Goal: Task Accomplishment & Management: Manage account settings

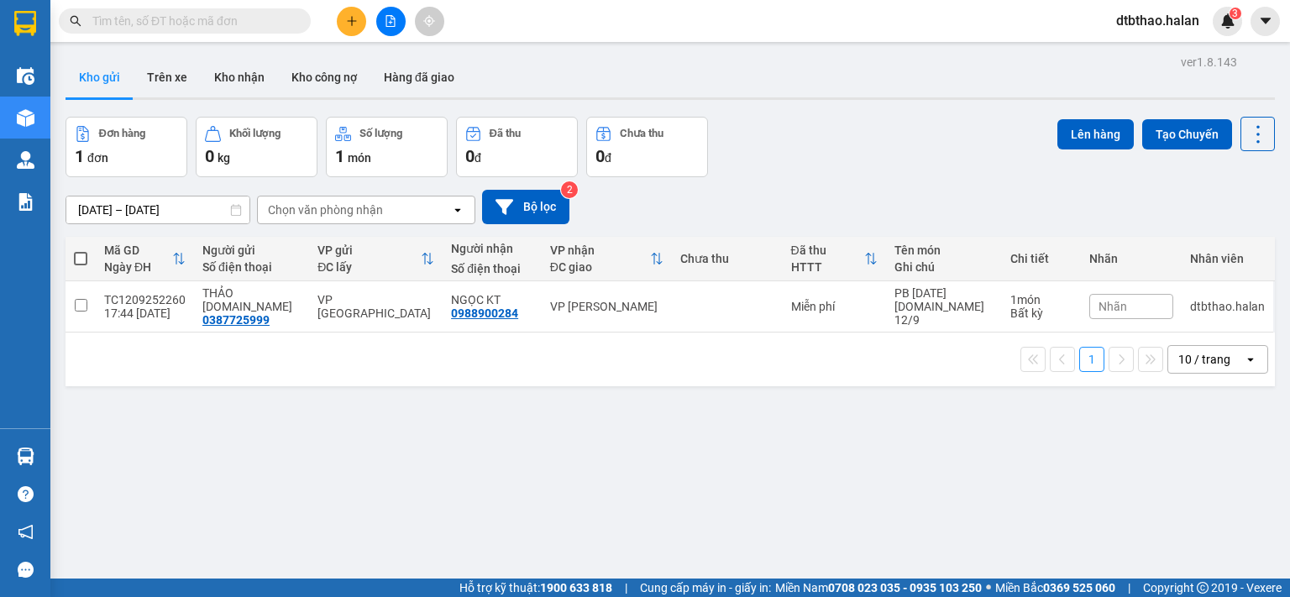
click at [205, 23] on input "text" at bounding box center [191, 21] width 198 height 18
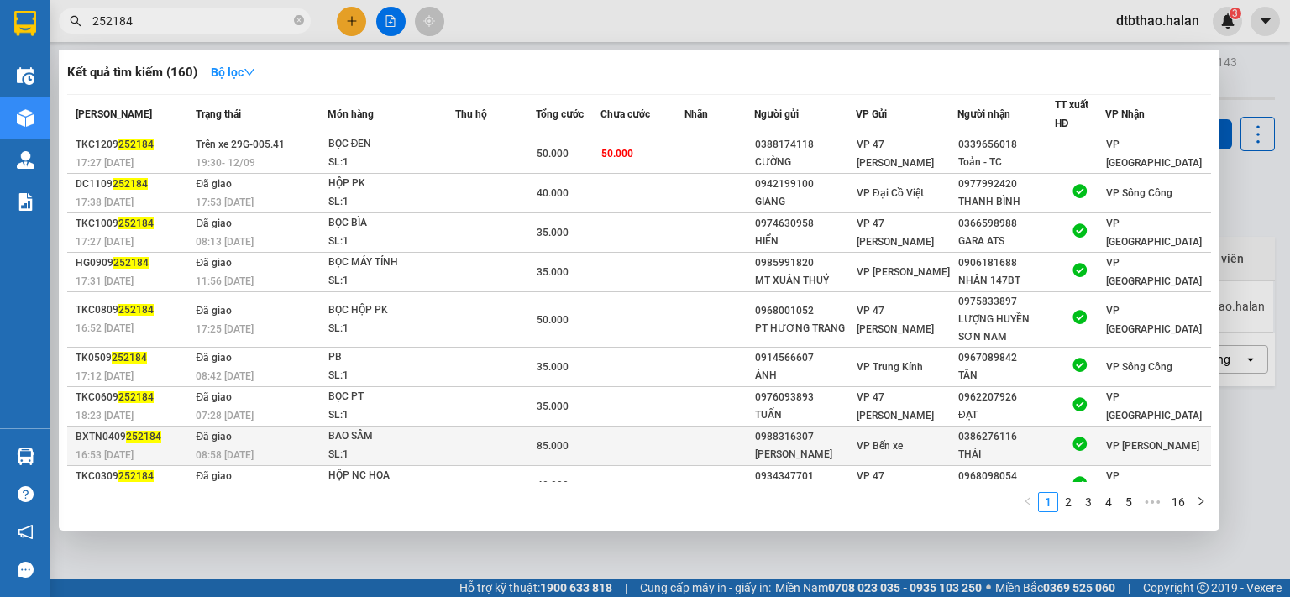
type input "252184"
click at [569, 437] on div "85.000" at bounding box center [569, 446] width 64 height 18
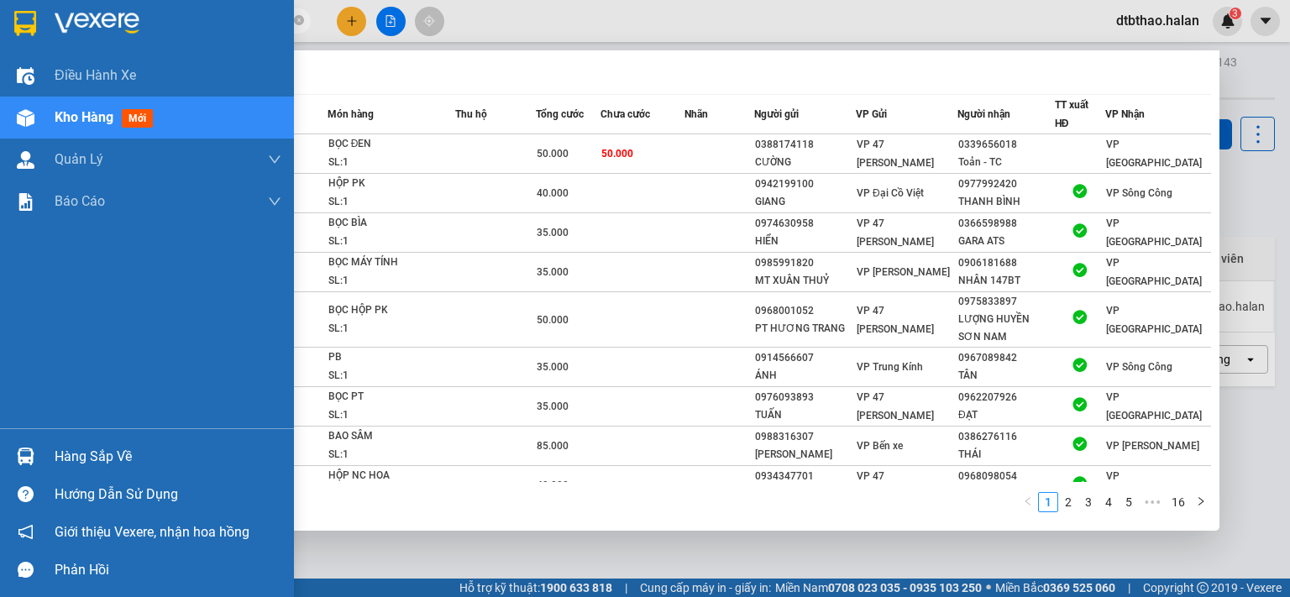
click at [64, 456] on div "Hàng sắp về" at bounding box center [168, 456] width 227 height 25
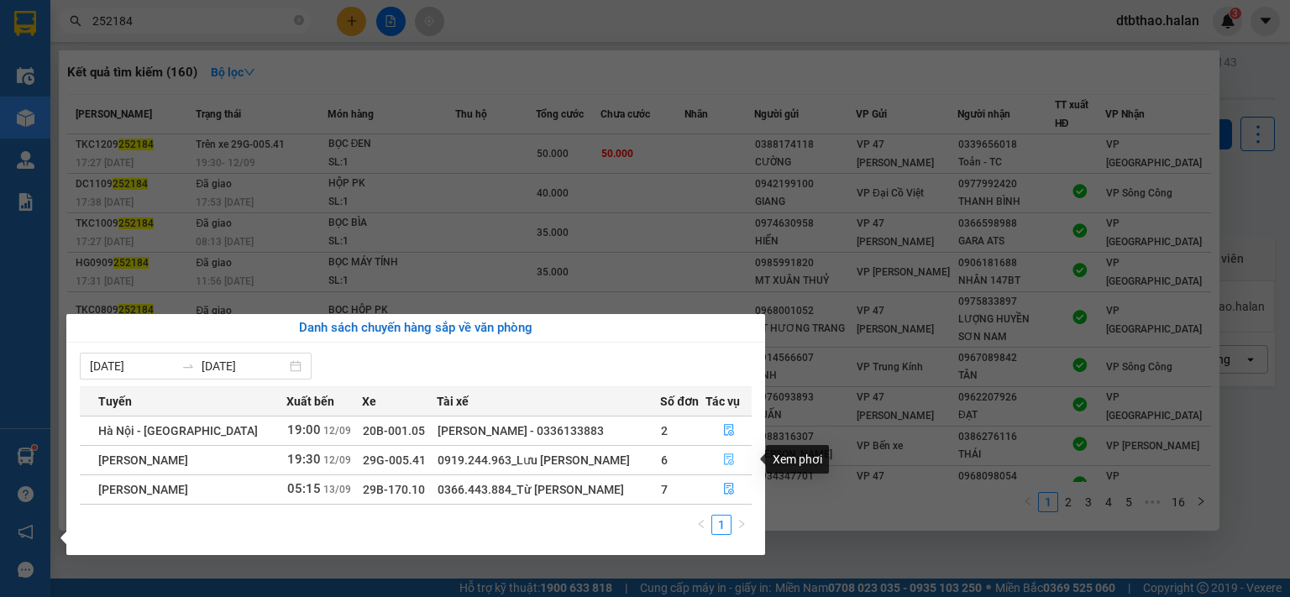
click at [732, 458] on icon "file-done" at bounding box center [729, 460] width 12 height 12
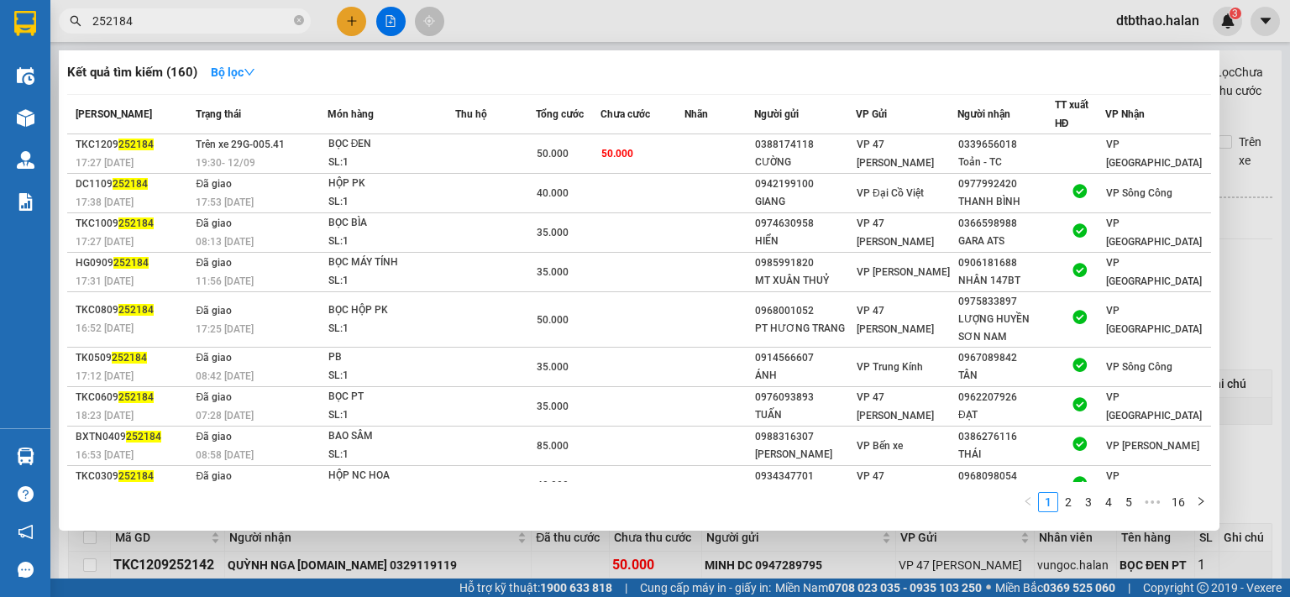
click at [344, 556] on div at bounding box center [645, 298] width 1290 height 597
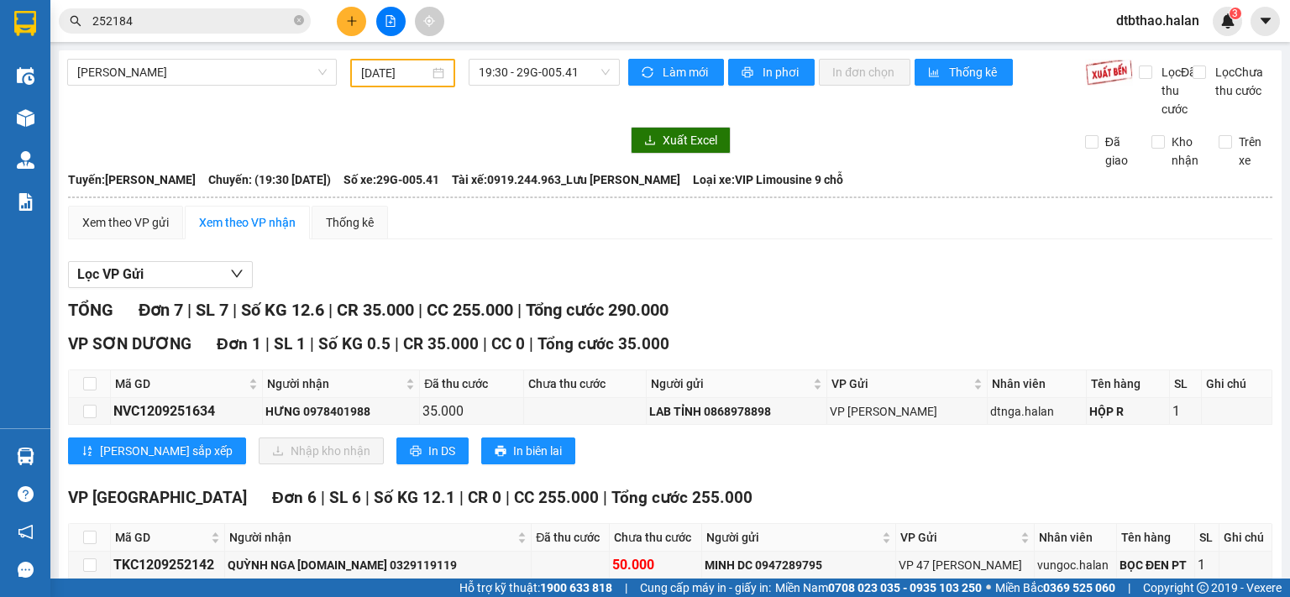
scroll to position [237, 0]
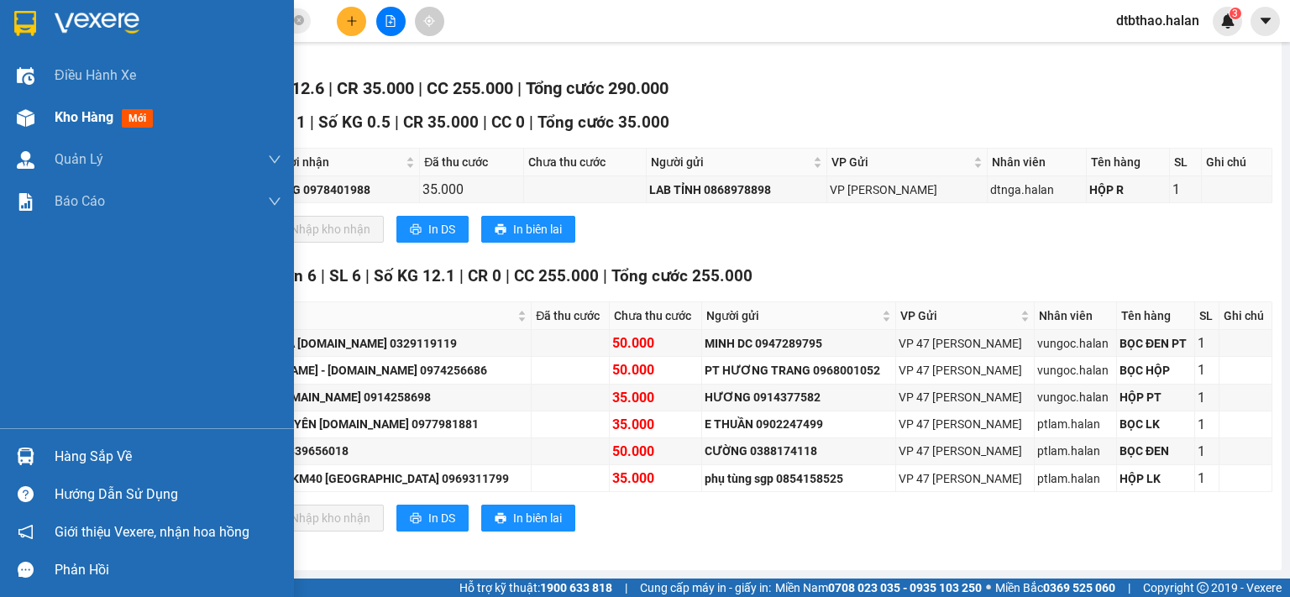
click at [78, 129] on div "Kho hàng mới" at bounding box center [168, 118] width 227 height 42
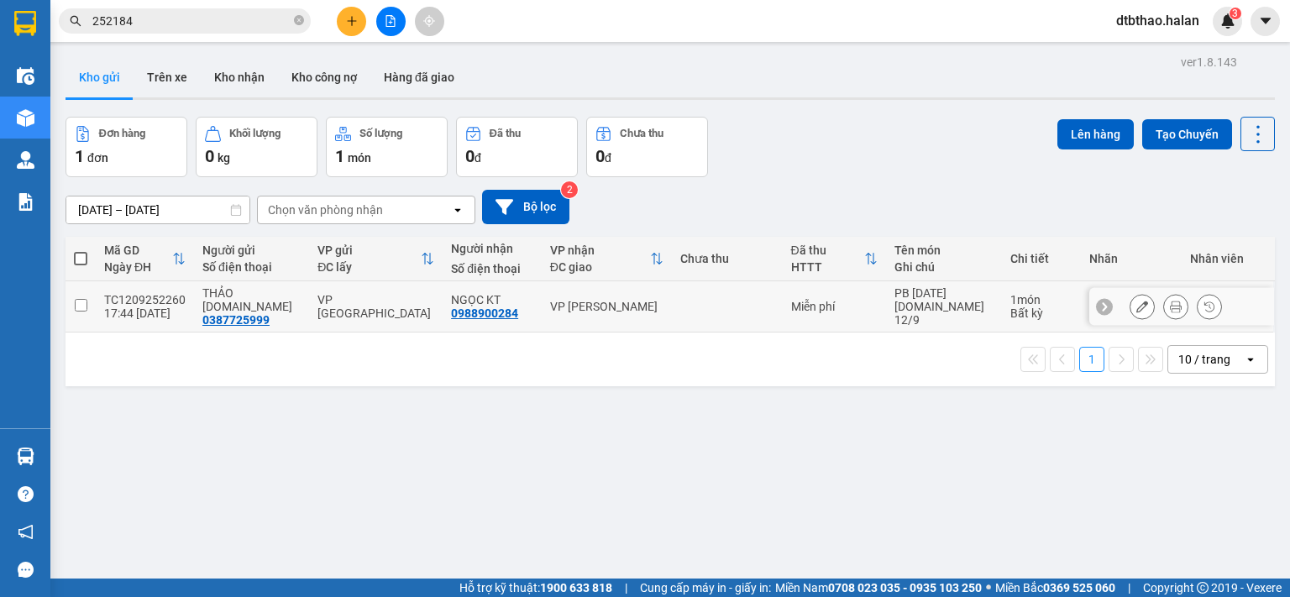
click at [78, 299] on input "checkbox" at bounding box center [81, 305] width 13 height 13
checkbox input "true"
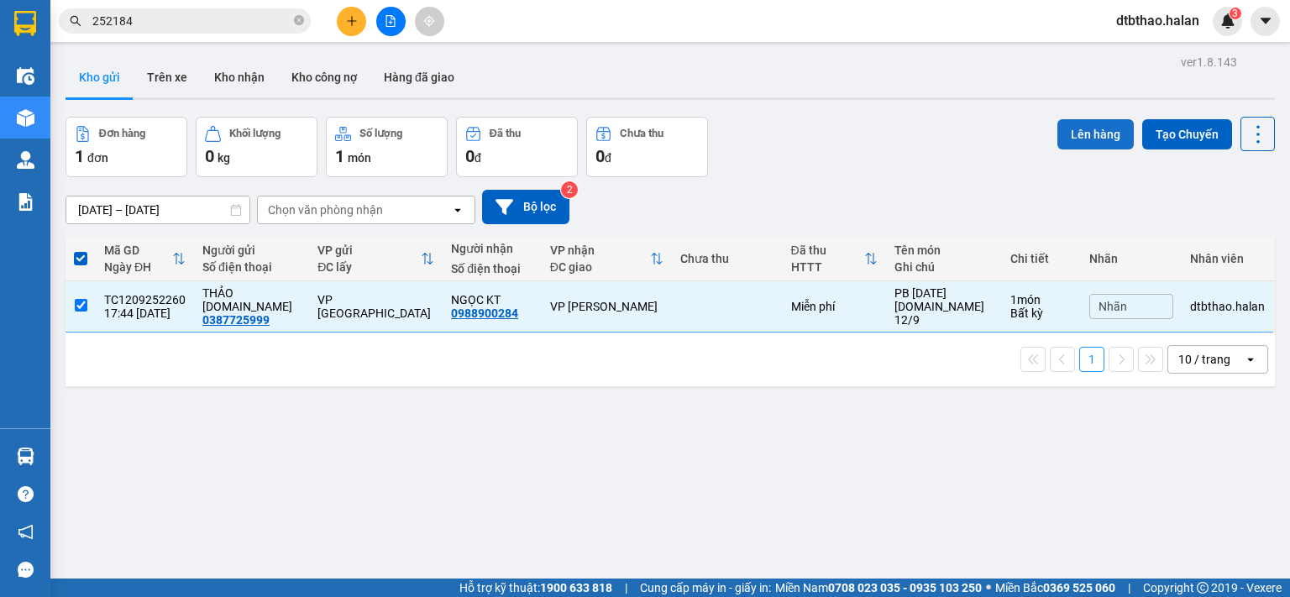
click at [1093, 130] on button "Lên hàng" at bounding box center [1095, 134] width 76 height 30
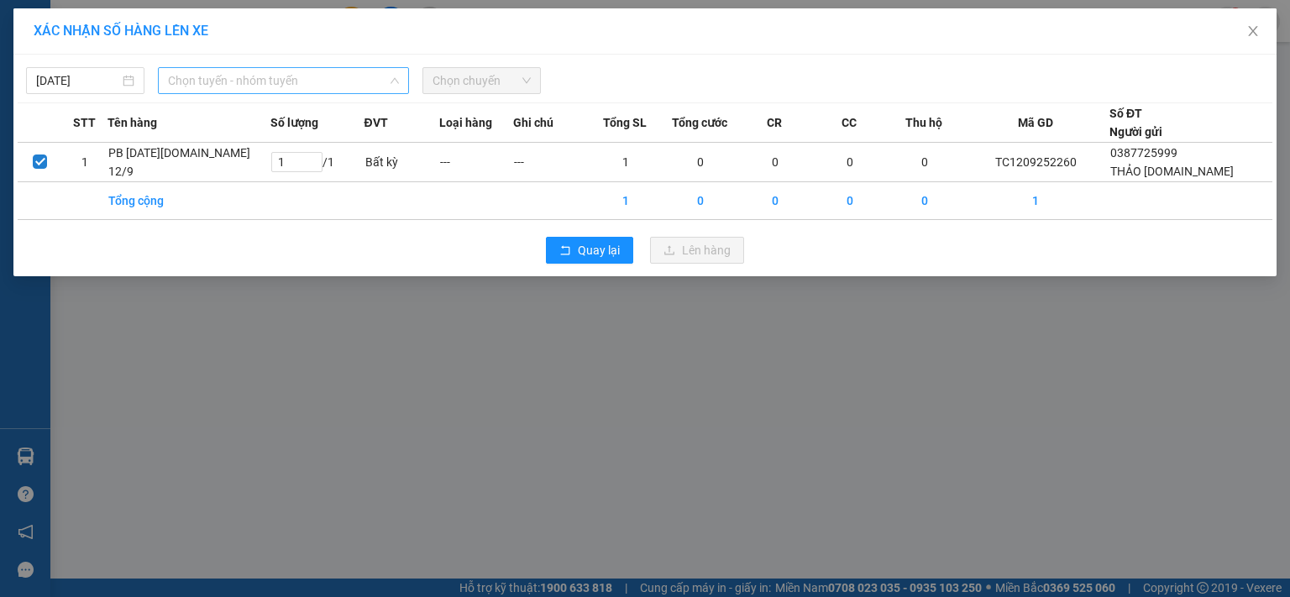
click at [291, 78] on span "Chọn tuyến - nhóm tuyến" at bounding box center [283, 80] width 231 height 25
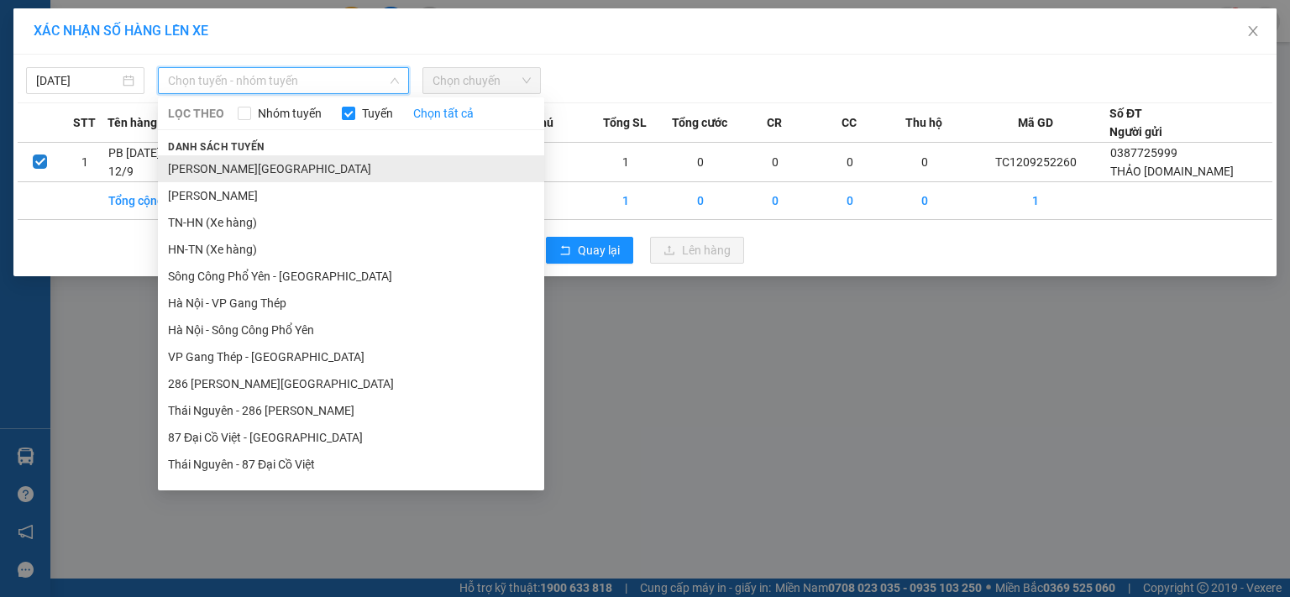
click at [270, 167] on li "[PERSON_NAME][GEOGRAPHIC_DATA]" at bounding box center [351, 168] width 386 height 27
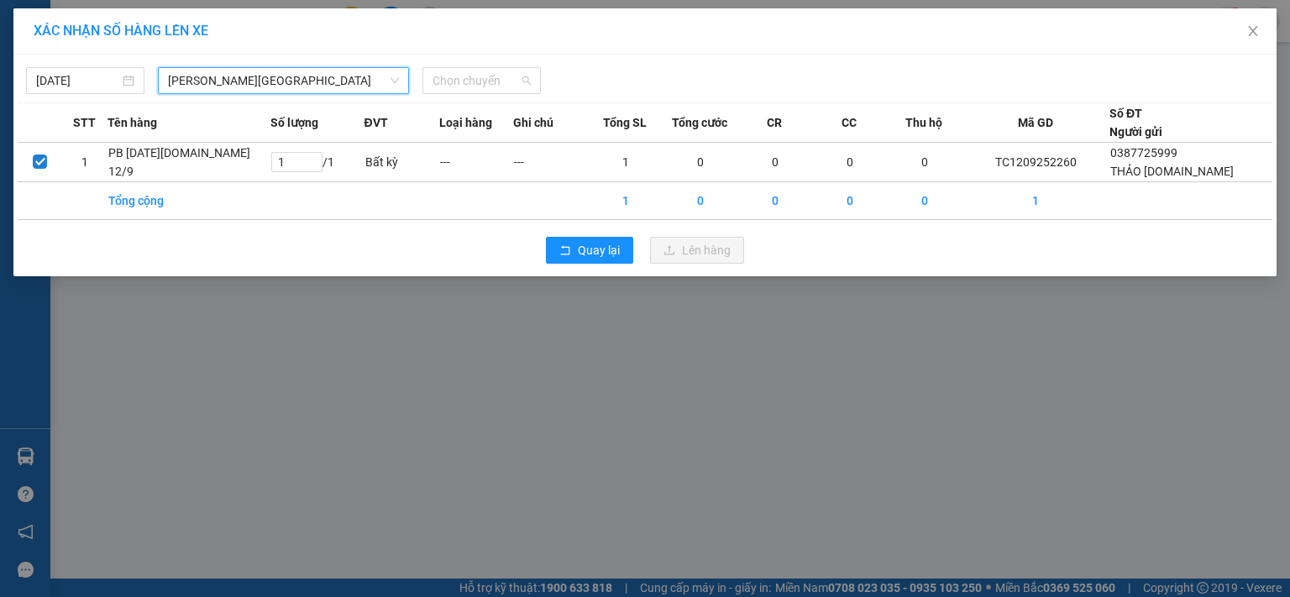
drag, startPoint x: 511, startPoint y: 80, endPoint x: 509, endPoint y: 129, distance: 49.6
click at [512, 83] on span "Chọn chuyến" at bounding box center [482, 80] width 98 height 25
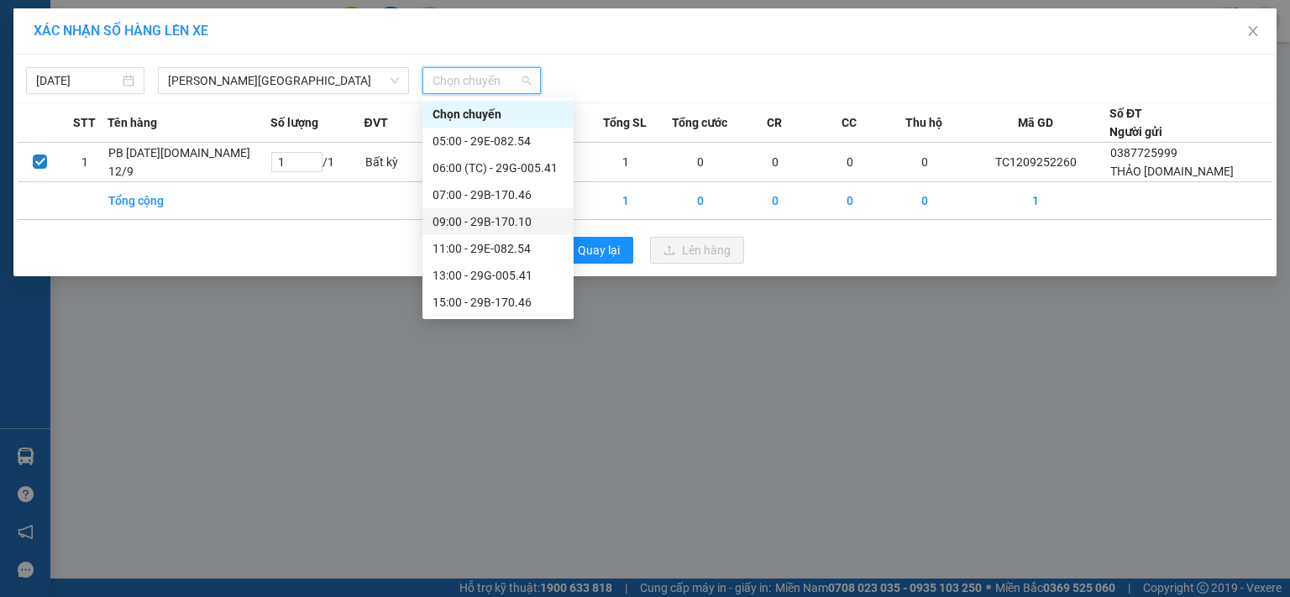
click at [501, 223] on div "09:00 - 29B-170.10" at bounding box center [498, 222] width 131 height 18
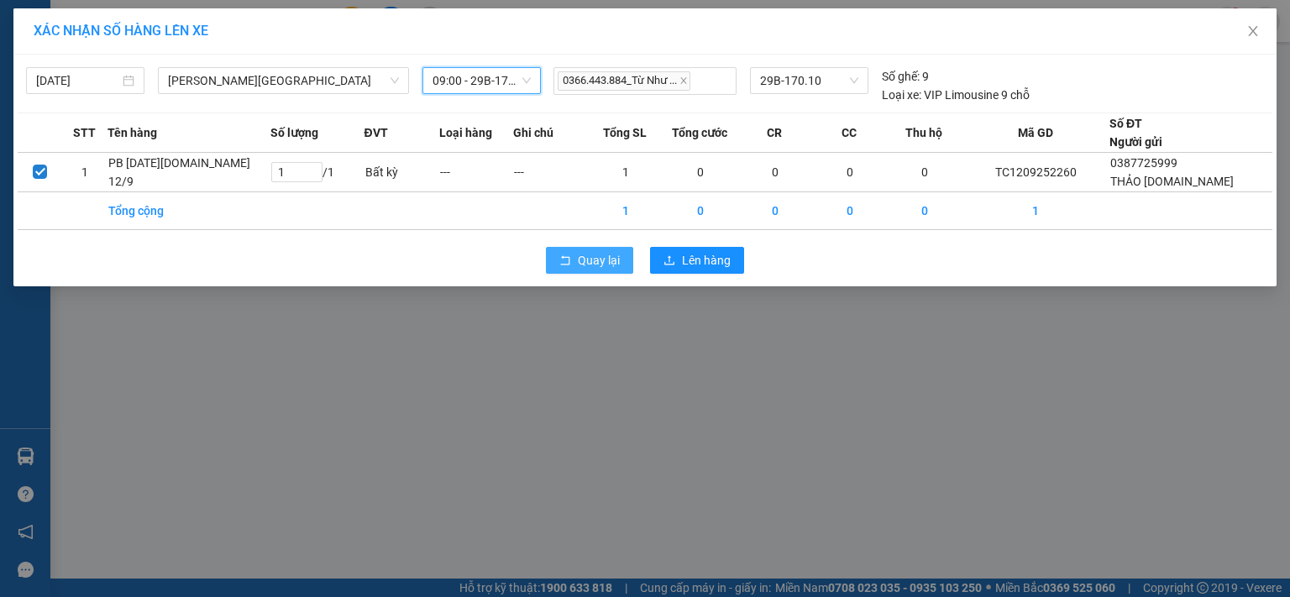
click at [606, 265] on span "Quay lại" at bounding box center [599, 260] width 42 height 18
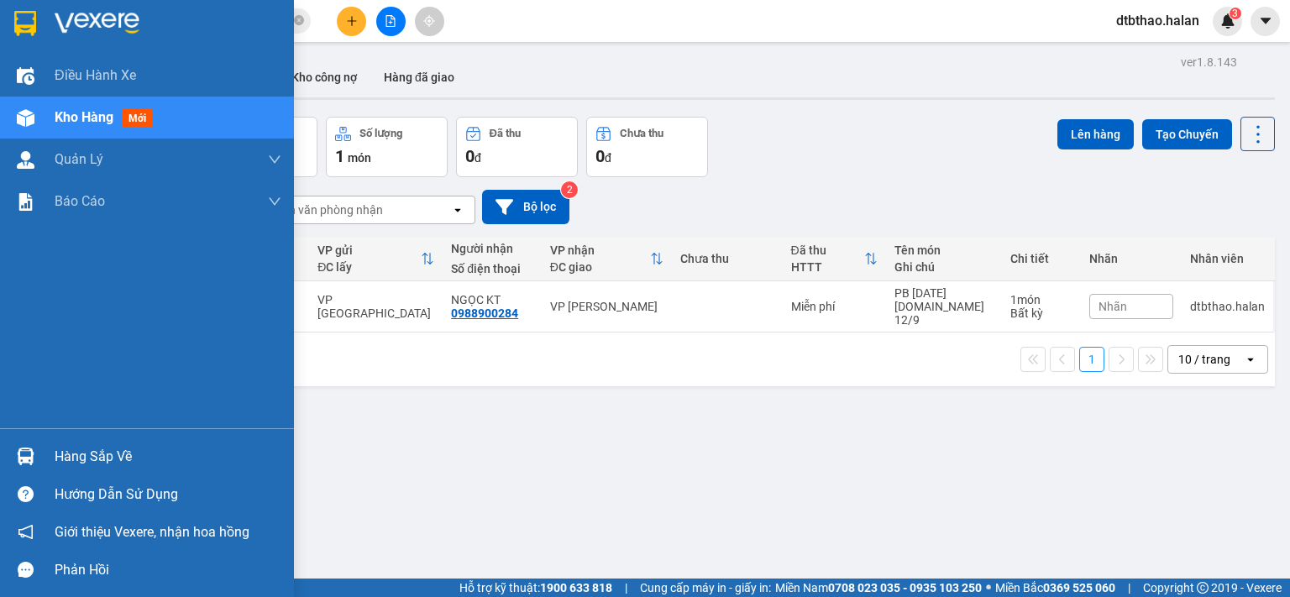
click at [60, 453] on div "Hàng sắp về" at bounding box center [168, 456] width 227 height 25
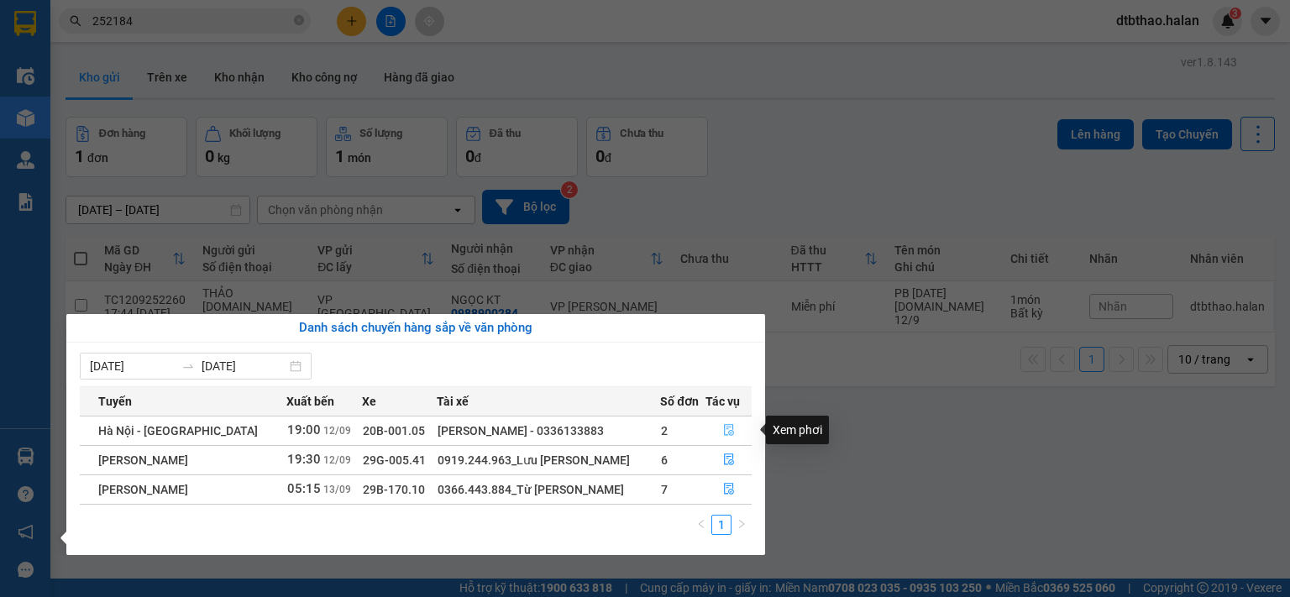
click at [723, 431] on icon "file-done" at bounding box center [729, 430] width 12 height 12
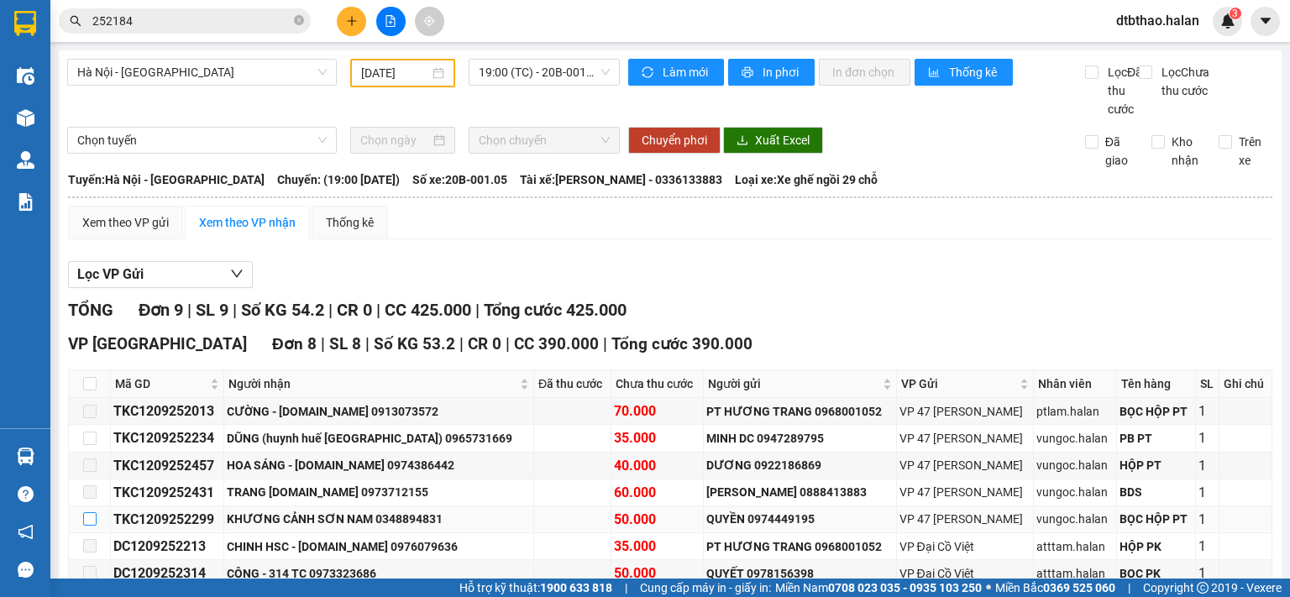
scroll to position [84, 0]
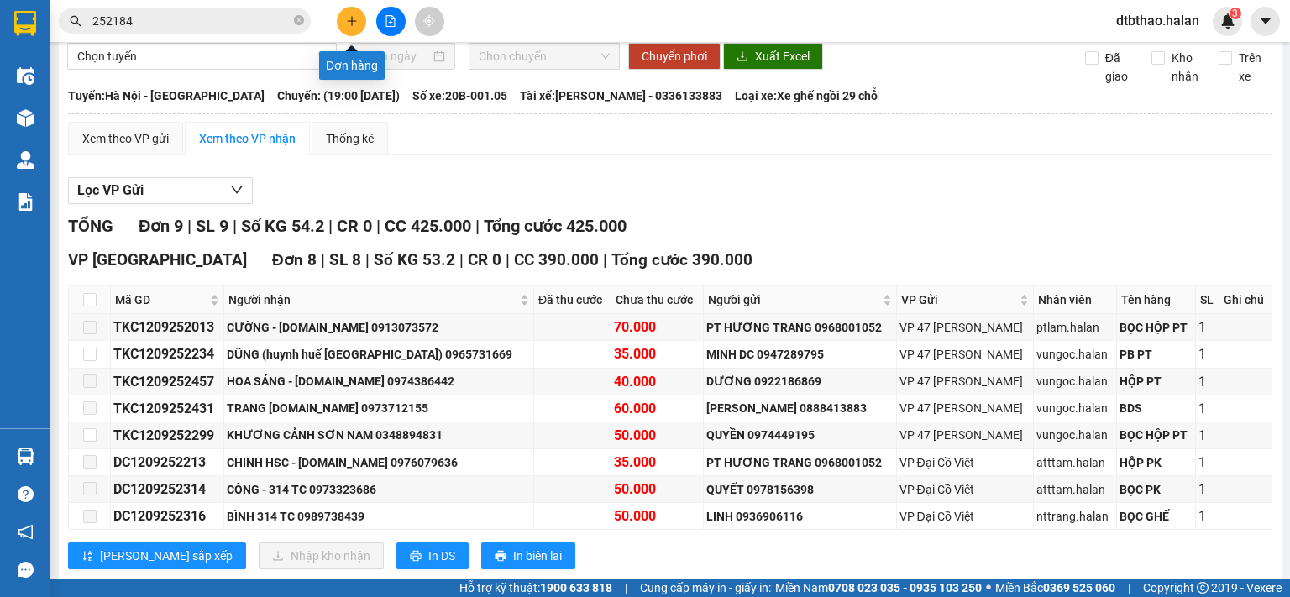
click at [346, 26] on icon "plus" at bounding box center [352, 21] width 12 height 12
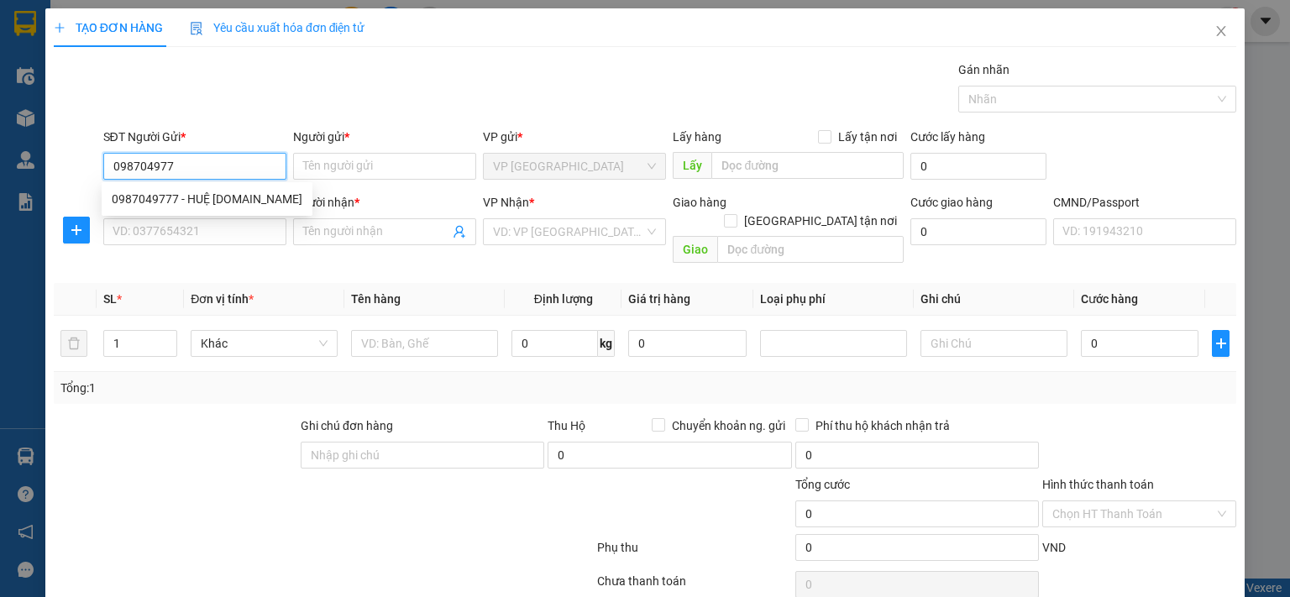
type input "0987049777"
click at [121, 202] on div "0987049777 - HUỆ 314.TC" at bounding box center [207, 199] width 191 height 18
type input "HUỆ 314.TC"
type input "0987049777"
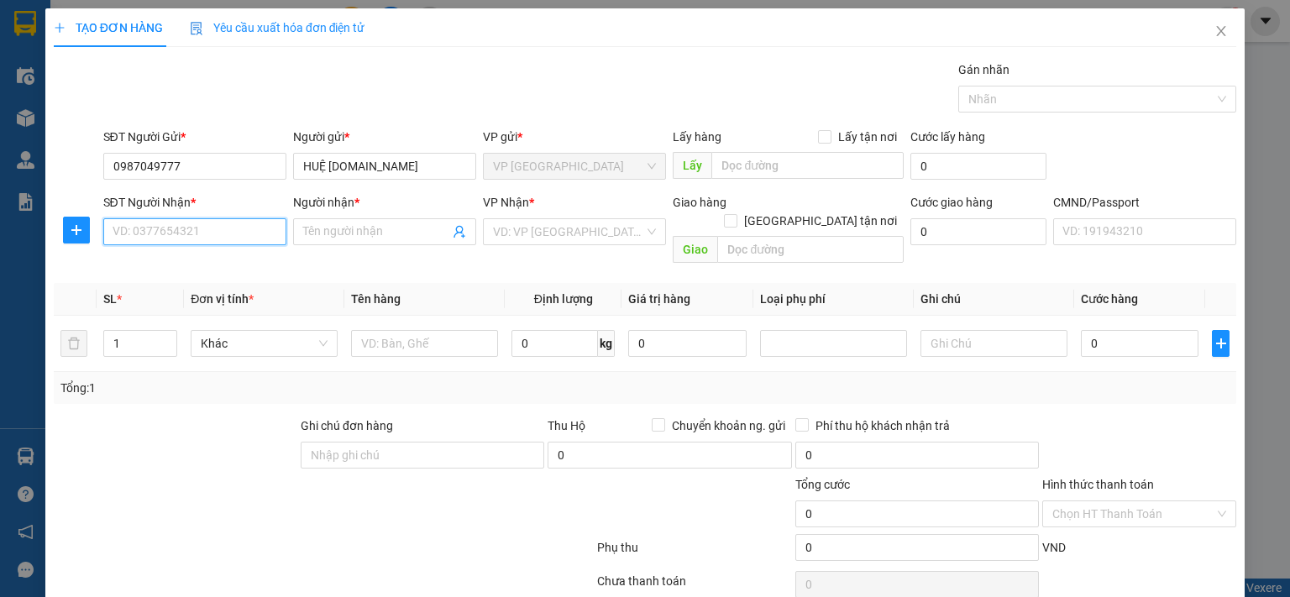
click at [130, 221] on input "SĐT Người Nhận *" at bounding box center [194, 231] width 183 height 27
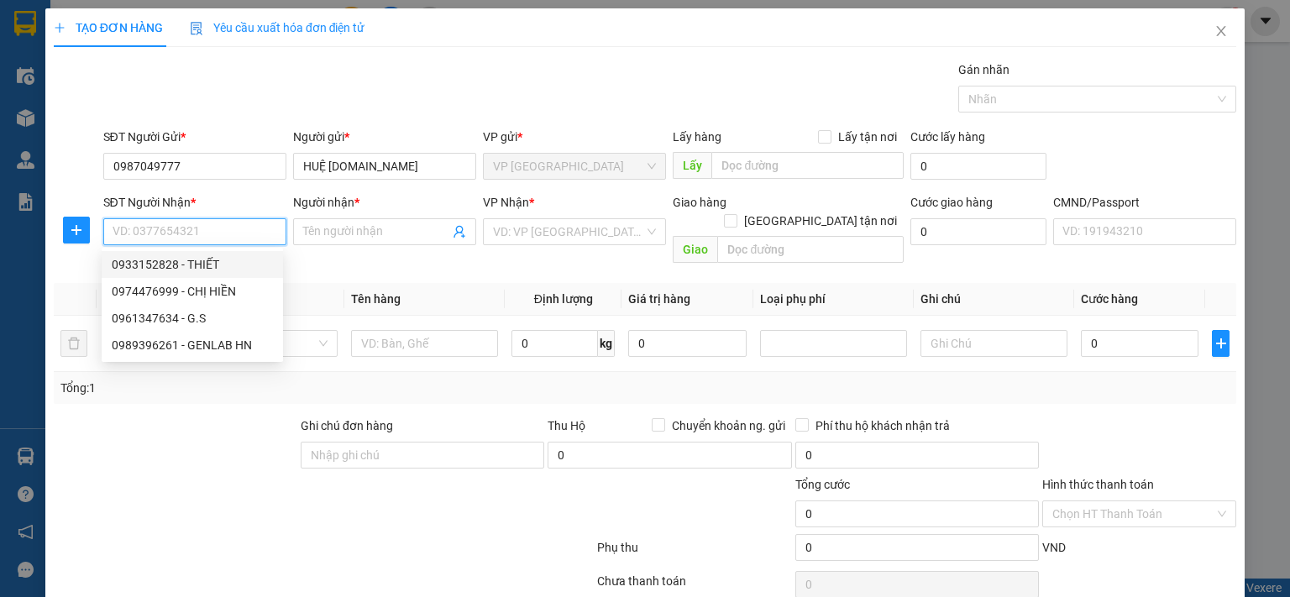
click at [202, 271] on div "0933152828 - THIẾT" at bounding box center [192, 264] width 161 height 18
type input "0933152828"
type input "THIẾT"
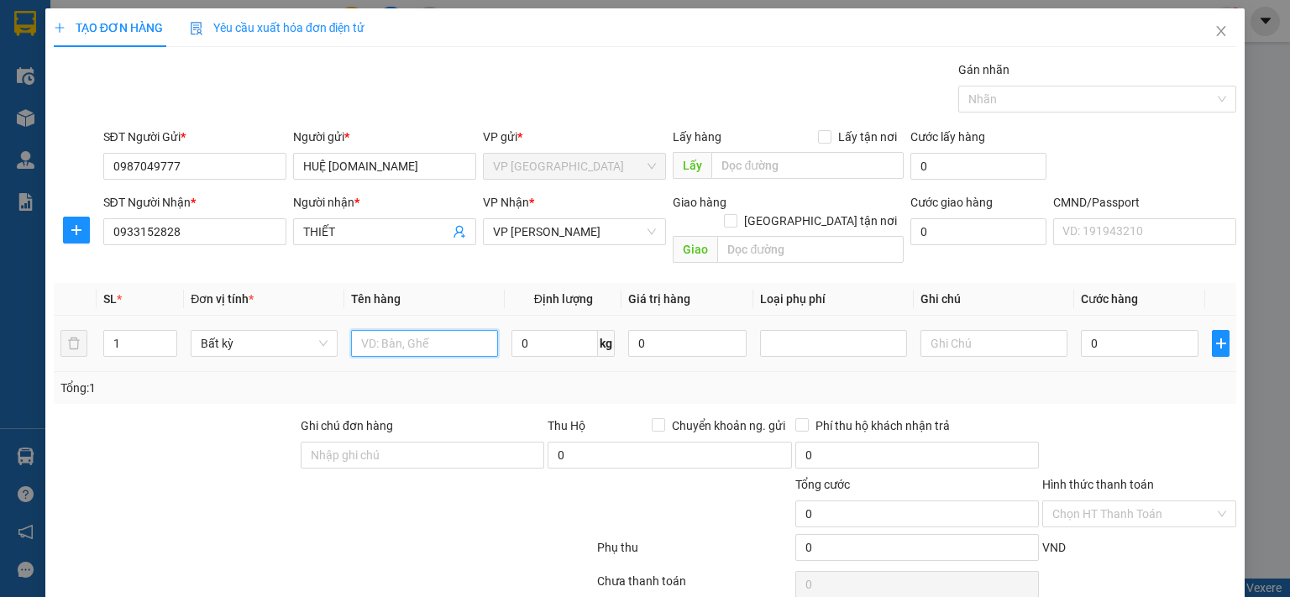
click at [393, 330] on input "text" at bounding box center [424, 343] width 147 height 27
type input "P.B"
click at [1143, 330] on input "0" at bounding box center [1140, 343] width 118 height 27
type input "3"
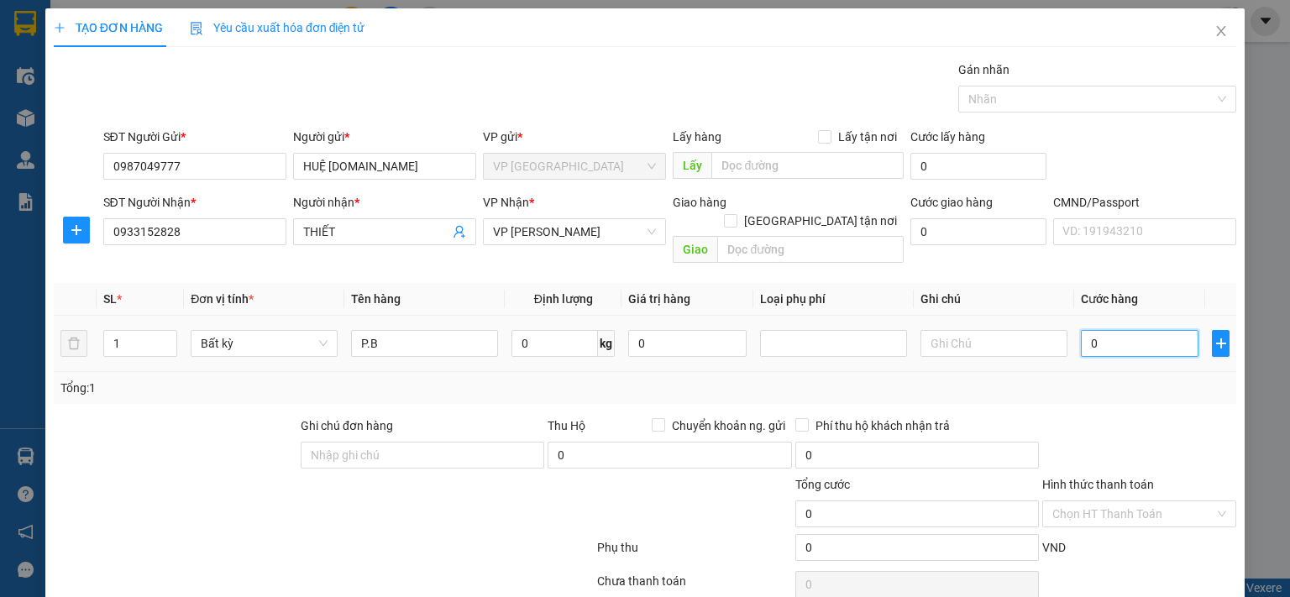
type input "3"
type input "35"
type input "350"
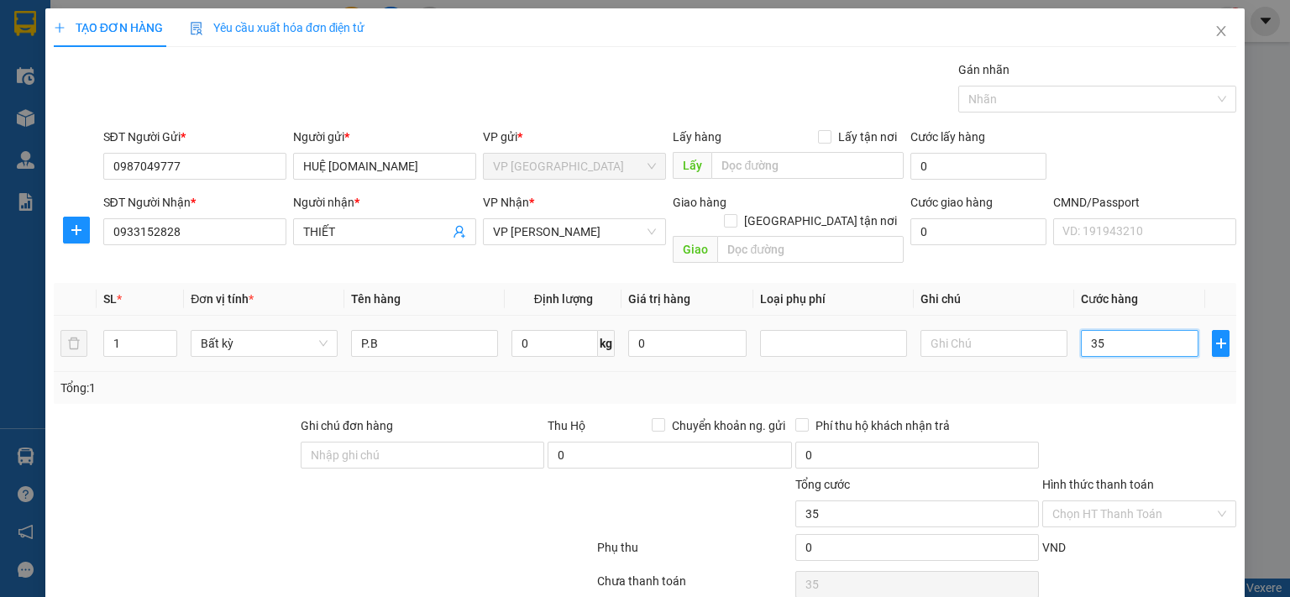
type input "350"
type input "3.500"
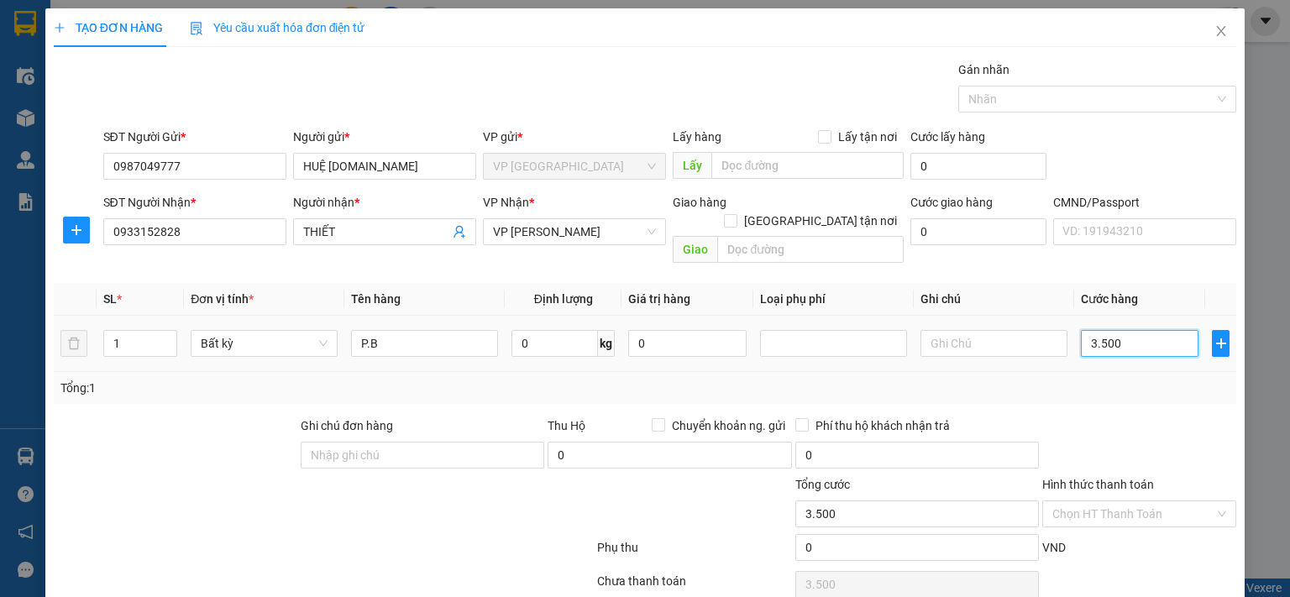
type input "35.000"
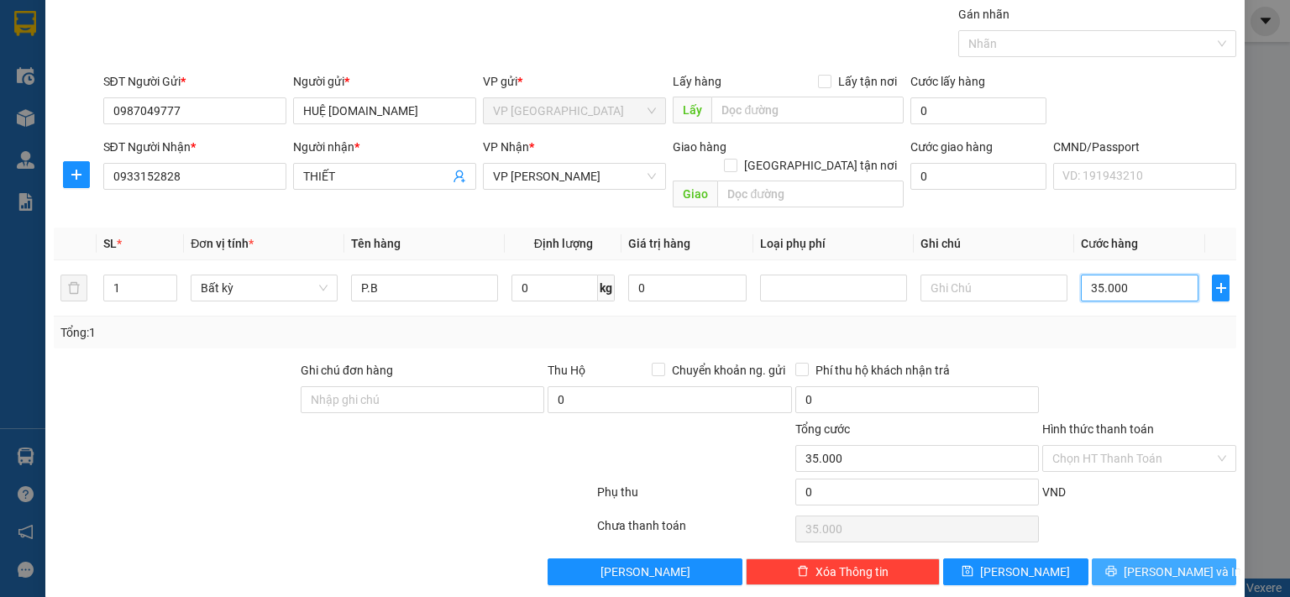
type input "35.000"
click at [1148, 563] on span "[PERSON_NAME] và In" at bounding box center [1183, 572] width 118 height 18
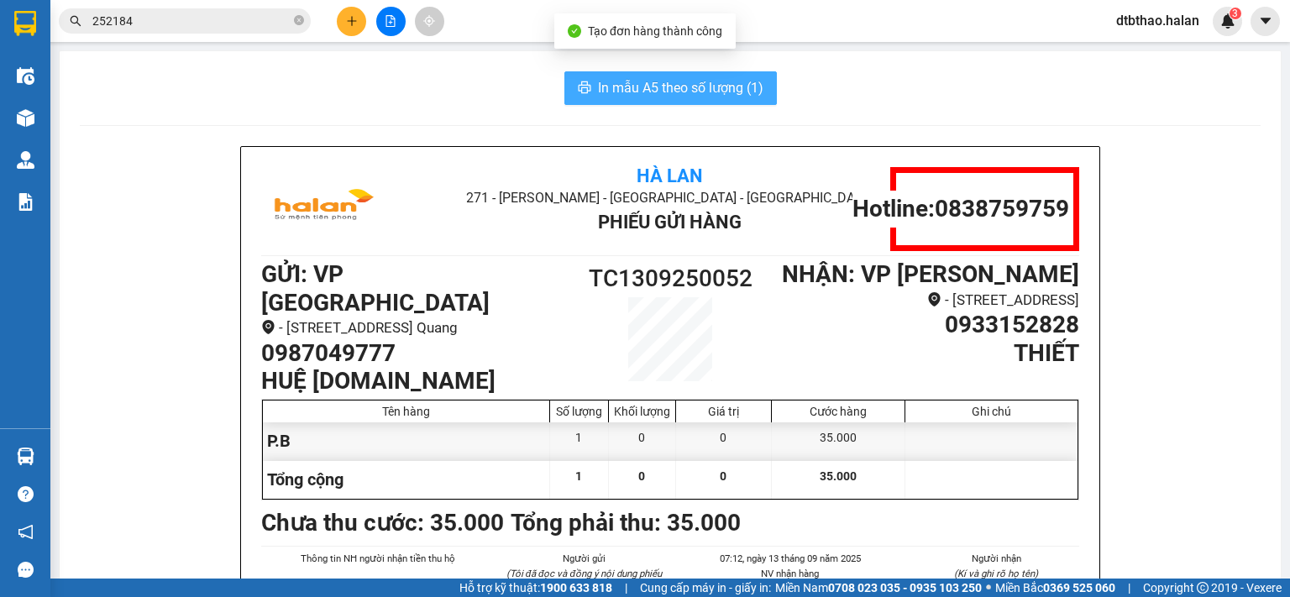
click at [684, 90] on span "In mẫu A5 theo số lượng (1)" at bounding box center [680, 87] width 165 height 21
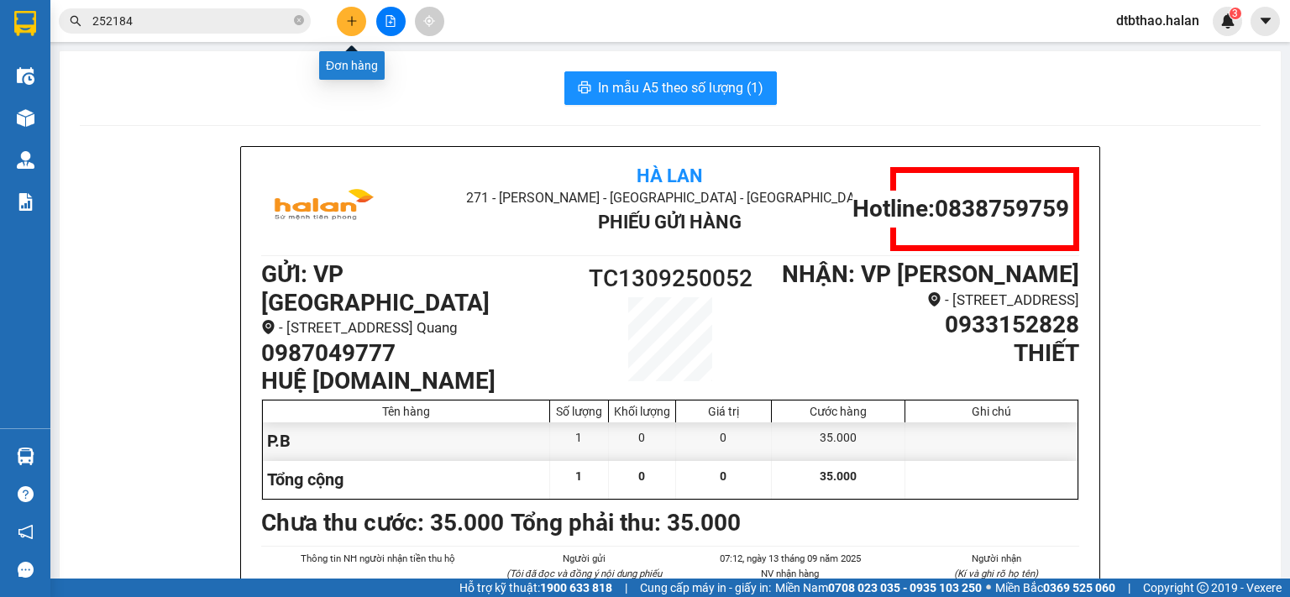
click at [351, 24] on icon "plus" at bounding box center [351, 20] width 1 height 9
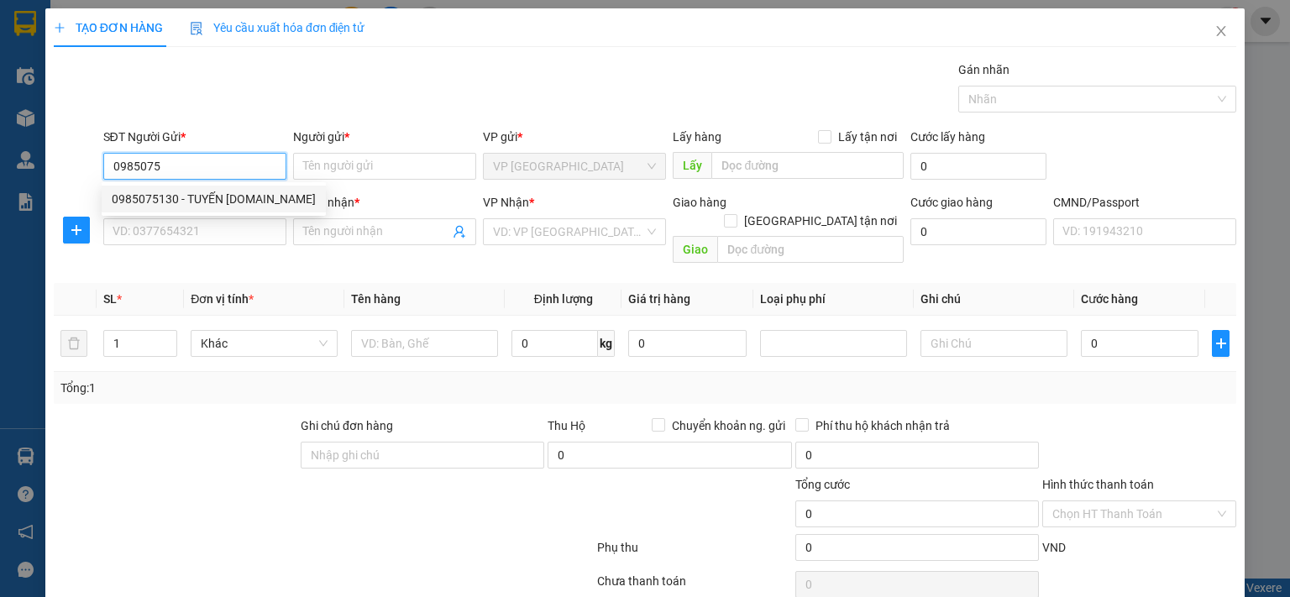
drag, startPoint x: 144, startPoint y: 200, endPoint x: 139, endPoint y: 217, distance: 17.5
click at [145, 200] on div "0985075130 - TUYẾN 314.TC" at bounding box center [214, 199] width 204 height 18
type input "0985075130"
type input "TUYẾN 314.TC"
type input "0985075130"
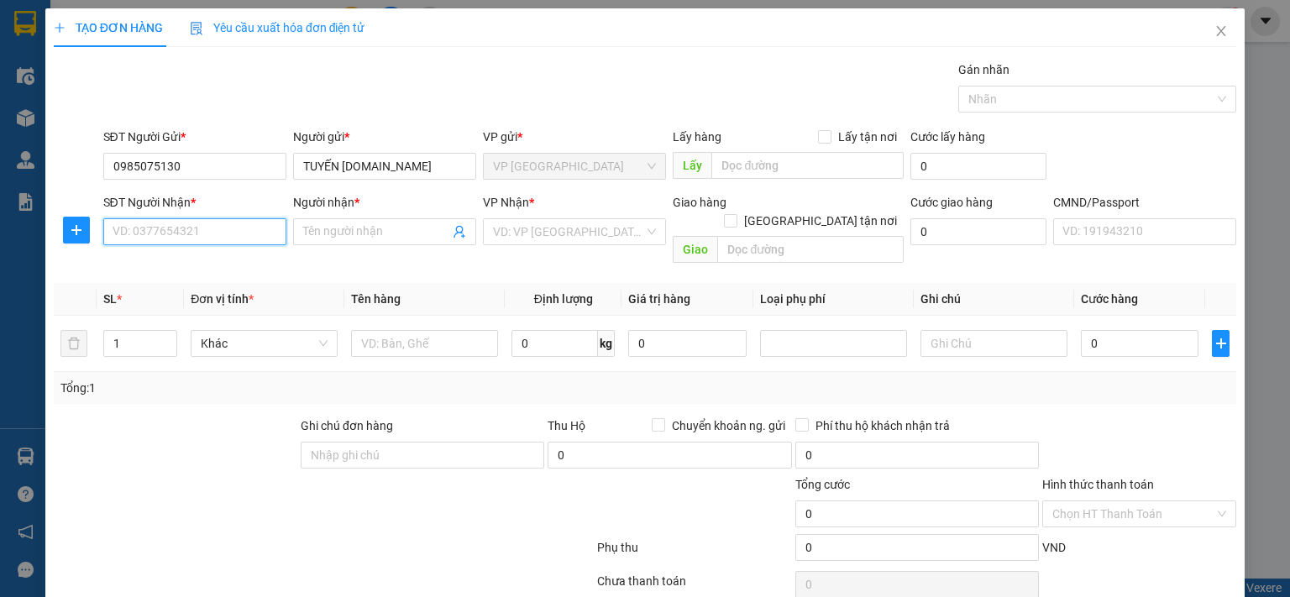
click at [140, 223] on input "SĐT Người Nhận *" at bounding box center [194, 231] width 183 height 27
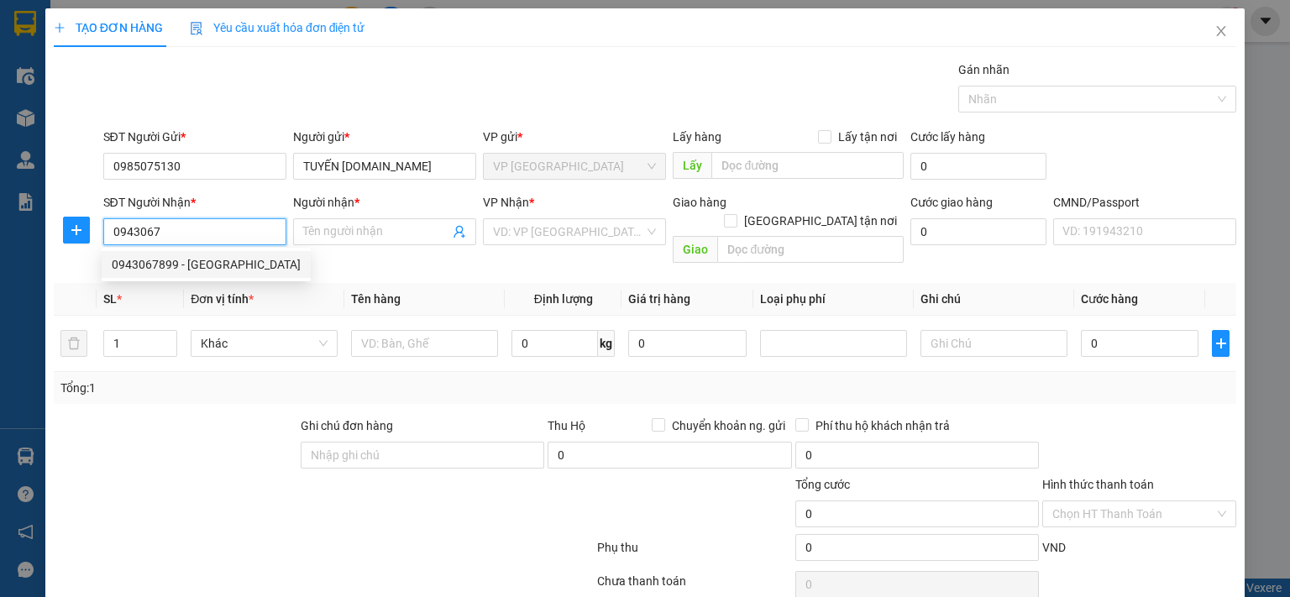
click at [201, 261] on div "0943067899 - NGA" at bounding box center [206, 264] width 189 height 18
type input "0943067899"
type input "NGA"
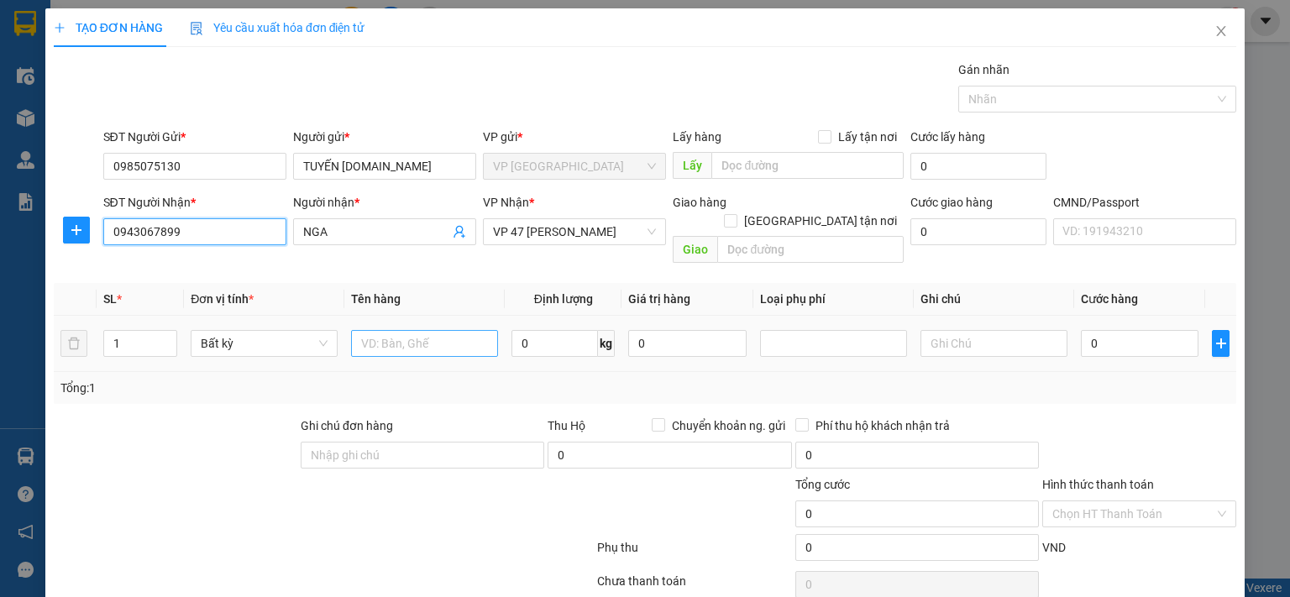
type input "0943067899"
click at [430, 330] on input "text" at bounding box center [424, 343] width 147 height 27
type input "BỌC PT"
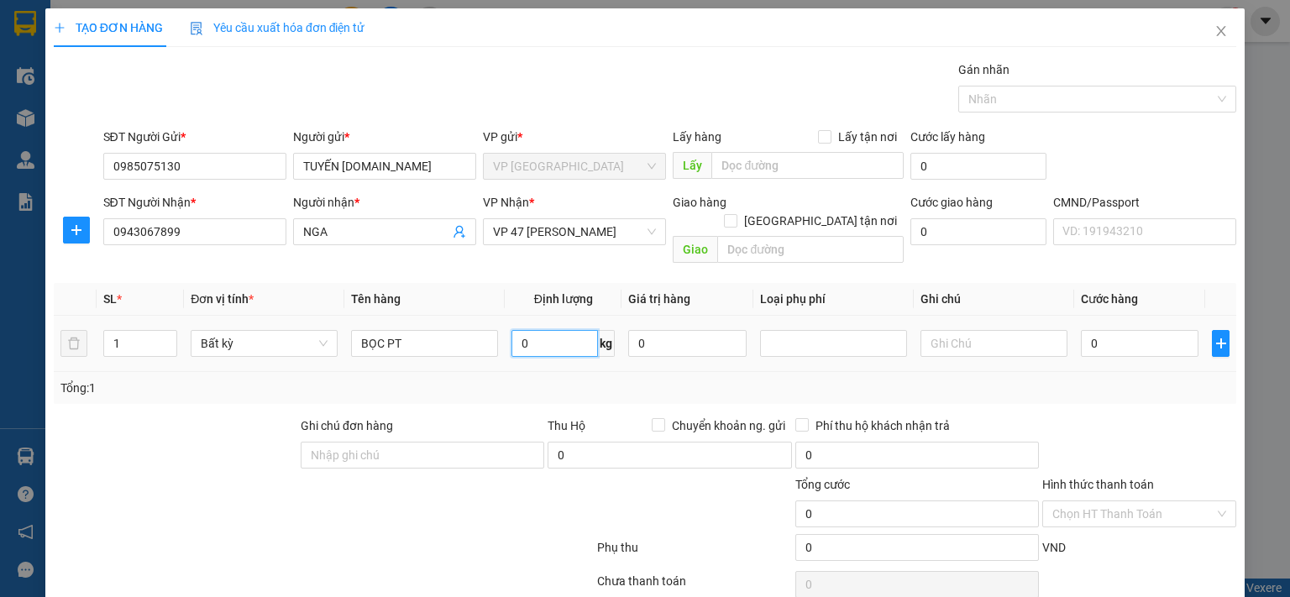
click at [559, 330] on input "0" at bounding box center [555, 343] width 87 height 27
type input "2"
click at [955, 330] on input "text" at bounding box center [994, 343] width 147 height 27
type input "35.000"
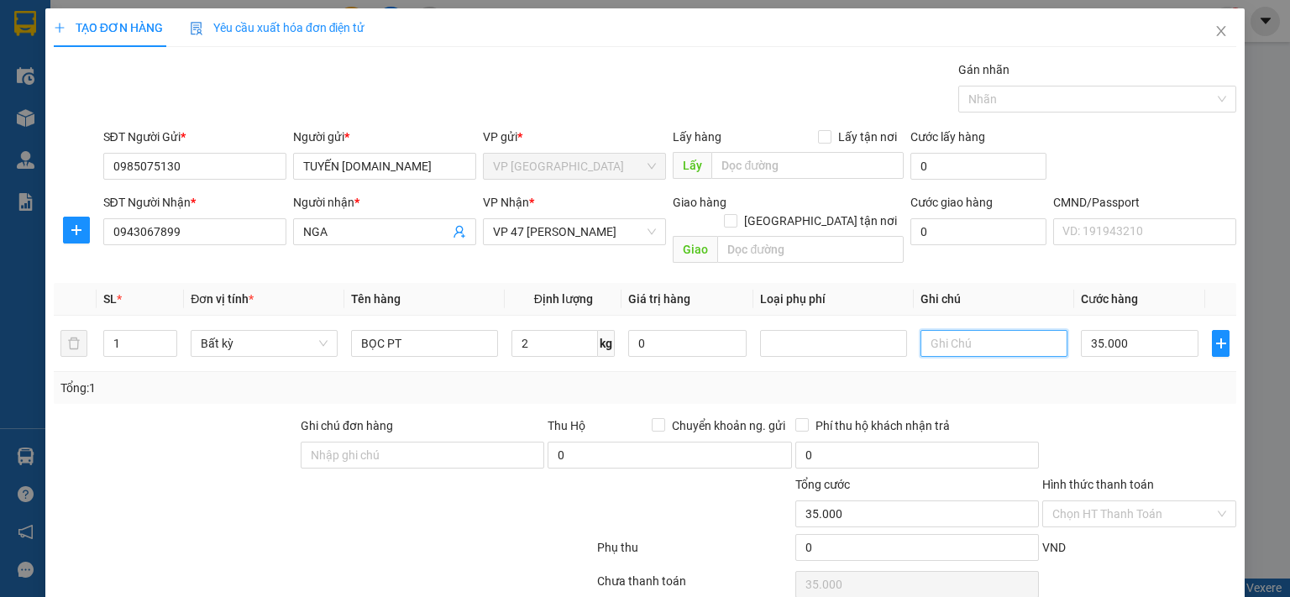
type input "35.000"
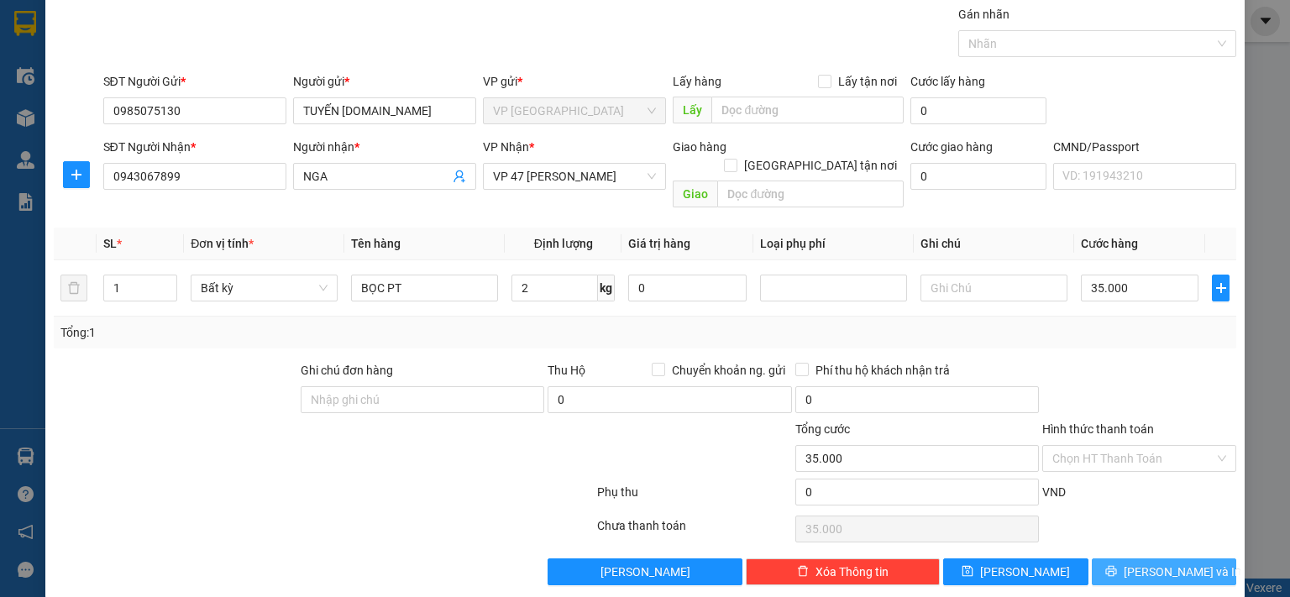
drag, startPoint x: 1169, startPoint y: 551, endPoint x: 1142, endPoint y: 229, distance: 322.8
click at [1169, 563] on span "[PERSON_NAME] và In" at bounding box center [1183, 572] width 118 height 18
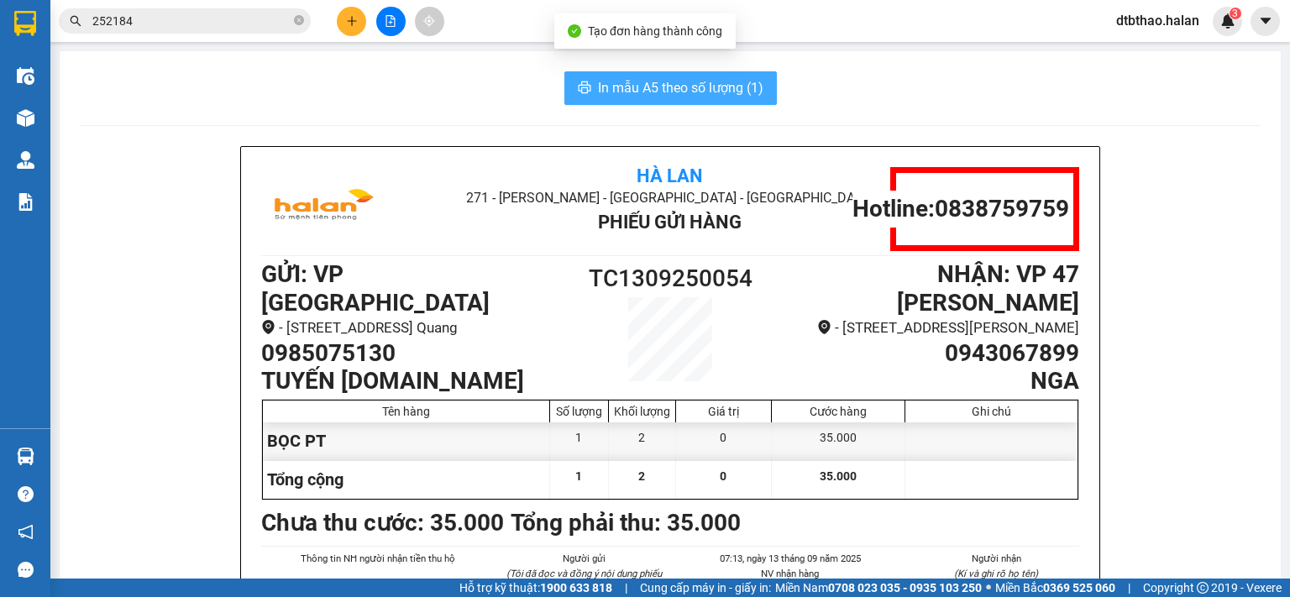
click at [696, 84] on span "In mẫu A5 theo số lượng (1)" at bounding box center [680, 87] width 165 height 21
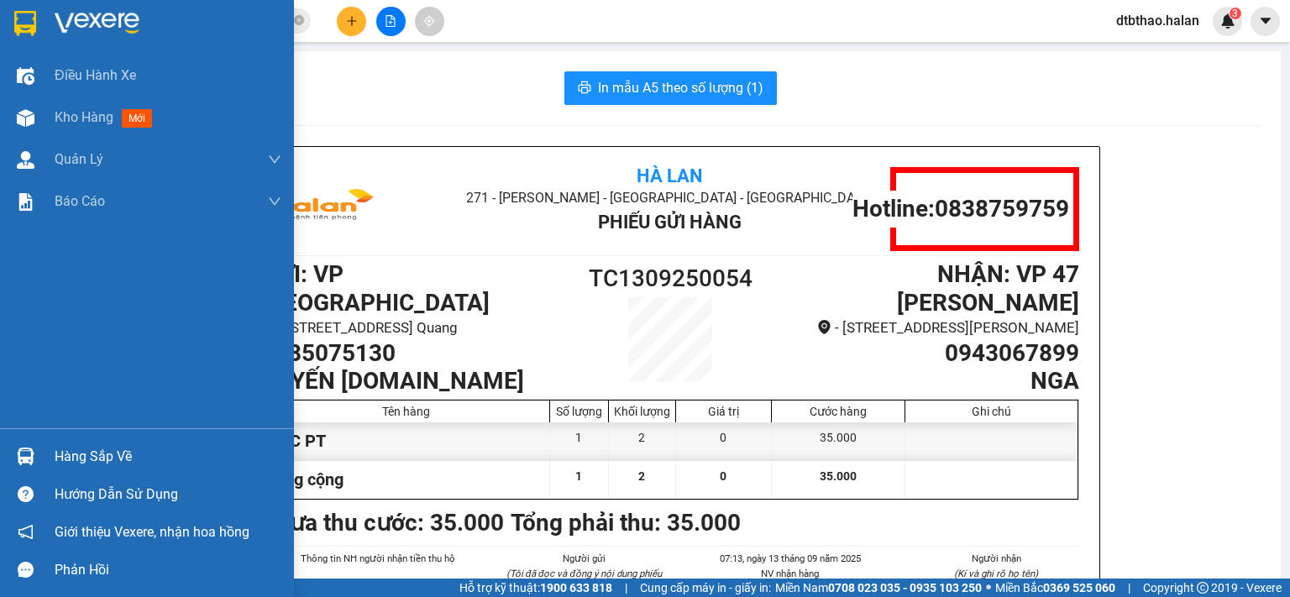
click at [62, 456] on div "Hàng sắp về" at bounding box center [168, 456] width 227 height 25
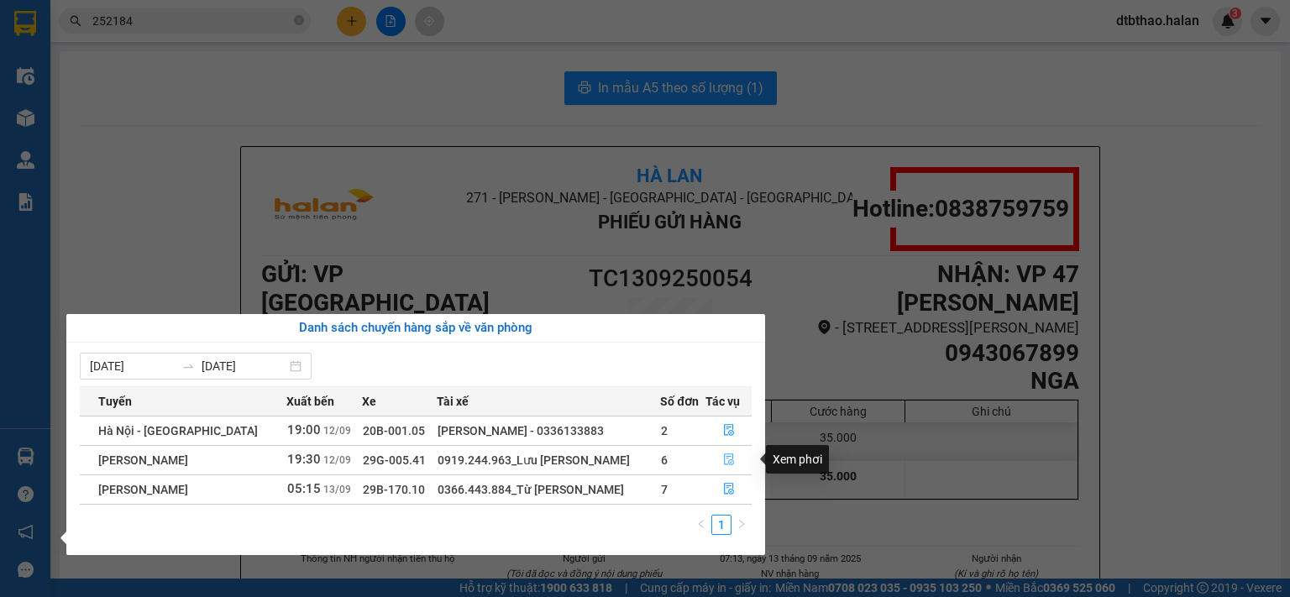
click at [725, 462] on icon "file-done" at bounding box center [729, 460] width 12 height 12
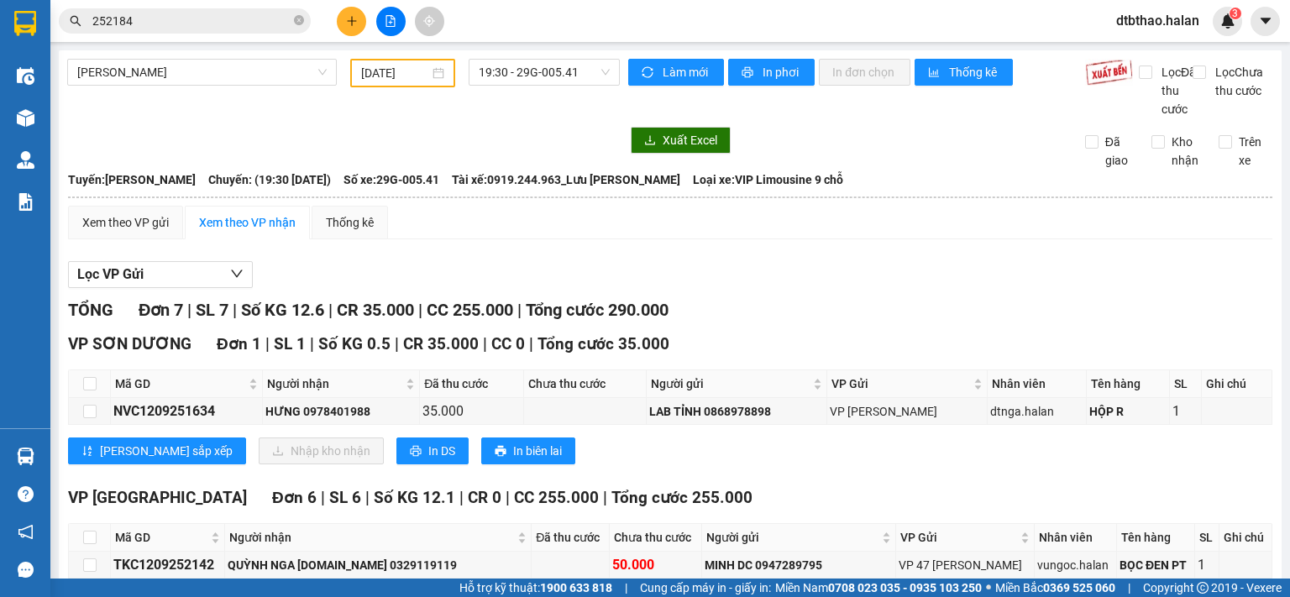
scroll to position [237, 0]
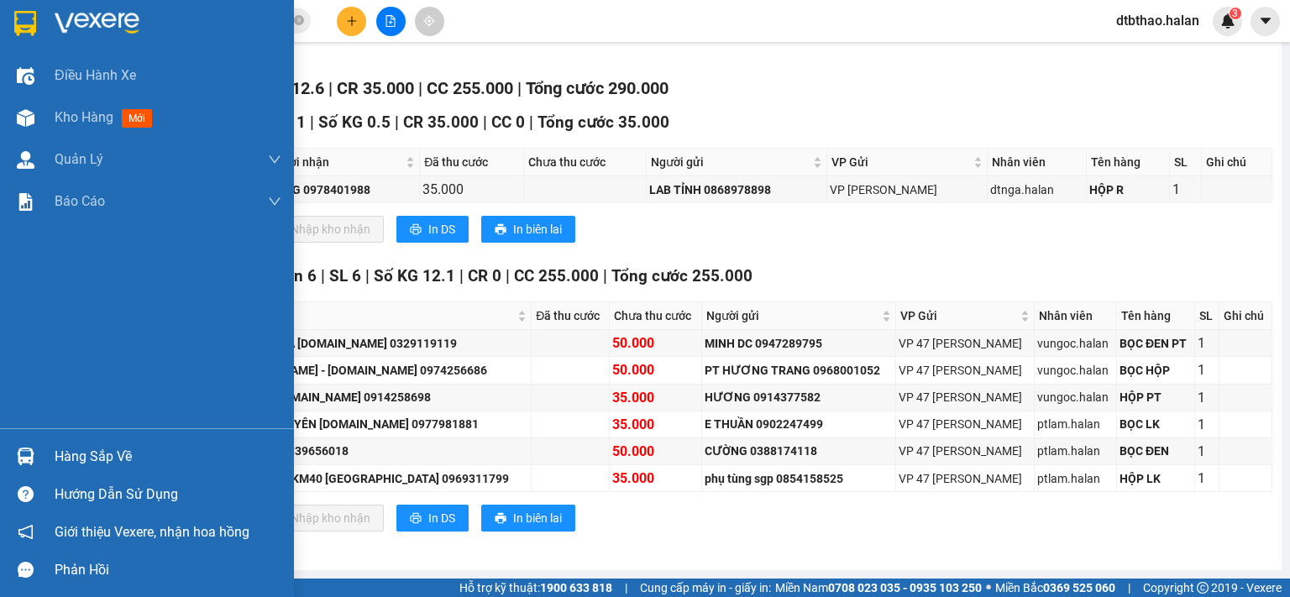
drag, startPoint x: 81, startPoint y: 460, endPoint x: 91, endPoint y: 473, distance: 15.6
click at [84, 463] on div "Hàng sắp về" at bounding box center [168, 456] width 227 height 25
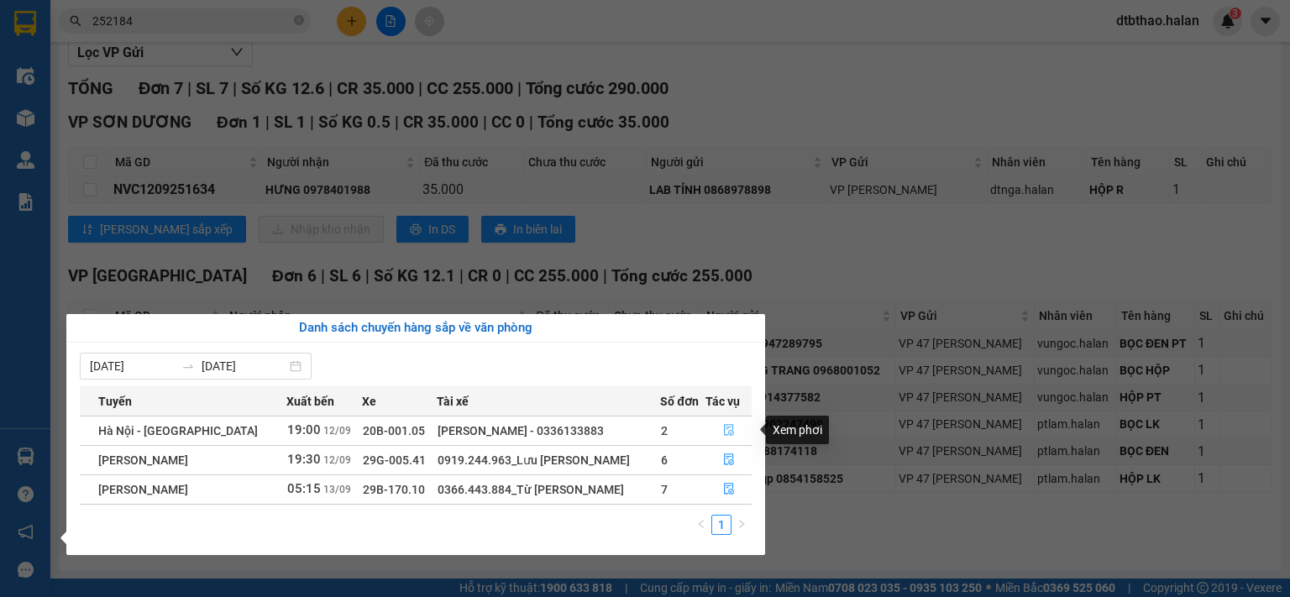
click at [731, 432] on icon "file-done" at bounding box center [729, 431] width 10 height 12
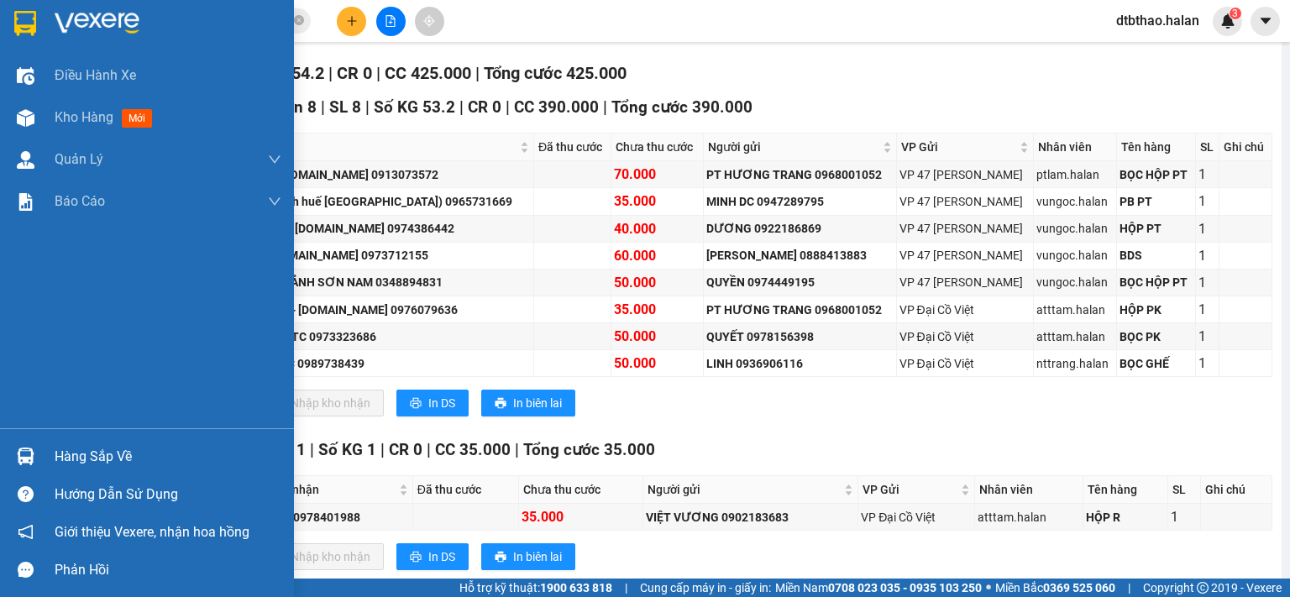
click at [39, 456] on div at bounding box center [25, 456] width 29 height 29
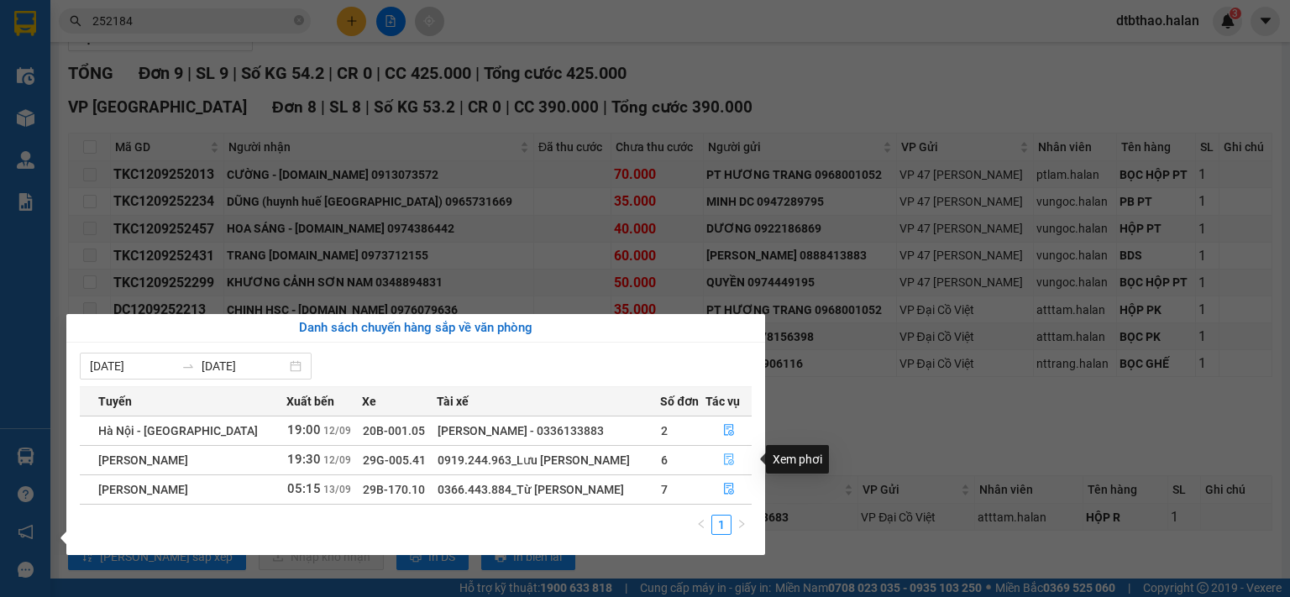
click at [726, 464] on icon "file-done" at bounding box center [729, 460] width 10 height 12
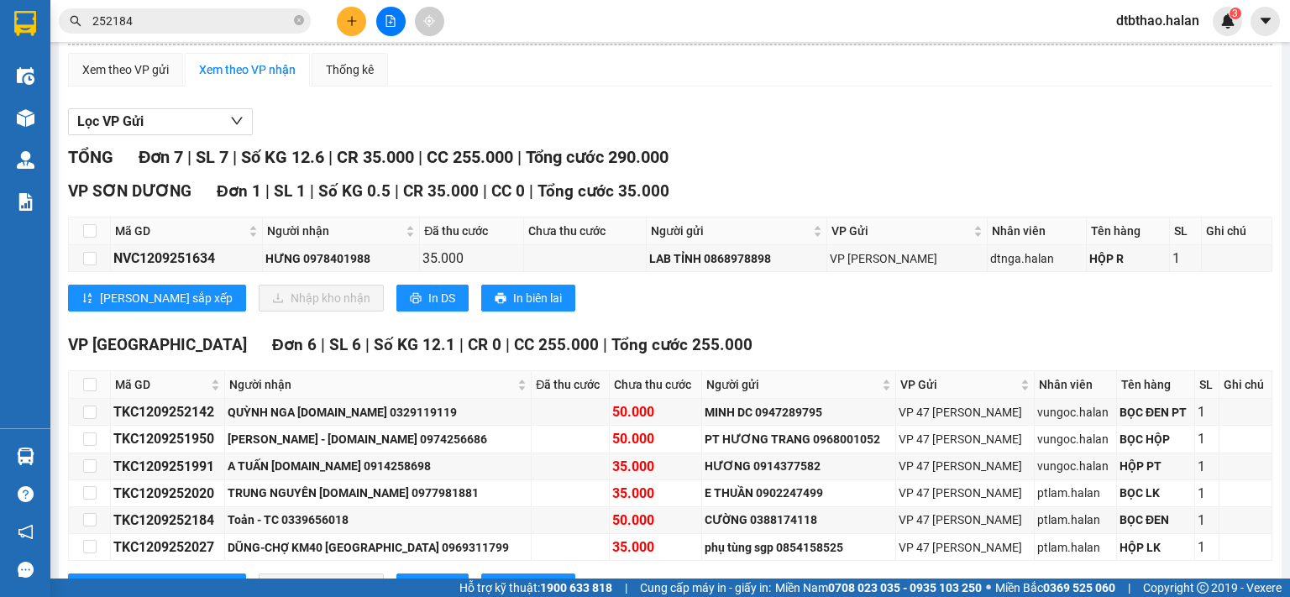
scroll to position [69, 0]
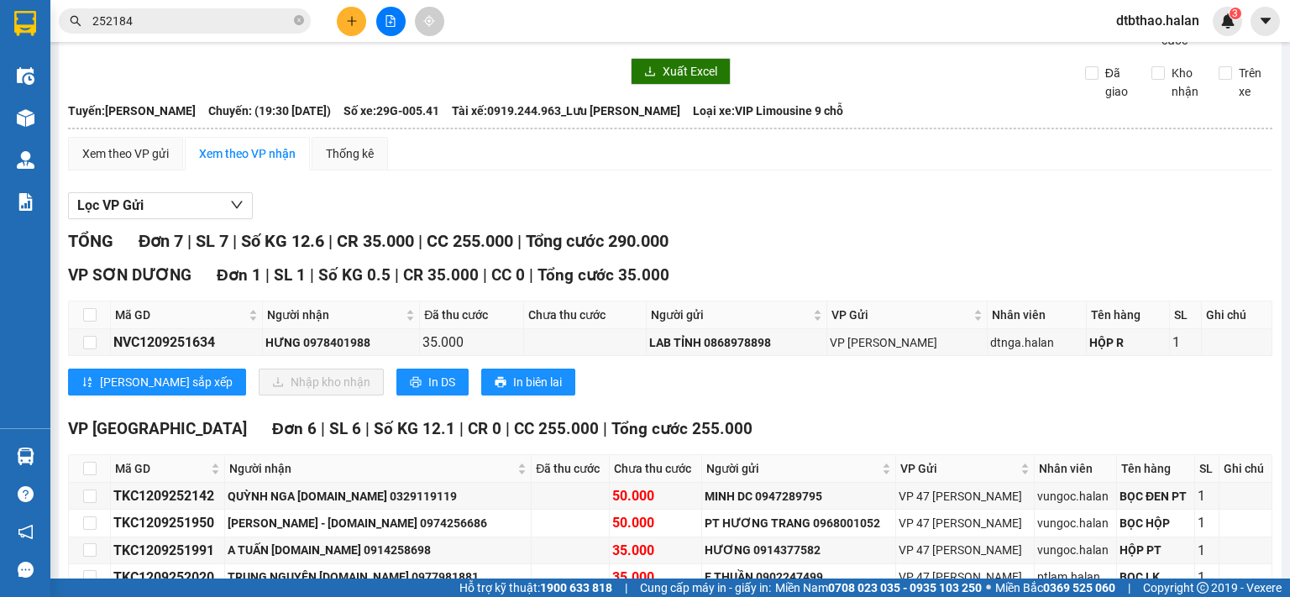
click at [867, 220] on div "Lọc VP Gửi" at bounding box center [670, 206] width 1204 height 28
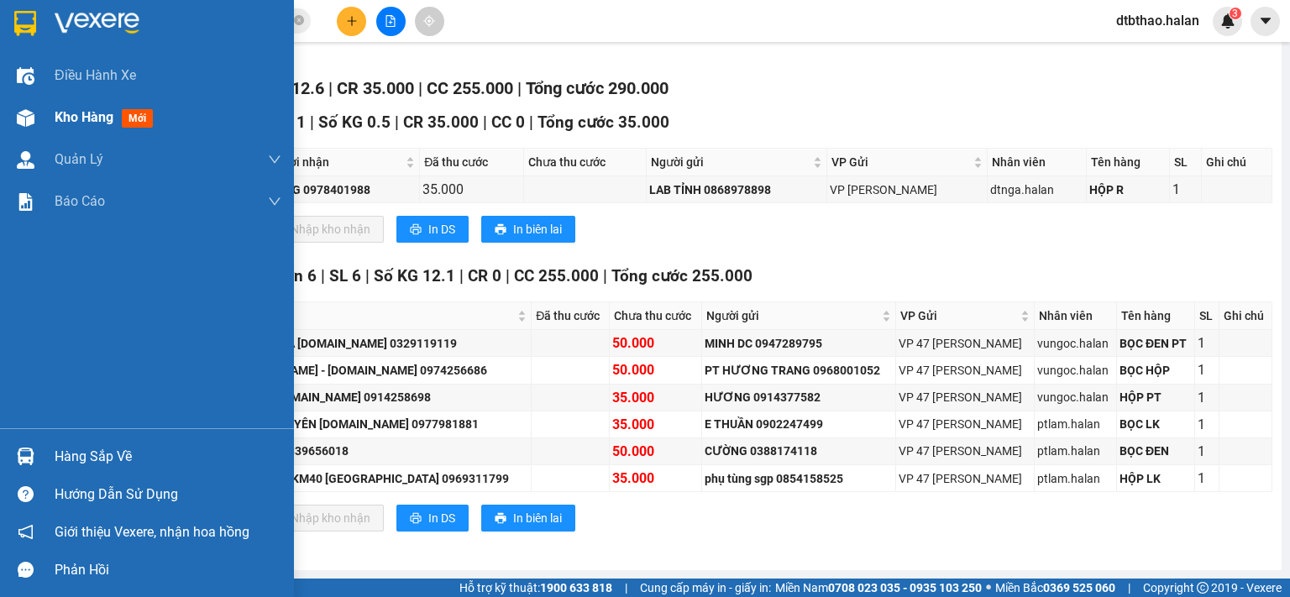
click at [101, 116] on span "Kho hàng" at bounding box center [84, 117] width 59 height 16
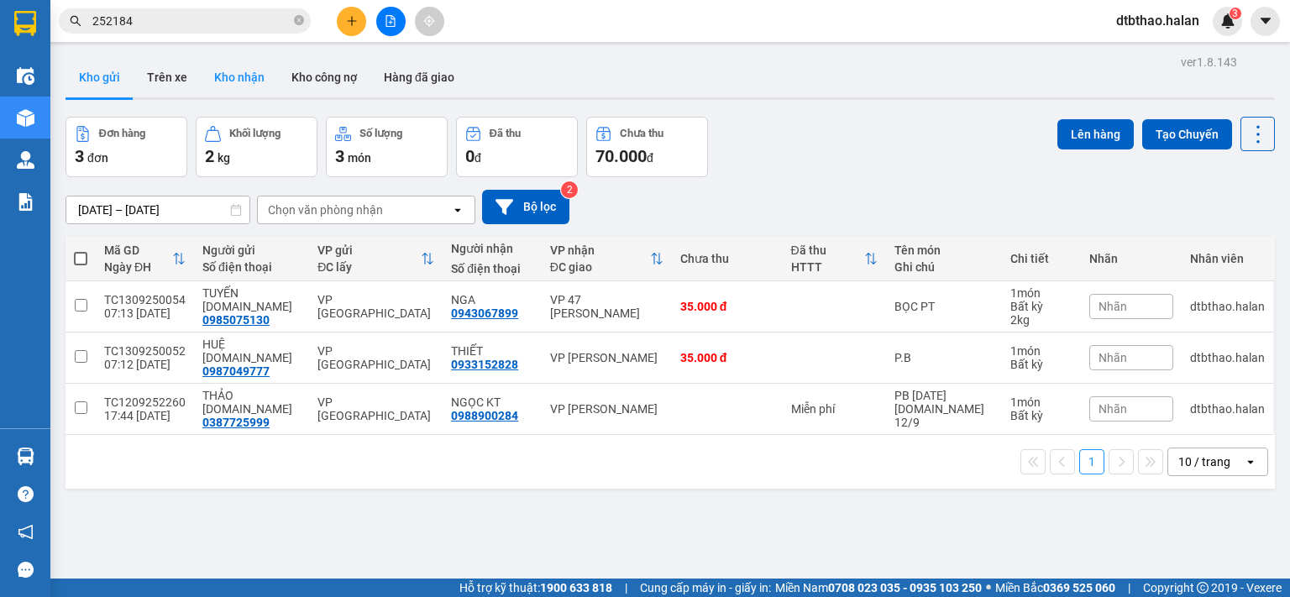
click at [240, 75] on button "Kho nhận" at bounding box center [239, 77] width 77 height 40
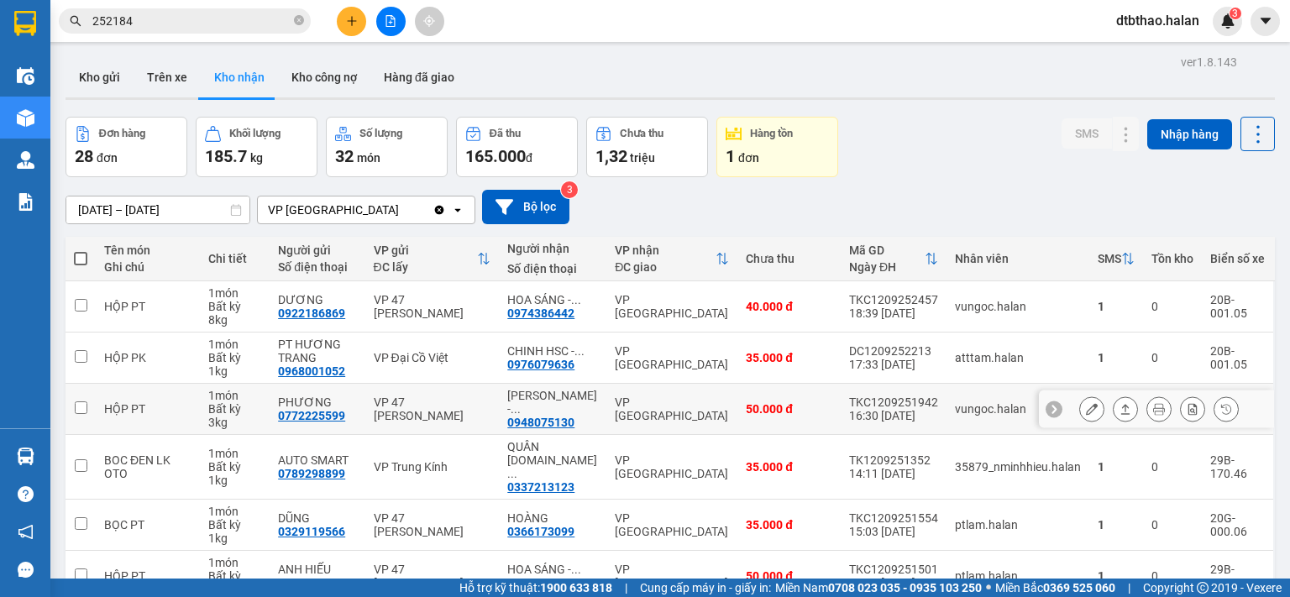
scroll to position [281, 0]
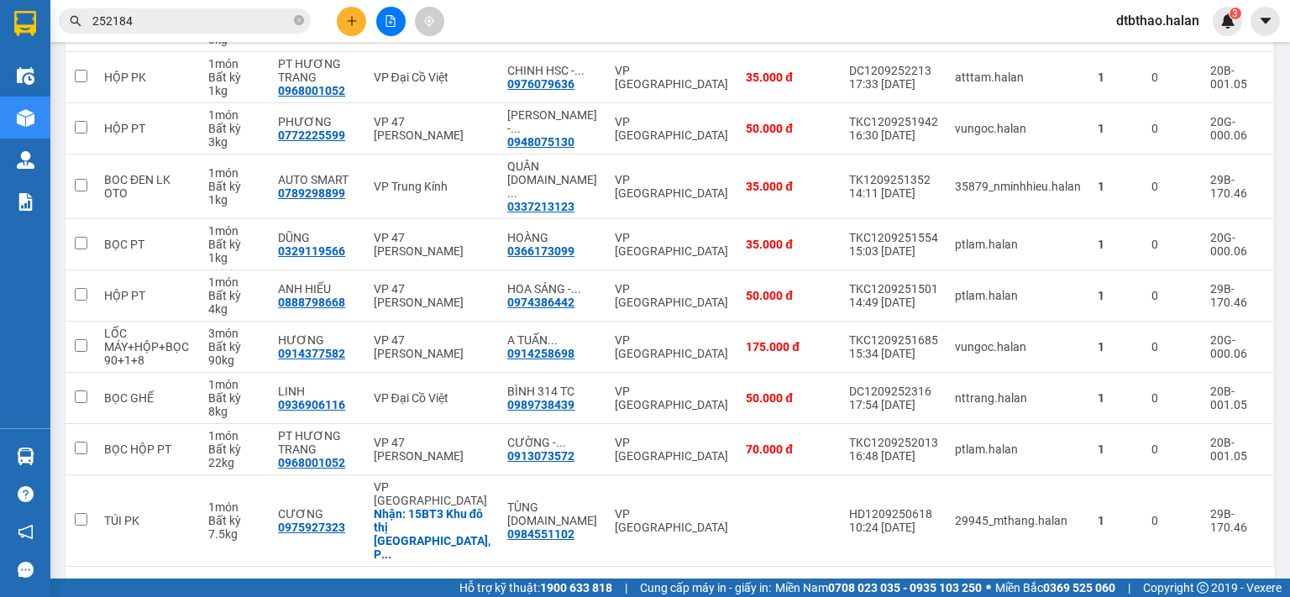
click at [1079, 581] on button "3" at bounding box center [1091, 593] width 25 height 25
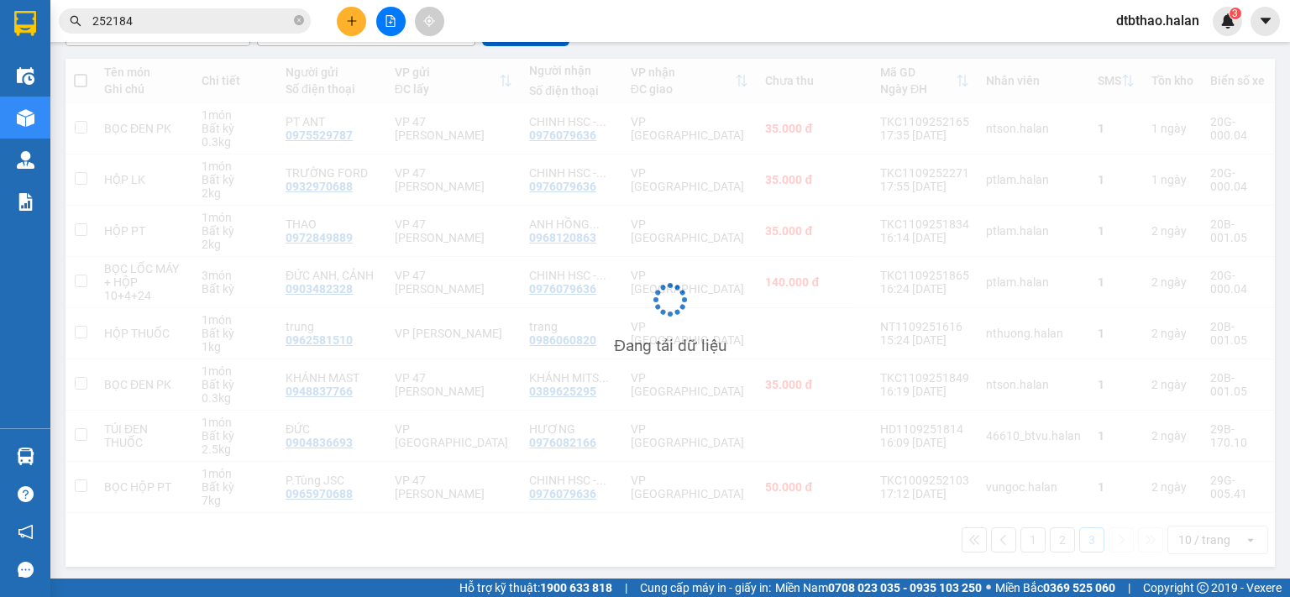
scroll to position [178, 0]
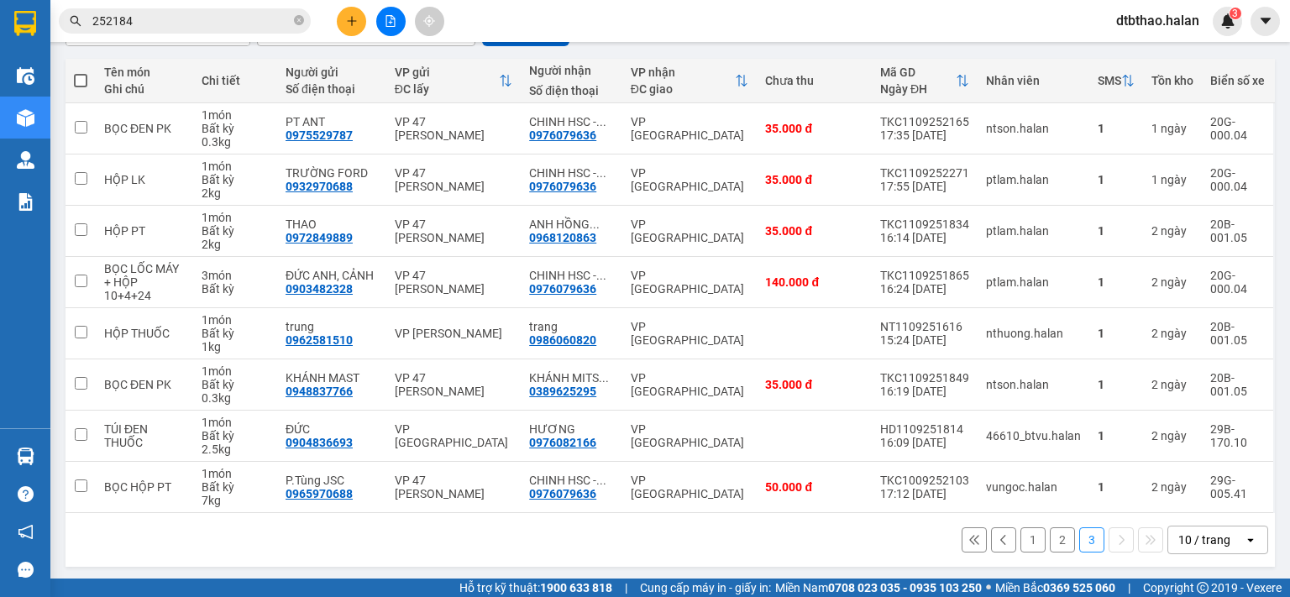
click at [1052, 537] on button "2" at bounding box center [1062, 539] width 25 height 25
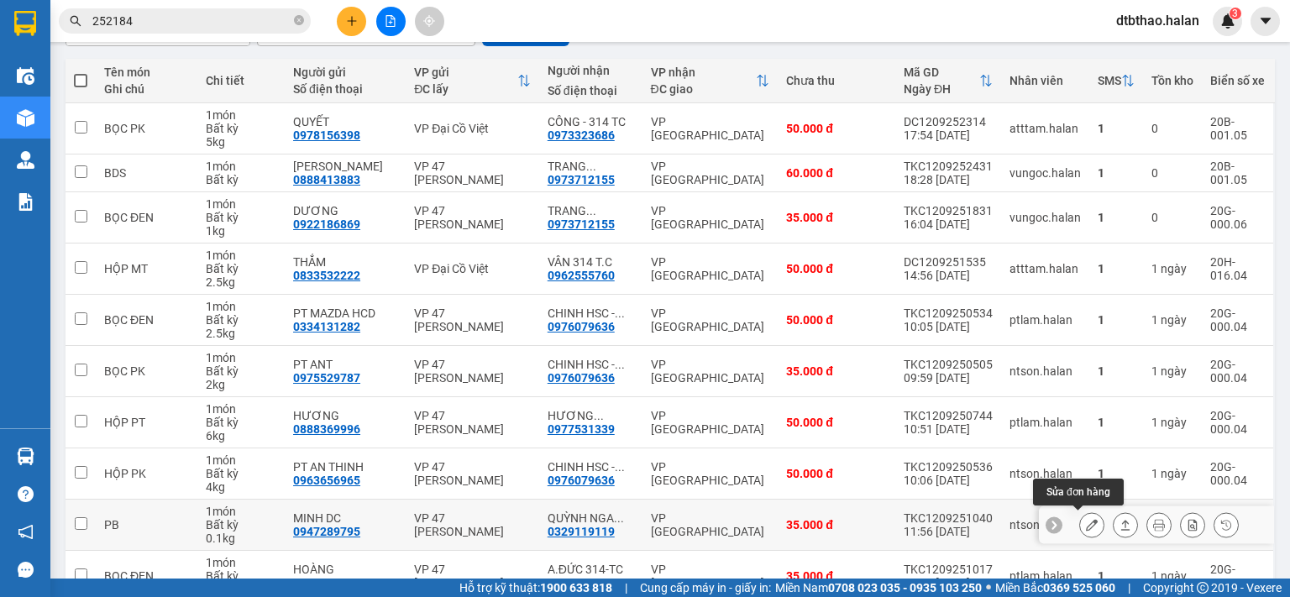
click at [1086, 521] on icon at bounding box center [1092, 525] width 12 height 12
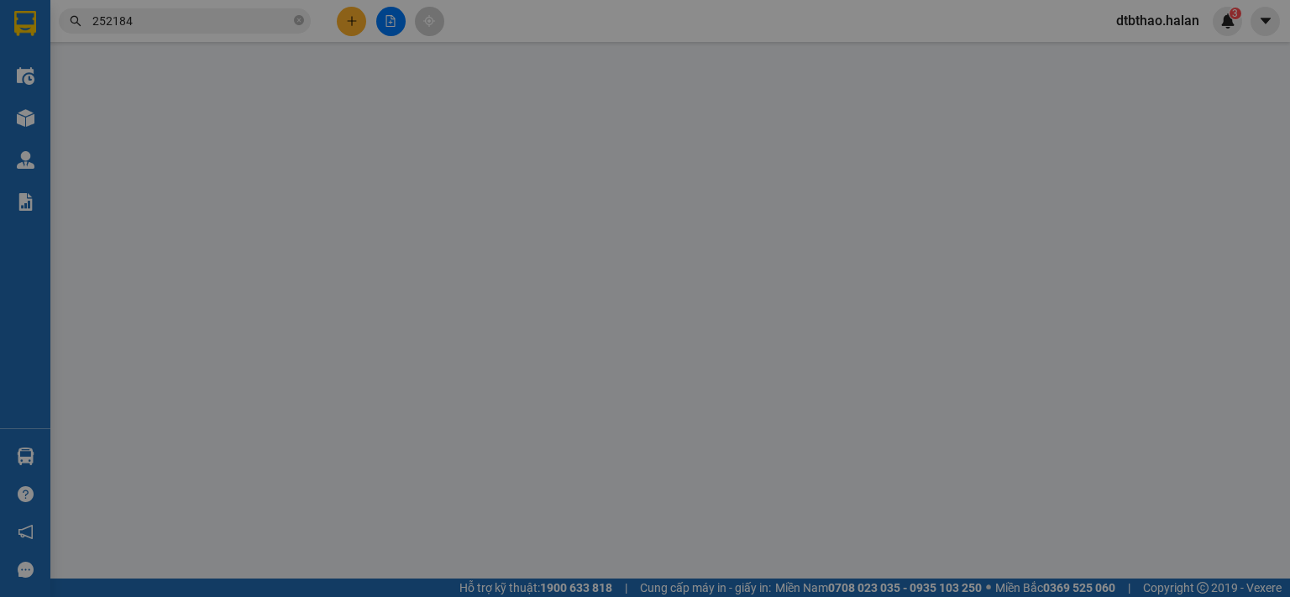
type input "0947289795"
type input "MINH DC"
type input "0329119119"
type input "QUỲNH NGA 314.TC"
type input "35.000"
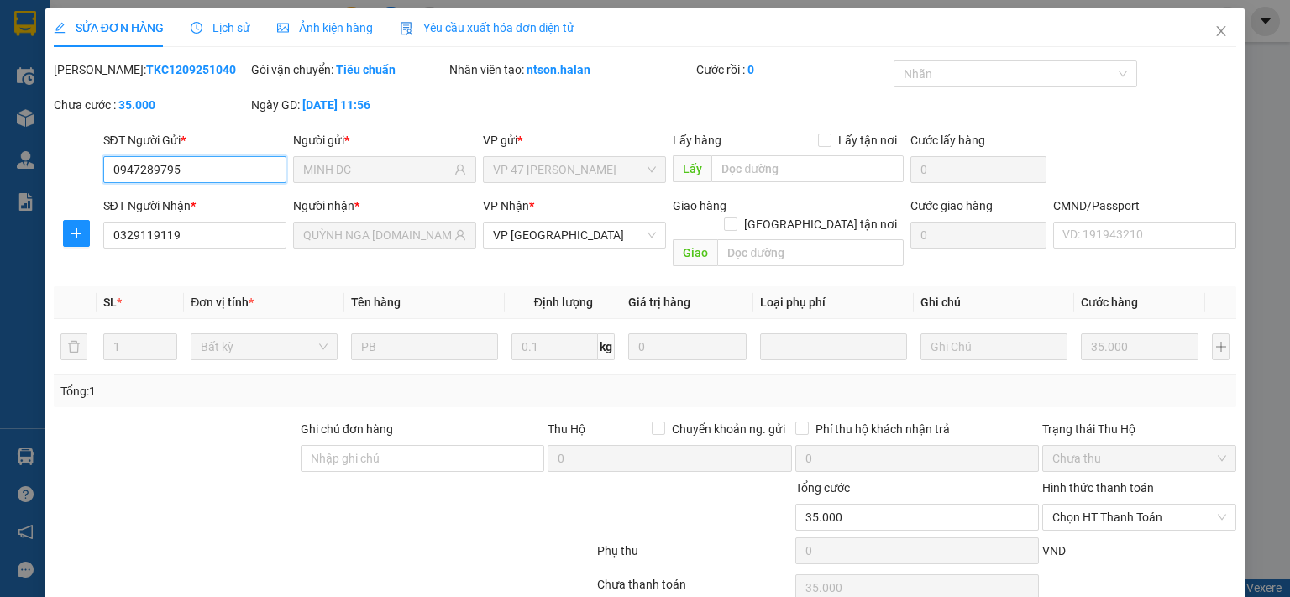
scroll to position [60, 0]
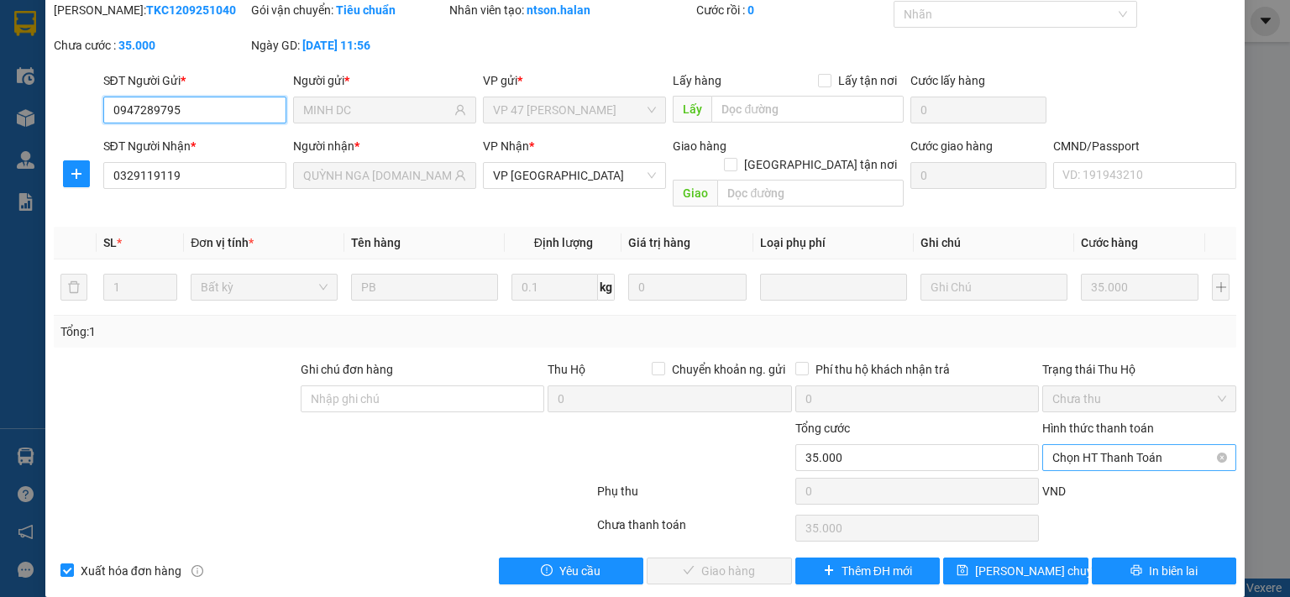
click at [1092, 445] on span "Chọn HT Thanh Toán" at bounding box center [1139, 457] width 174 height 25
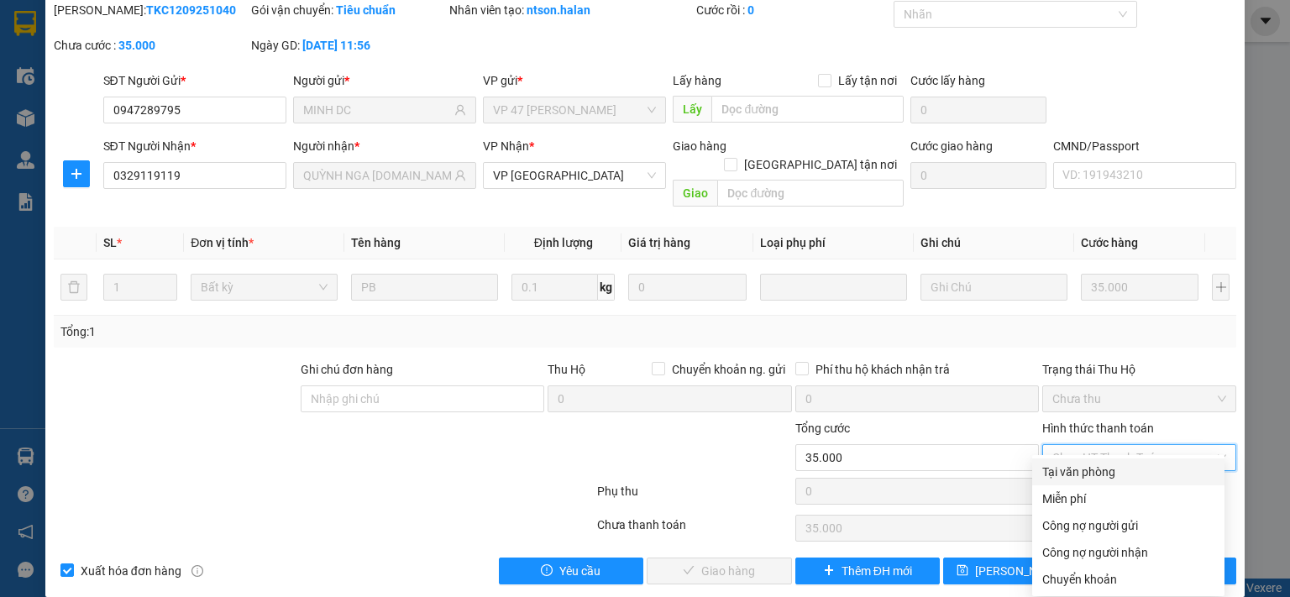
click at [1083, 464] on div "Tại văn phòng" at bounding box center [1128, 472] width 172 height 18
type input "0"
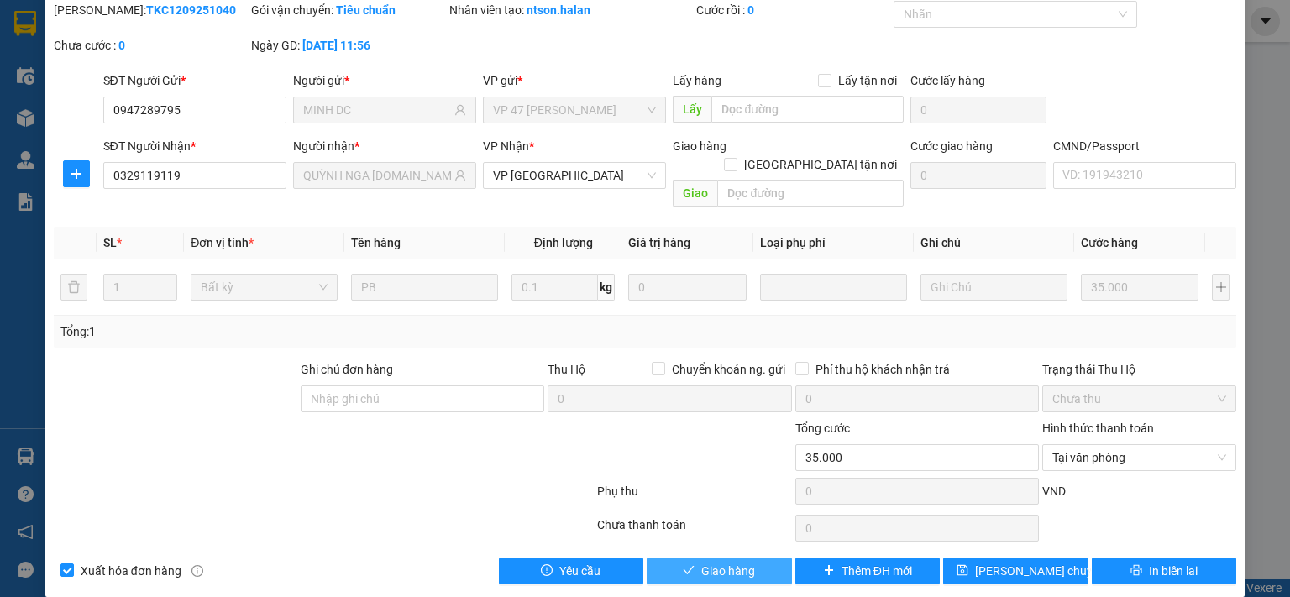
click at [742, 562] on span "Giao hàng" at bounding box center [728, 571] width 54 height 18
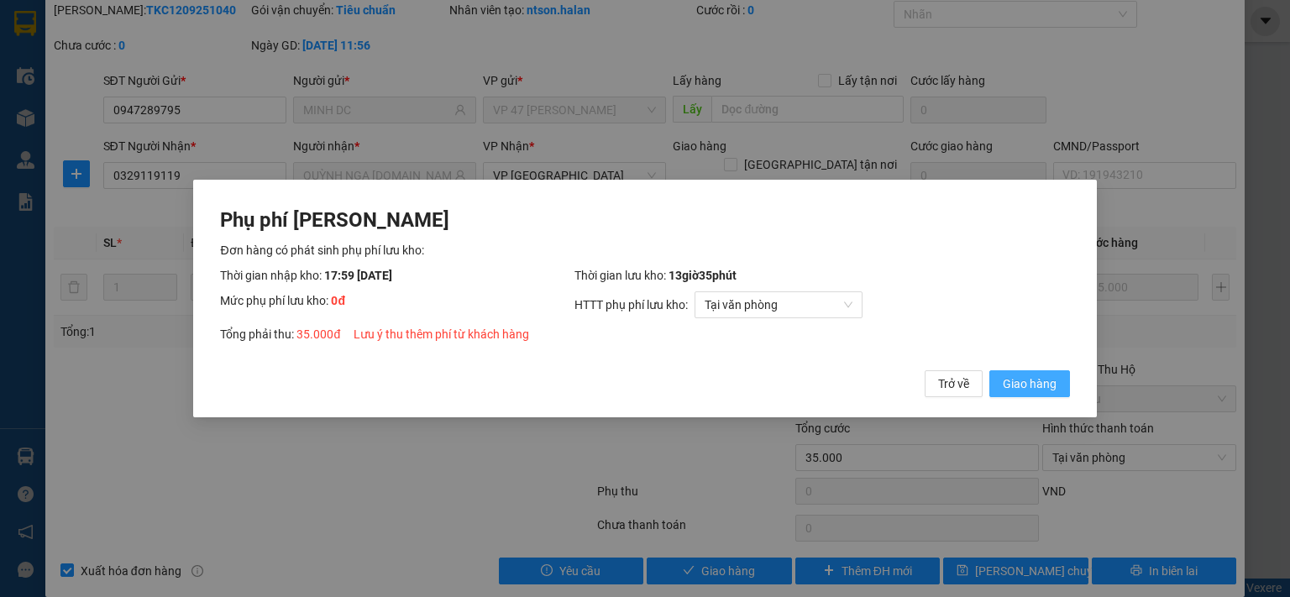
click at [1016, 389] on span "Giao hàng" at bounding box center [1030, 384] width 54 height 18
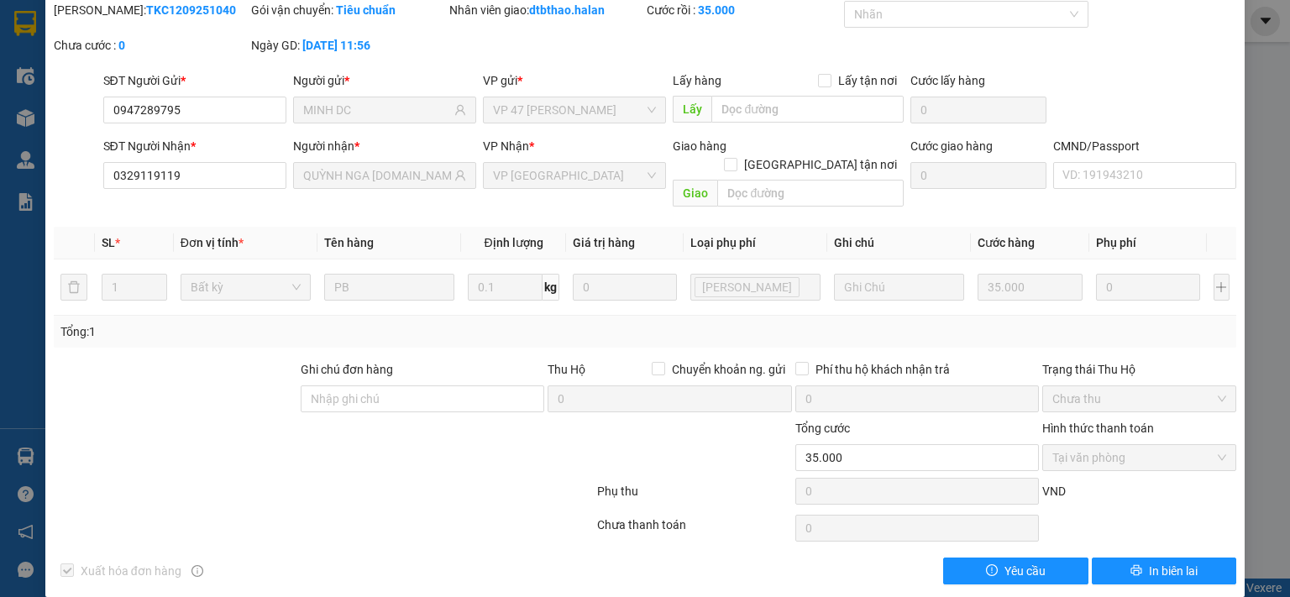
scroll to position [0, 0]
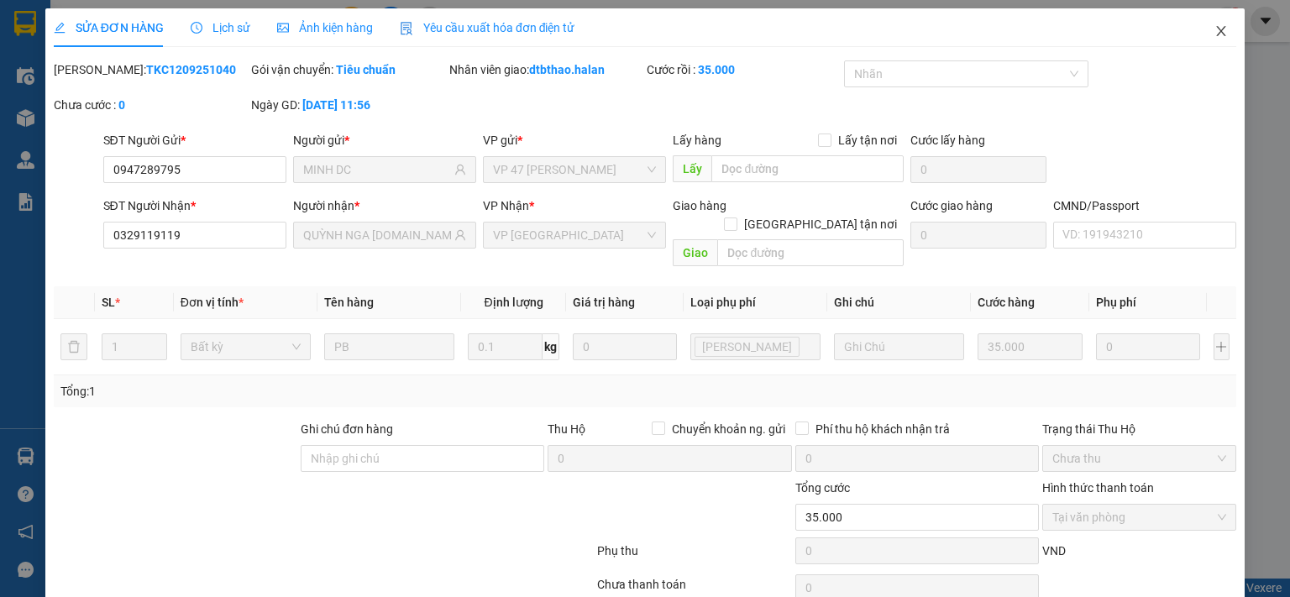
click at [1217, 31] on icon "close" at bounding box center [1221, 31] width 9 height 10
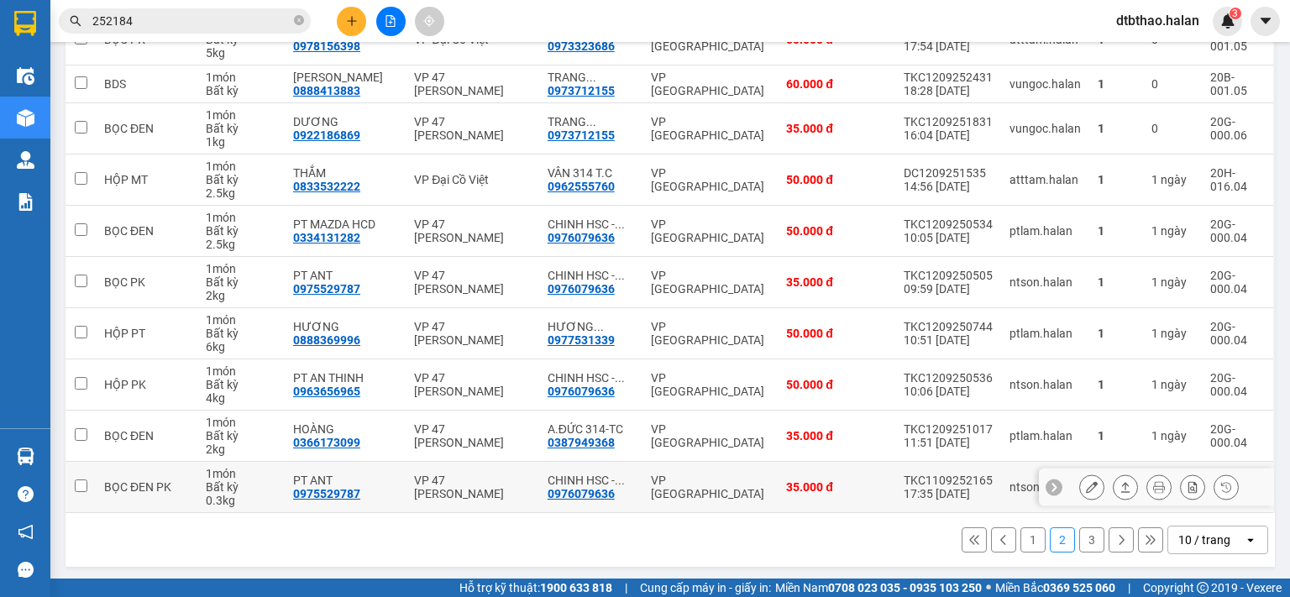
scroll to position [15, 0]
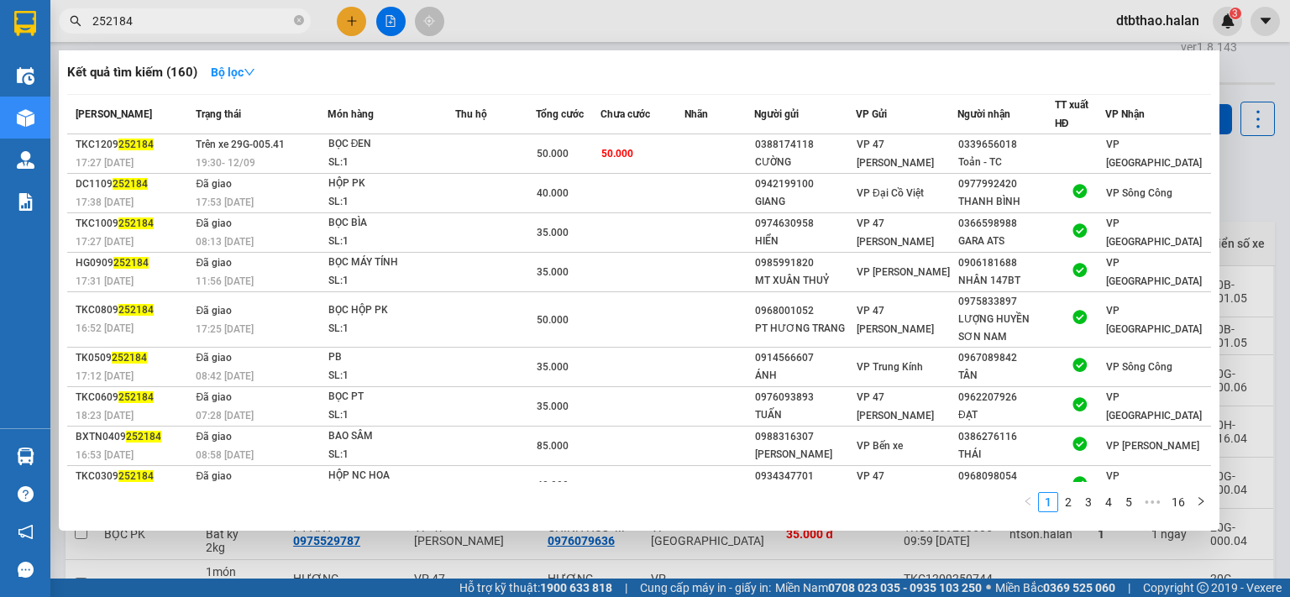
drag, startPoint x: 108, startPoint y: 19, endPoint x: 141, endPoint y: 19, distance: 33.6
click at [141, 19] on input "252184" at bounding box center [191, 21] width 198 height 18
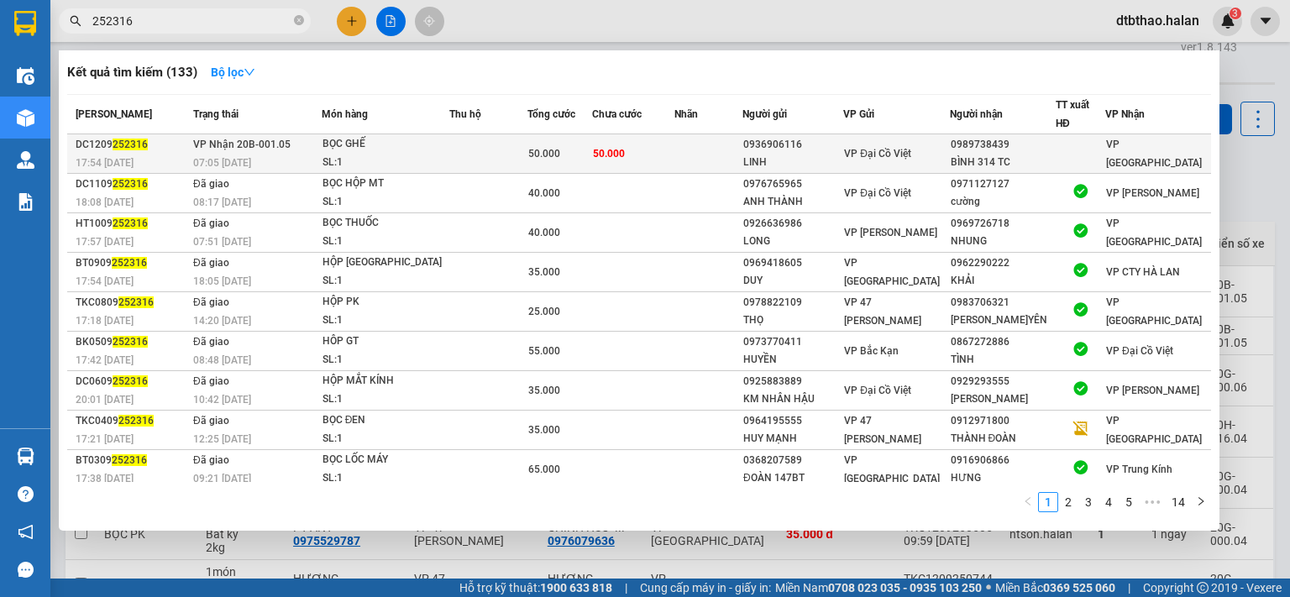
type input "252316"
click at [969, 159] on div "BÌNH 314 TC" at bounding box center [1003, 163] width 104 height 18
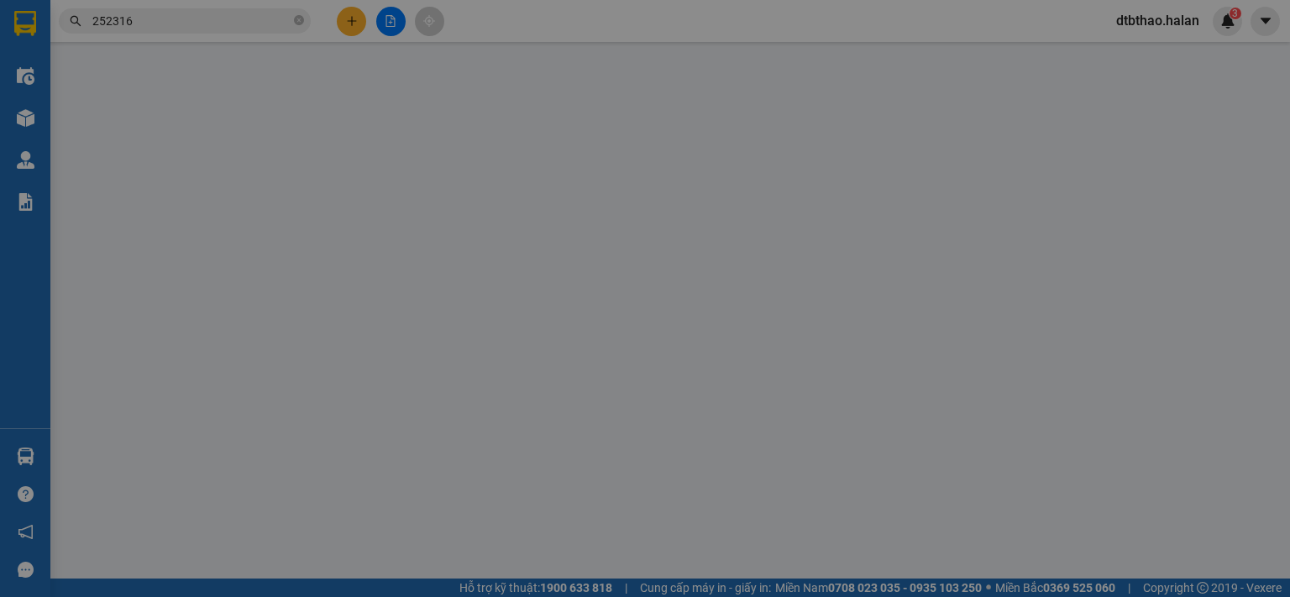
type input "0936906116"
type input "LINH"
type input "0989738439"
type input "BÌNH 314 TC"
type input "50.000"
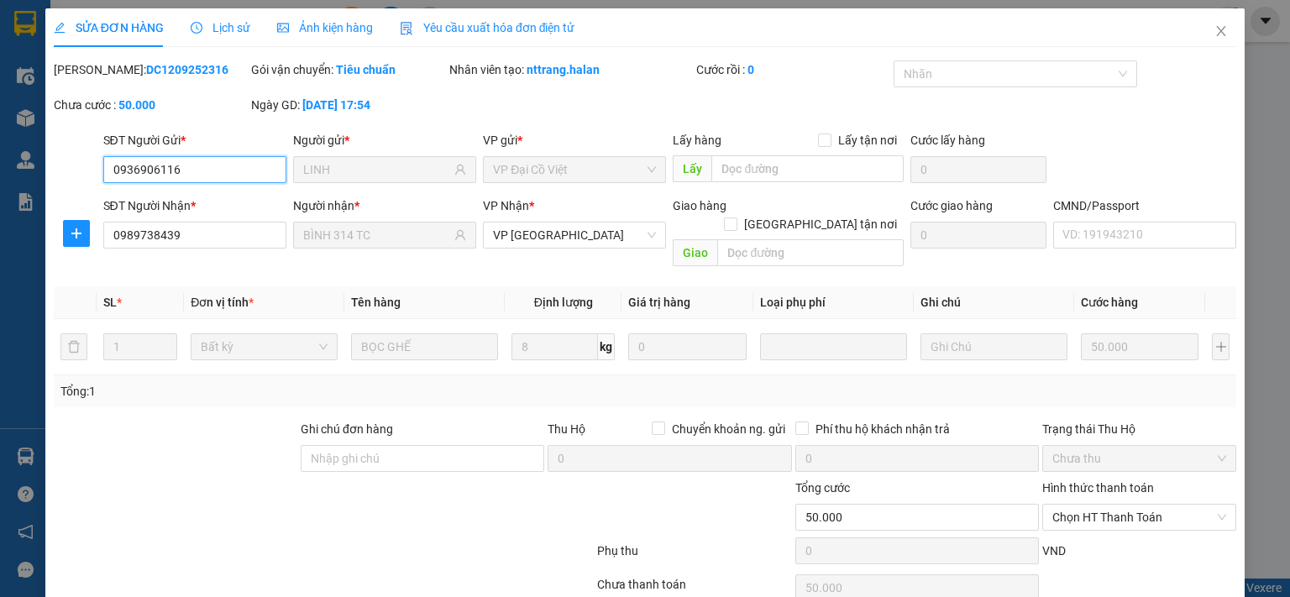
scroll to position [60, 0]
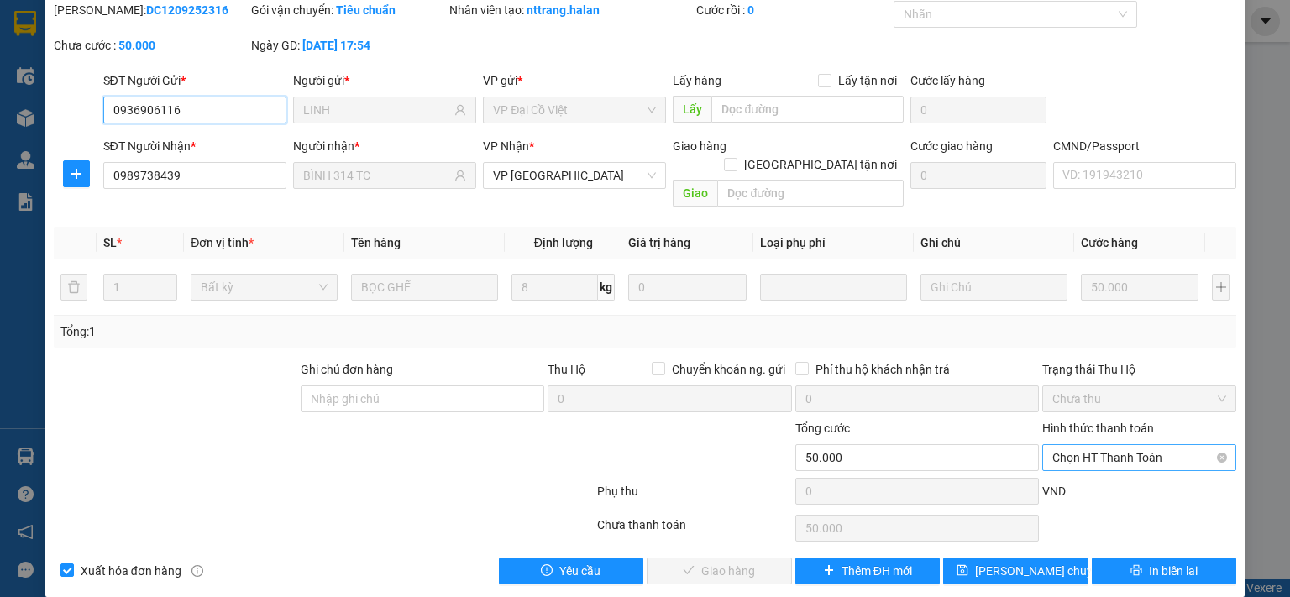
click at [1095, 445] on span "Chọn HT Thanh Toán" at bounding box center [1139, 457] width 174 height 25
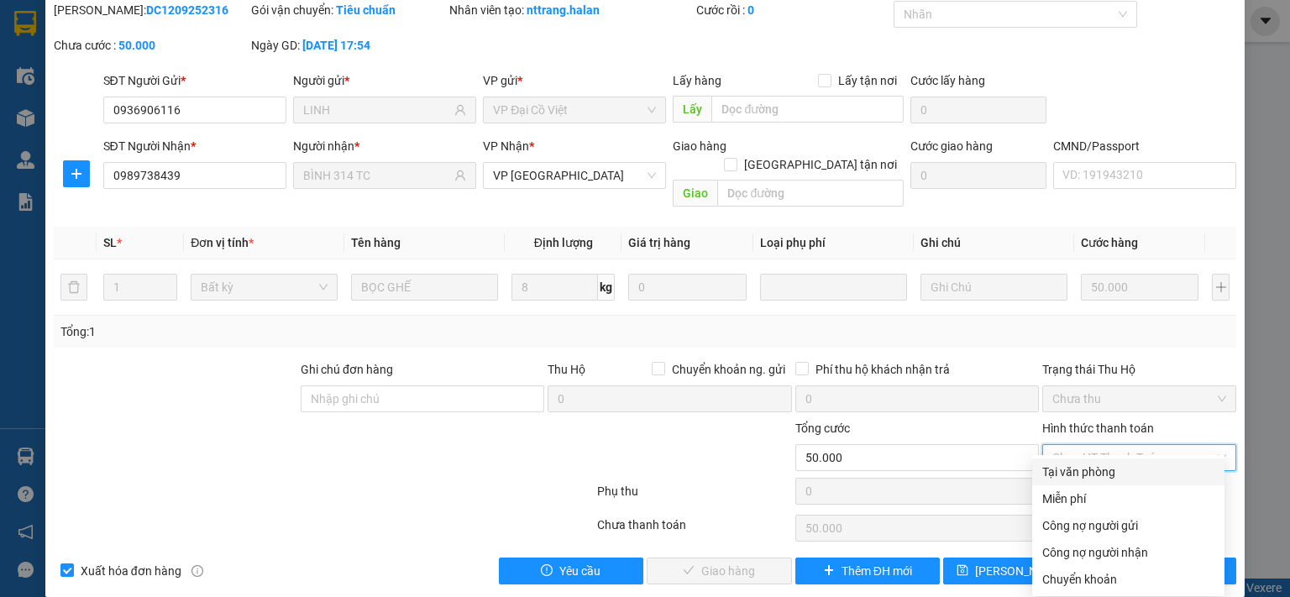
click at [1093, 473] on div "Tại văn phòng" at bounding box center [1128, 472] width 172 height 18
type input "0"
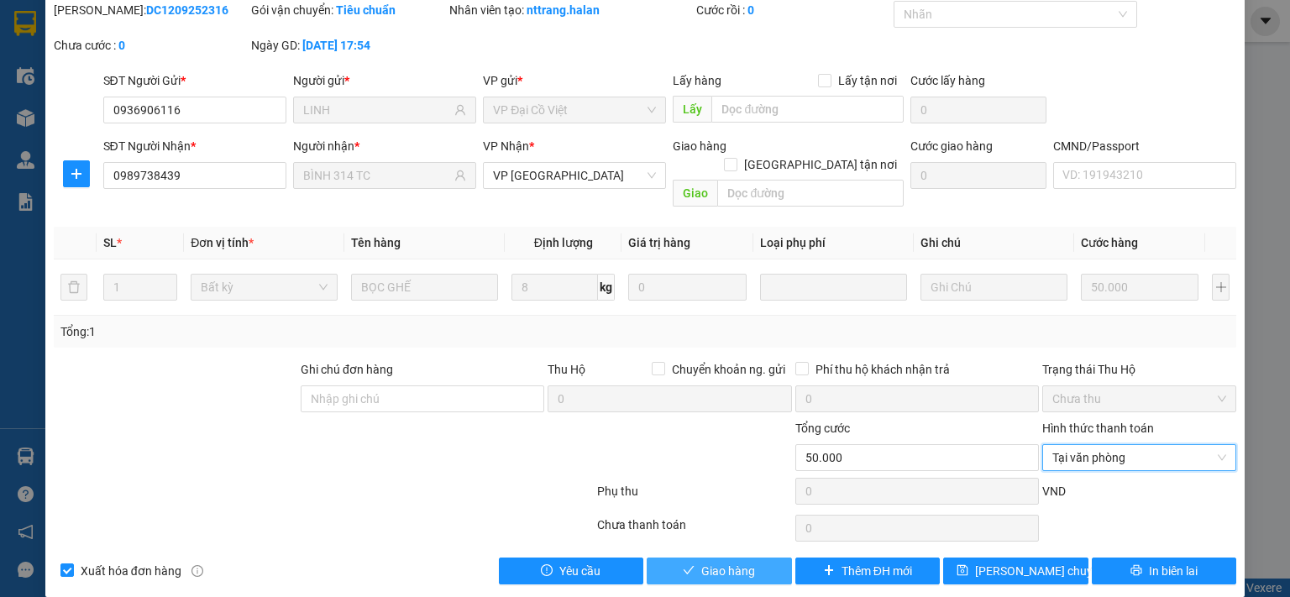
click at [723, 560] on button "Giao hàng" at bounding box center [719, 571] width 145 height 27
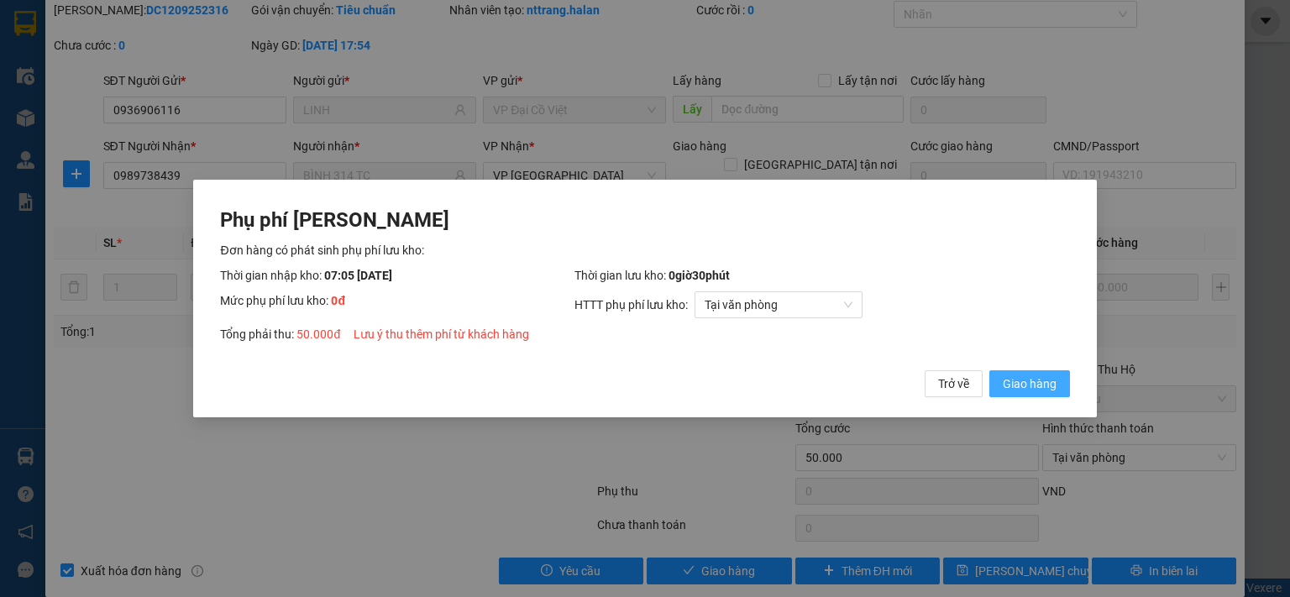
click at [1012, 385] on span "Giao hàng" at bounding box center [1030, 384] width 54 height 18
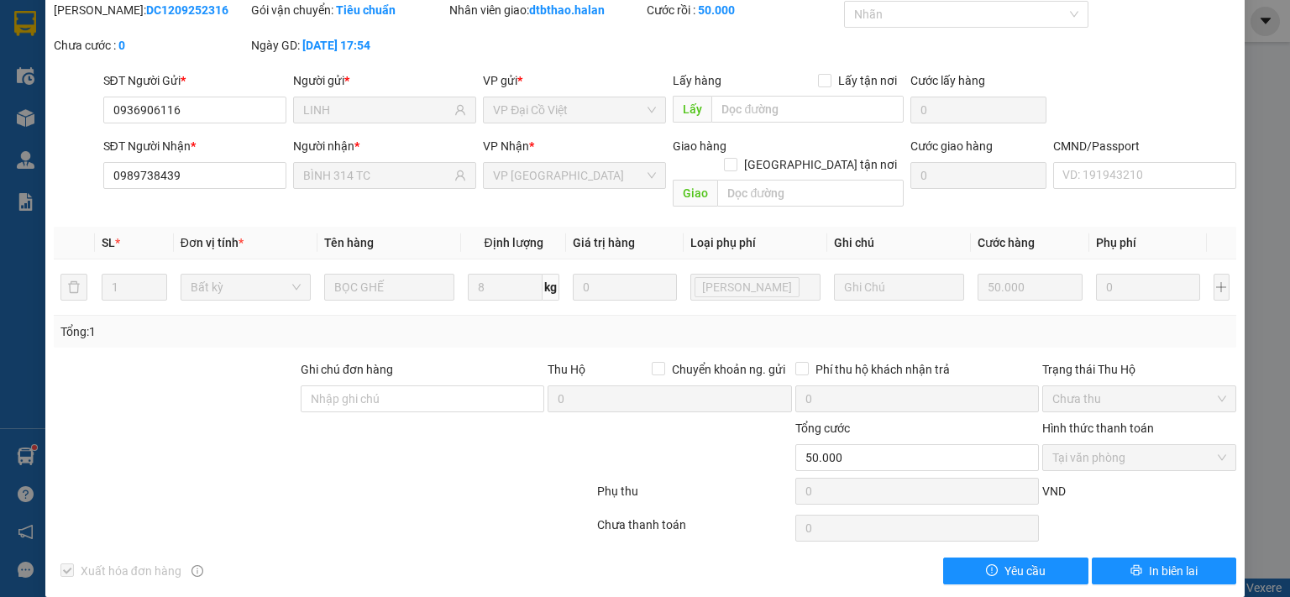
click at [20, 342] on div "SỬA ĐƠN HÀNG Lịch sử Ảnh kiện hàng Yêu cầu xuất hóa đơn điện tử Total Paid Fee …" at bounding box center [645, 298] width 1290 height 597
click at [1253, 169] on div "SỬA ĐƠN HÀNG Lịch sử Ảnh kiện hàng Yêu cầu xuất hóa đơn điện tử Total Paid Fee …" at bounding box center [645, 298] width 1290 height 597
click at [1254, 410] on div "SỬA ĐƠN HÀNG Lịch sử Ảnh kiện hàng Yêu cầu xuất hóa đơn điện tử Total Paid Fee …" at bounding box center [645, 298] width 1290 height 597
click at [1253, 419] on div "SỬA ĐƠN HÀNG Lịch sử Ảnh kiện hàng Yêu cầu xuất hóa đơn điện tử Total Paid Fee …" at bounding box center [645, 298] width 1290 height 597
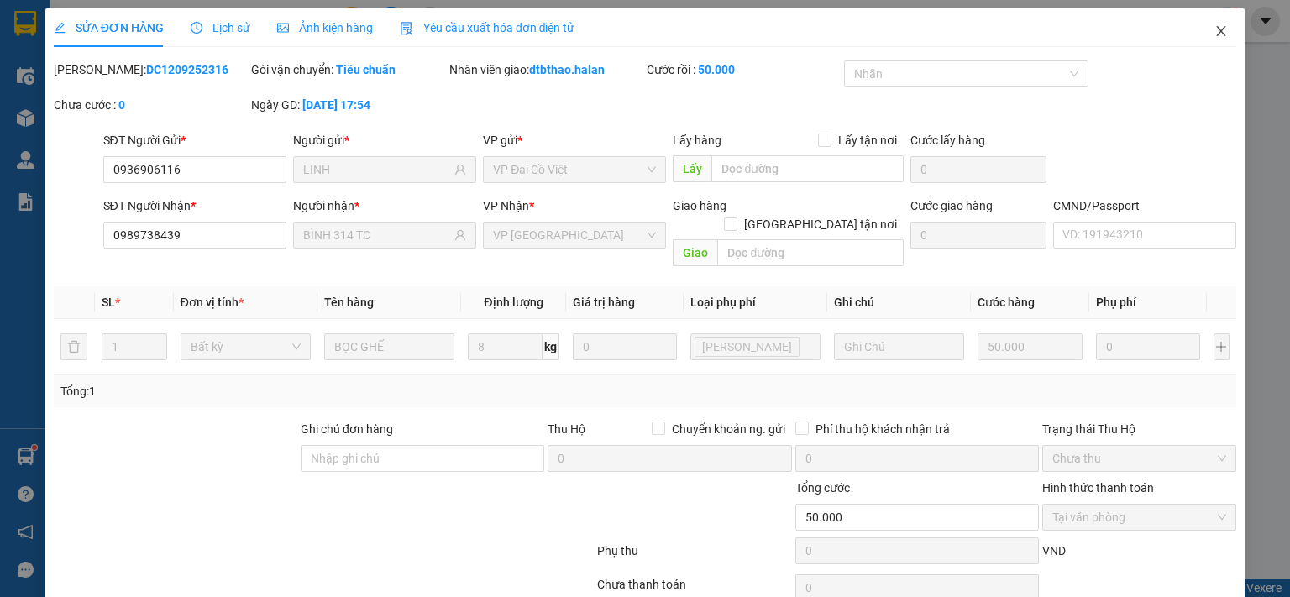
click at [1215, 28] on icon "close" at bounding box center [1221, 30] width 13 height 13
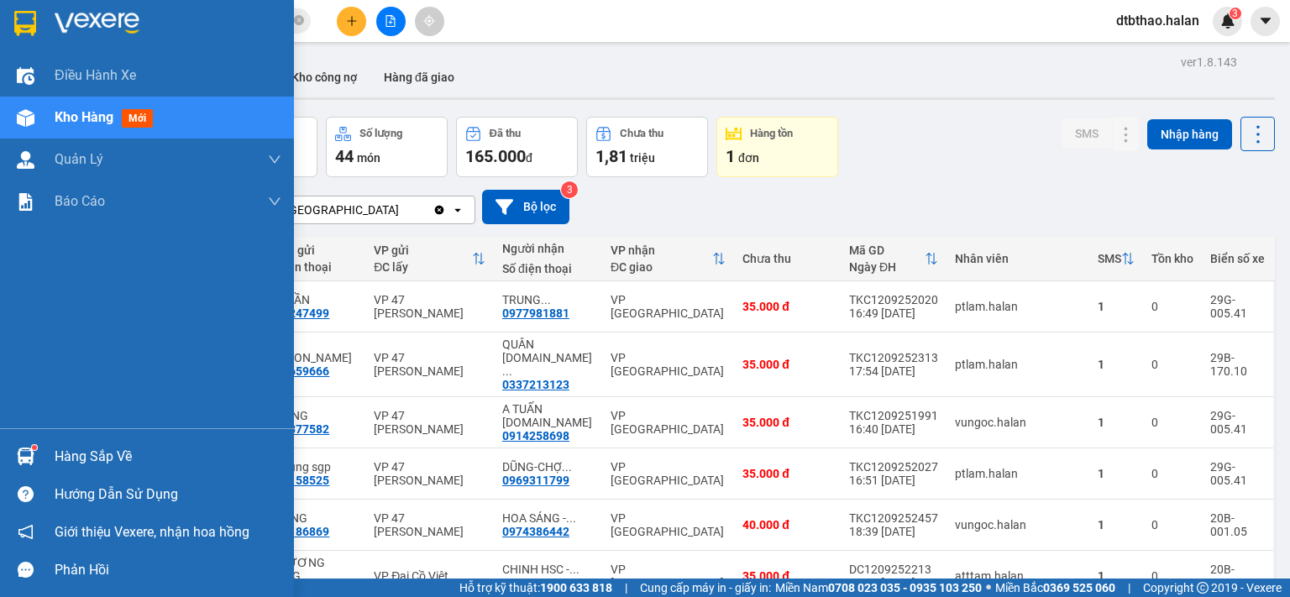
click at [50, 454] on div "Hàng sắp về" at bounding box center [147, 457] width 294 height 38
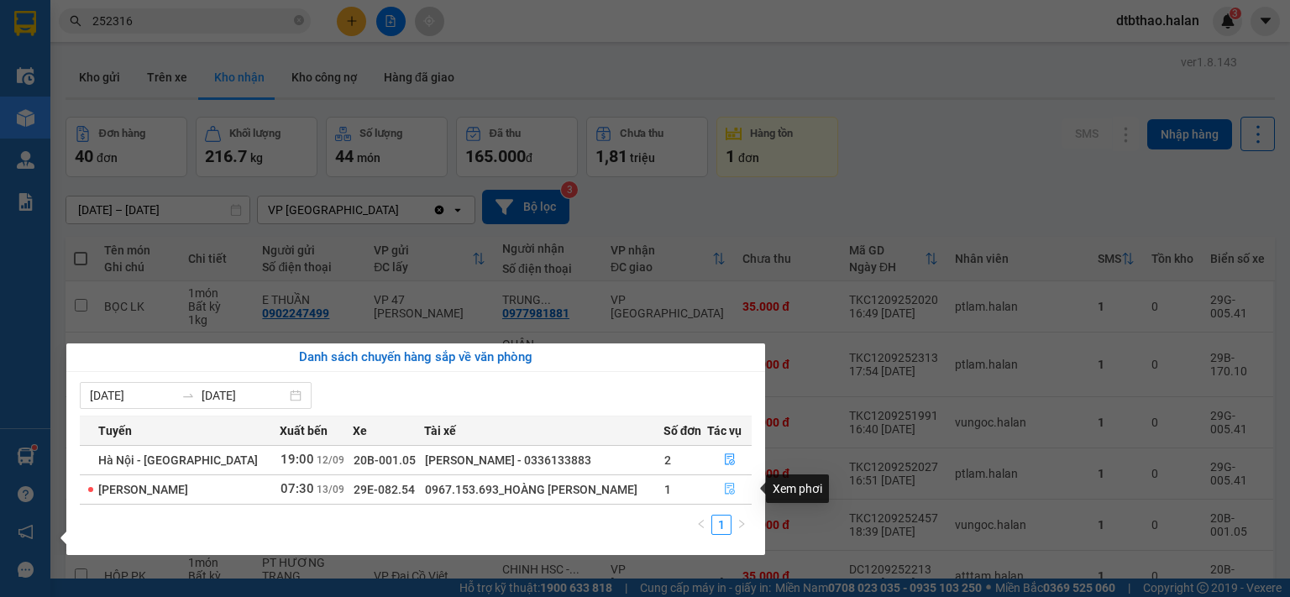
click at [727, 487] on icon "file-done" at bounding box center [730, 489] width 12 height 12
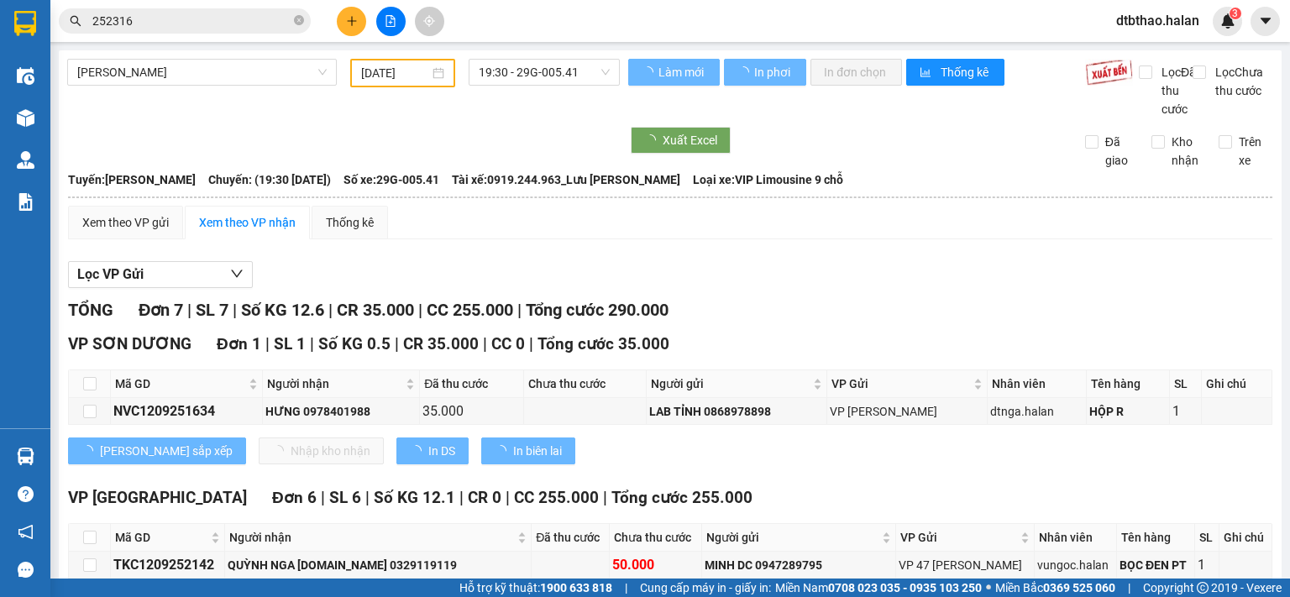
type input "[DATE]"
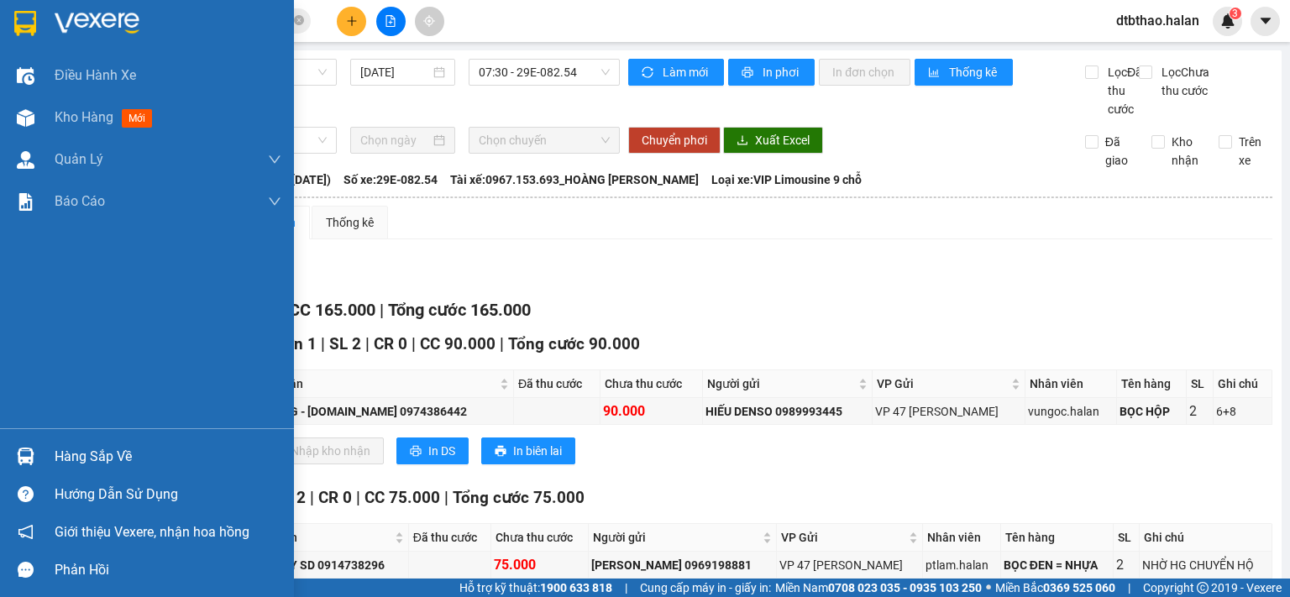
click at [54, 444] on div "Hàng sắp về" at bounding box center [147, 457] width 294 height 38
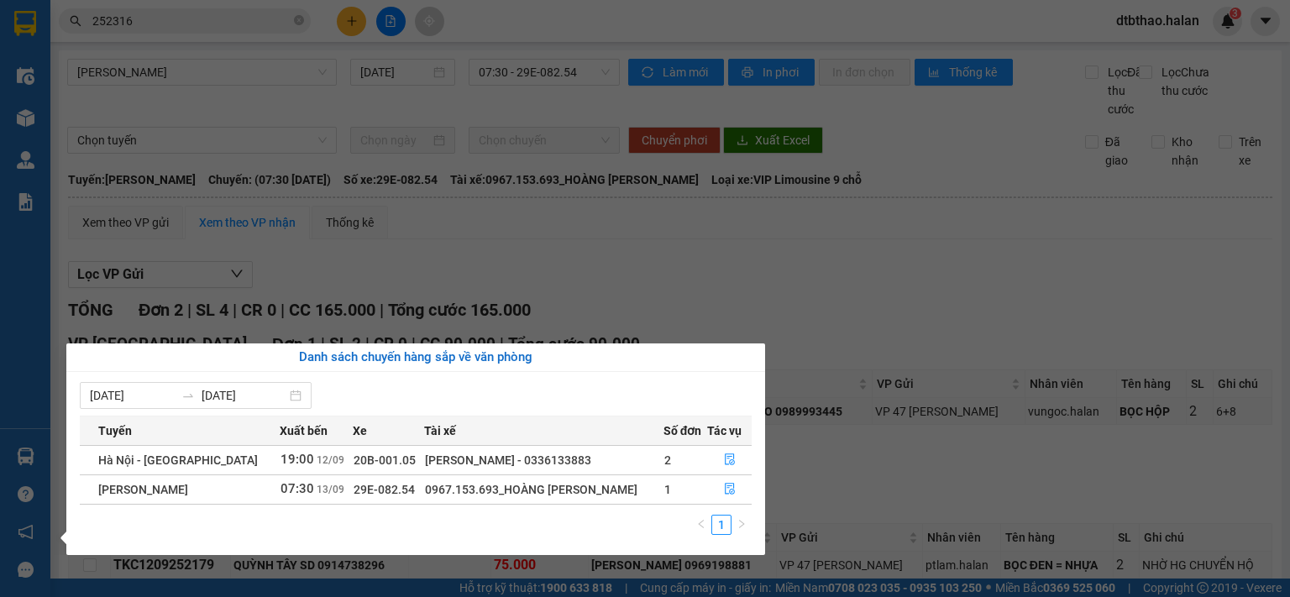
click at [879, 339] on section "Kết quả tìm kiếm ( 133 ) Bộ lọc Mã ĐH Trạng thái Món hàng Thu hộ Tổng cước Chưa…" at bounding box center [645, 298] width 1290 height 597
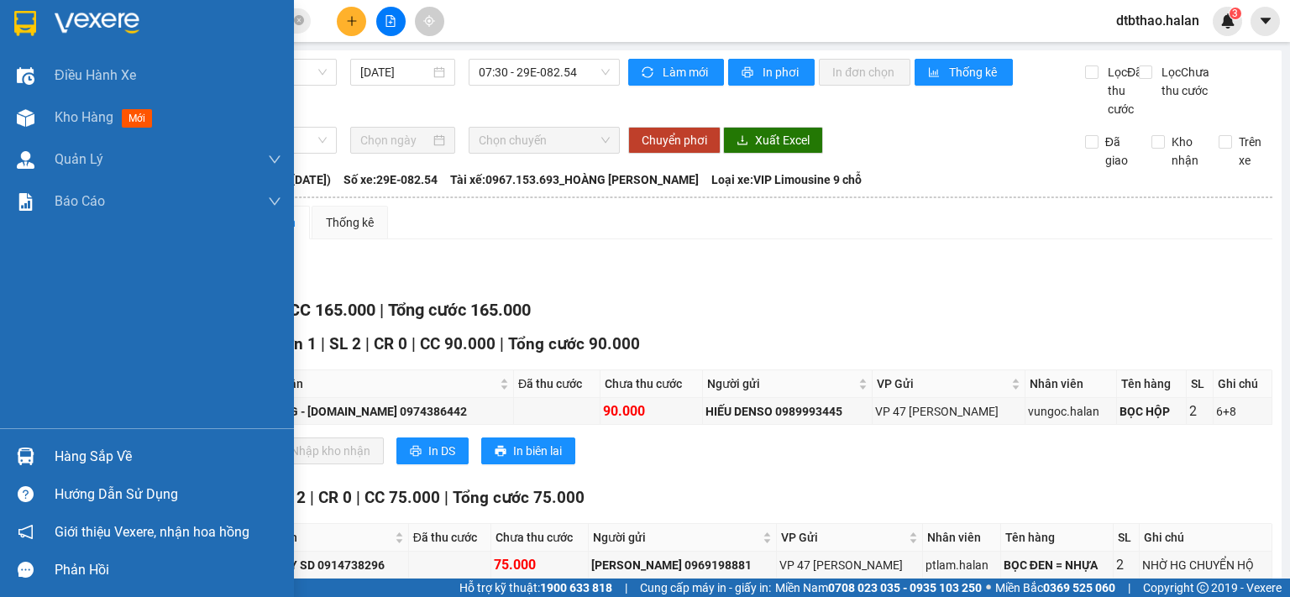
click at [64, 460] on div "Hàng sắp về" at bounding box center [168, 456] width 227 height 25
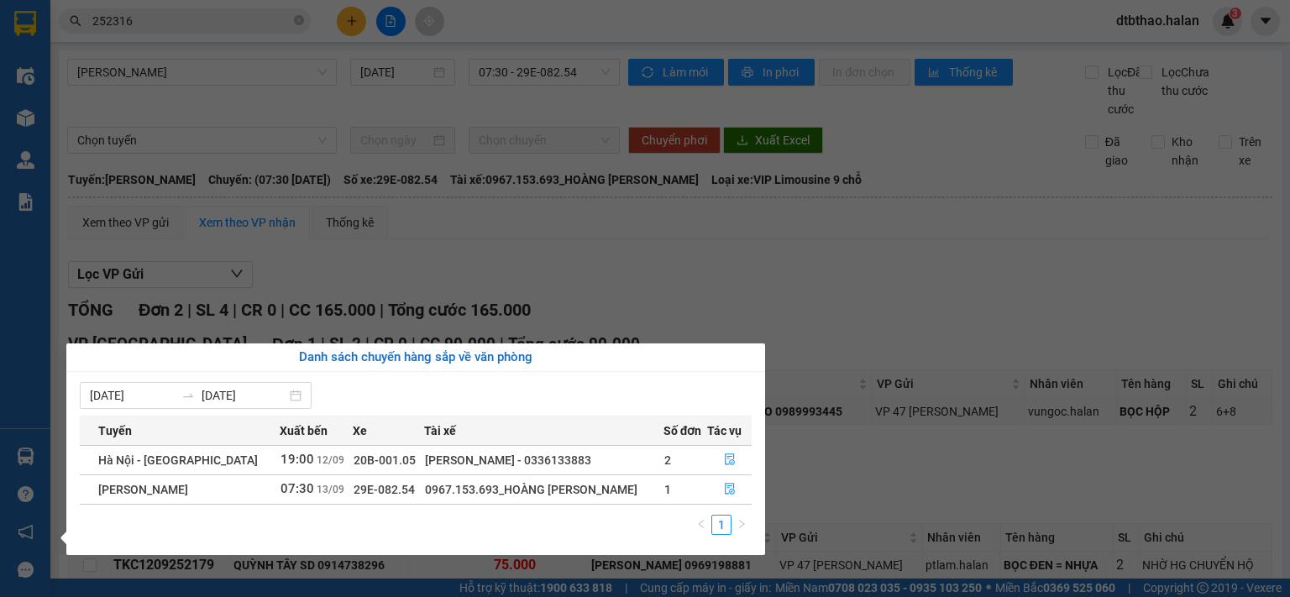
click at [776, 349] on section "Kết quả tìm kiếm ( 133 ) Bộ lọc Mã ĐH Trạng thái Món hàng Thu hộ Tổng cước Chưa…" at bounding box center [645, 298] width 1290 height 597
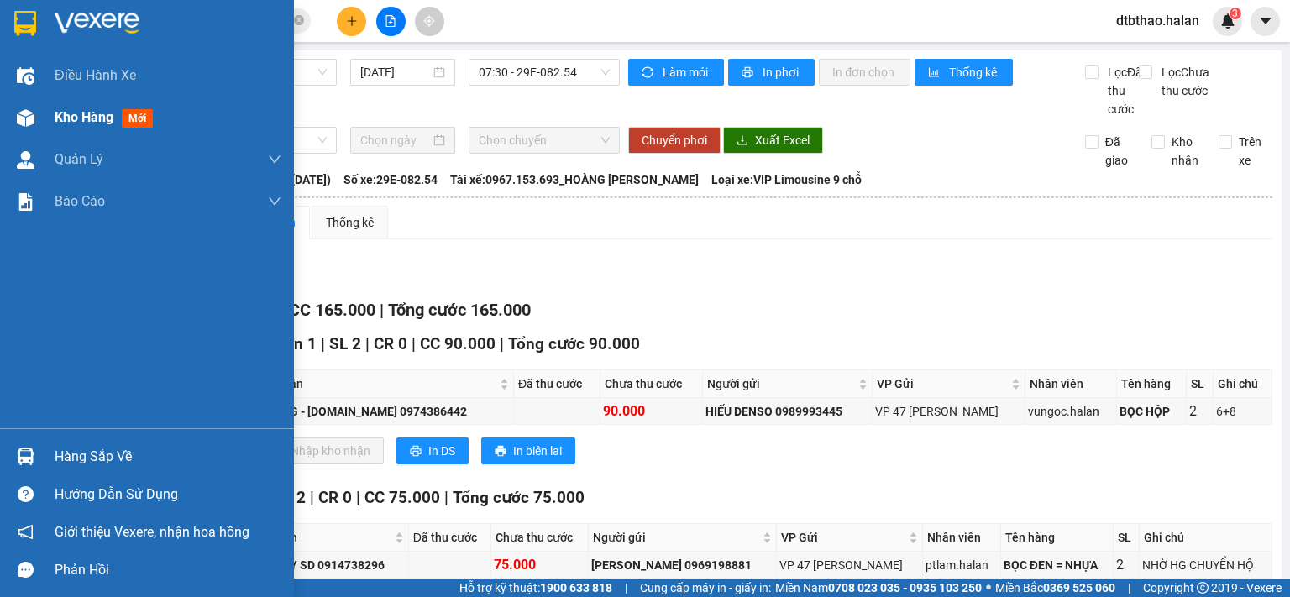
click at [51, 110] on div "Kho hàng mới" at bounding box center [147, 118] width 294 height 42
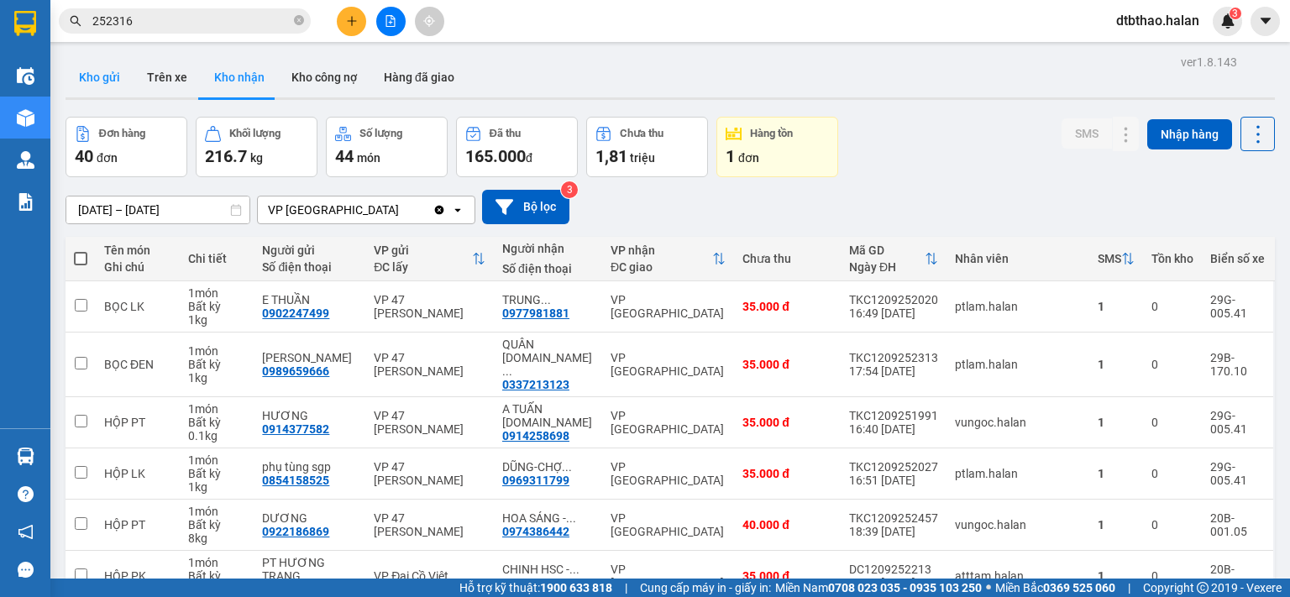
click at [84, 70] on button "Kho gửi" at bounding box center [100, 77] width 68 height 40
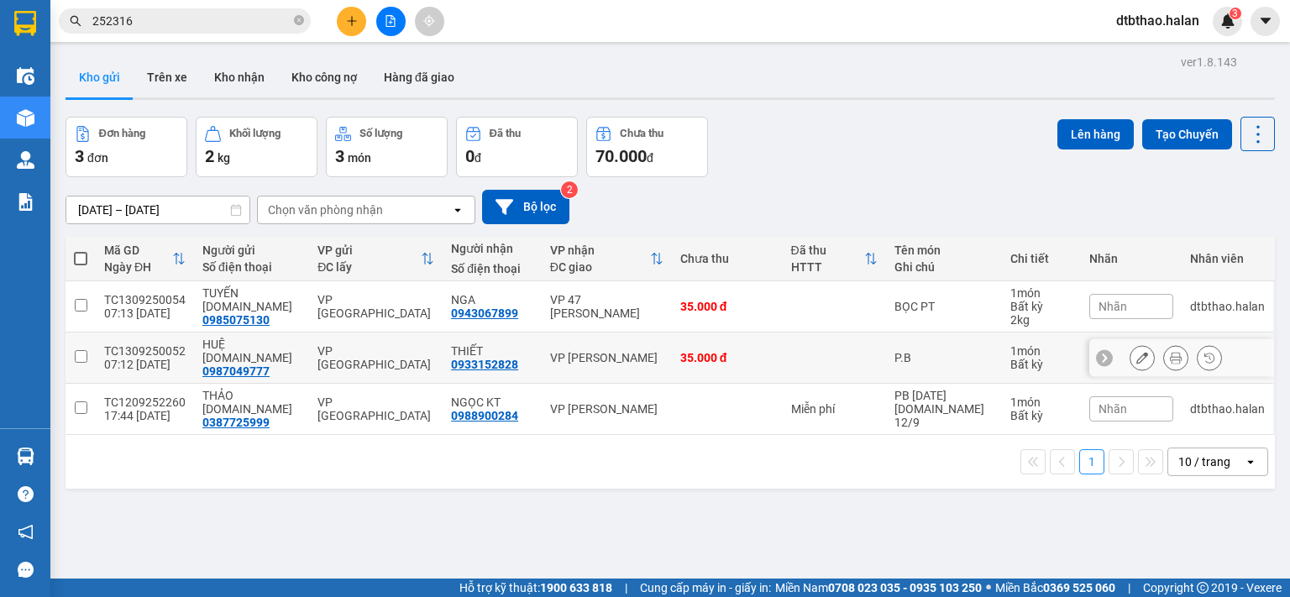
click at [77, 352] on input "checkbox" at bounding box center [81, 356] width 13 height 13
checkbox input "true"
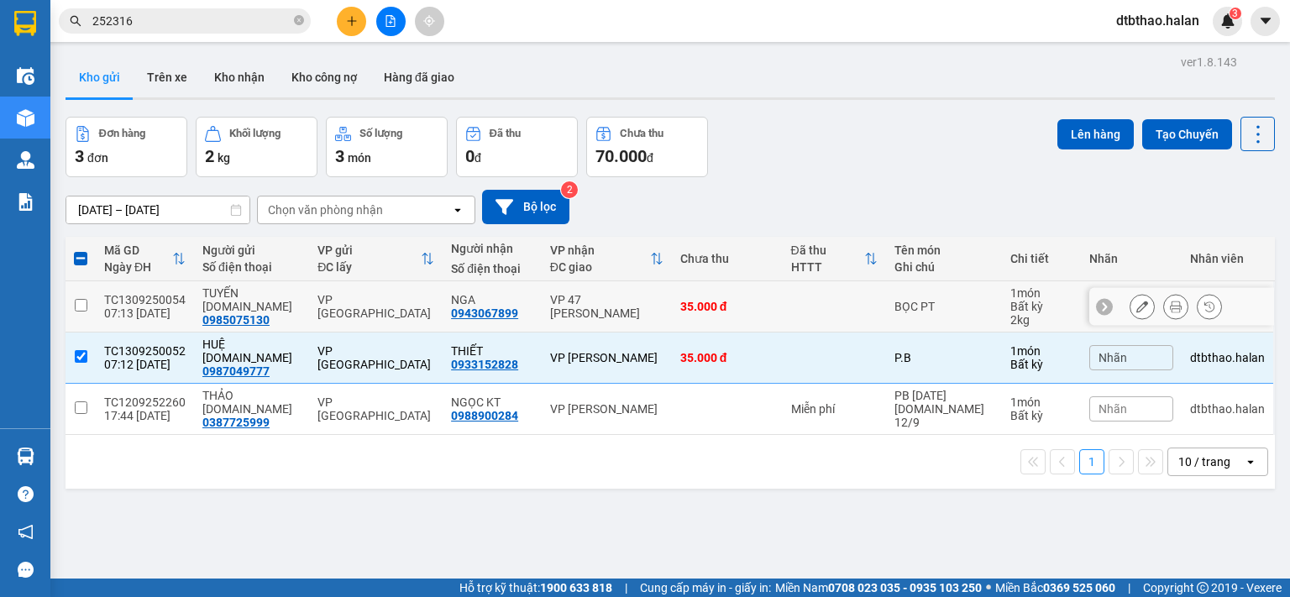
click at [73, 299] on td at bounding box center [81, 306] width 30 height 51
checkbox input "true"
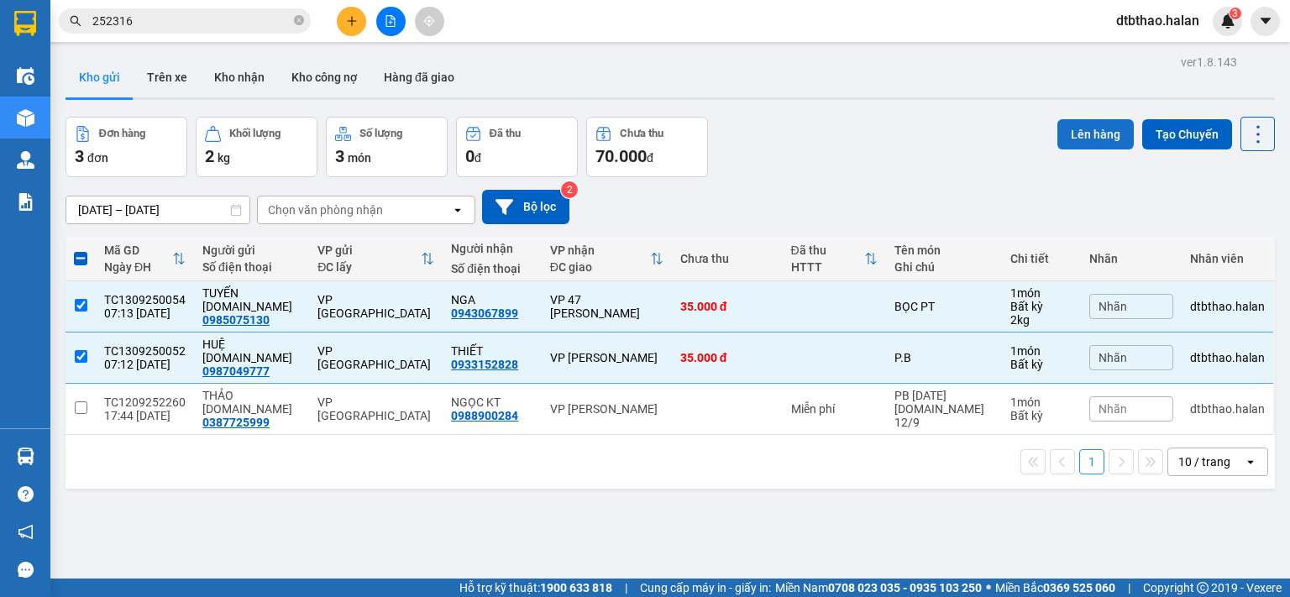
click at [1099, 129] on button "Lên hàng" at bounding box center [1095, 134] width 76 height 30
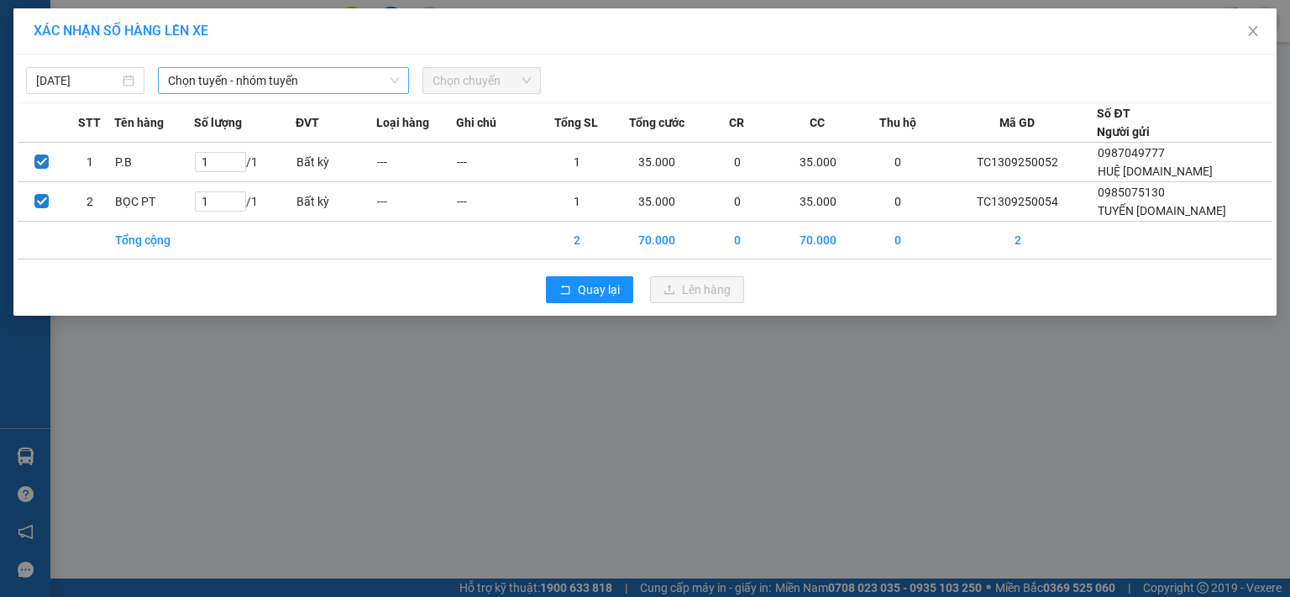
click at [260, 75] on span "Chọn tuyến - nhóm tuyến" at bounding box center [283, 80] width 231 height 25
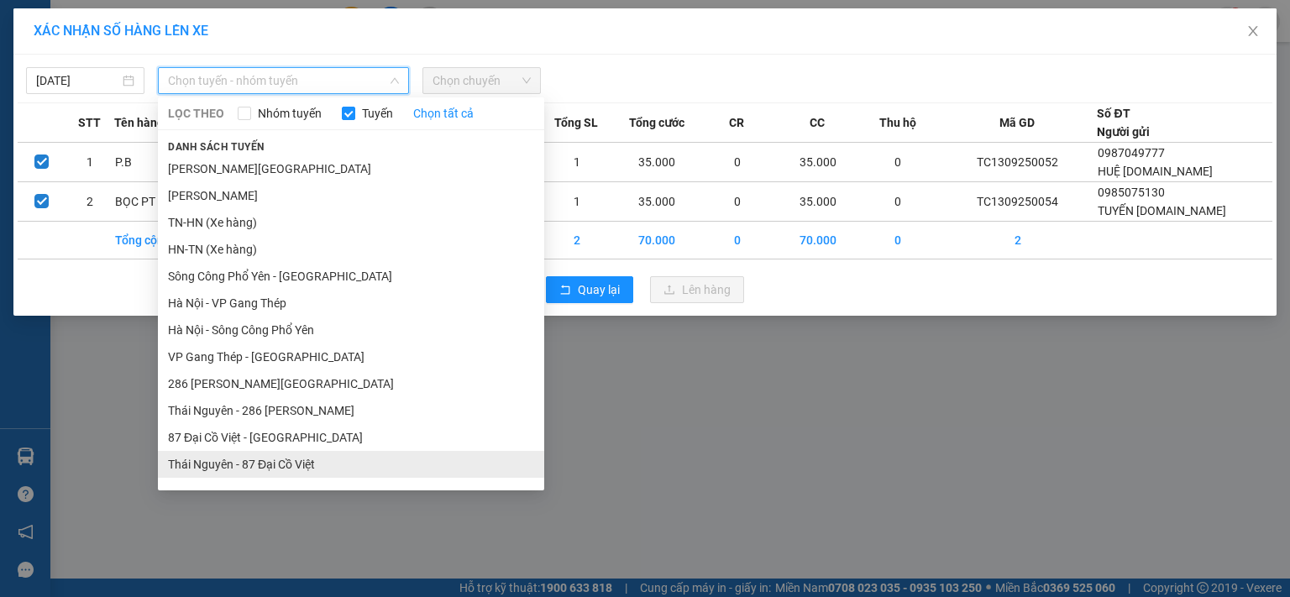
scroll to position [155, 0]
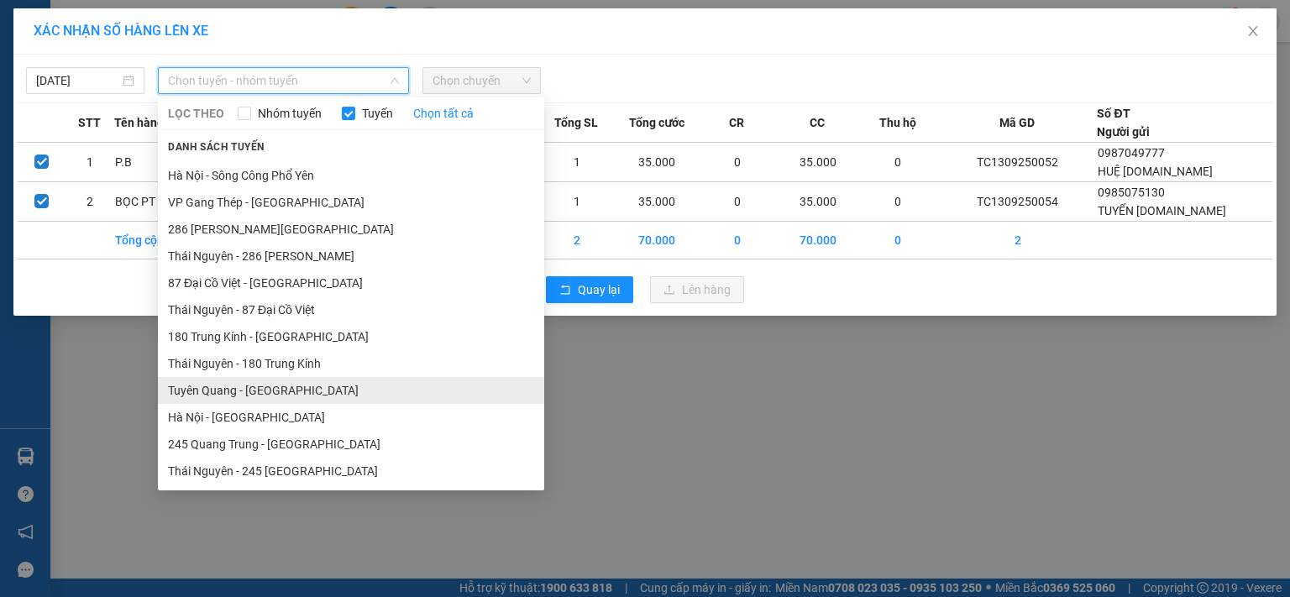
click at [273, 396] on li "Tuyên Quang - [GEOGRAPHIC_DATA]" at bounding box center [351, 390] width 386 height 27
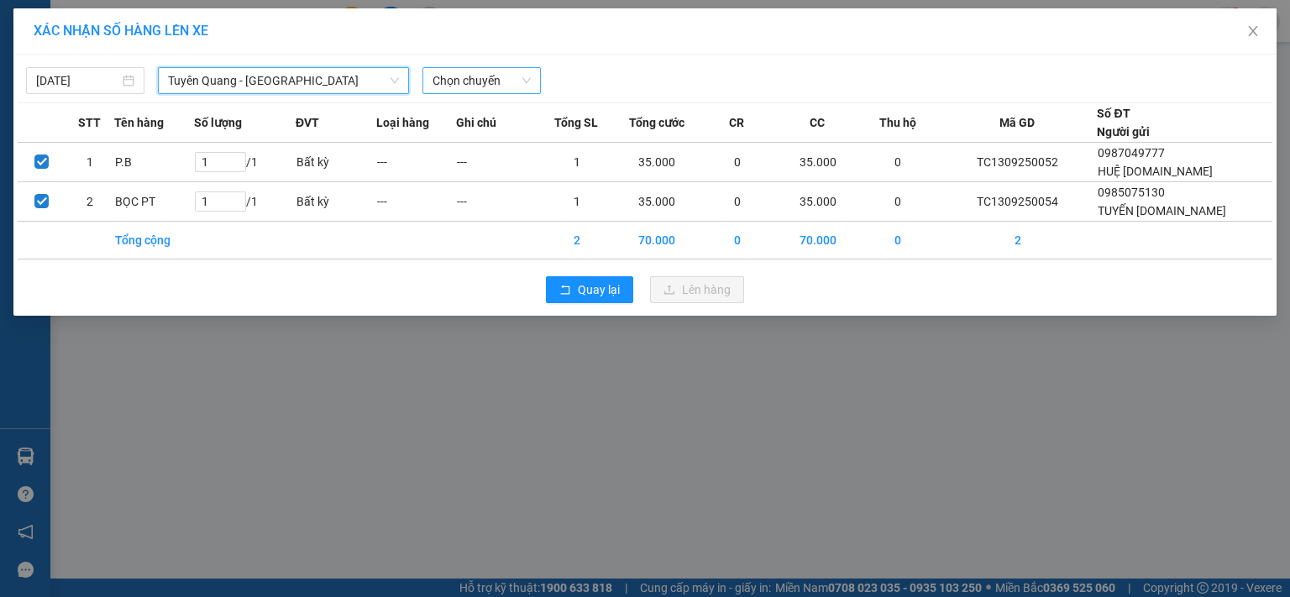
click at [505, 76] on span "Chọn chuyến" at bounding box center [482, 80] width 98 height 25
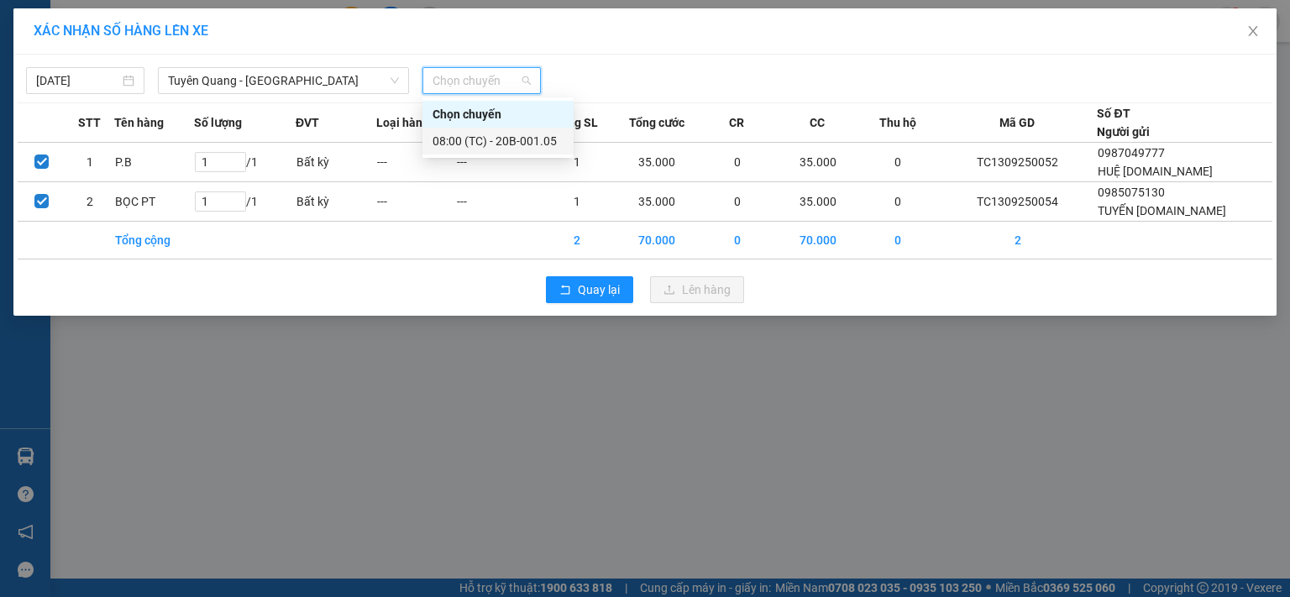
click at [510, 144] on div "08:00 (TC) - 20B-001.05" at bounding box center [498, 141] width 131 height 18
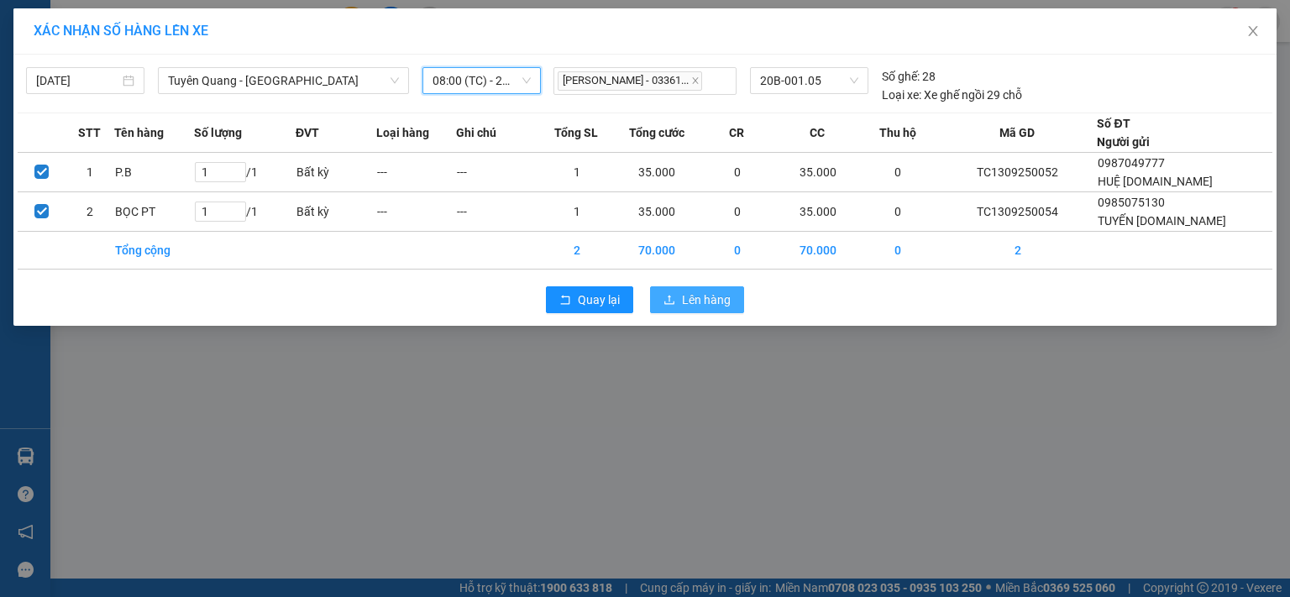
click at [692, 305] on span "Lên hàng" at bounding box center [706, 300] width 49 height 18
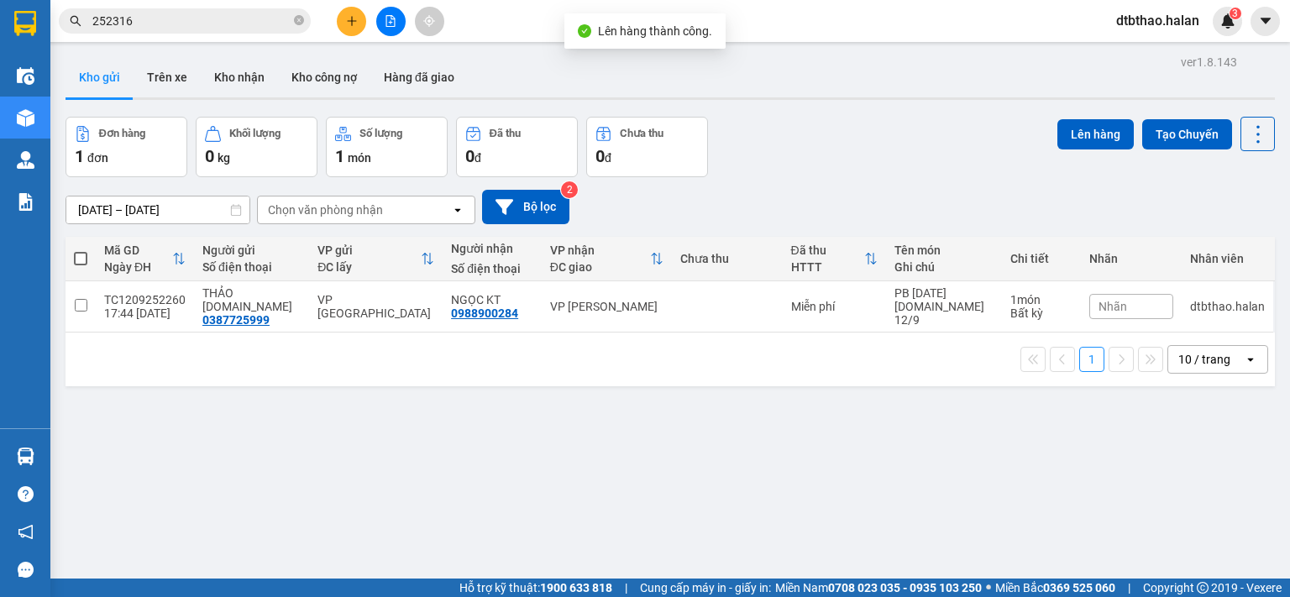
click at [552, 422] on div "ver 1.8.143 Kho gửi Trên xe Kho nhận Kho công nợ Hàng đã giao Đơn hàng 1 đơn Kh…" at bounding box center [670, 348] width 1223 height 597
click at [252, 80] on button "Kho nhận" at bounding box center [239, 77] width 77 height 40
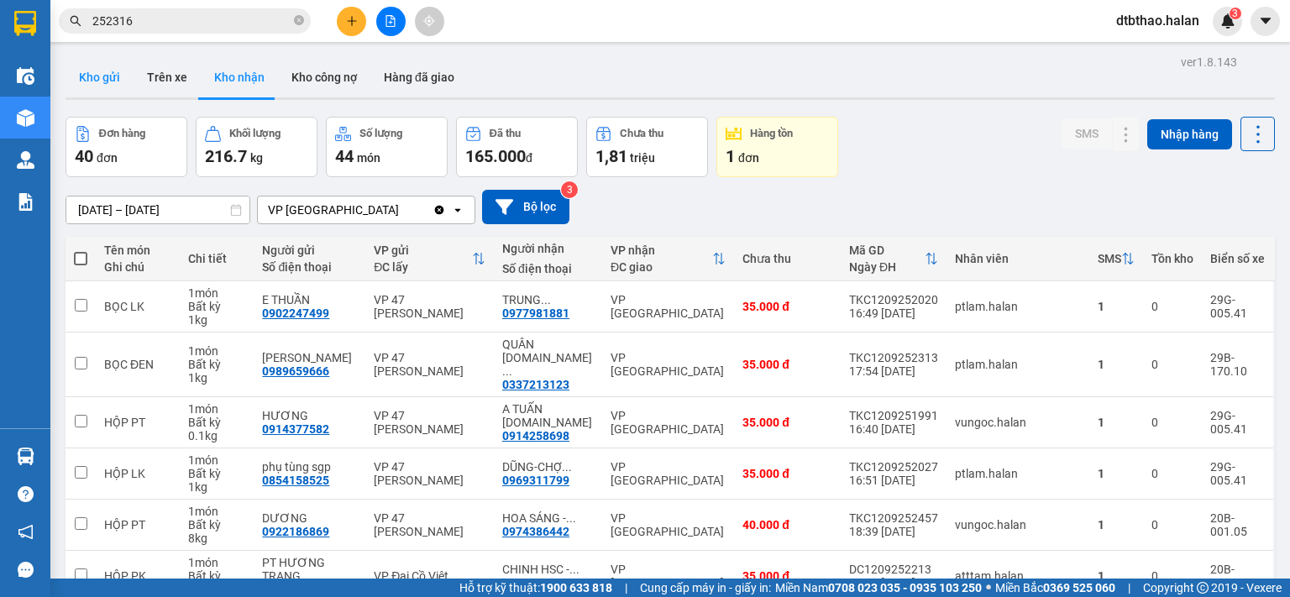
click at [102, 86] on button "Kho gửi" at bounding box center [100, 77] width 68 height 40
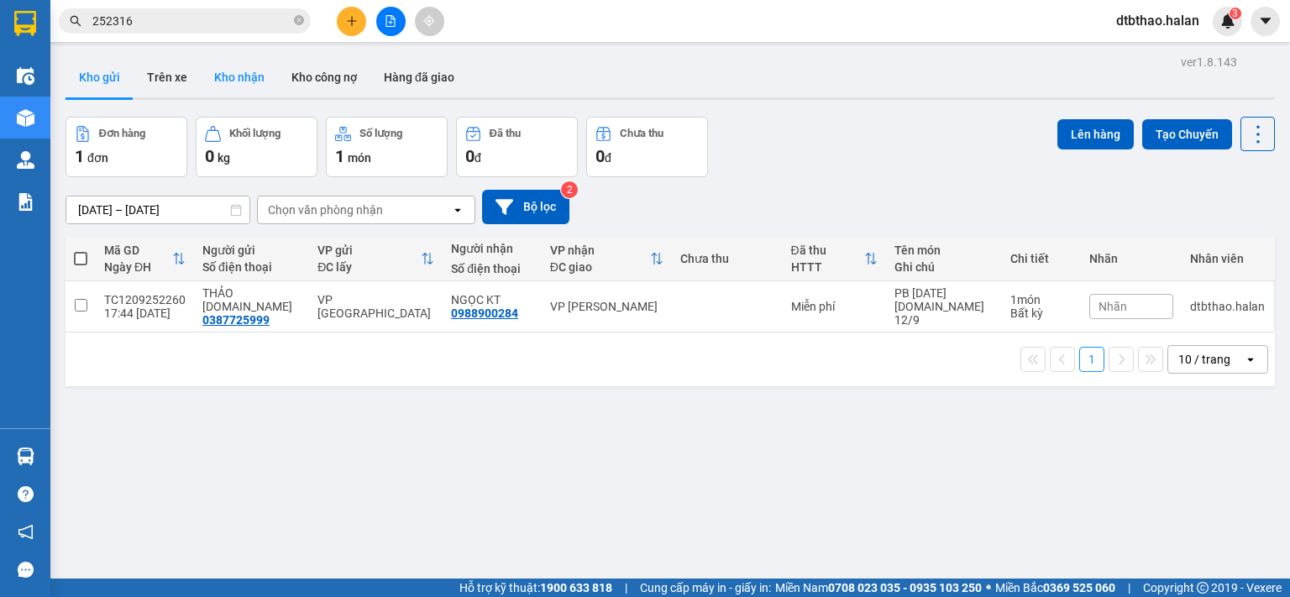
click at [228, 78] on button "Kho nhận" at bounding box center [239, 77] width 77 height 40
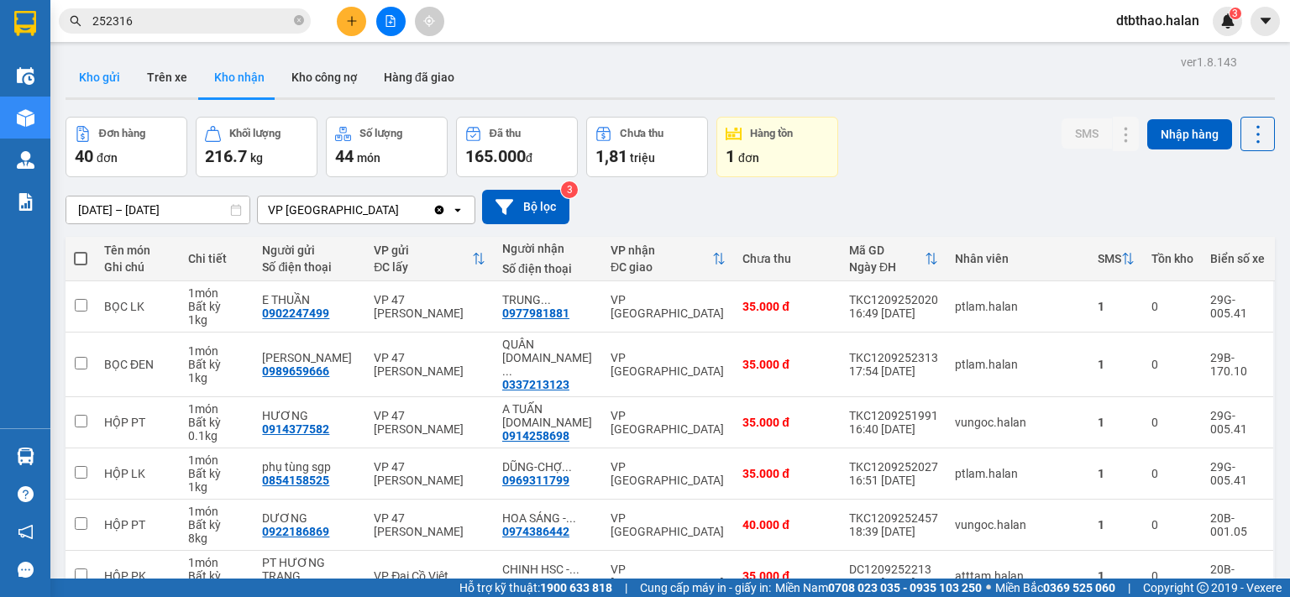
click at [104, 75] on button "Kho gửi" at bounding box center [100, 77] width 68 height 40
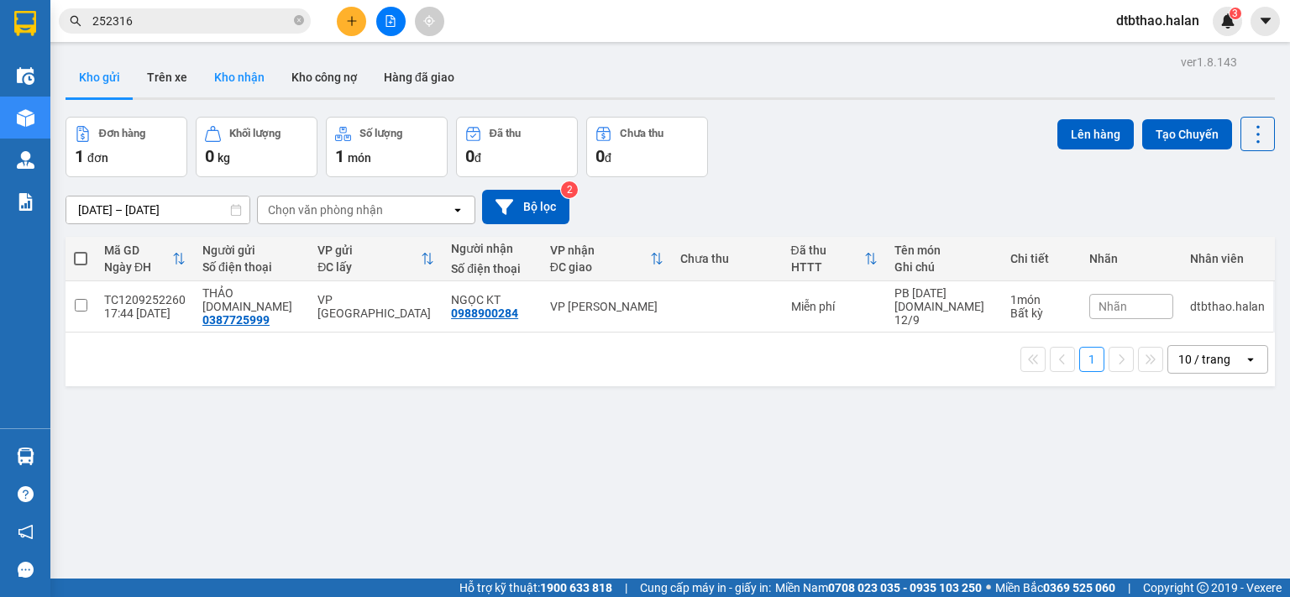
click at [242, 79] on button "Kho nhận" at bounding box center [239, 77] width 77 height 40
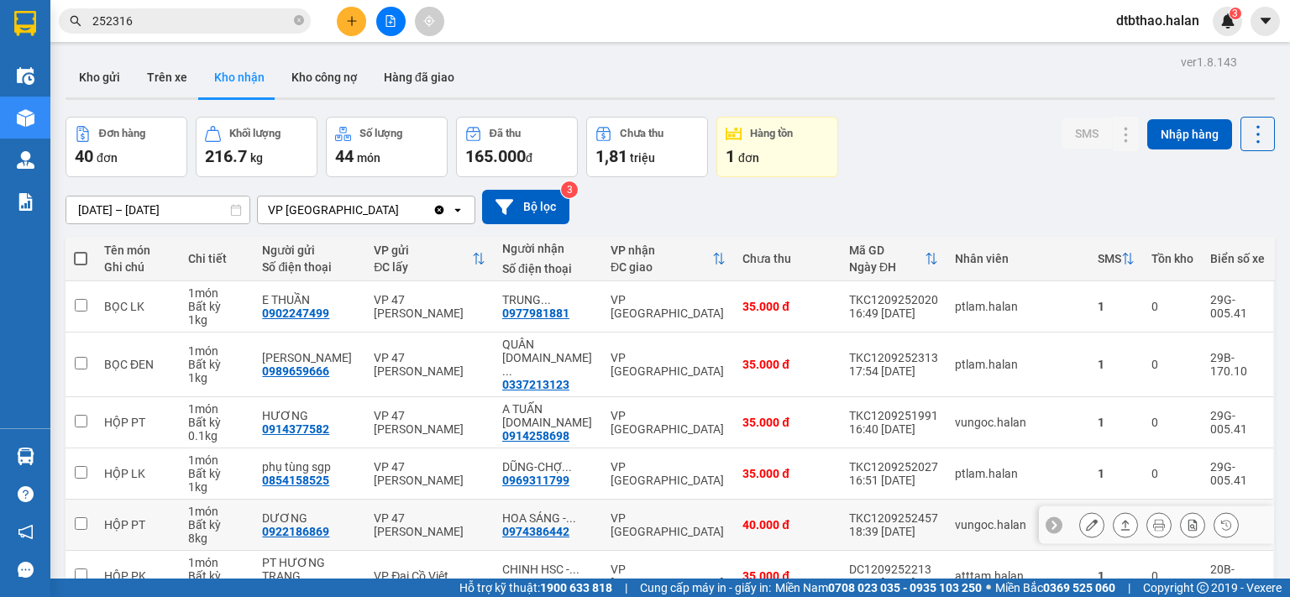
scroll to position [281, 0]
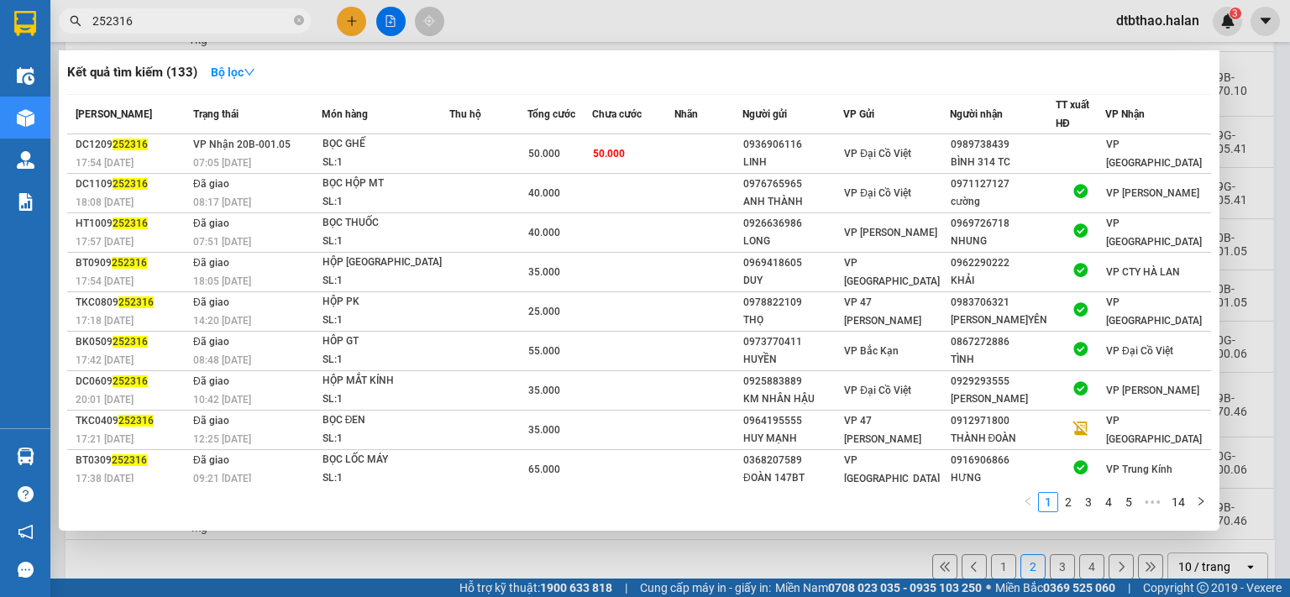
drag, startPoint x: 110, startPoint y: 21, endPoint x: 197, endPoint y: 36, distance: 87.8
click at [155, 23] on input "252316" at bounding box center [191, 21] width 198 height 18
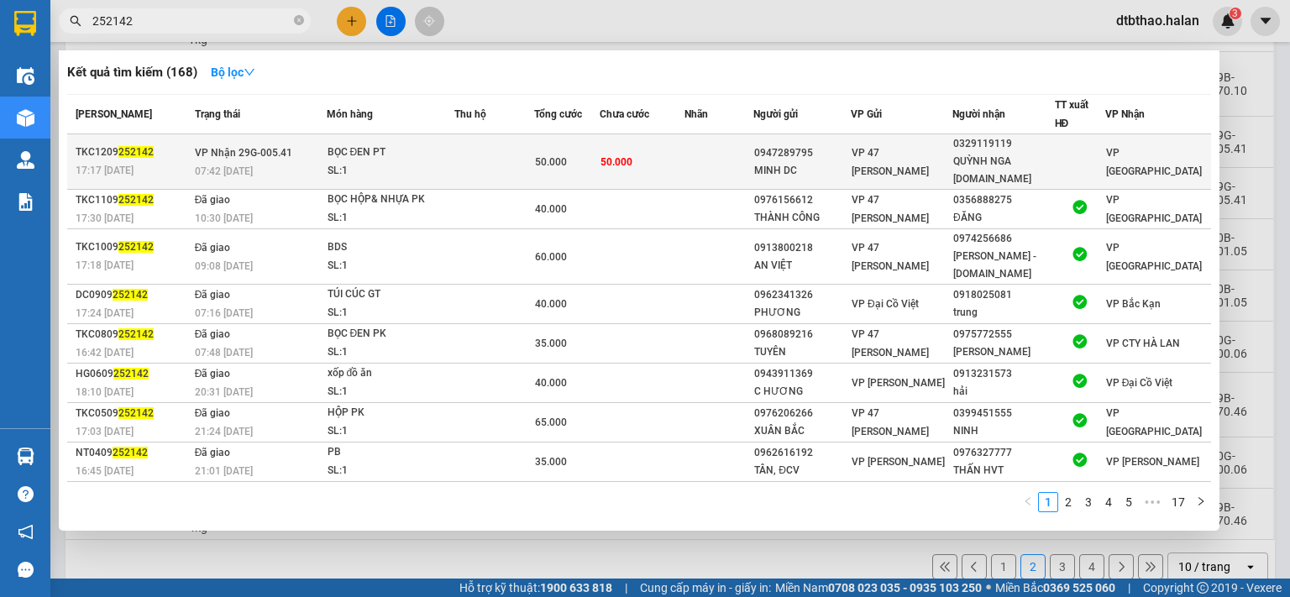
type input "252142"
click at [652, 150] on td "50.000" at bounding box center [642, 161] width 84 height 55
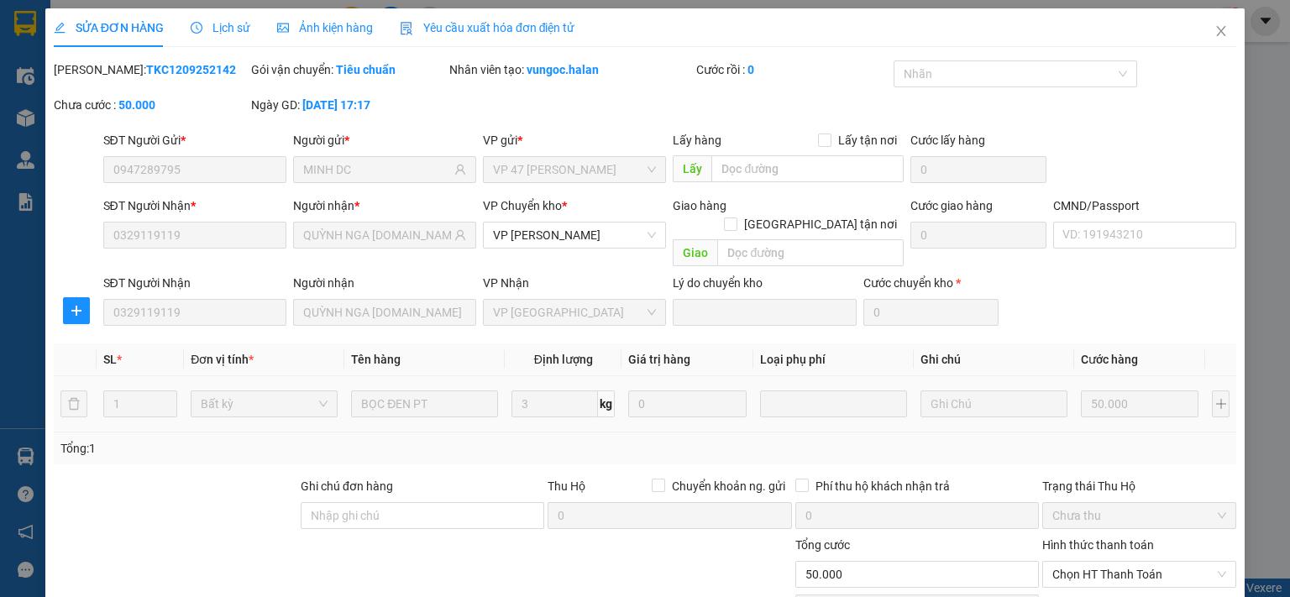
type input "0947289795"
type input "MINH DC"
type input "0329119119"
type input "QUỲNH NGA 314.TC"
type input "50.000"
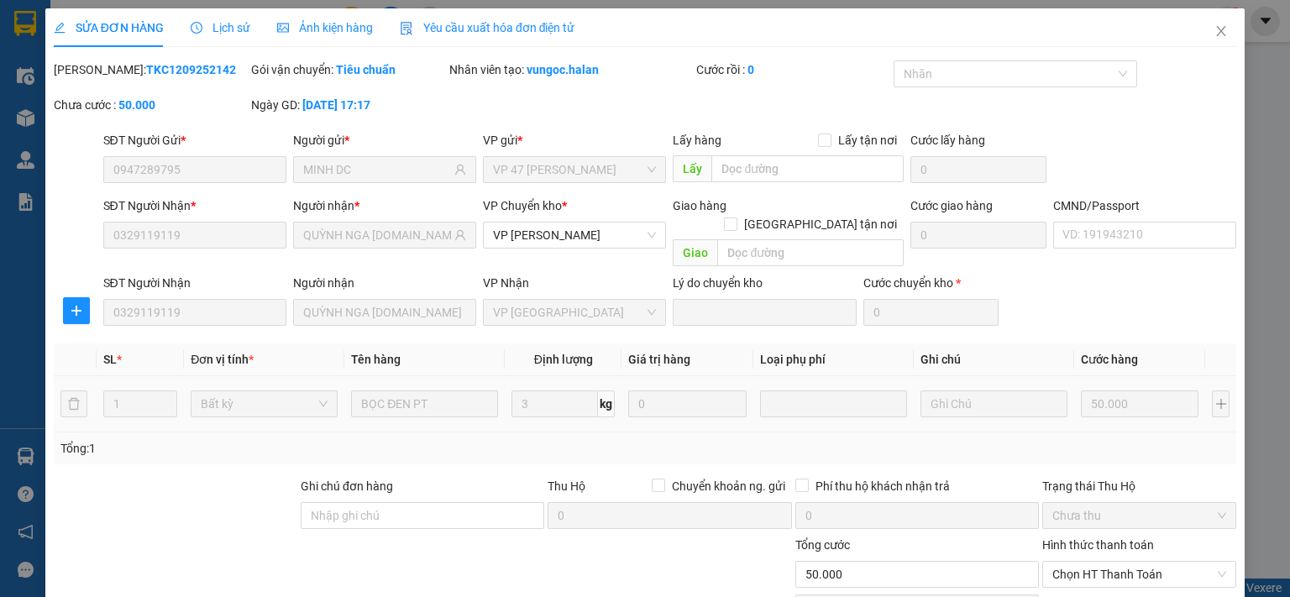
scroll to position [117, 0]
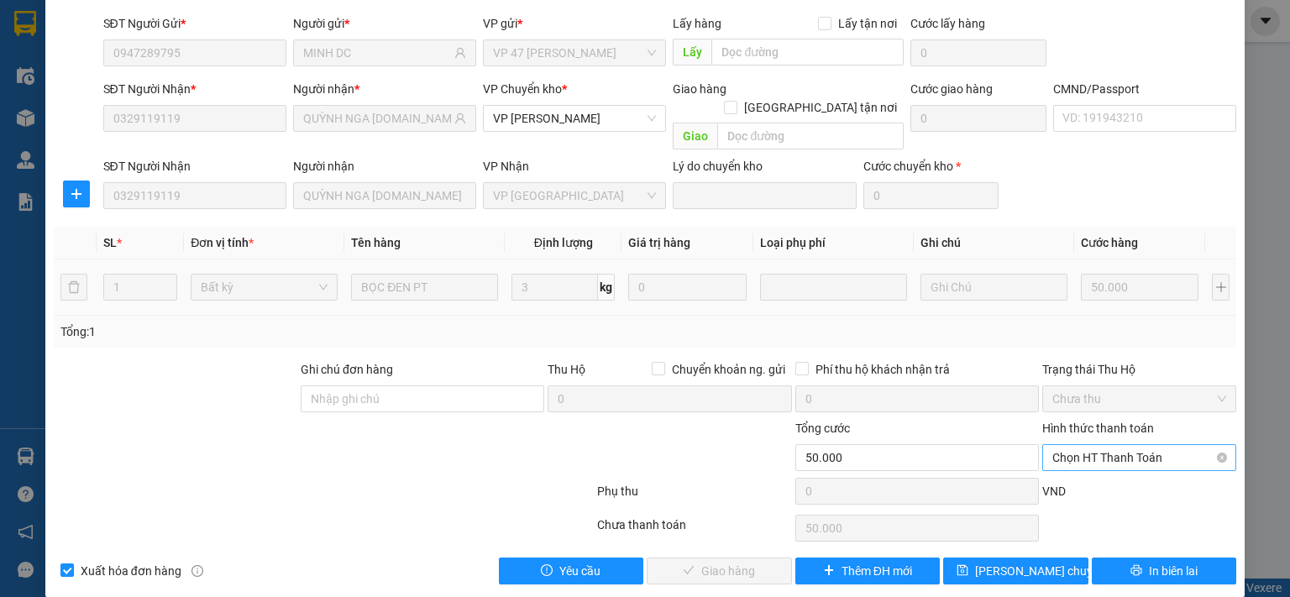
click at [1087, 445] on span "Chọn HT Thanh Toán" at bounding box center [1139, 457] width 174 height 25
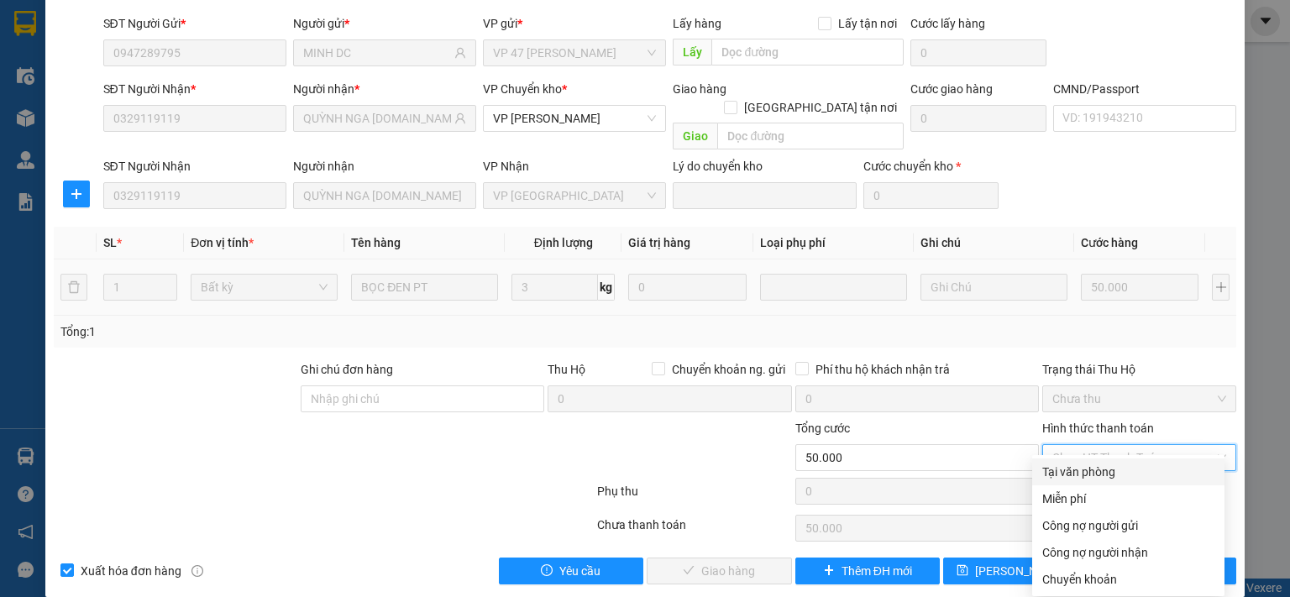
drag, startPoint x: 1069, startPoint y: 477, endPoint x: 877, endPoint y: 550, distance: 205.8
click at [1068, 479] on div "Tại văn phòng" at bounding box center [1128, 472] width 172 height 18
type input "0"
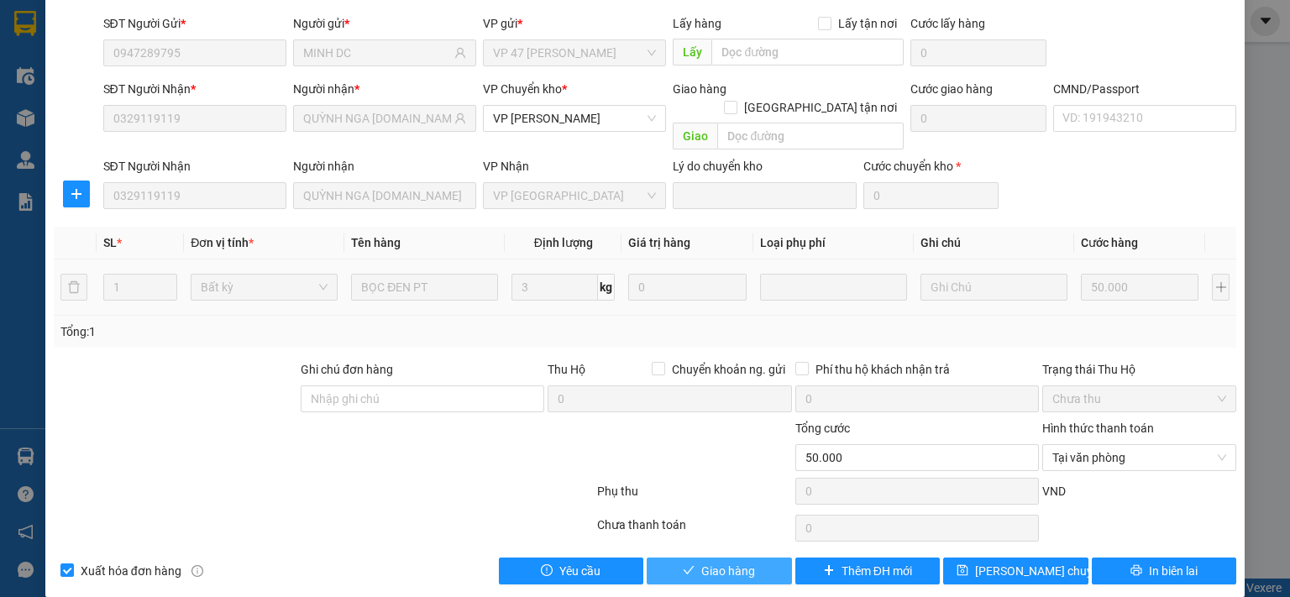
click at [732, 562] on span "Giao hàng" at bounding box center [728, 571] width 54 height 18
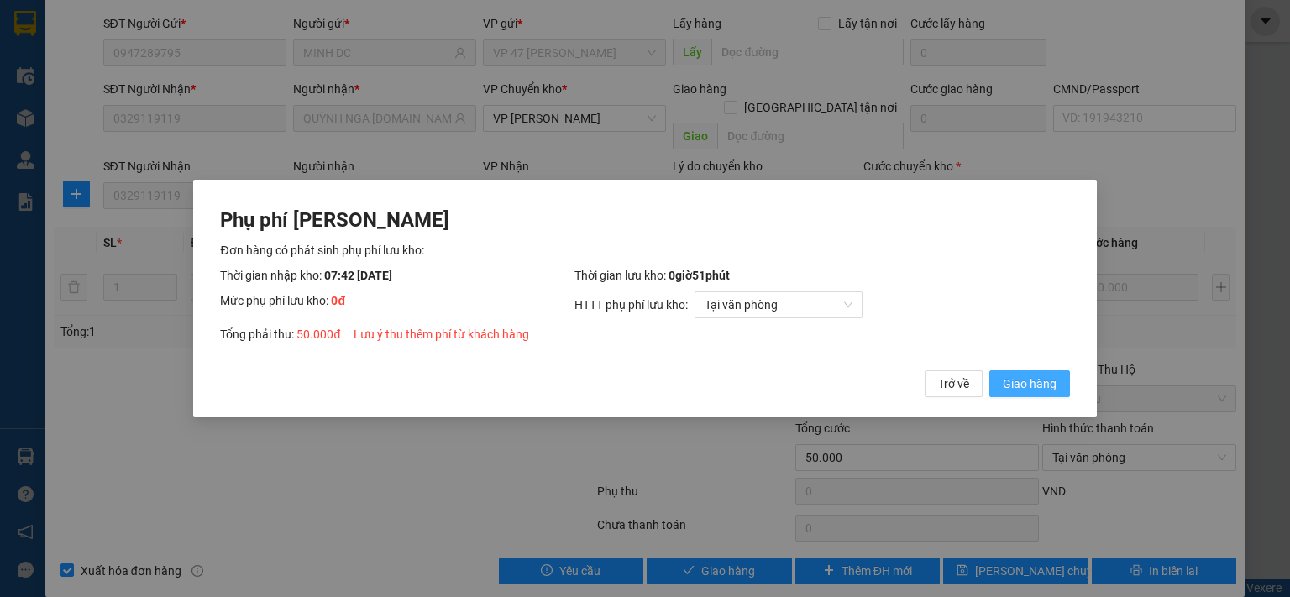
click at [1029, 390] on span "Giao hàng" at bounding box center [1030, 384] width 54 height 18
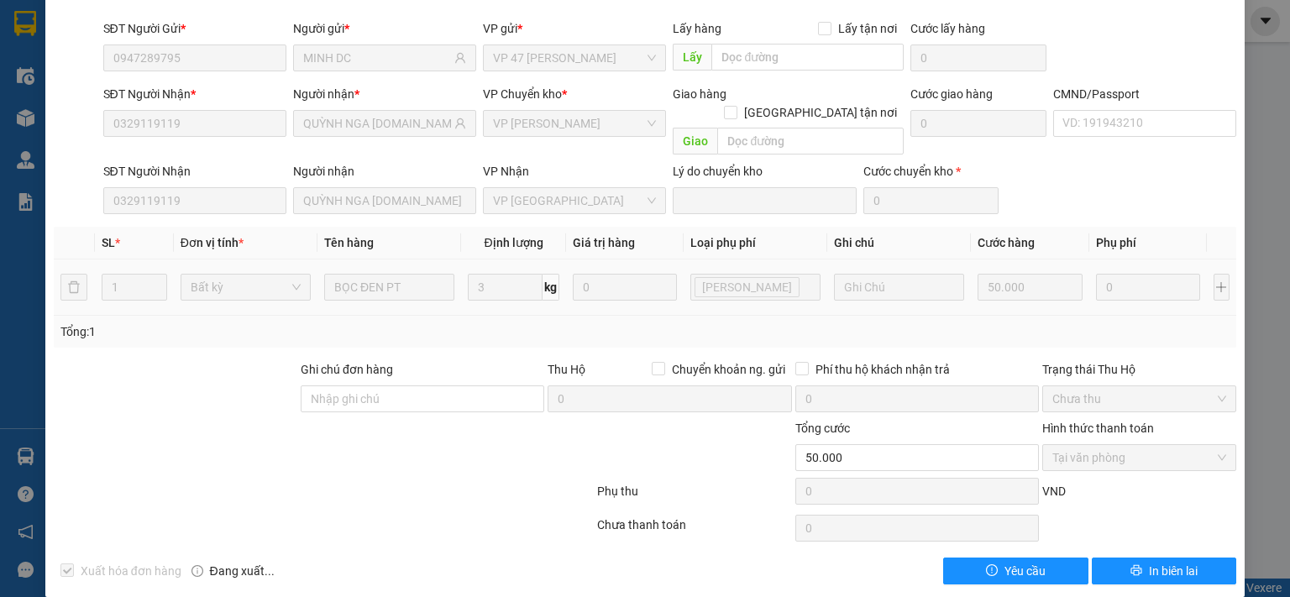
scroll to position [0, 0]
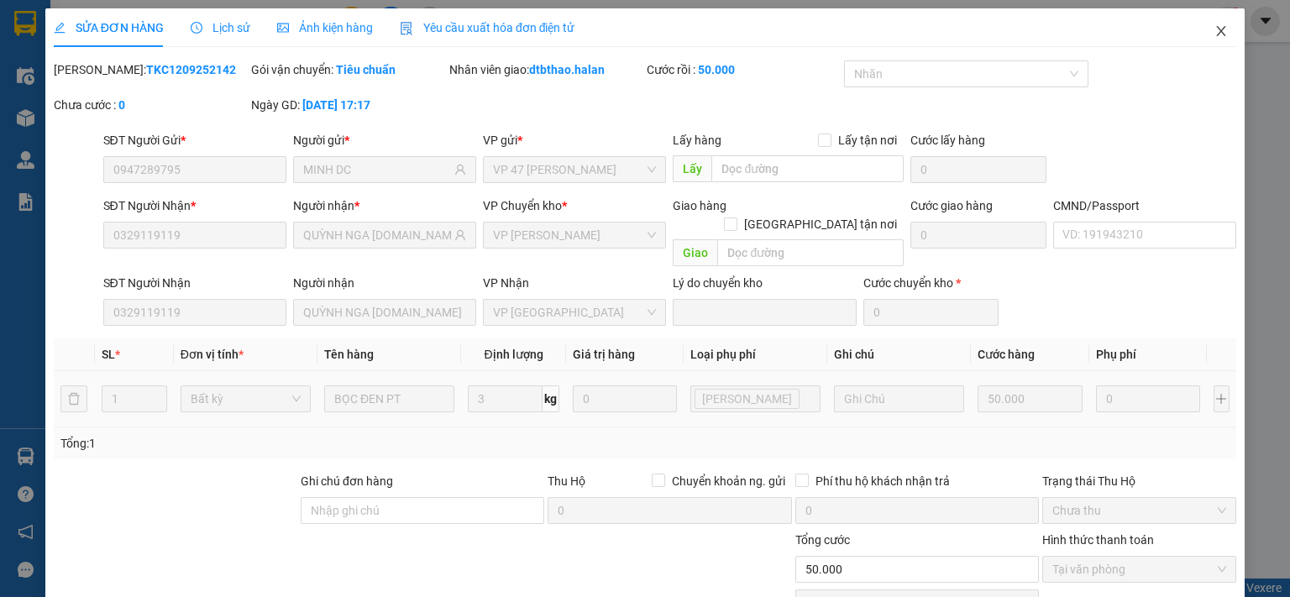
click at [1215, 32] on icon "close" at bounding box center [1221, 30] width 13 height 13
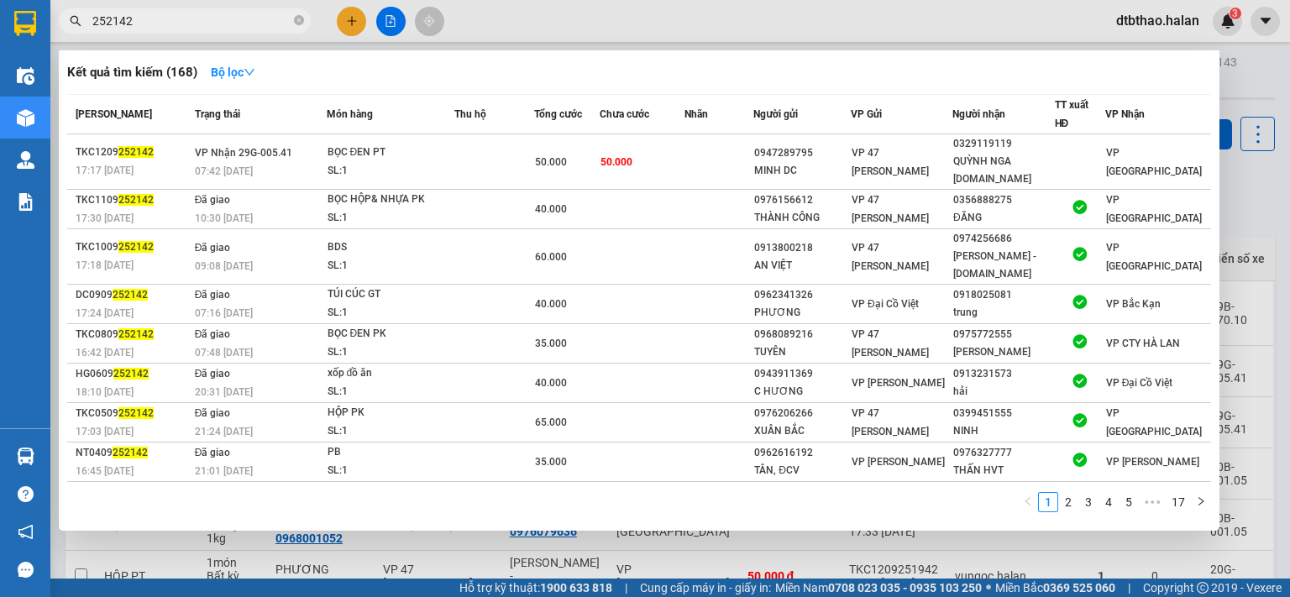
drag, startPoint x: 113, startPoint y: 18, endPoint x: 156, endPoint y: 18, distance: 43.7
click at [156, 18] on input "252142" at bounding box center [191, 21] width 198 height 18
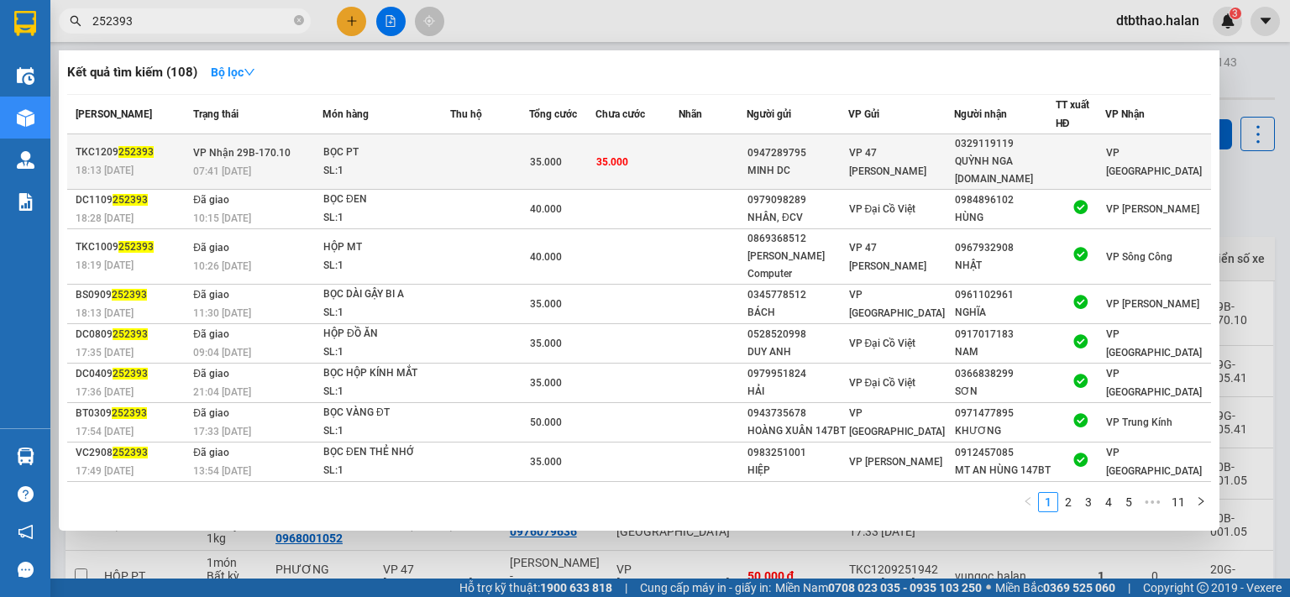
type input "252393"
click at [783, 162] on div "MINH DC" at bounding box center [798, 171] width 100 height 18
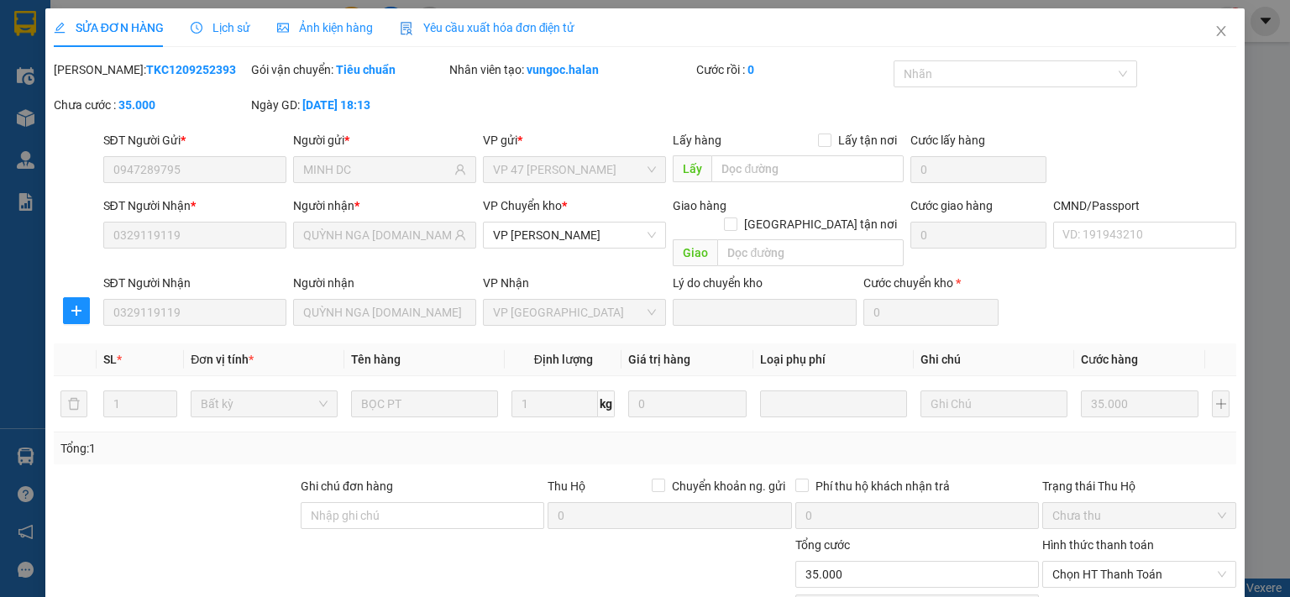
type input "0947289795"
type input "MINH DC"
type input "0329119119"
type input "QUỲNH NGA 314.TC"
type input "35.000"
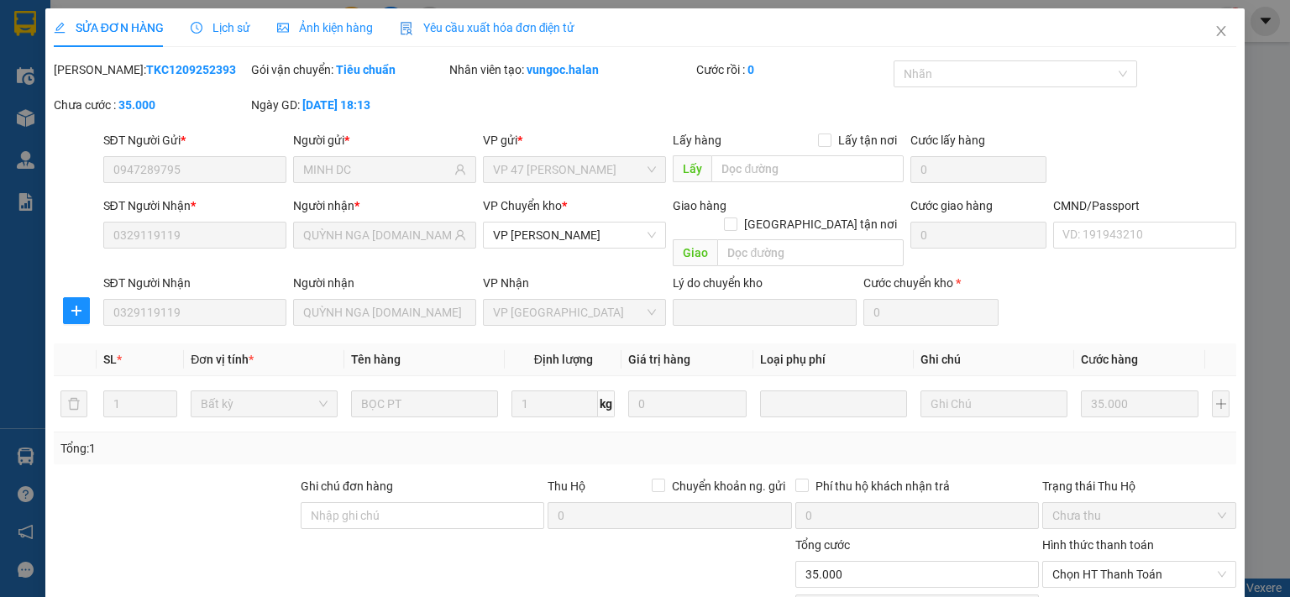
scroll to position [117, 0]
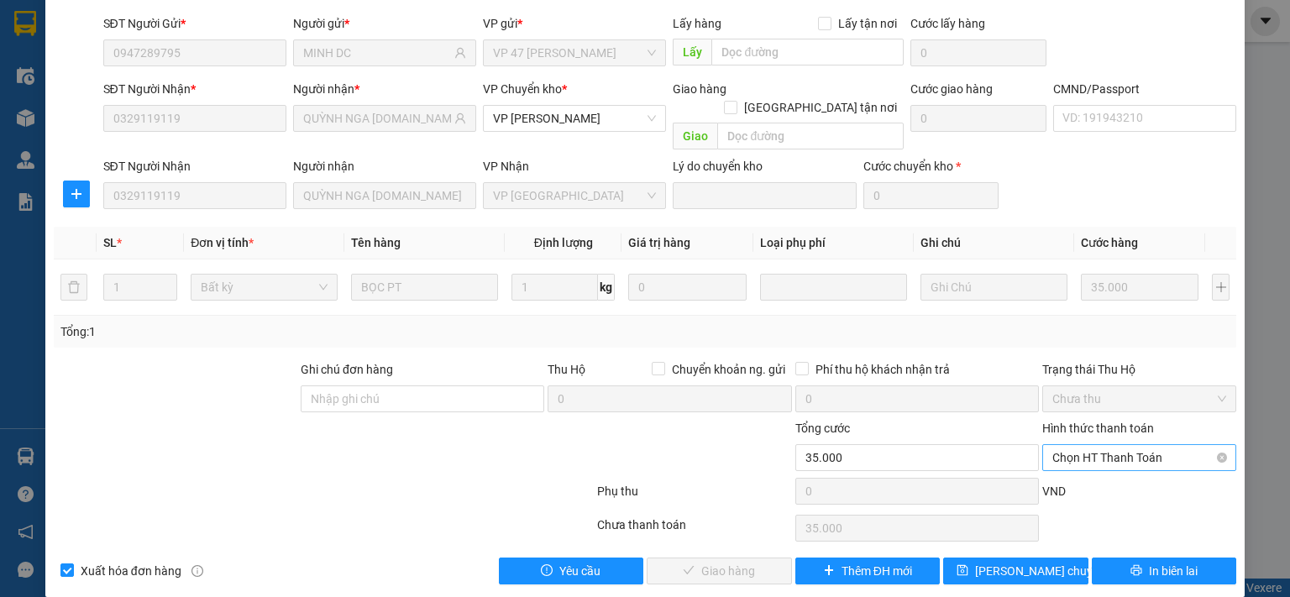
click at [1068, 445] on span "Chọn HT Thanh Toán" at bounding box center [1139, 457] width 174 height 25
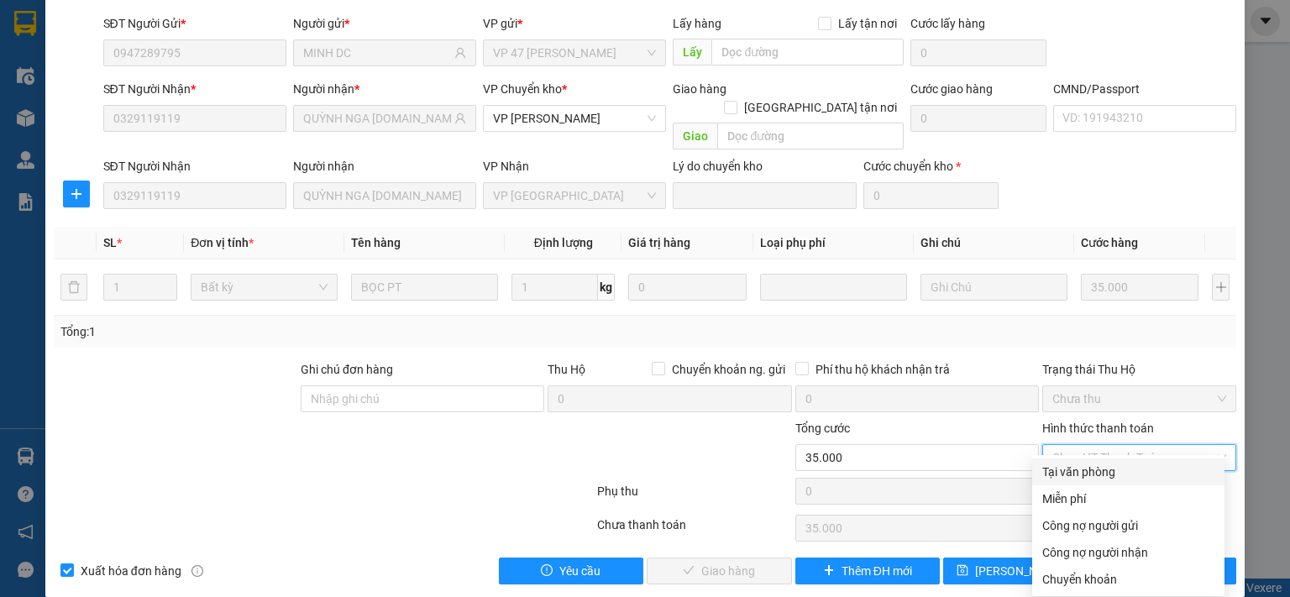
click at [1060, 473] on div "Tại văn phòng" at bounding box center [1128, 472] width 172 height 18
type input "0"
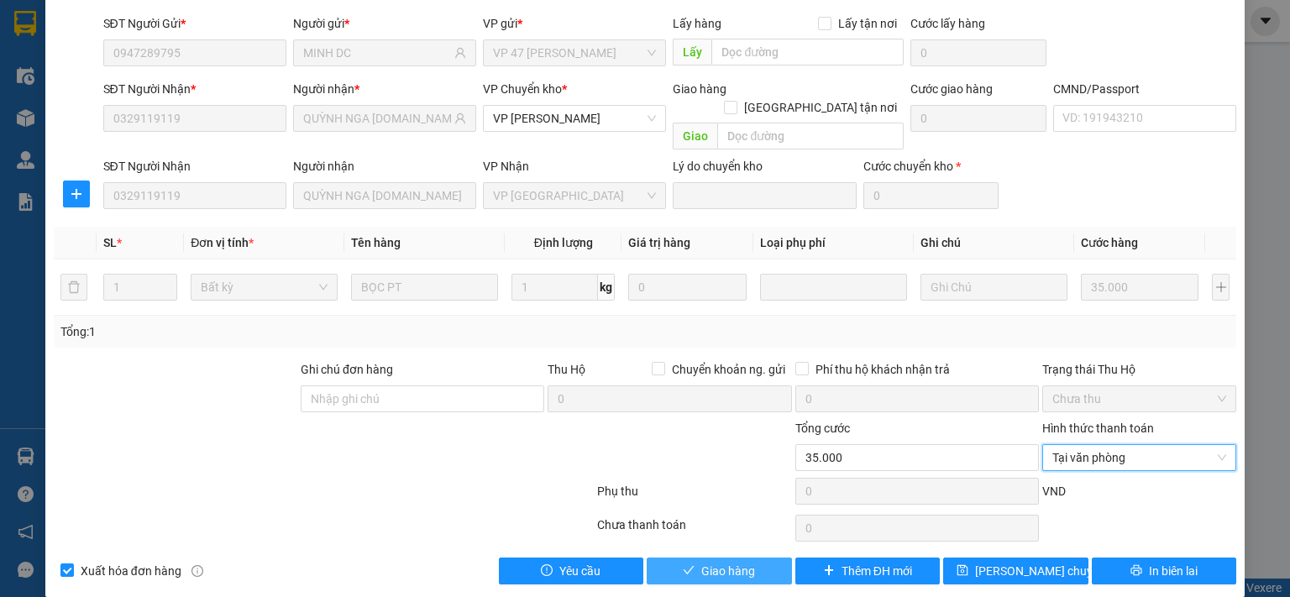
click at [763, 558] on button "Giao hàng" at bounding box center [719, 571] width 145 height 27
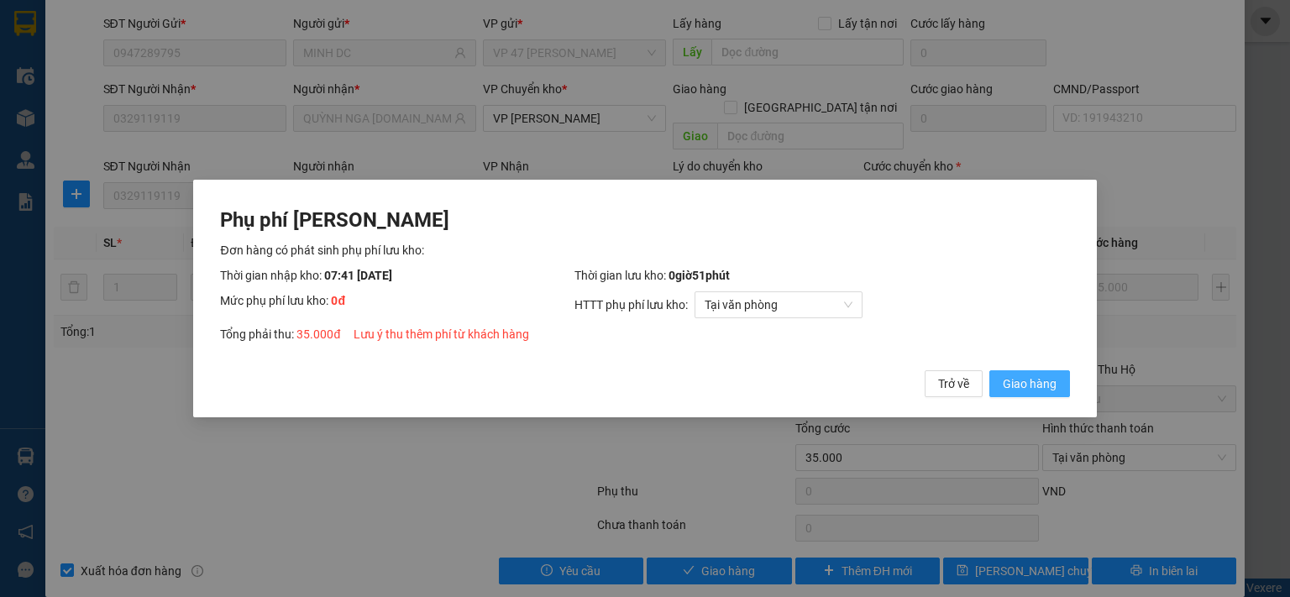
click at [1031, 382] on span "Giao hàng" at bounding box center [1030, 384] width 54 height 18
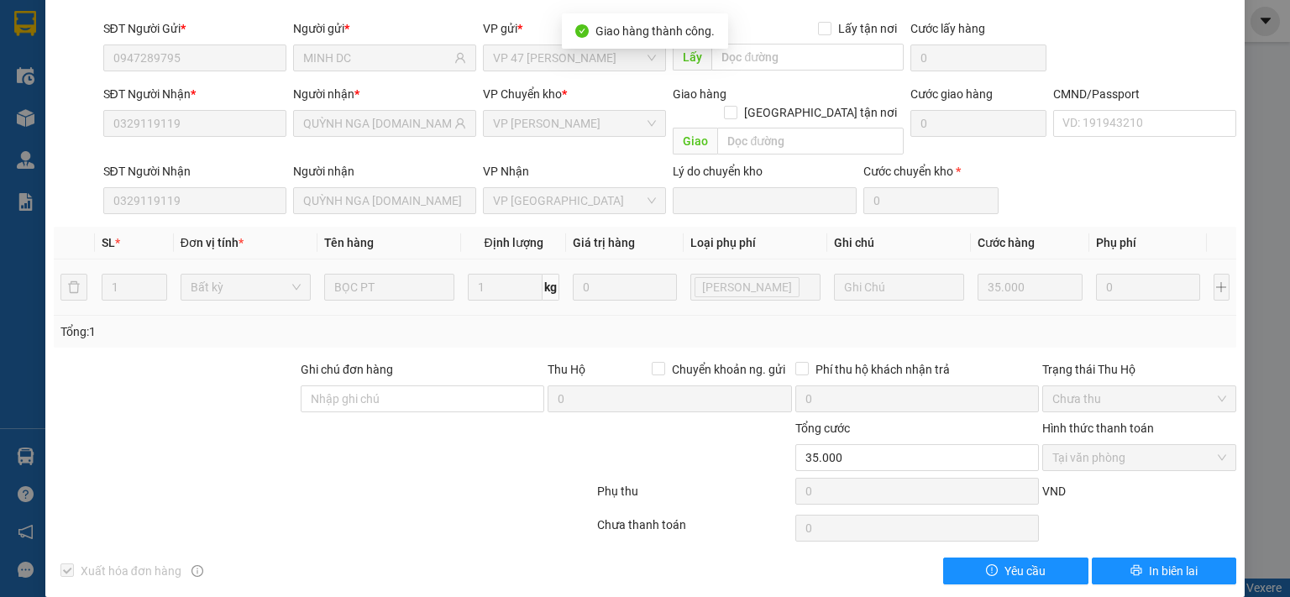
scroll to position [0, 0]
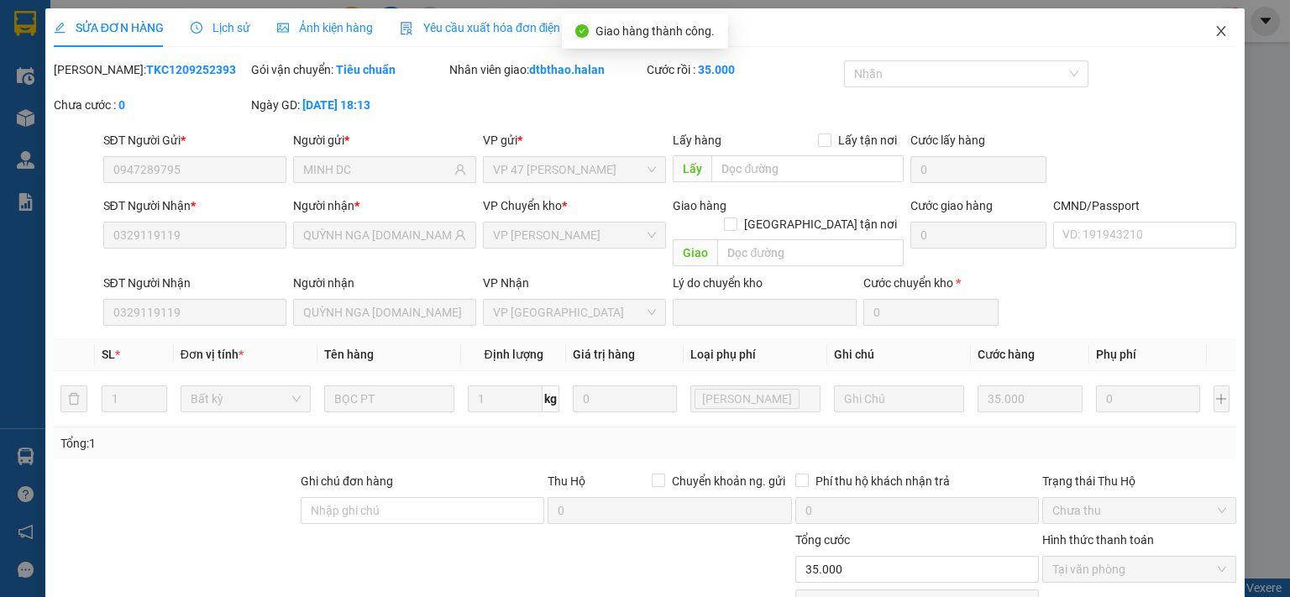
click at [1215, 26] on icon "close" at bounding box center [1221, 30] width 13 height 13
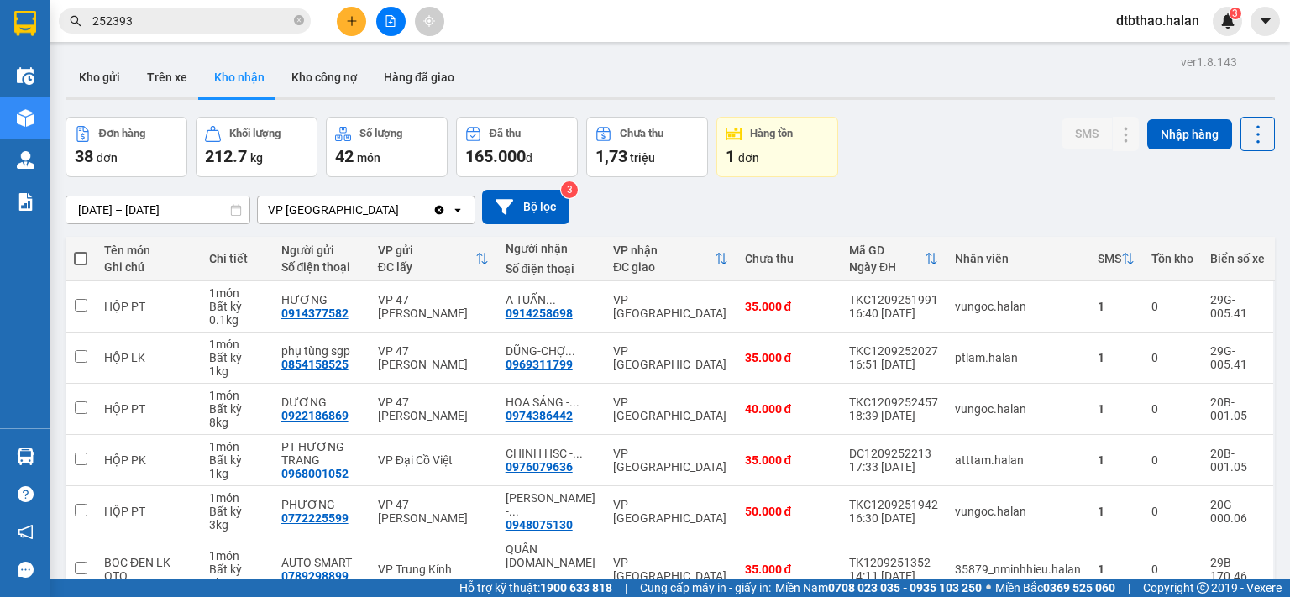
scroll to position [281, 0]
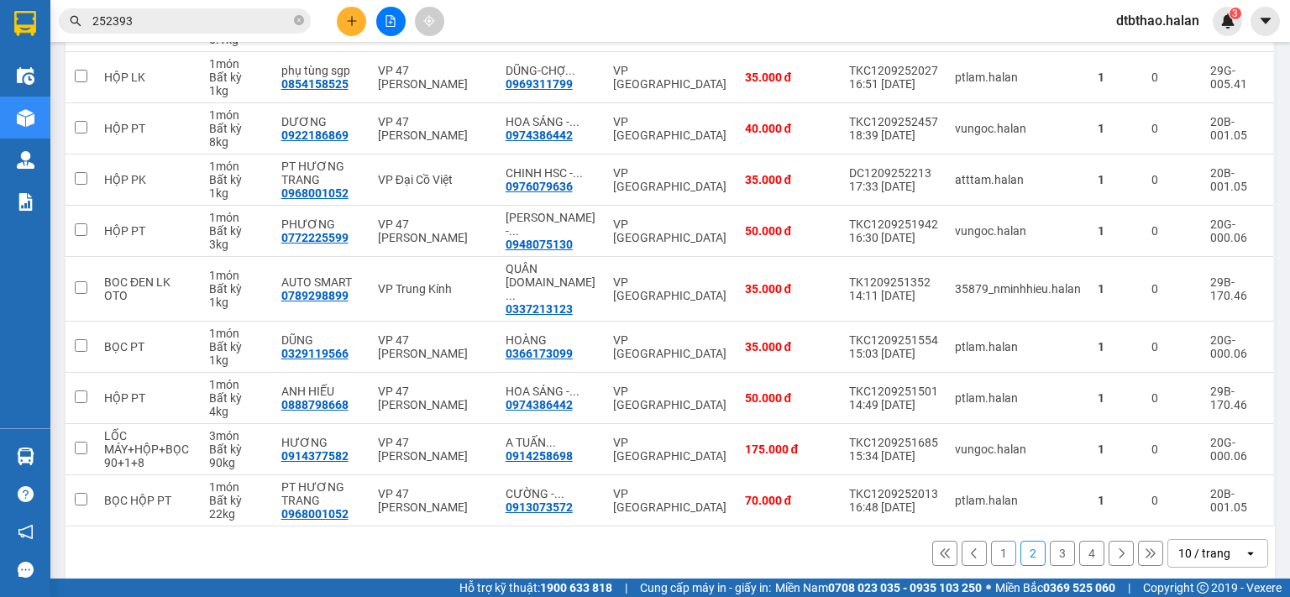
click at [991, 541] on button "1" at bounding box center [1003, 553] width 25 height 25
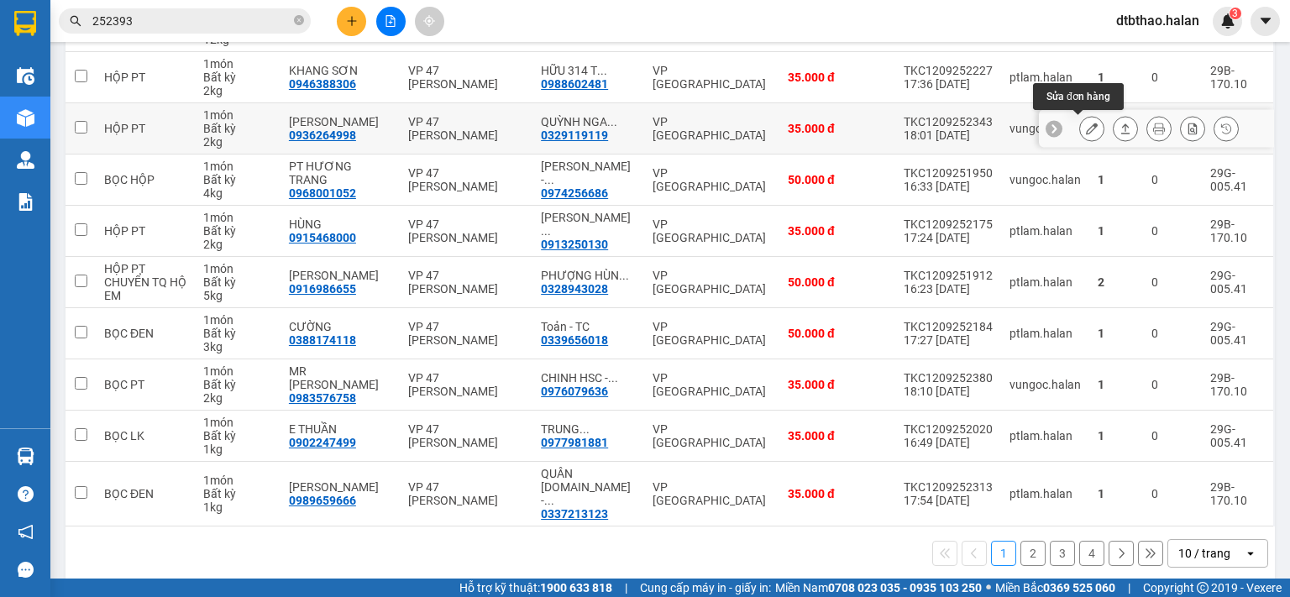
click at [1086, 126] on icon at bounding box center [1092, 129] width 12 height 12
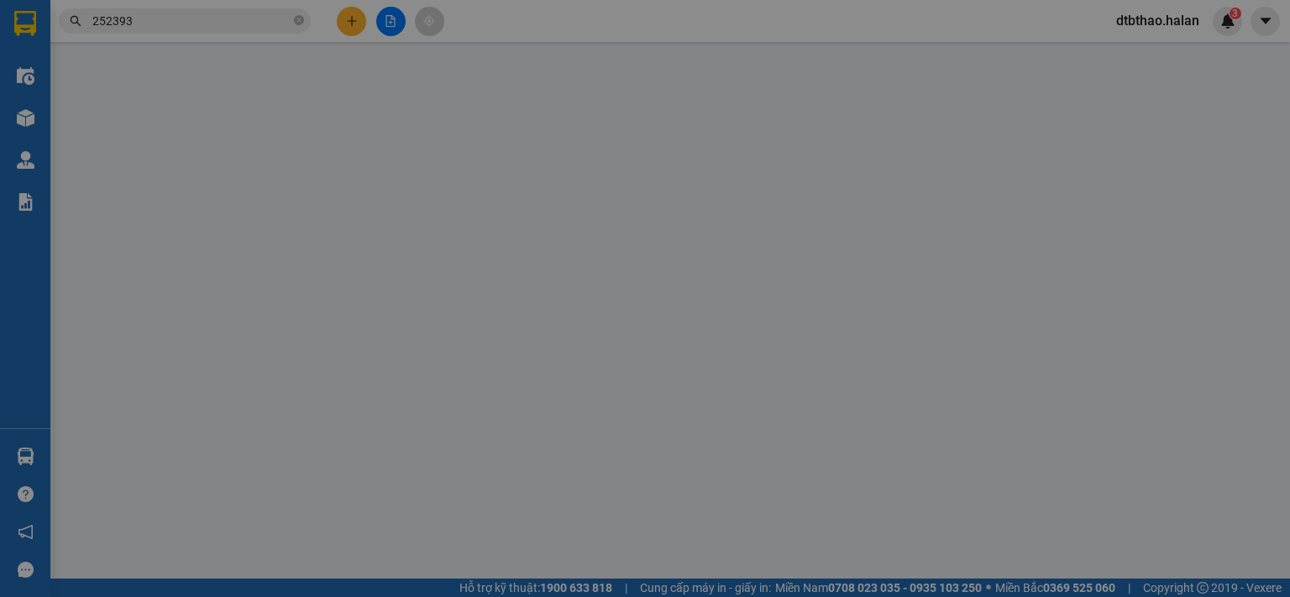
type input "0936264998"
type input "VŨ THUỶ"
type input "0329119119"
type input "QUỲNH NGA 314.TC"
type input "35.000"
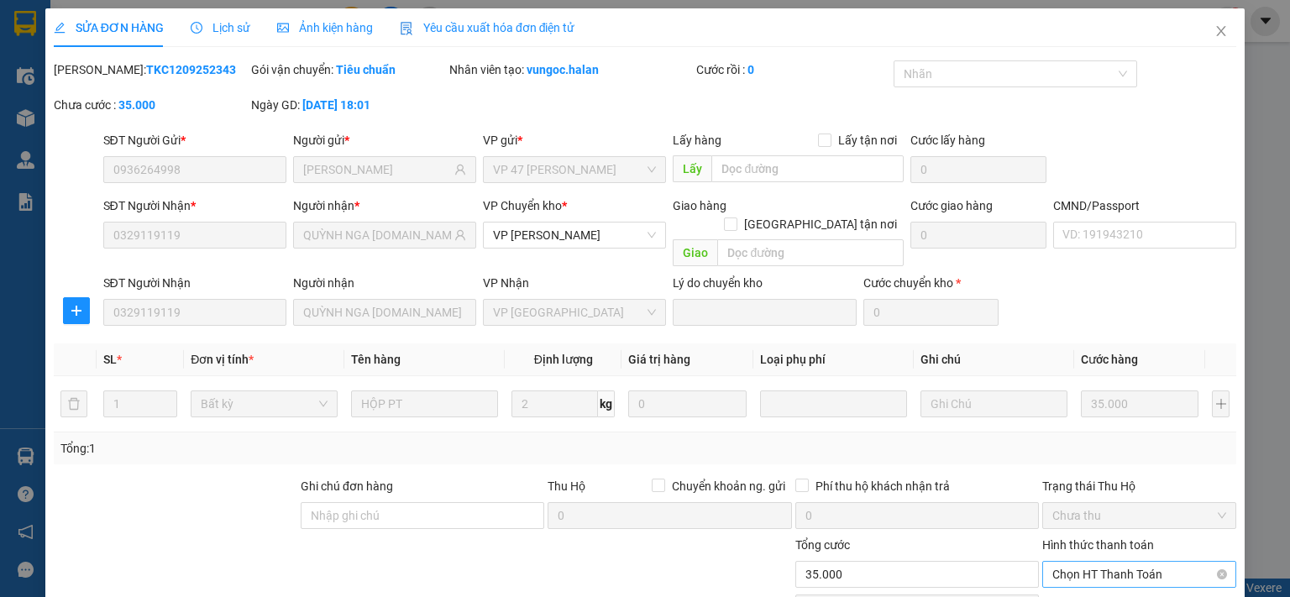
scroll to position [117, 0]
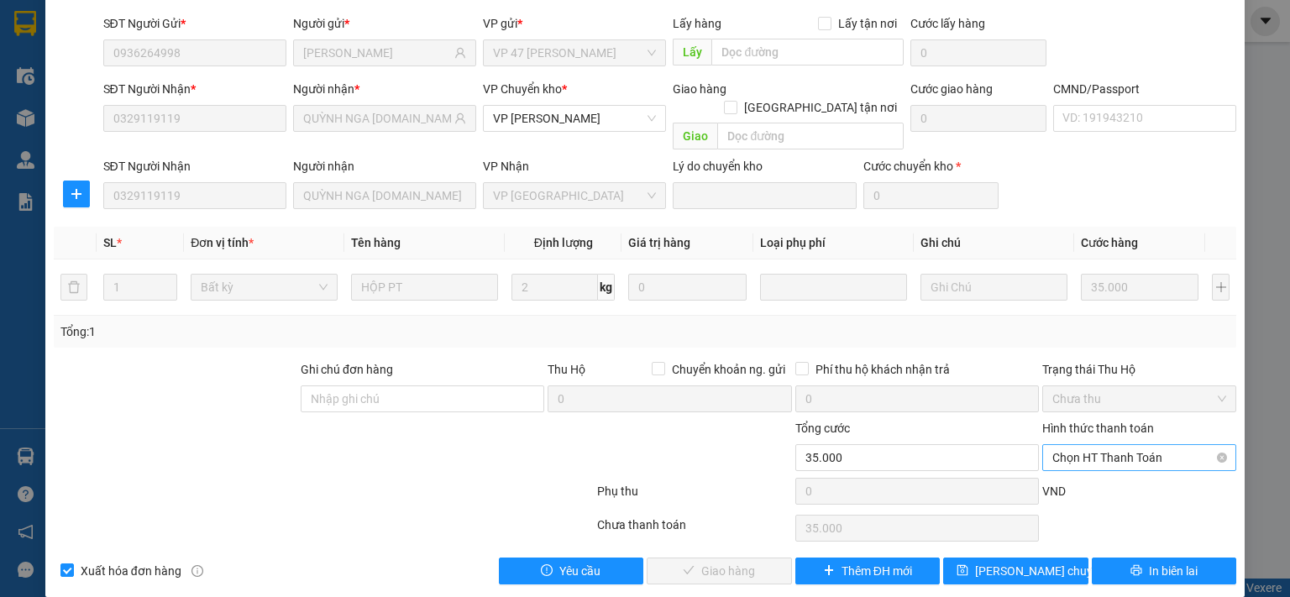
click at [1084, 445] on span "Chọn HT Thanh Toán" at bounding box center [1139, 457] width 174 height 25
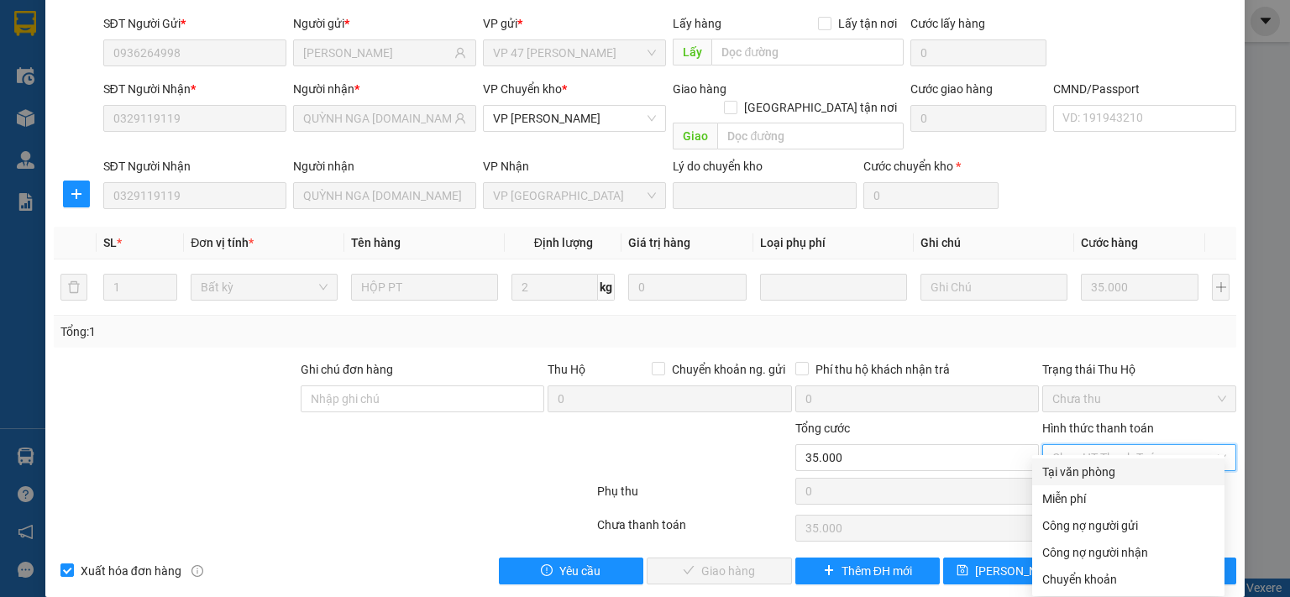
click at [1067, 476] on div "Tại văn phòng" at bounding box center [1128, 472] width 172 height 18
type input "0"
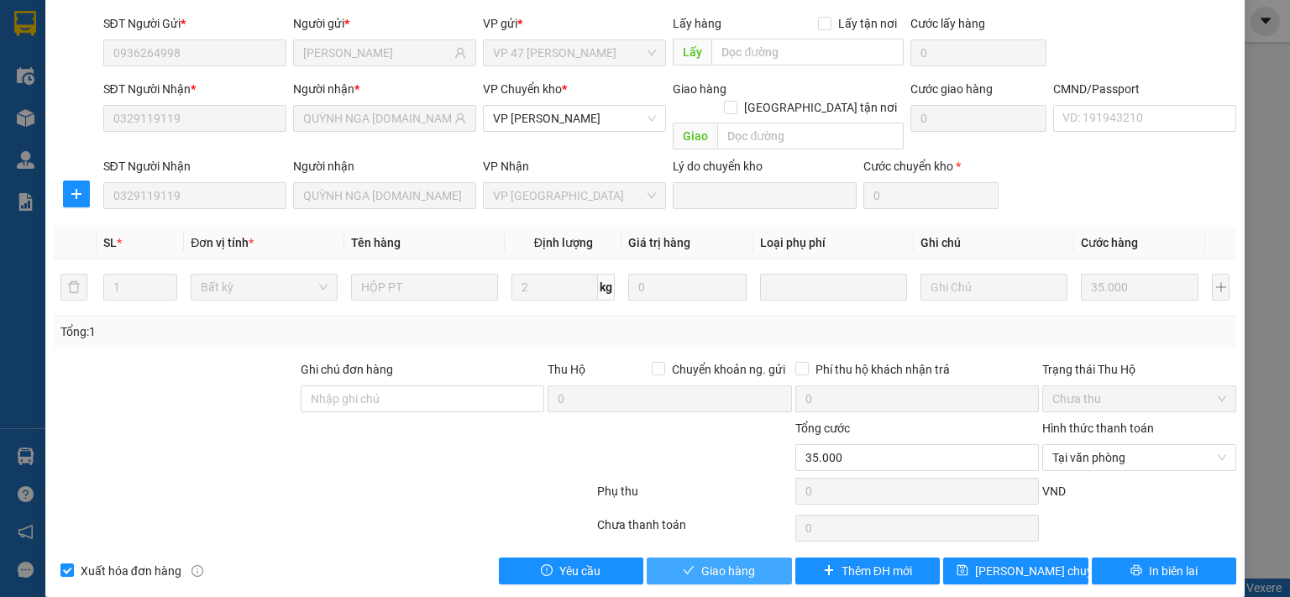
click at [749, 558] on button "Giao hàng" at bounding box center [719, 571] width 145 height 27
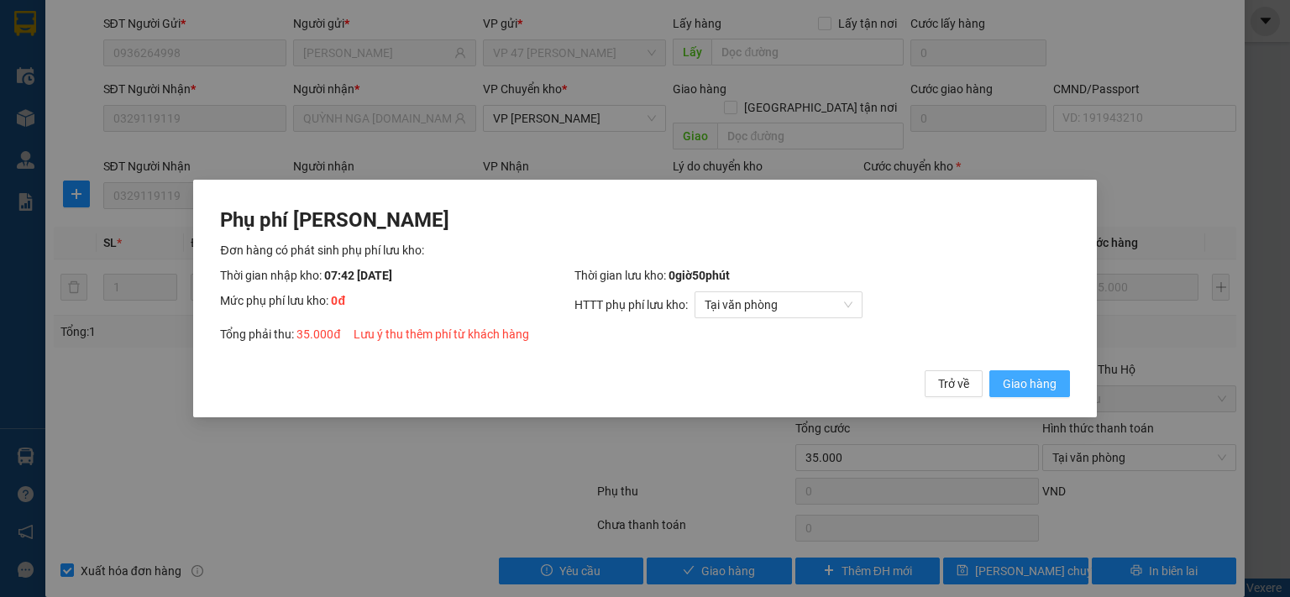
click at [1006, 390] on span "Giao hàng" at bounding box center [1030, 384] width 54 height 18
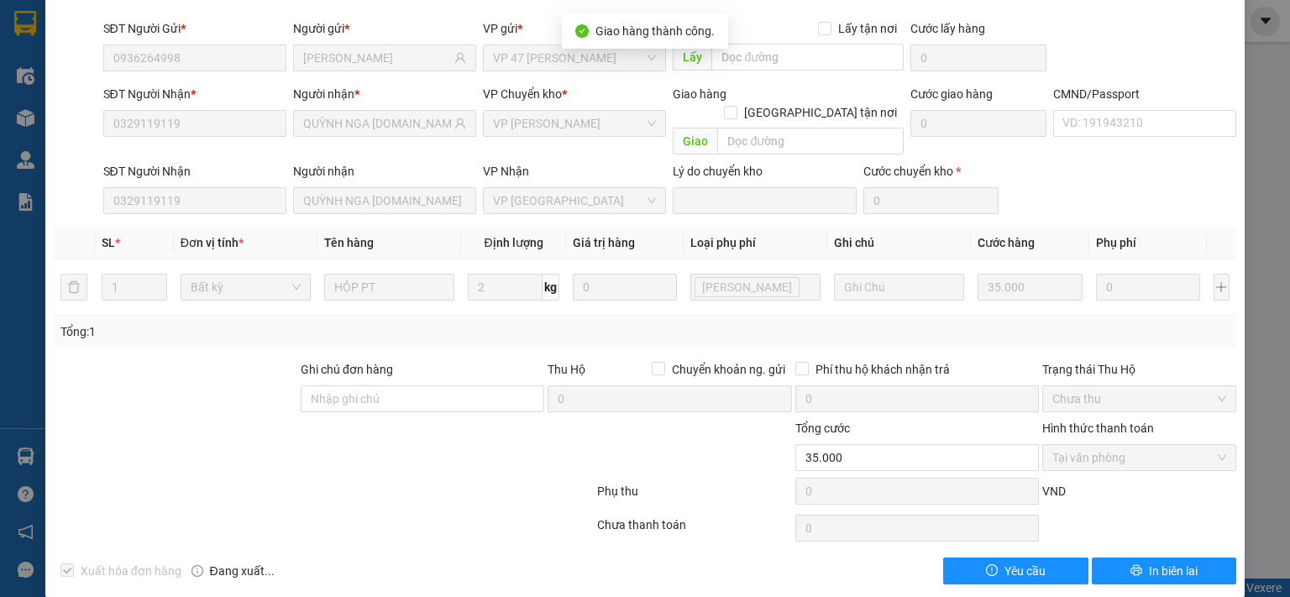
scroll to position [0, 0]
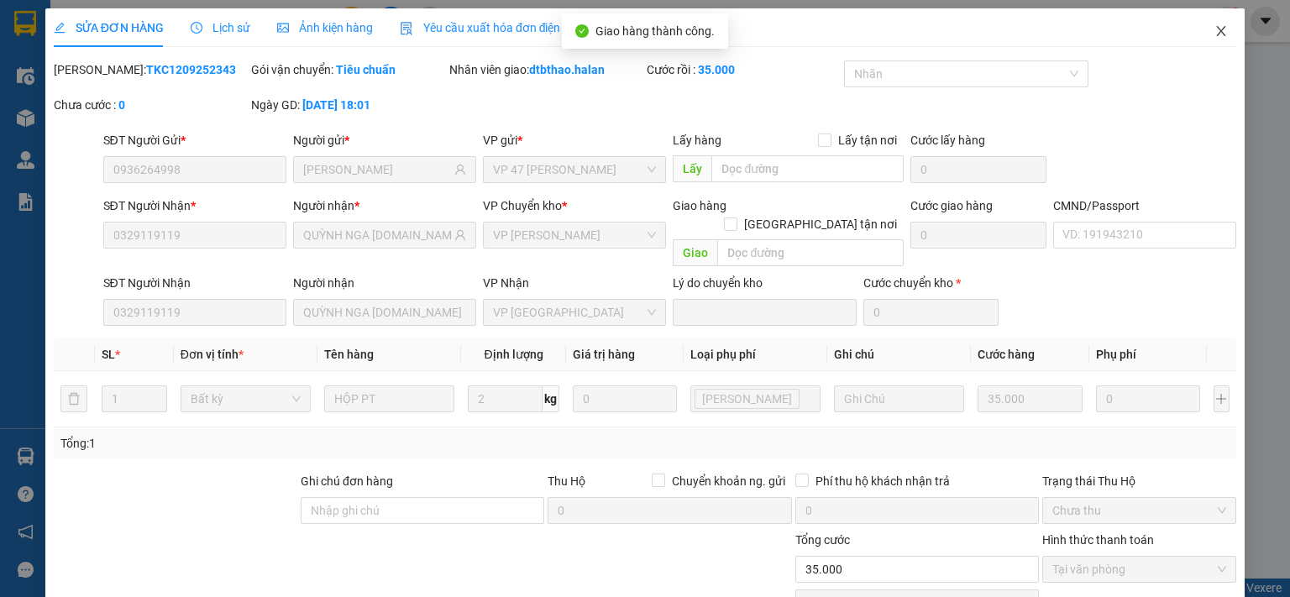
click at [1217, 30] on icon "close" at bounding box center [1221, 31] width 9 height 10
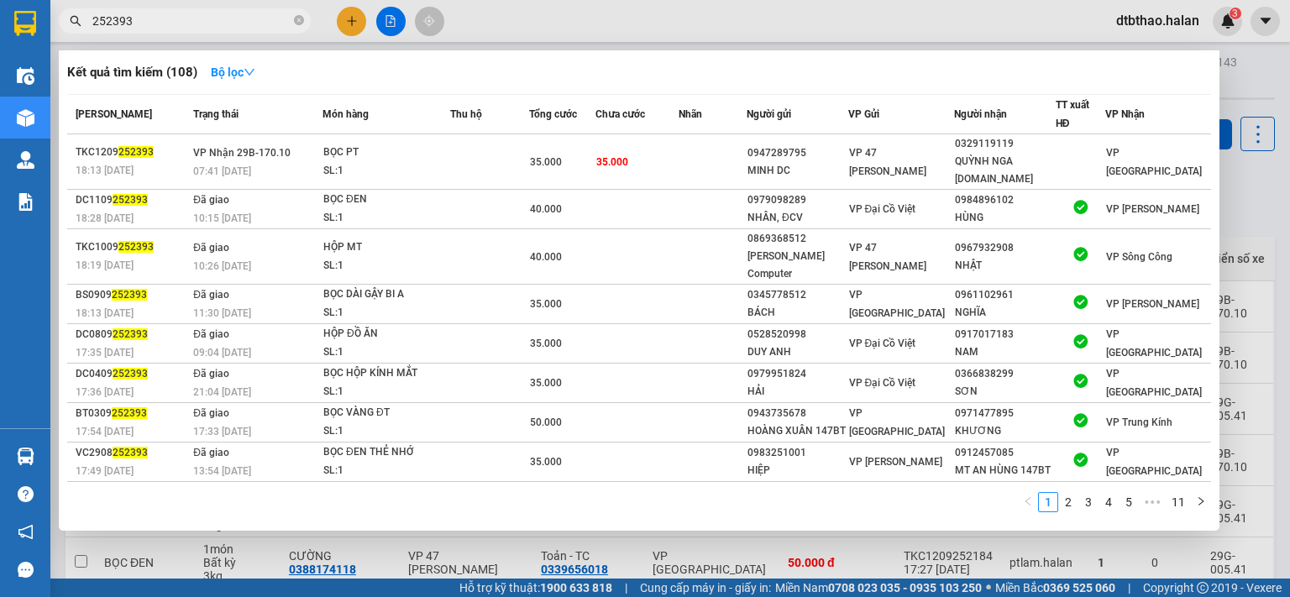
drag, startPoint x: 106, startPoint y: 21, endPoint x: 181, endPoint y: 16, distance: 74.9
click at [180, 16] on input "252393" at bounding box center [191, 21] width 198 height 18
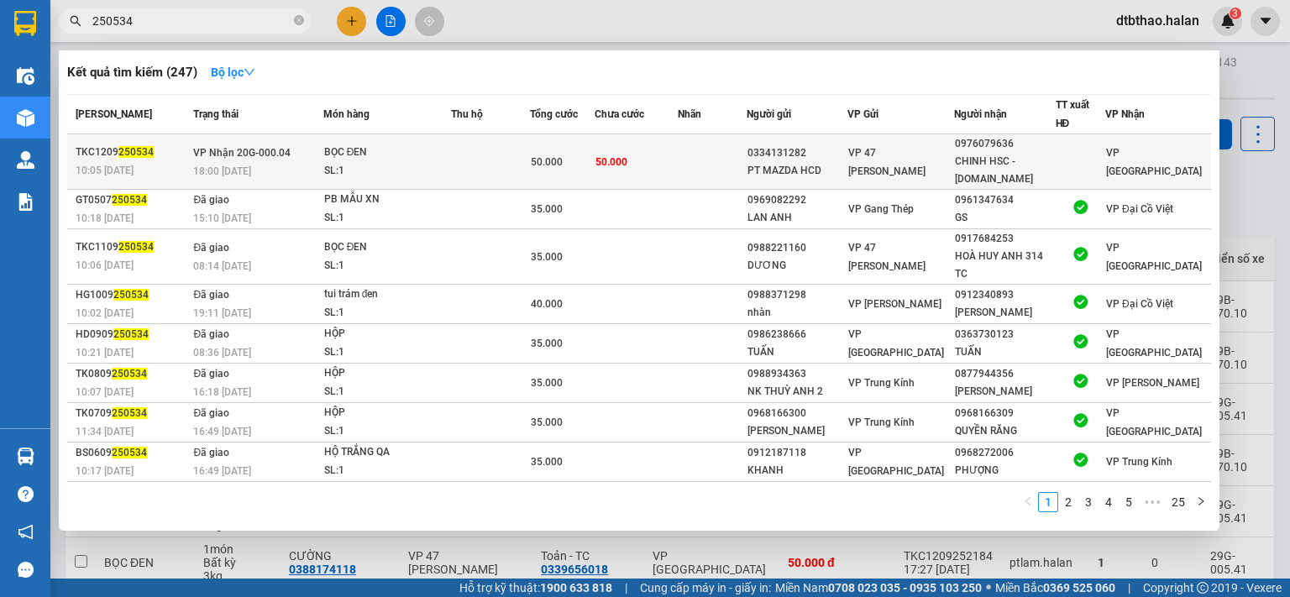
type input "250534"
click at [887, 160] on span "VP 47 [PERSON_NAME]" at bounding box center [886, 162] width 77 height 30
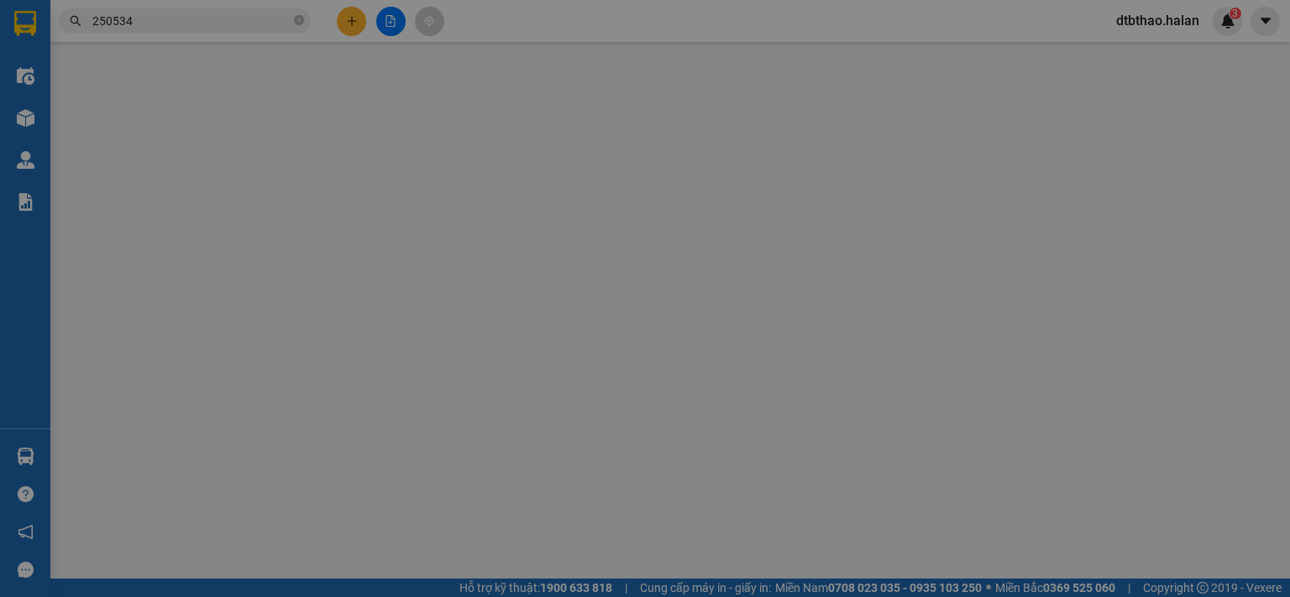
type input "0334131282"
type input "PT MAZDA HCD"
type input "0976079636"
type input "CHINH HSC - [DOMAIN_NAME]"
type input "50.000"
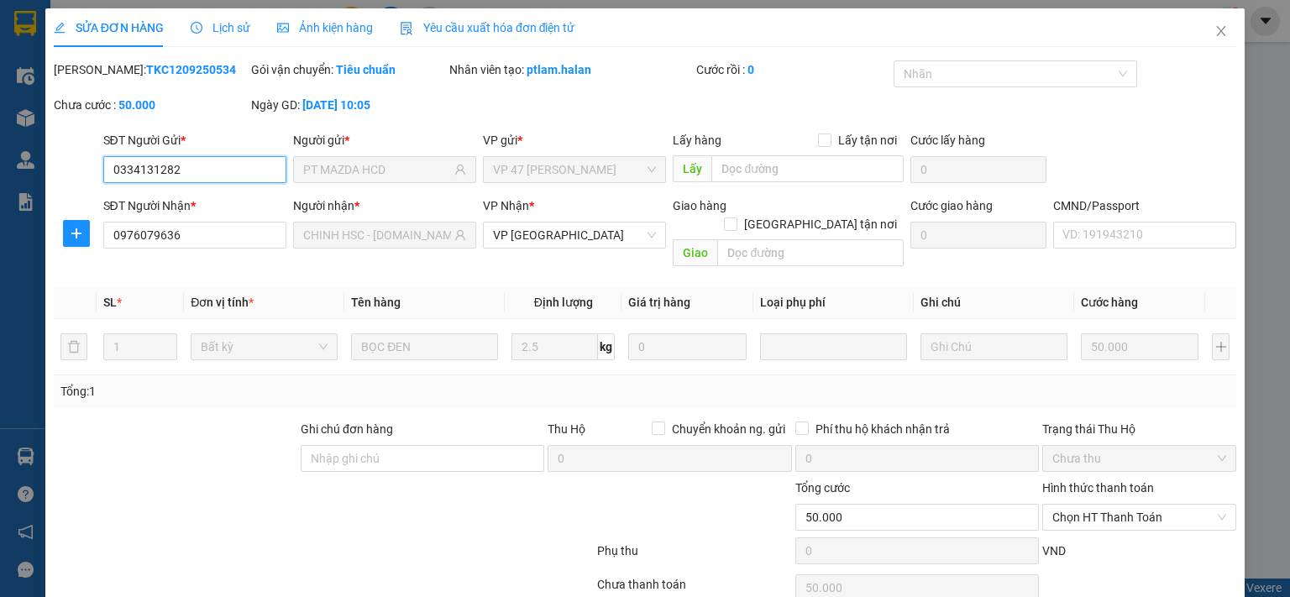
scroll to position [60, 0]
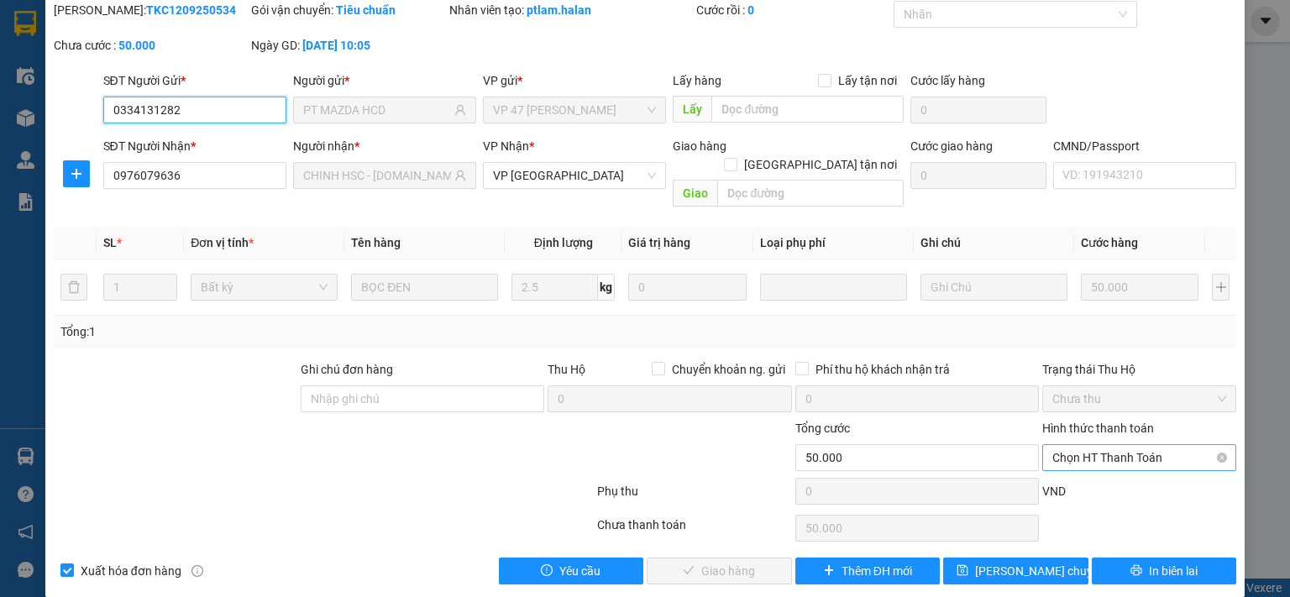
click at [1085, 445] on span "Chọn HT Thanh Toán" at bounding box center [1139, 457] width 174 height 25
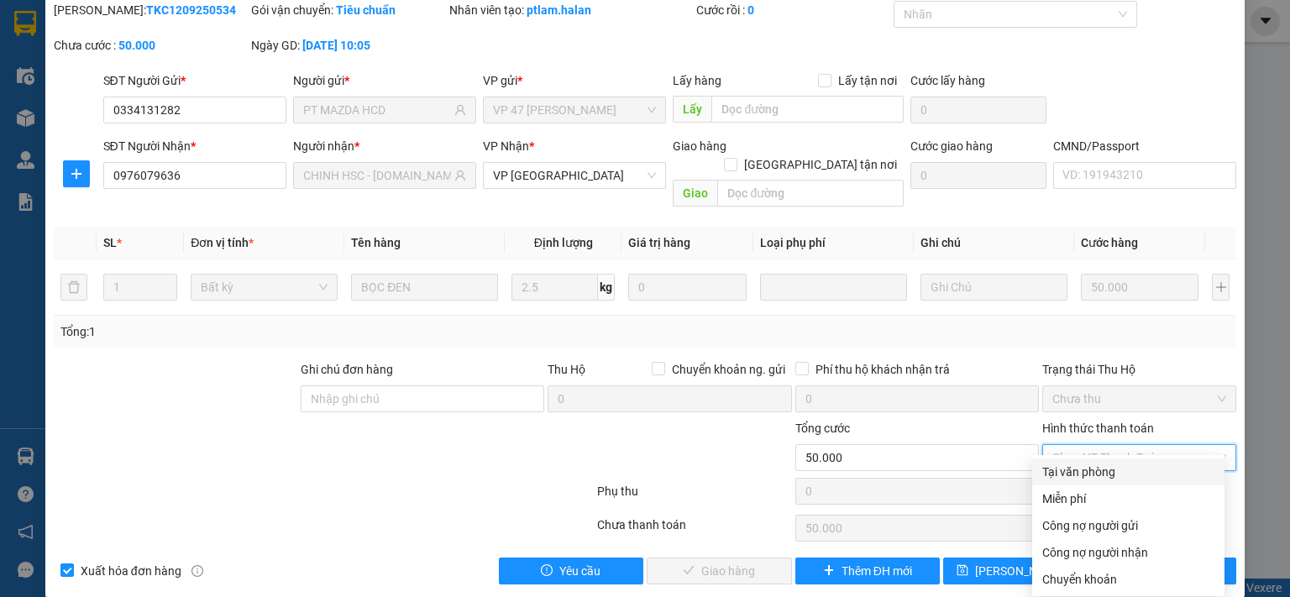
click at [1082, 459] on div "Tại văn phòng" at bounding box center [1128, 472] width 192 height 27
type input "0"
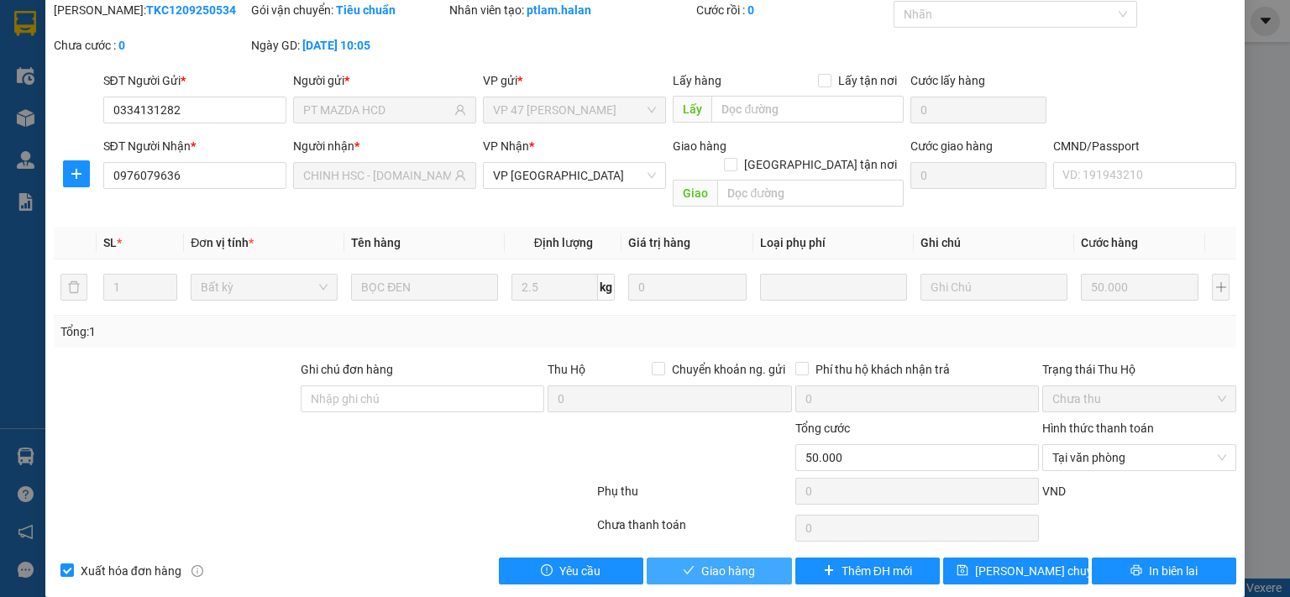
click at [753, 558] on button "Giao hàng" at bounding box center [719, 571] width 145 height 27
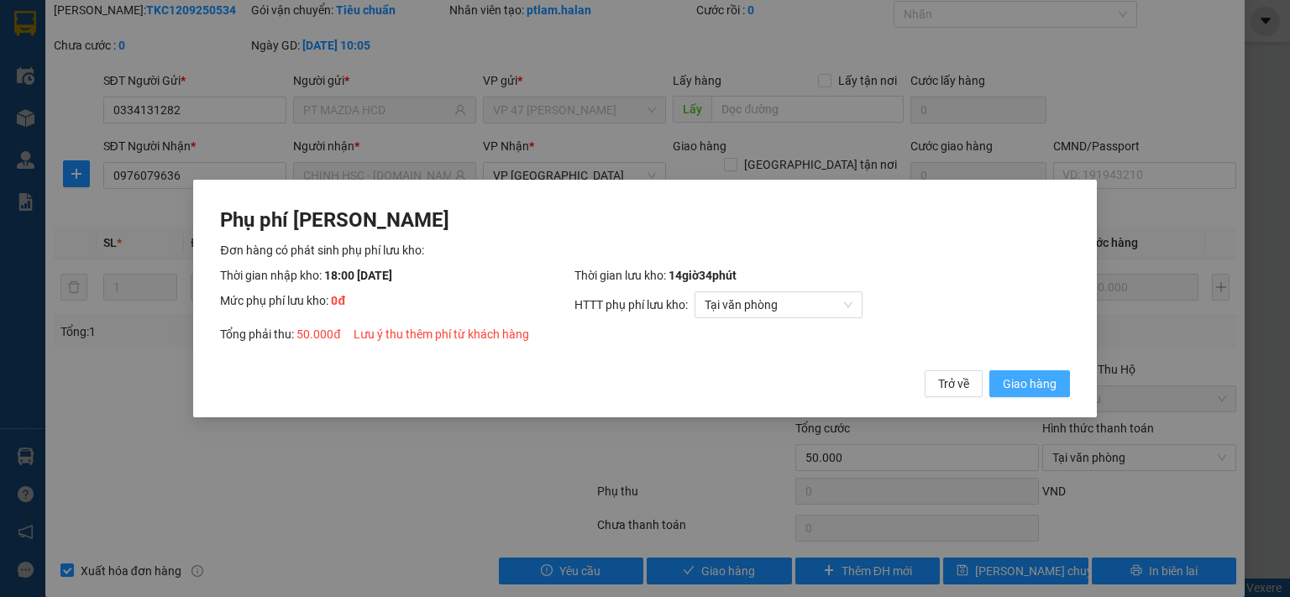
click at [1029, 386] on span "Giao hàng" at bounding box center [1030, 384] width 54 height 18
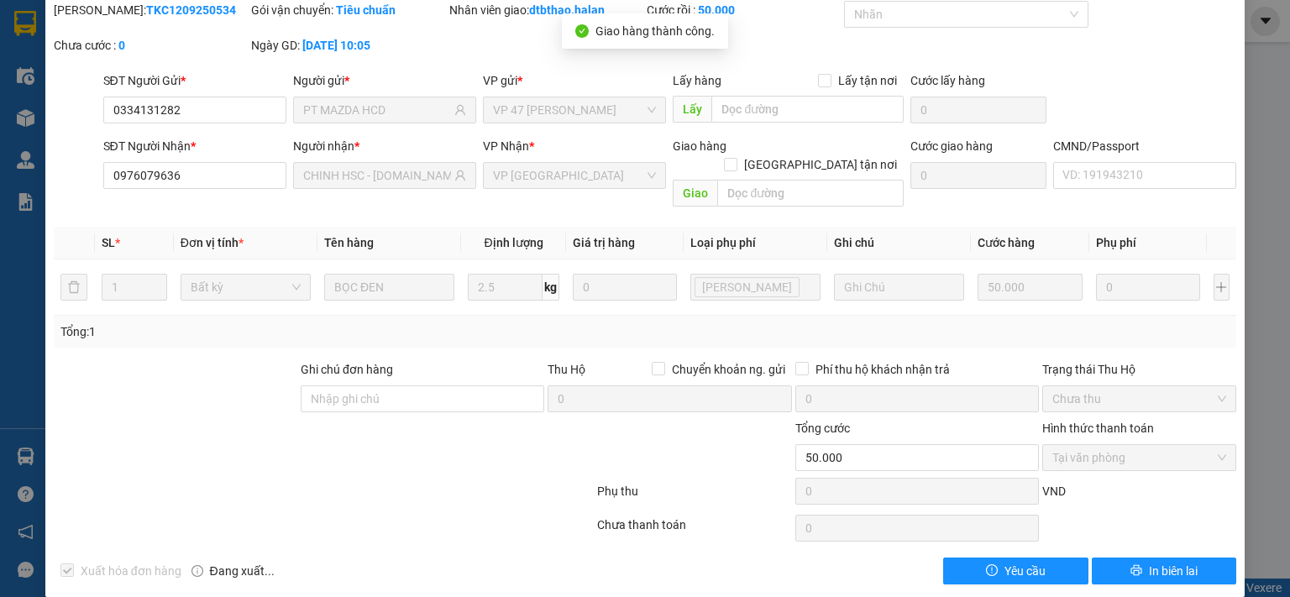
scroll to position [0, 0]
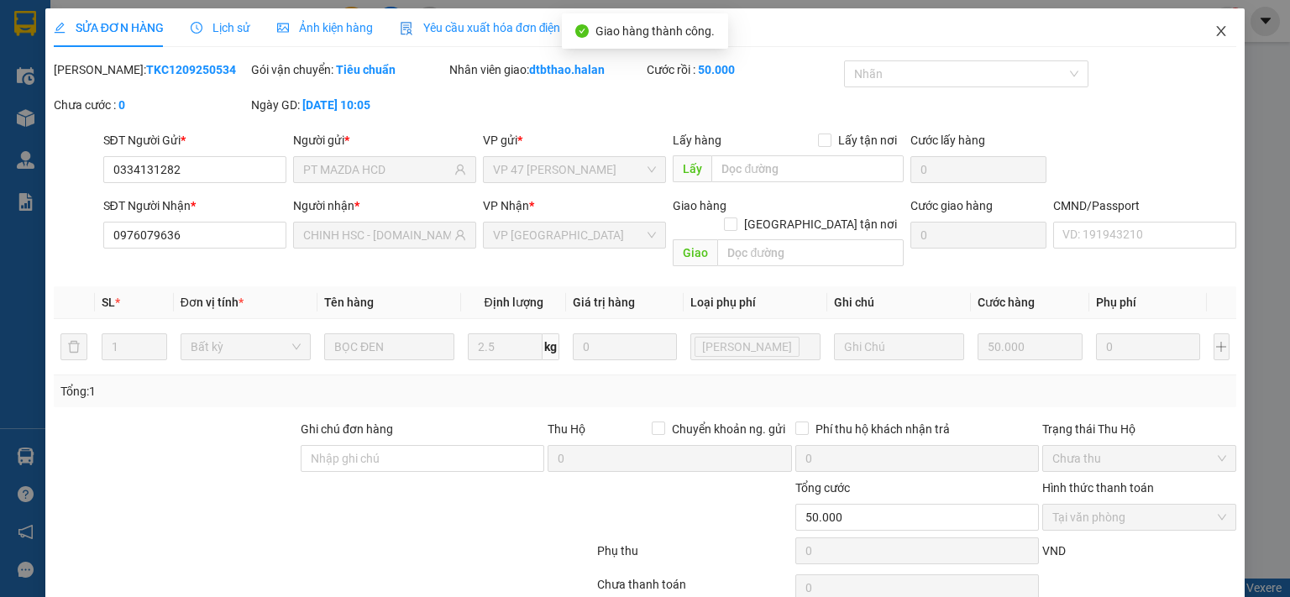
click at [1215, 34] on icon "close" at bounding box center [1221, 30] width 13 height 13
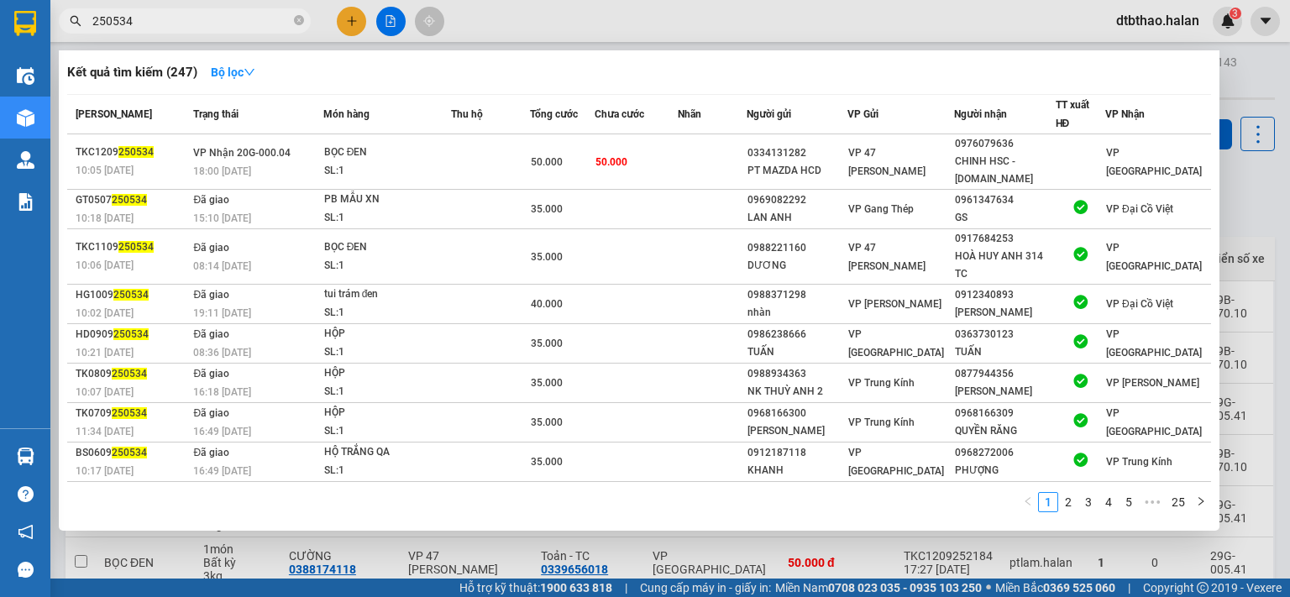
drag, startPoint x: 124, startPoint y: 19, endPoint x: 138, endPoint y: 20, distance: 13.5
click at [138, 20] on input "250534" at bounding box center [191, 21] width 198 height 18
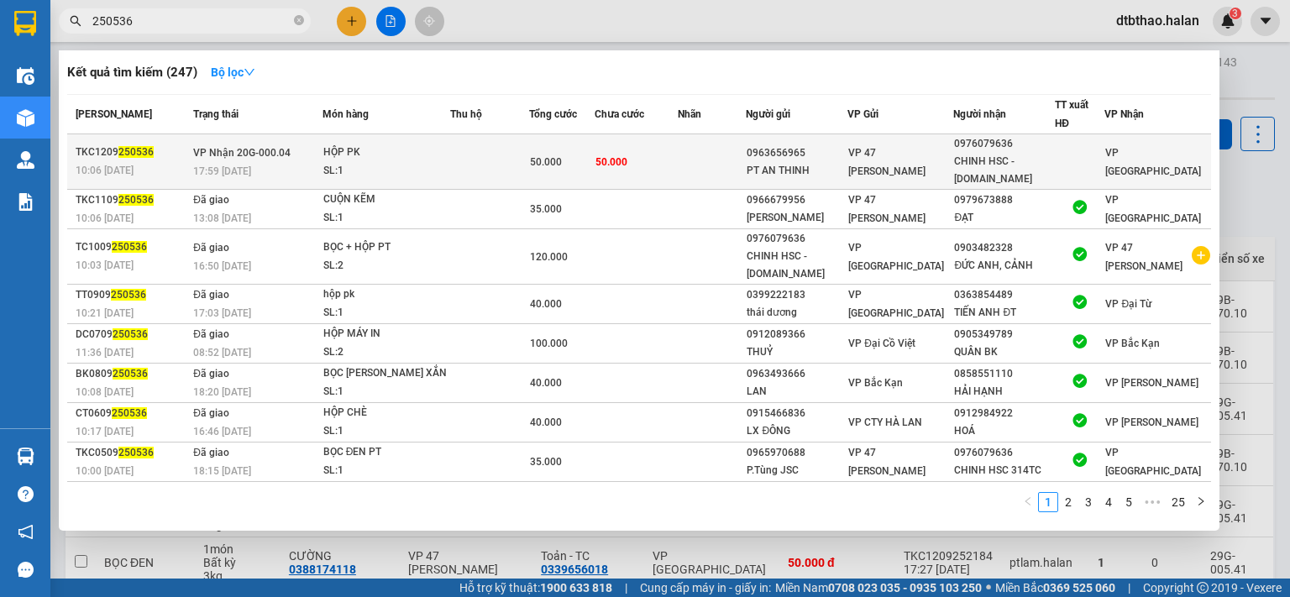
type input "250536"
click at [914, 155] on div "VP 47 [PERSON_NAME]" at bounding box center [900, 162] width 104 height 37
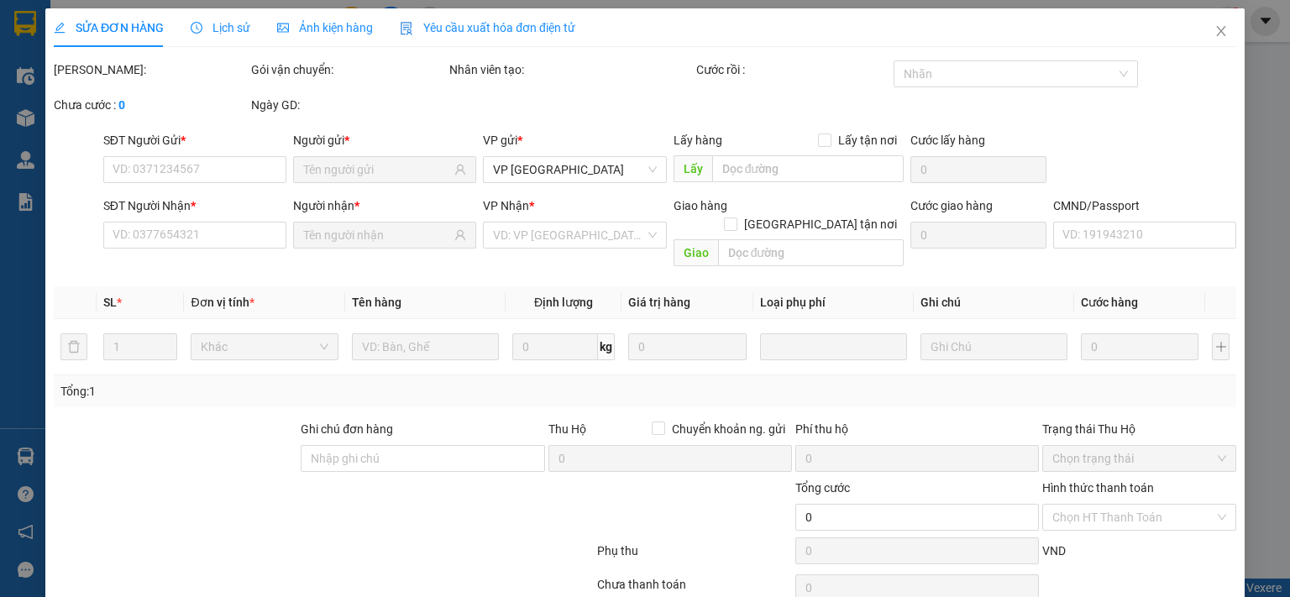
type input "0963656965"
type input "PT AN THINH"
type input "0976079636"
type input "CHINH HSC - [DOMAIN_NAME]"
type input "50.000"
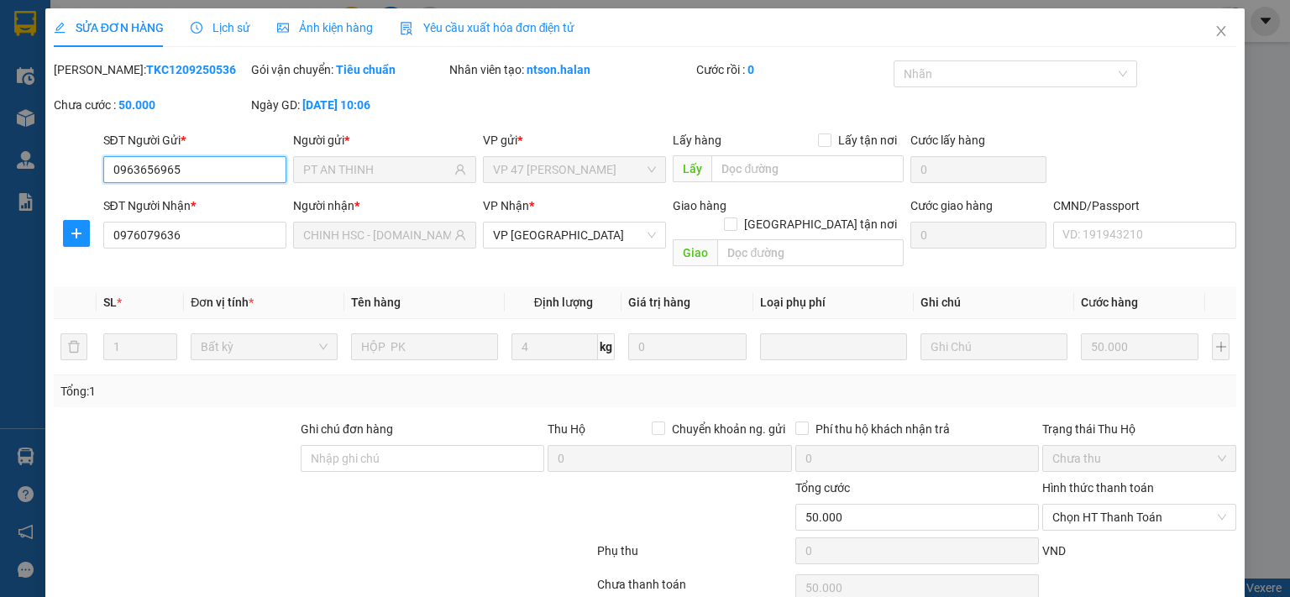
scroll to position [60, 0]
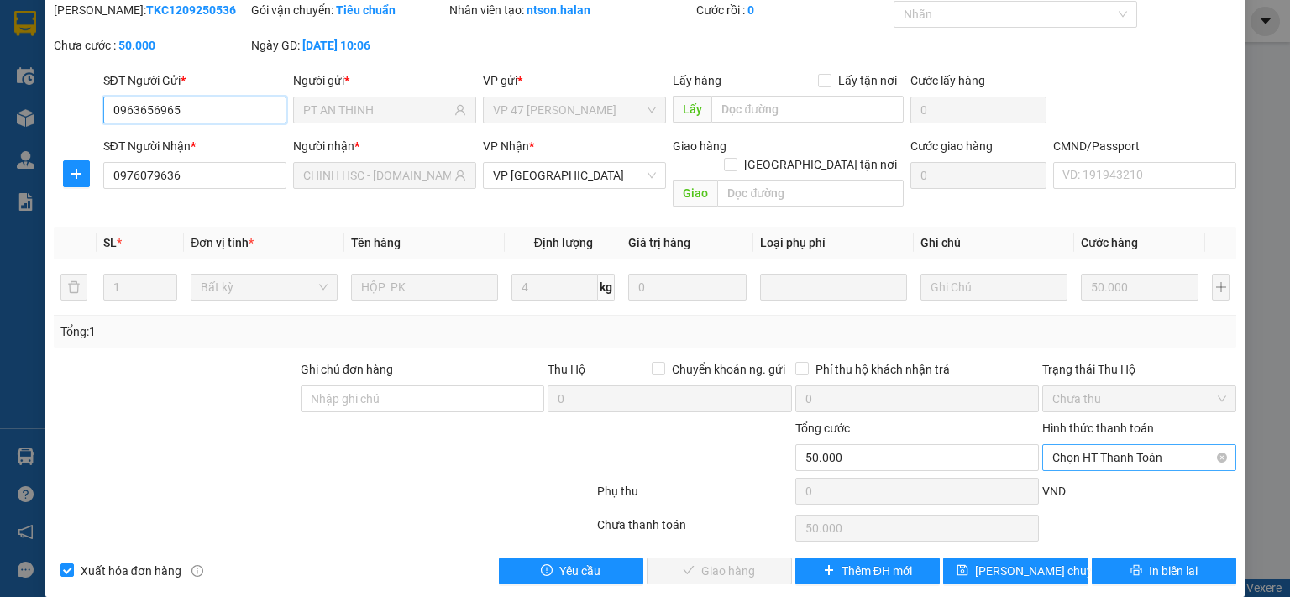
click at [1082, 445] on span "Chọn HT Thanh Toán" at bounding box center [1139, 457] width 174 height 25
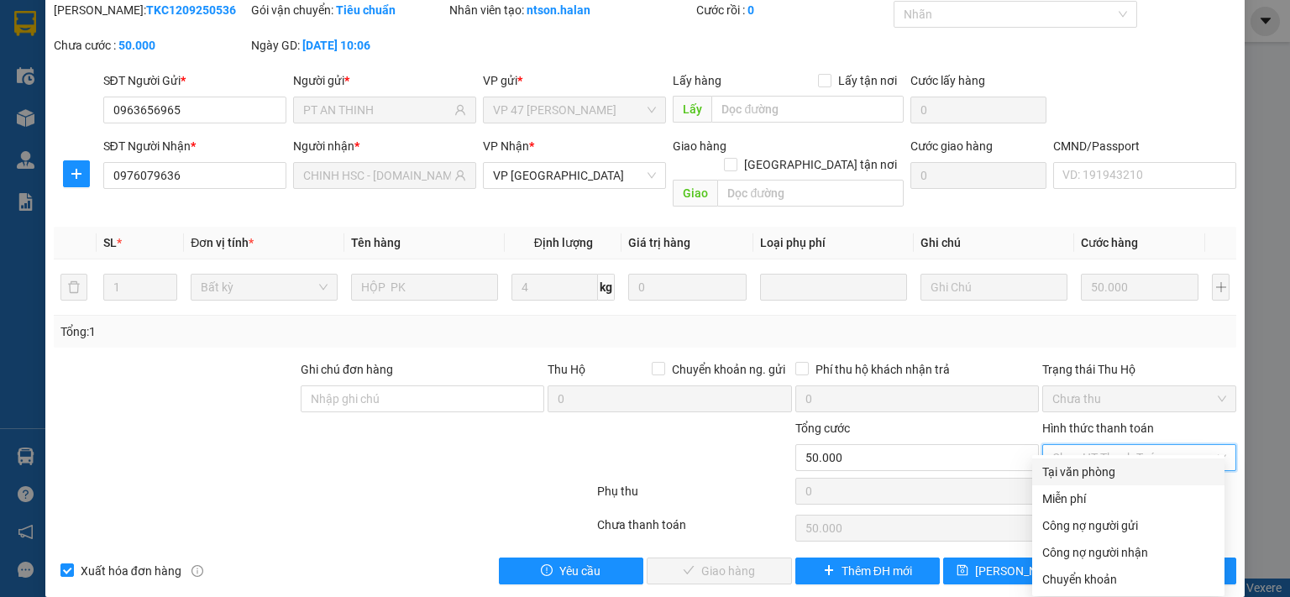
click at [1082, 473] on div "Tại văn phòng" at bounding box center [1128, 472] width 172 height 18
type input "0"
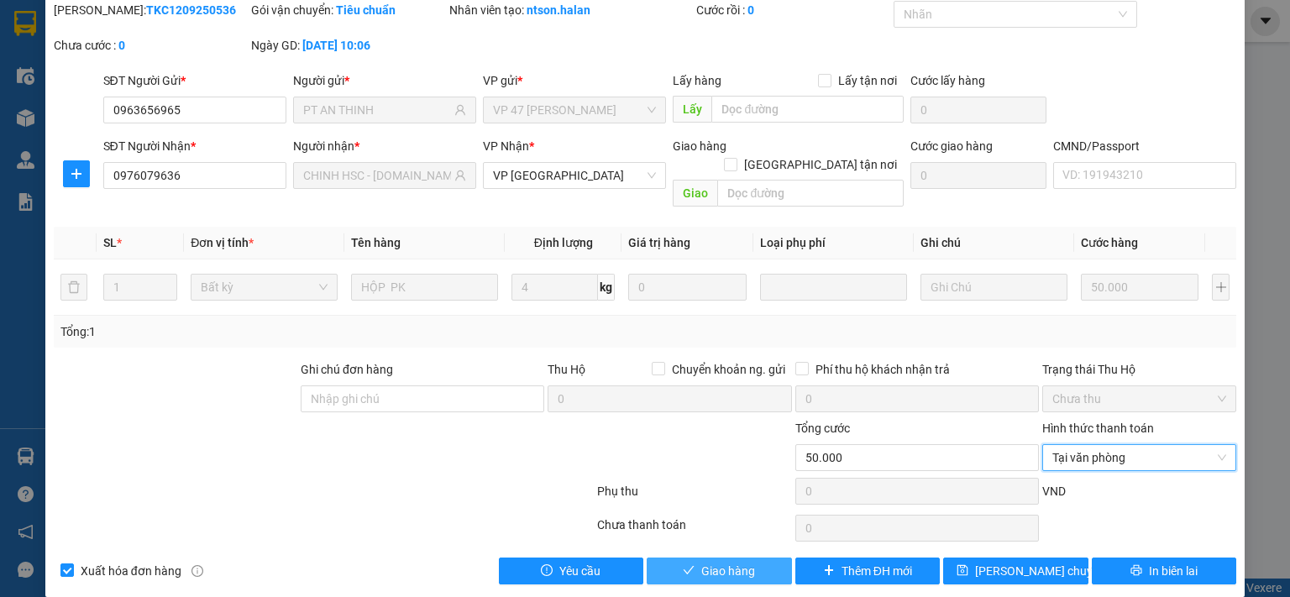
click at [735, 562] on span "Giao hàng" at bounding box center [728, 571] width 54 height 18
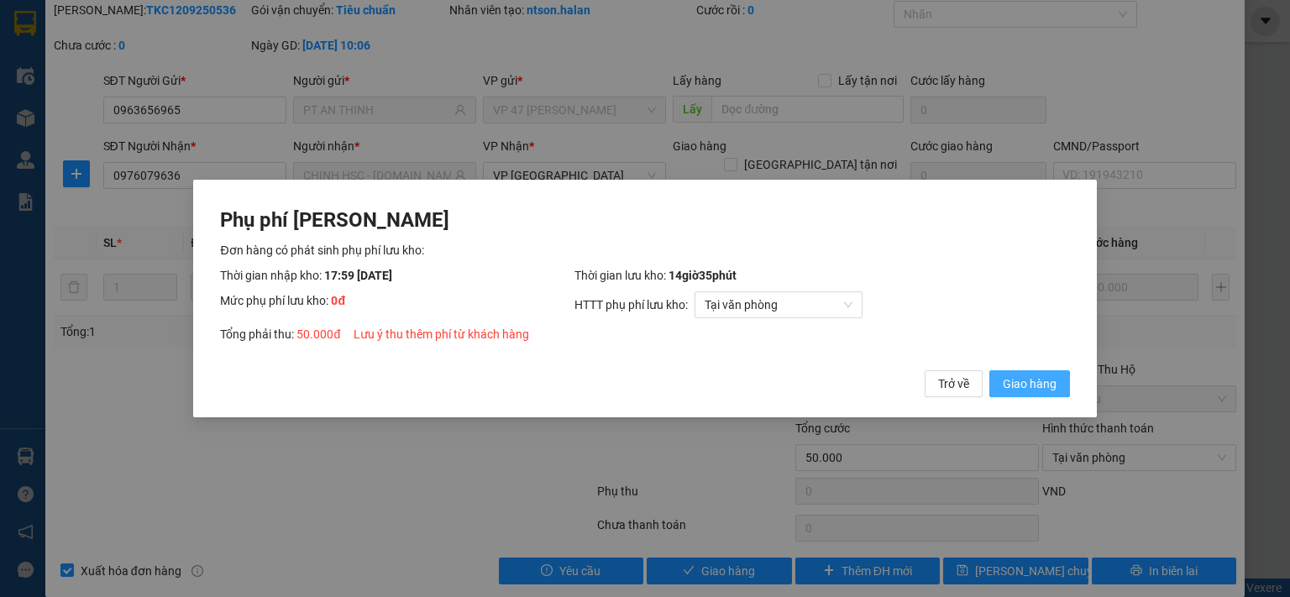
click at [1026, 384] on span "Giao hàng" at bounding box center [1030, 384] width 54 height 18
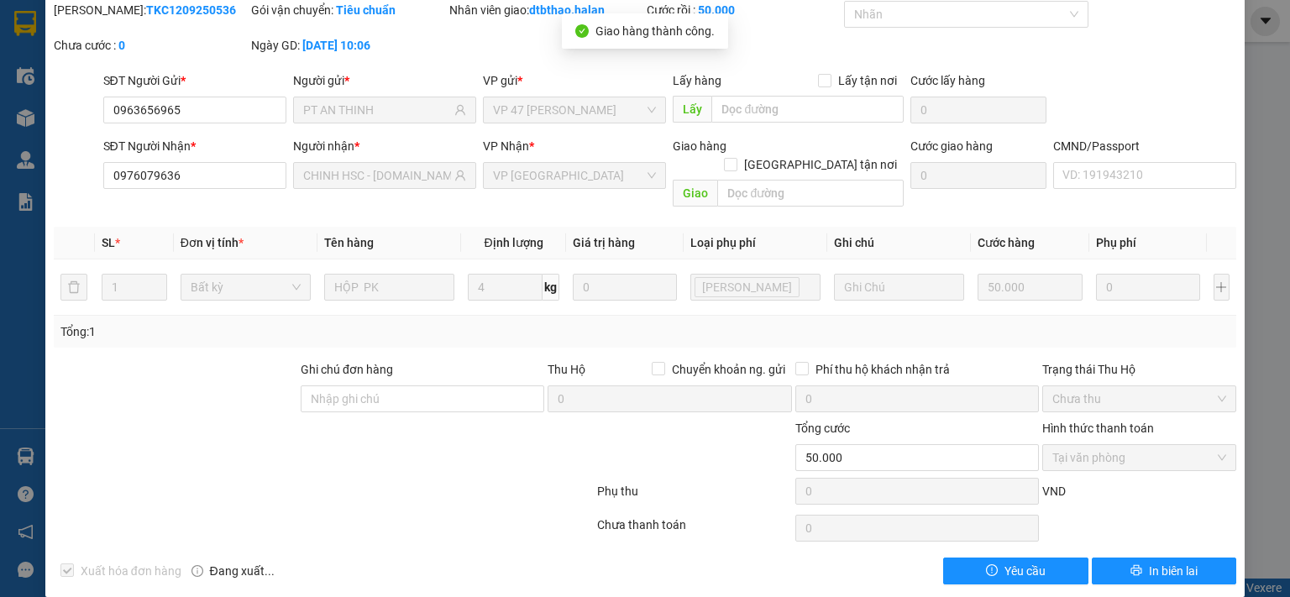
scroll to position [0, 0]
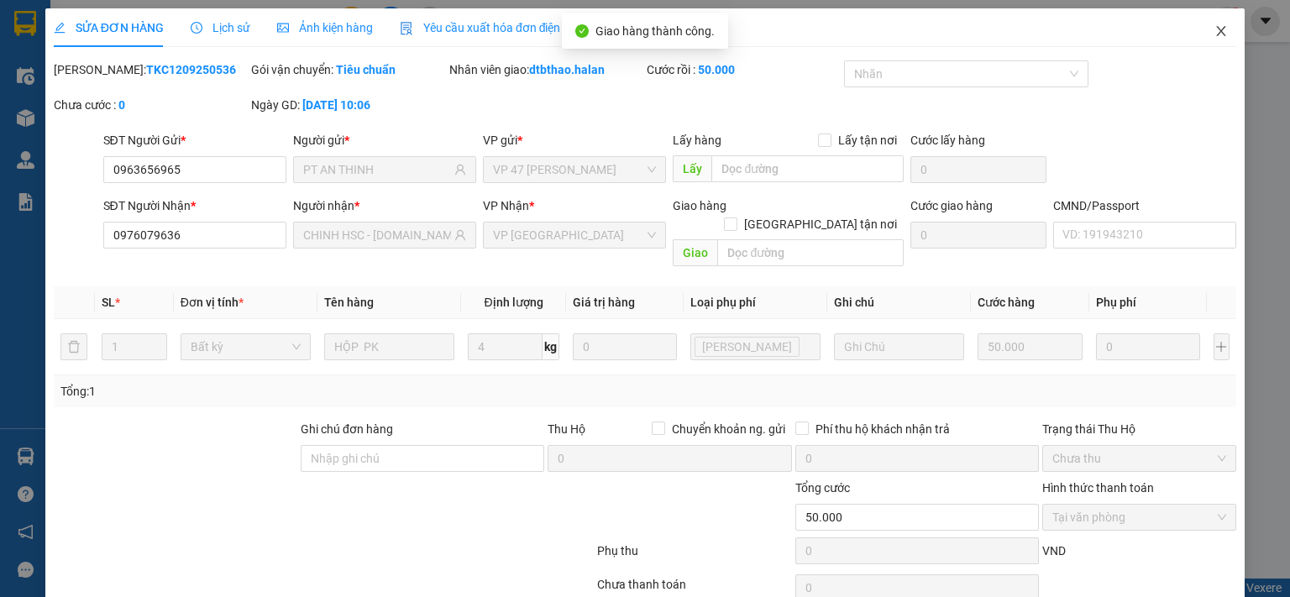
click at [1215, 34] on icon "close" at bounding box center [1221, 30] width 13 height 13
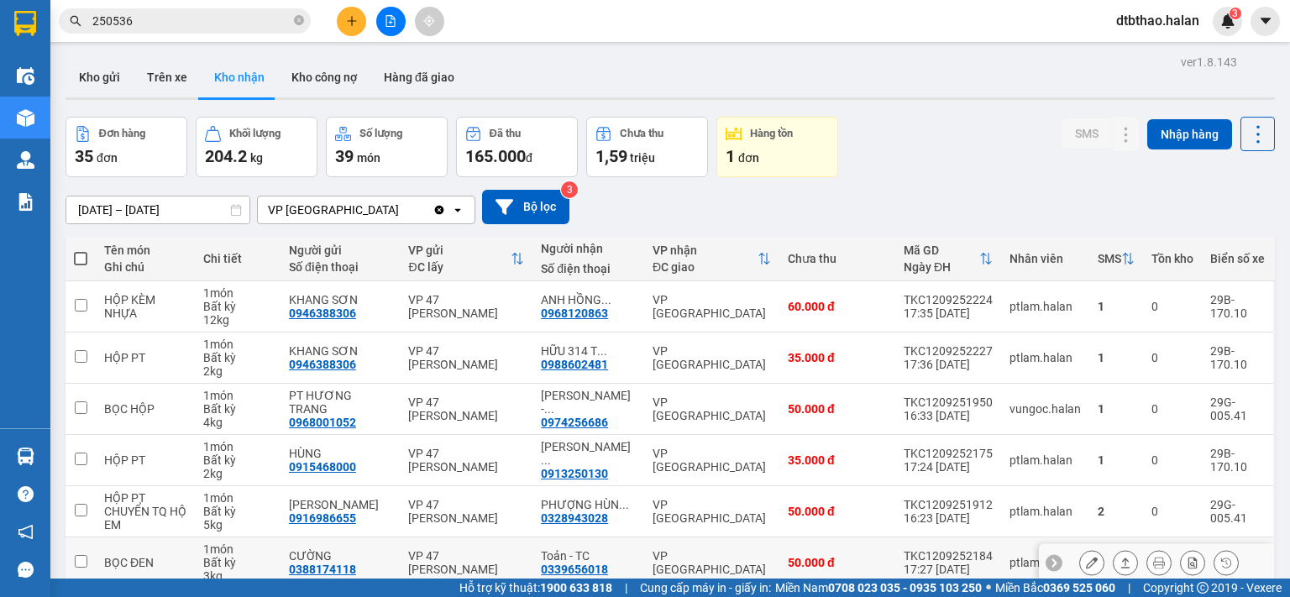
scroll to position [281, 0]
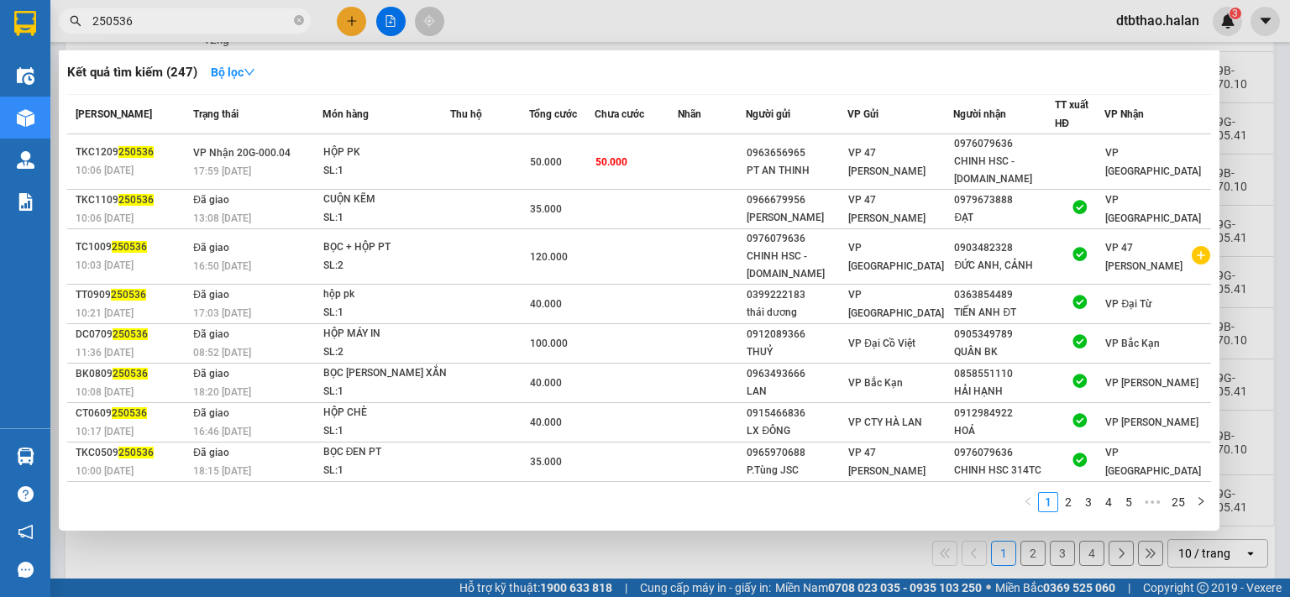
drag, startPoint x: 119, startPoint y: 19, endPoint x: 148, endPoint y: 20, distance: 28.6
click at [148, 20] on input "250536" at bounding box center [191, 21] width 198 height 18
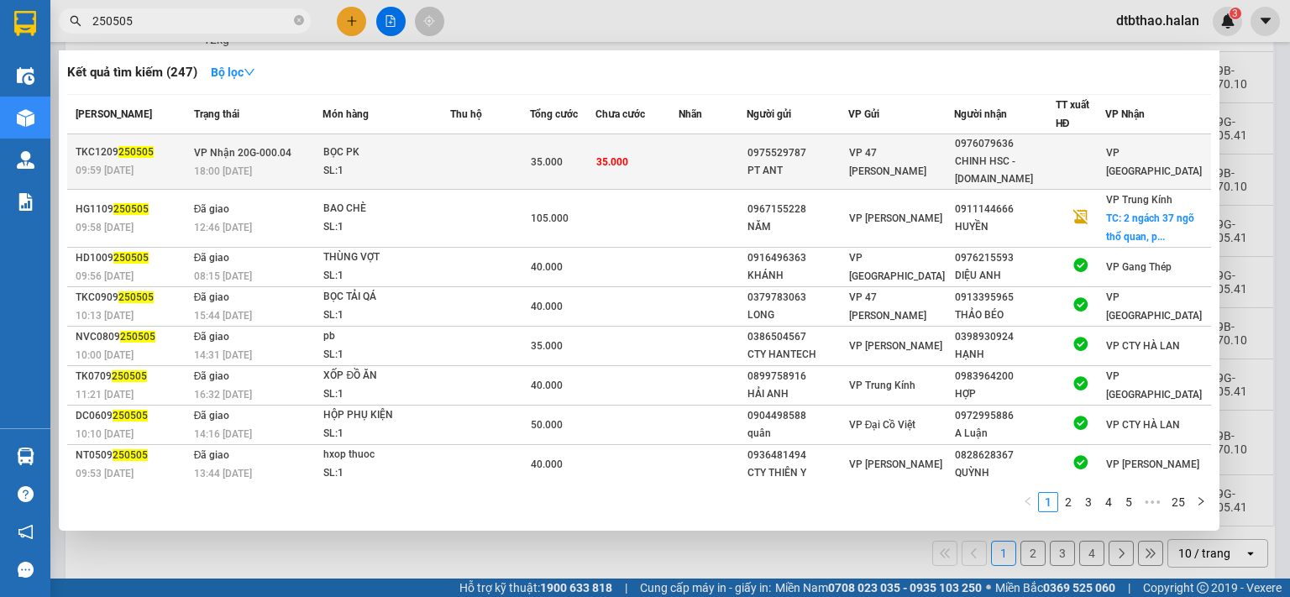
type input "250505"
click at [816, 162] on div "PT ANT" at bounding box center [797, 171] width 99 height 18
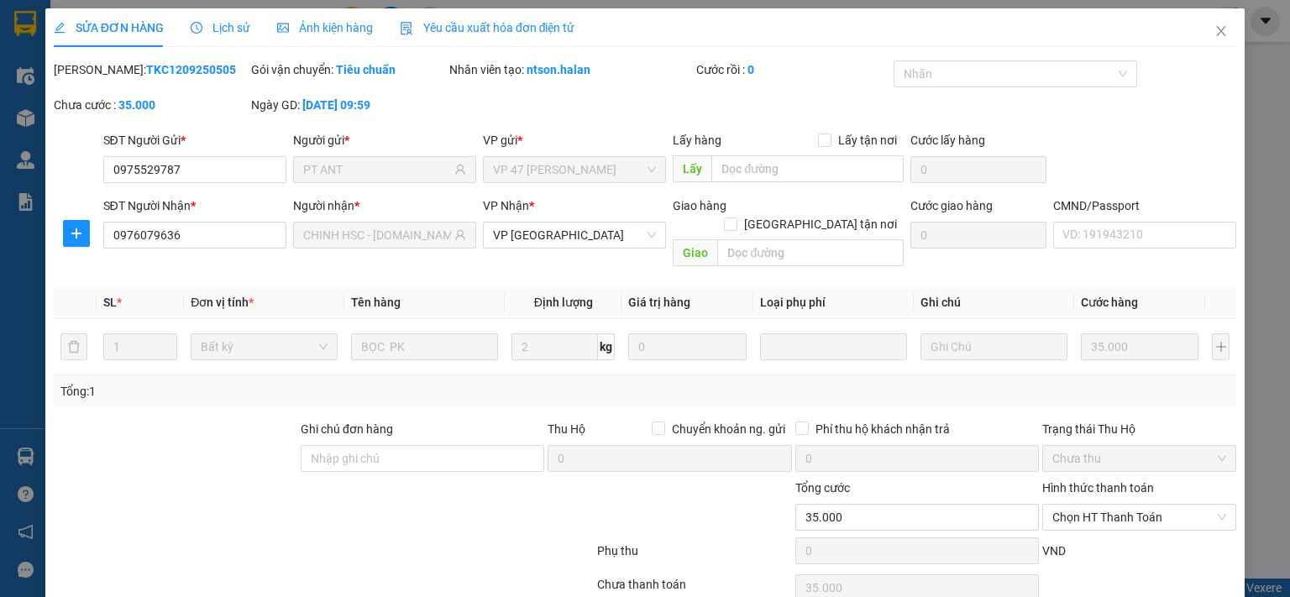
type input "0975529787"
type input "PT ANT"
type input "0976079636"
type input "CHINH HSC - [DOMAIN_NAME]"
type input "35.000"
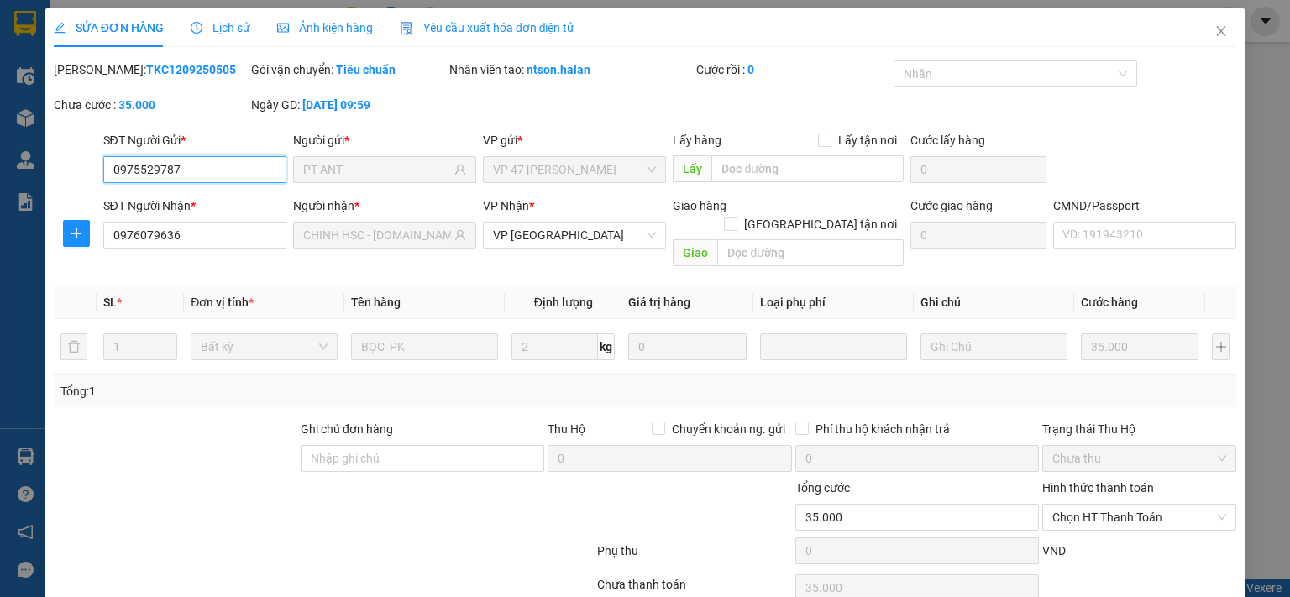
scroll to position [60, 0]
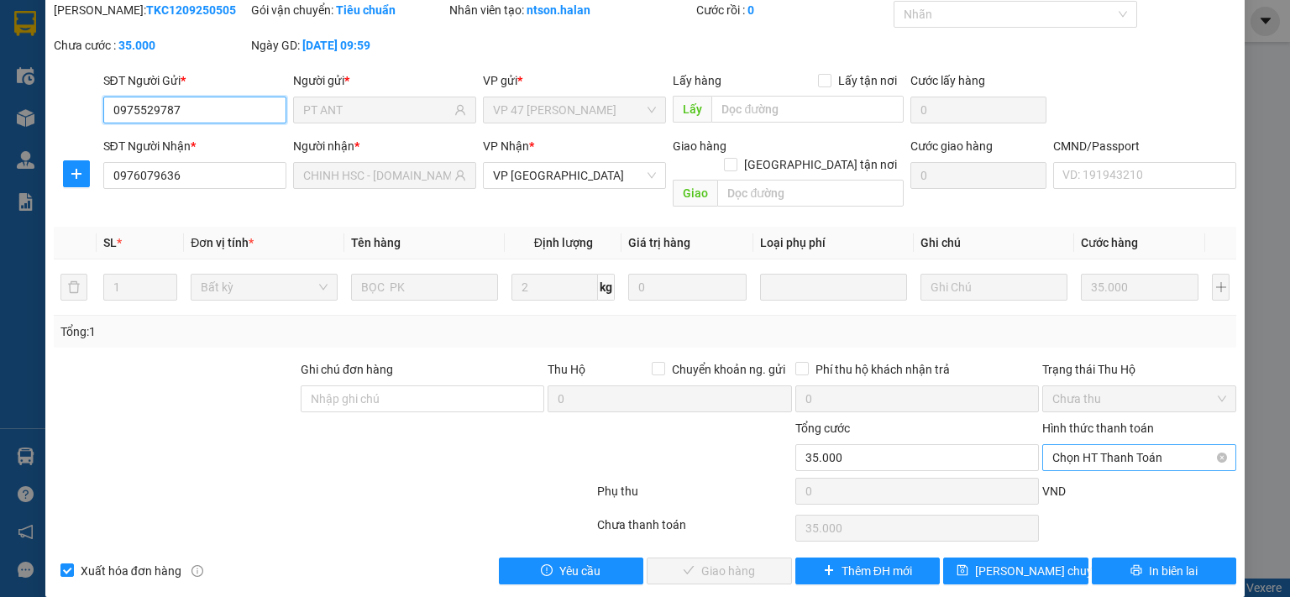
click at [1094, 445] on span "Chọn HT Thanh Toán" at bounding box center [1139, 457] width 174 height 25
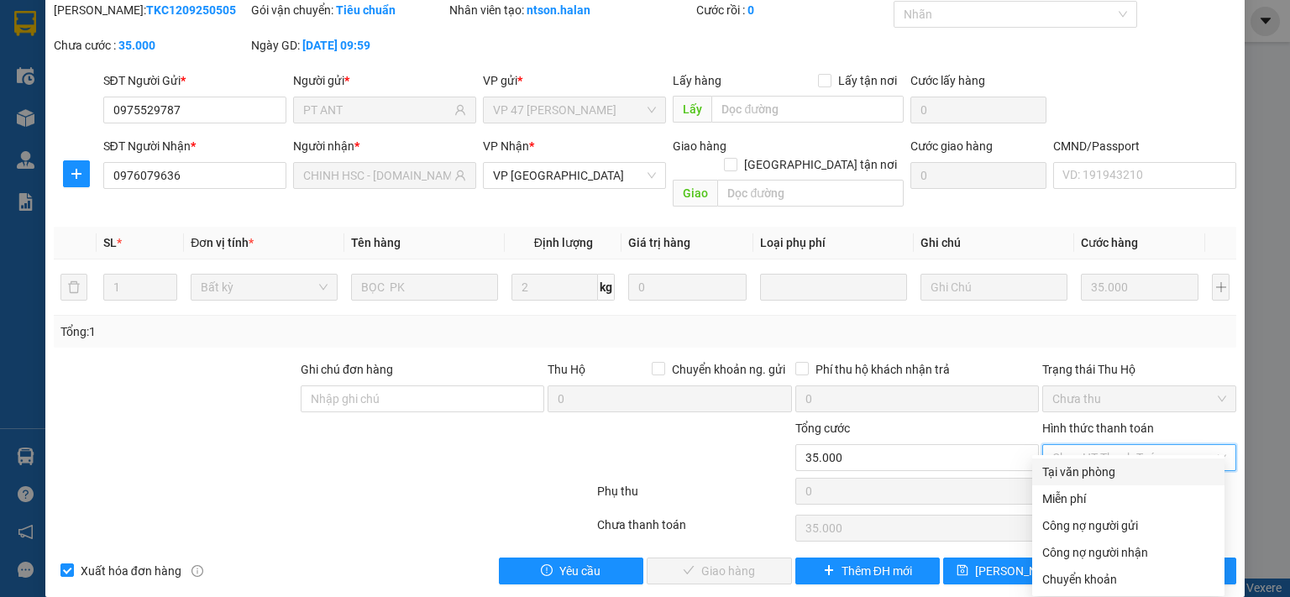
click at [1099, 467] on div "Tại văn phòng" at bounding box center [1128, 472] width 172 height 18
type input "0"
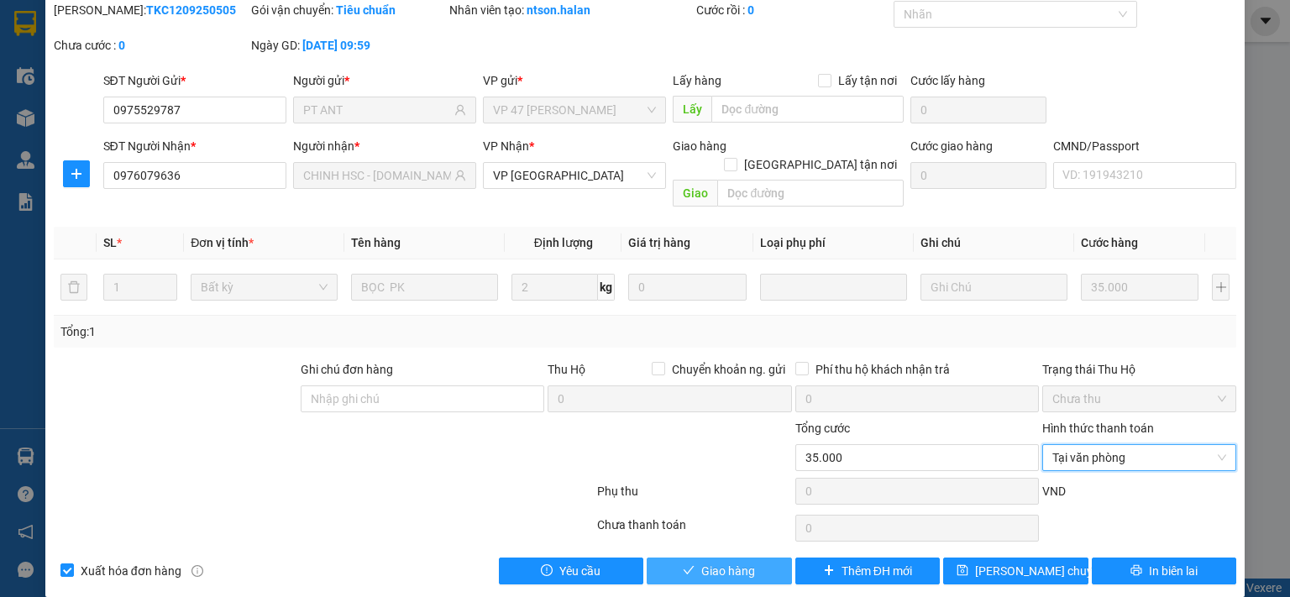
click at [681, 558] on button "Giao hàng" at bounding box center [719, 571] width 145 height 27
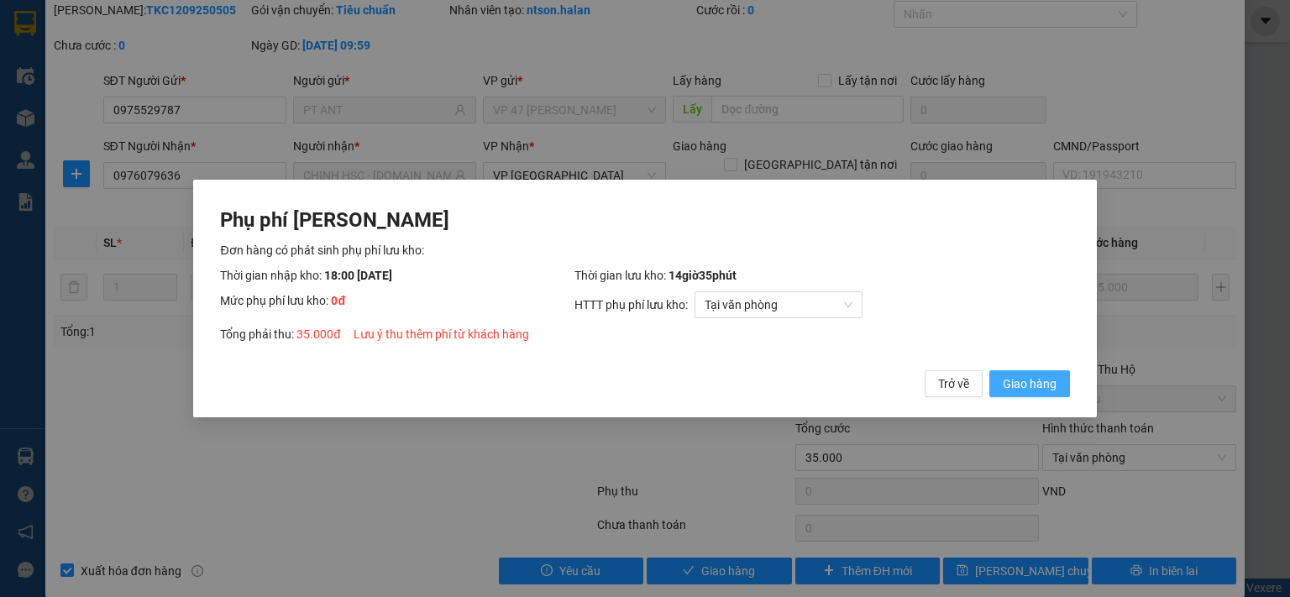
click at [1011, 380] on span "Giao hàng" at bounding box center [1030, 384] width 54 height 18
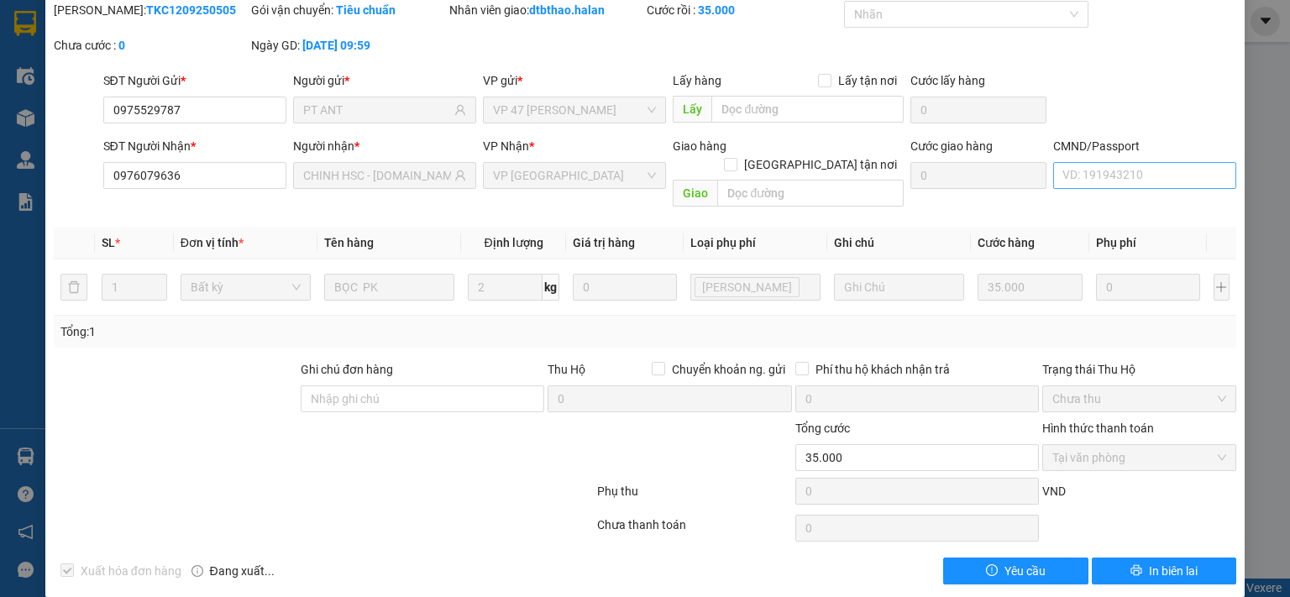
scroll to position [0, 0]
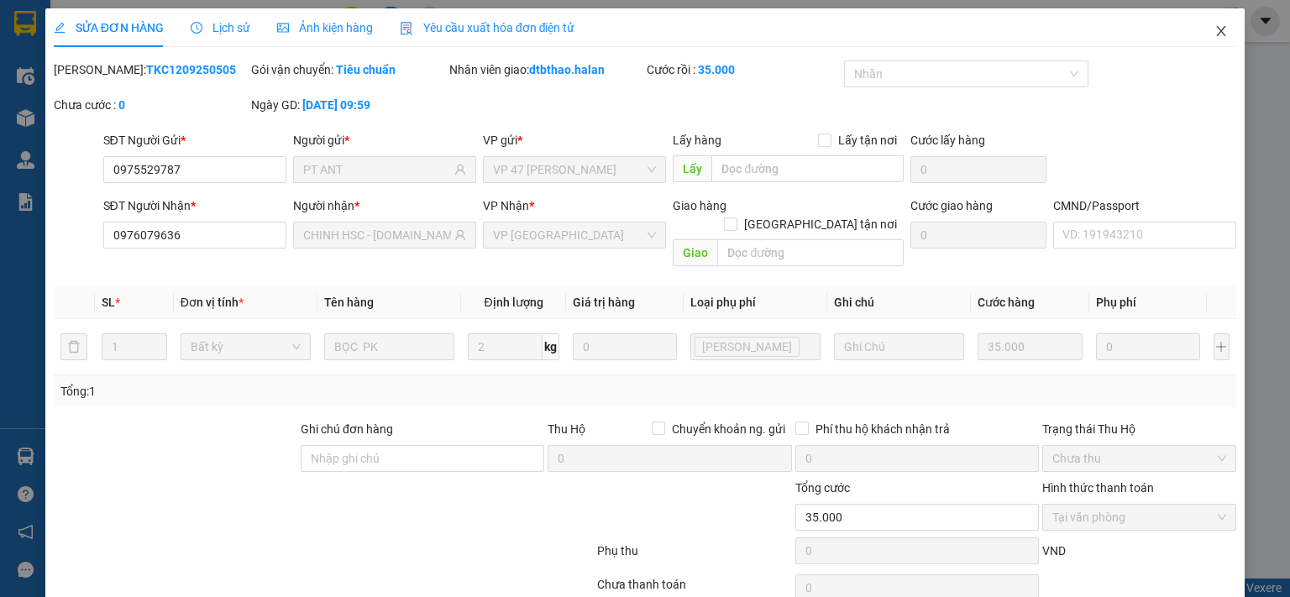
click at [1215, 32] on icon "close" at bounding box center [1221, 30] width 13 height 13
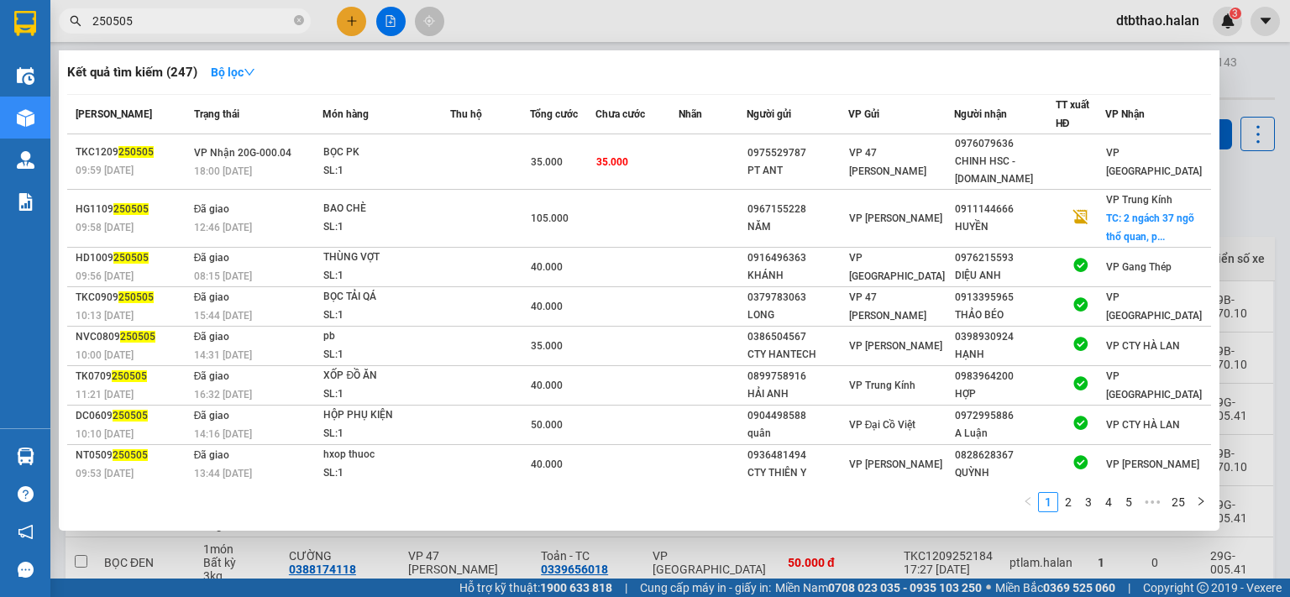
drag, startPoint x: 105, startPoint y: 18, endPoint x: 190, endPoint y: 18, distance: 84.8
click at [190, 18] on input "250505" at bounding box center [191, 21] width 198 height 18
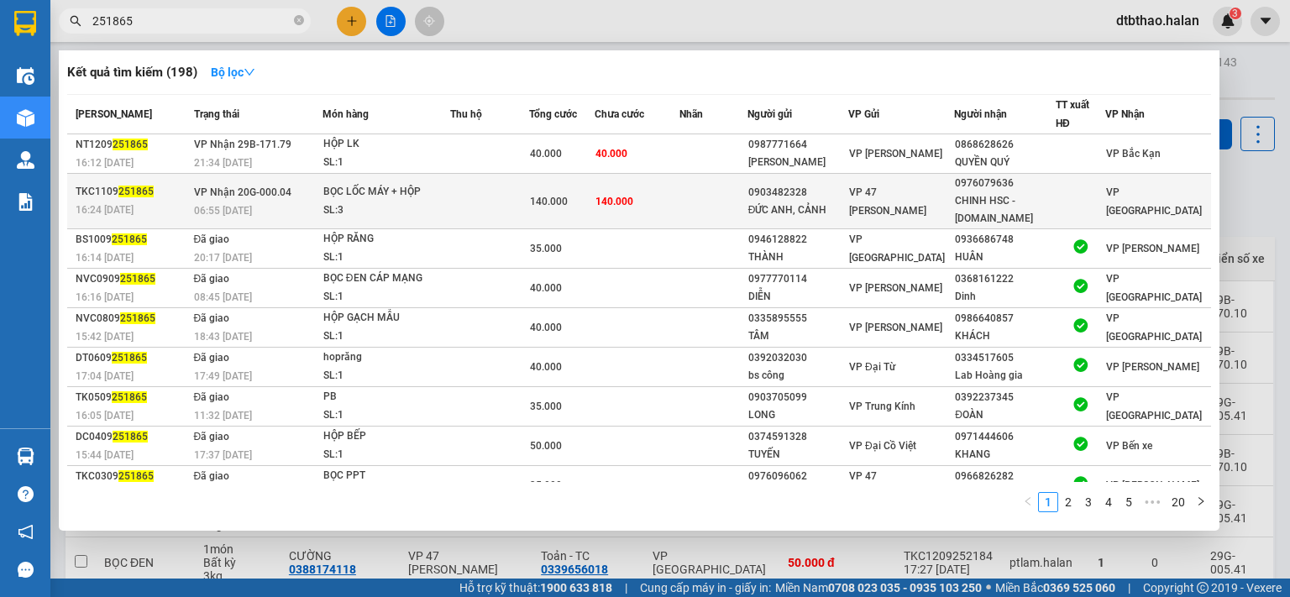
type input "251865"
click at [731, 199] on td at bounding box center [714, 201] width 68 height 55
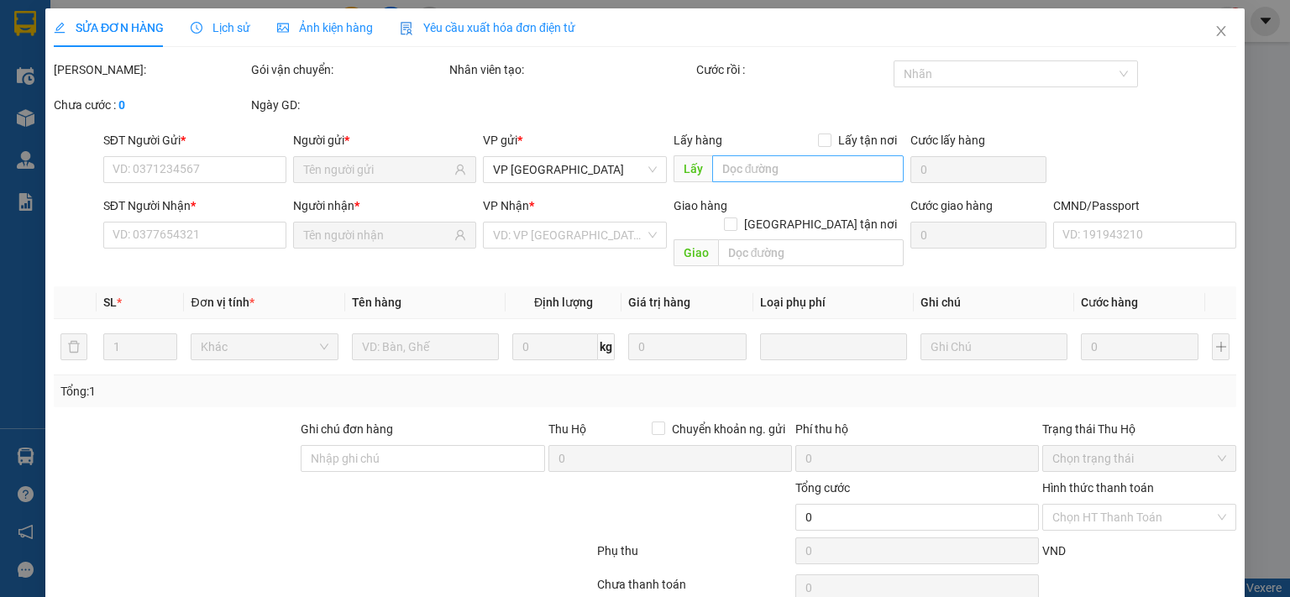
type input "0903482328"
type input "ĐỨC ANH, CẢNH"
type input "0976079636"
type input "CHINH HSC - [DOMAIN_NAME]"
type input "140.000"
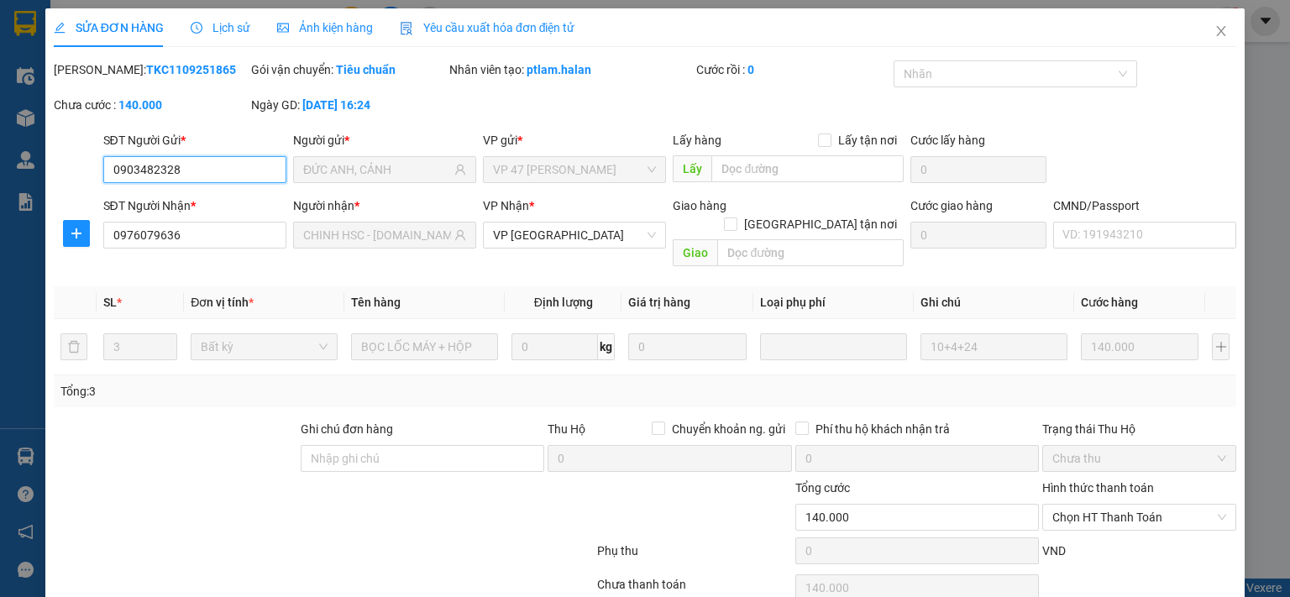
scroll to position [60, 0]
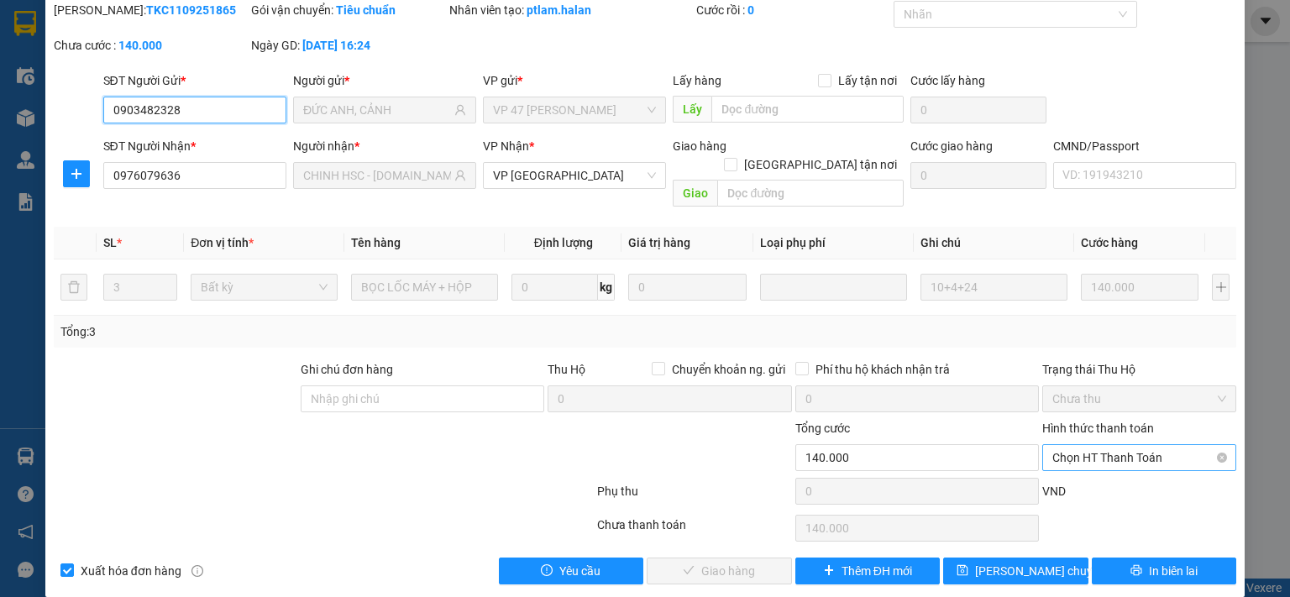
click at [1085, 445] on span "Chọn HT Thanh Toán" at bounding box center [1139, 457] width 174 height 25
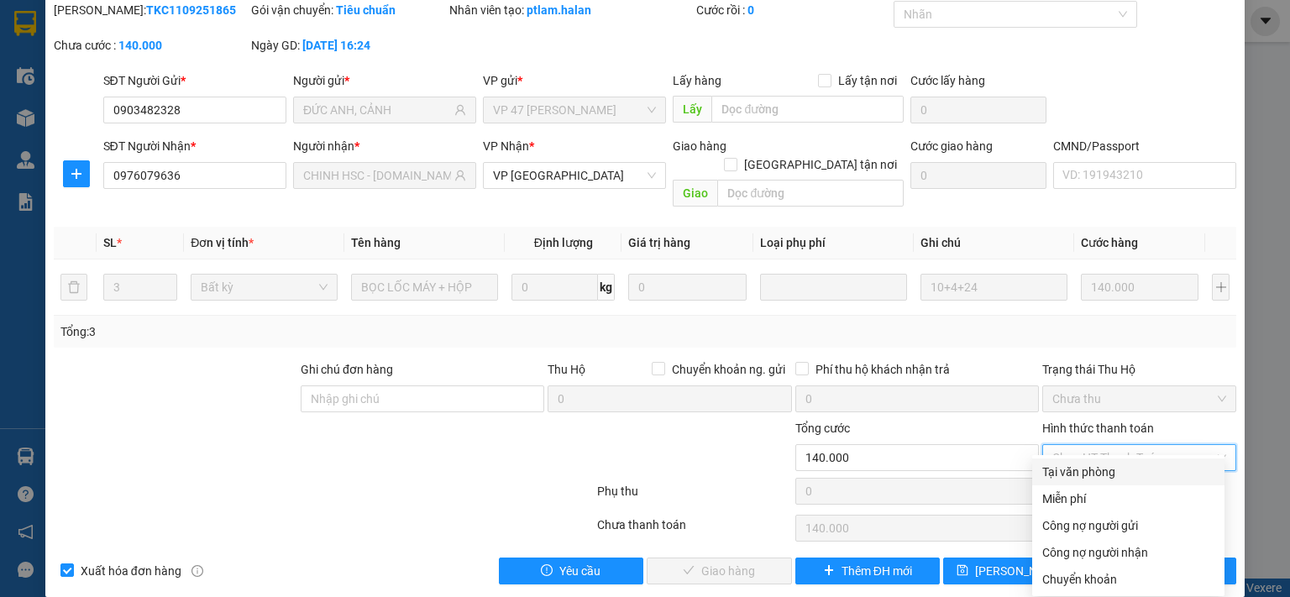
drag, startPoint x: 1082, startPoint y: 474, endPoint x: 1042, endPoint y: 490, distance: 42.6
click at [1080, 475] on div "Tại văn phòng" at bounding box center [1128, 472] width 172 height 18
type input "0"
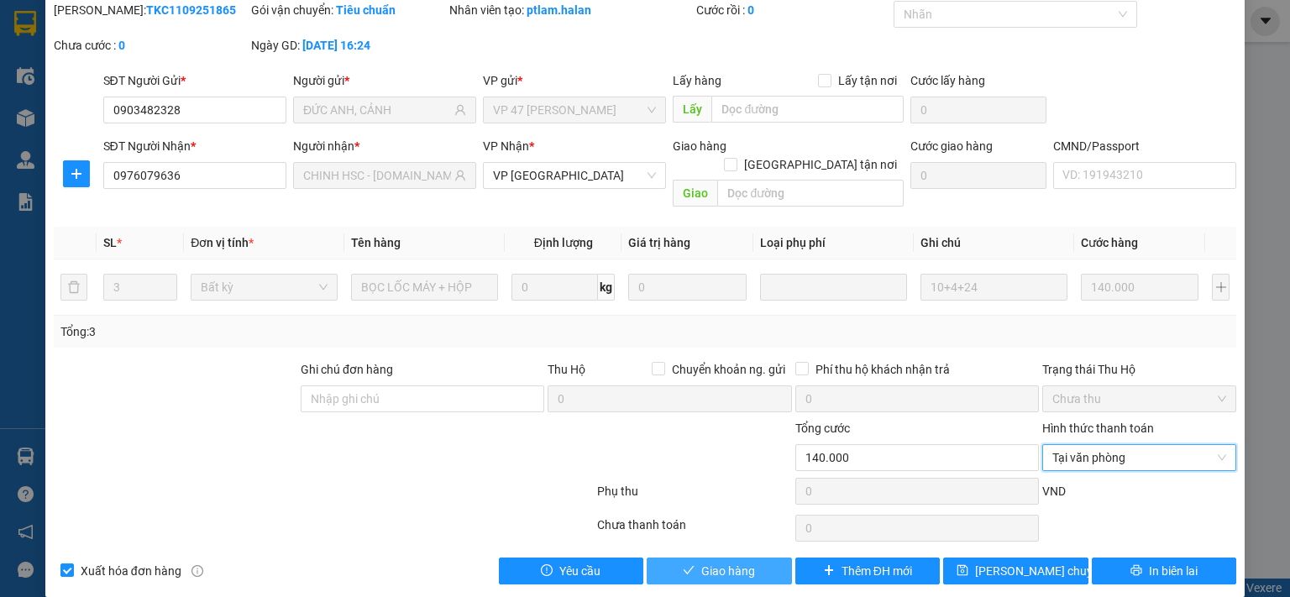
click at [711, 562] on span "Giao hàng" at bounding box center [728, 571] width 54 height 18
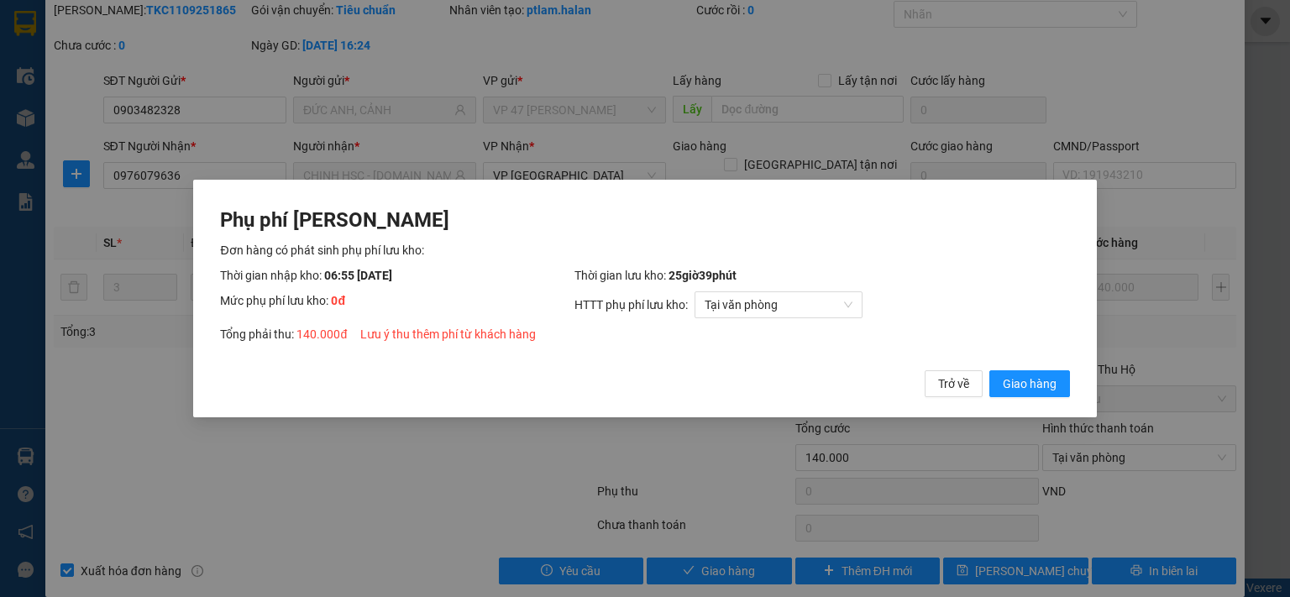
drag, startPoint x: 1008, startPoint y: 383, endPoint x: 1059, endPoint y: 210, distance: 180.5
click at [1013, 382] on span "Giao hàng" at bounding box center [1030, 384] width 54 height 18
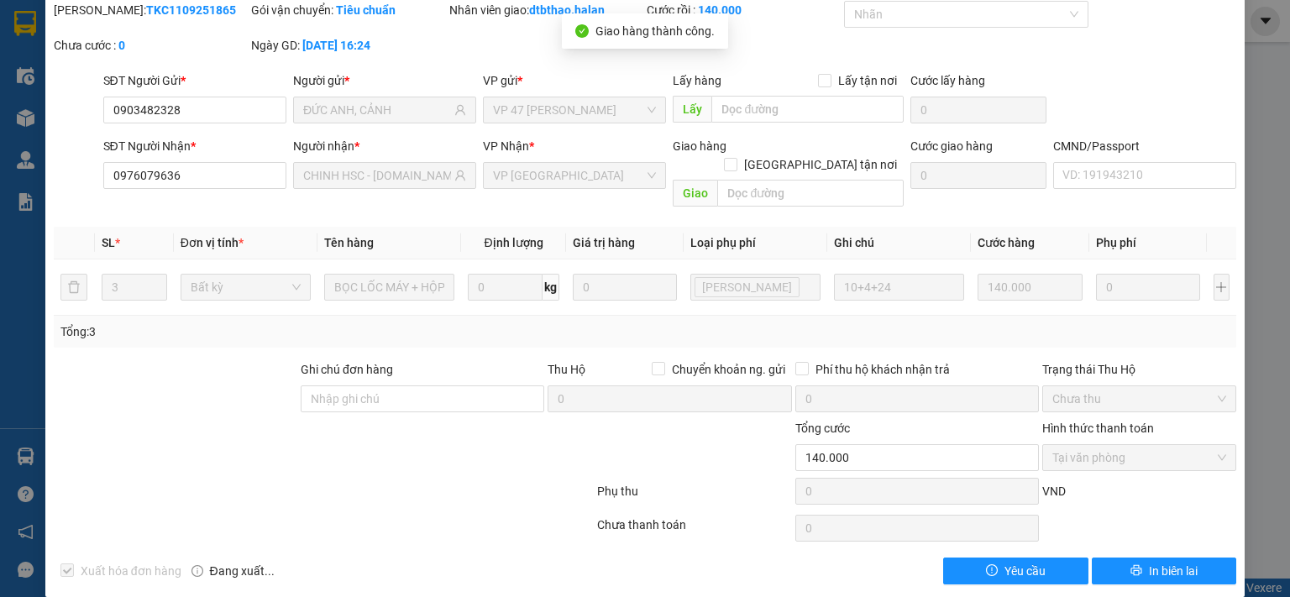
scroll to position [0, 0]
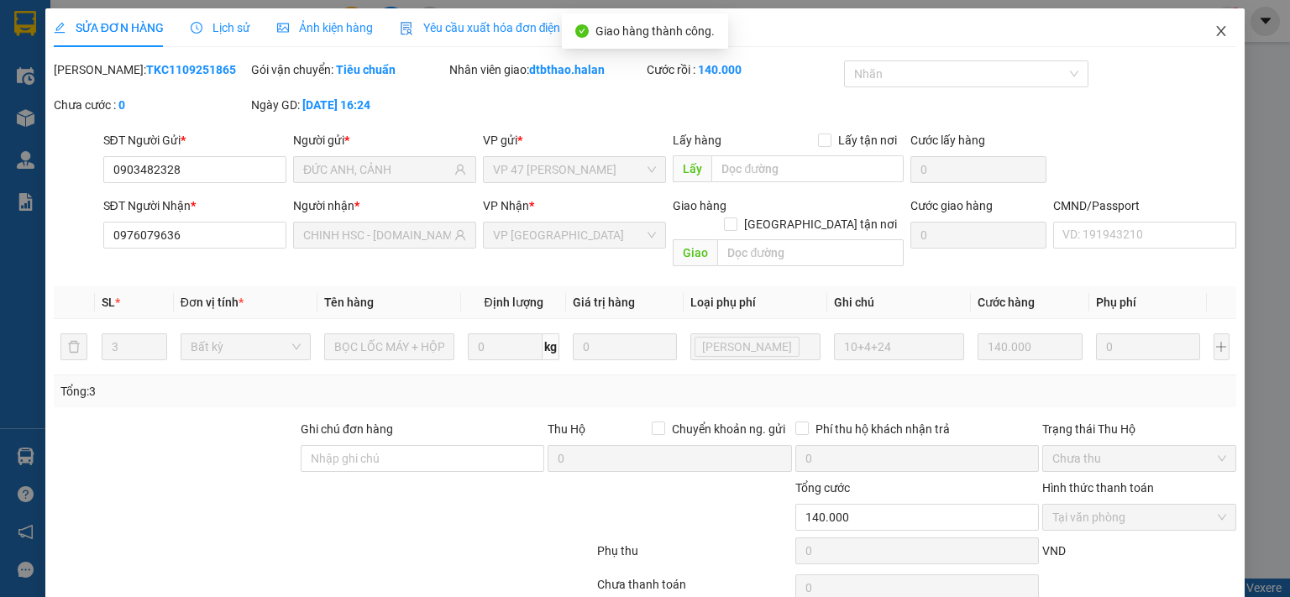
click at [1215, 33] on icon "close" at bounding box center [1221, 30] width 13 height 13
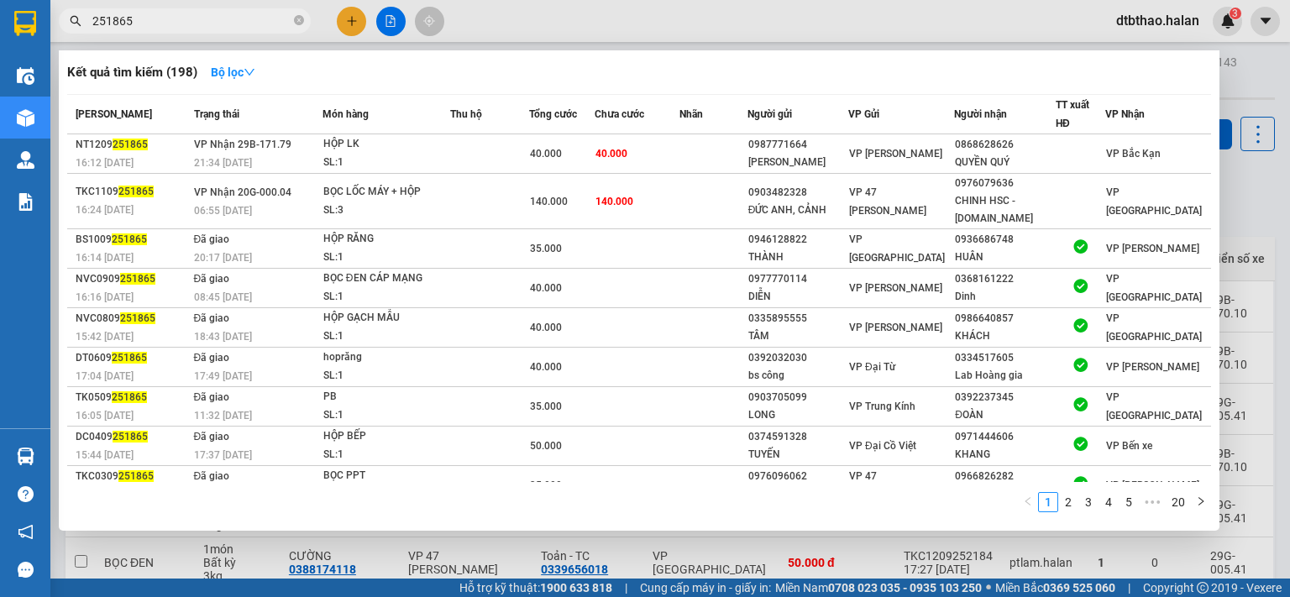
drag, startPoint x: 104, startPoint y: 18, endPoint x: 177, endPoint y: 20, distance: 73.1
click at [177, 20] on input "251865" at bounding box center [191, 21] width 198 height 18
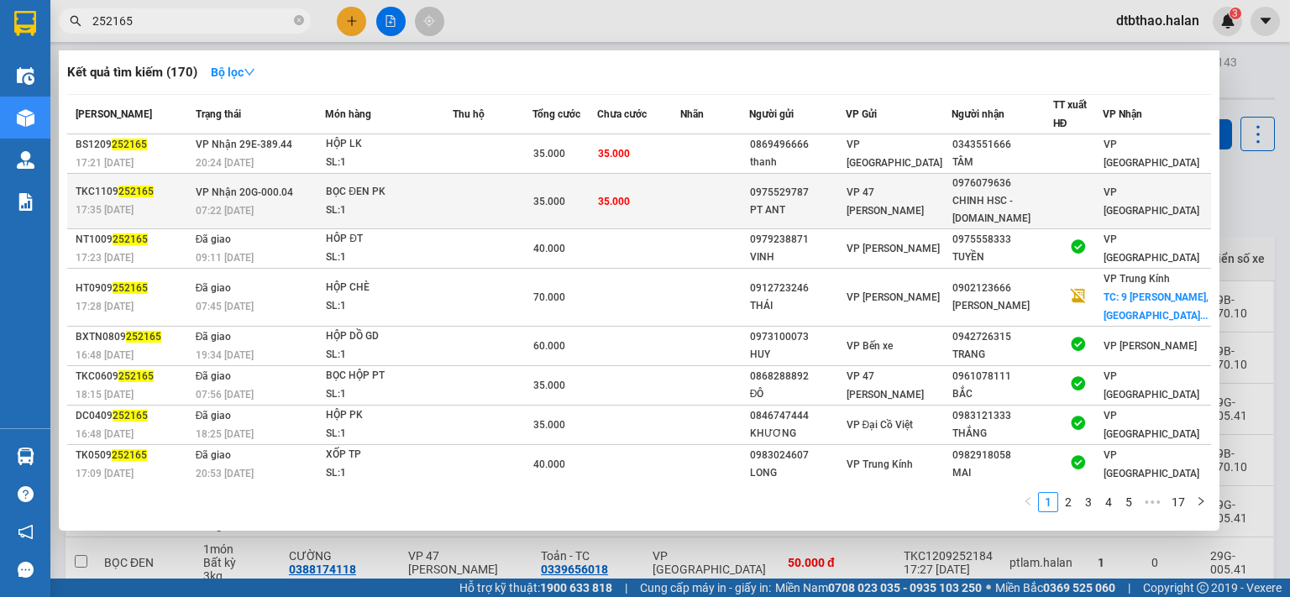
type input "252165"
click at [895, 196] on div "VP 47 [PERSON_NAME]" at bounding box center [899, 201] width 104 height 37
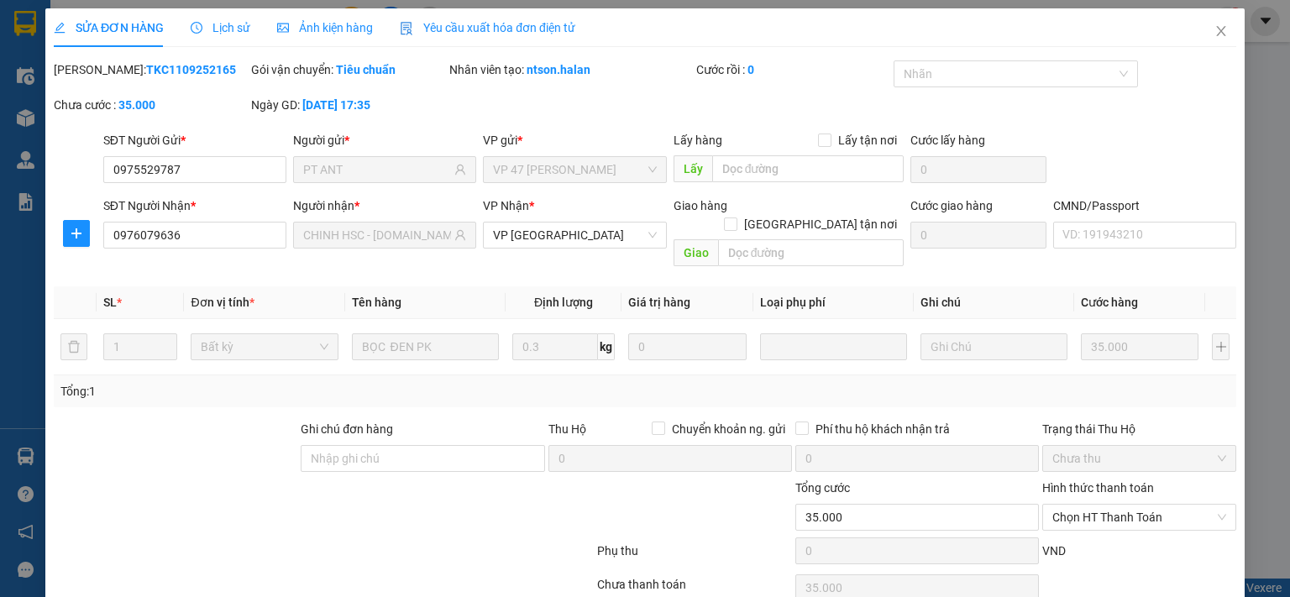
type input "0975529787"
type input "PT ANT"
type input "0976079636"
type input "CHINH HSC - [DOMAIN_NAME]"
type input "35.000"
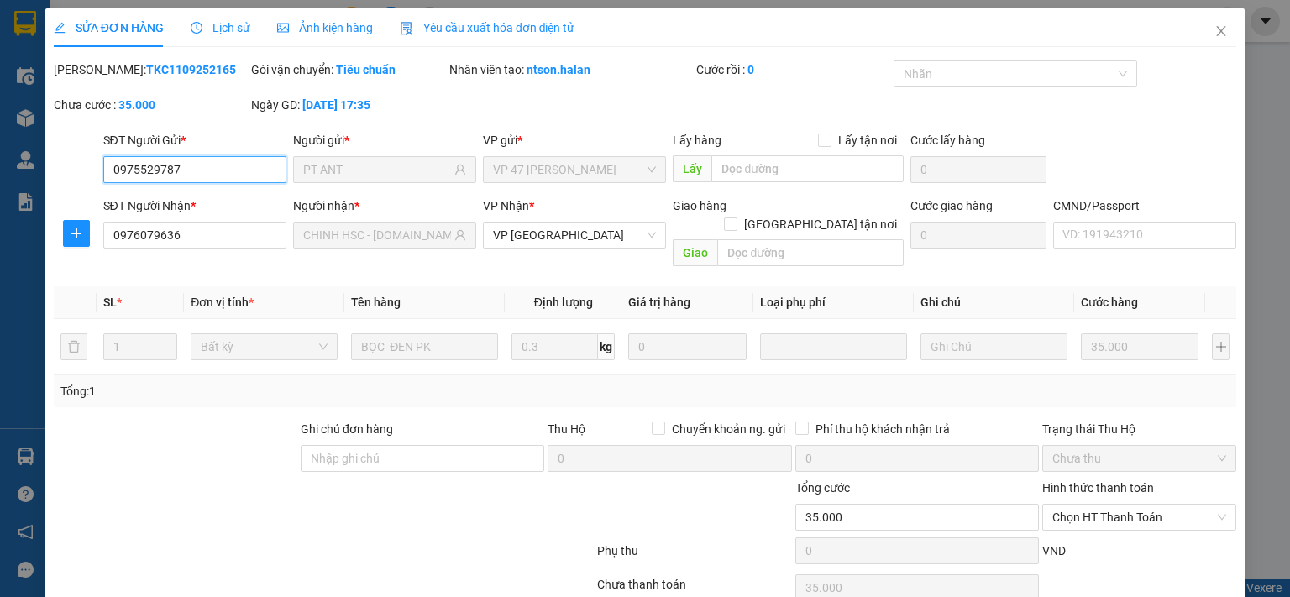
scroll to position [60, 0]
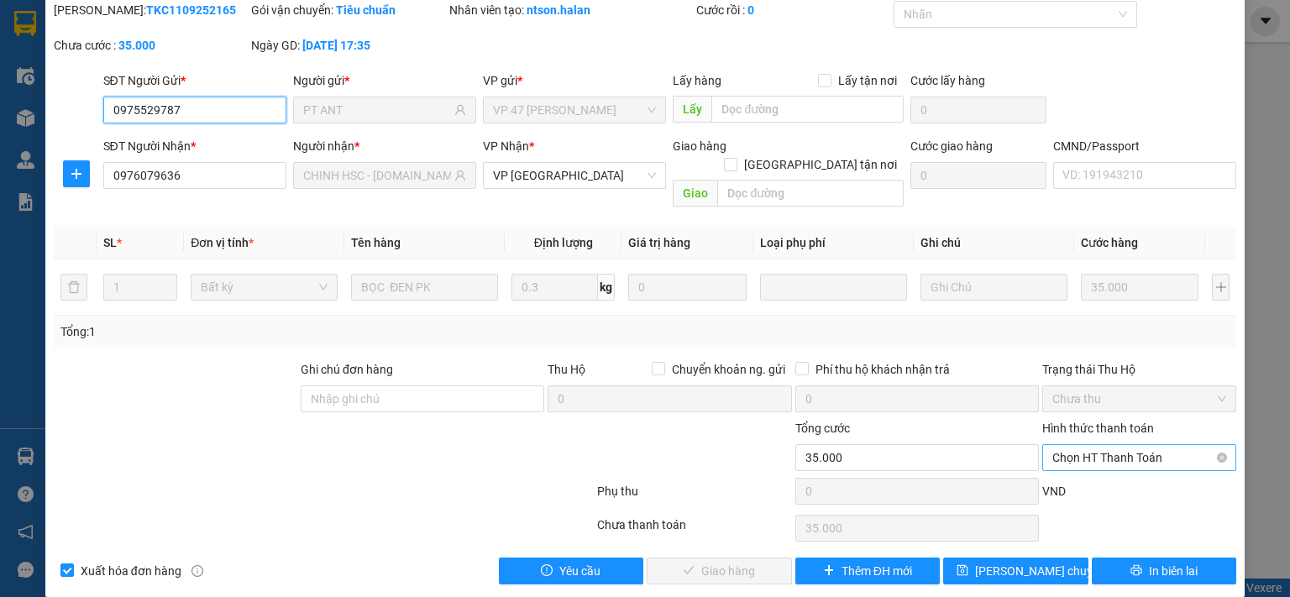
click at [1118, 445] on span "Chọn HT Thanh Toán" at bounding box center [1139, 457] width 174 height 25
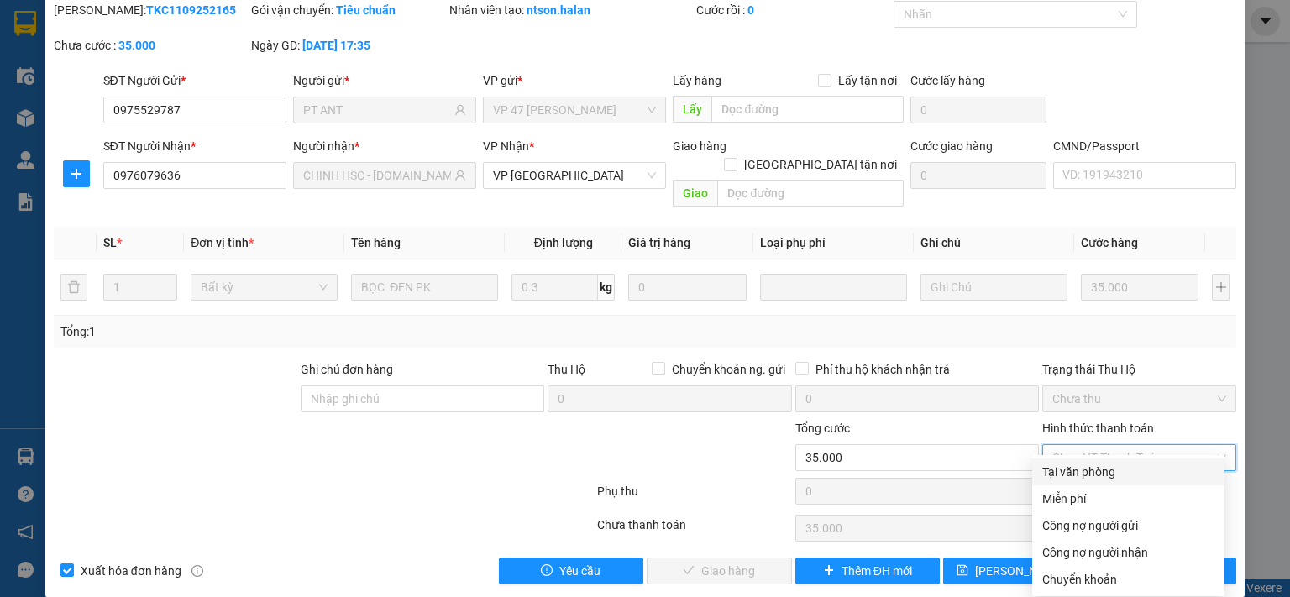
click at [1109, 473] on div "Tại văn phòng" at bounding box center [1128, 472] width 172 height 18
type input "0"
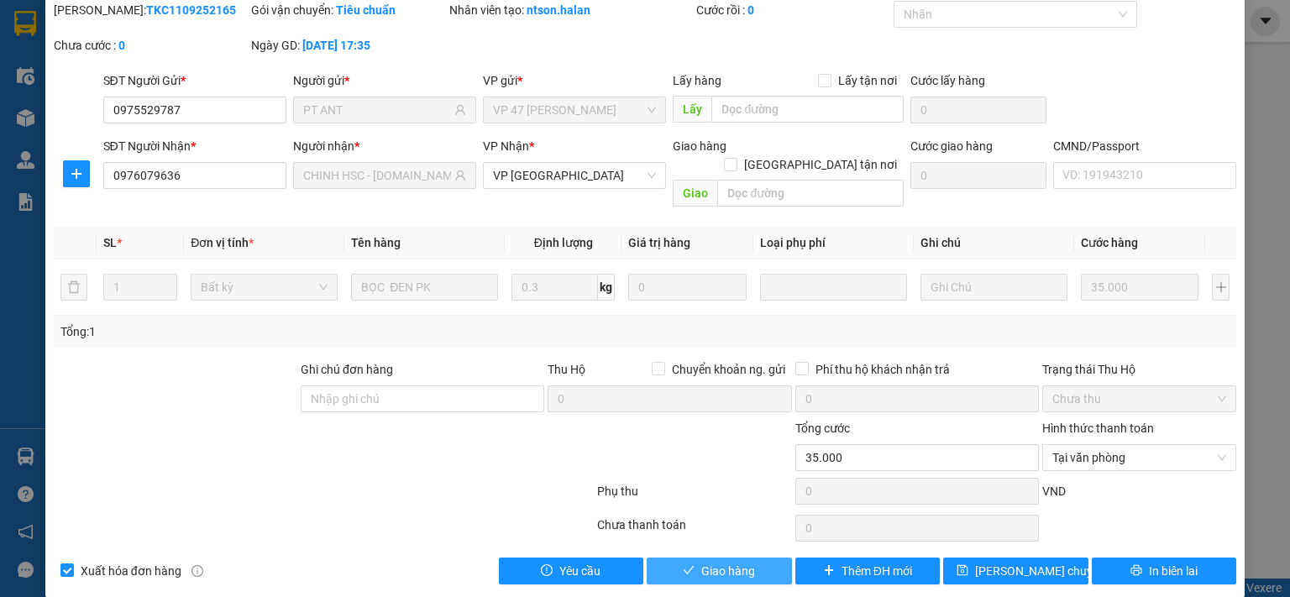
click at [749, 558] on button "Giao hàng" at bounding box center [719, 571] width 145 height 27
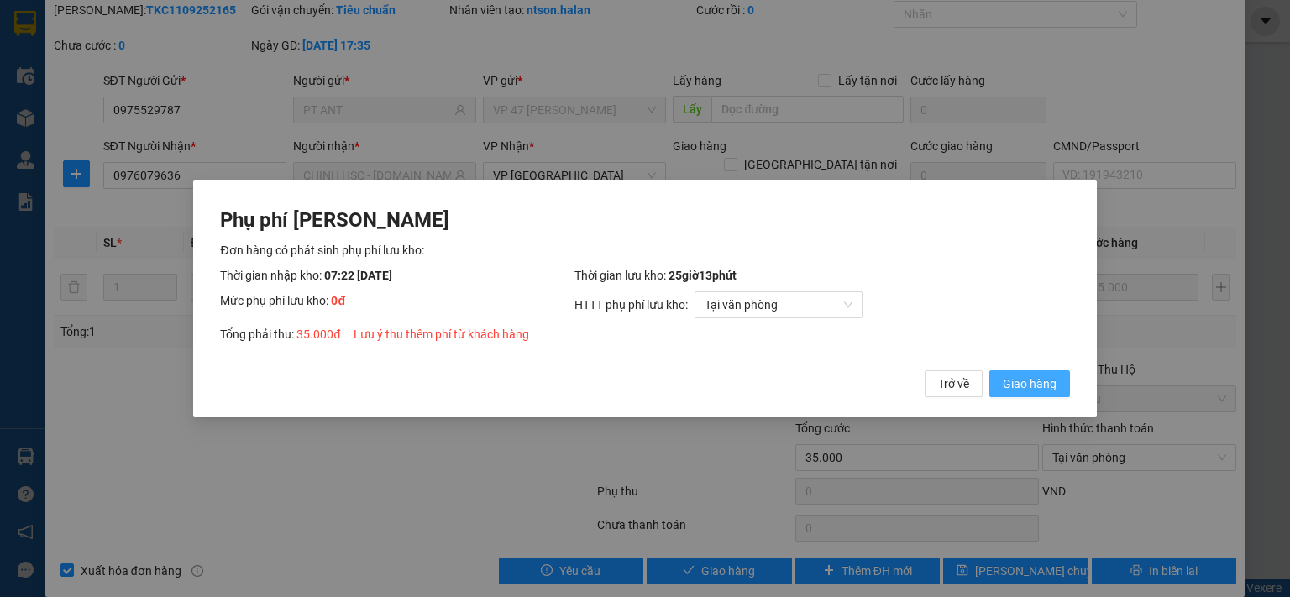
click at [1004, 386] on span "Giao hàng" at bounding box center [1030, 384] width 54 height 18
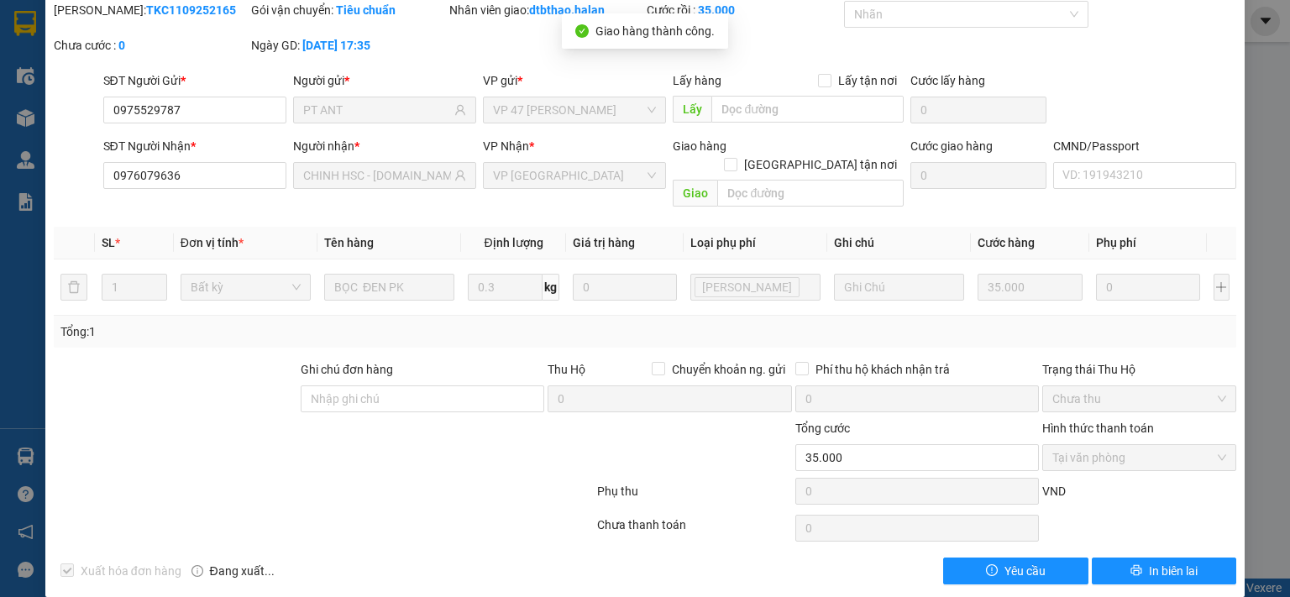
scroll to position [0, 0]
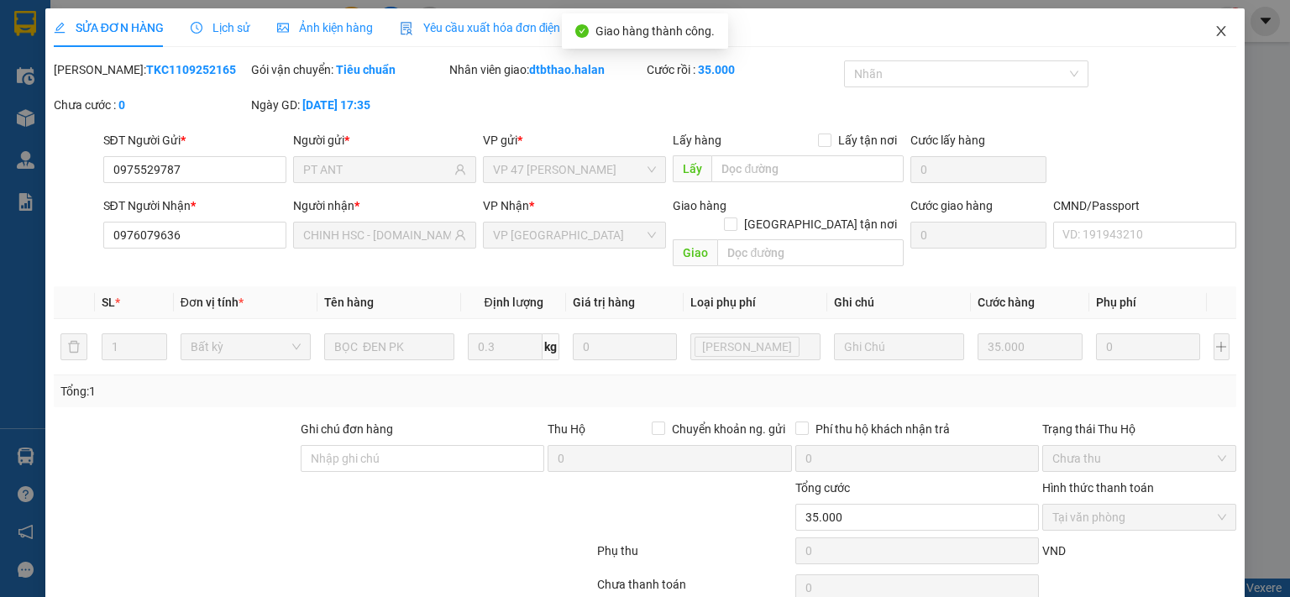
click at [1215, 29] on icon "close" at bounding box center [1221, 30] width 13 height 13
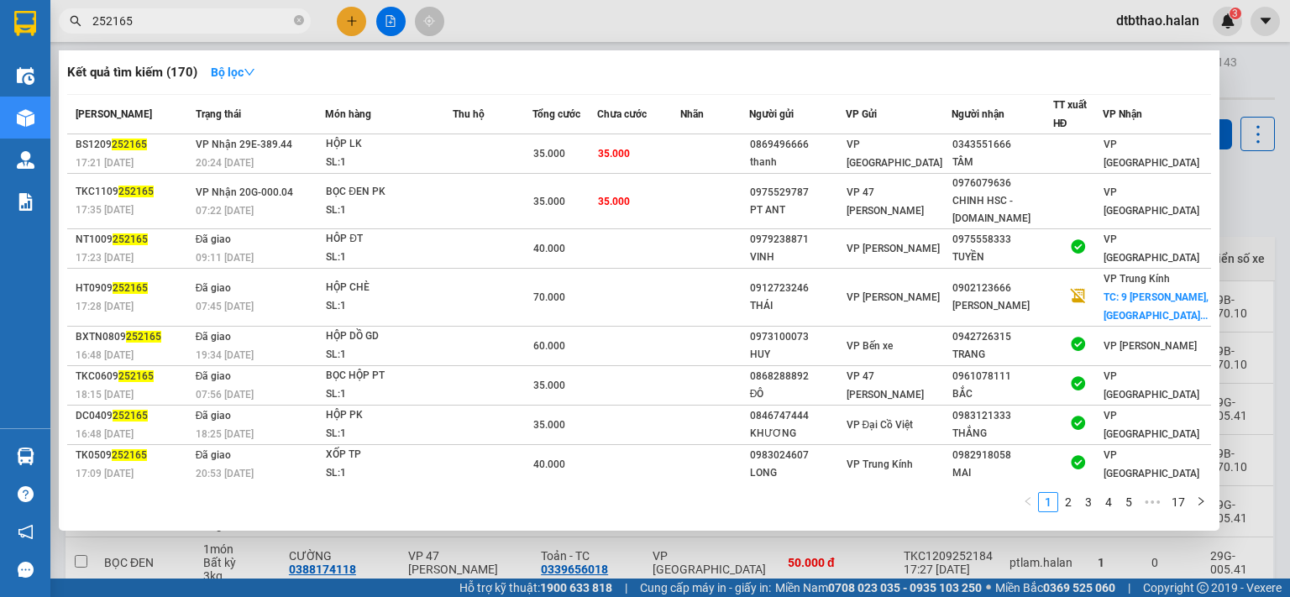
drag, startPoint x: 112, startPoint y: 23, endPoint x: 187, endPoint y: 19, distance: 75.7
click at [187, 19] on input "252165" at bounding box center [191, 21] width 198 height 18
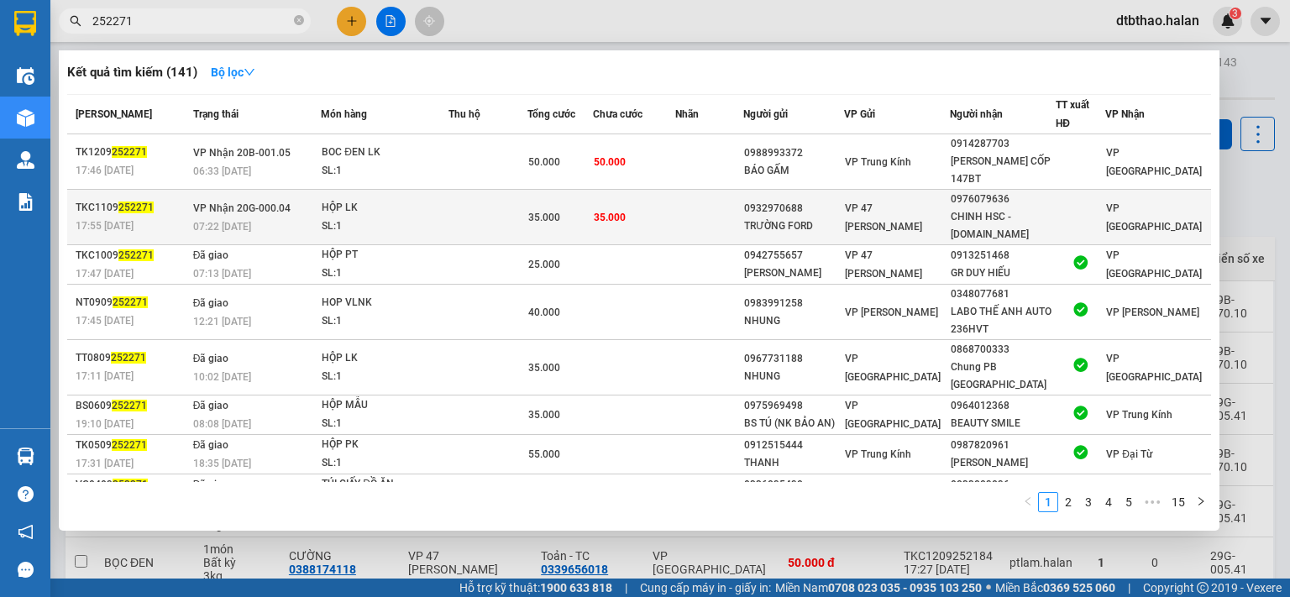
type input "252271"
click at [1045, 215] on div "CHINH HSC - [DOMAIN_NAME]" at bounding box center [1003, 225] width 104 height 35
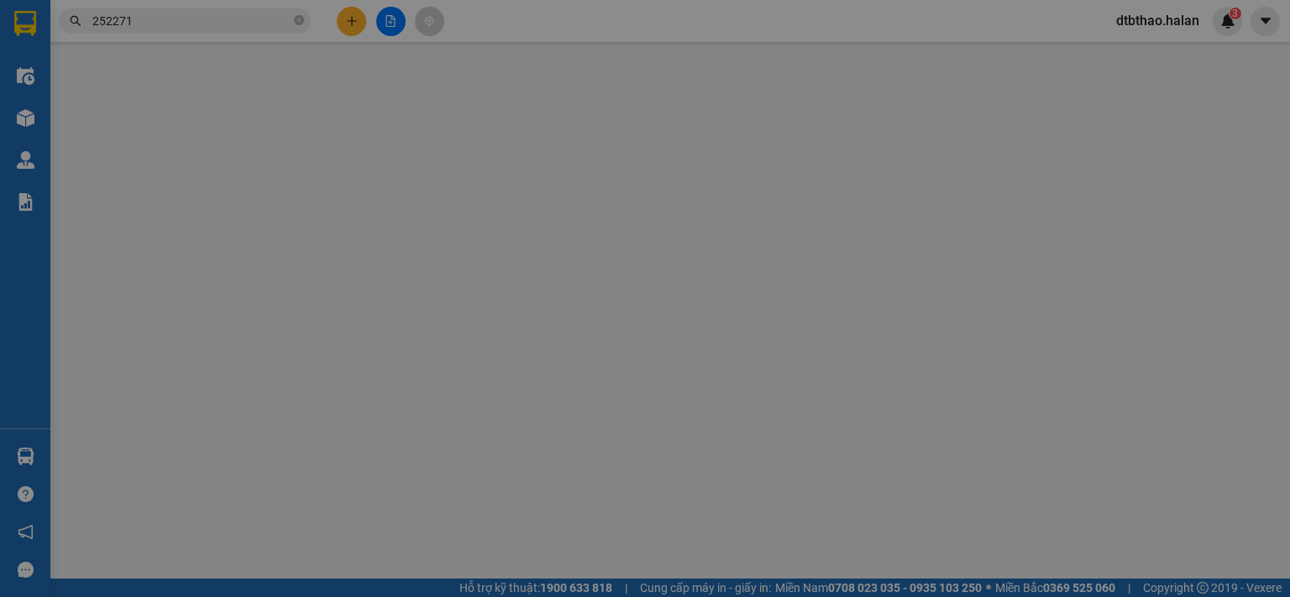
type input "0932970688"
type input "TRƯỜNG FORD"
type input "0976079636"
type input "CHINH HSC - [DOMAIN_NAME]"
type input "35.000"
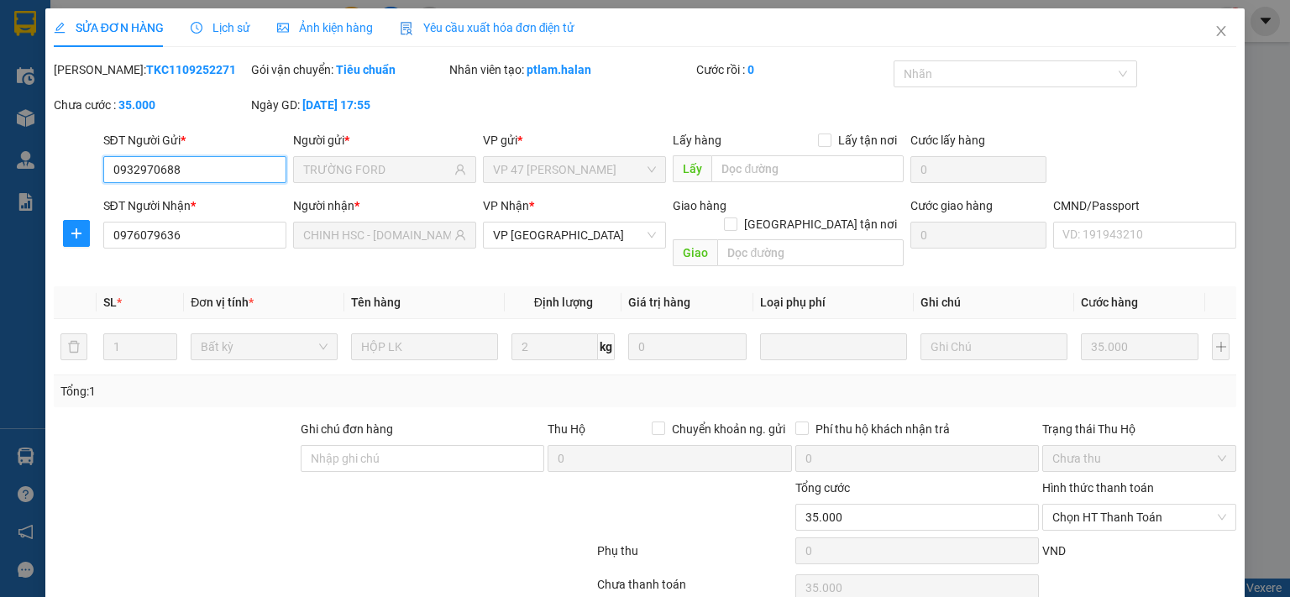
scroll to position [60, 0]
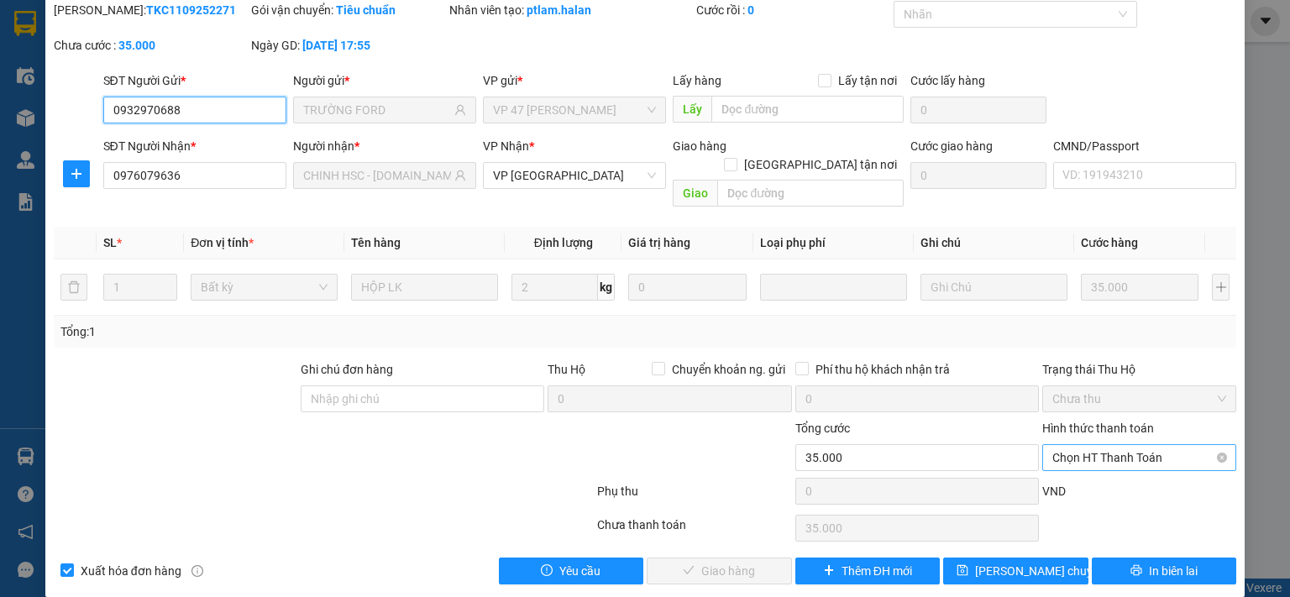
click at [1057, 445] on span "Chọn HT Thanh Toán" at bounding box center [1139, 457] width 174 height 25
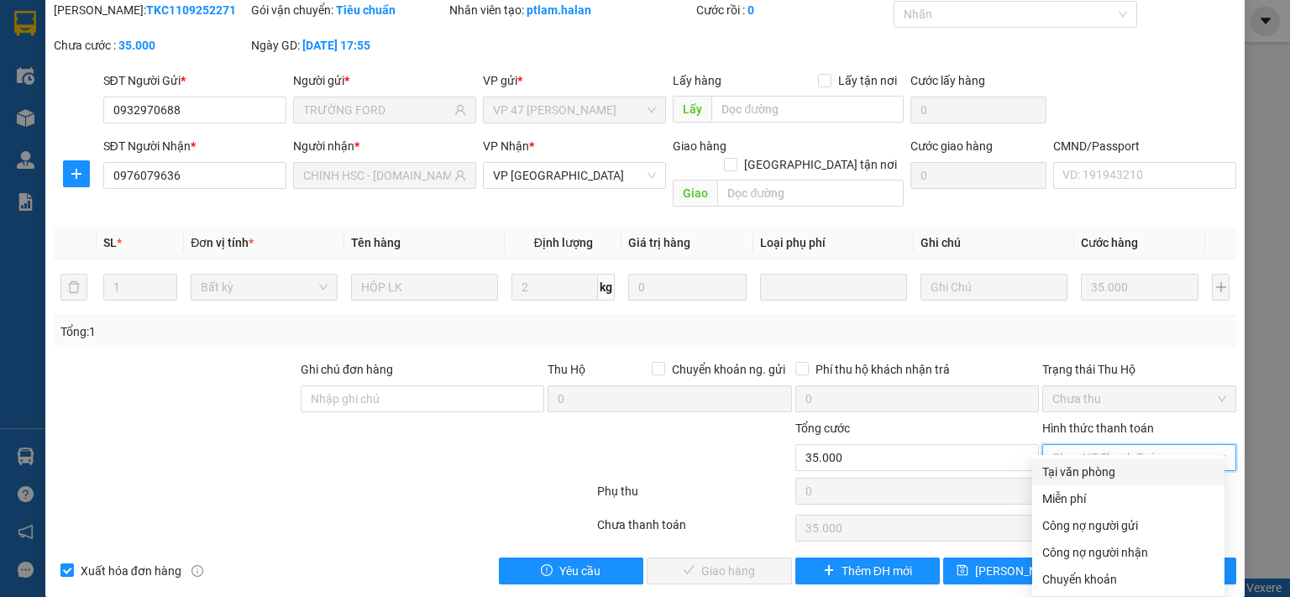
click at [1060, 475] on div "Tại văn phòng" at bounding box center [1128, 472] width 172 height 18
type input "0"
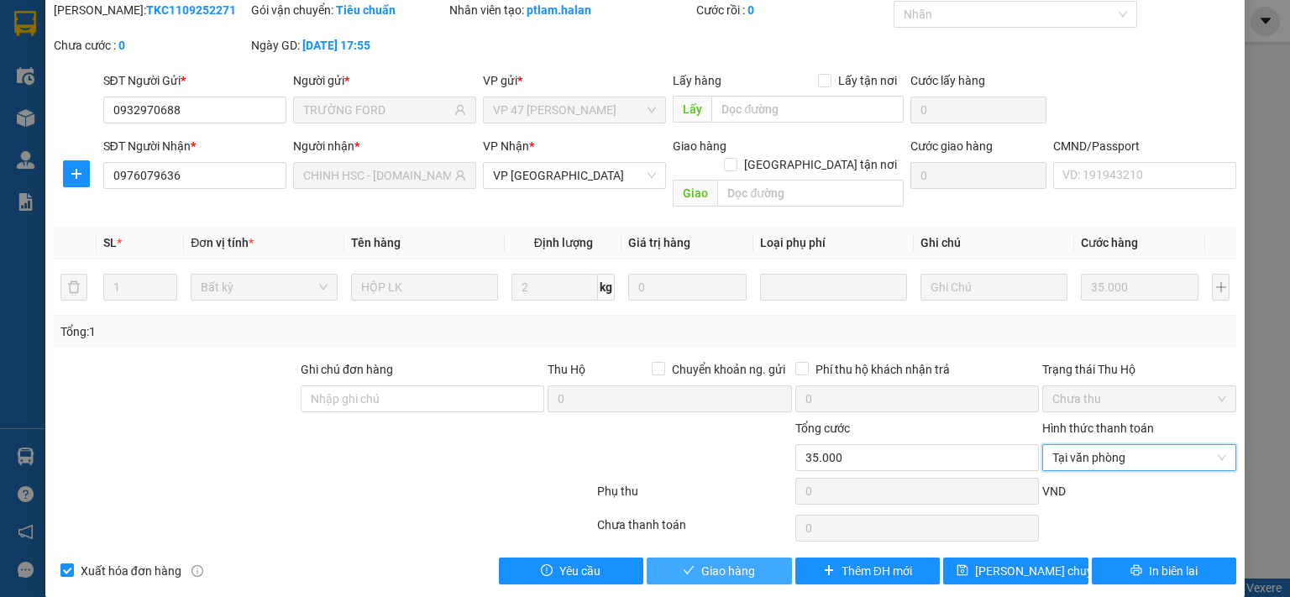
click at [689, 558] on button "Giao hàng" at bounding box center [719, 571] width 145 height 27
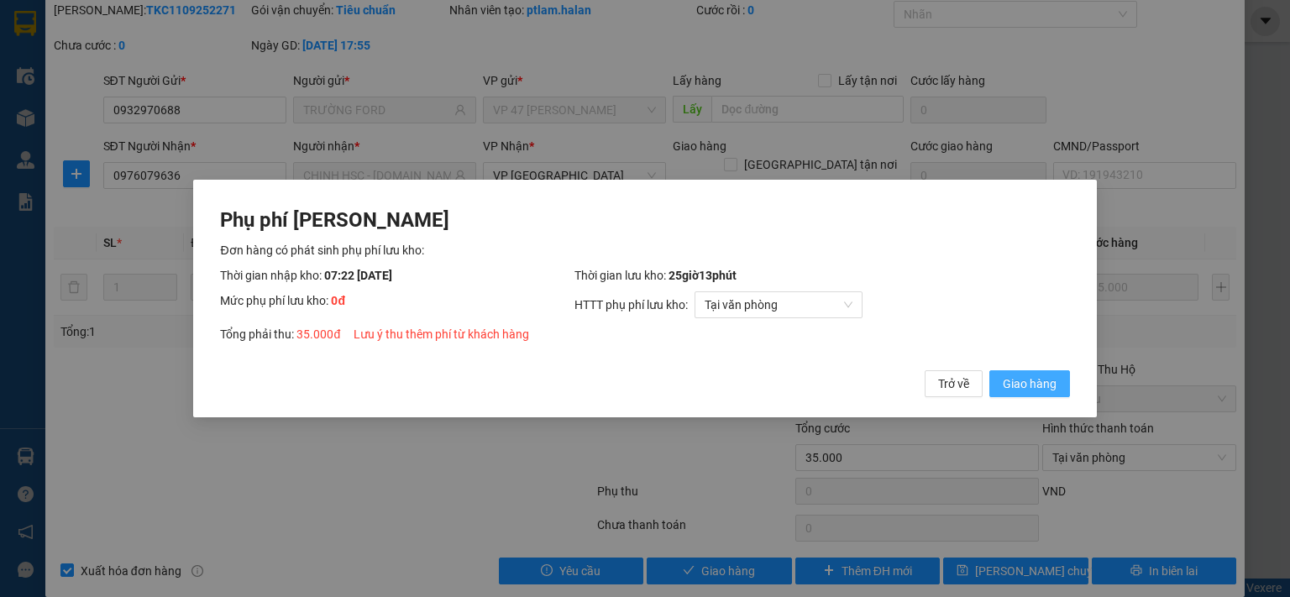
click at [1031, 391] on span "Giao hàng" at bounding box center [1030, 384] width 54 height 18
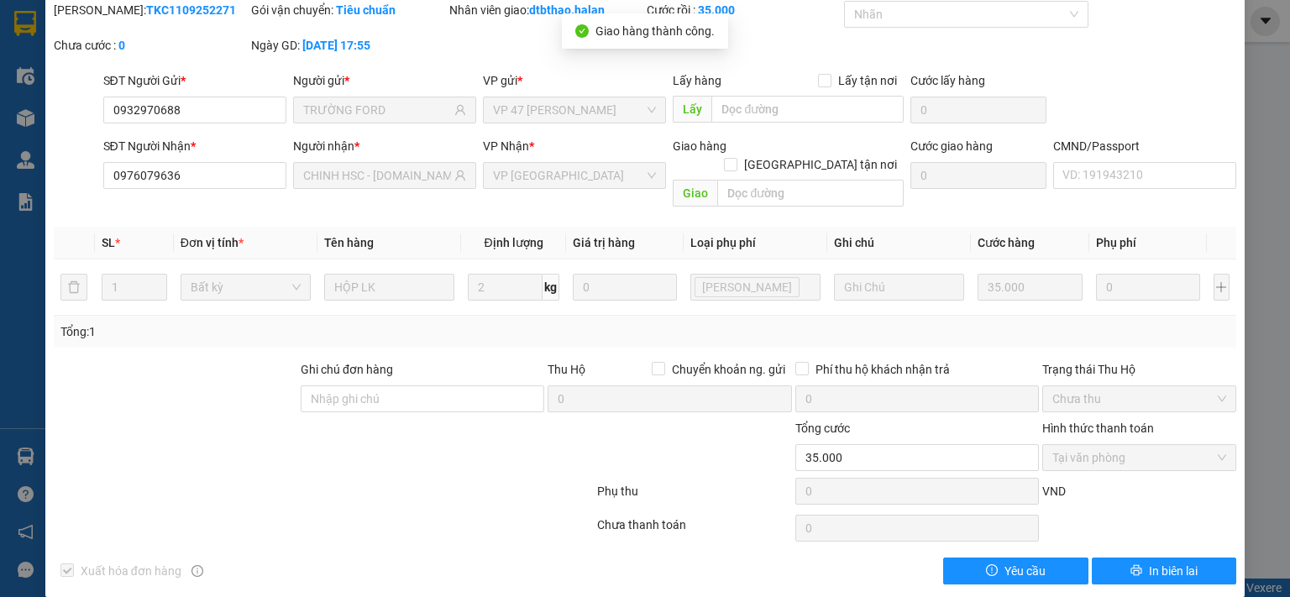
scroll to position [0, 0]
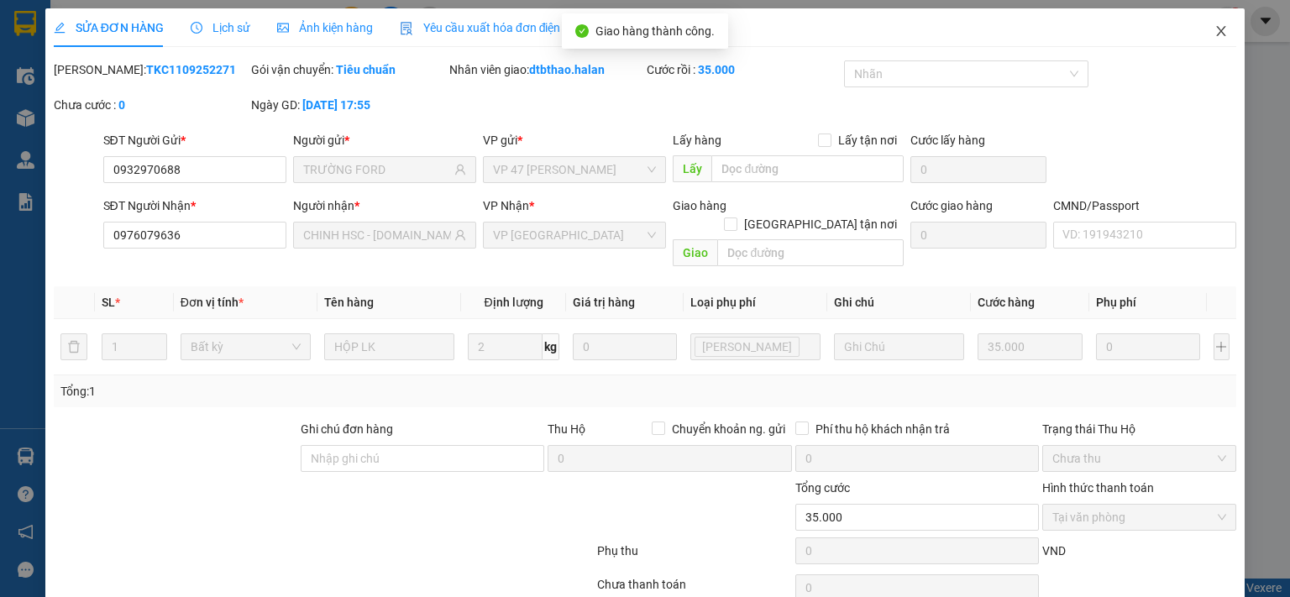
click at [1215, 38] on icon "close" at bounding box center [1221, 30] width 13 height 13
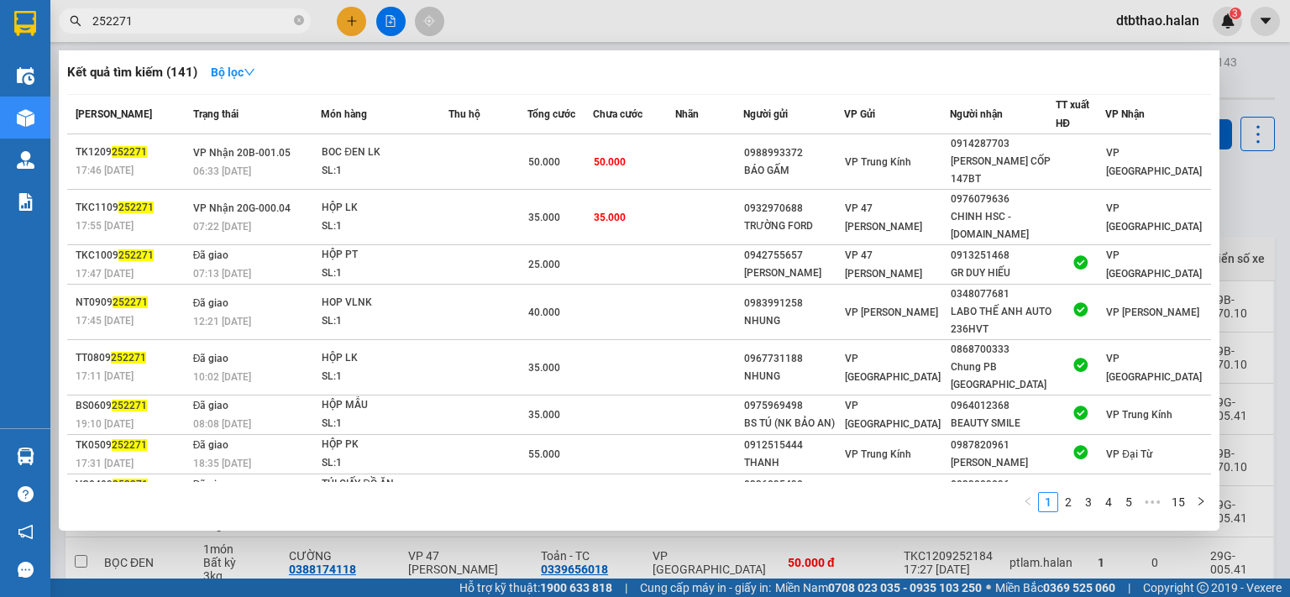
drag, startPoint x: 111, startPoint y: 20, endPoint x: 181, endPoint y: 22, distance: 70.6
click at [169, 19] on input "252271" at bounding box center [191, 21] width 198 height 18
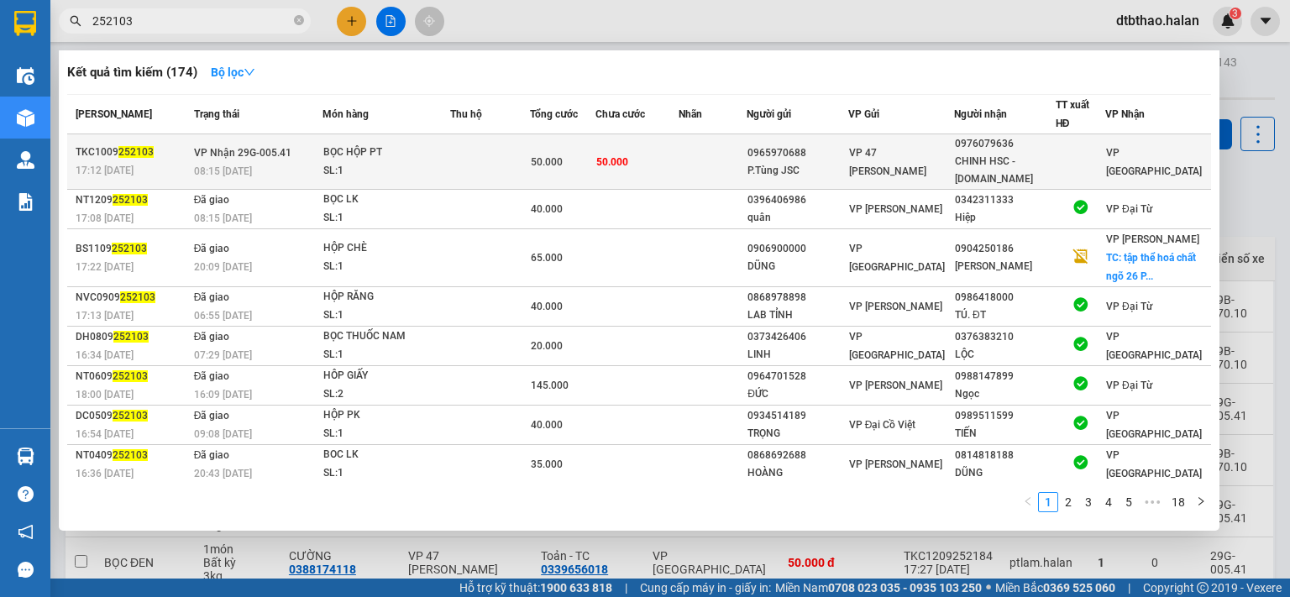
type input "252103"
click at [974, 155] on div "CHINH HSC - [DOMAIN_NAME]" at bounding box center [1005, 170] width 100 height 35
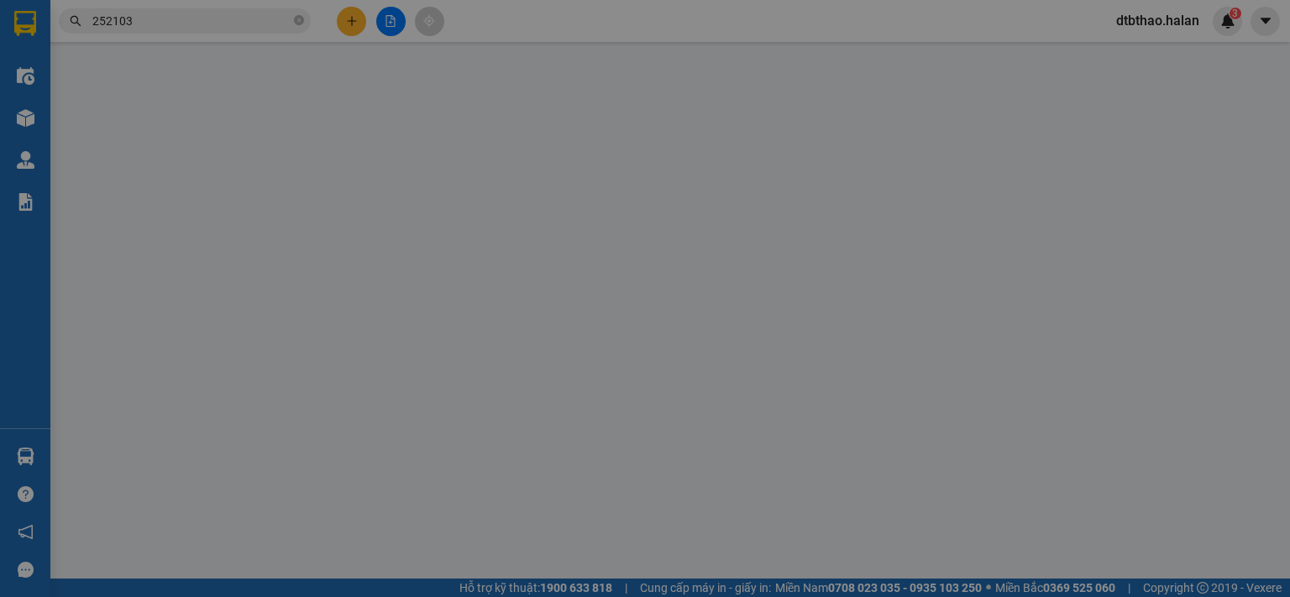
type input "0965970688"
type input "P.Tùng JSC"
type input "0976079636"
type input "CHINH HSC - [DOMAIN_NAME]"
type input "50.000"
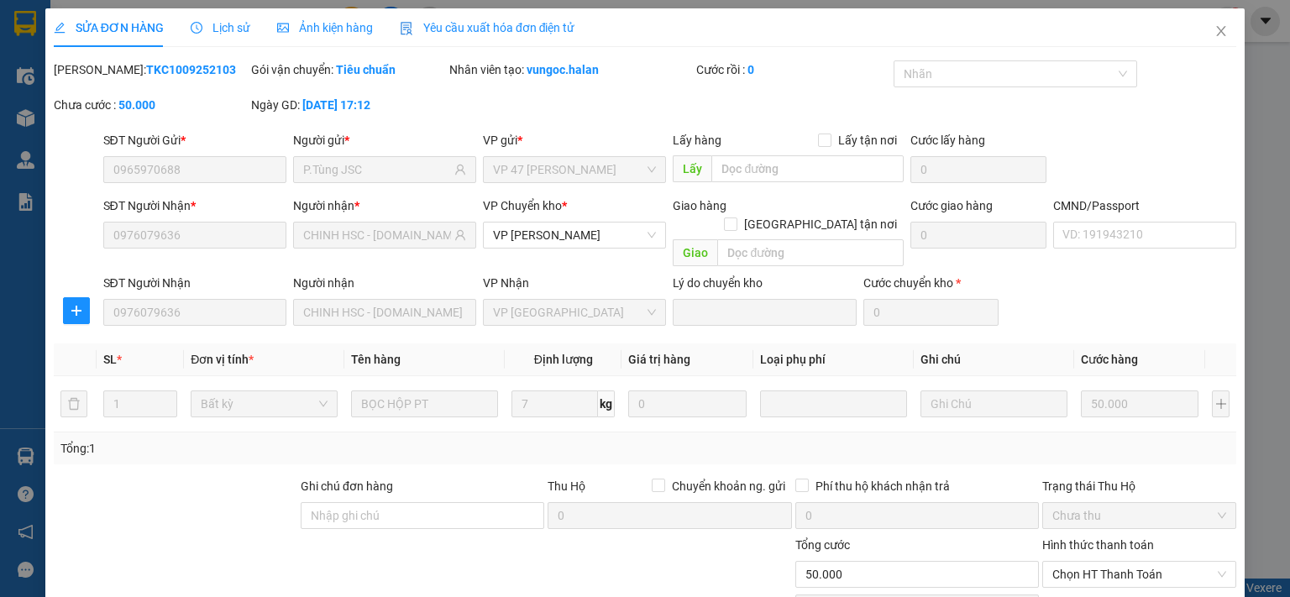
scroll to position [117, 0]
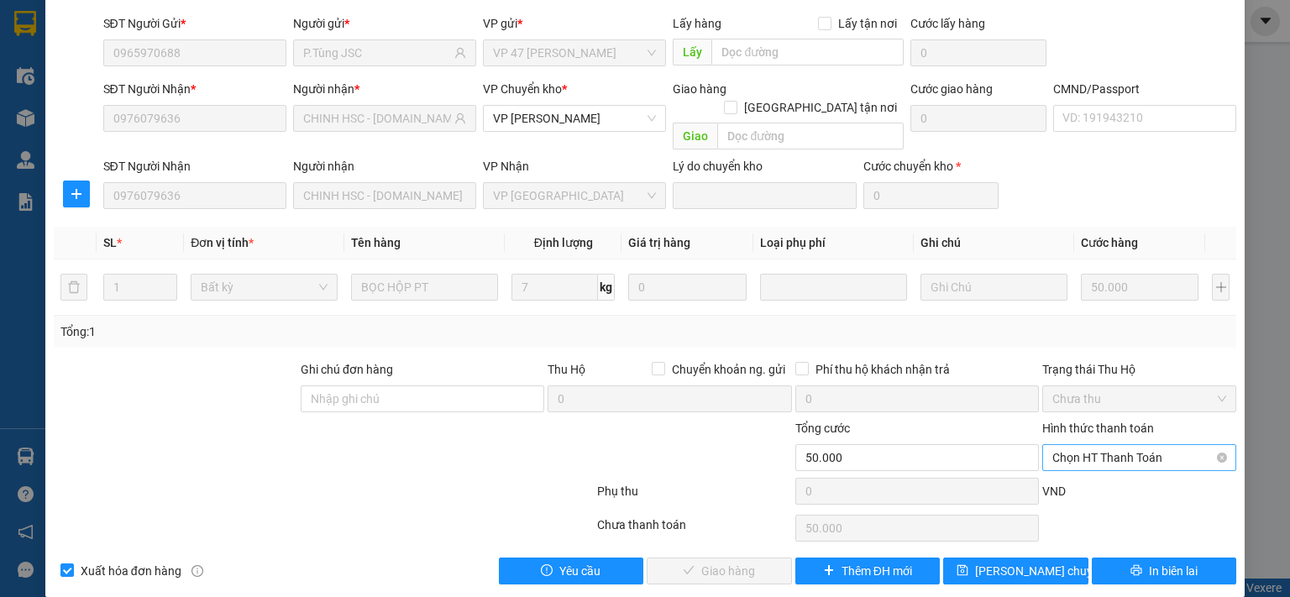
click at [1098, 445] on span "Chọn HT Thanh Toán" at bounding box center [1139, 457] width 174 height 25
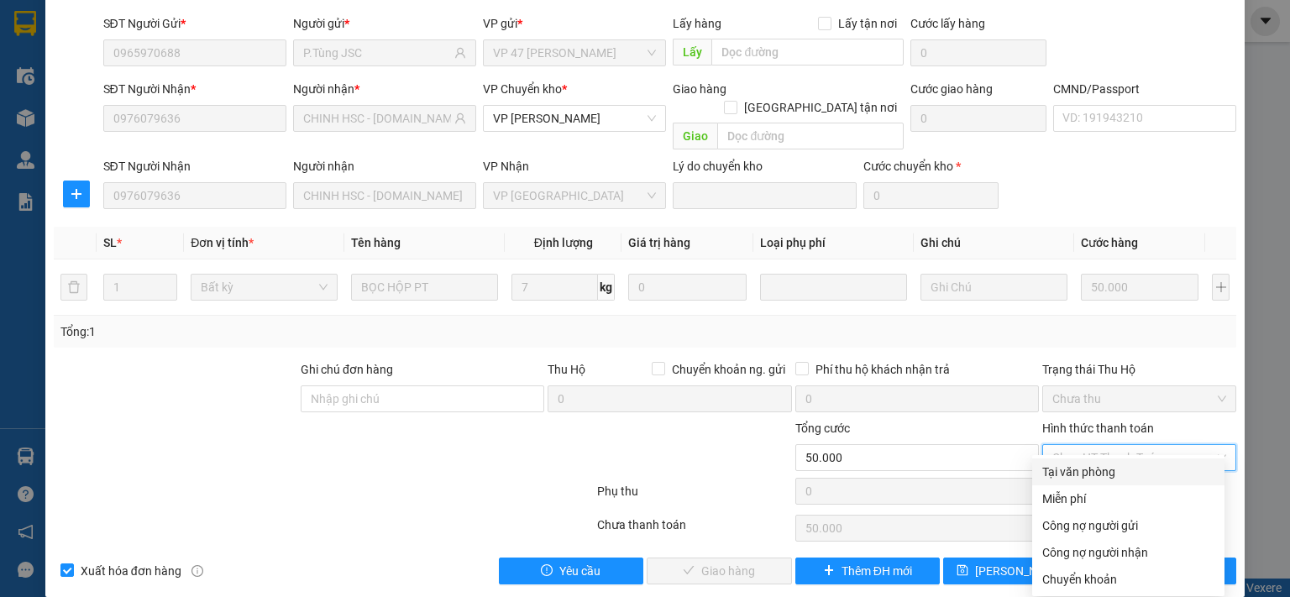
click at [1088, 470] on div "Tại văn phòng" at bounding box center [1128, 472] width 172 height 18
type input "0"
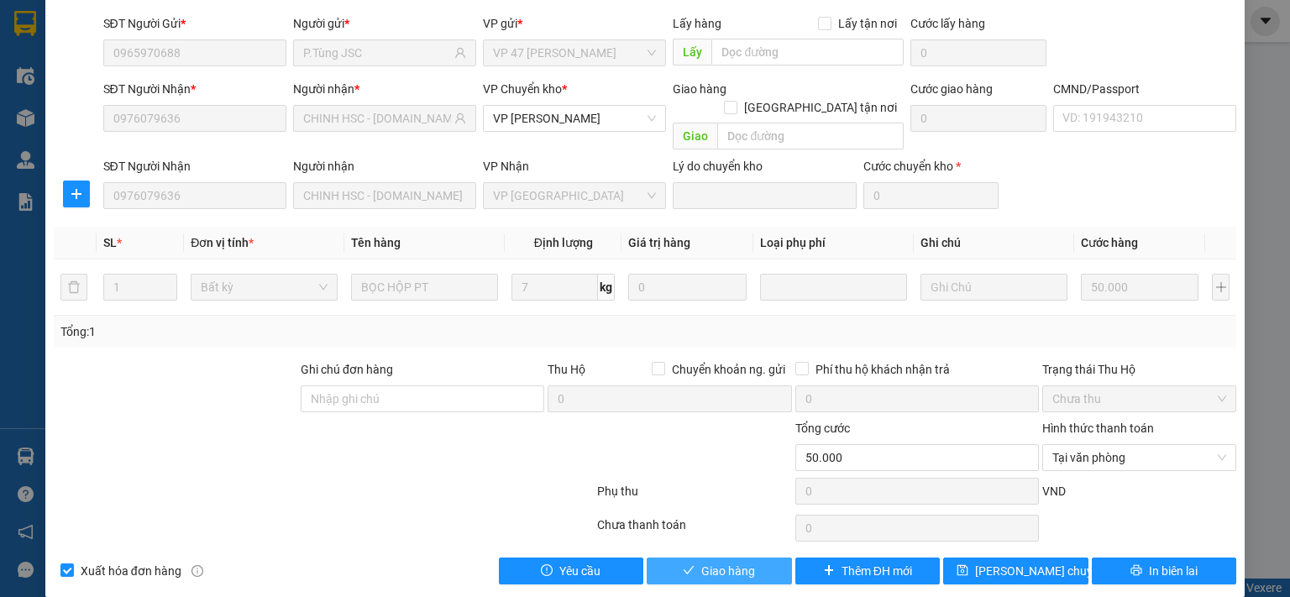
click at [740, 562] on span "Giao hàng" at bounding box center [728, 571] width 54 height 18
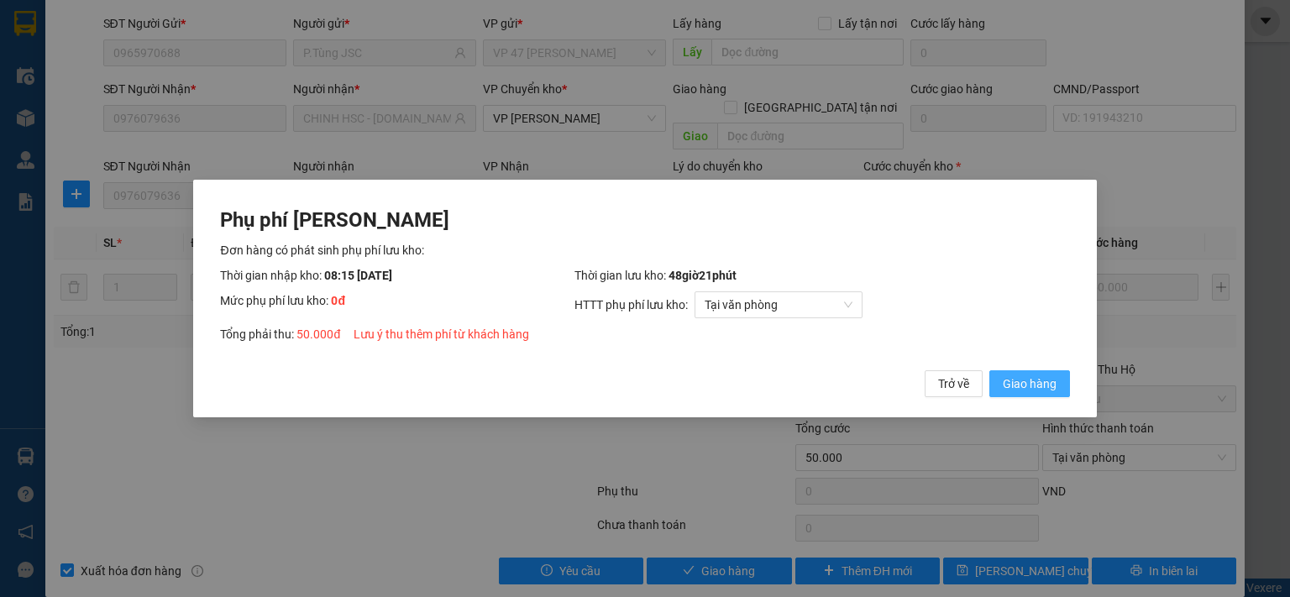
click at [1023, 380] on span "Giao hàng" at bounding box center [1030, 384] width 54 height 18
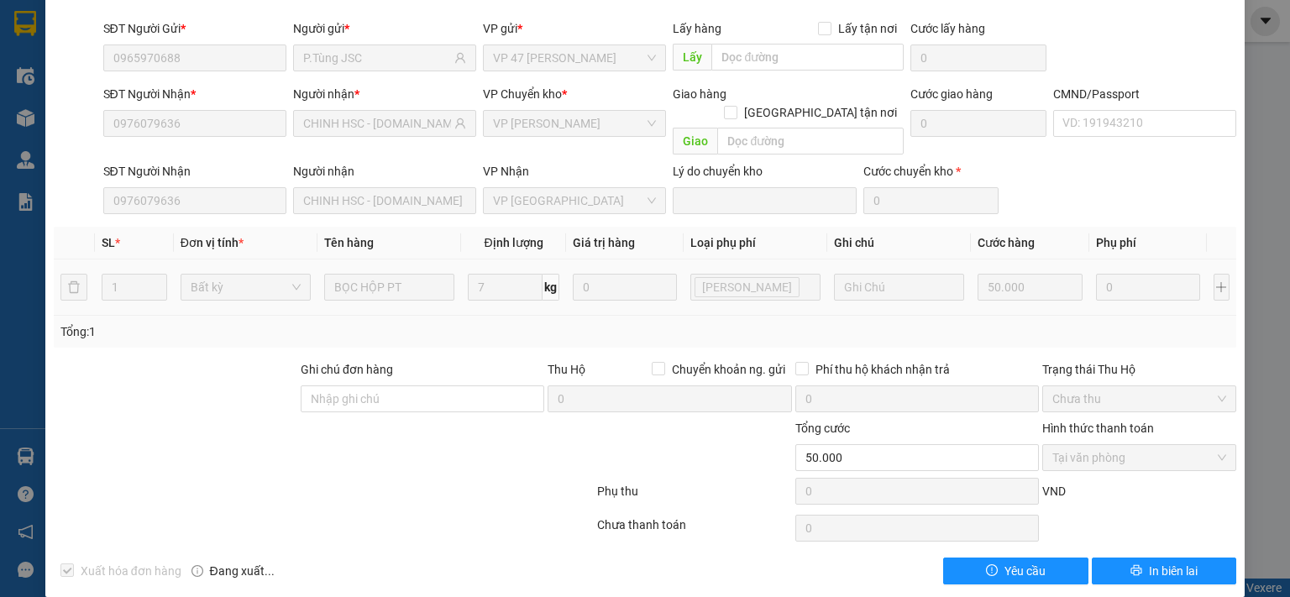
scroll to position [0, 0]
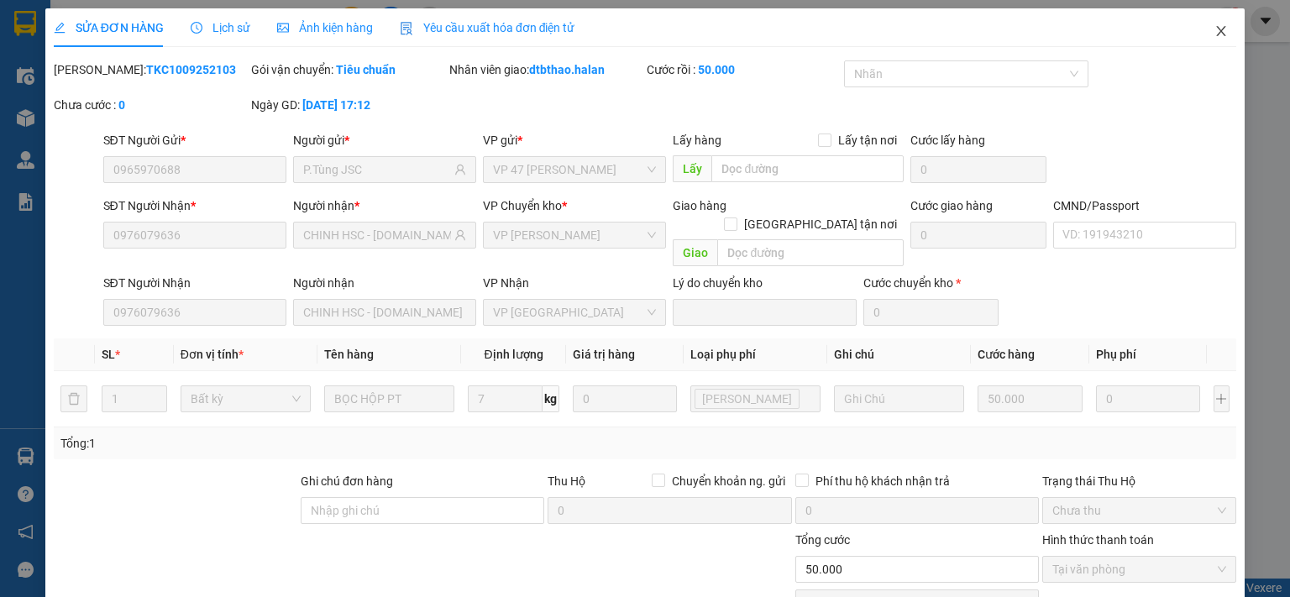
click at [1217, 32] on icon "close" at bounding box center [1221, 31] width 9 height 10
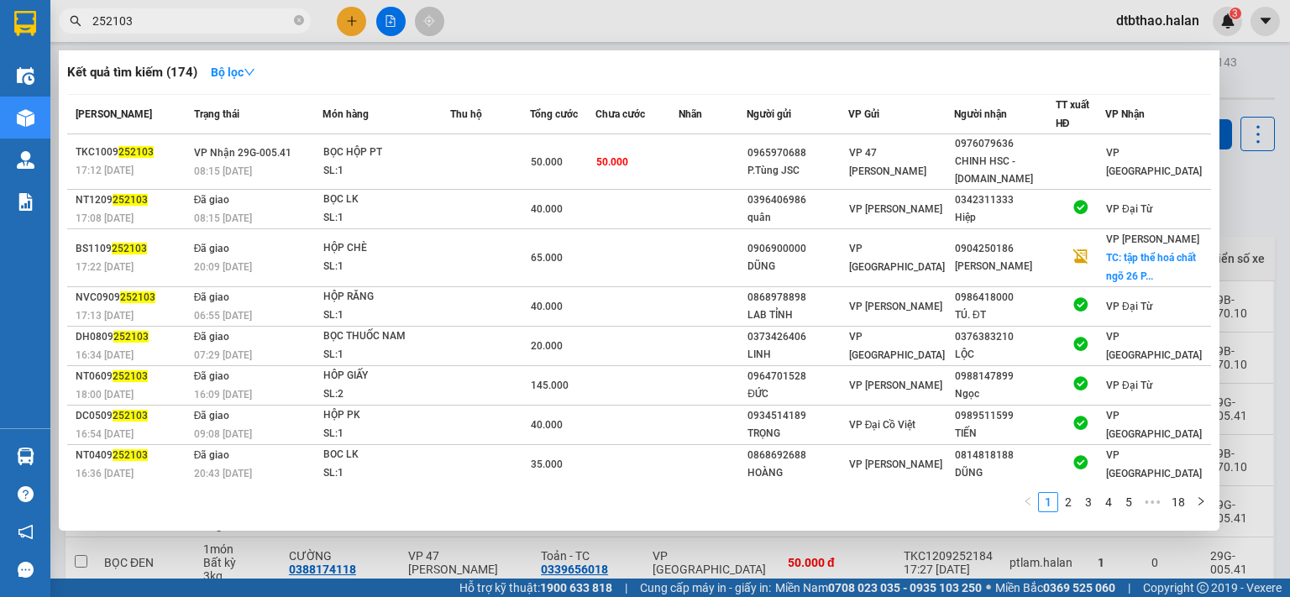
drag, startPoint x: 106, startPoint y: 16, endPoint x: 181, endPoint y: 21, distance: 75.8
click at [181, 21] on input "252103" at bounding box center [191, 21] width 198 height 18
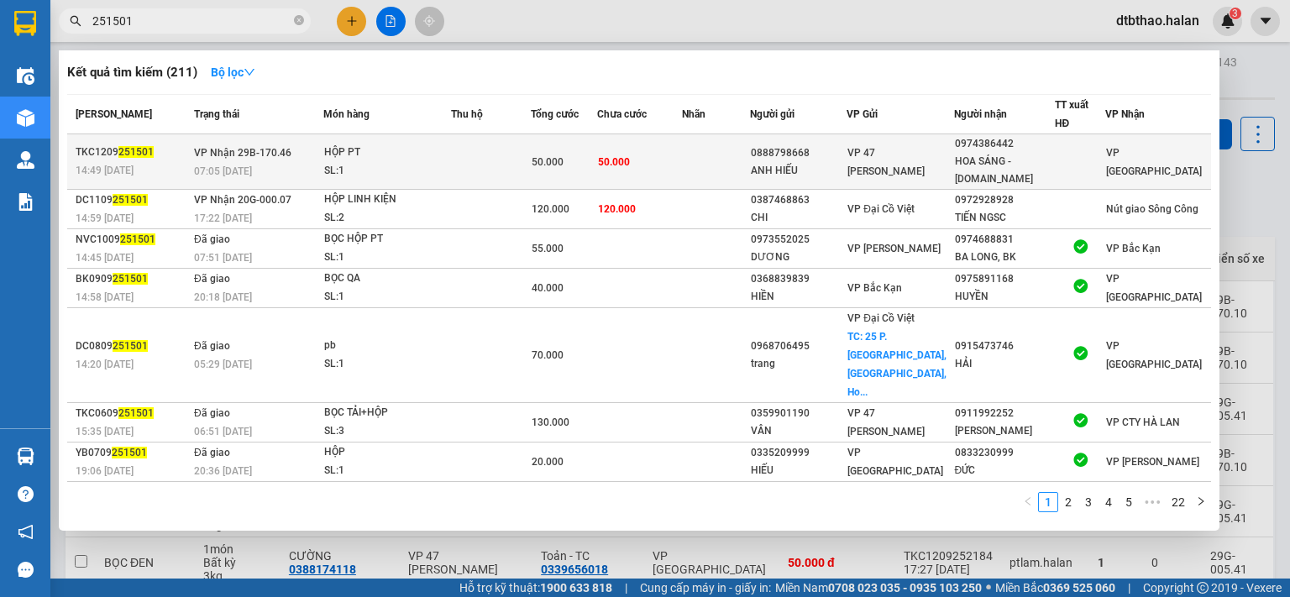
type input "251501"
click at [939, 171] on div "VP 47 [PERSON_NAME]" at bounding box center [899, 162] width 105 height 37
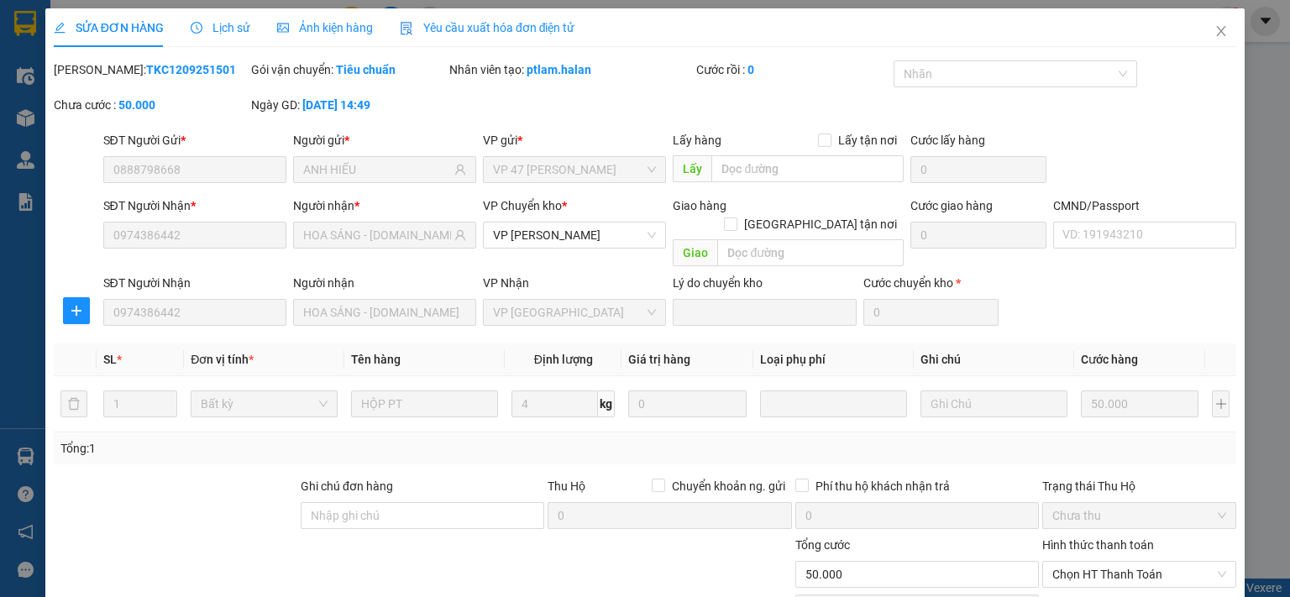
type input "0888798668"
type input "ANH HIẾU"
type input "0974386442"
type input "HOA SÁNG - [DOMAIN_NAME]"
type input "50.000"
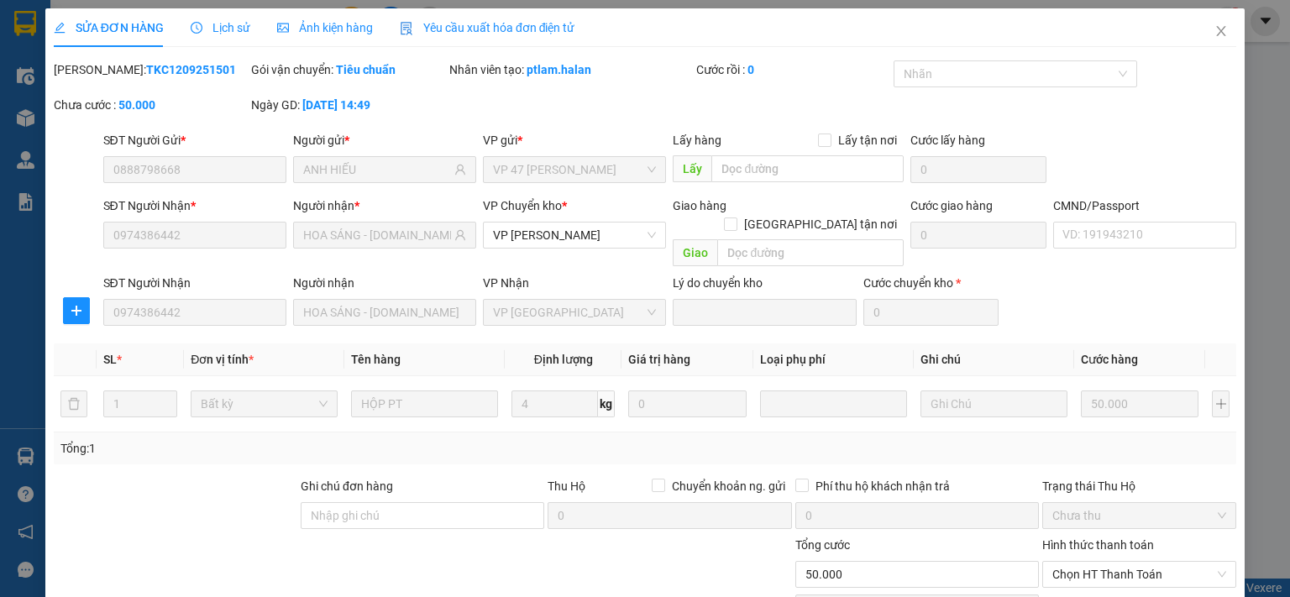
scroll to position [117, 0]
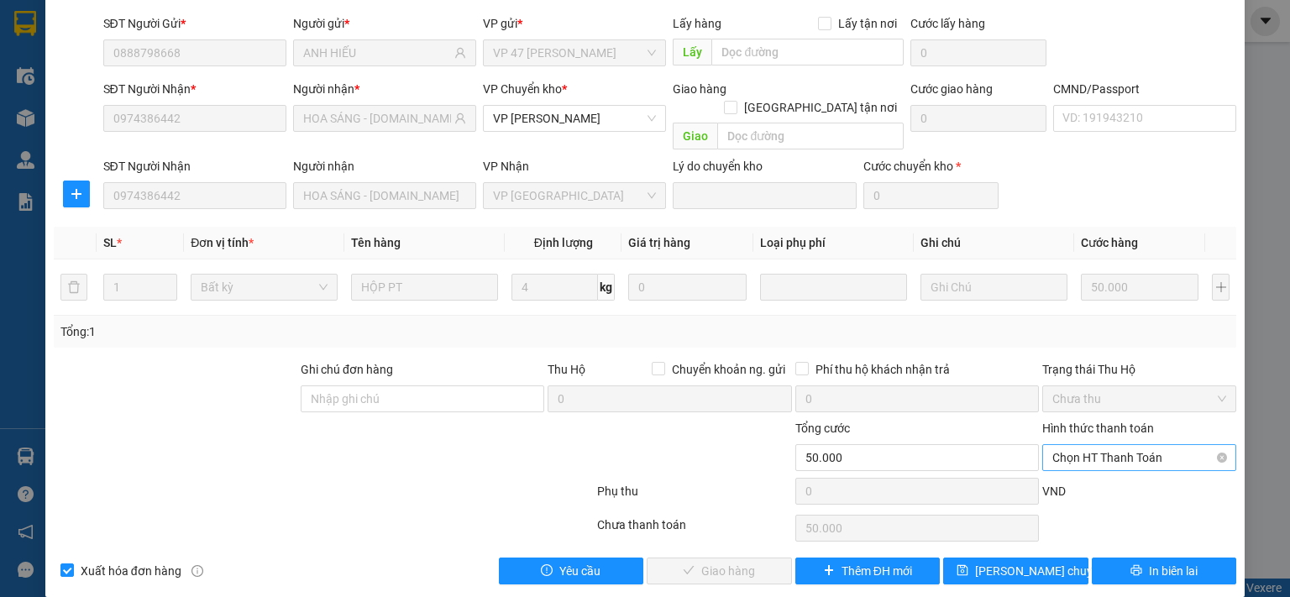
click at [1139, 445] on span "Chọn HT Thanh Toán" at bounding box center [1139, 457] width 174 height 25
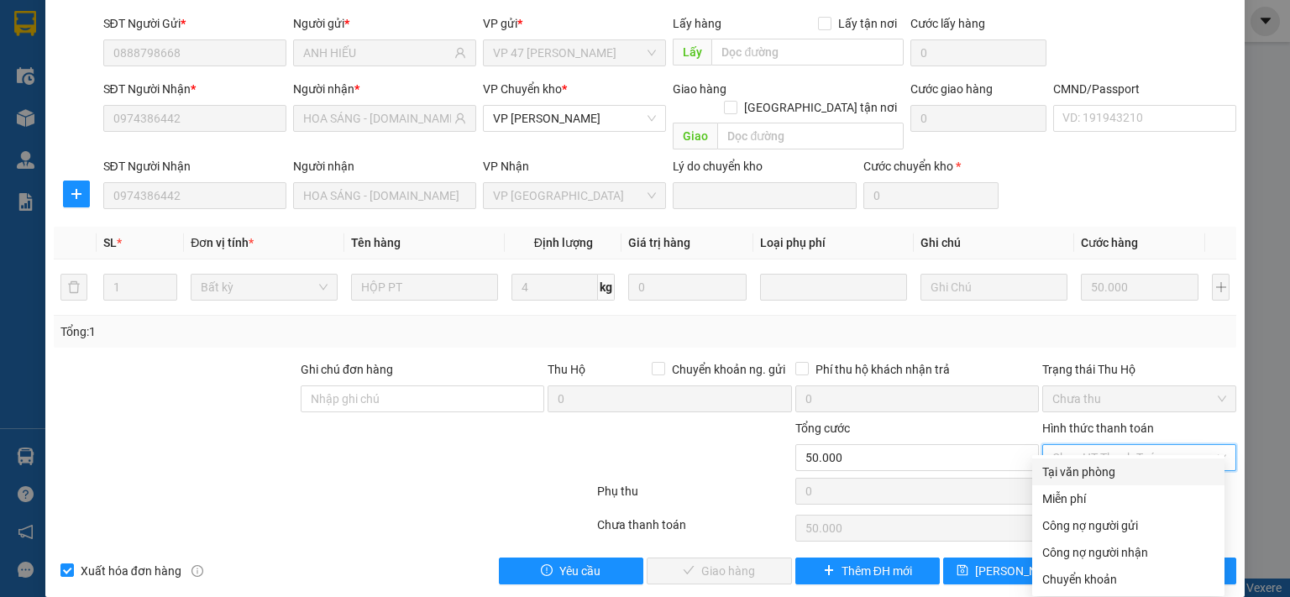
drag, startPoint x: 1105, startPoint y: 476, endPoint x: 919, endPoint y: 516, distance: 190.6
click at [1105, 476] on div "Tại văn phòng" at bounding box center [1128, 472] width 172 height 18
type input "0"
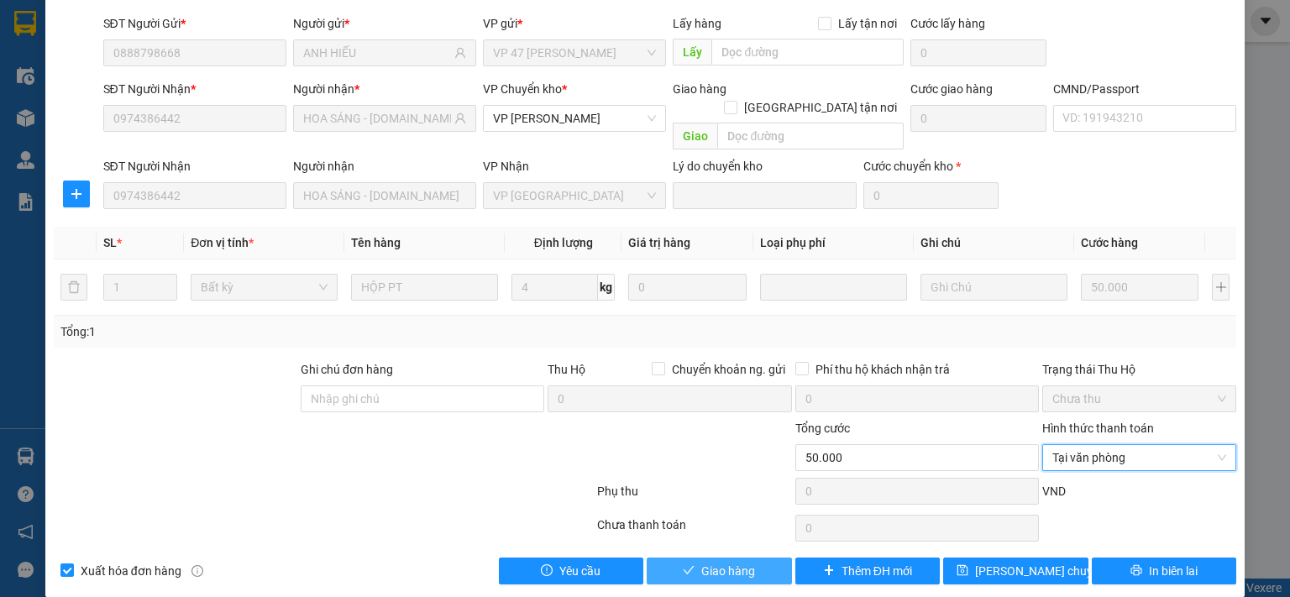
click at [722, 562] on span "Giao hàng" at bounding box center [728, 571] width 54 height 18
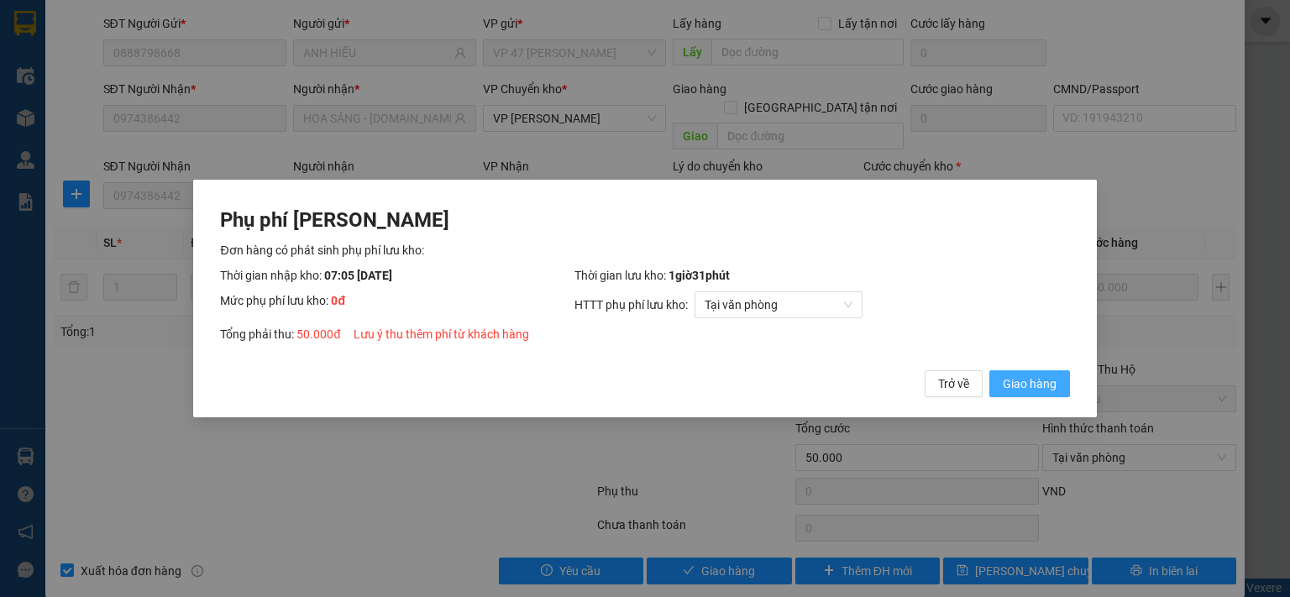
click at [1012, 380] on span "Giao hàng" at bounding box center [1030, 384] width 54 height 18
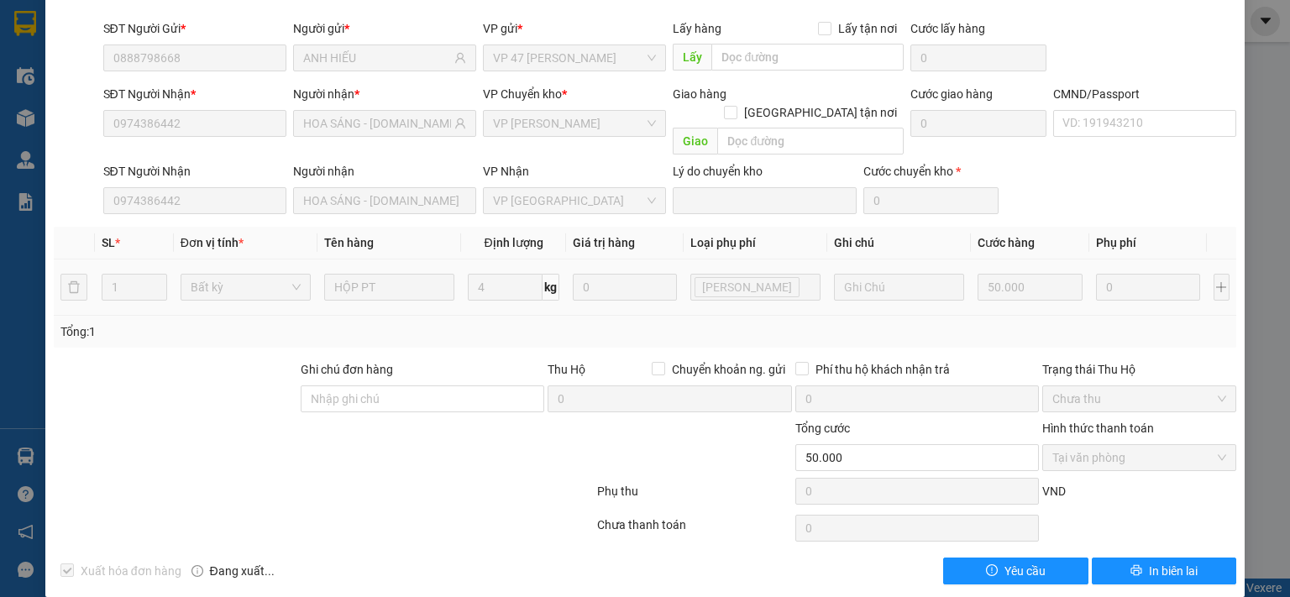
scroll to position [0, 0]
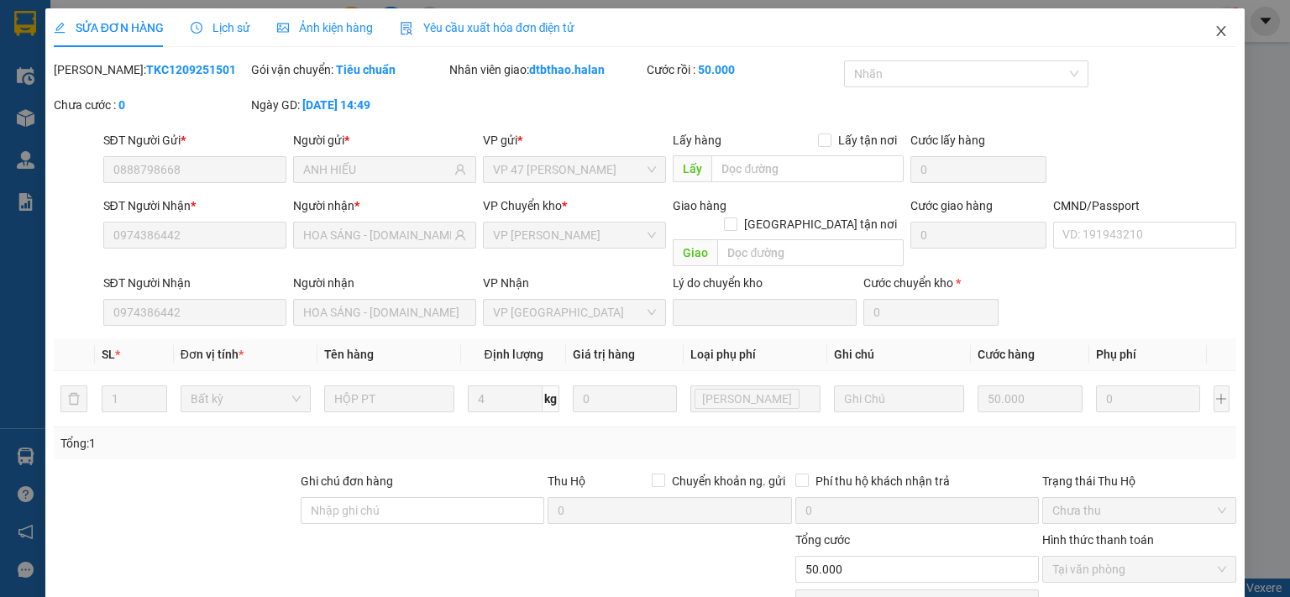
click at [1210, 23] on span "Close" at bounding box center [1221, 31] width 47 height 47
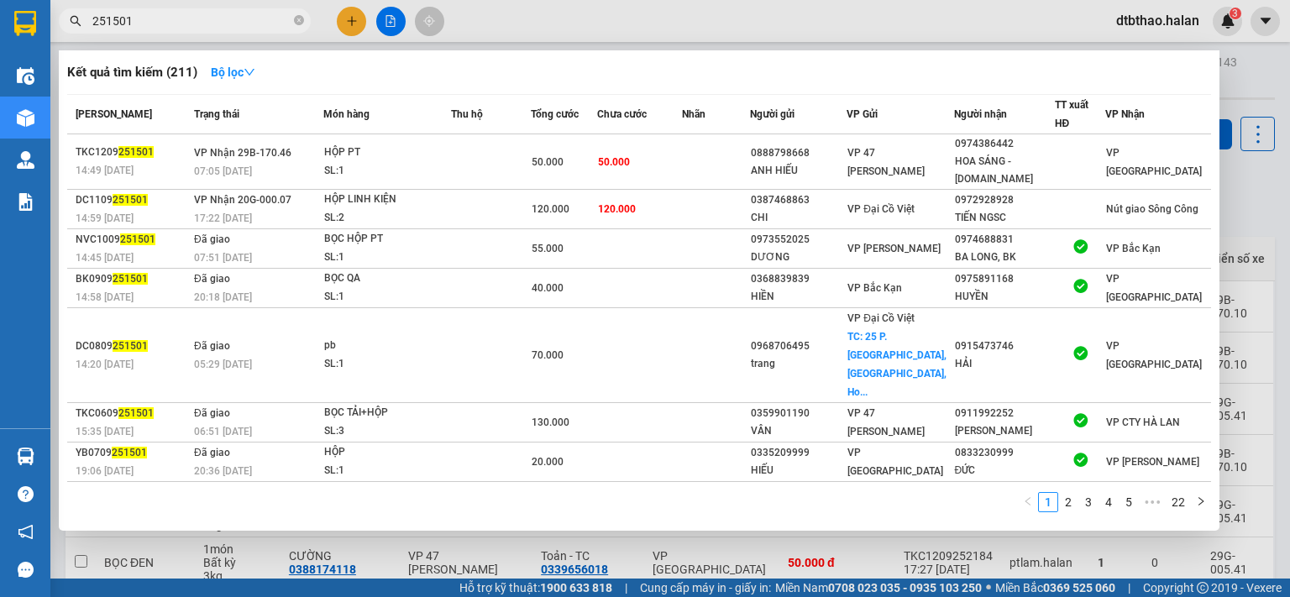
drag, startPoint x: 108, startPoint y: 18, endPoint x: 148, endPoint y: 18, distance: 40.3
click at [148, 18] on input "251501" at bounding box center [191, 21] width 198 height 18
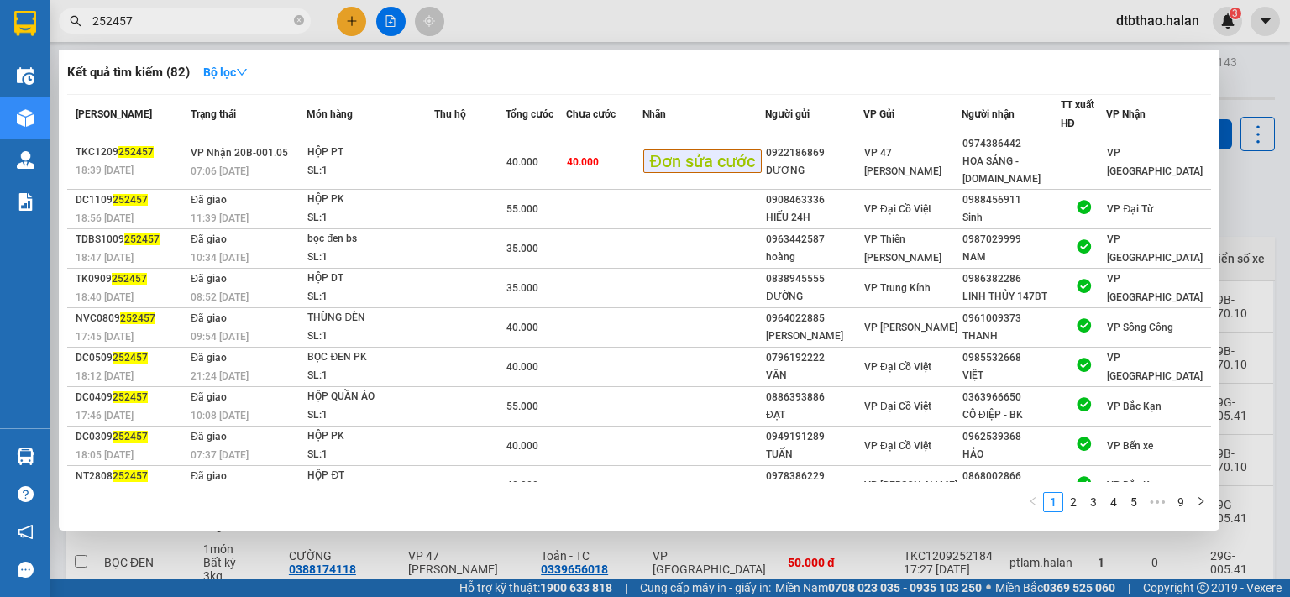
click at [307, 548] on div at bounding box center [645, 298] width 1290 height 597
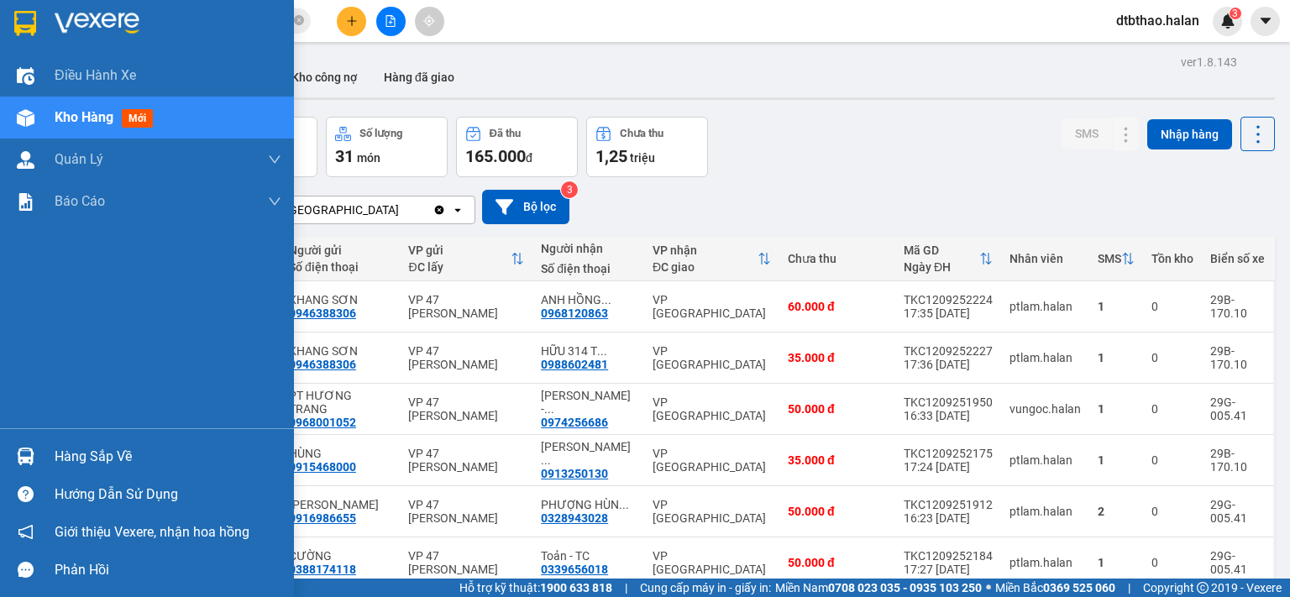
click at [77, 451] on div "Hàng sắp về" at bounding box center [168, 456] width 227 height 25
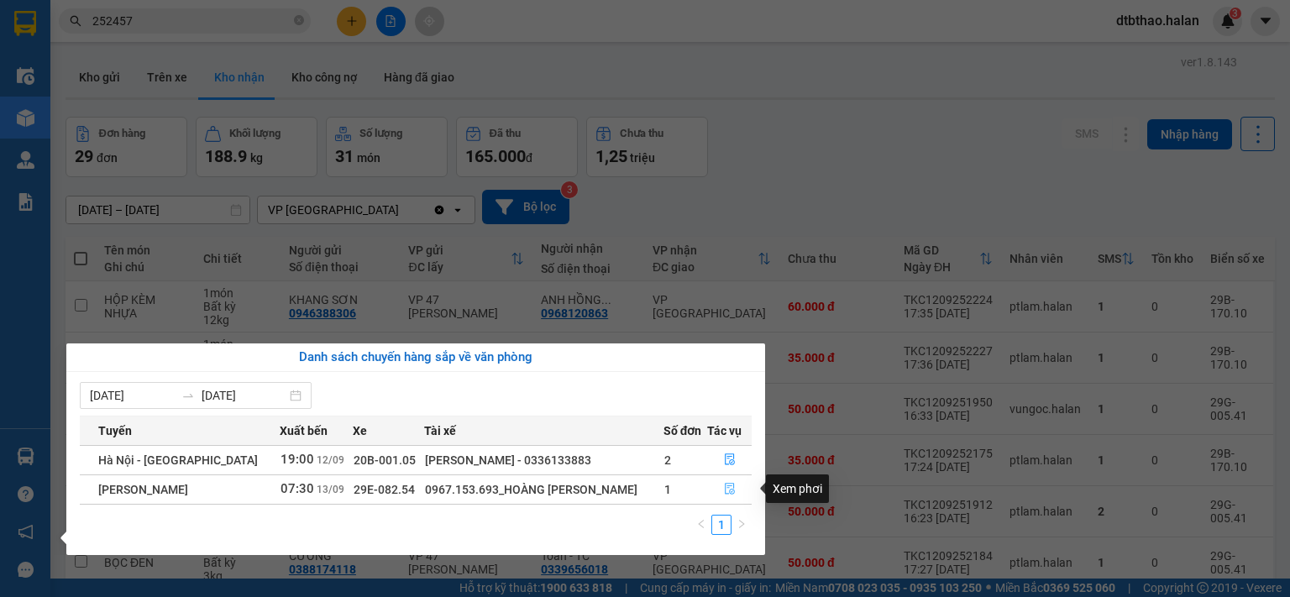
click at [725, 491] on icon "file-done" at bounding box center [730, 490] width 10 height 12
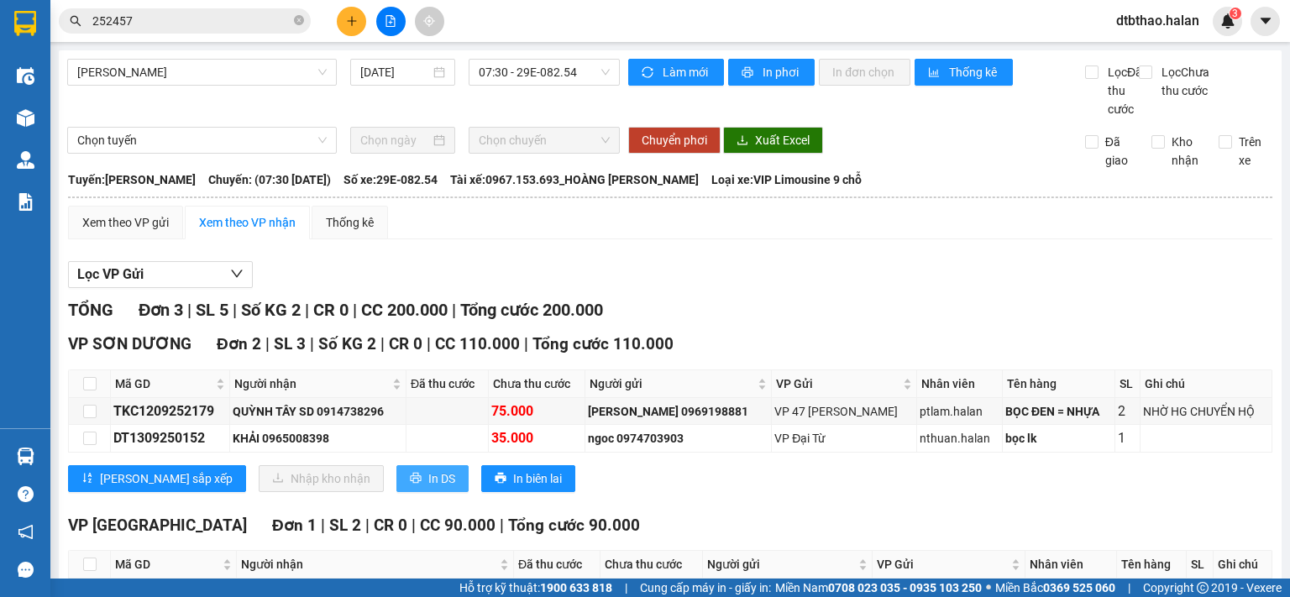
scroll to position [129, 0]
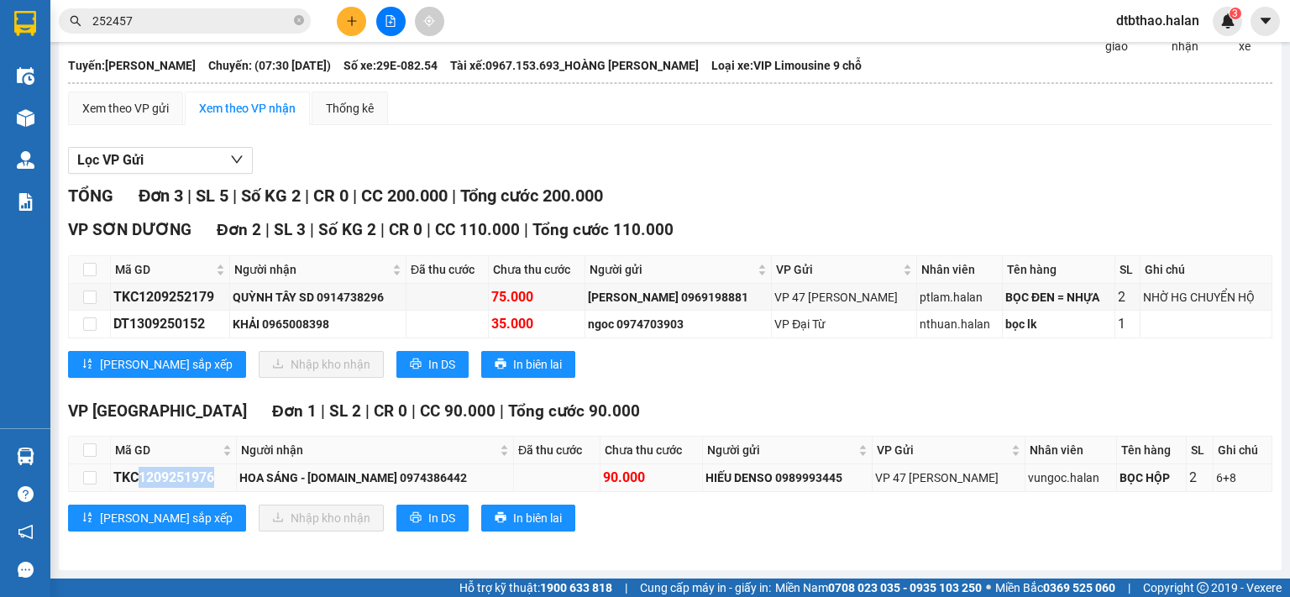
drag, startPoint x: 138, startPoint y: 477, endPoint x: 215, endPoint y: 477, distance: 77.3
click at [215, 477] on div "TKC1209251976" at bounding box center [173, 477] width 120 height 21
copy div "1209251976"
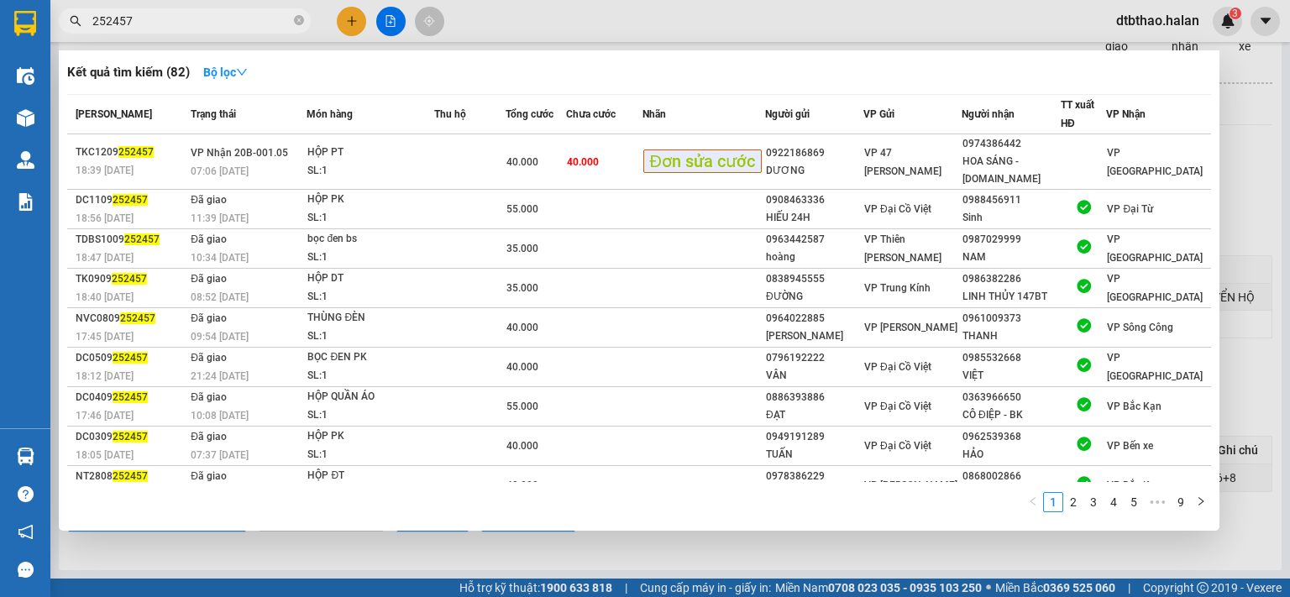
drag, startPoint x: 192, startPoint y: 29, endPoint x: 83, endPoint y: 29, distance: 108.4
click at [83, 29] on span "252457" at bounding box center [185, 20] width 252 height 25
click at [152, 18] on input "252457" at bounding box center [191, 21] width 198 height 18
drag, startPoint x: 119, startPoint y: 19, endPoint x: 80, endPoint y: 19, distance: 39.5
click at [80, 19] on div "252457" at bounding box center [164, 20] width 328 height 25
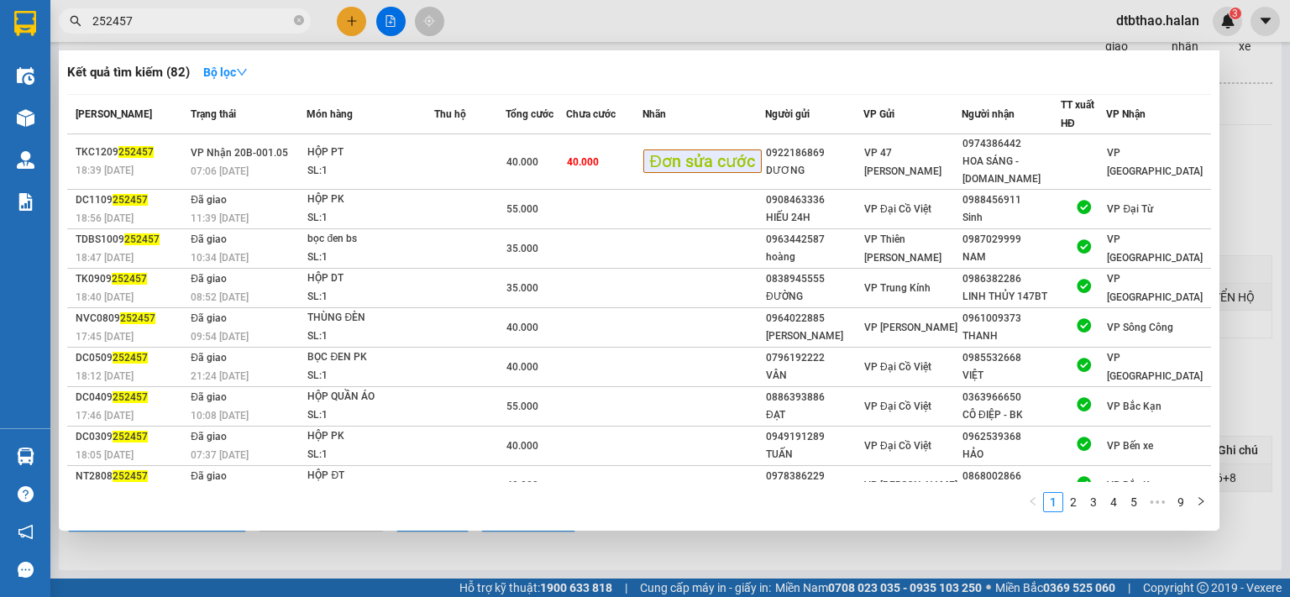
paste input "1209251976"
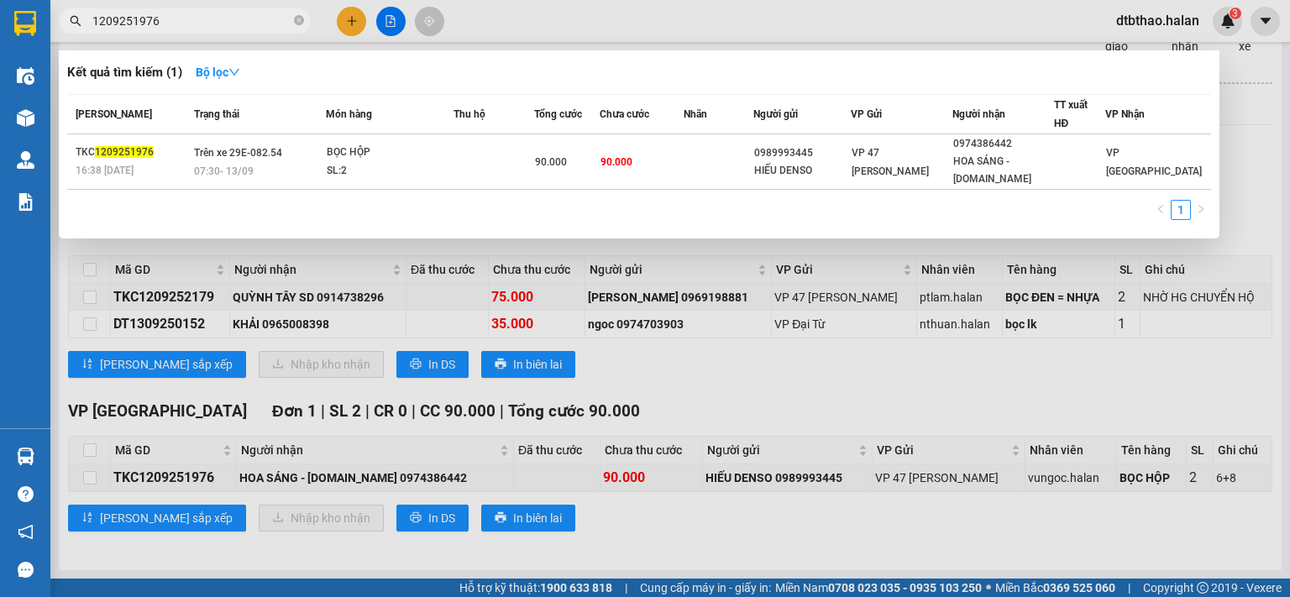
click at [923, 248] on div at bounding box center [645, 298] width 1290 height 597
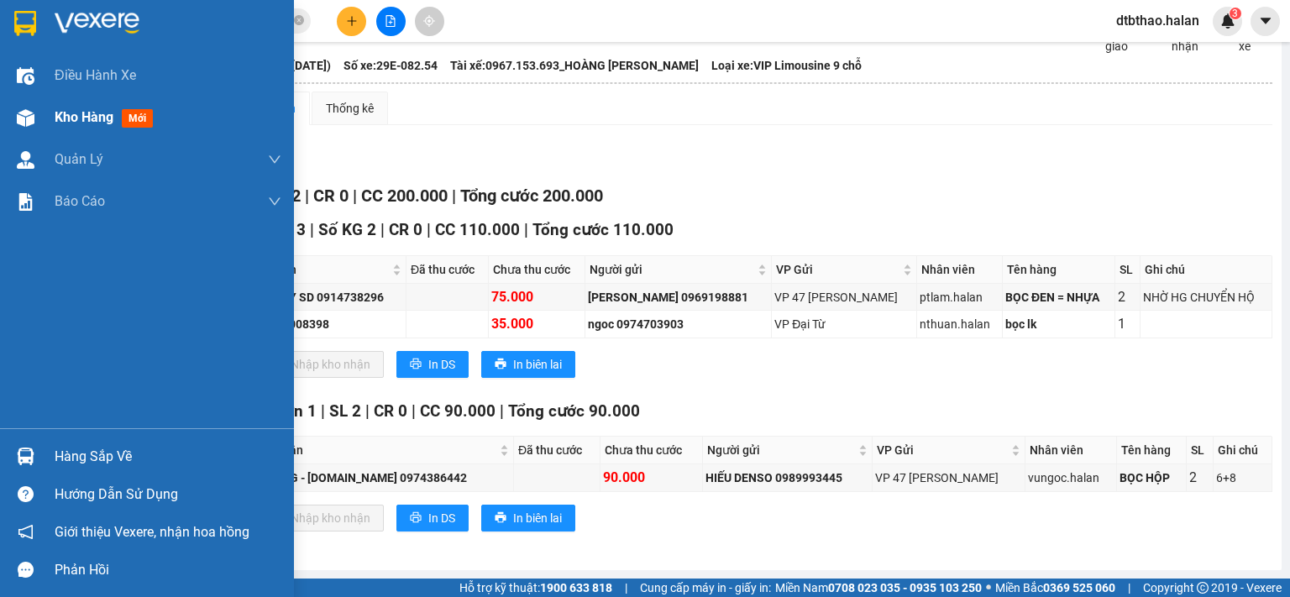
click at [99, 123] on span "Kho hàng" at bounding box center [84, 117] width 59 height 16
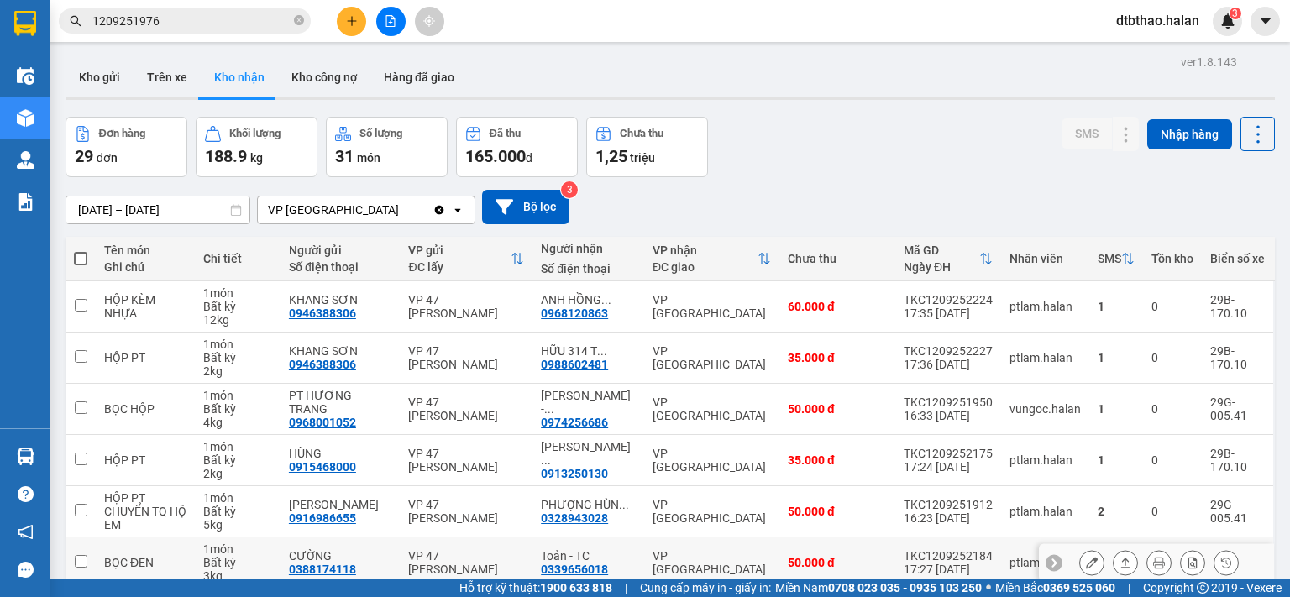
scroll to position [252, 0]
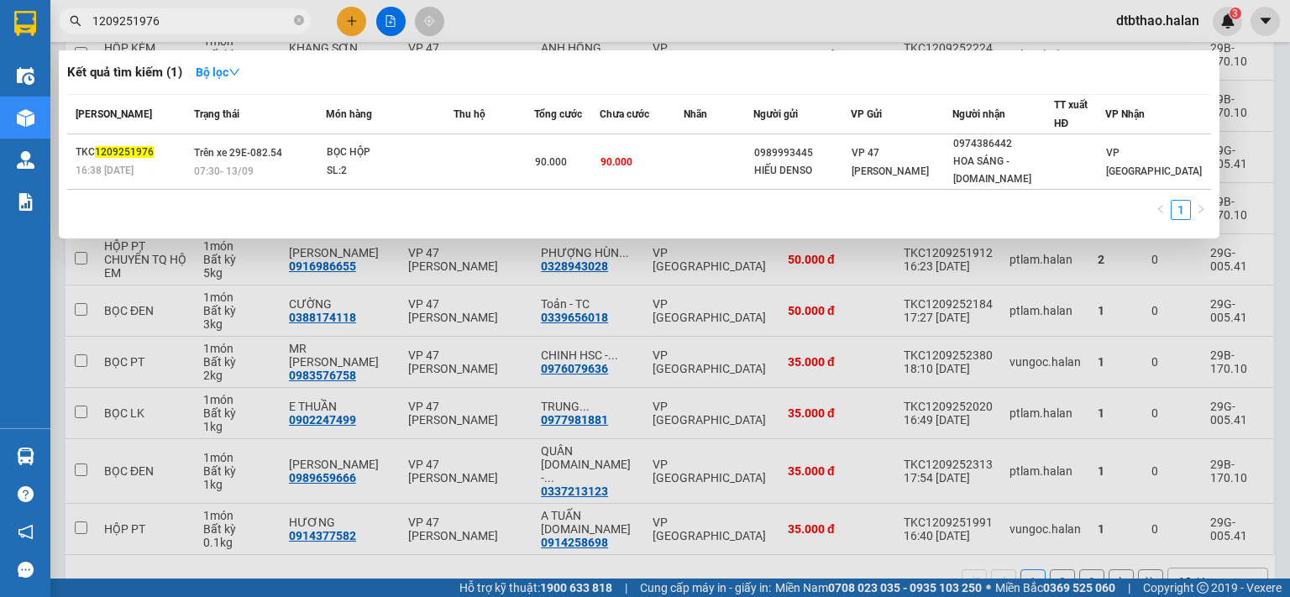
drag, startPoint x: 168, startPoint y: 19, endPoint x: 81, endPoint y: 22, distance: 86.5
click at [81, 22] on span "1209251976" at bounding box center [185, 20] width 252 height 25
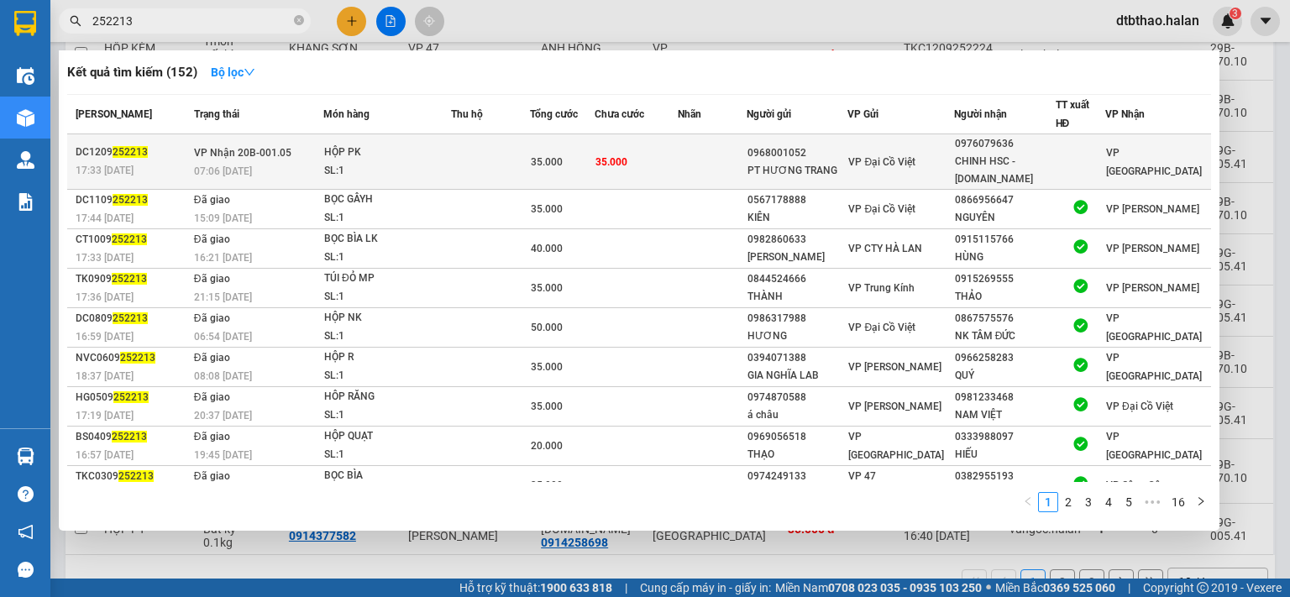
type input "252213"
click at [1038, 157] on div "CHINH HSC - [DOMAIN_NAME]" at bounding box center [1005, 170] width 100 height 35
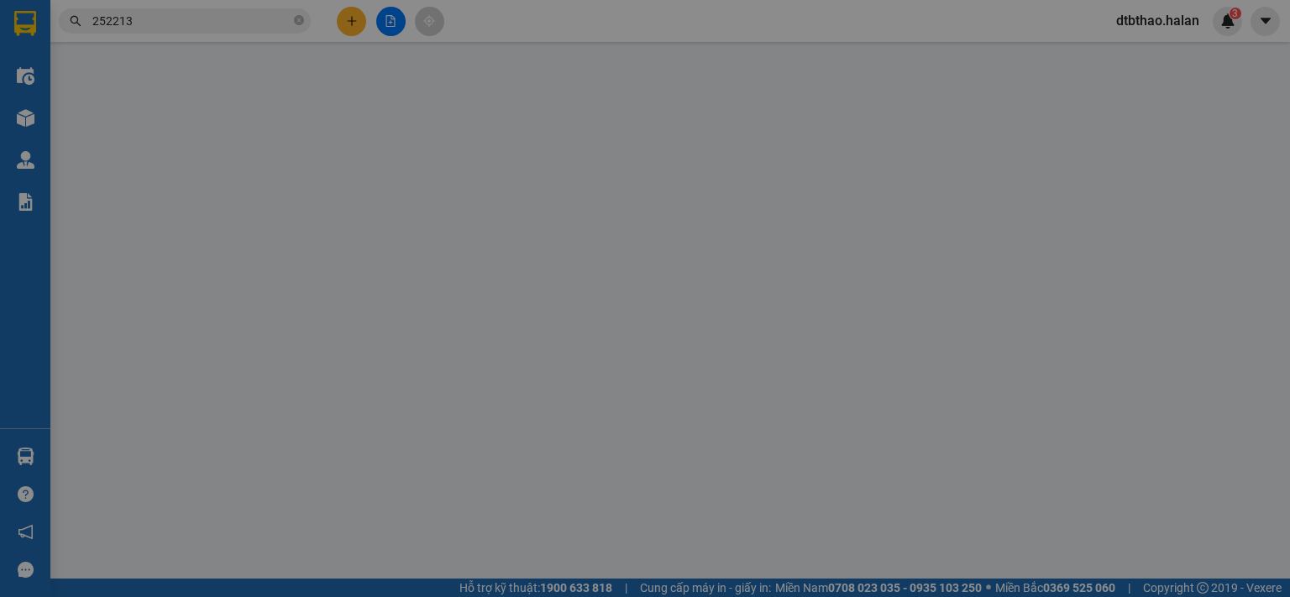
type input "0968001052"
type input "PT HƯƠNG TRANG"
type input "0976079636"
type input "CHINH HSC - [DOMAIN_NAME]"
type input "35.000"
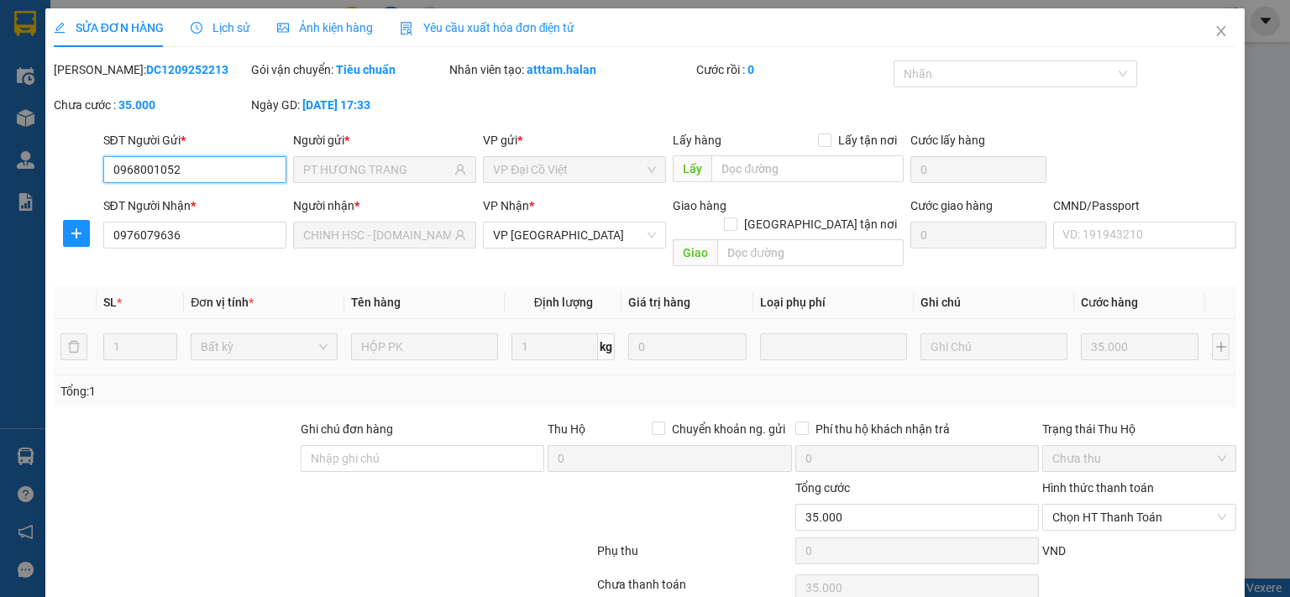
scroll to position [60, 0]
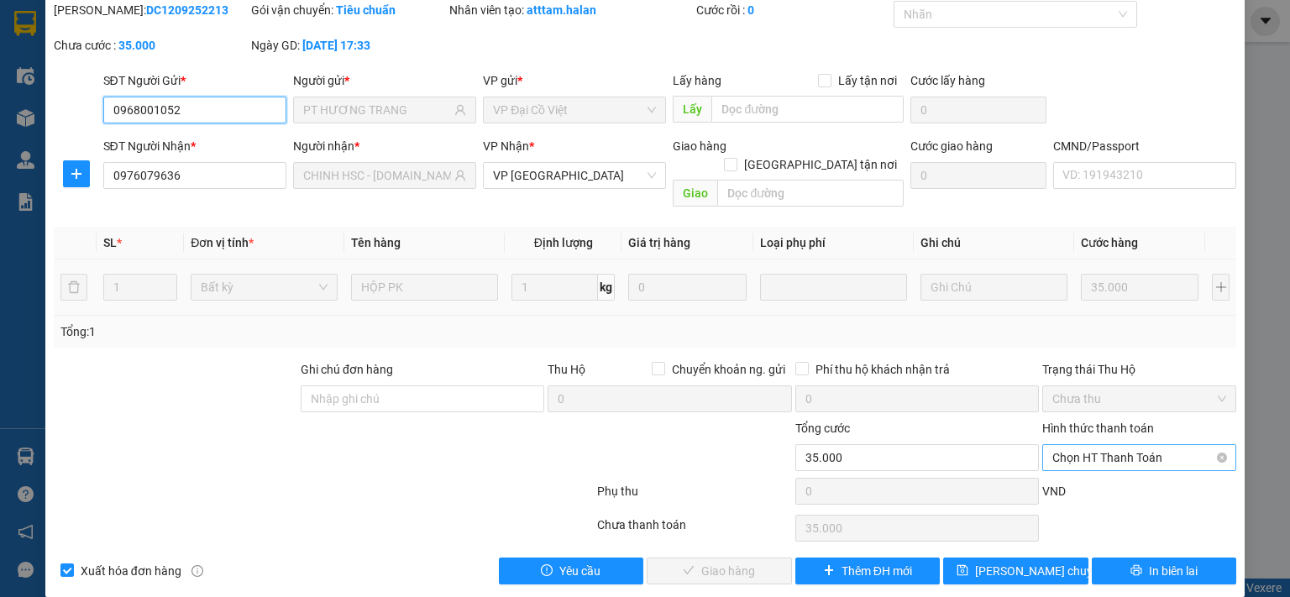
click at [1099, 445] on span "Chọn HT Thanh Toán" at bounding box center [1139, 457] width 174 height 25
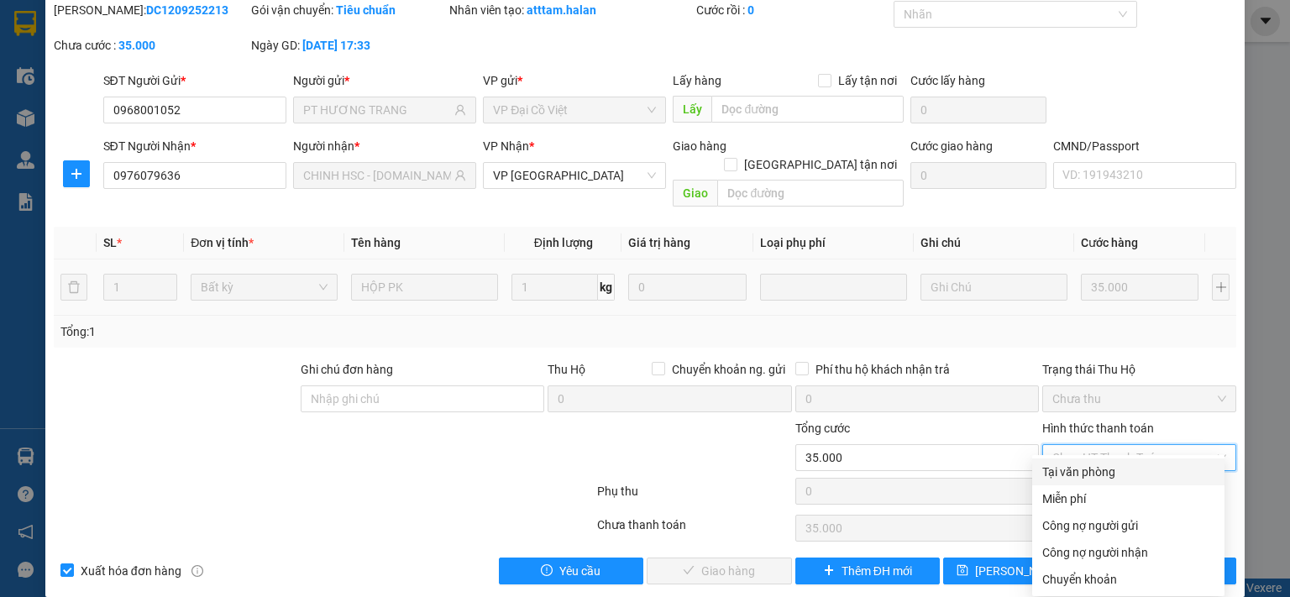
click at [1075, 479] on div "Tại văn phòng" at bounding box center [1128, 472] width 172 height 18
type input "0"
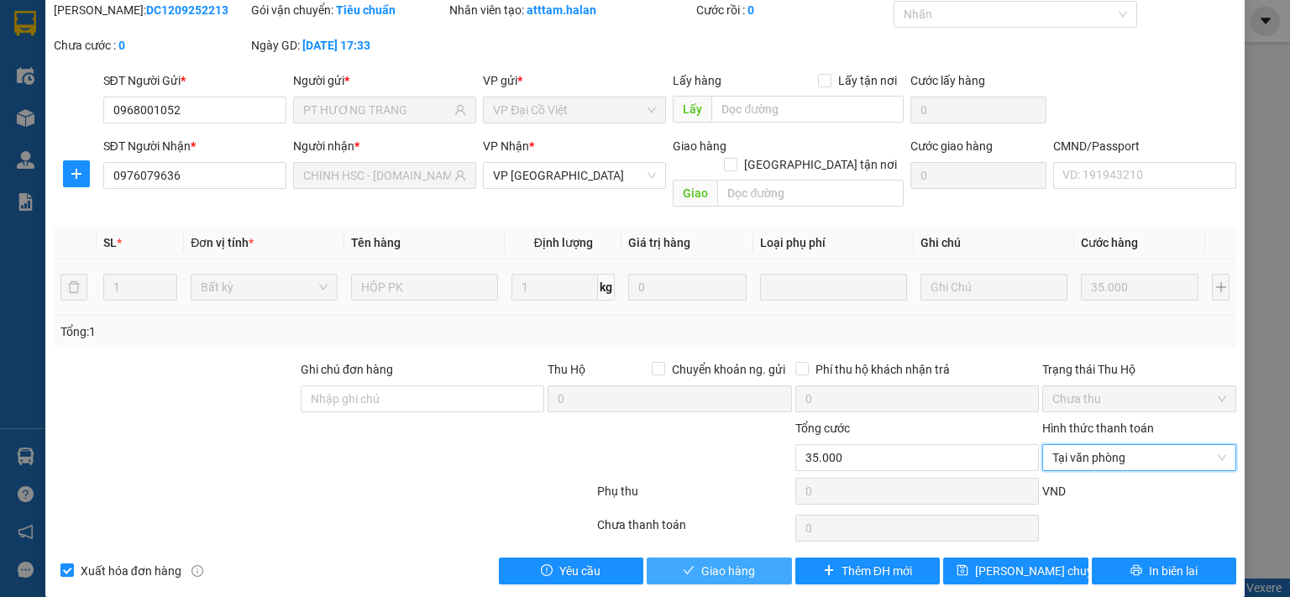
click at [719, 562] on span "Giao hàng" at bounding box center [728, 571] width 54 height 18
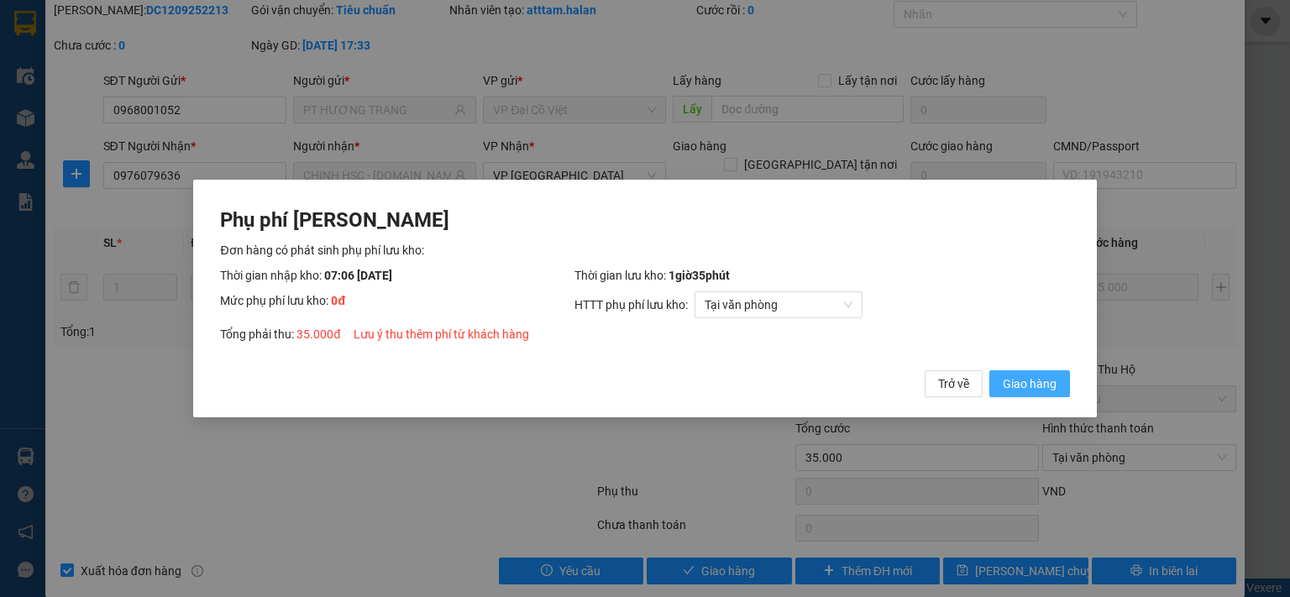
click at [1010, 389] on span "Giao hàng" at bounding box center [1030, 384] width 54 height 18
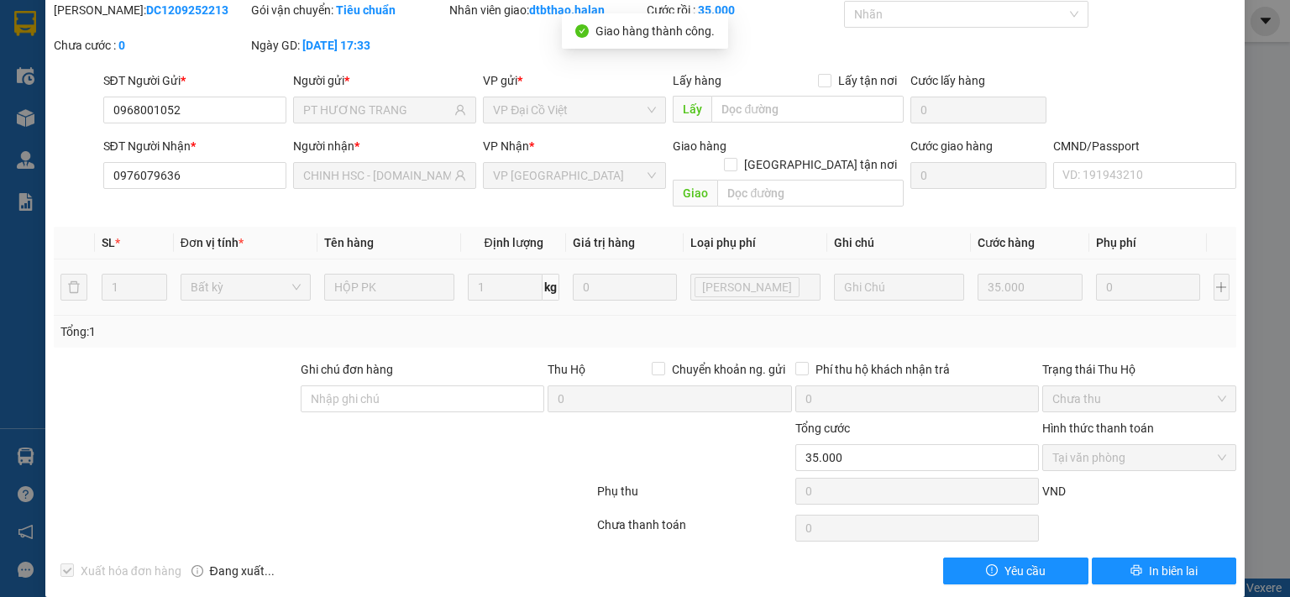
scroll to position [0, 0]
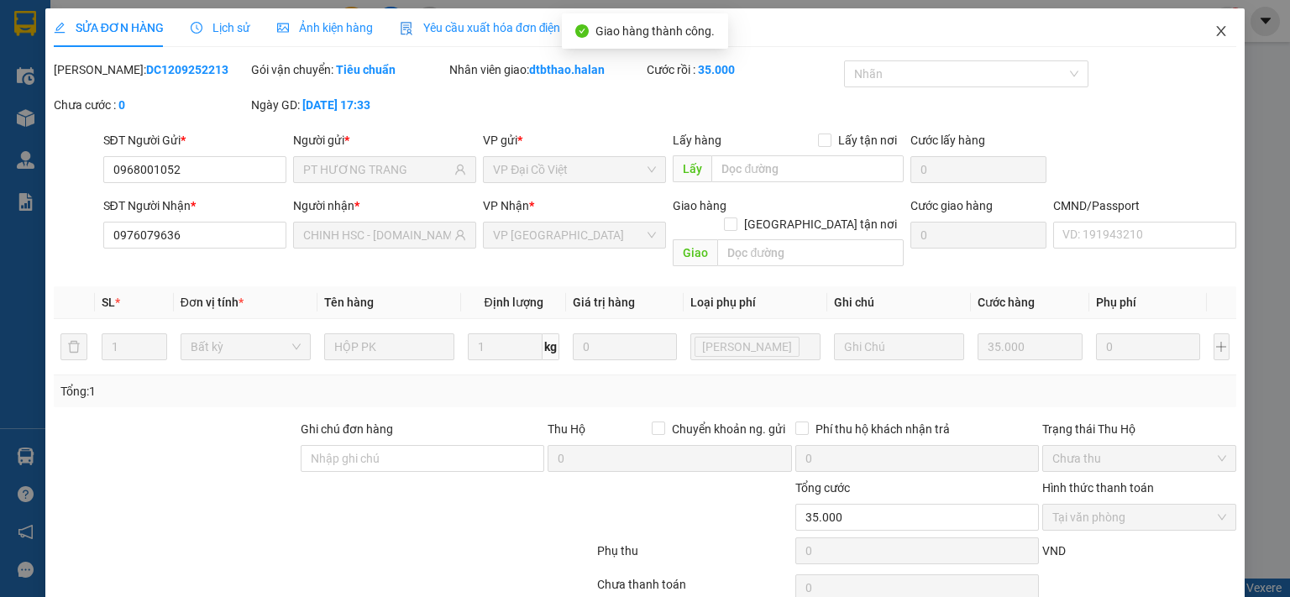
click at [1215, 30] on icon "close" at bounding box center [1221, 30] width 13 height 13
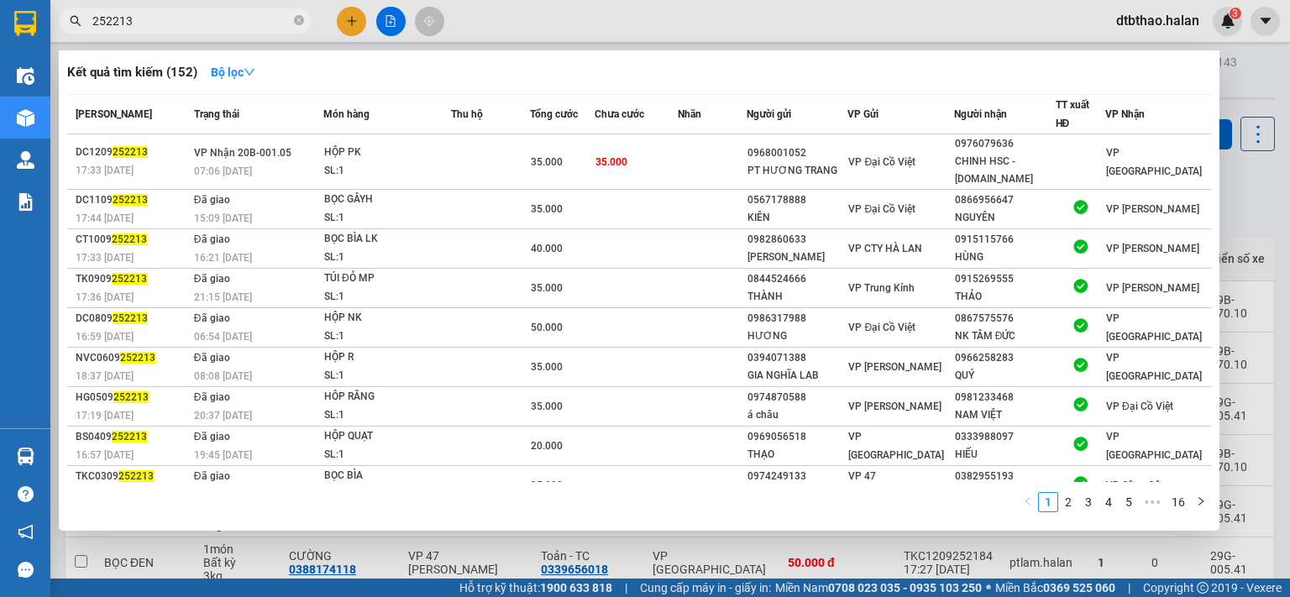
drag, startPoint x: 110, startPoint y: 23, endPoint x: 149, endPoint y: 18, distance: 39.0
click at [149, 18] on input "252213" at bounding box center [191, 21] width 198 height 18
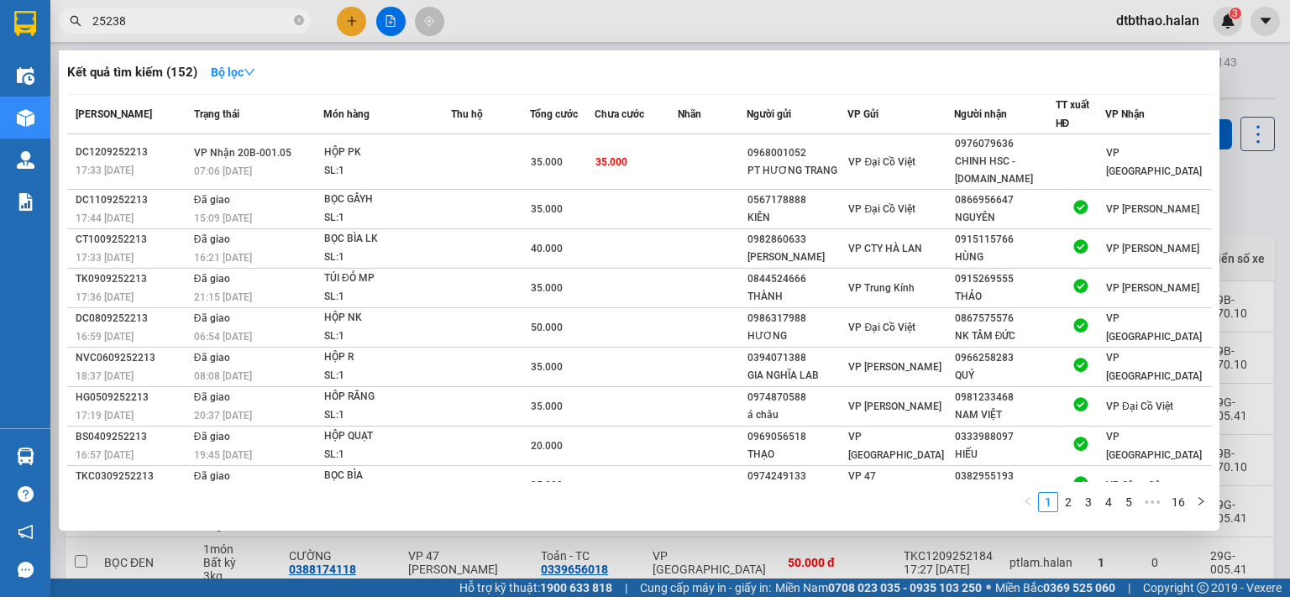
type input "252380"
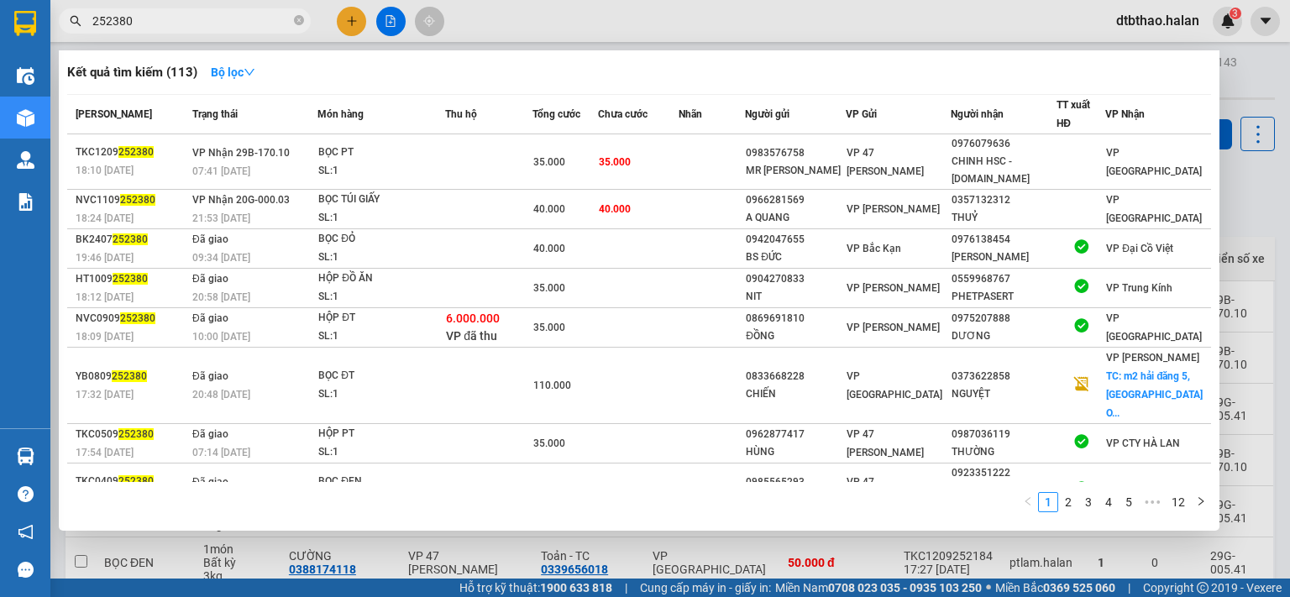
click at [1021, 160] on div "CHINH HSC - [DOMAIN_NAME]" at bounding box center [1004, 170] width 104 height 35
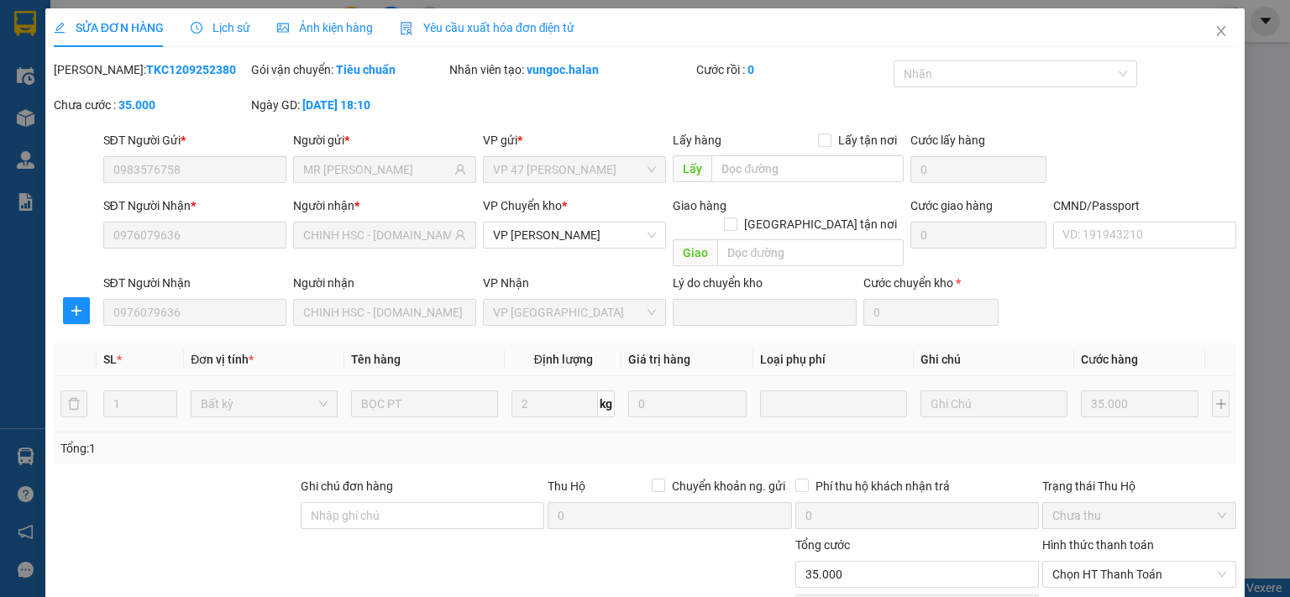
type input "0983576758"
type input "MR [PERSON_NAME]"
type input "0976079636"
type input "CHINH HSC - [DOMAIN_NAME]"
type input "35.000"
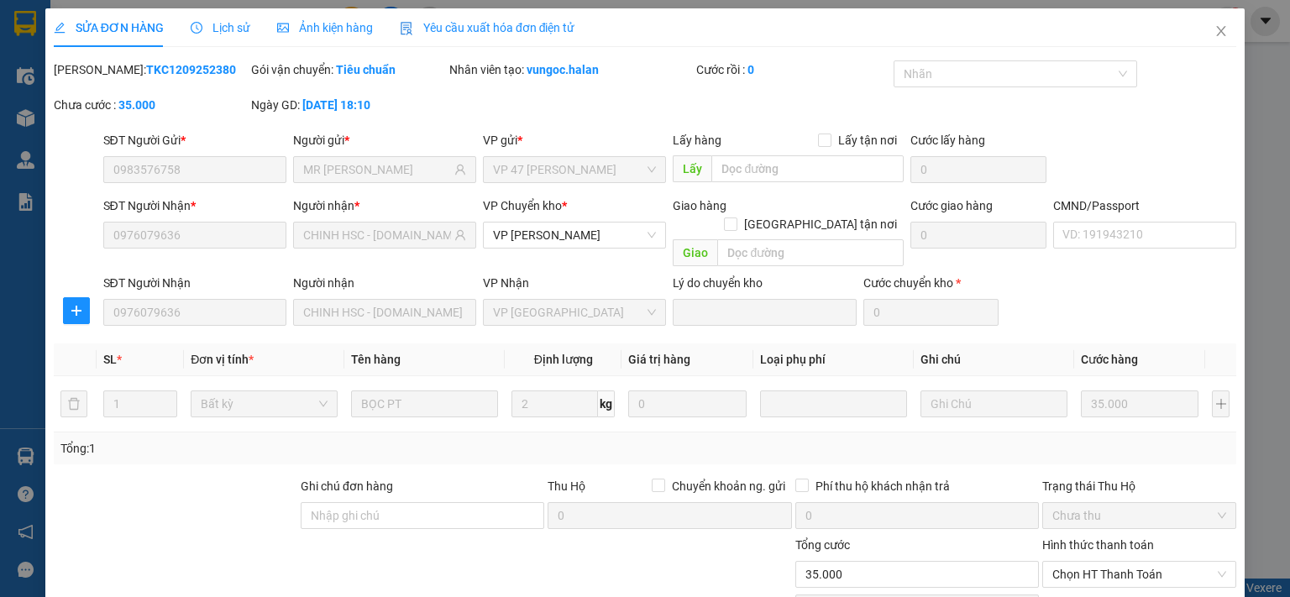
scroll to position [117, 0]
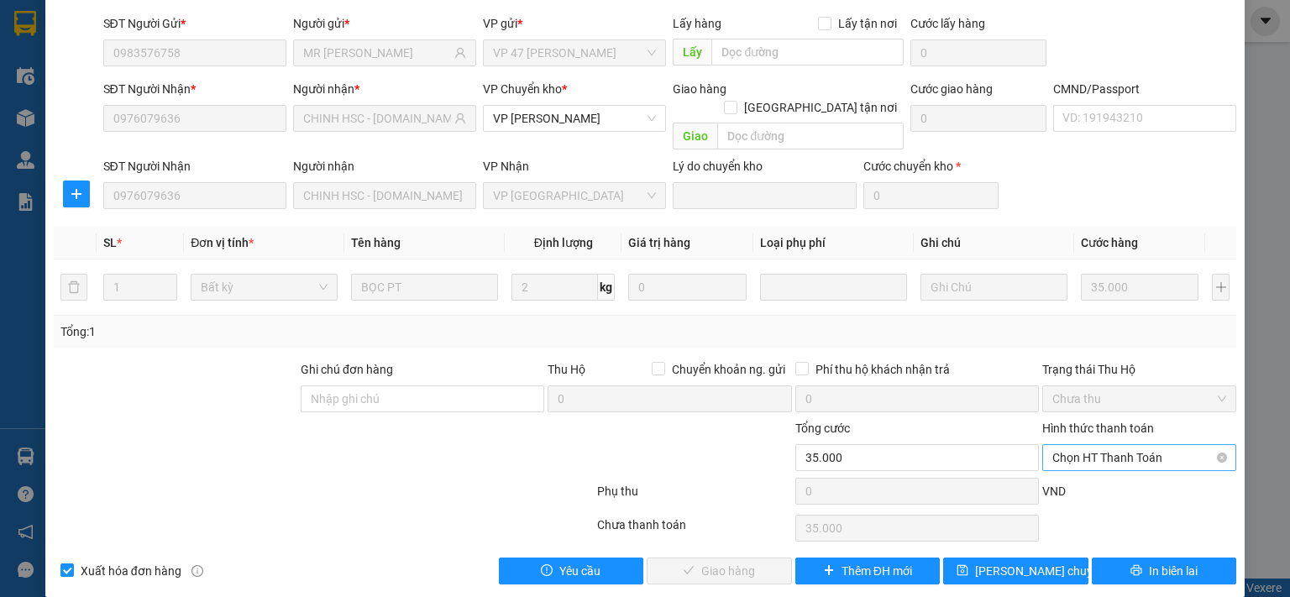
click at [1103, 445] on span "Chọn HT Thanh Toán" at bounding box center [1139, 457] width 174 height 25
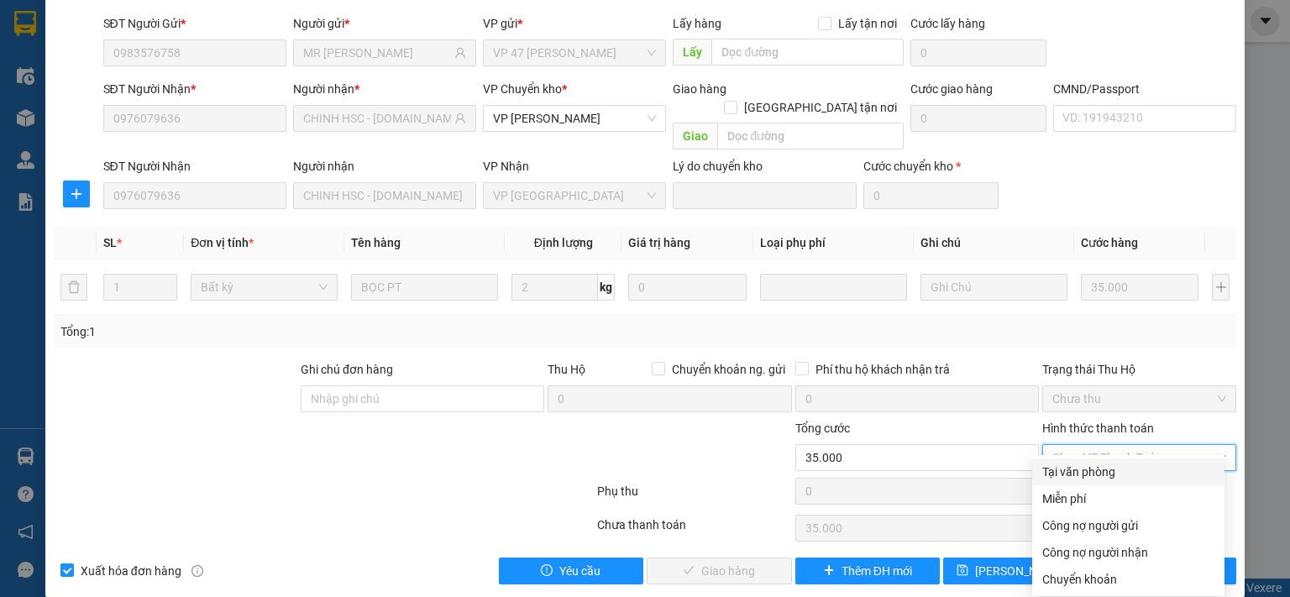
click at [1089, 475] on div "Tại văn phòng" at bounding box center [1128, 472] width 172 height 18
type input "0"
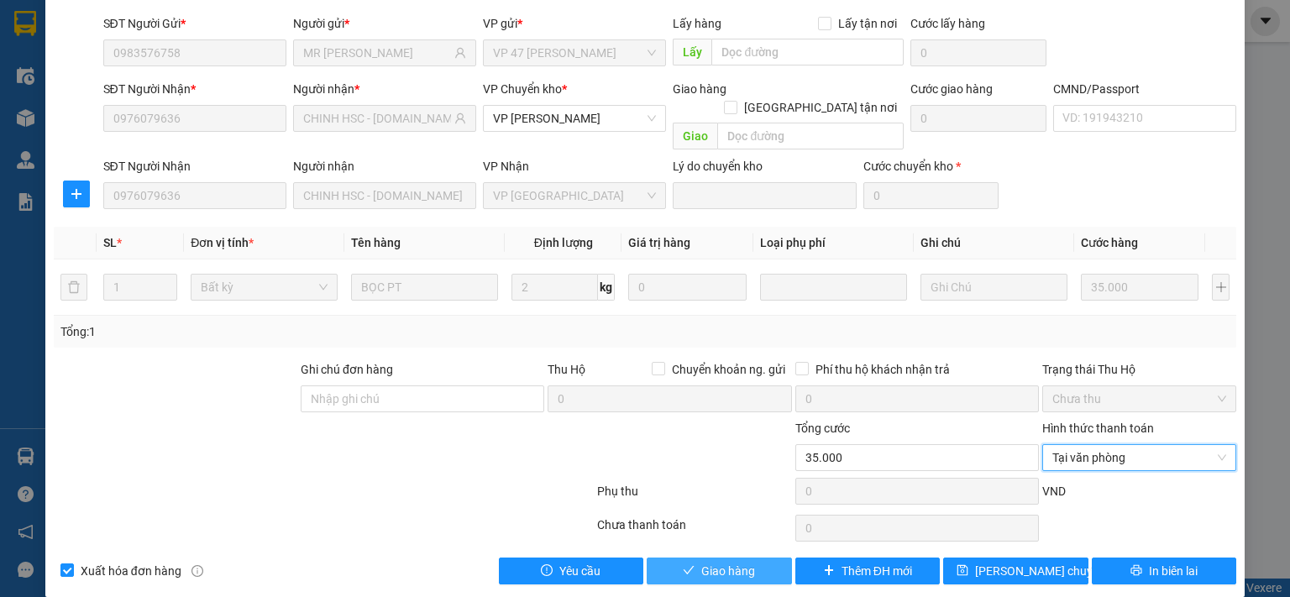
click at [683, 564] on icon "check" at bounding box center [689, 570] width 12 height 12
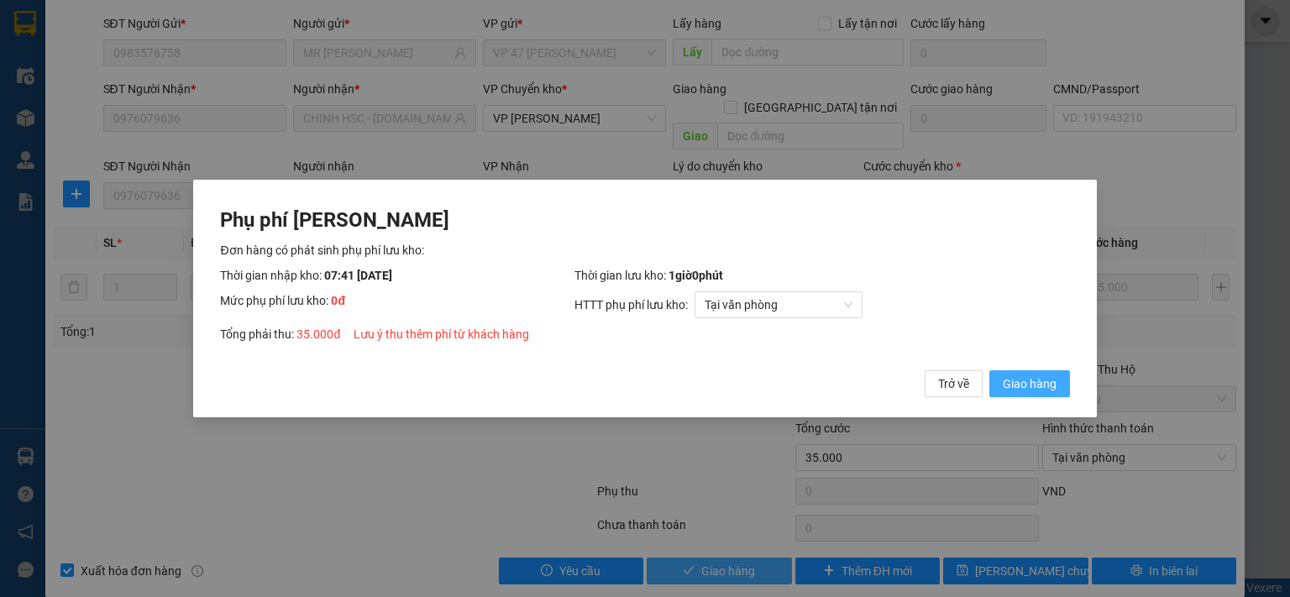
click at [1039, 386] on span "Giao hàng" at bounding box center [1030, 384] width 54 height 18
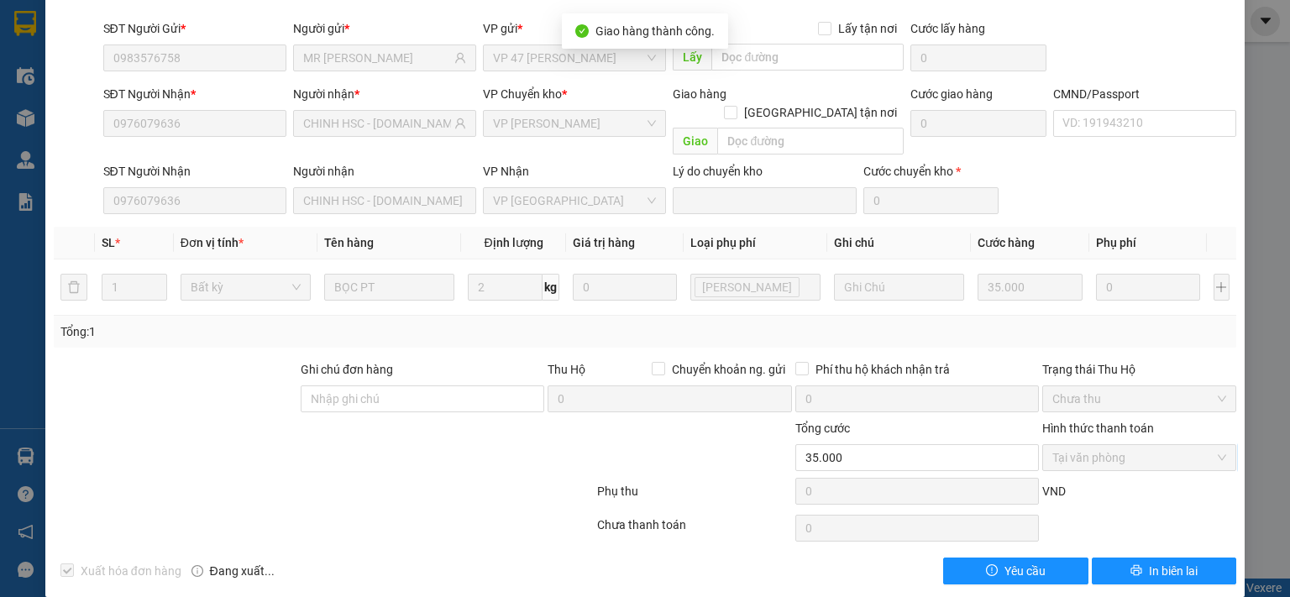
scroll to position [0, 0]
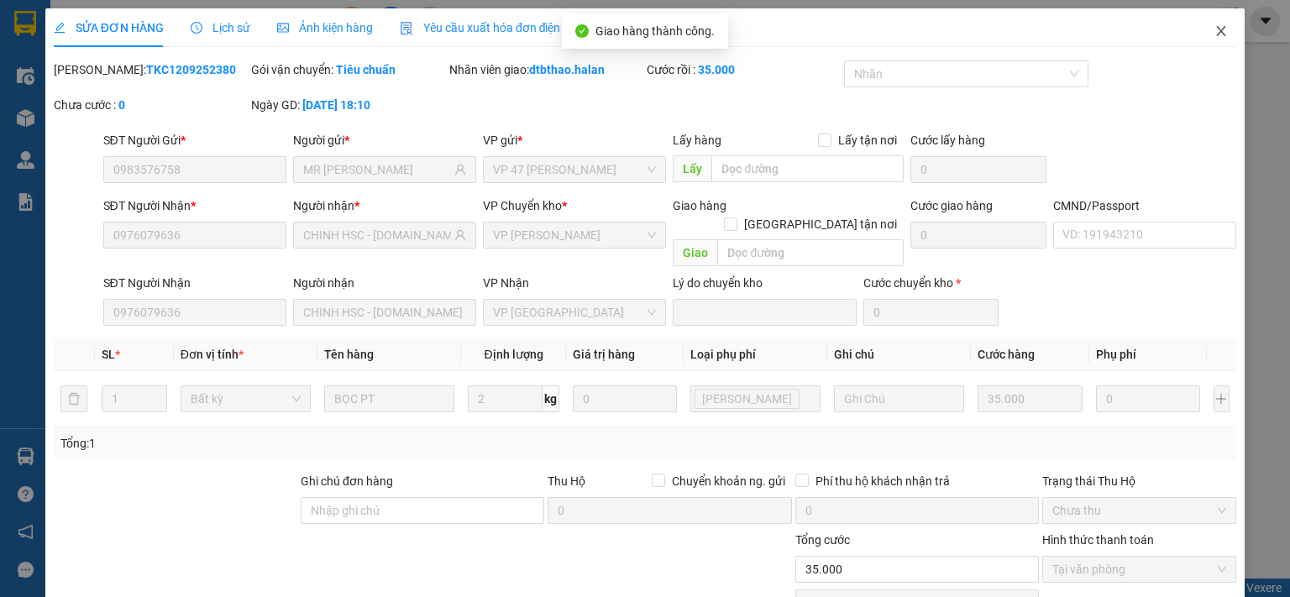
click at [1211, 24] on span "Close" at bounding box center [1221, 31] width 47 height 47
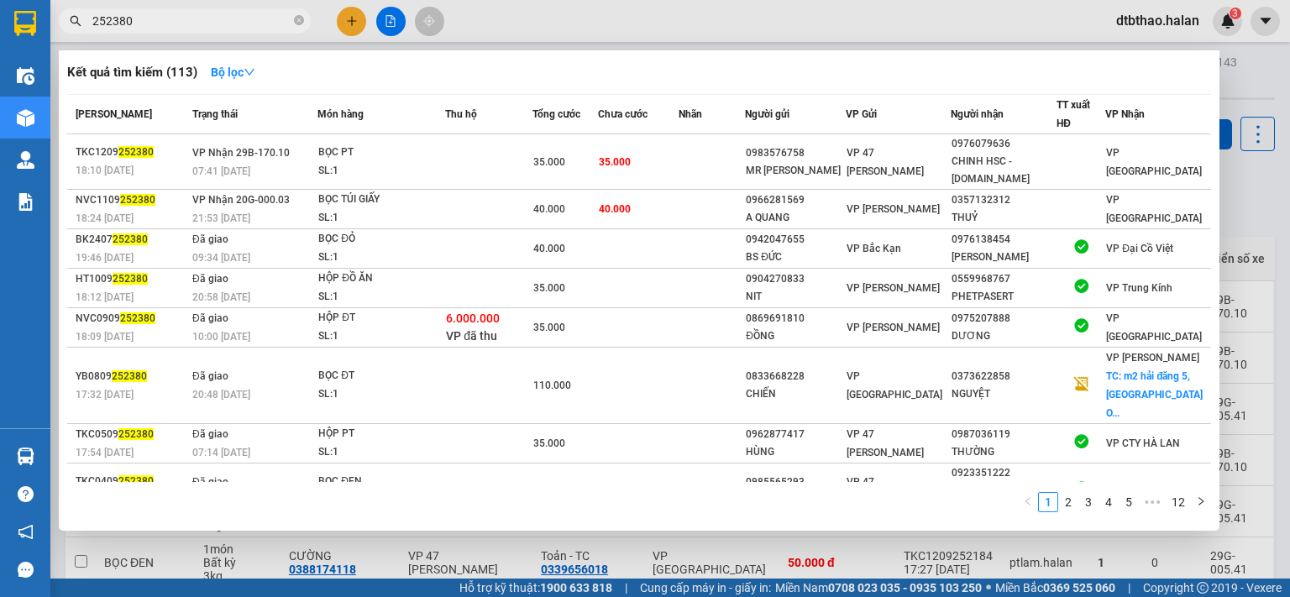
drag, startPoint x: 106, startPoint y: 18, endPoint x: 165, endPoint y: 14, distance: 58.9
click at [165, 14] on input "252380" at bounding box center [191, 21] width 198 height 18
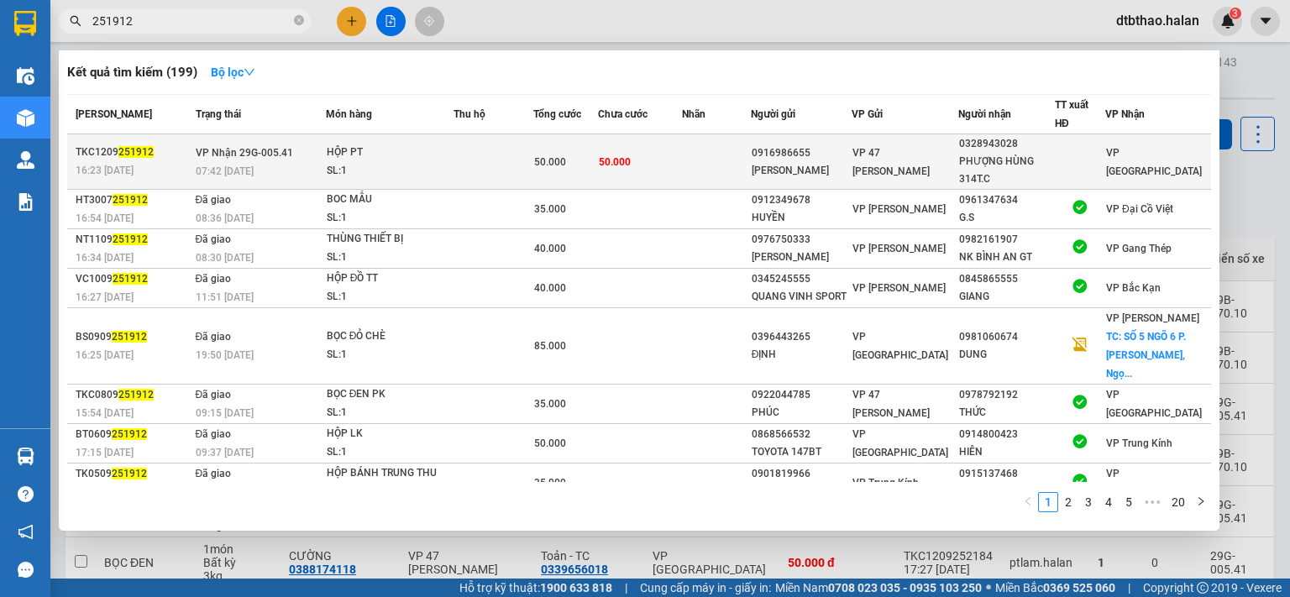
type input "251912"
click at [794, 165] on div "HẢI ĐĂNG" at bounding box center [802, 171] width 100 height 18
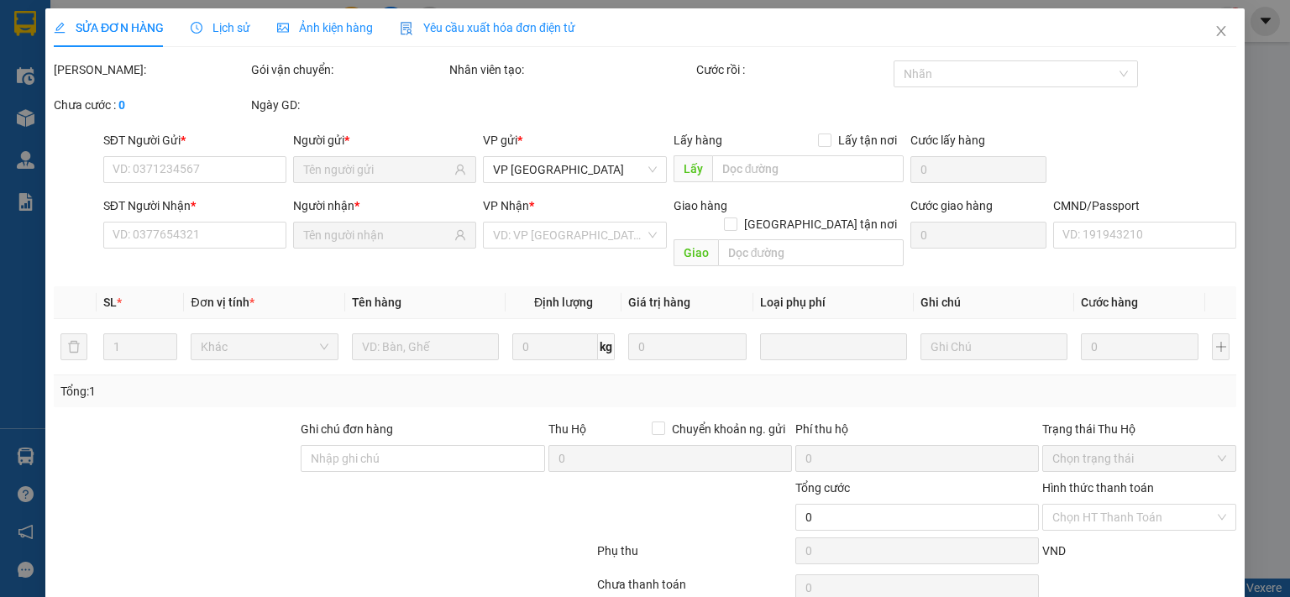
type input "0916986655"
type input "HẢI ĐĂNG"
type input "0328943028"
type input "PHƯỢNG HÙNG 314T.C"
type input "50.000"
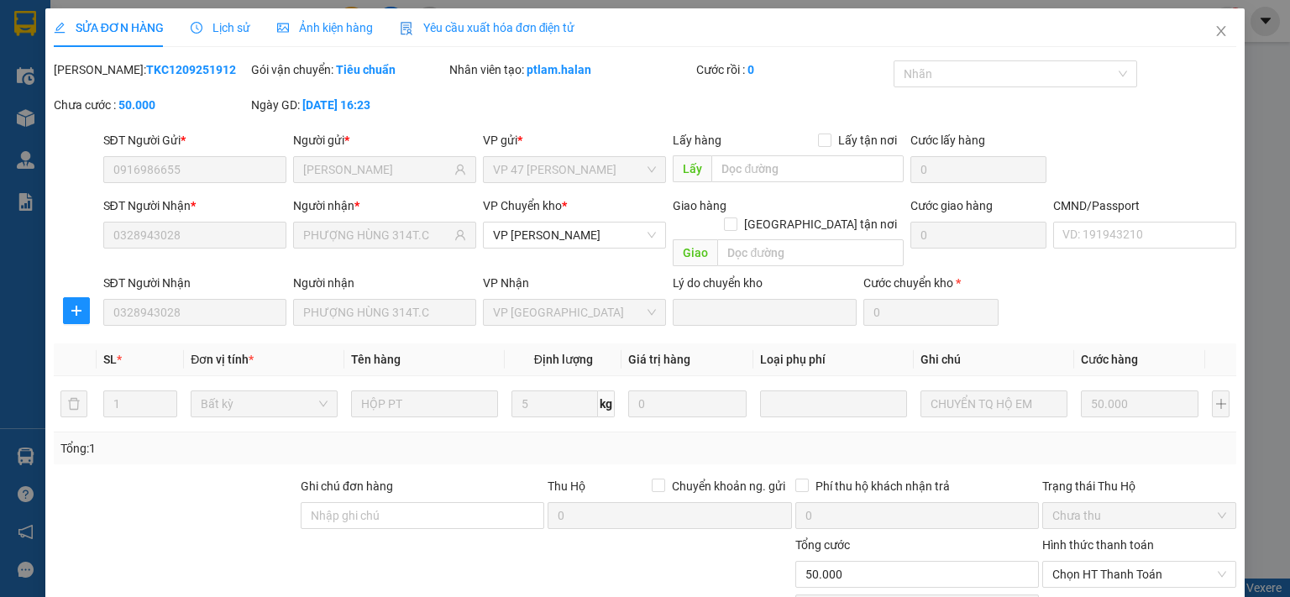
scroll to position [117, 0]
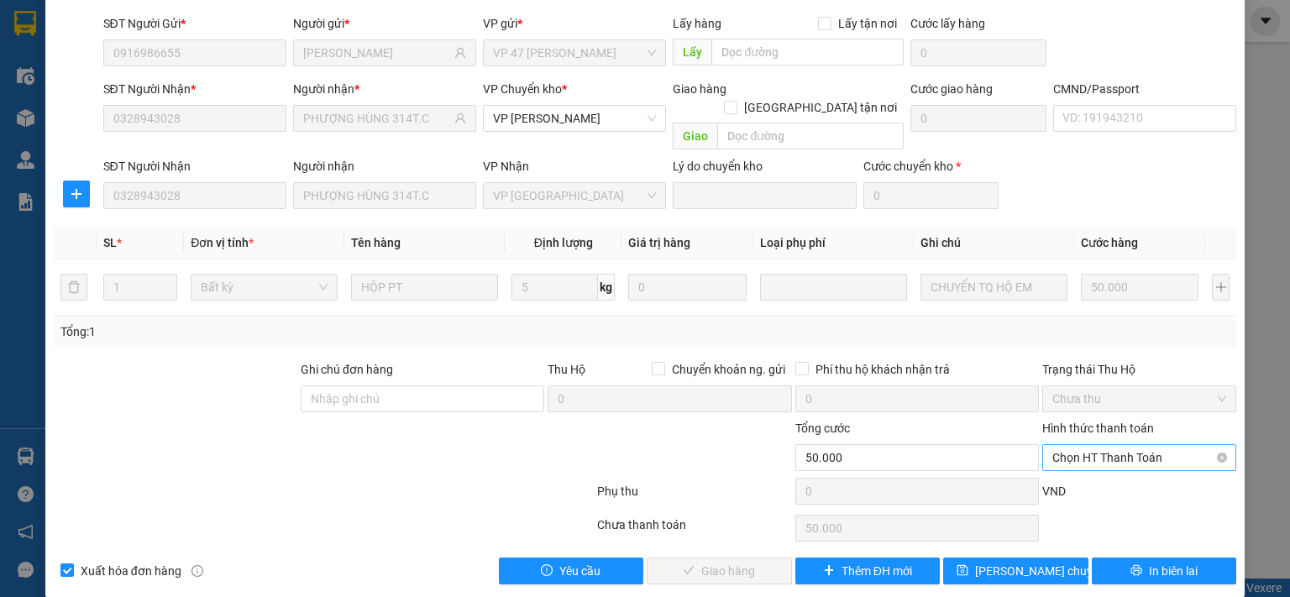
click at [1097, 445] on span "Chọn HT Thanh Toán" at bounding box center [1139, 457] width 174 height 25
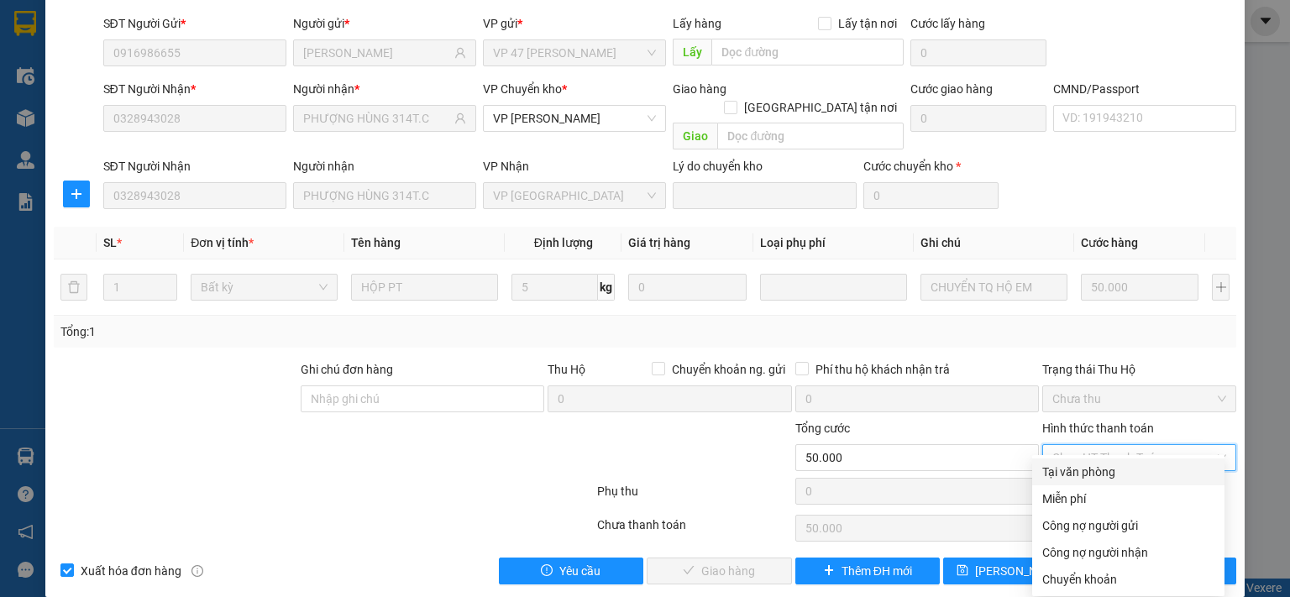
drag, startPoint x: 1095, startPoint y: 474, endPoint x: 1052, endPoint y: 490, distance: 45.7
click at [1095, 475] on div "Tại văn phòng" at bounding box center [1128, 472] width 172 height 18
type input "0"
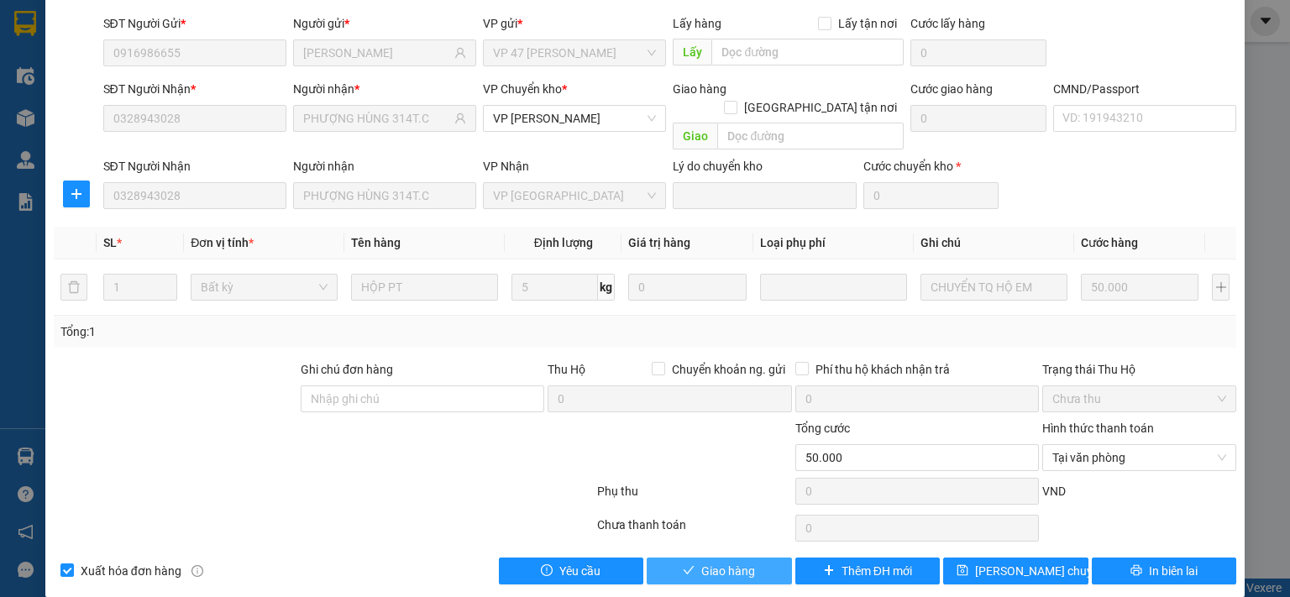
click at [751, 558] on button "Giao hàng" at bounding box center [719, 571] width 145 height 27
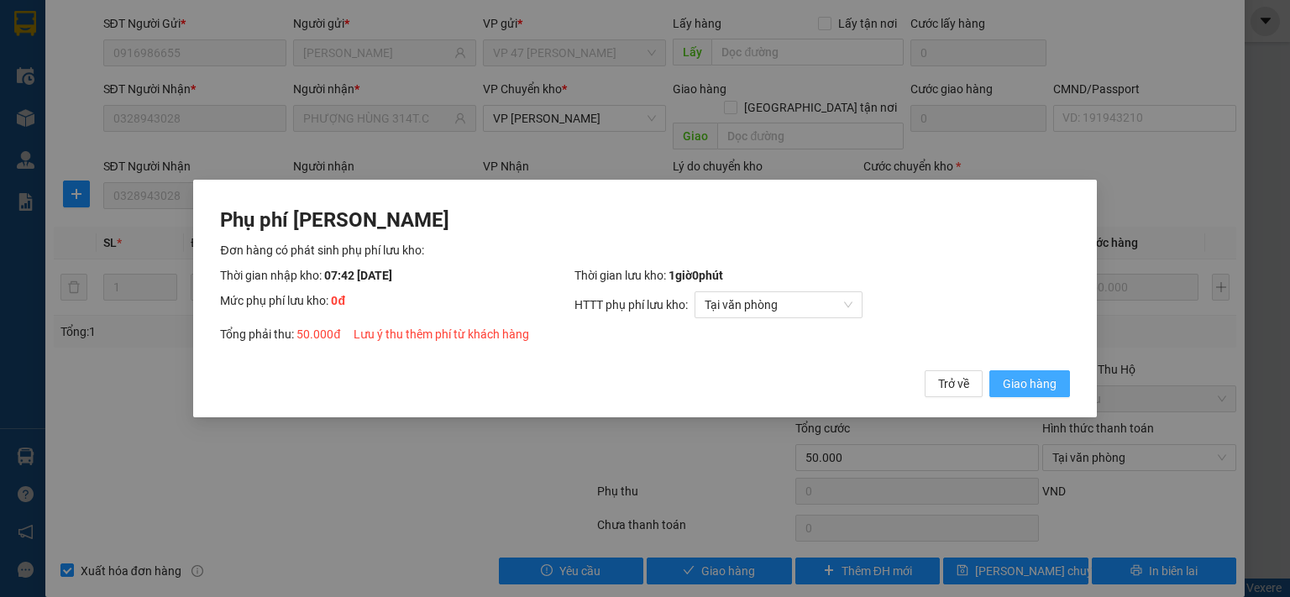
click at [1015, 384] on span "Giao hàng" at bounding box center [1030, 384] width 54 height 18
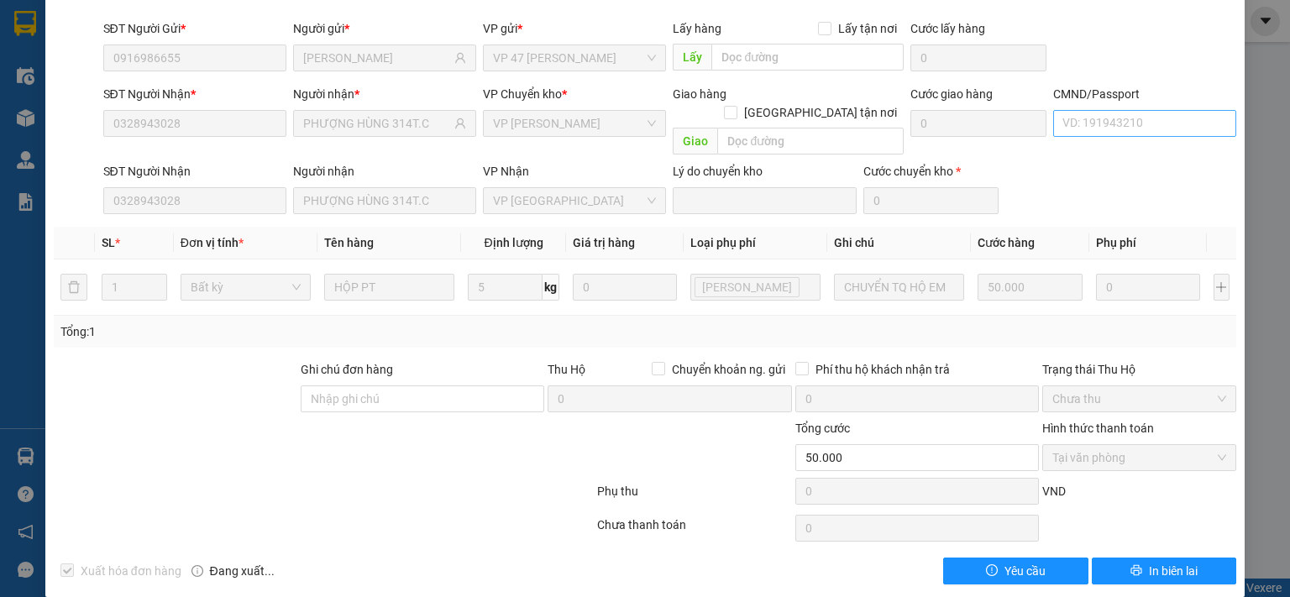
scroll to position [0, 0]
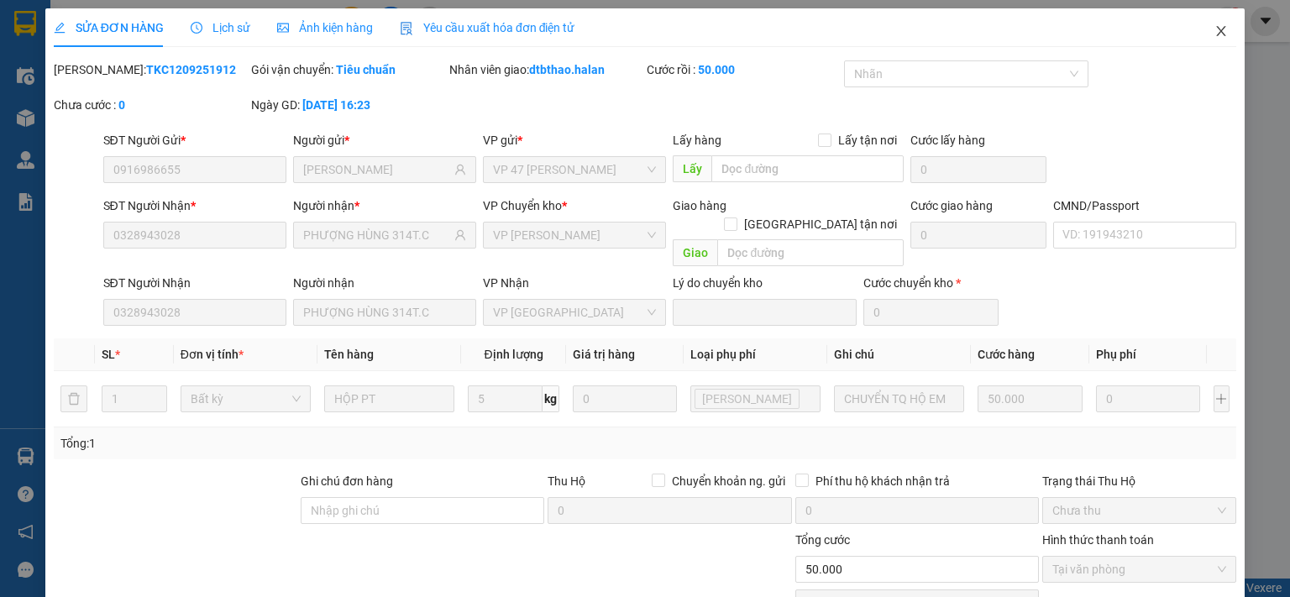
click at [1215, 35] on icon "close" at bounding box center [1221, 30] width 13 height 13
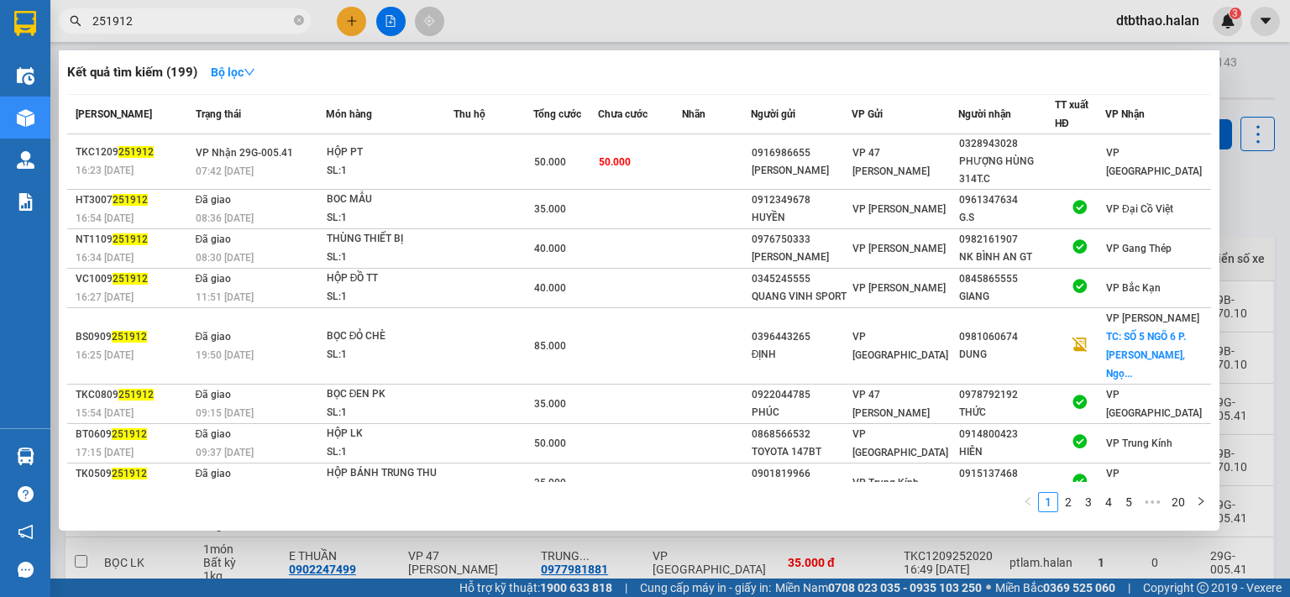
drag, startPoint x: 107, startPoint y: 18, endPoint x: 177, endPoint y: 18, distance: 70.6
click at [173, 18] on input "251912" at bounding box center [191, 21] width 198 height 18
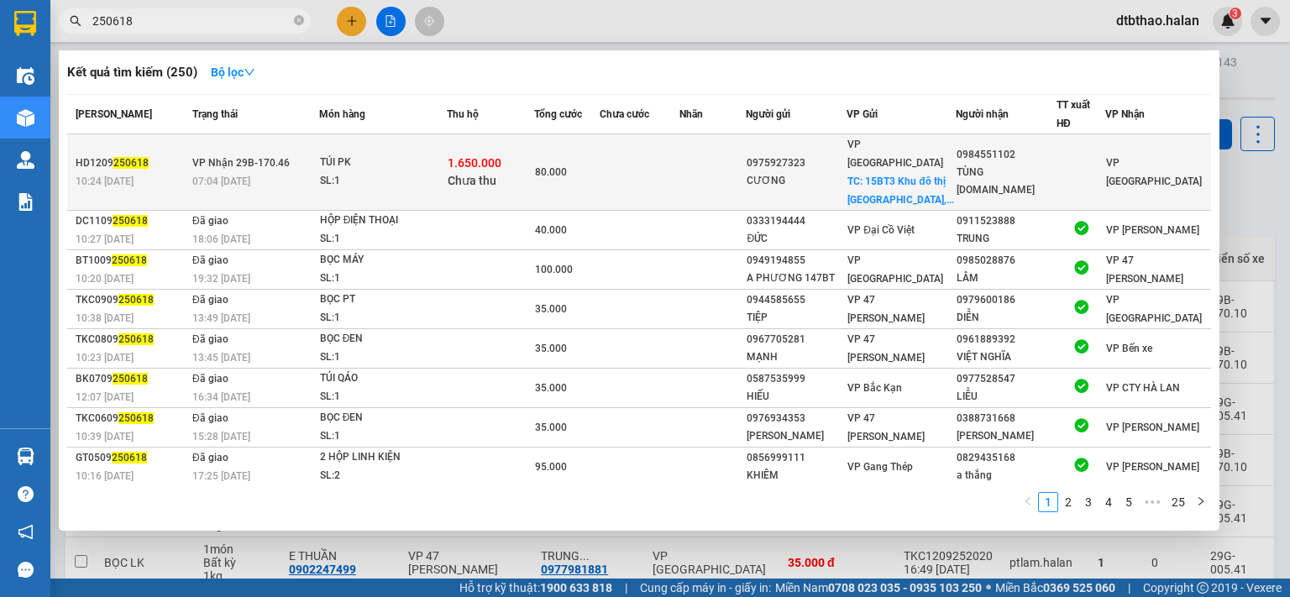
type input "250618"
click at [1015, 155] on div "0984551102" at bounding box center [1006, 155] width 99 height 18
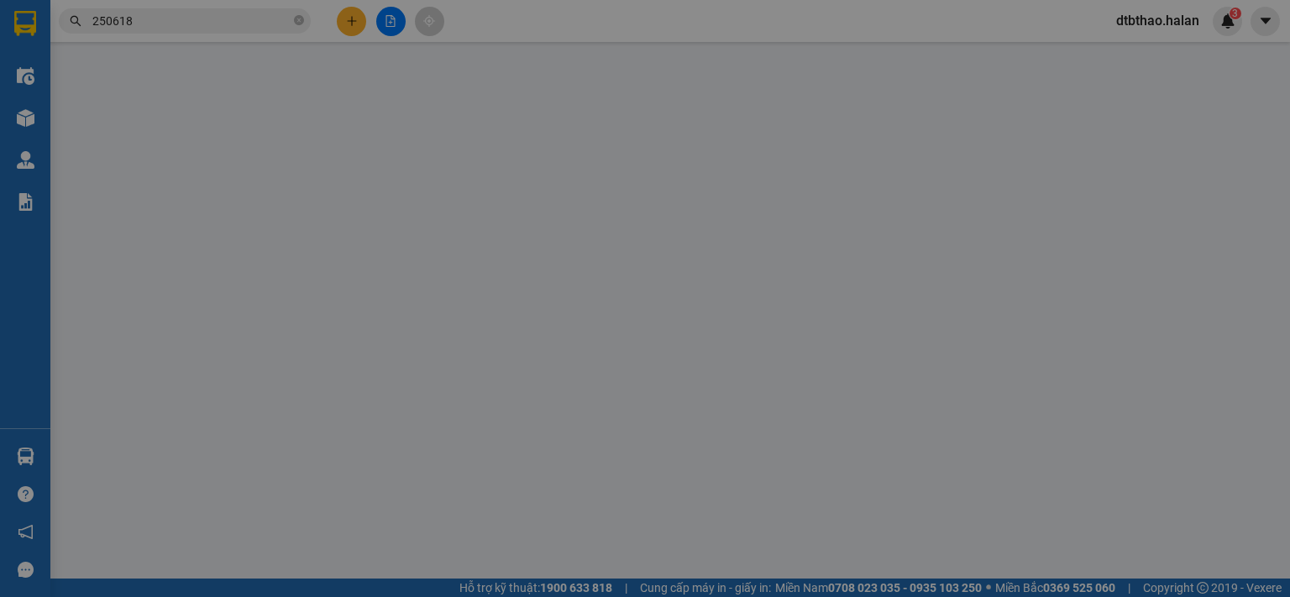
type input "0975927323"
type input "CƯƠNG"
checkbox input "true"
type input "15BT3 Khu đô thị Văn Phú, Phú La, Hà Đông, Hà Nội, Việt Nam"
type input "30.000"
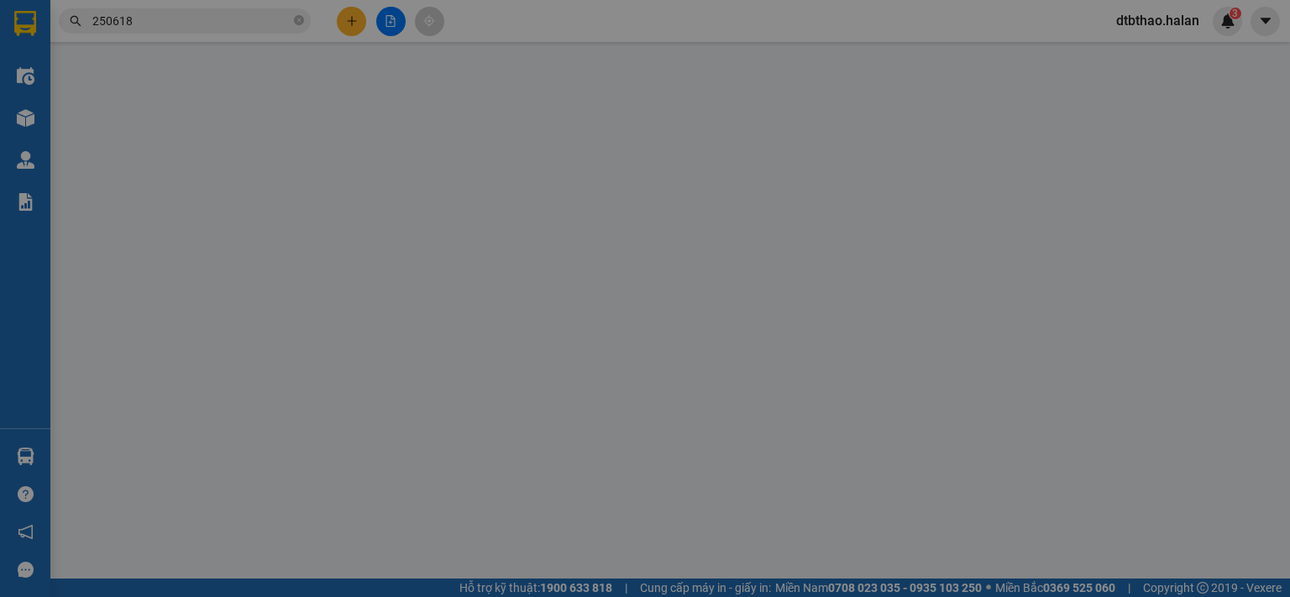
type input "0984551102"
type input "TÙNG 314.TC"
checkbox input "true"
type input "1.650.000"
type input "30.000"
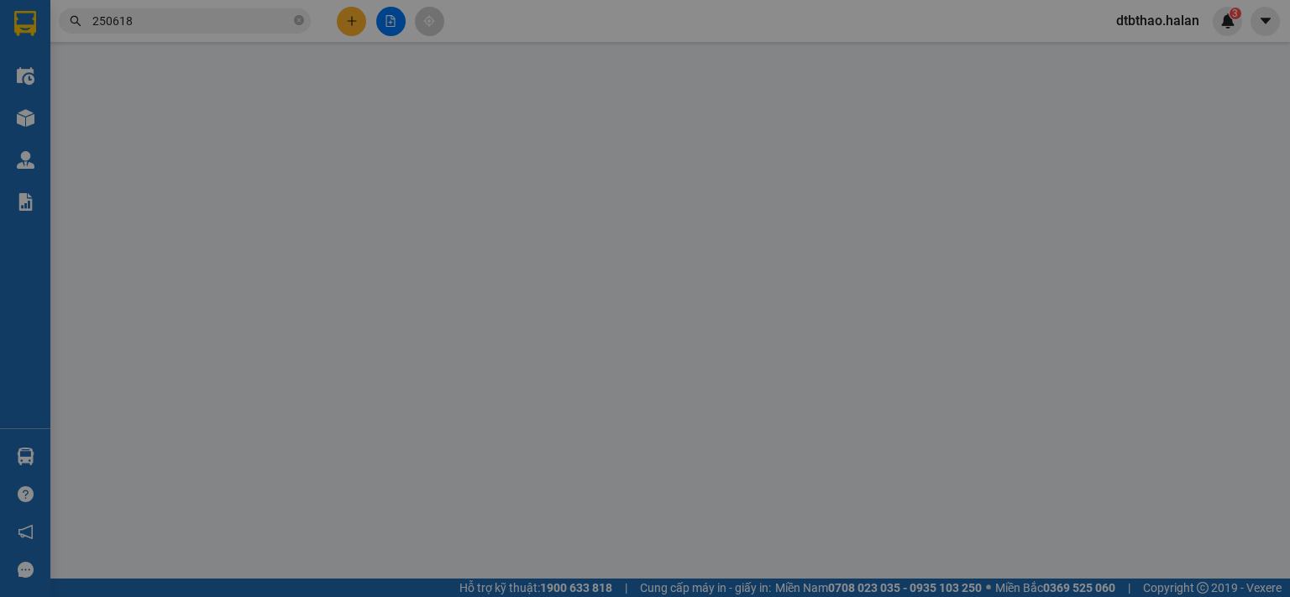
type input "80.000"
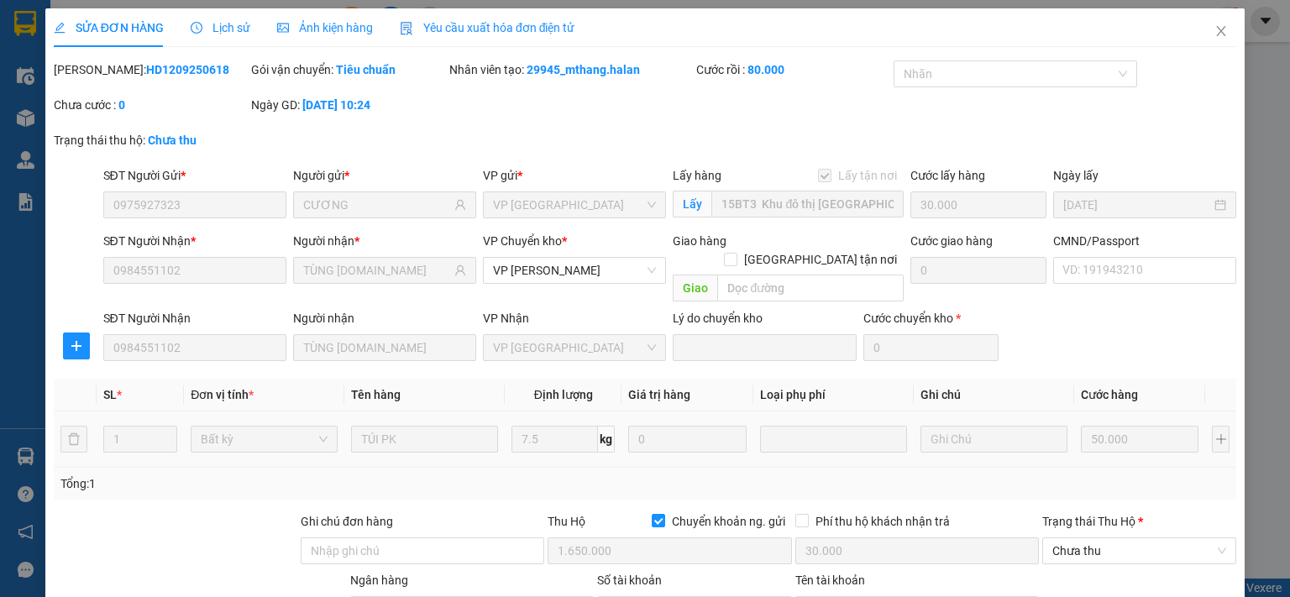
scroll to position [211, 0]
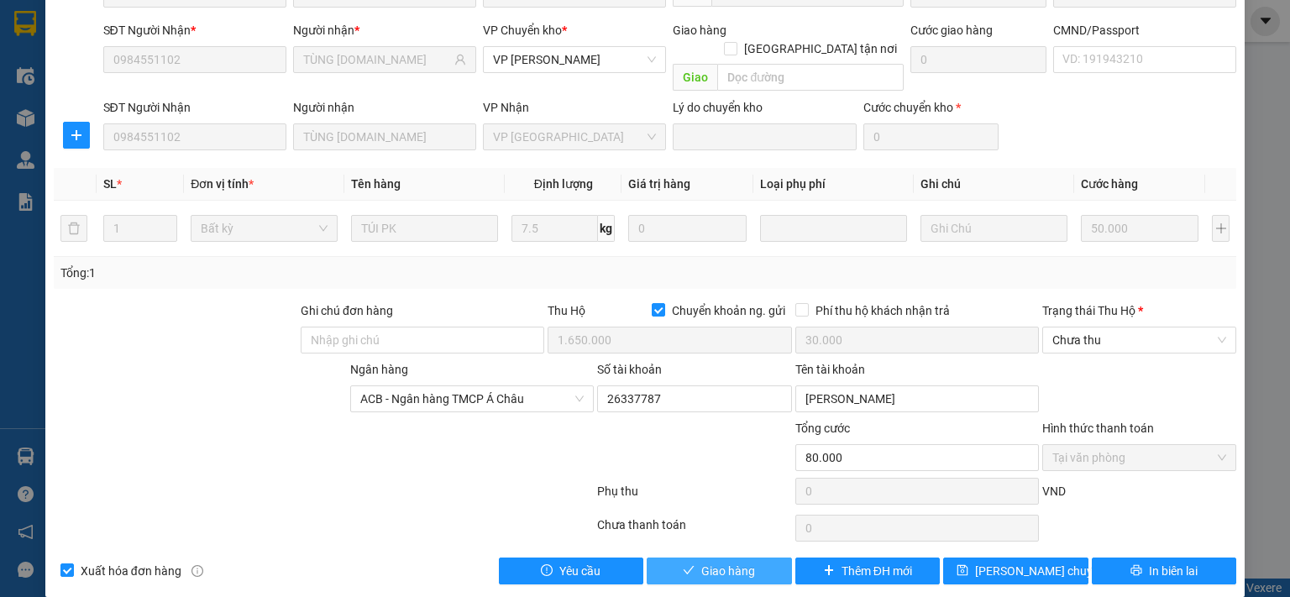
click at [687, 564] on icon "check" at bounding box center [689, 570] width 12 height 12
click at [1085, 328] on span "Chưa thu" at bounding box center [1139, 340] width 174 height 25
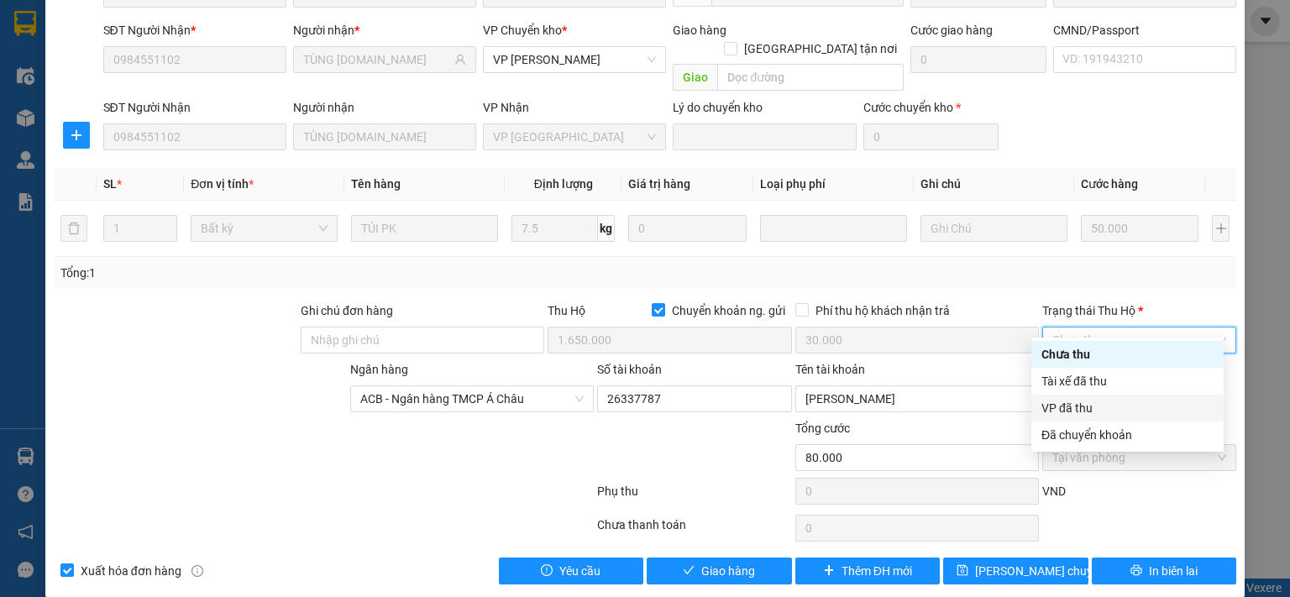
click at [1072, 414] on div "VP đã thu" at bounding box center [1128, 408] width 172 height 18
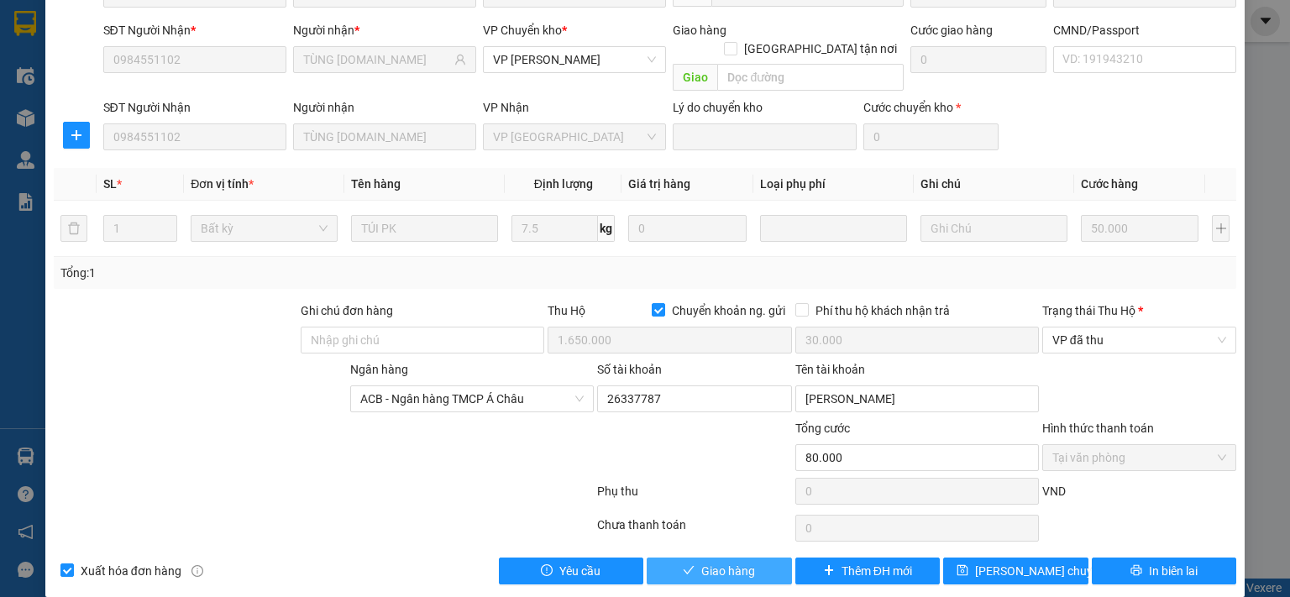
click at [739, 562] on span "Giao hàng" at bounding box center [728, 571] width 54 height 18
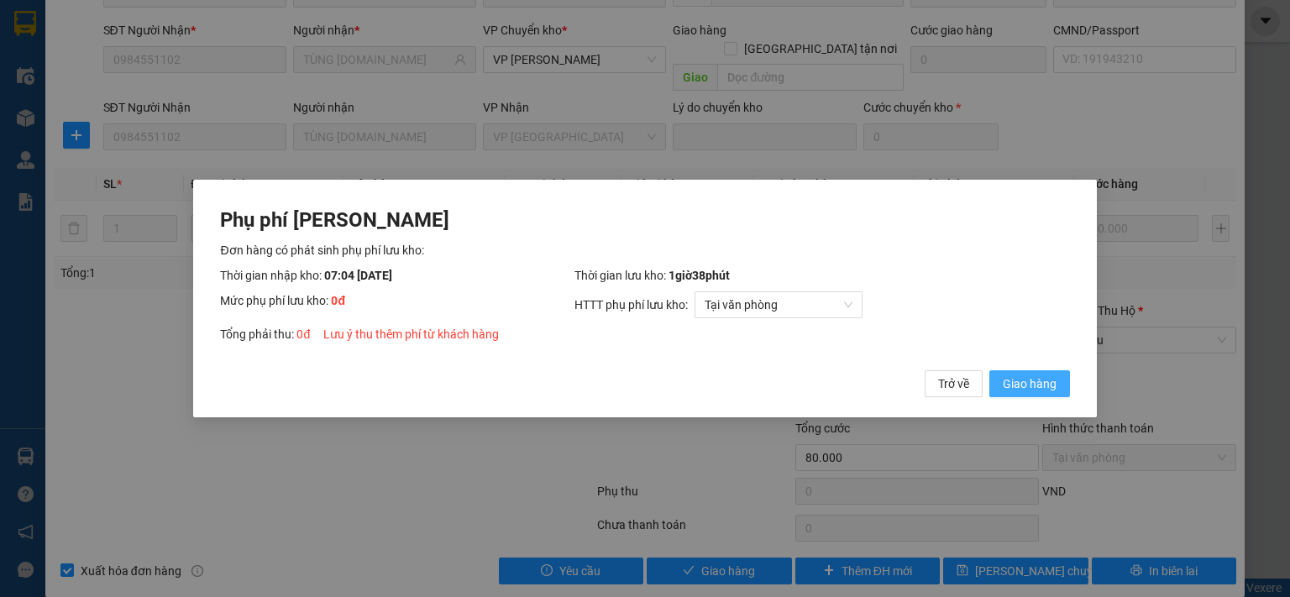
click at [1028, 384] on span "Giao hàng" at bounding box center [1030, 384] width 54 height 18
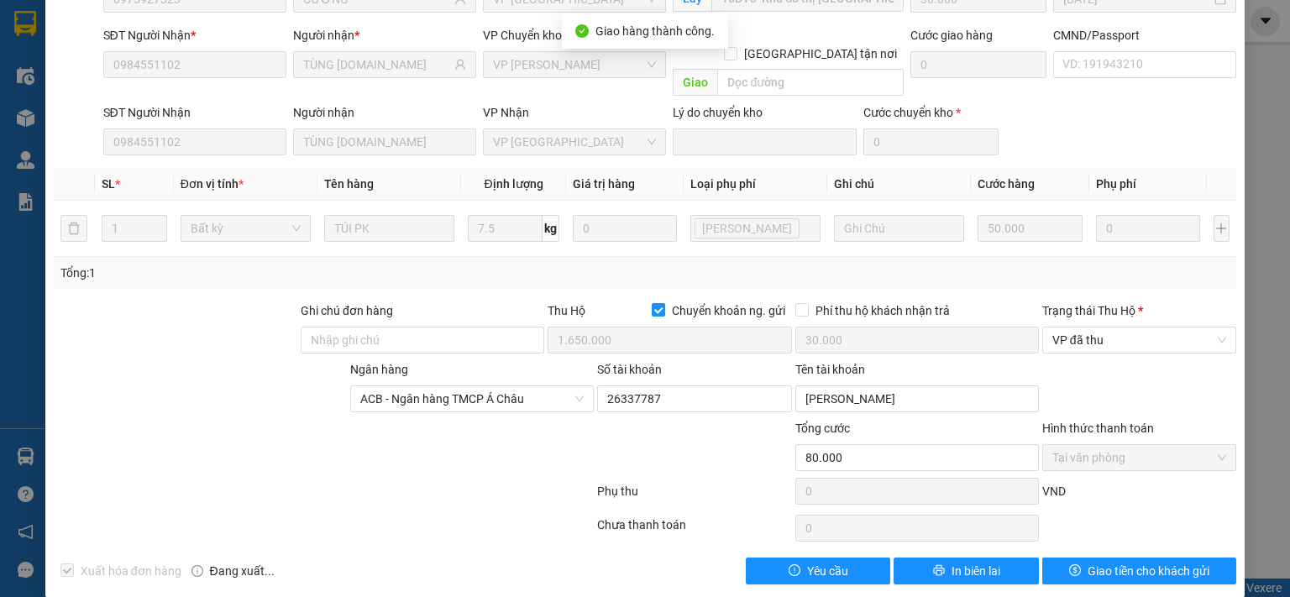
scroll to position [0, 0]
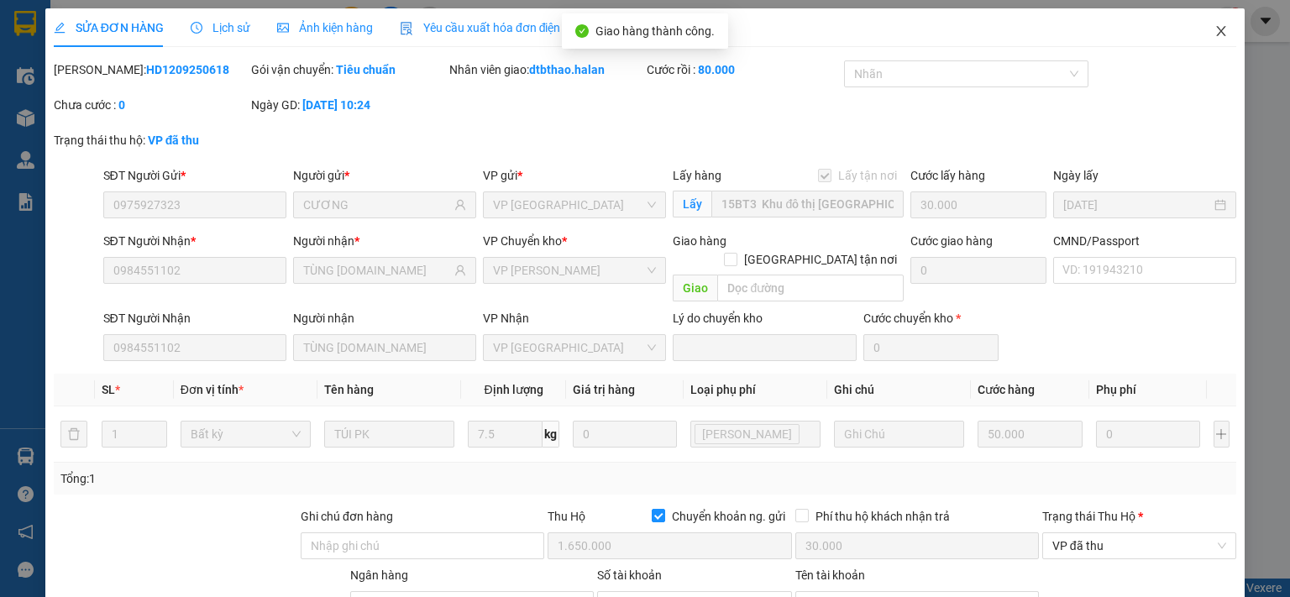
click at [1217, 31] on icon "close" at bounding box center [1221, 31] width 9 height 10
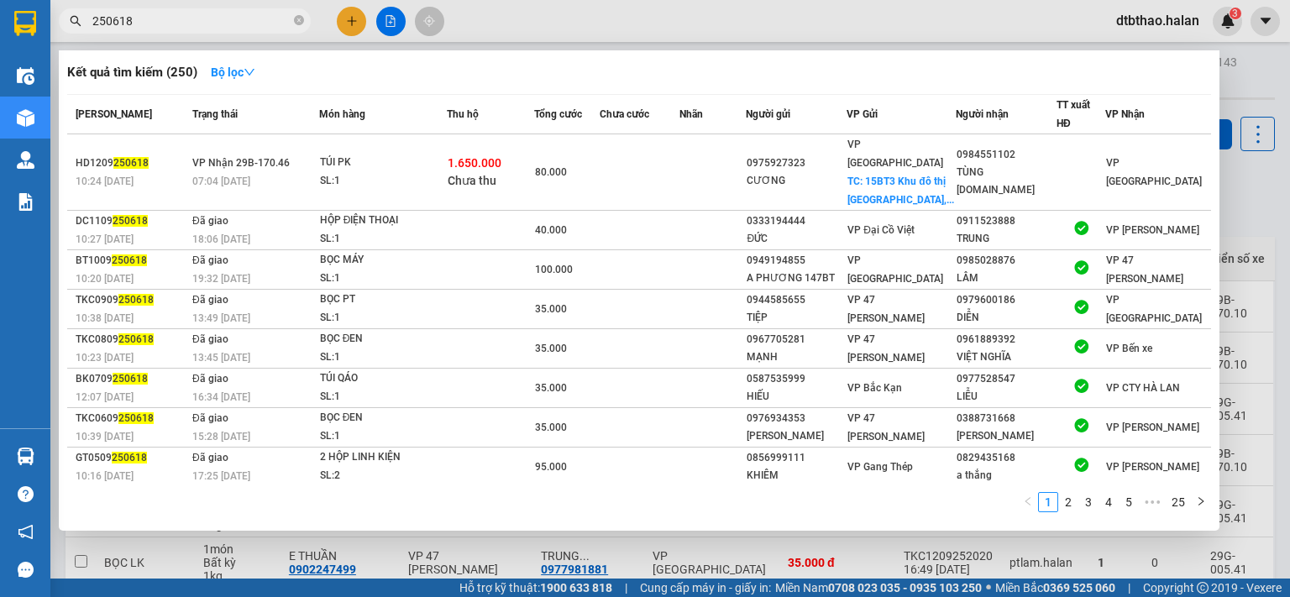
drag, startPoint x: 106, startPoint y: 18, endPoint x: 175, endPoint y: 18, distance: 68.9
click at [175, 18] on input "250618" at bounding box center [191, 21] width 198 height 18
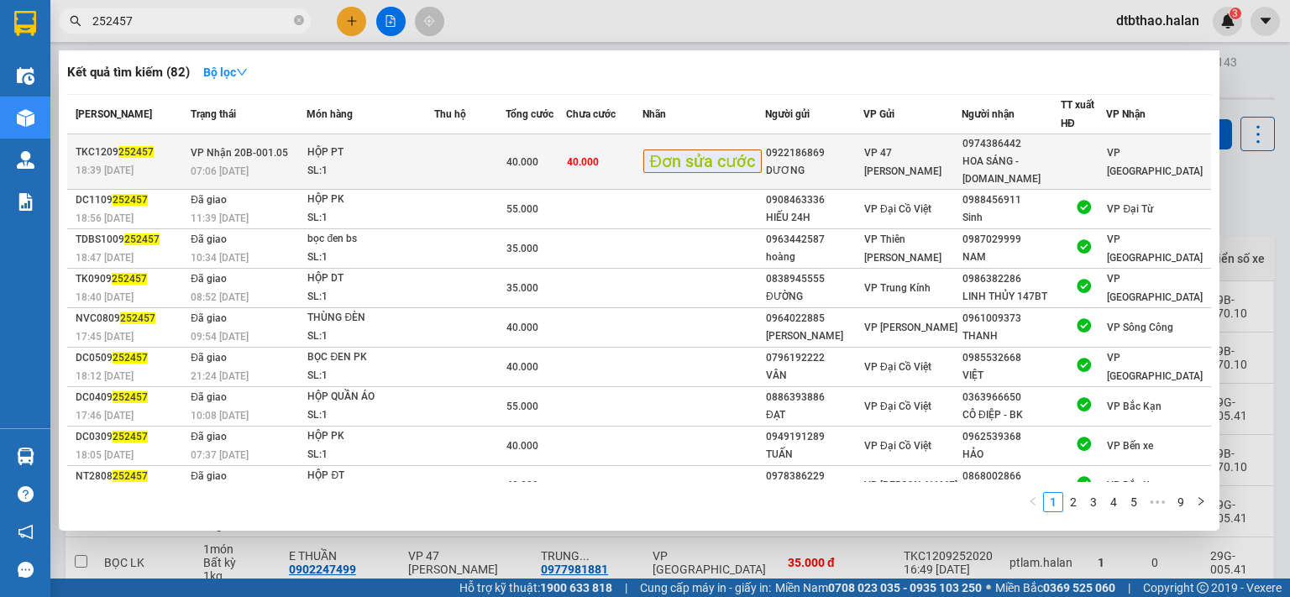
type input "252457"
click at [961, 157] on div "VP 47 [PERSON_NAME]" at bounding box center [912, 162] width 97 height 37
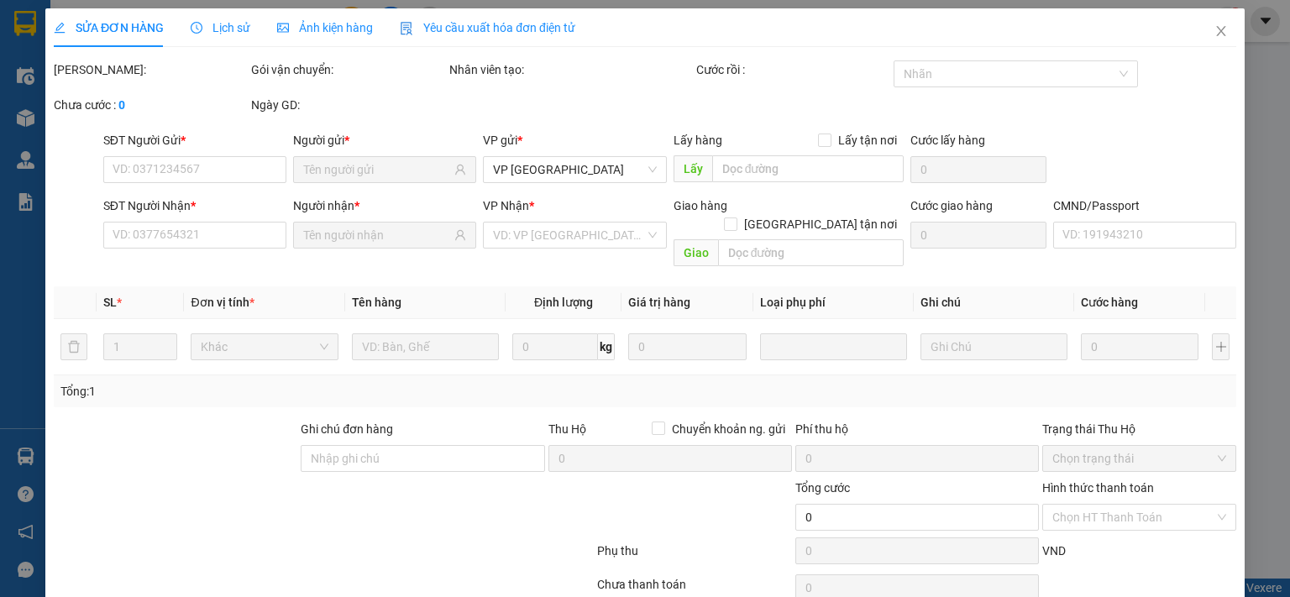
type input "0922186869"
type input "DƯƠNG"
type input "0974386442"
type input "HOA SÁNG - [DOMAIN_NAME]"
type input "40.000"
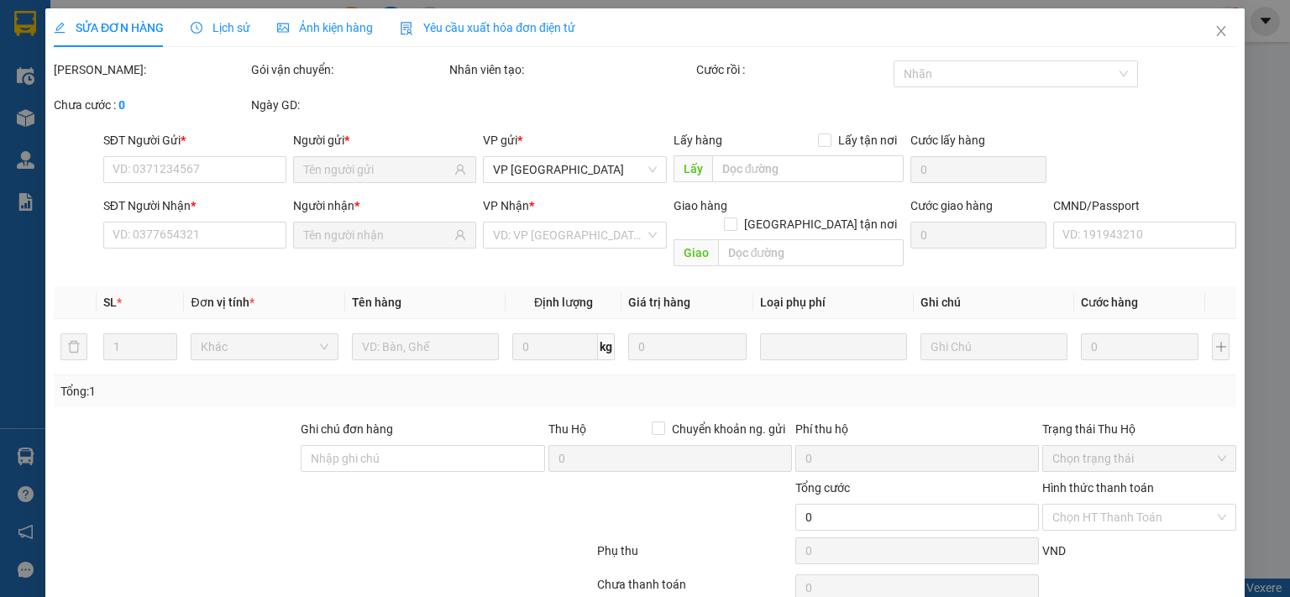
type input "40.000"
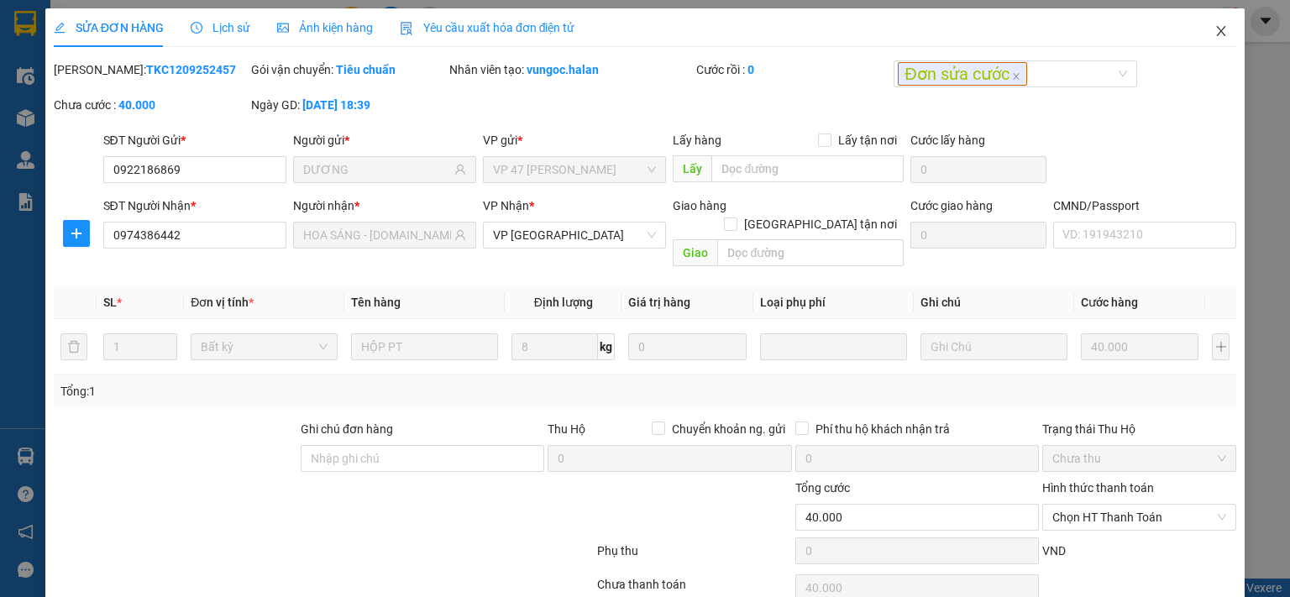
click at [1215, 31] on icon "close" at bounding box center [1221, 30] width 13 height 13
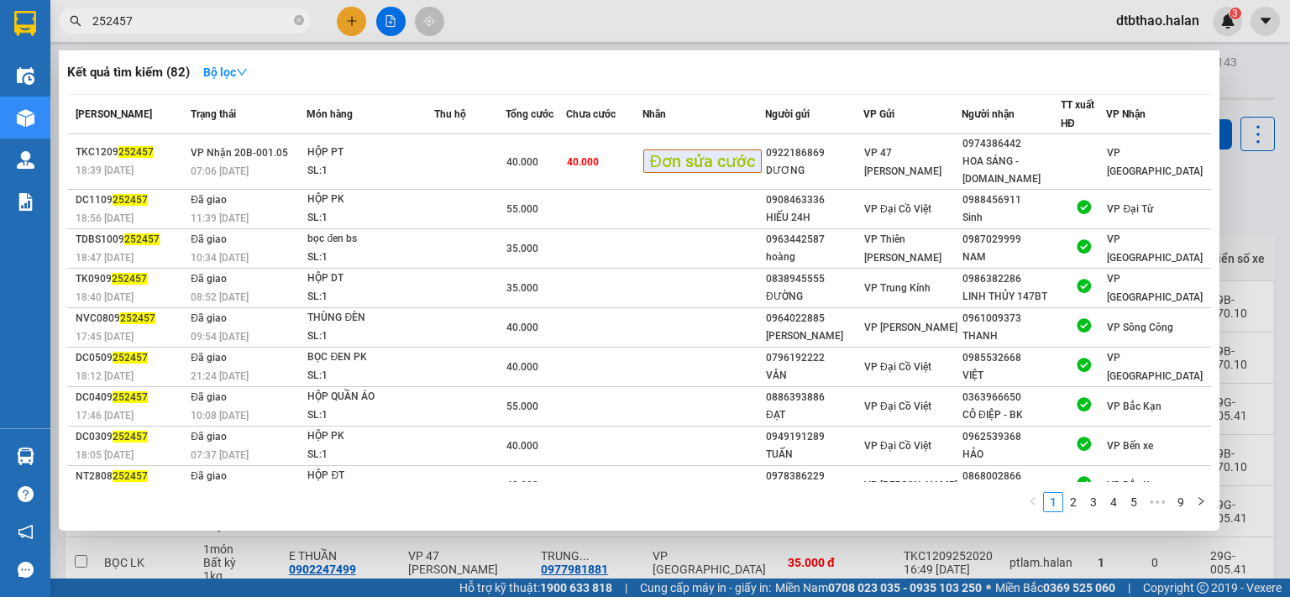
drag, startPoint x: 107, startPoint y: 20, endPoint x: 171, endPoint y: 20, distance: 64.7
click at [159, 19] on input "252457" at bounding box center [191, 21] width 198 height 18
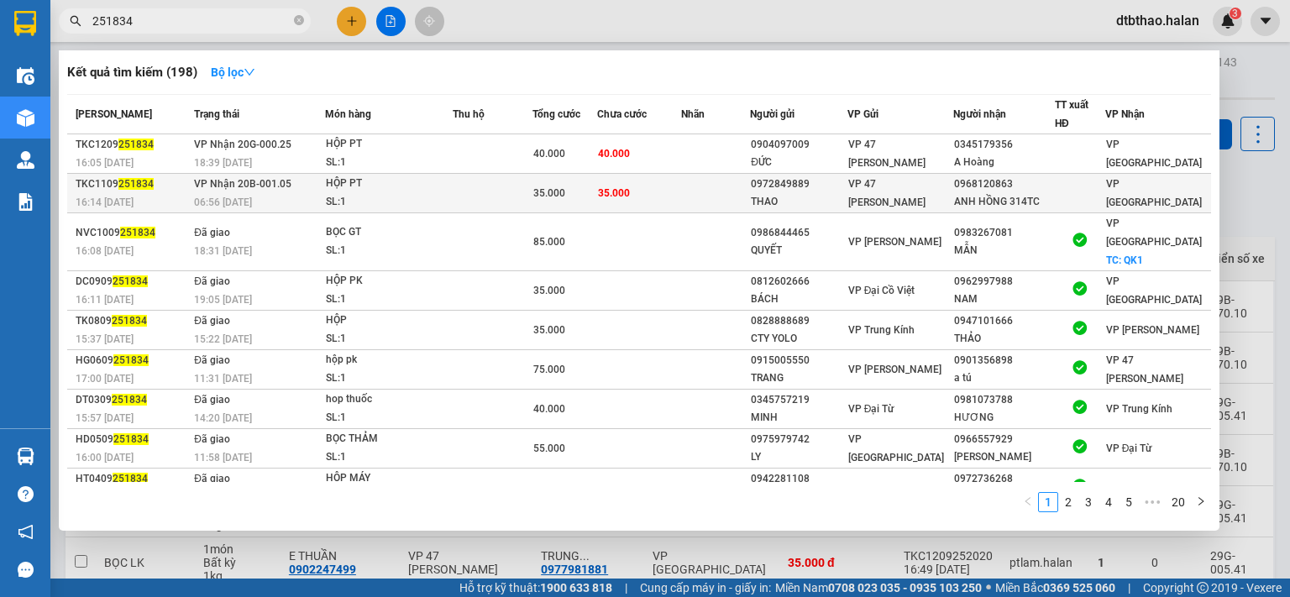
type input "251834"
click at [904, 191] on div "VP 47 [PERSON_NAME]" at bounding box center [900, 193] width 104 height 37
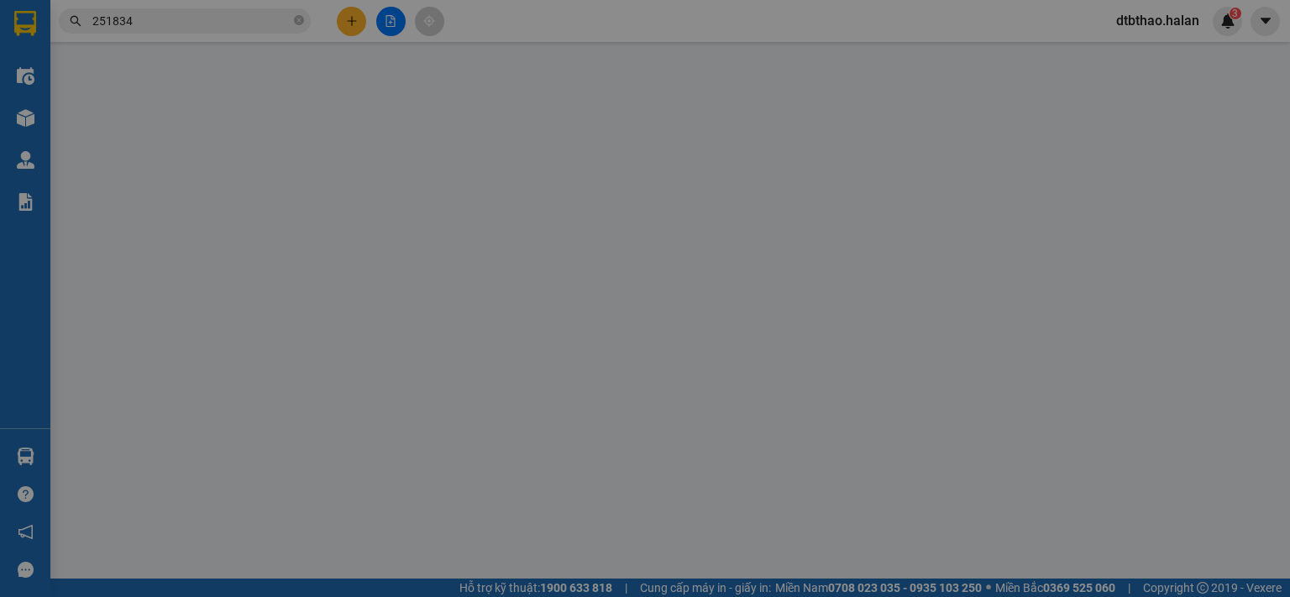
type input "0972849889"
type input "THAO"
type input "0968120863"
type input "ANH HỒNG 314TC"
type input "35.000"
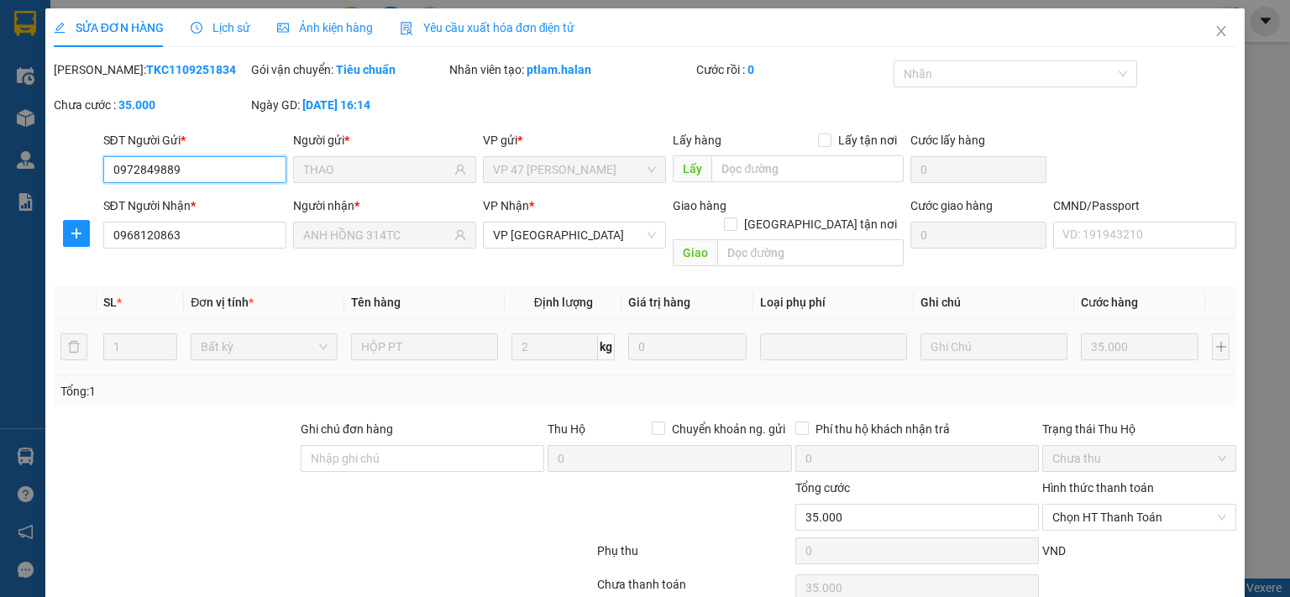
scroll to position [60, 0]
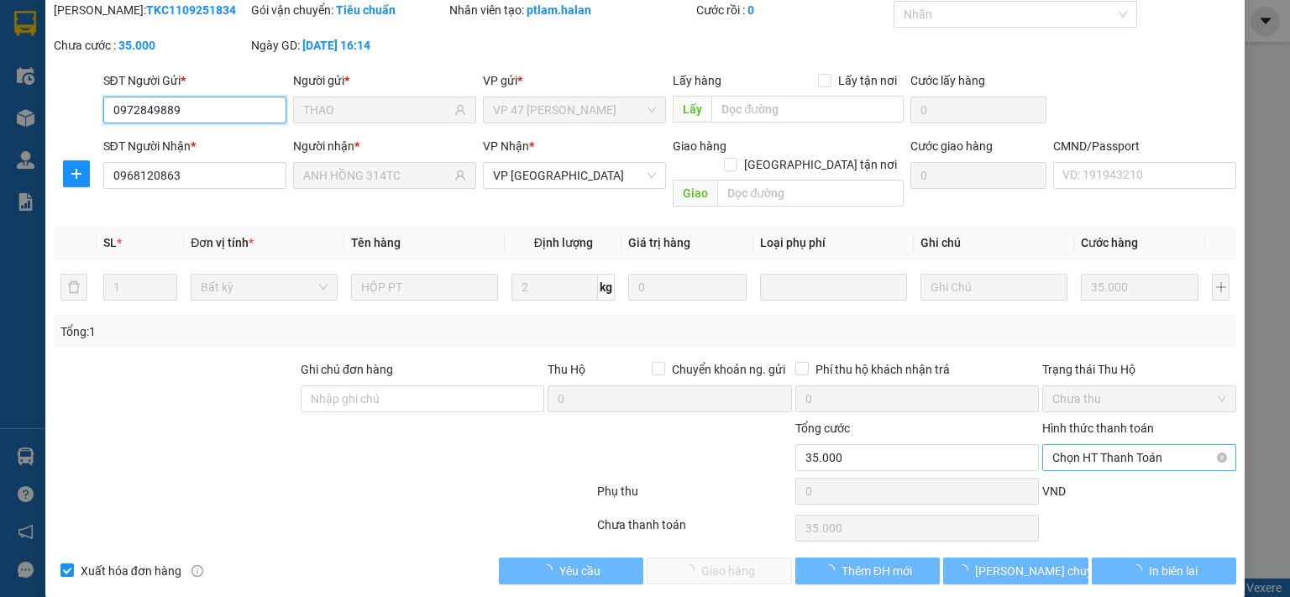
click at [1066, 445] on span "Chọn HT Thanh Toán" at bounding box center [1139, 457] width 174 height 25
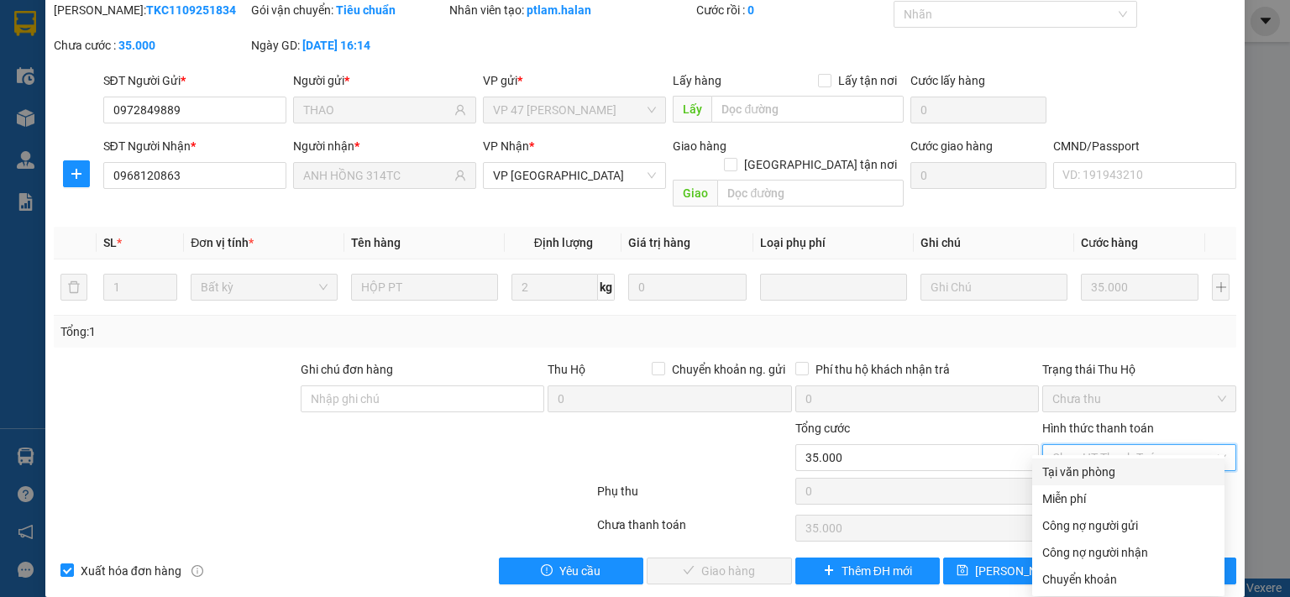
click at [1075, 473] on div "Tại văn phòng" at bounding box center [1128, 472] width 172 height 18
type input "0"
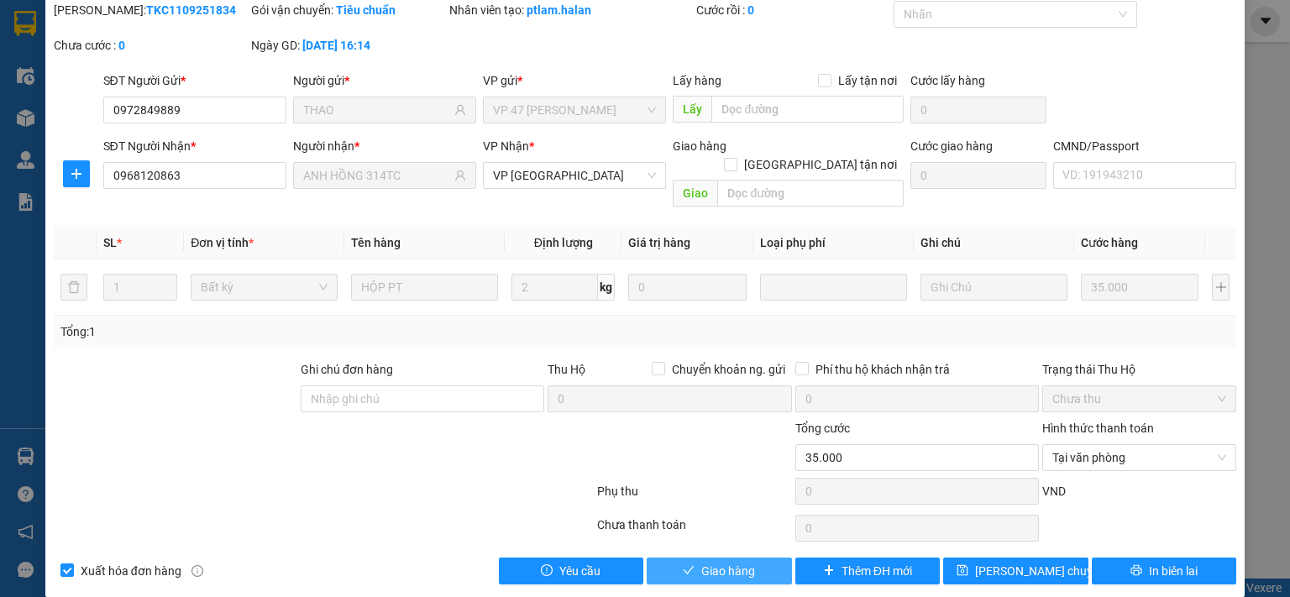
click at [749, 558] on button "Giao hàng" at bounding box center [719, 571] width 145 height 27
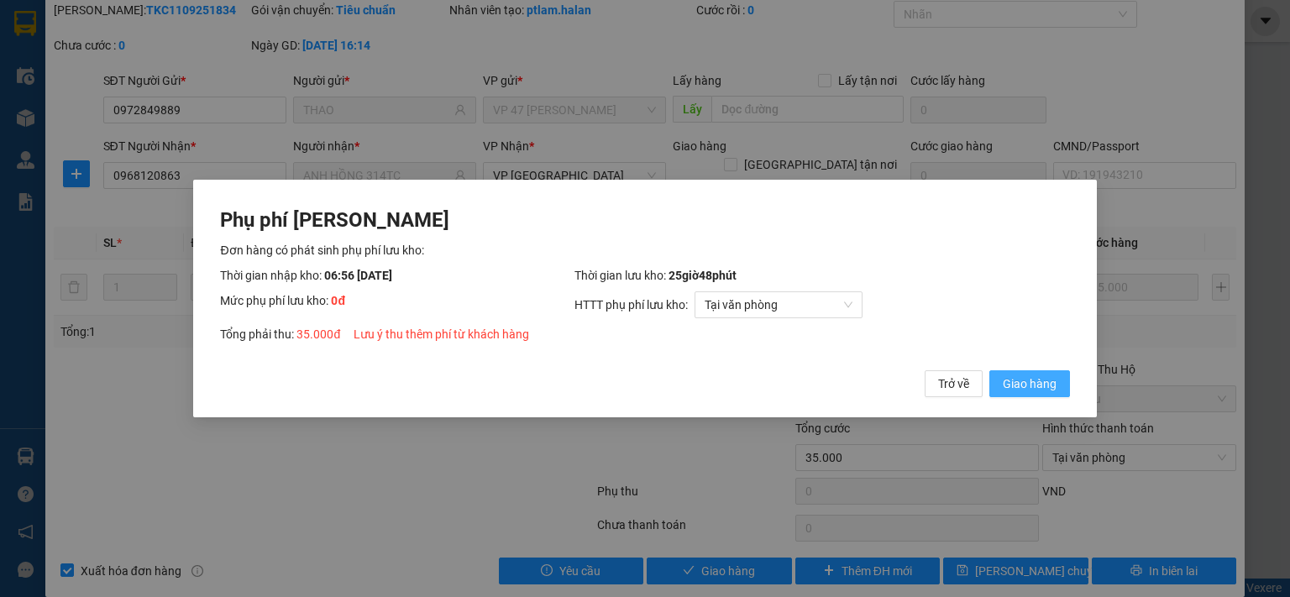
click at [1045, 386] on span "Giao hàng" at bounding box center [1030, 384] width 54 height 18
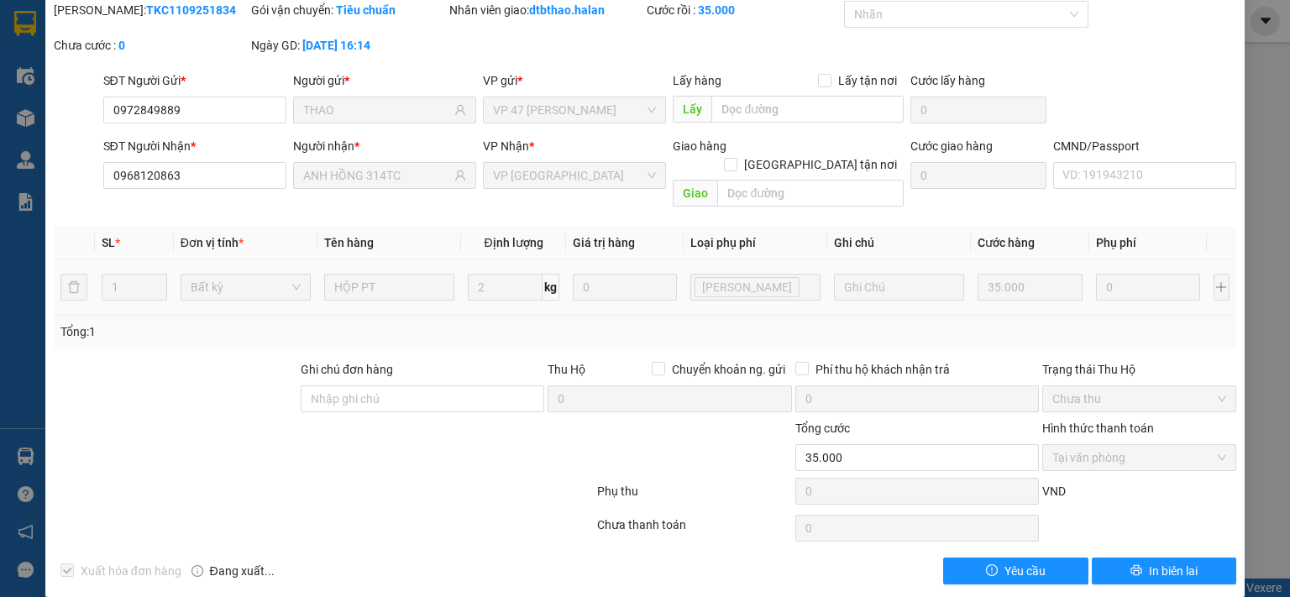
scroll to position [0, 0]
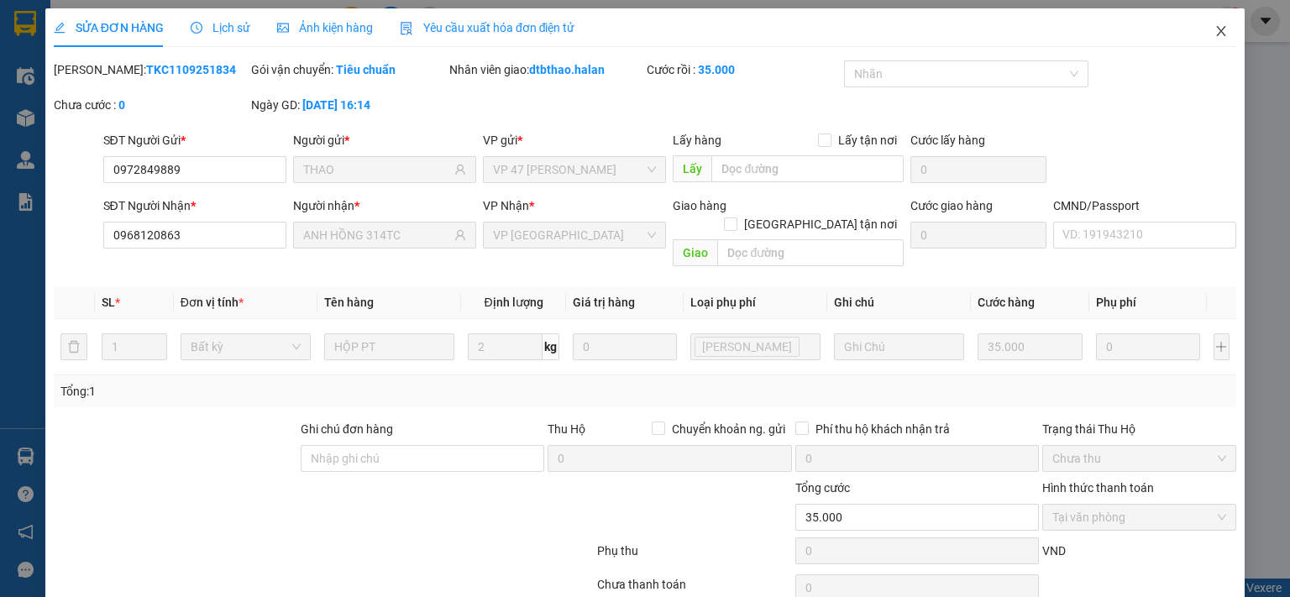
click at [1217, 33] on icon "close" at bounding box center [1221, 31] width 9 height 10
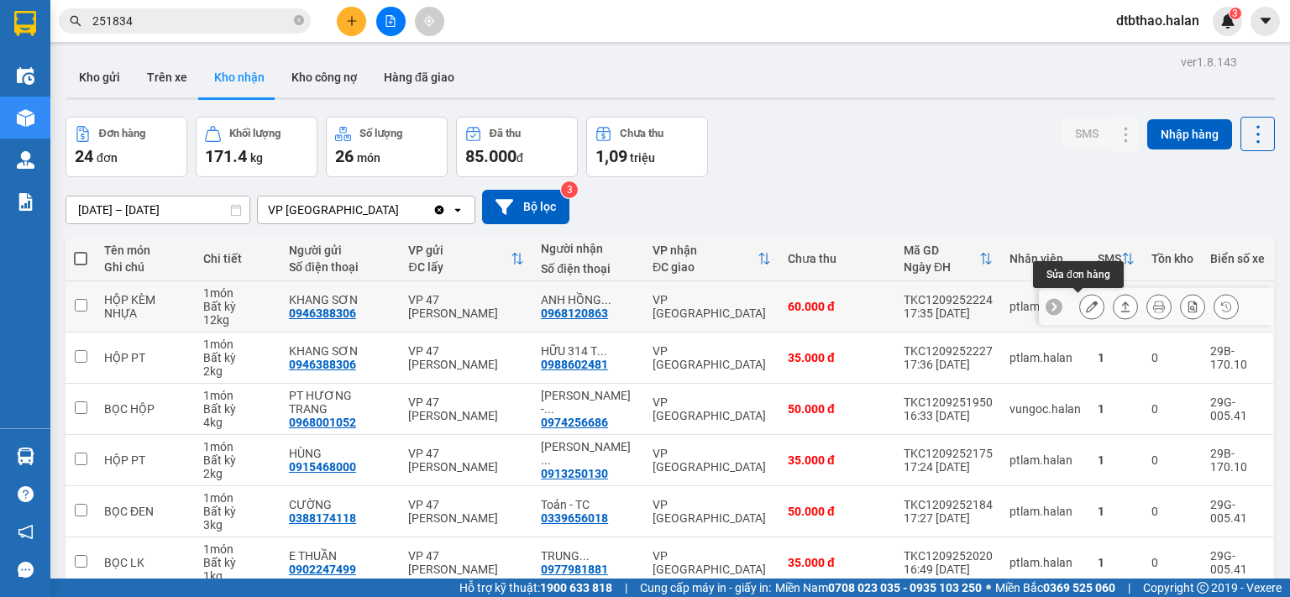
click at [1086, 308] on icon at bounding box center [1092, 307] width 12 height 12
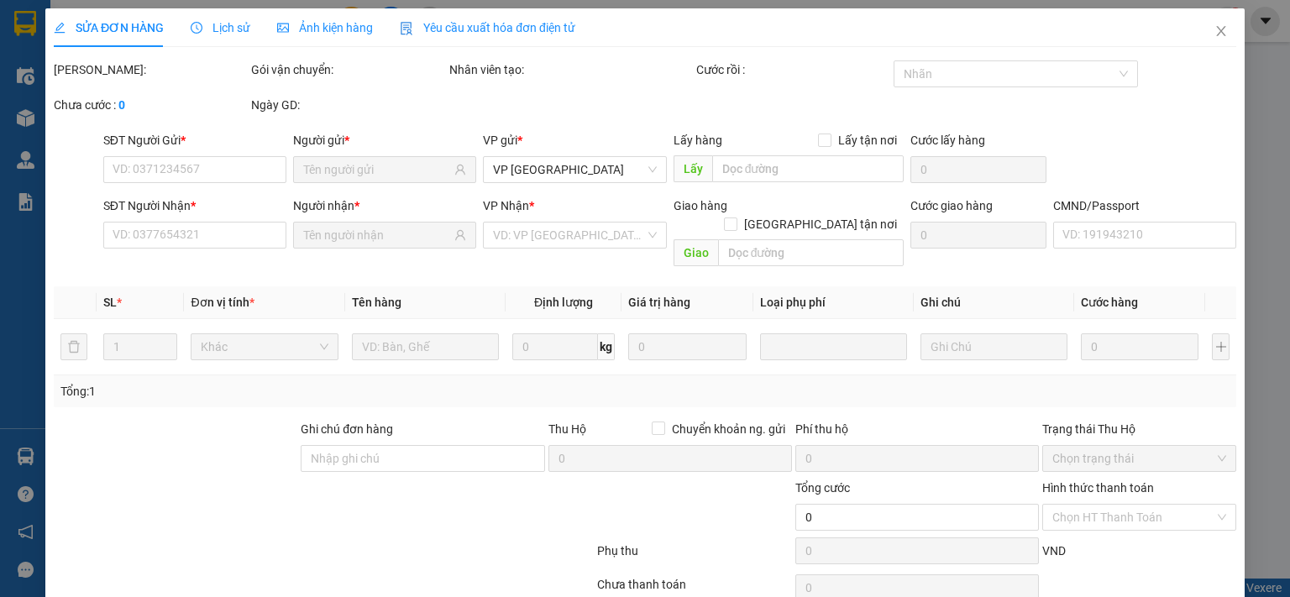
type input "0946388306"
type input "KHANG SƠN"
type input "0968120863"
type input "ANH HỒNG 314TC"
type input "60.000"
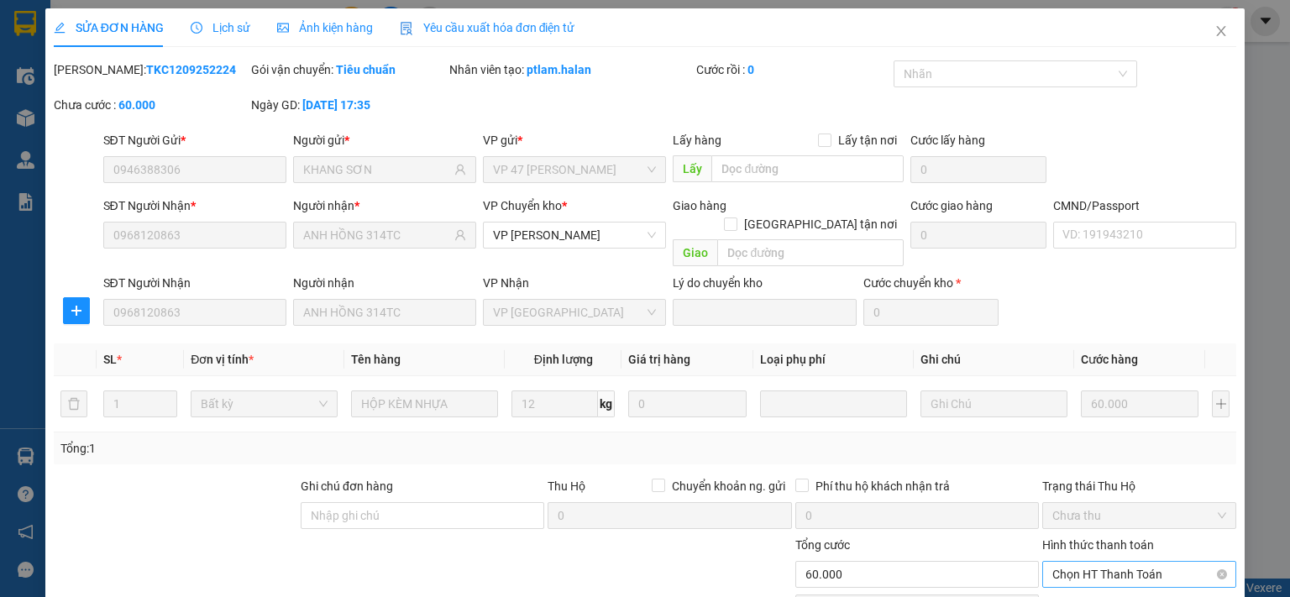
scroll to position [117, 0]
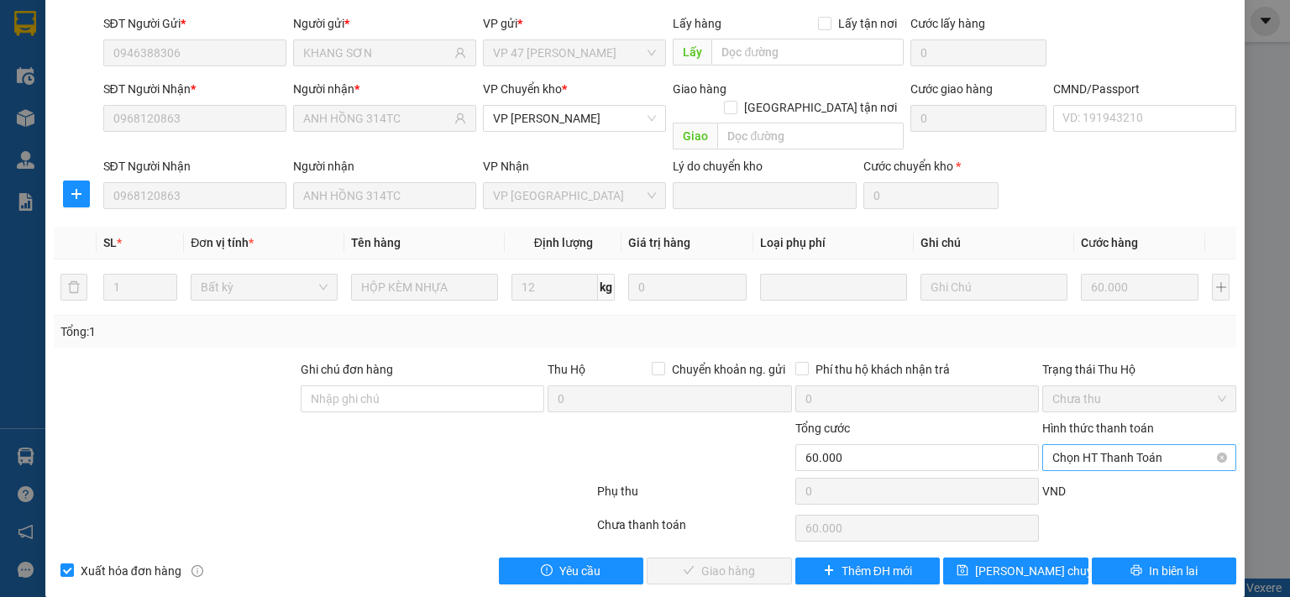
click at [1102, 445] on span "Chọn HT Thanh Toán" at bounding box center [1139, 457] width 174 height 25
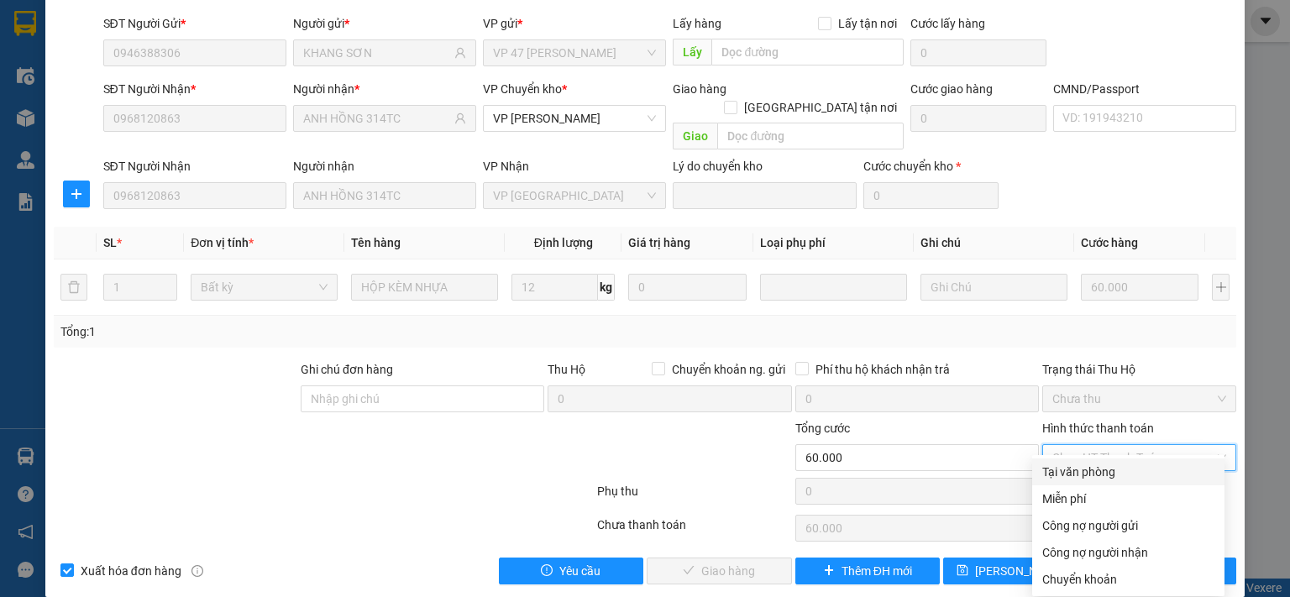
click at [1101, 466] on div "Tại văn phòng" at bounding box center [1128, 472] width 172 height 18
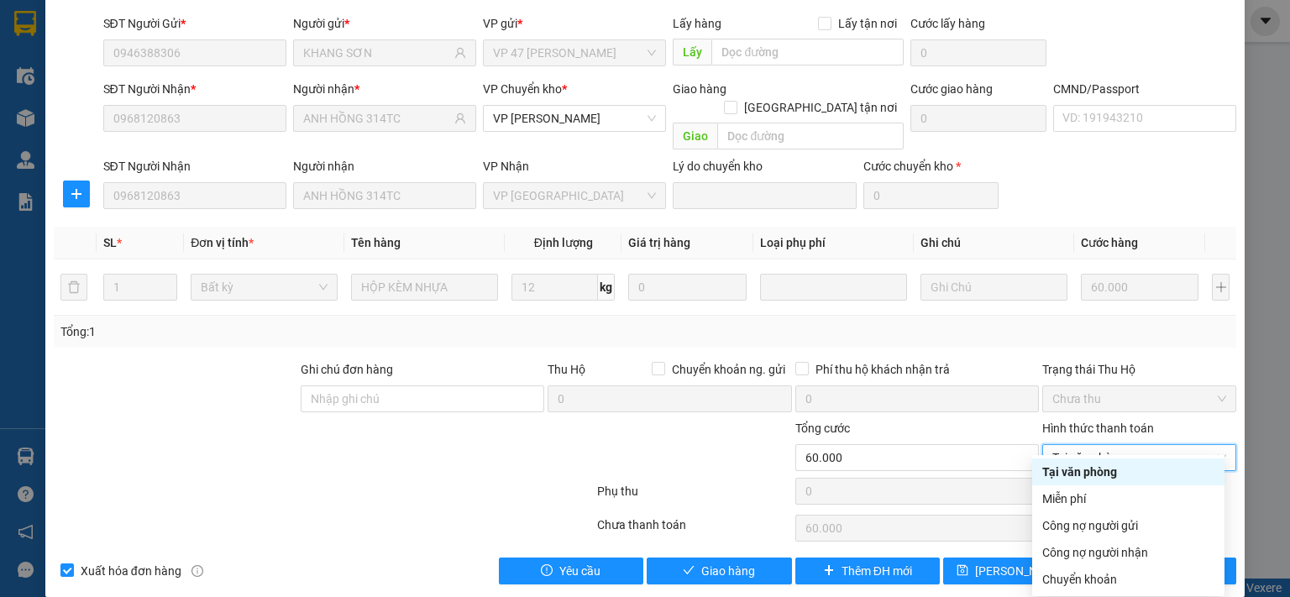
type input "0"
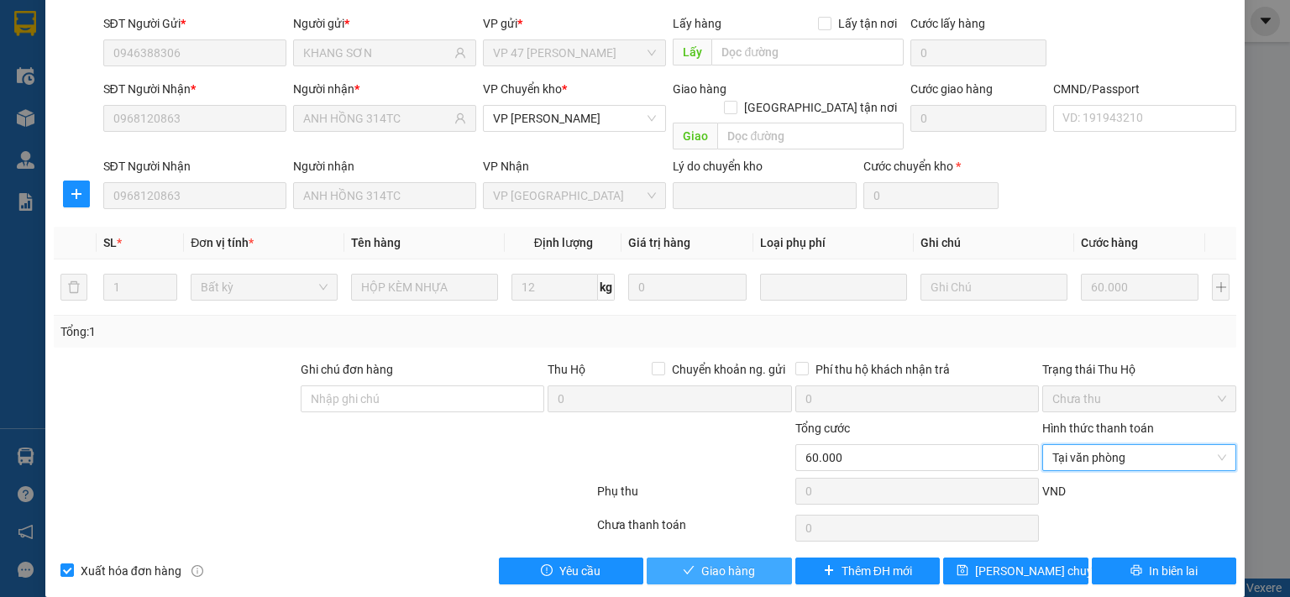
click at [749, 558] on button "Giao hàng" at bounding box center [719, 571] width 145 height 27
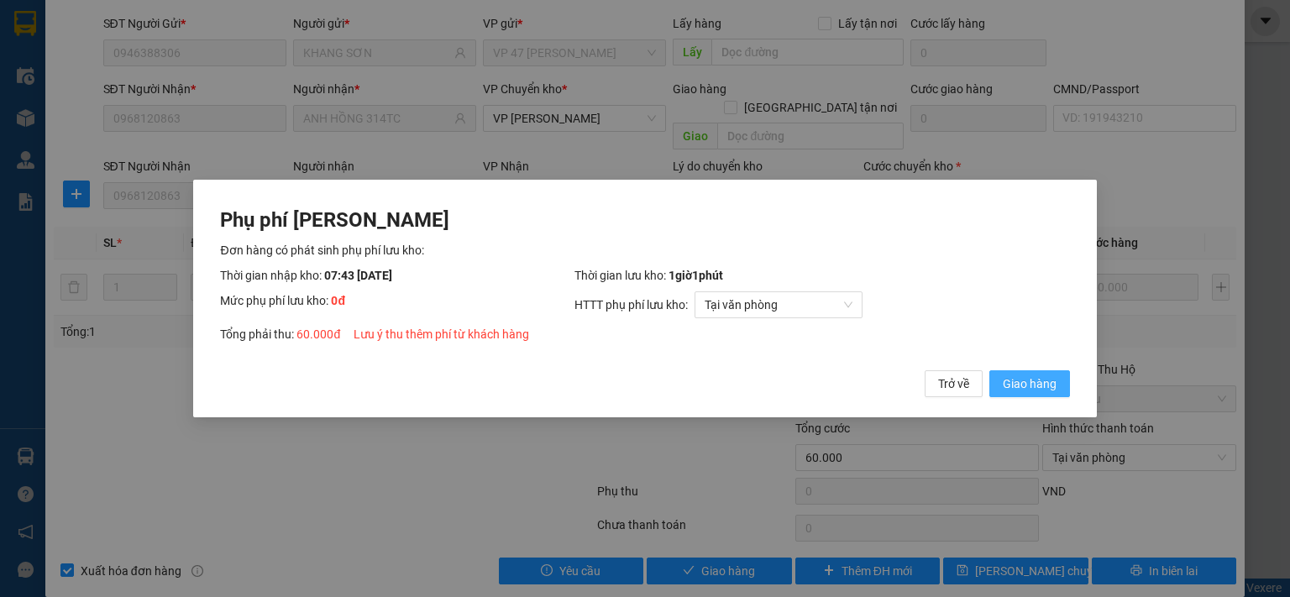
click at [1048, 388] on span "Giao hàng" at bounding box center [1030, 384] width 54 height 18
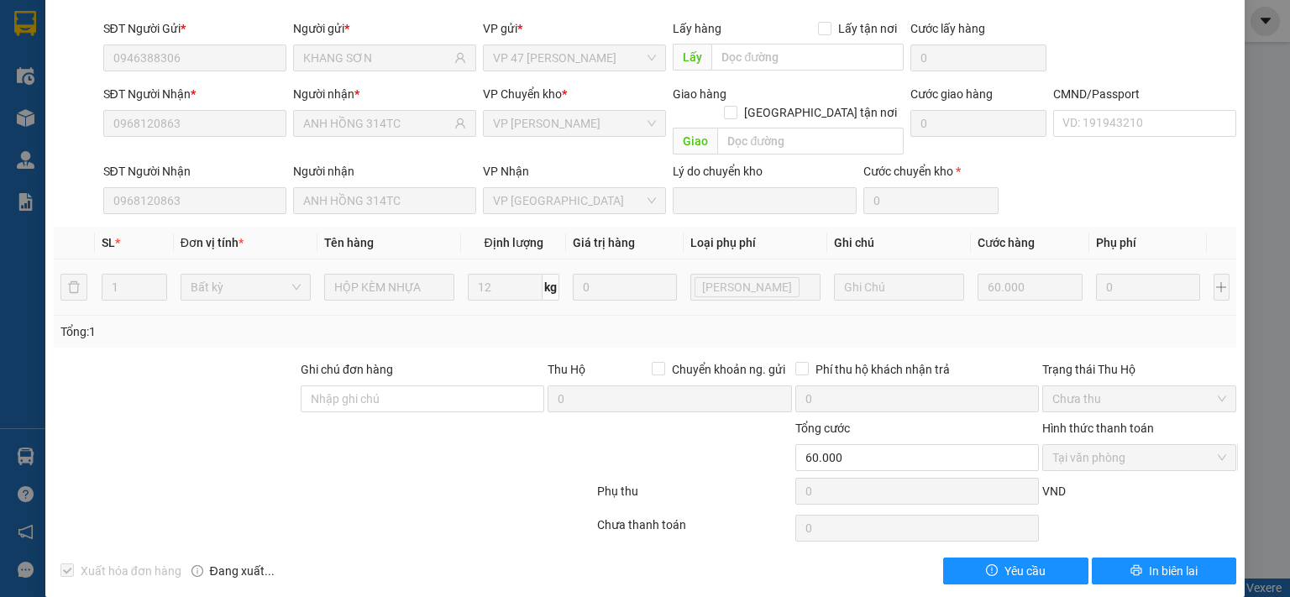
scroll to position [0, 0]
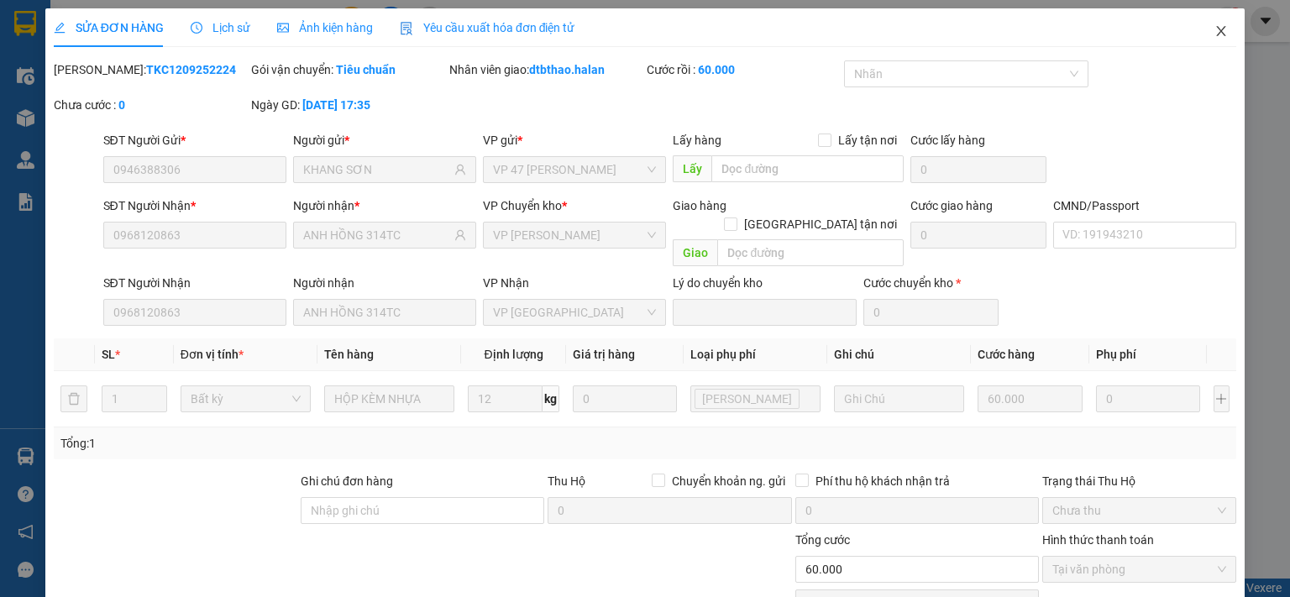
click at [1215, 29] on icon "close" at bounding box center [1221, 30] width 13 height 13
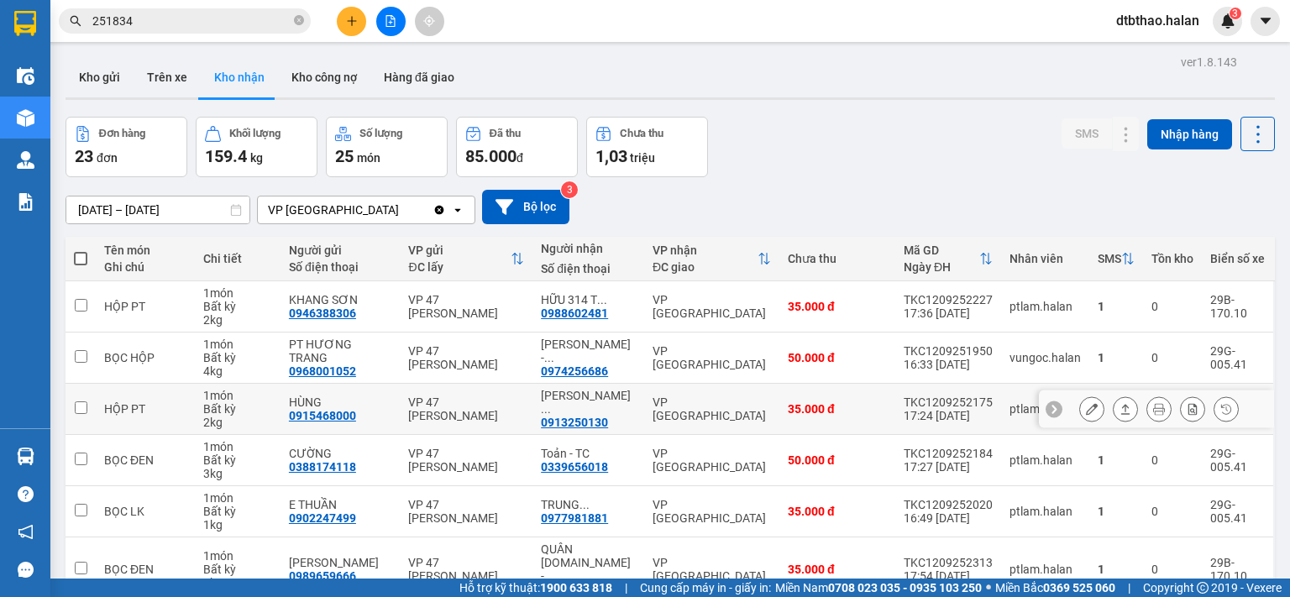
scroll to position [281, 0]
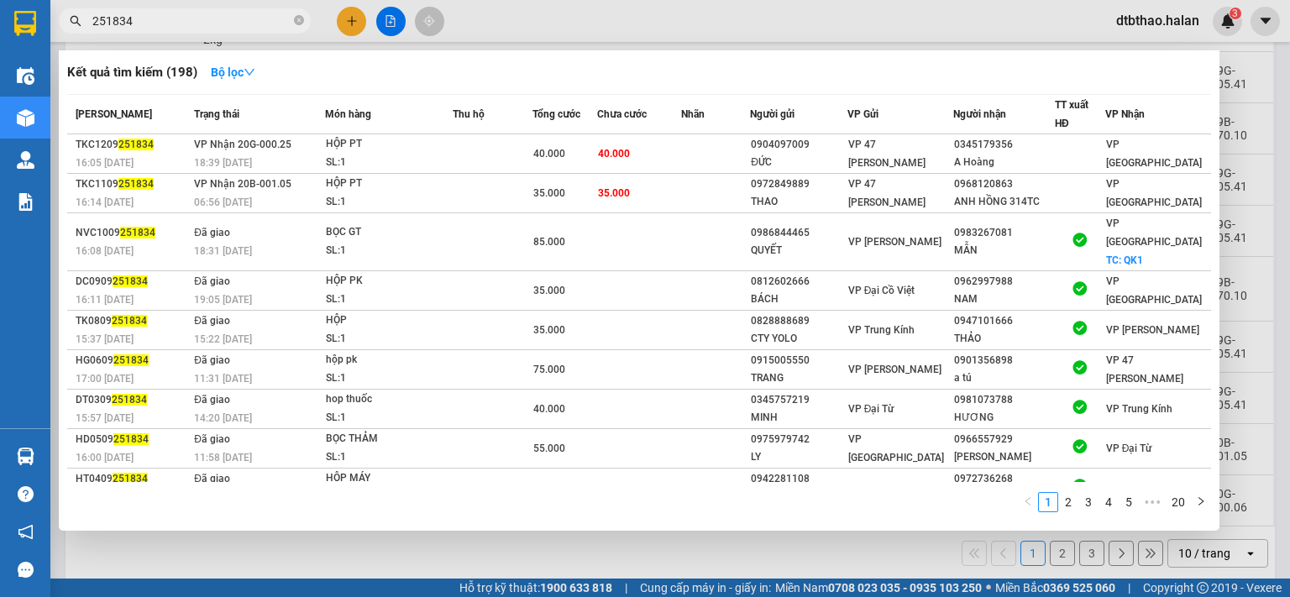
drag, startPoint x: 103, startPoint y: 23, endPoint x: 168, endPoint y: 24, distance: 64.7
click at [168, 24] on input "251834" at bounding box center [191, 21] width 198 height 18
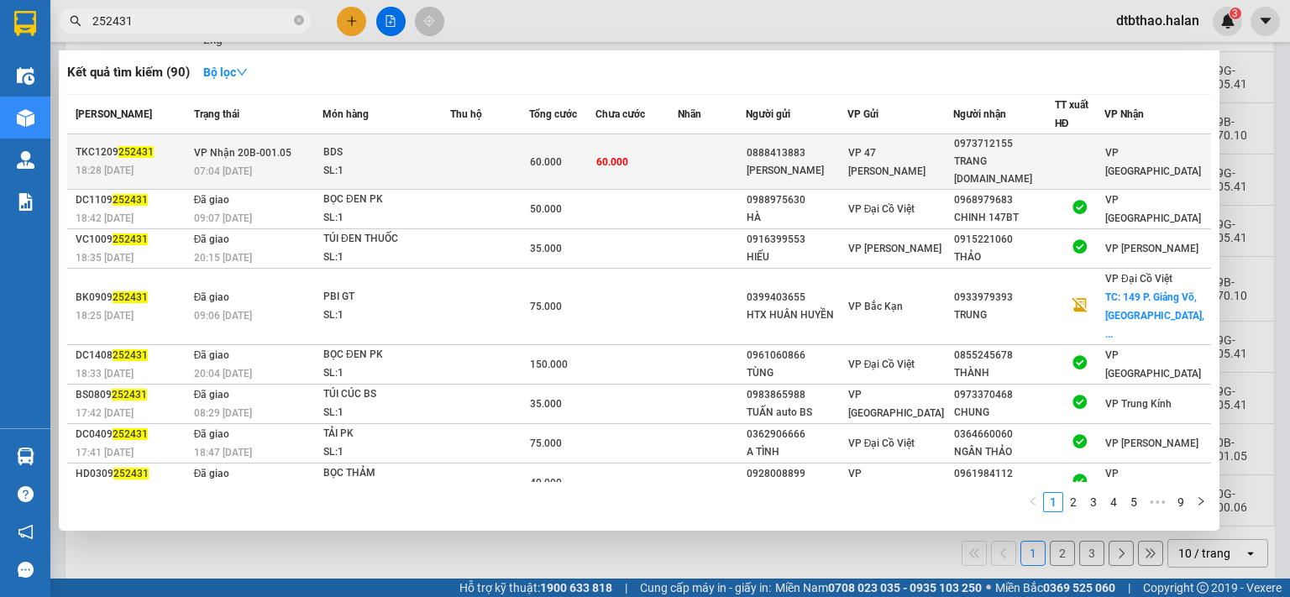
type input "252431"
click at [981, 152] on div "0973712155" at bounding box center [1004, 144] width 100 height 18
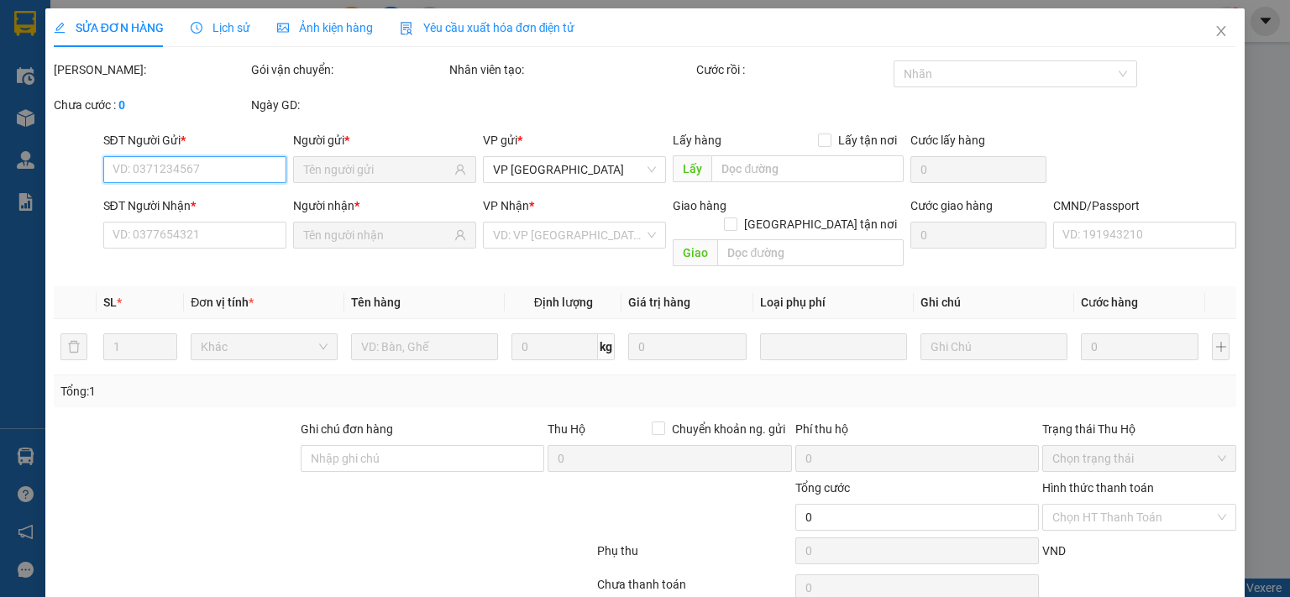
type input "0888413883"
type input "VŨ HÒA"
type input "0973712155"
type input "TRANG M.KỲ-314.TC"
type input "60.000"
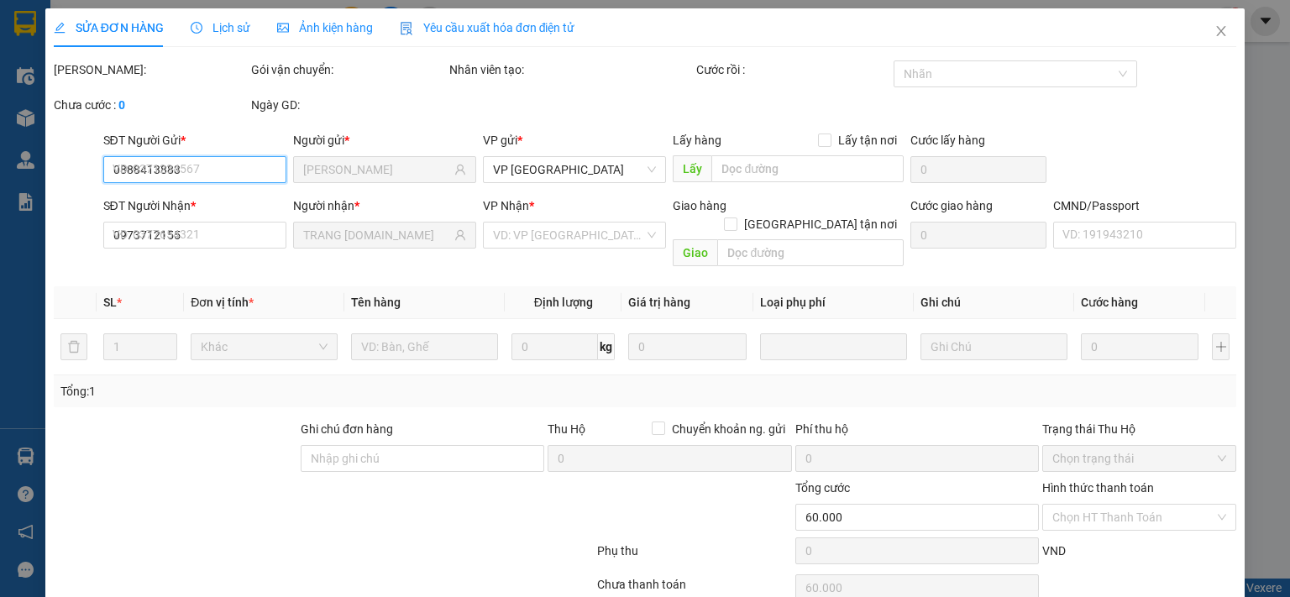
scroll to position [60, 0]
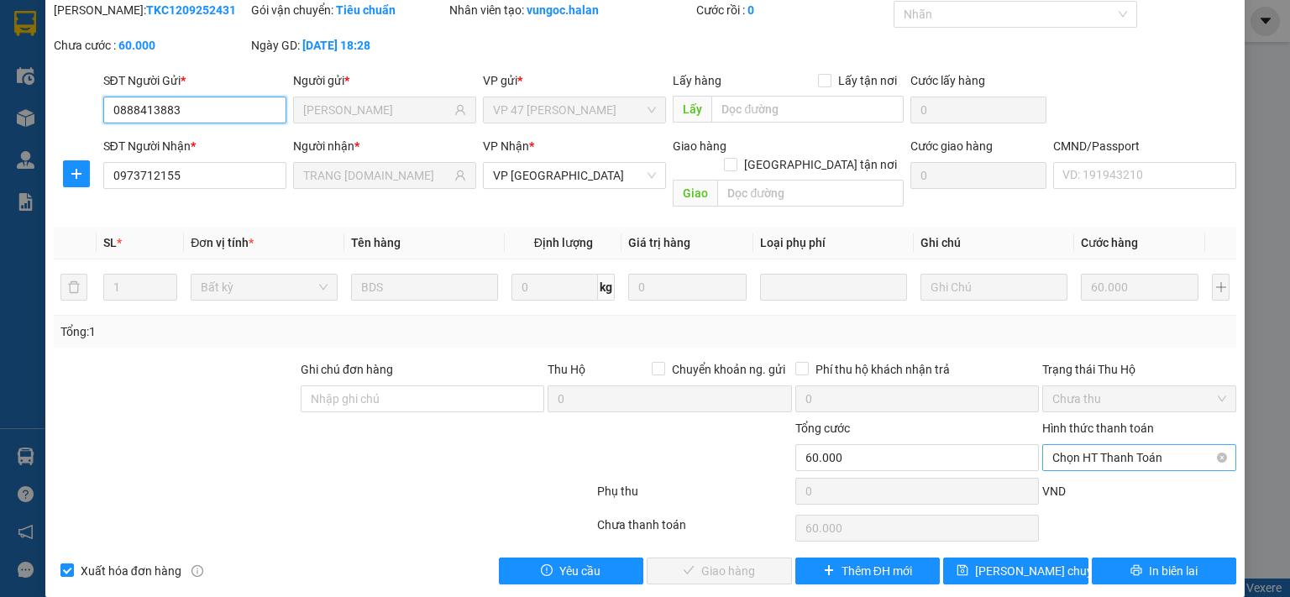
click at [1093, 445] on span "Chọn HT Thanh Toán" at bounding box center [1139, 457] width 174 height 25
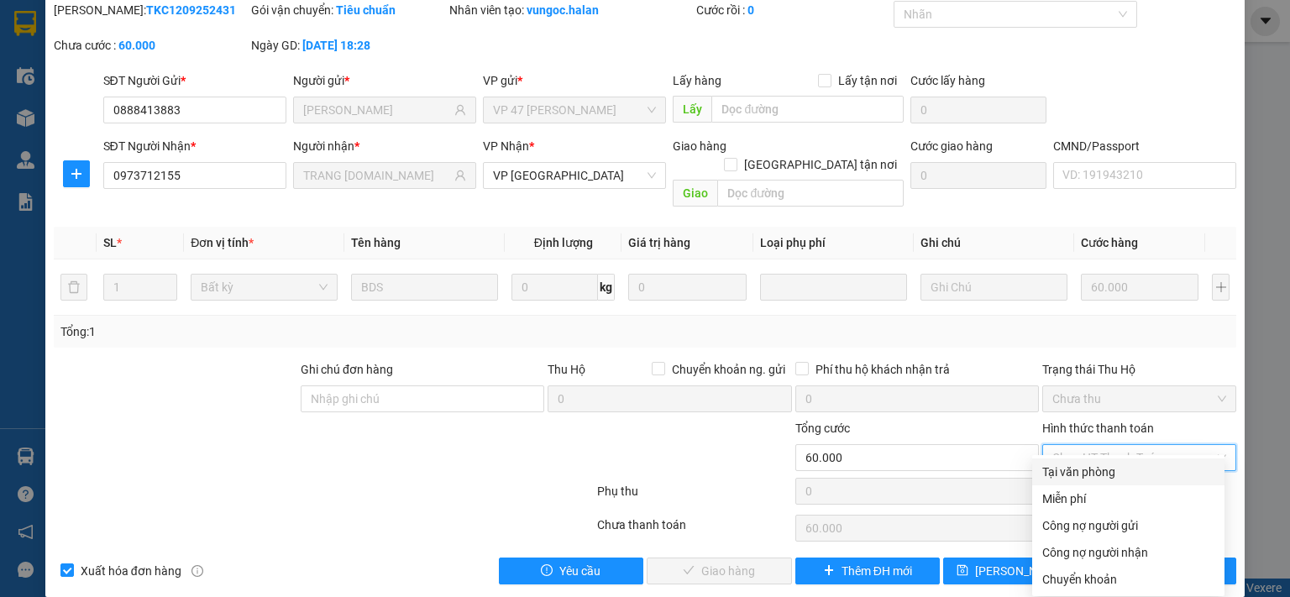
click at [1089, 475] on div "Tại văn phòng" at bounding box center [1128, 472] width 172 height 18
type input "0"
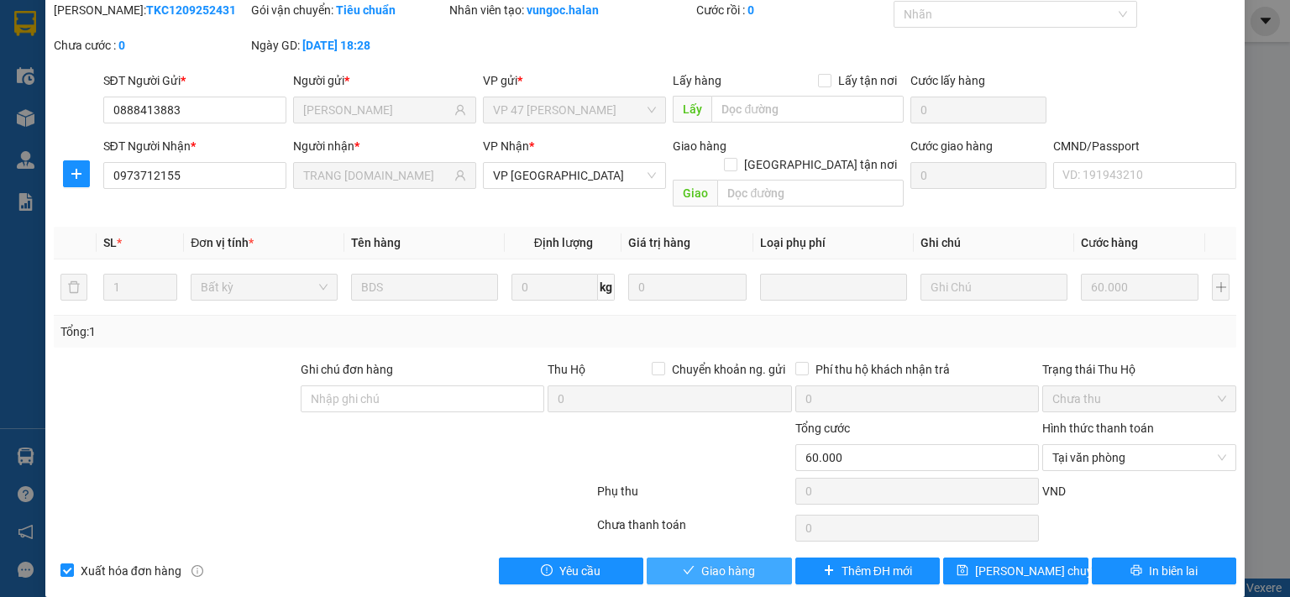
click at [713, 562] on span "Giao hàng" at bounding box center [728, 571] width 54 height 18
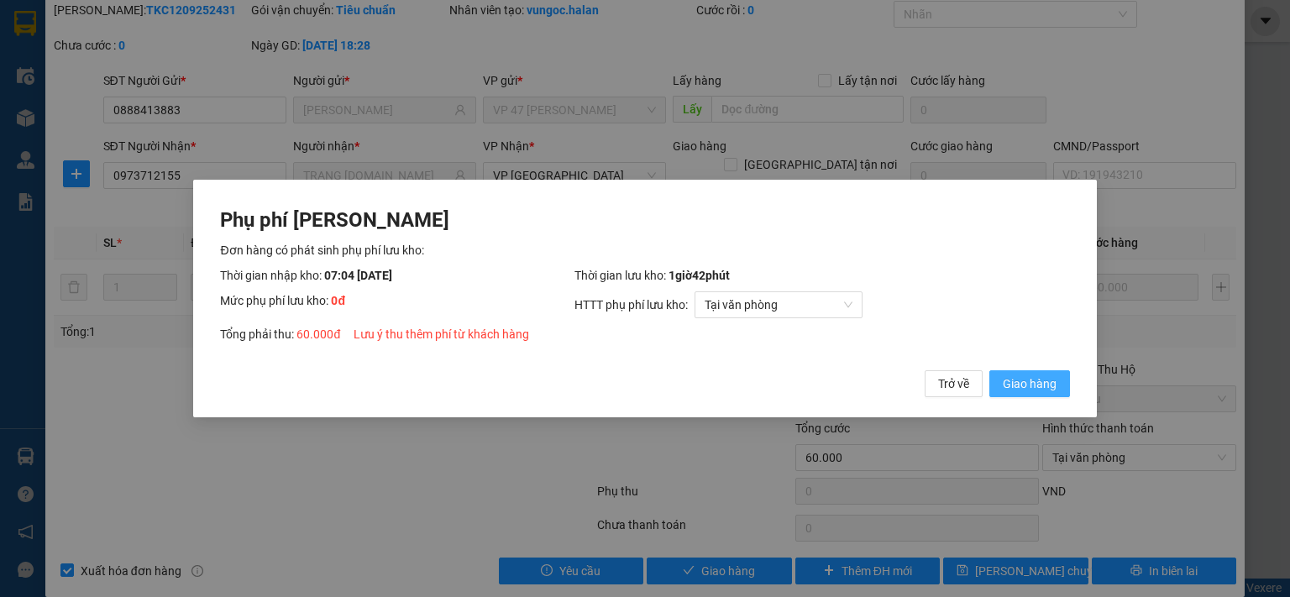
click at [1032, 386] on span "Giao hàng" at bounding box center [1030, 384] width 54 height 18
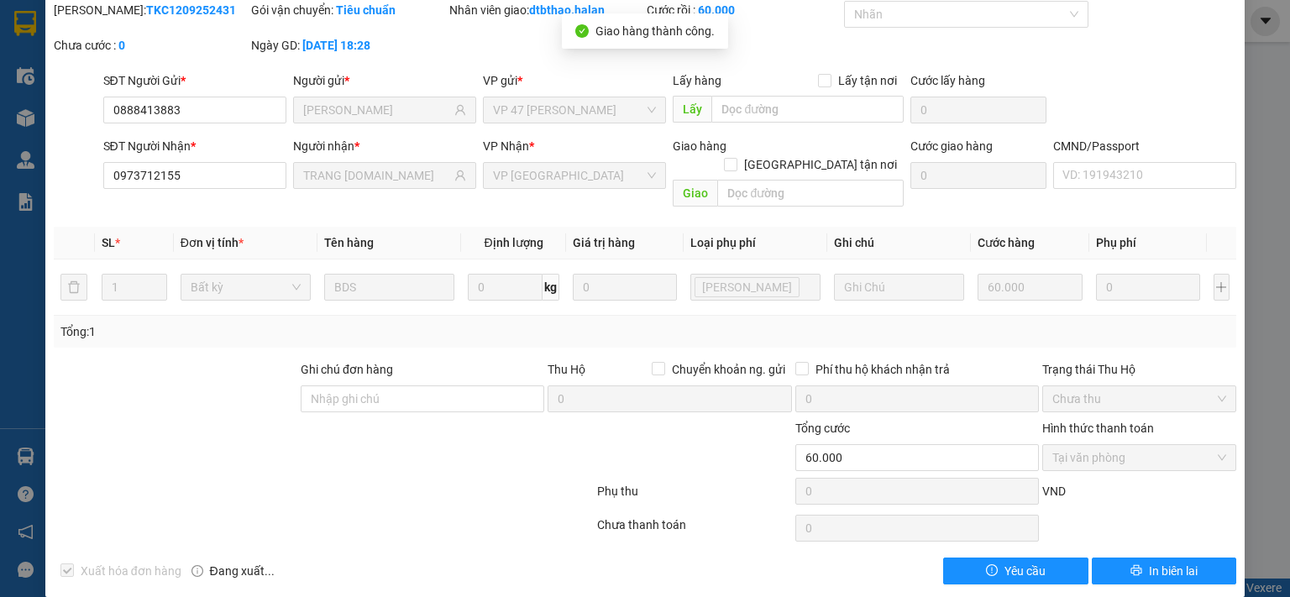
scroll to position [0, 0]
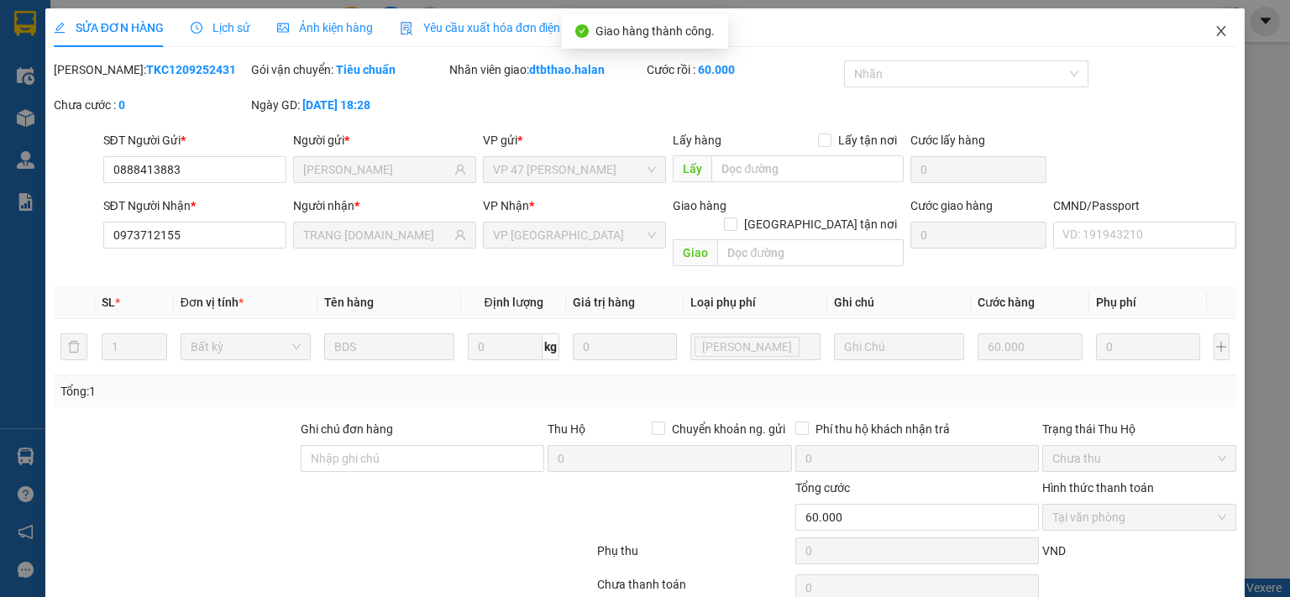
click at [1215, 29] on icon "close" at bounding box center [1221, 30] width 13 height 13
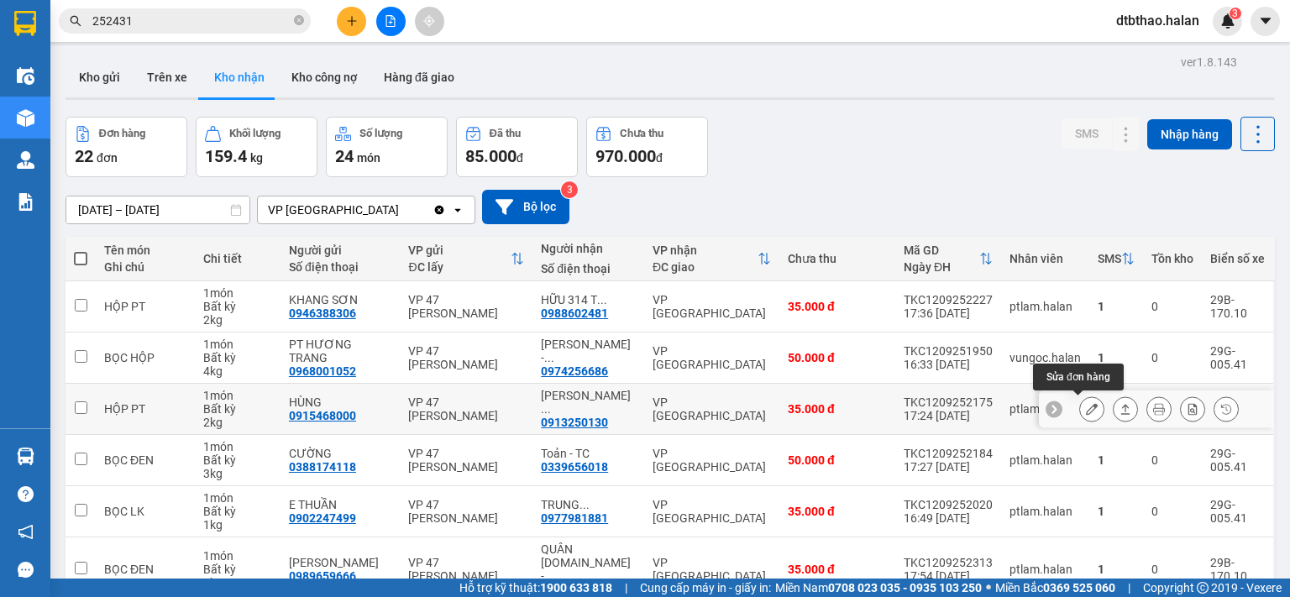
click at [1086, 408] on icon at bounding box center [1092, 409] width 12 height 12
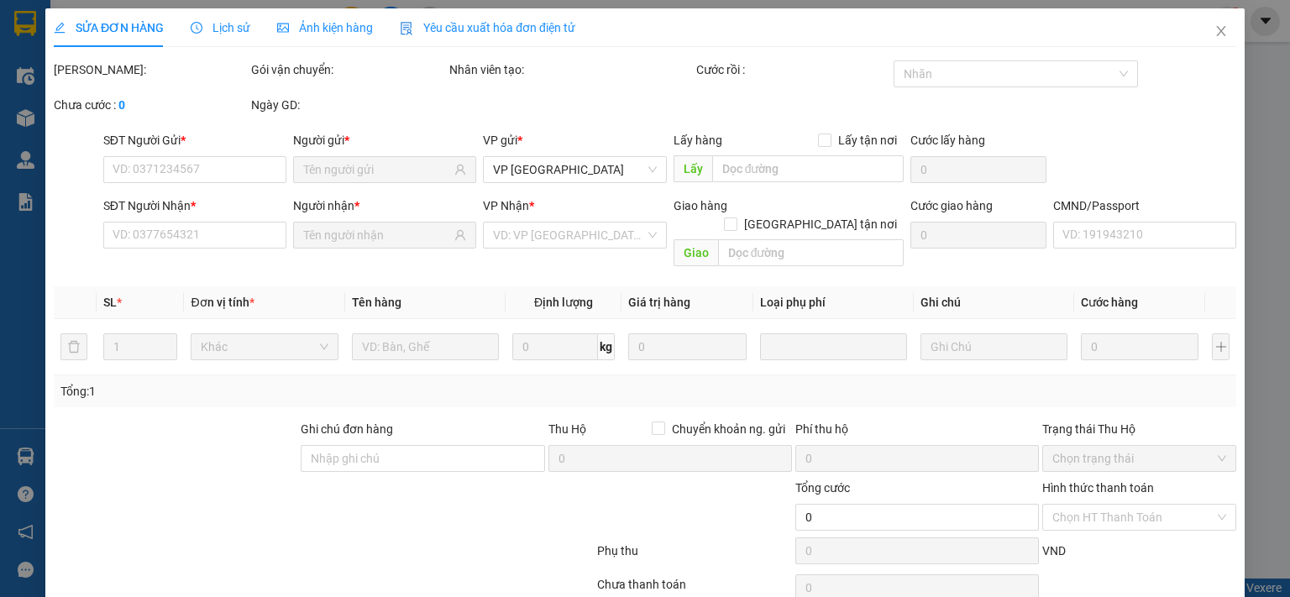
type input "0915468000"
type input "HÙNG"
type input "0913250130"
type input "MINH KÌ T.QUANG"
type input "008184002449"
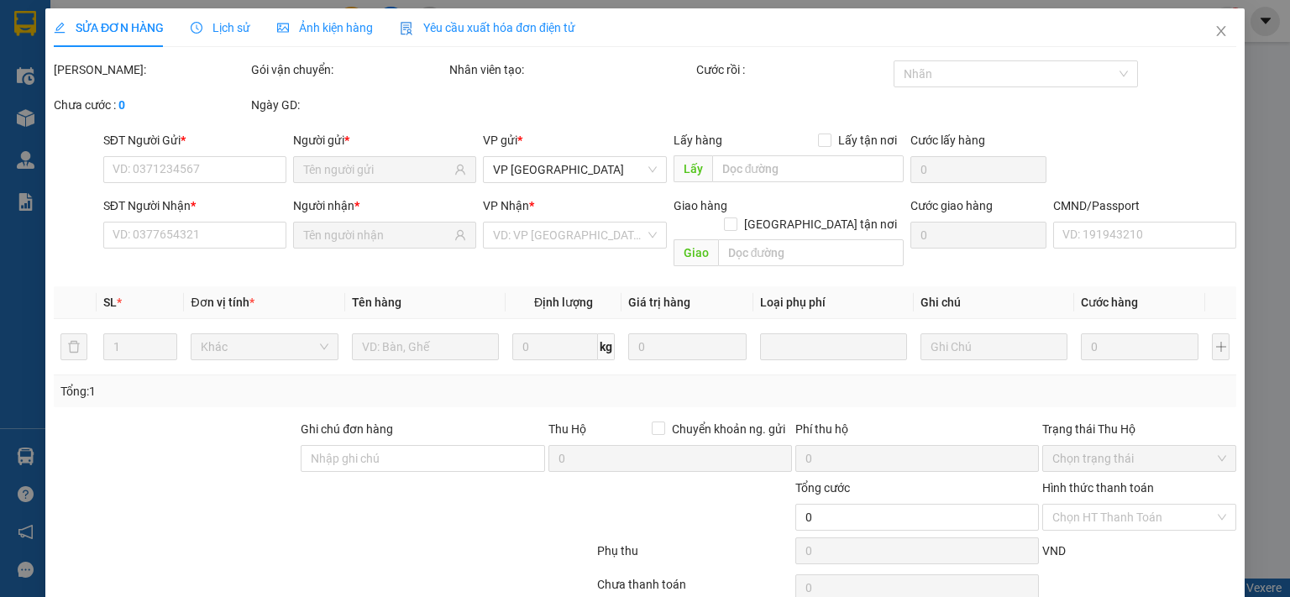
type input "35.000"
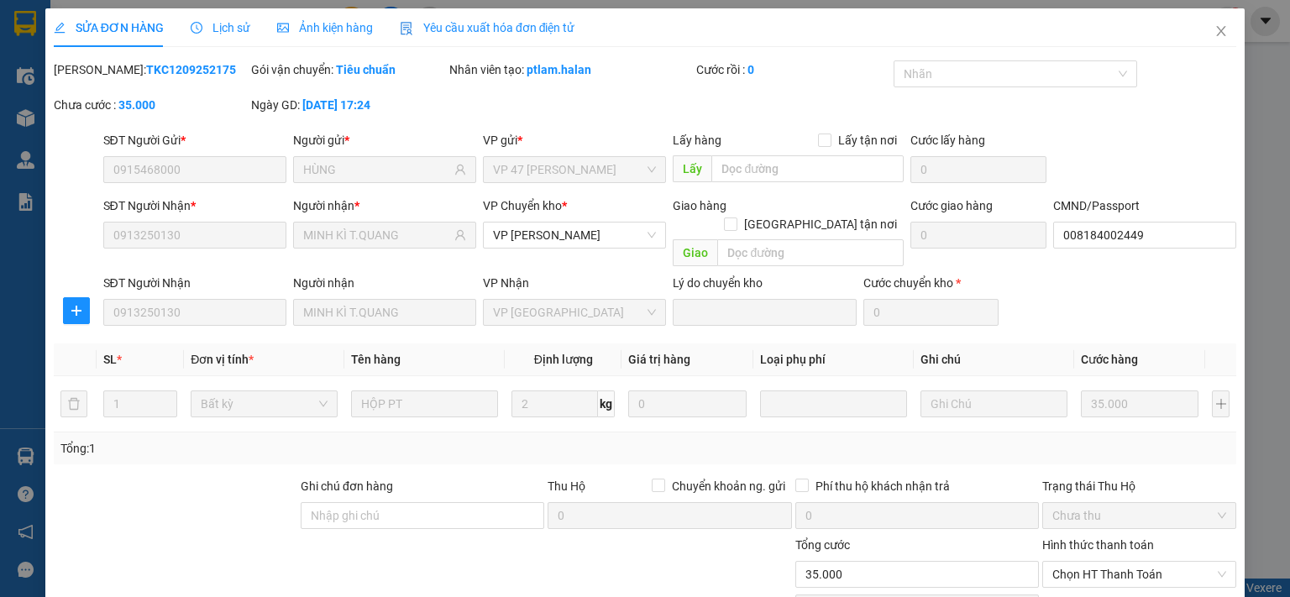
scroll to position [117, 0]
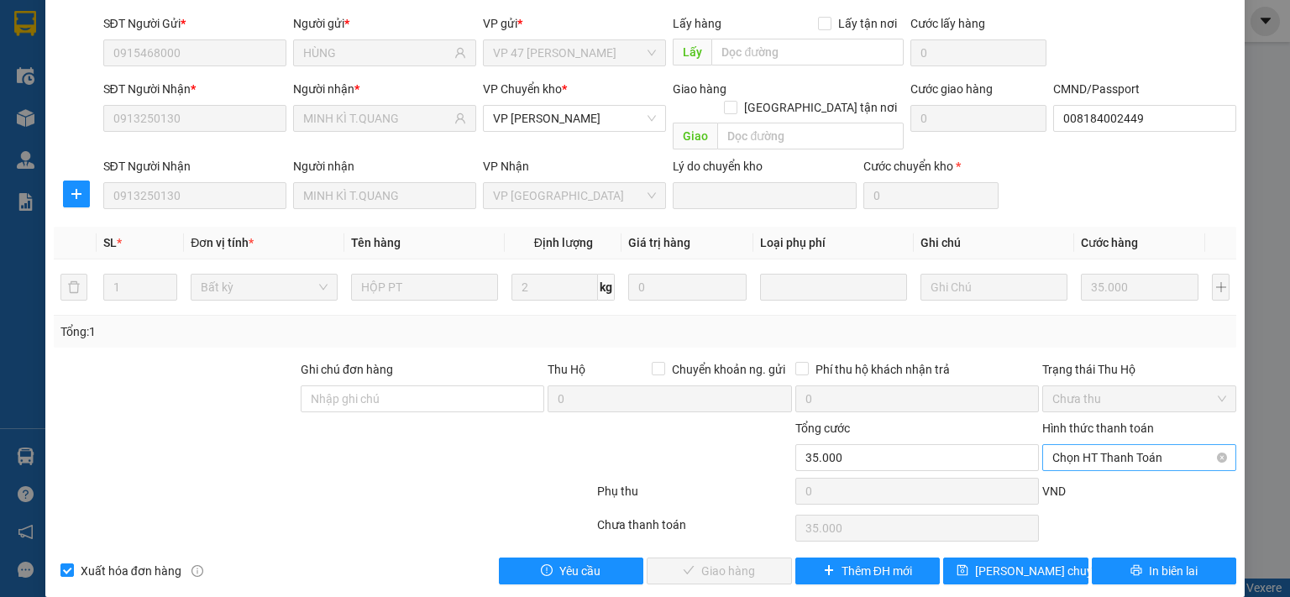
click at [1085, 445] on span "Chọn HT Thanh Toán" at bounding box center [1139, 457] width 174 height 25
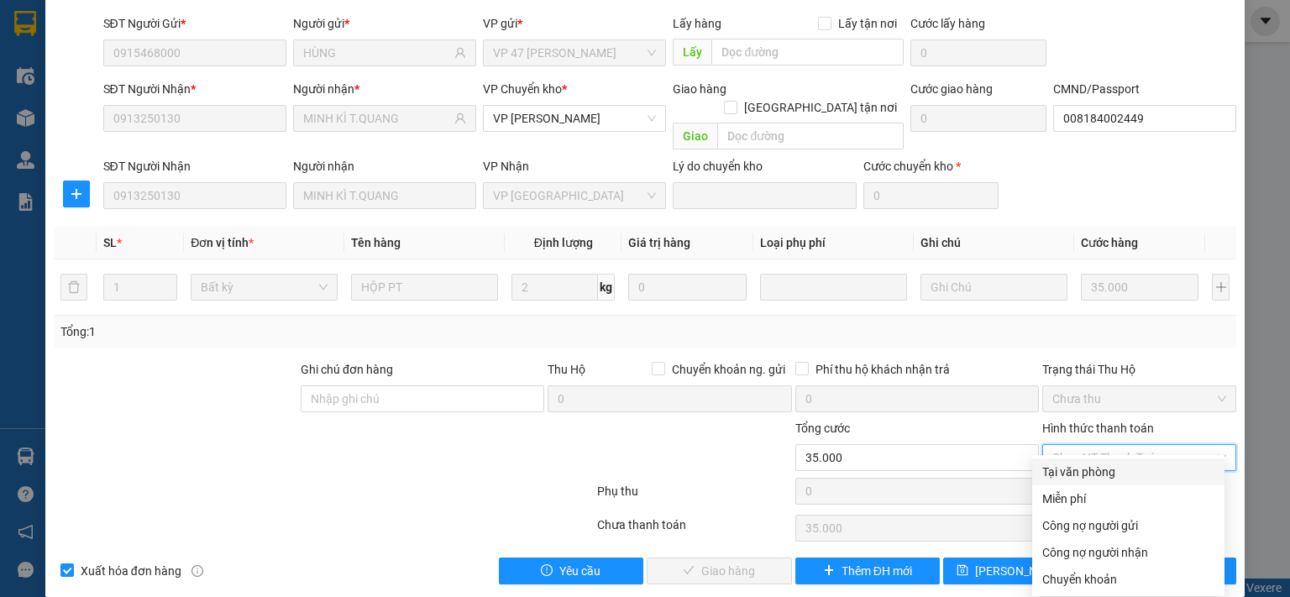
click at [1093, 475] on div "Tại văn phòng" at bounding box center [1128, 472] width 172 height 18
type input "0"
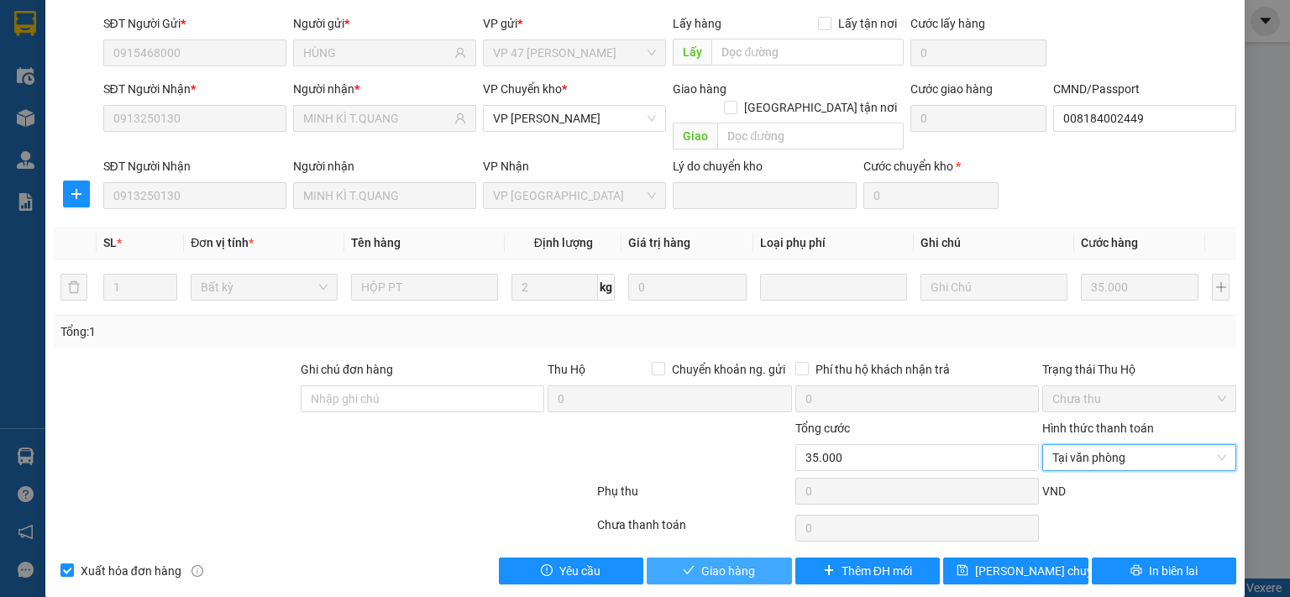
click at [706, 562] on span "Giao hàng" at bounding box center [728, 571] width 54 height 18
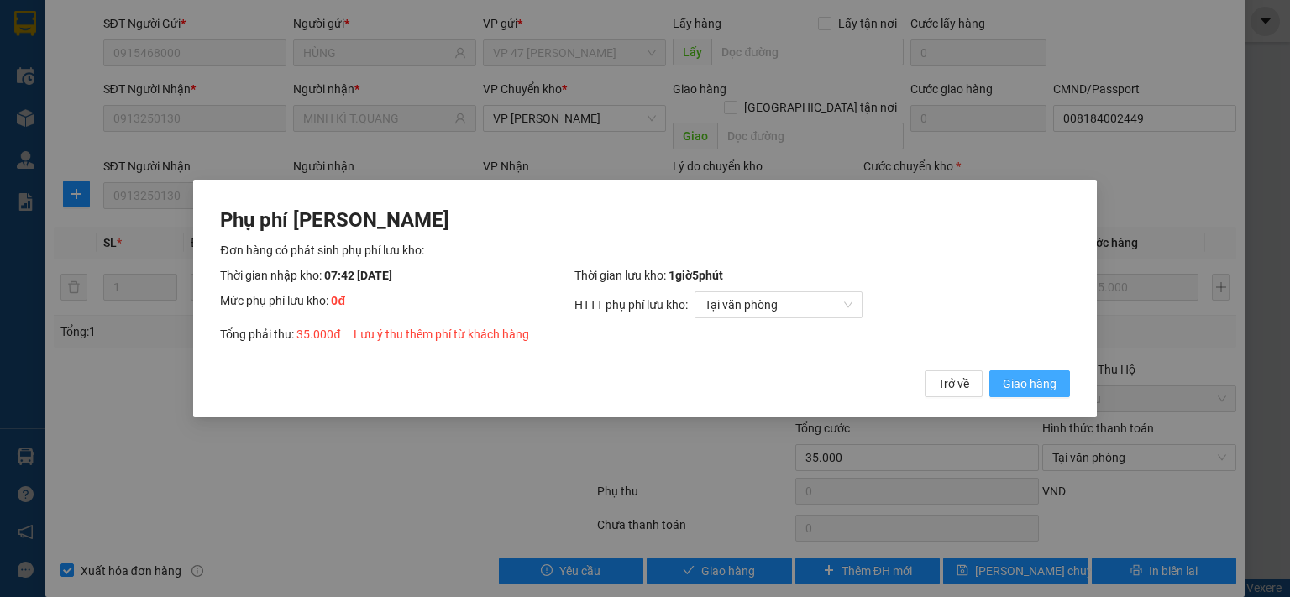
click at [1007, 384] on span "Giao hàng" at bounding box center [1030, 384] width 54 height 18
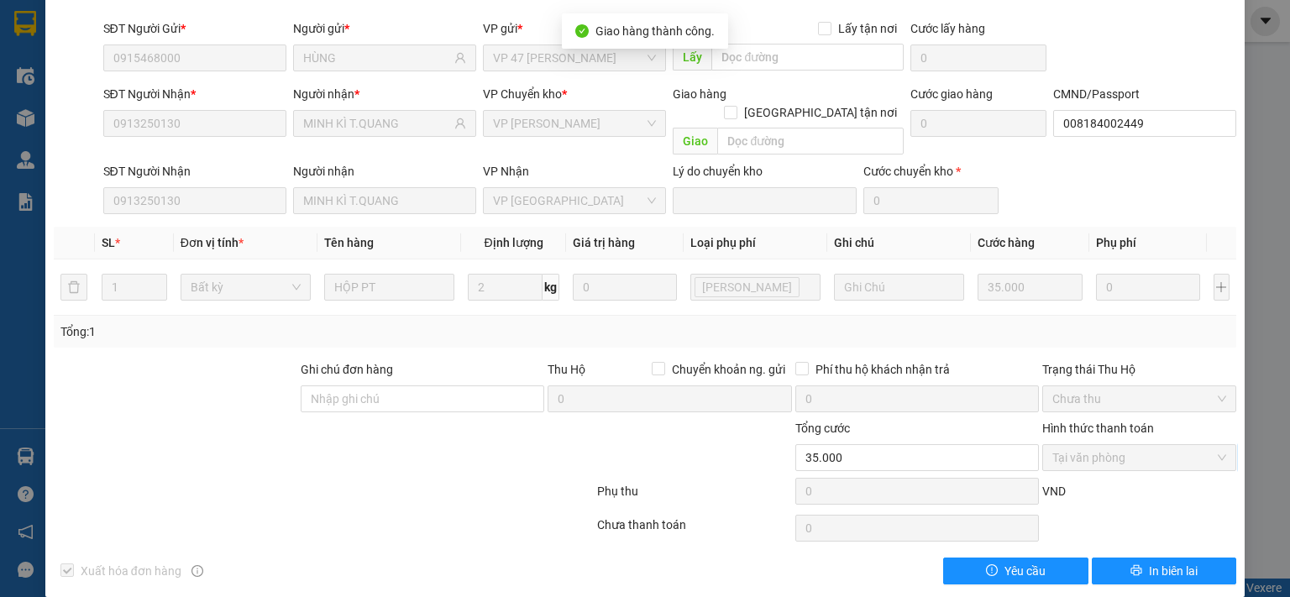
scroll to position [0, 0]
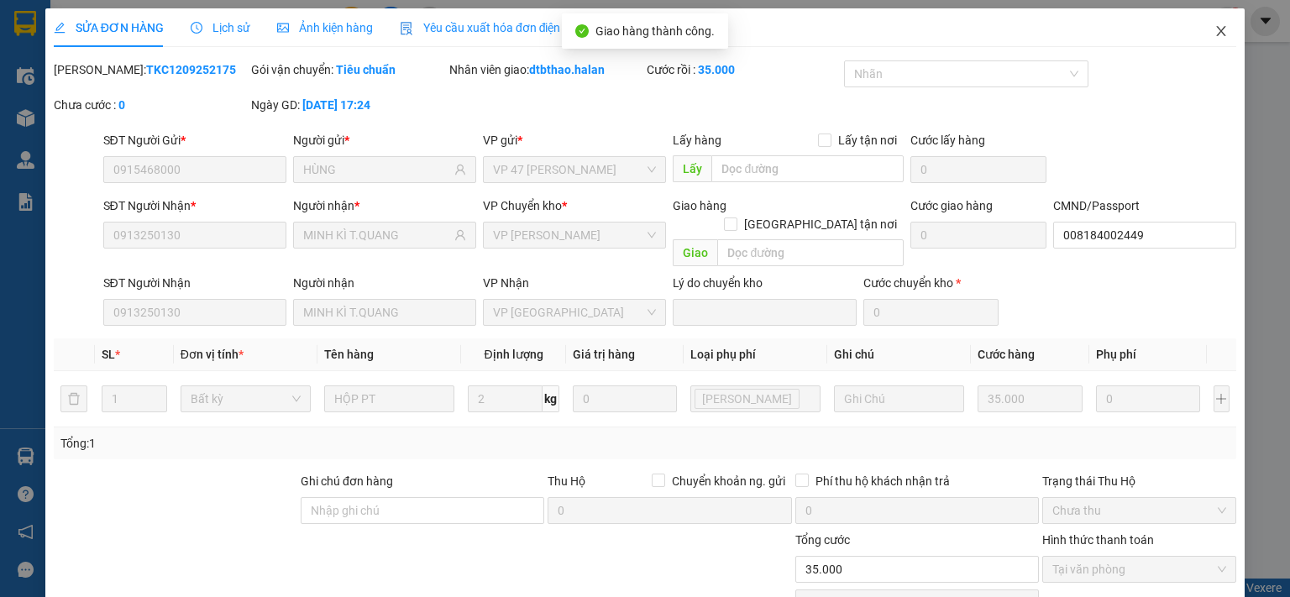
click at [1215, 26] on icon "close" at bounding box center [1221, 30] width 13 height 13
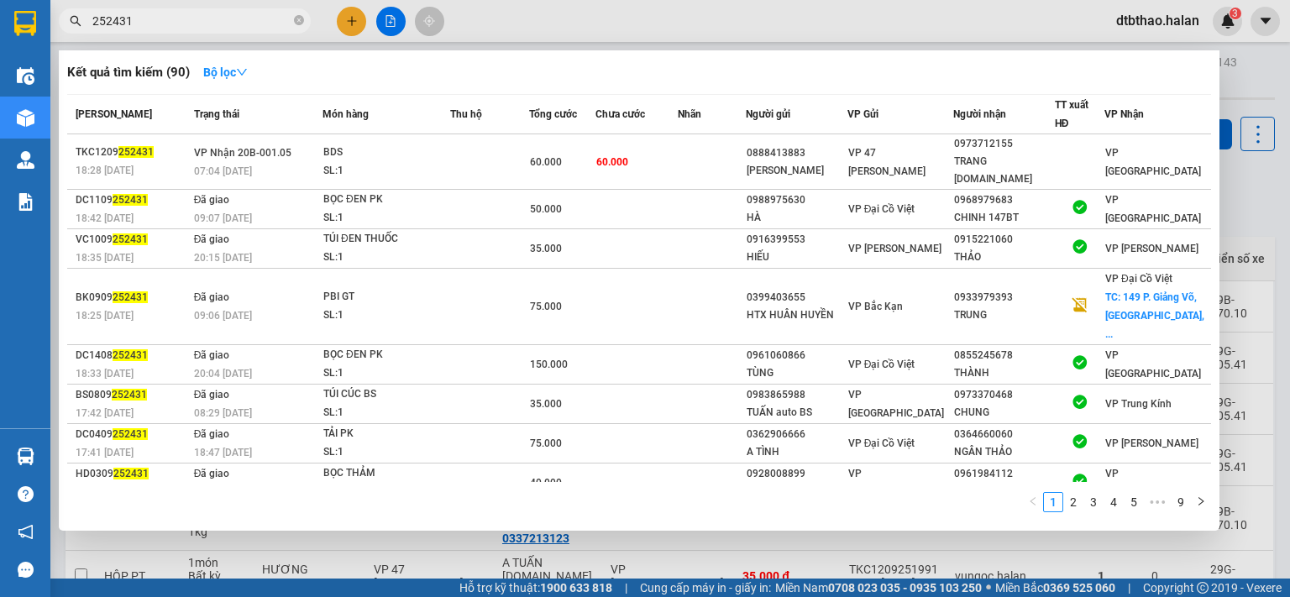
drag, startPoint x: 104, startPoint y: 23, endPoint x: 145, endPoint y: 23, distance: 41.2
click at [145, 23] on input "252431" at bounding box center [191, 21] width 198 height 18
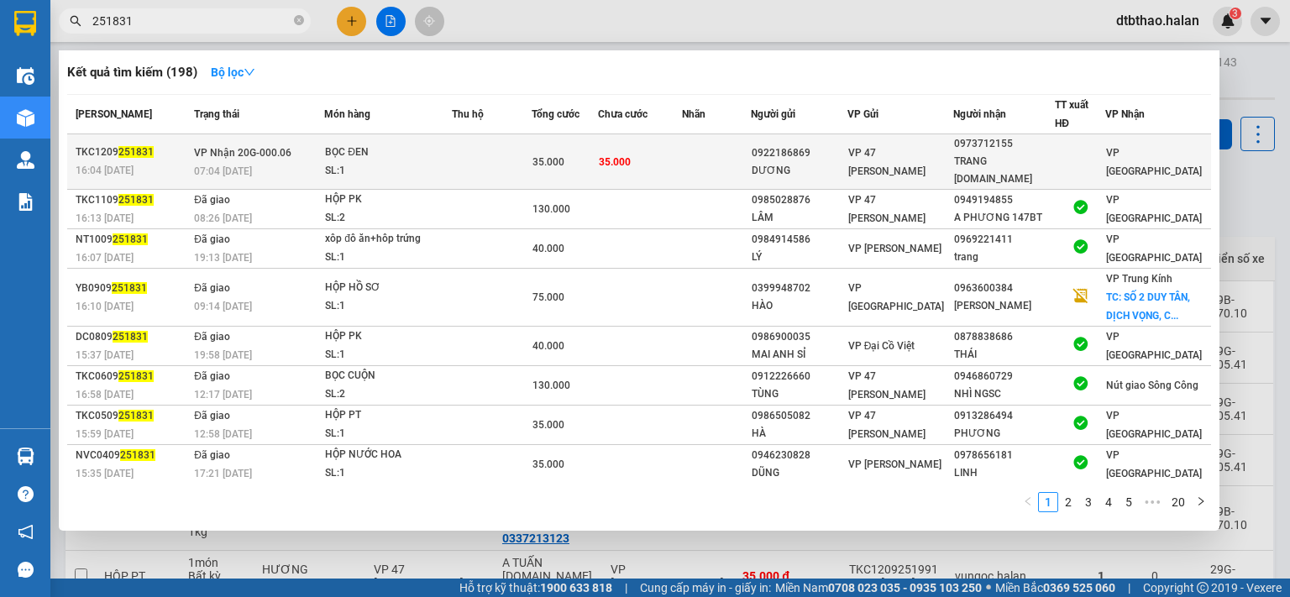
type input "251831"
click at [917, 150] on span "VP 47 [PERSON_NAME]" at bounding box center [886, 162] width 77 height 30
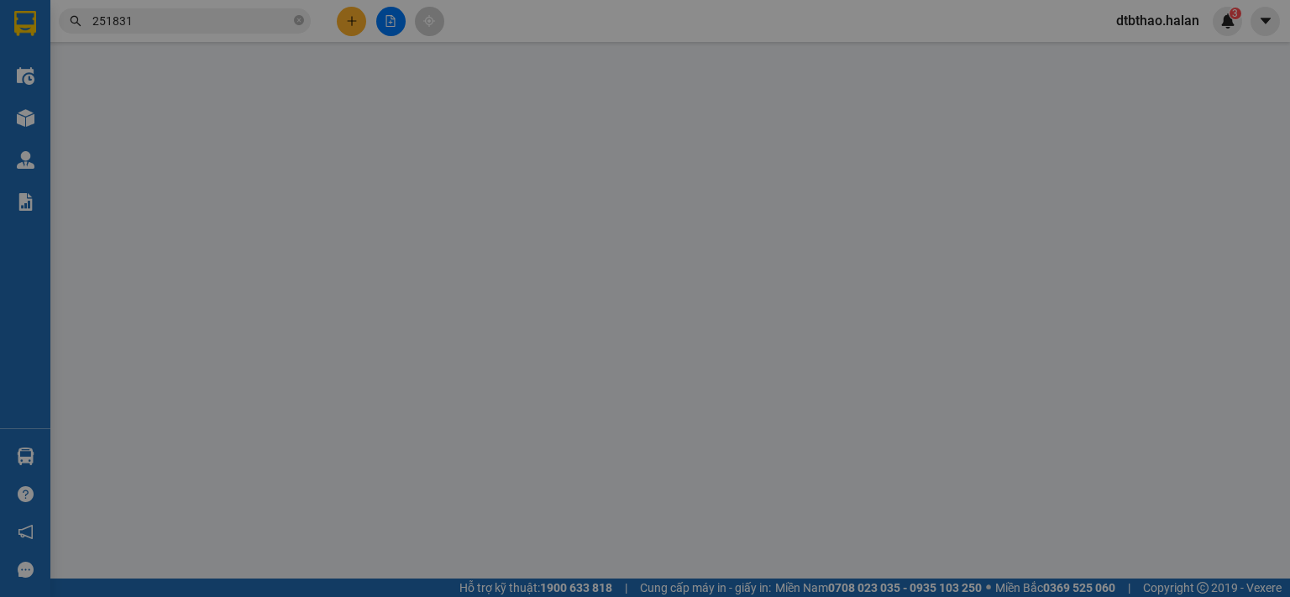
type input "0922186869"
type input "DƯƠNG"
type input "0973712155"
type input "TRANG M.KỲ-314.TC"
type input "35.000"
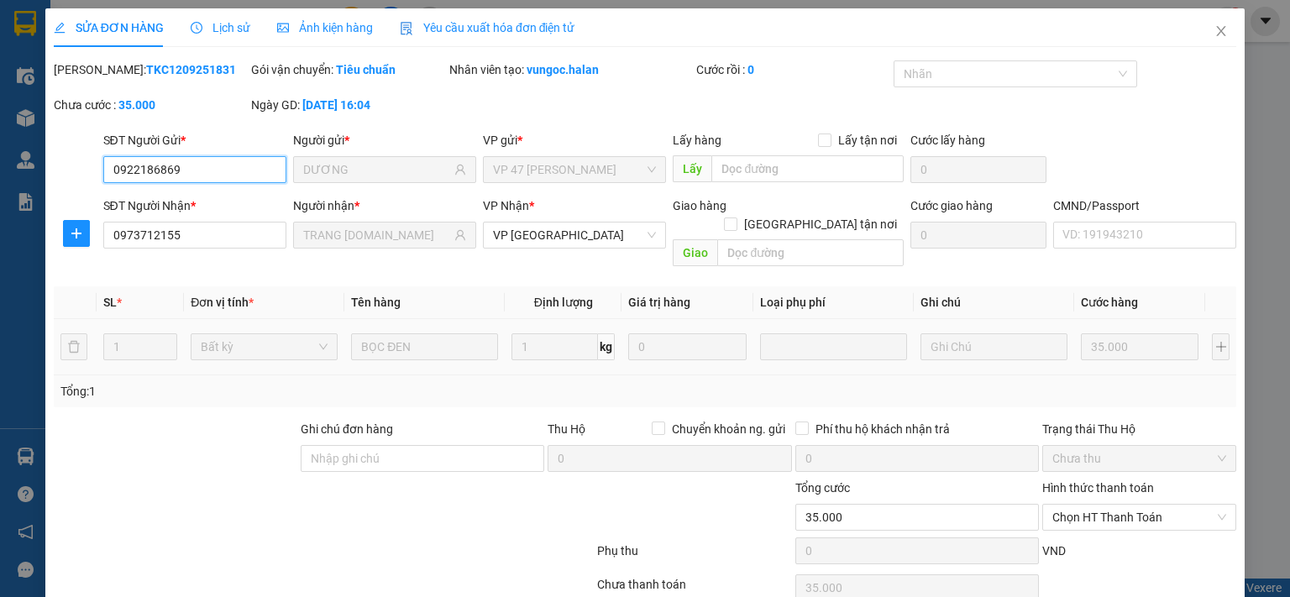
scroll to position [60, 0]
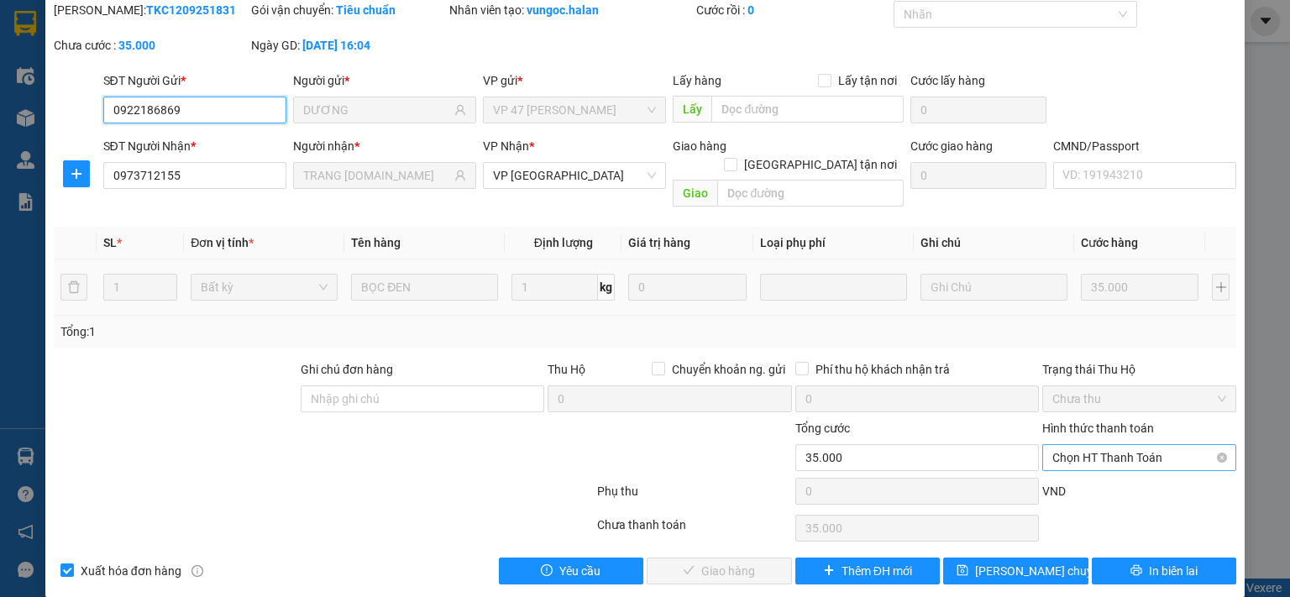
click at [1105, 445] on span "Chọn HT Thanh Toán" at bounding box center [1139, 457] width 174 height 25
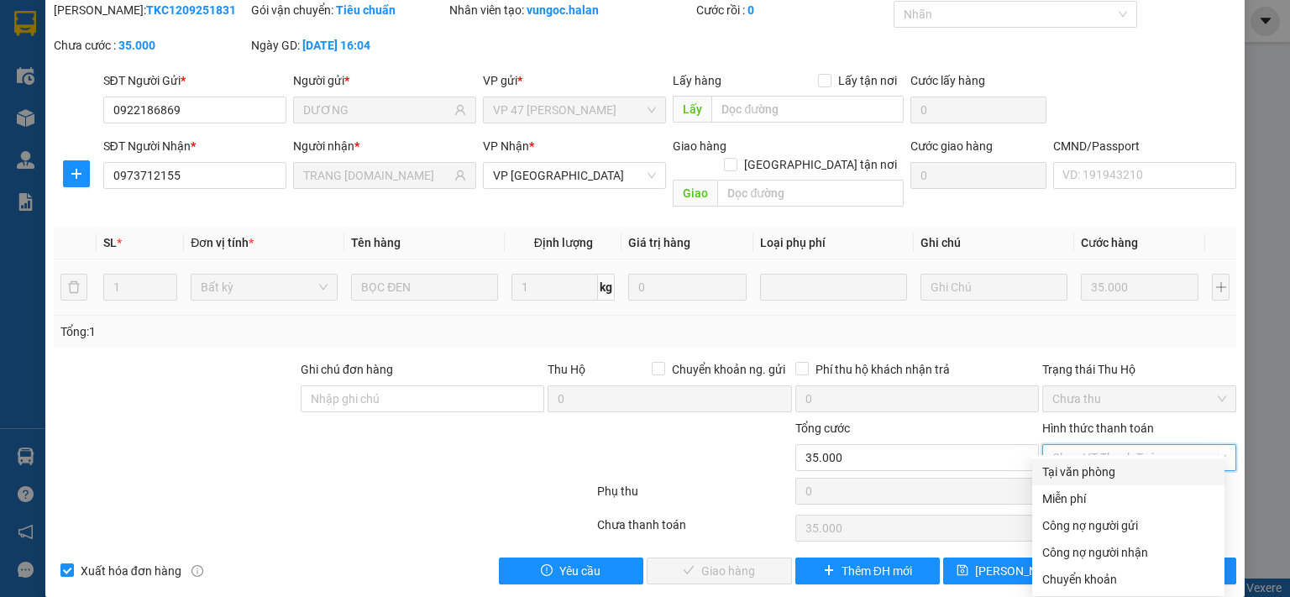
drag, startPoint x: 1099, startPoint y: 473, endPoint x: 893, endPoint y: 537, distance: 215.5
click at [1099, 474] on div "Tại văn phòng" at bounding box center [1128, 472] width 172 height 18
type input "0"
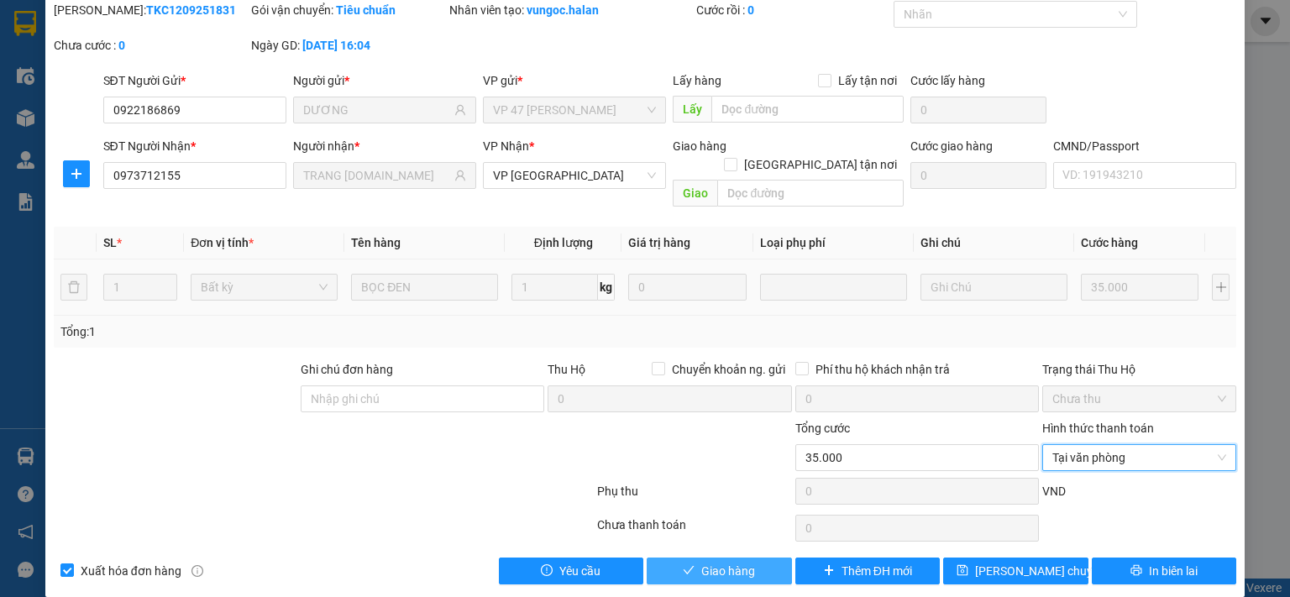
click at [756, 558] on button "Giao hàng" at bounding box center [719, 571] width 145 height 27
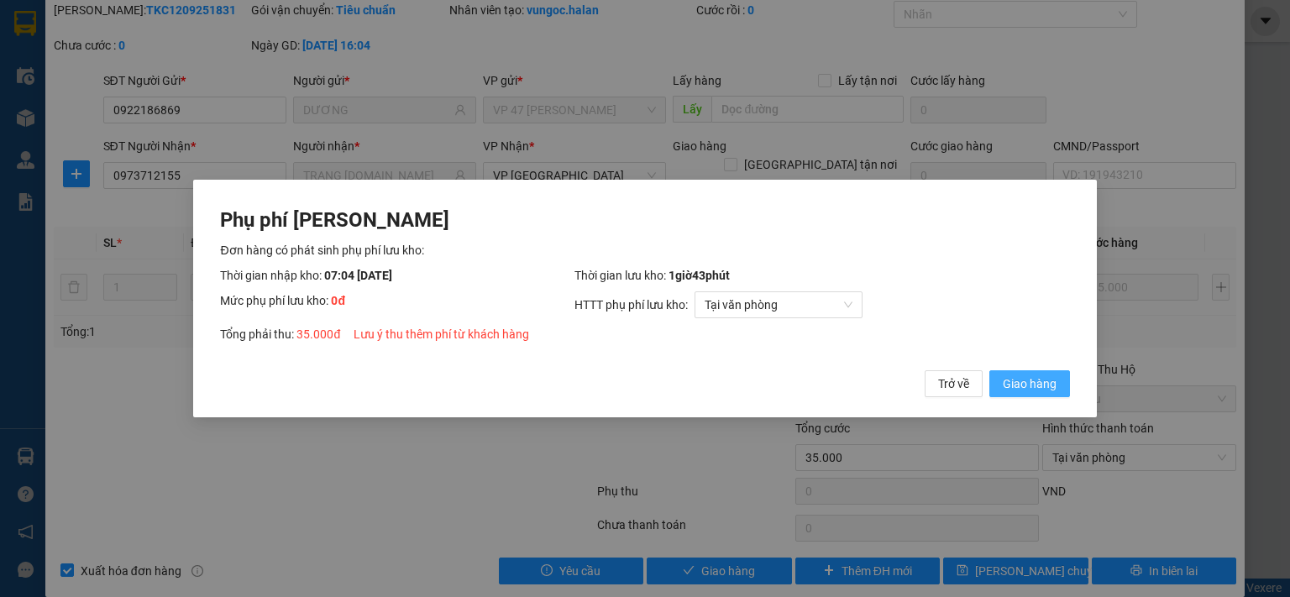
click at [1035, 382] on span "Giao hàng" at bounding box center [1030, 384] width 54 height 18
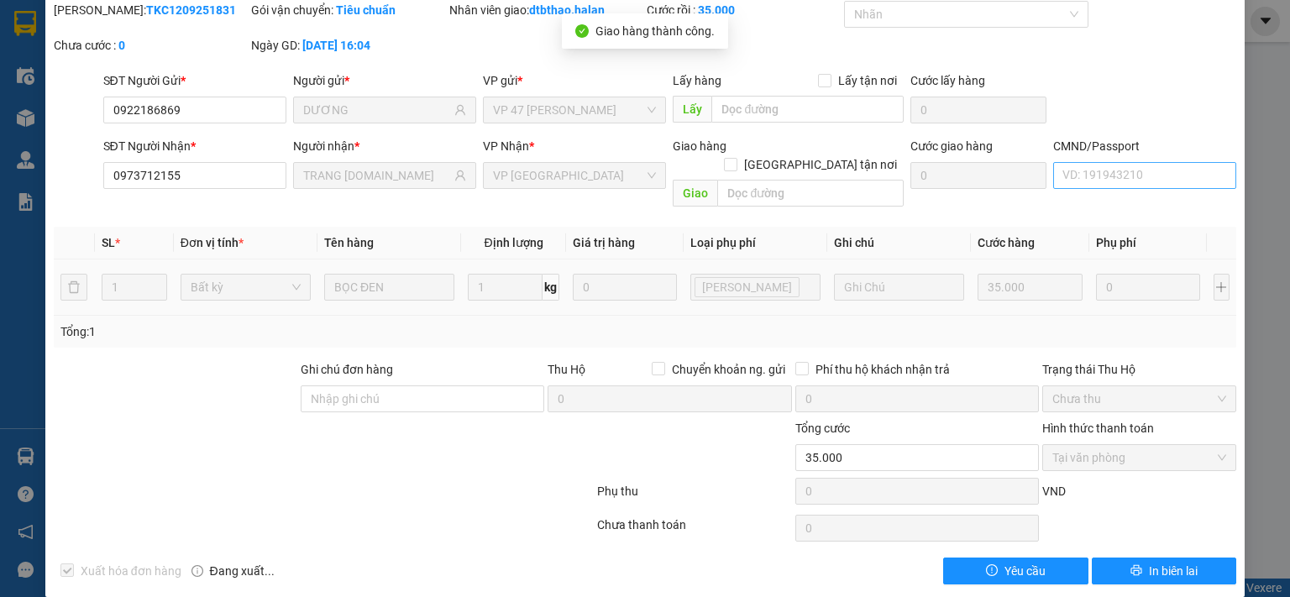
scroll to position [0, 0]
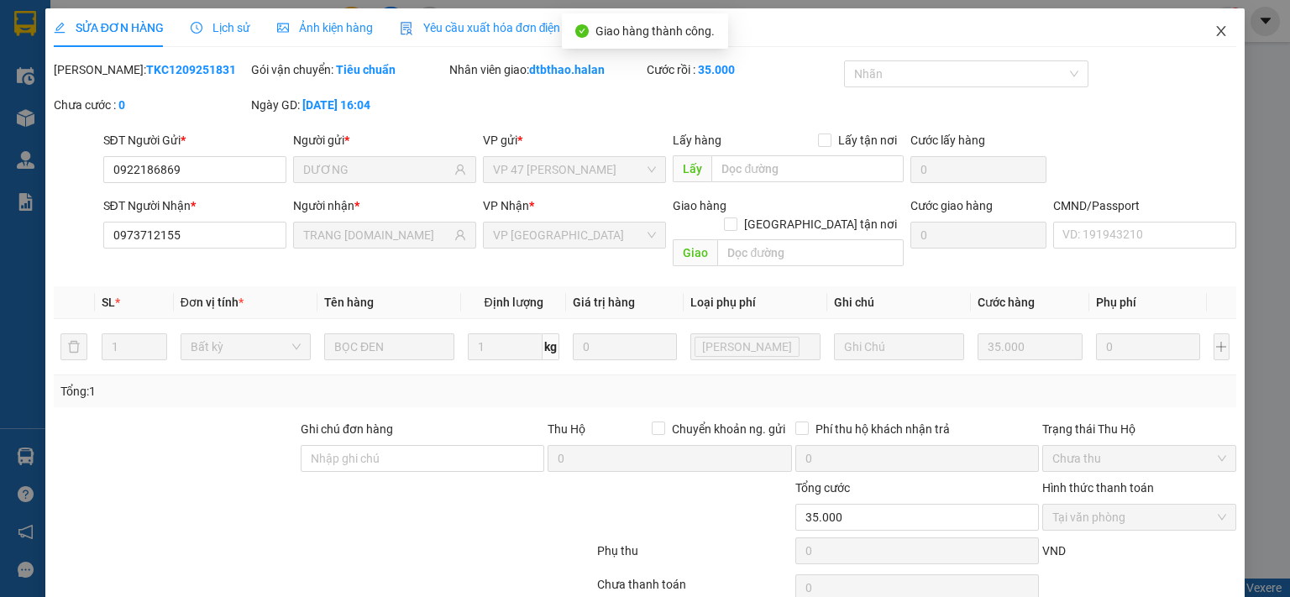
click at [1200, 33] on span "Close" at bounding box center [1221, 31] width 47 height 47
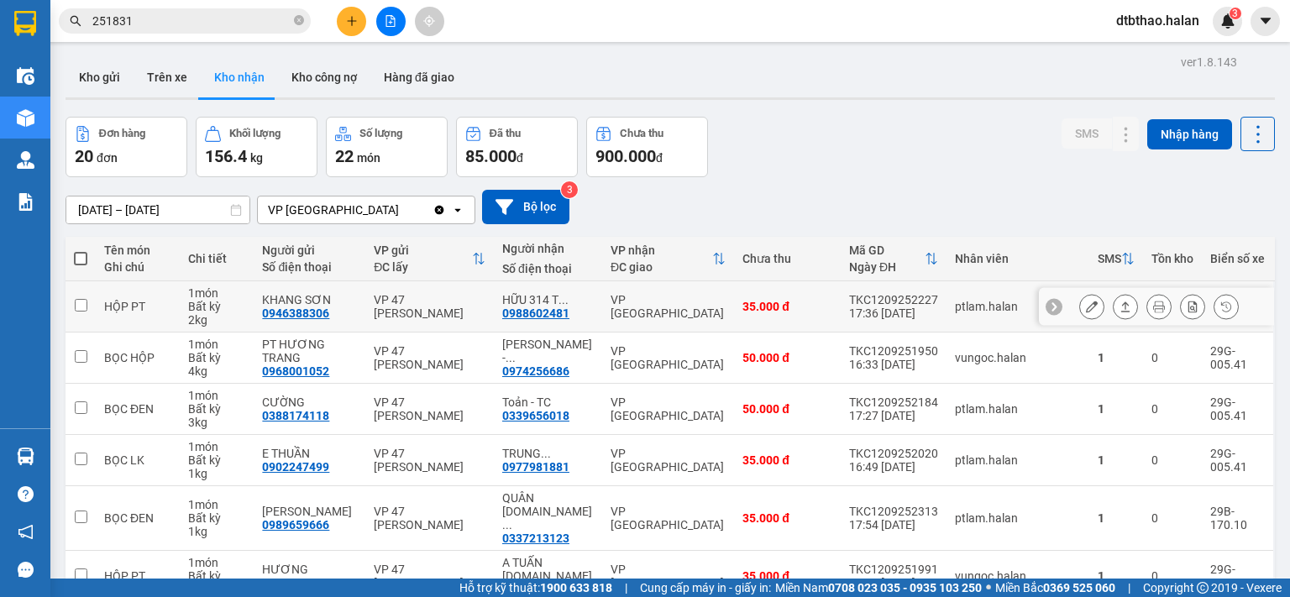
scroll to position [252, 0]
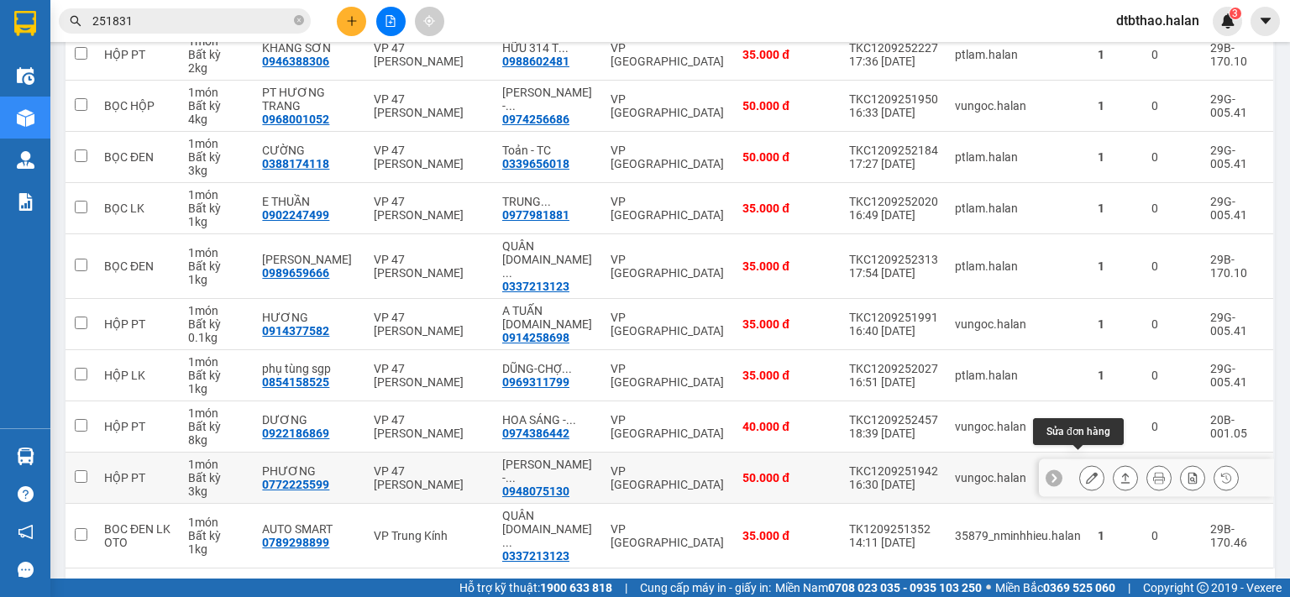
click at [1086, 472] on icon at bounding box center [1092, 478] width 12 height 12
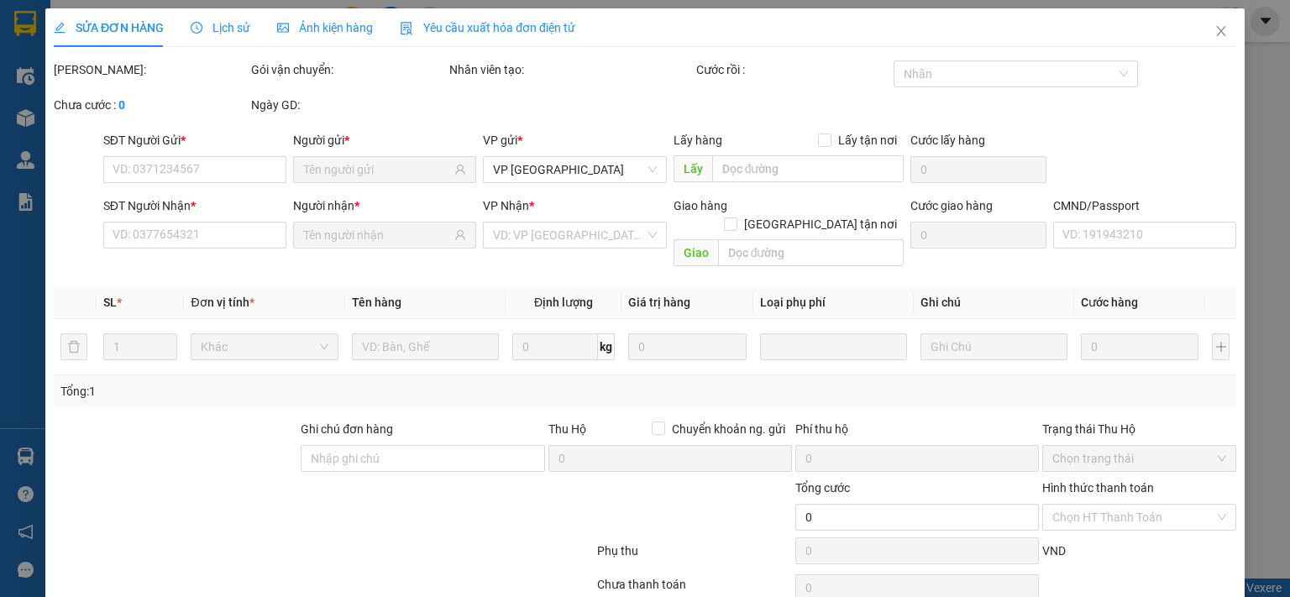
type input "0772225599"
type input "PHƯƠNG"
type input "0948075130"
type input "KIM TUYẾN - 314 TC"
type input "50.000"
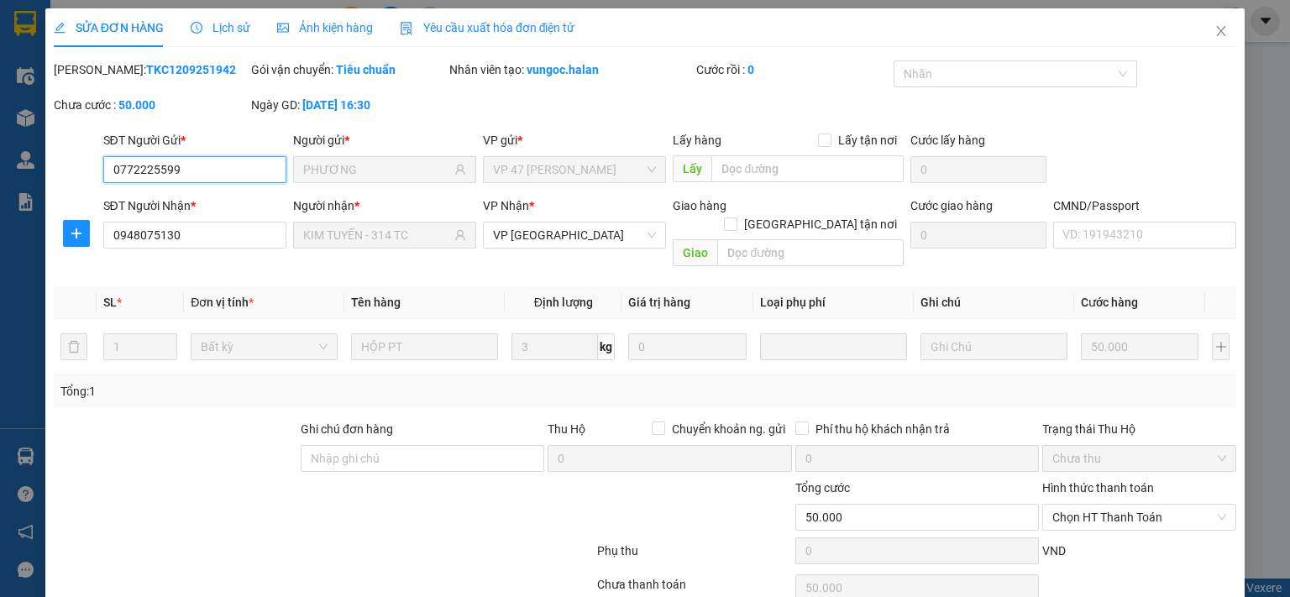
scroll to position [60, 0]
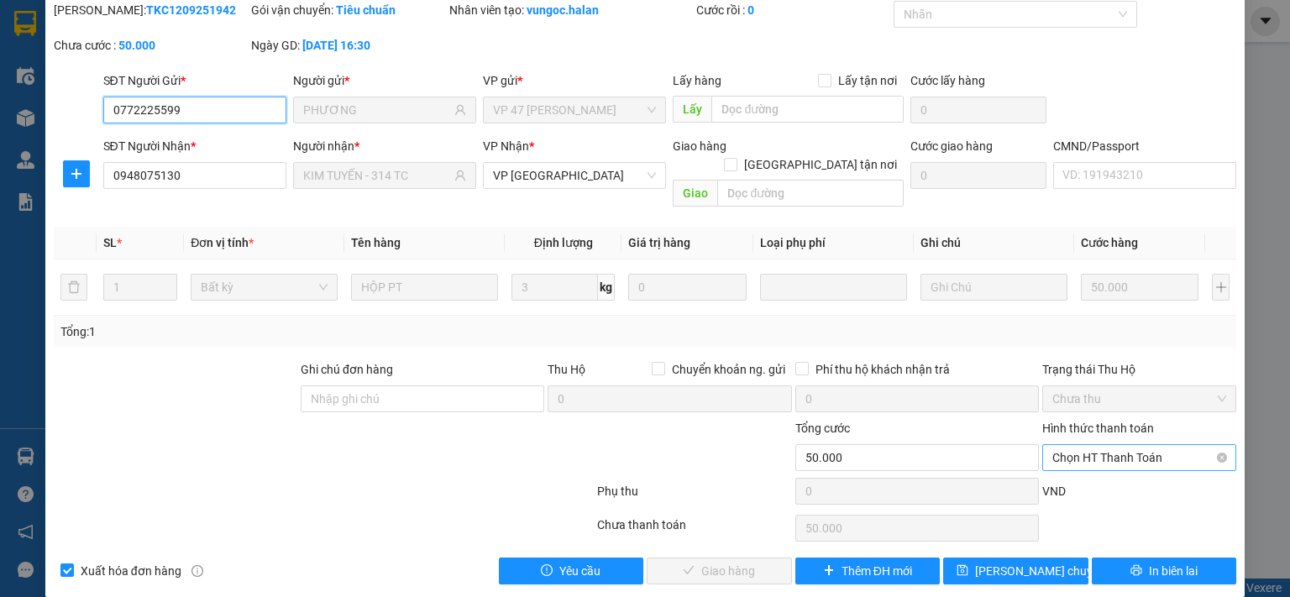
click at [1103, 445] on span "Chọn HT Thanh Toán" at bounding box center [1139, 457] width 174 height 25
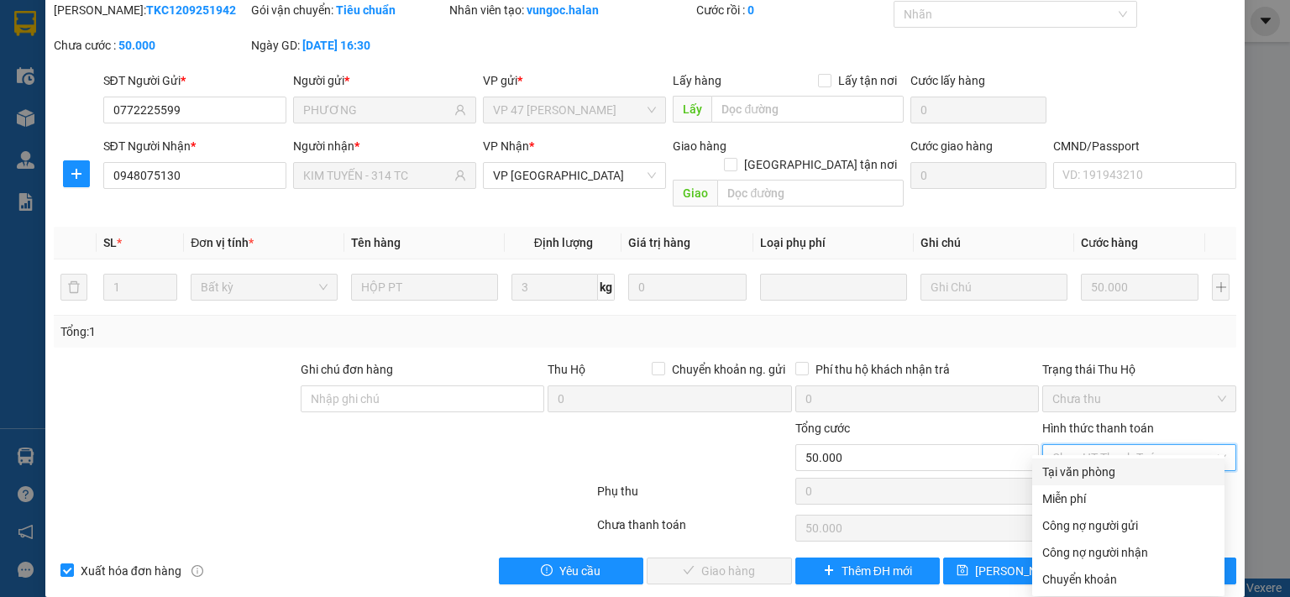
drag, startPoint x: 1090, startPoint y: 475, endPoint x: 1063, endPoint y: 491, distance: 31.3
click at [1090, 476] on div "Tại văn phòng" at bounding box center [1128, 472] width 172 height 18
type input "0"
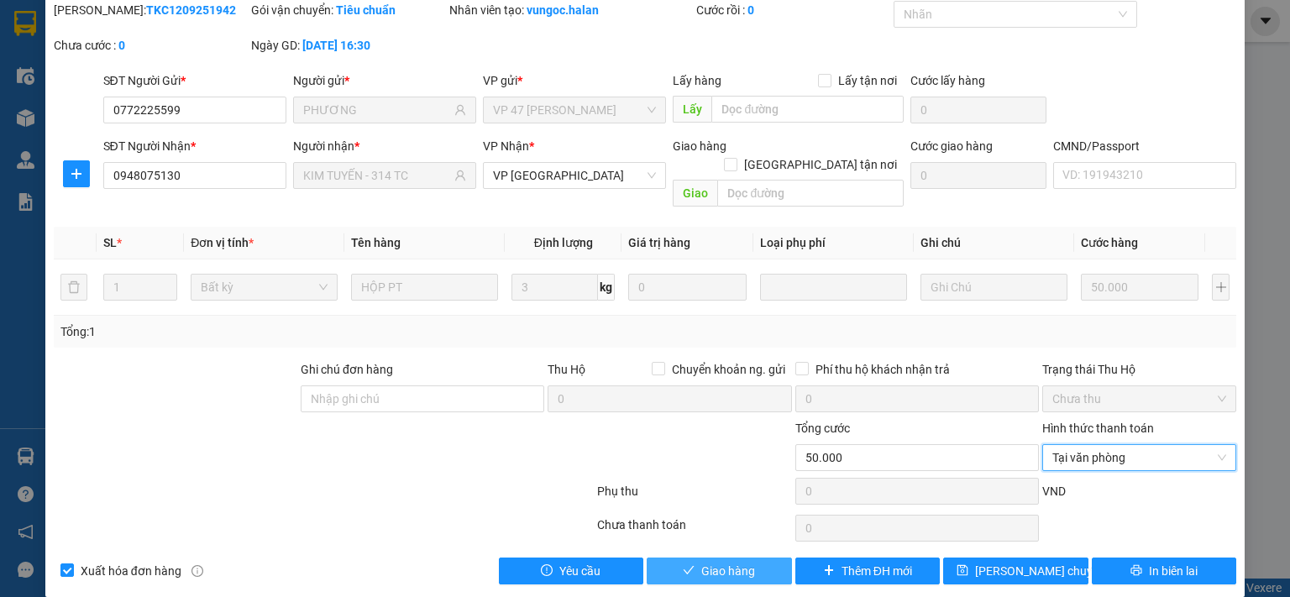
click at [759, 564] on button "Giao hàng" at bounding box center [719, 571] width 145 height 27
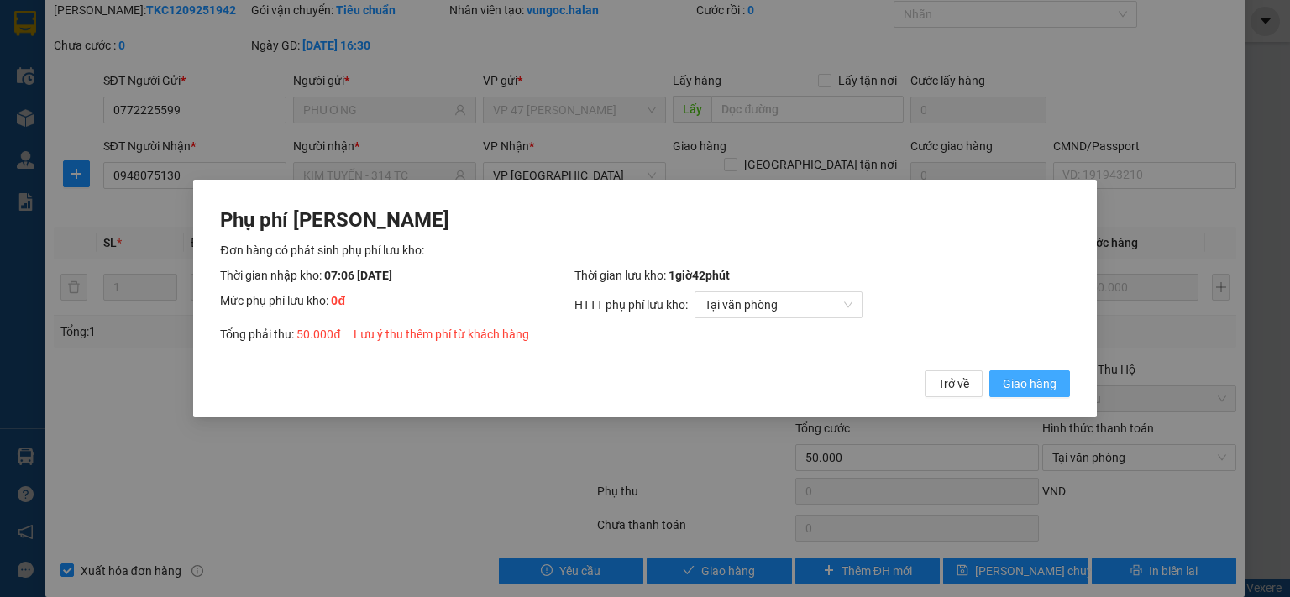
click at [1026, 385] on span "Giao hàng" at bounding box center [1030, 384] width 54 height 18
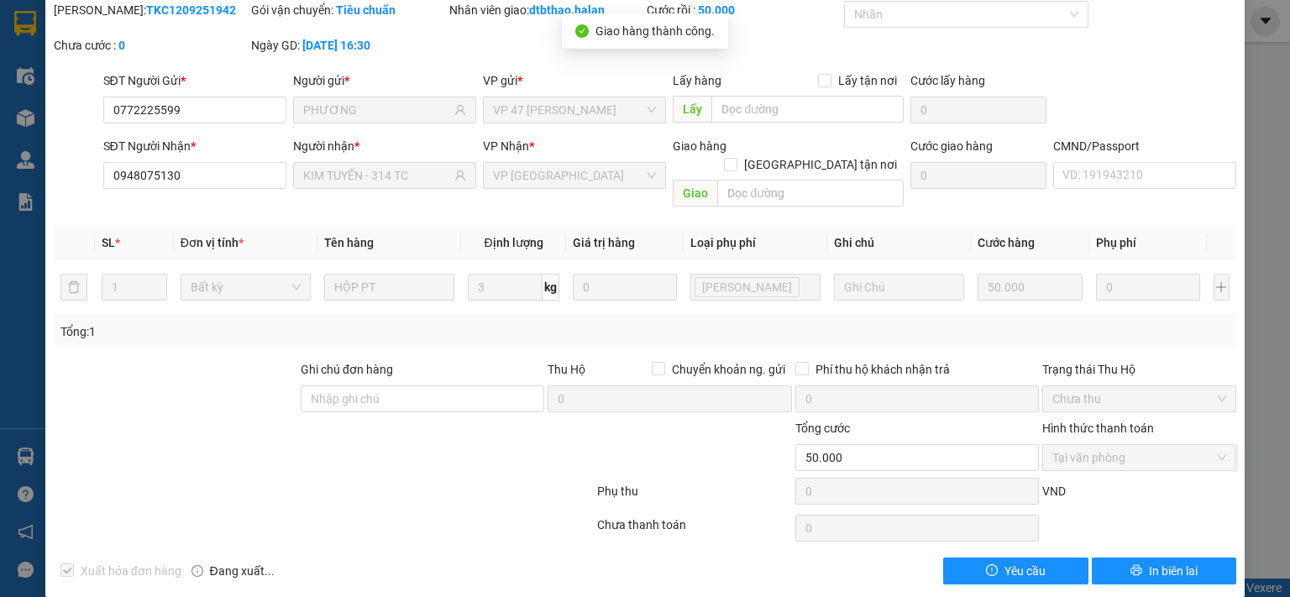
scroll to position [0, 0]
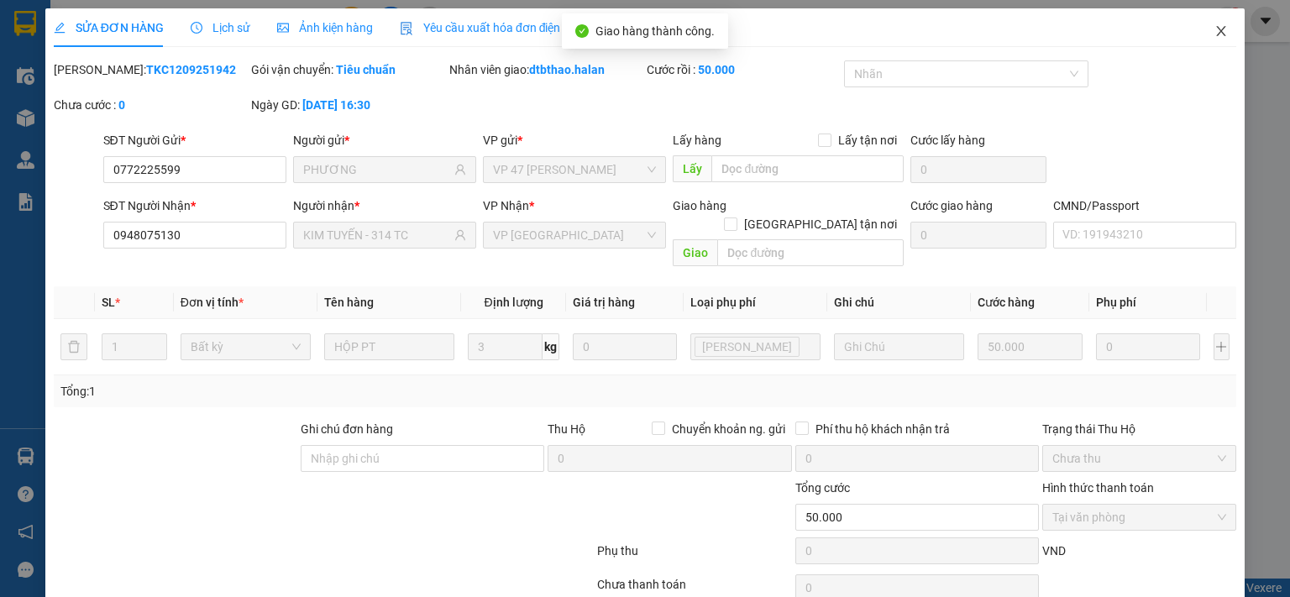
click at [1215, 32] on icon "close" at bounding box center [1221, 30] width 13 height 13
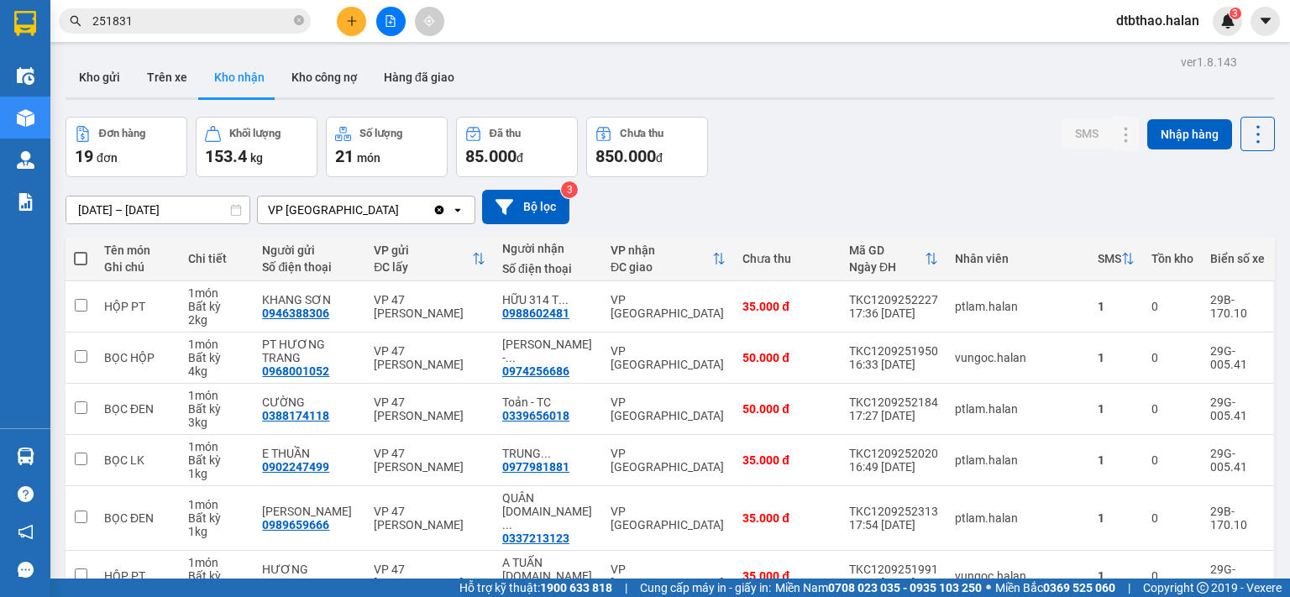
scroll to position [281, 0]
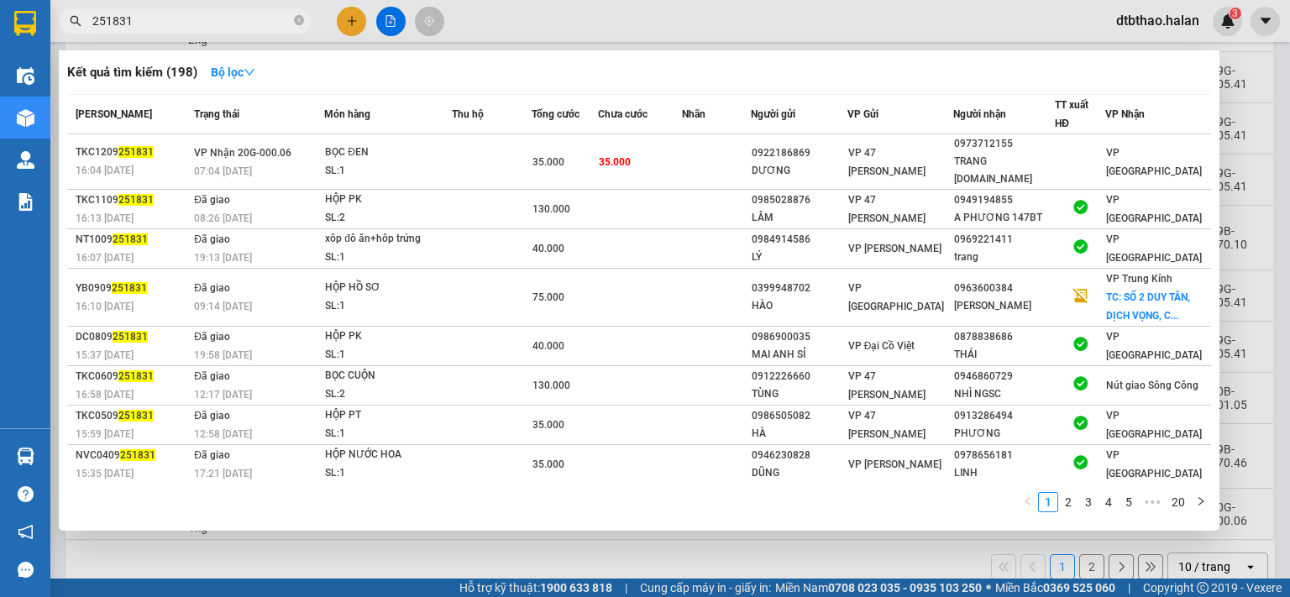
drag, startPoint x: 118, startPoint y: 18, endPoint x: 145, endPoint y: 19, distance: 27.7
click at [145, 19] on input "251831" at bounding box center [191, 21] width 198 height 18
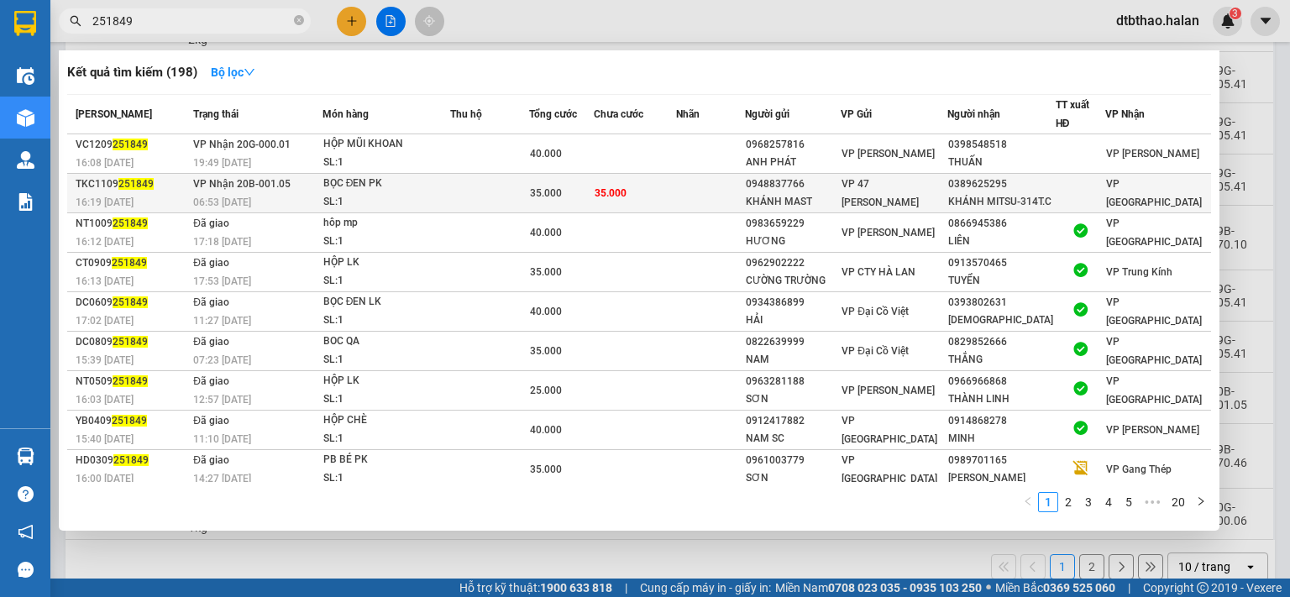
type input "251849"
click at [841, 203] on div "KHÁNH MAST" at bounding box center [793, 202] width 95 height 18
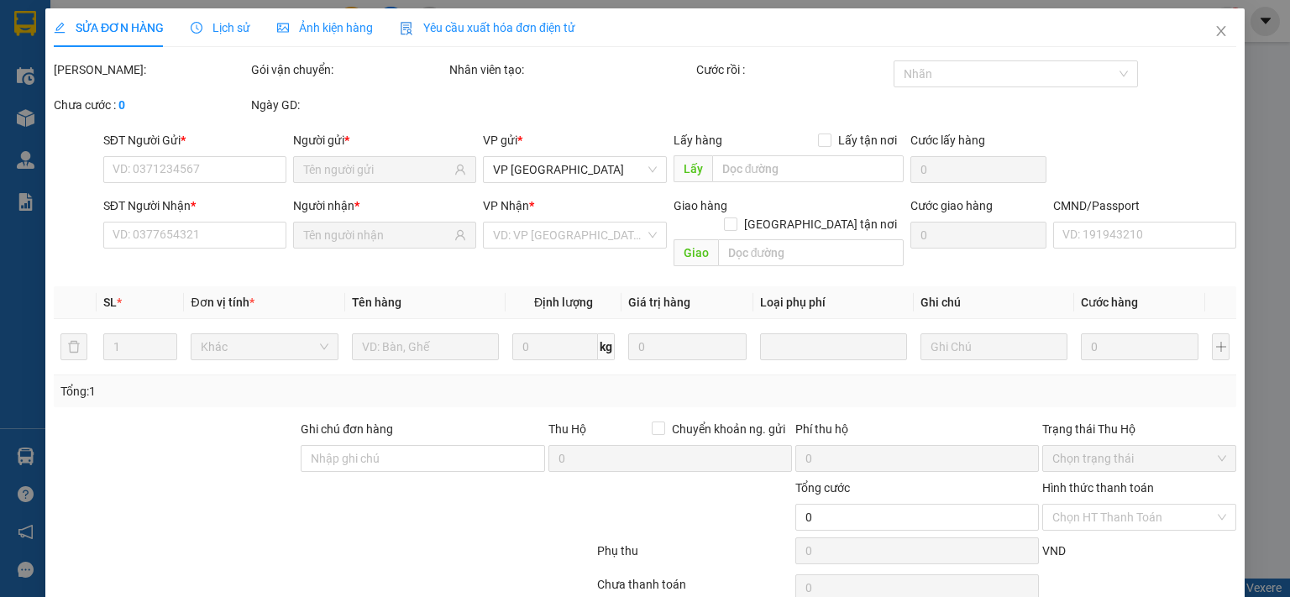
type input "0948837766"
type input "KHÁNH MAST"
type input "0389625295"
type input "KHÁNH MITSU-314T.C"
type input "35.000"
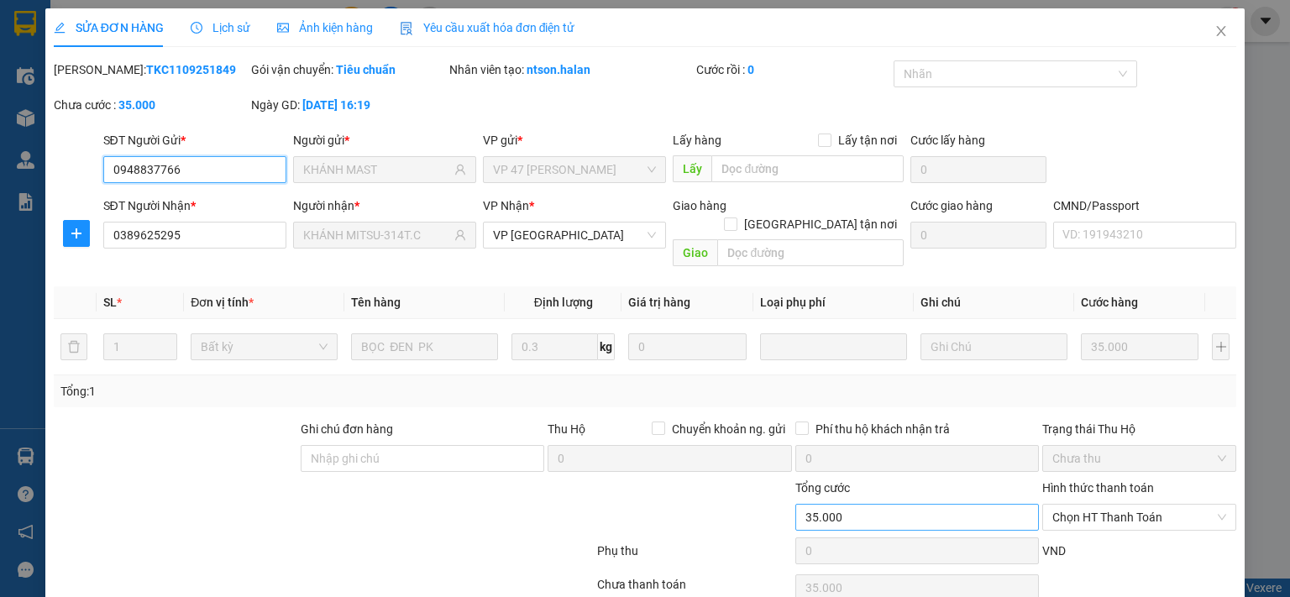
scroll to position [60, 0]
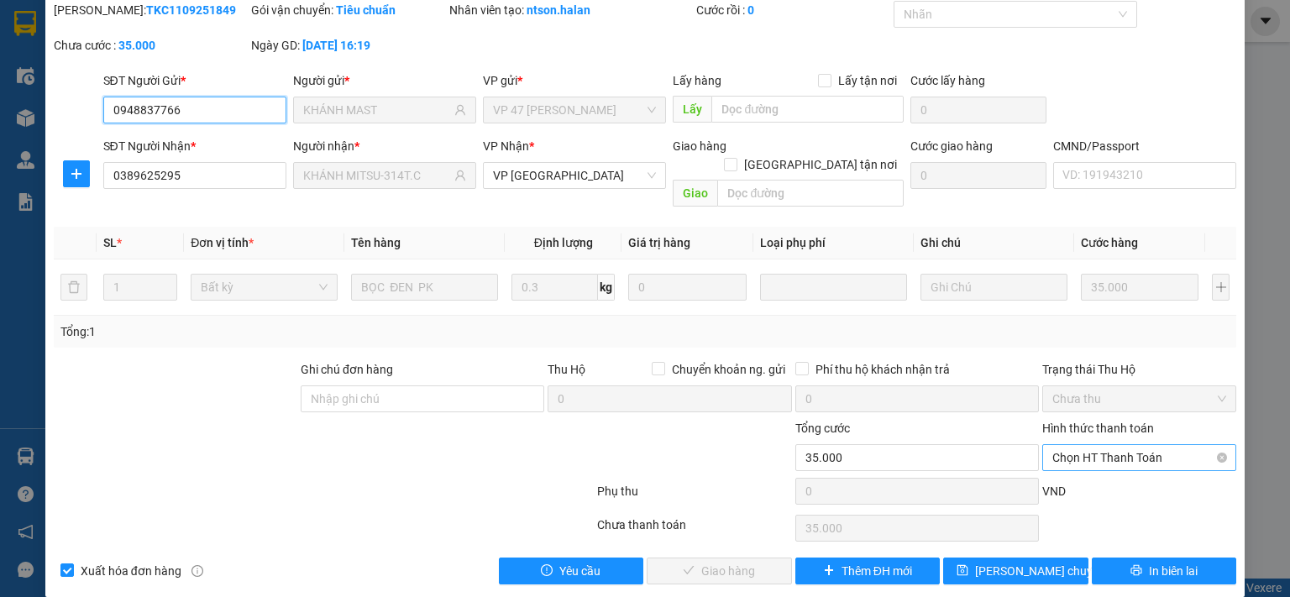
click at [1085, 445] on span "Chọn HT Thanh Toán" at bounding box center [1139, 457] width 174 height 25
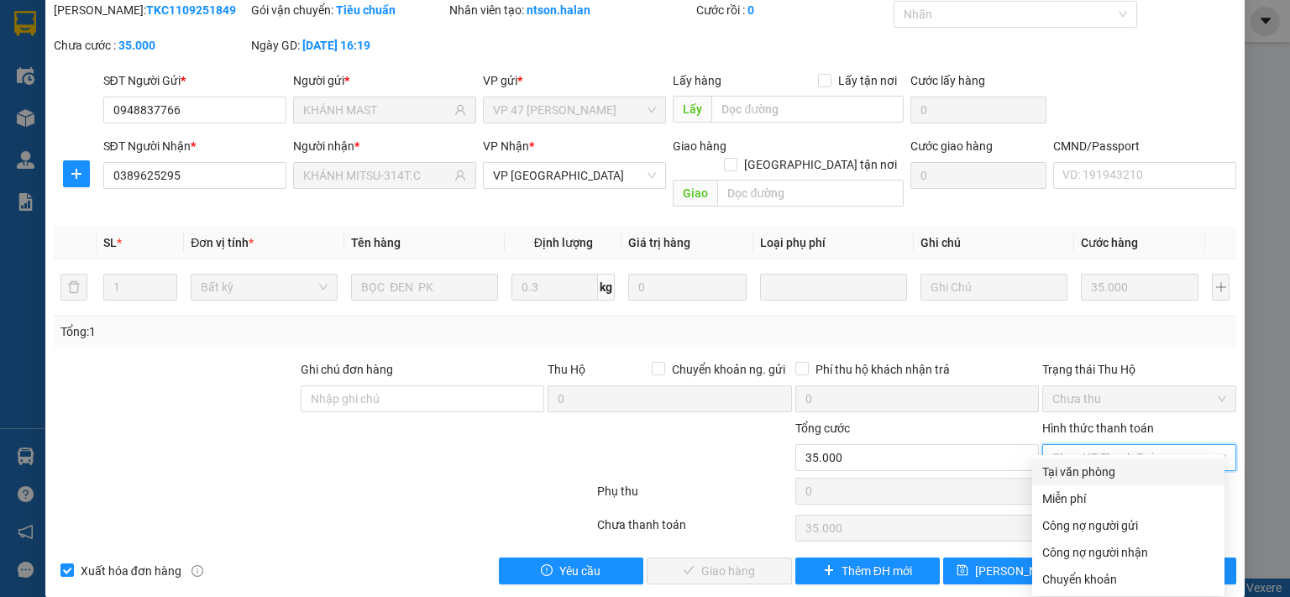
click at [1082, 470] on div "Tại văn phòng" at bounding box center [1128, 472] width 172 height 18
type input "0"
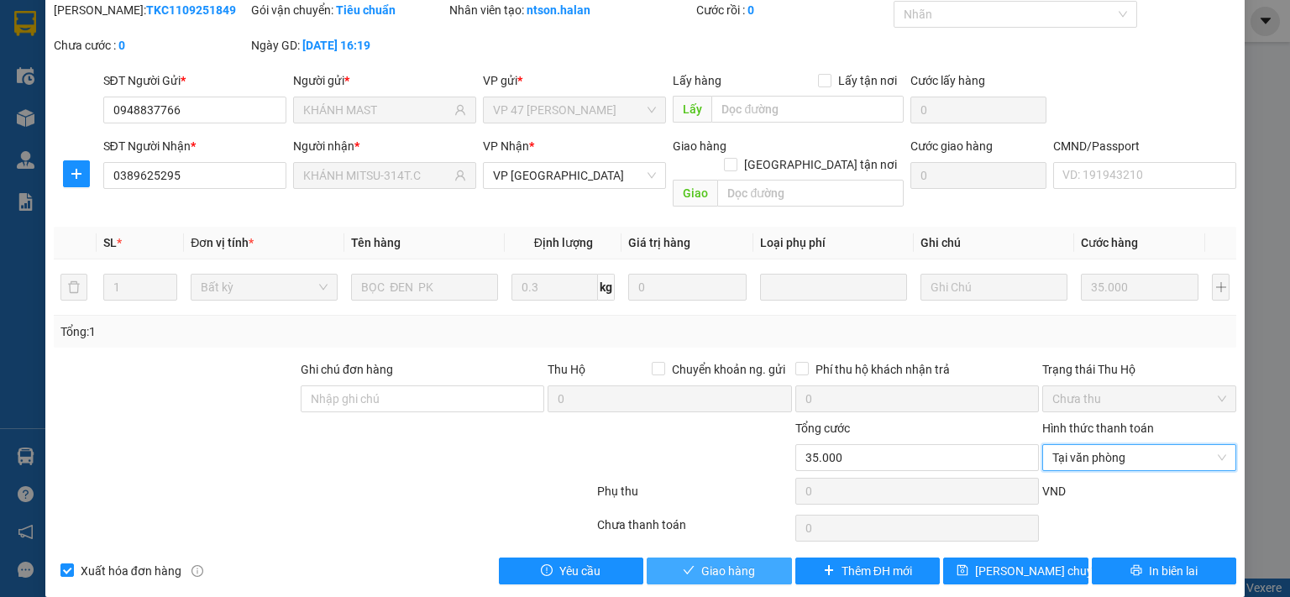
click at [739, 562] on span "Giao hàng" at bounding box center [728, 571] width 54 height 18
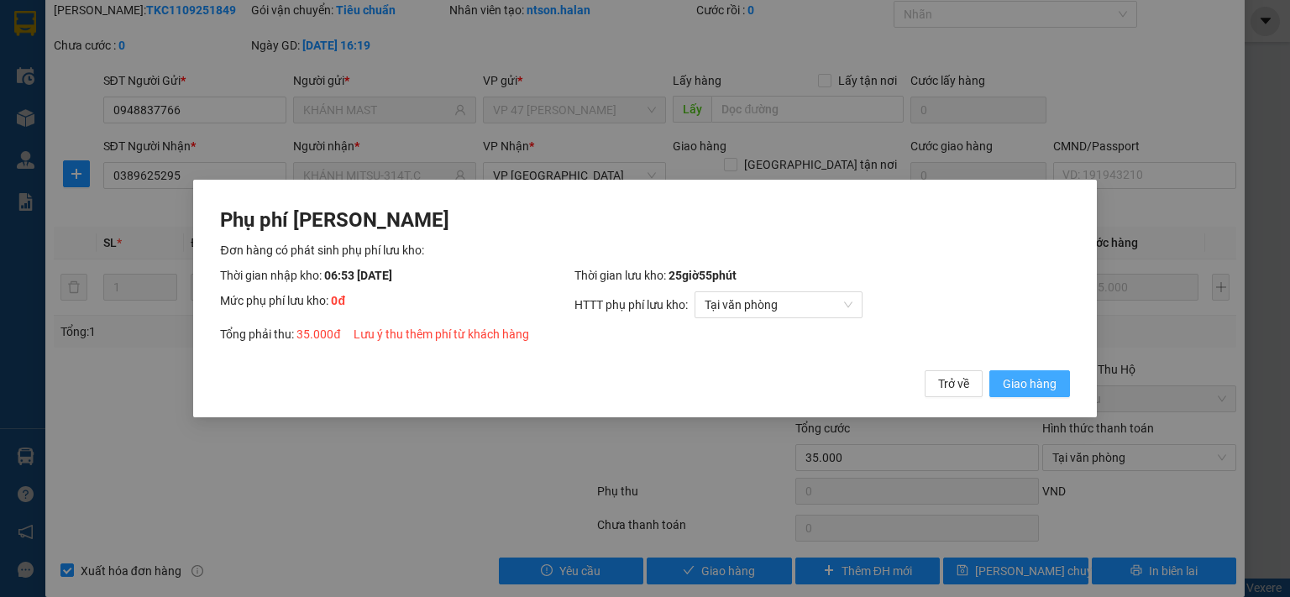
click at [1043, 388] on span "Giao hàng" at bounding box center [1030, 384] width 54 height 18
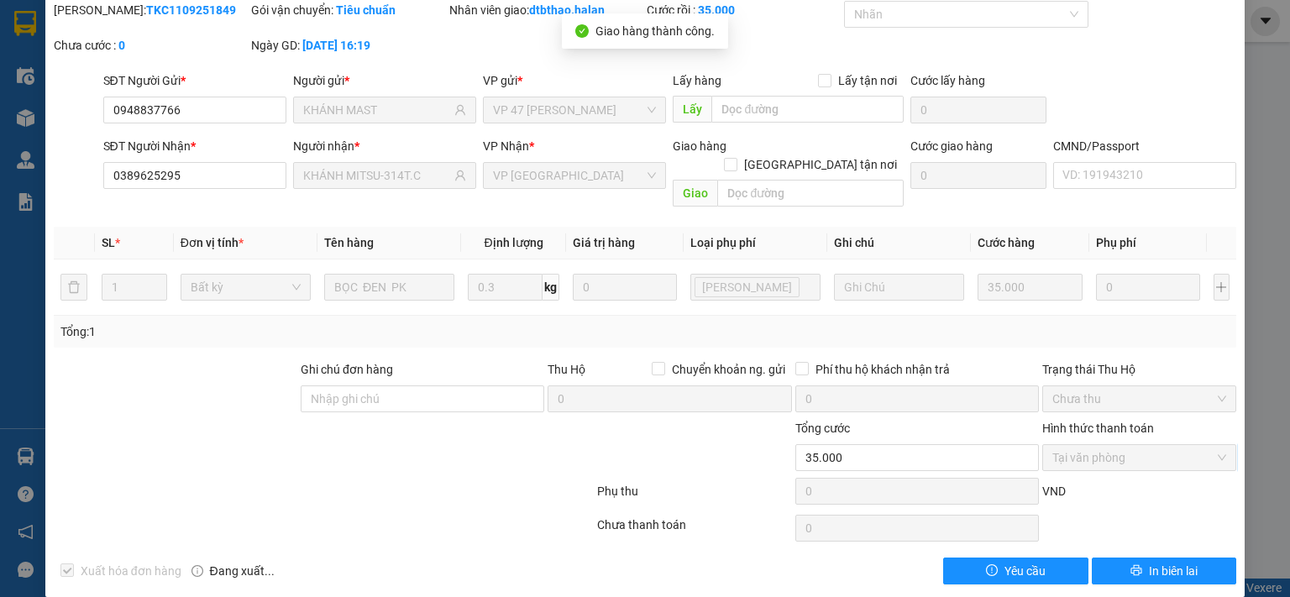
scroll to position [0, 0]
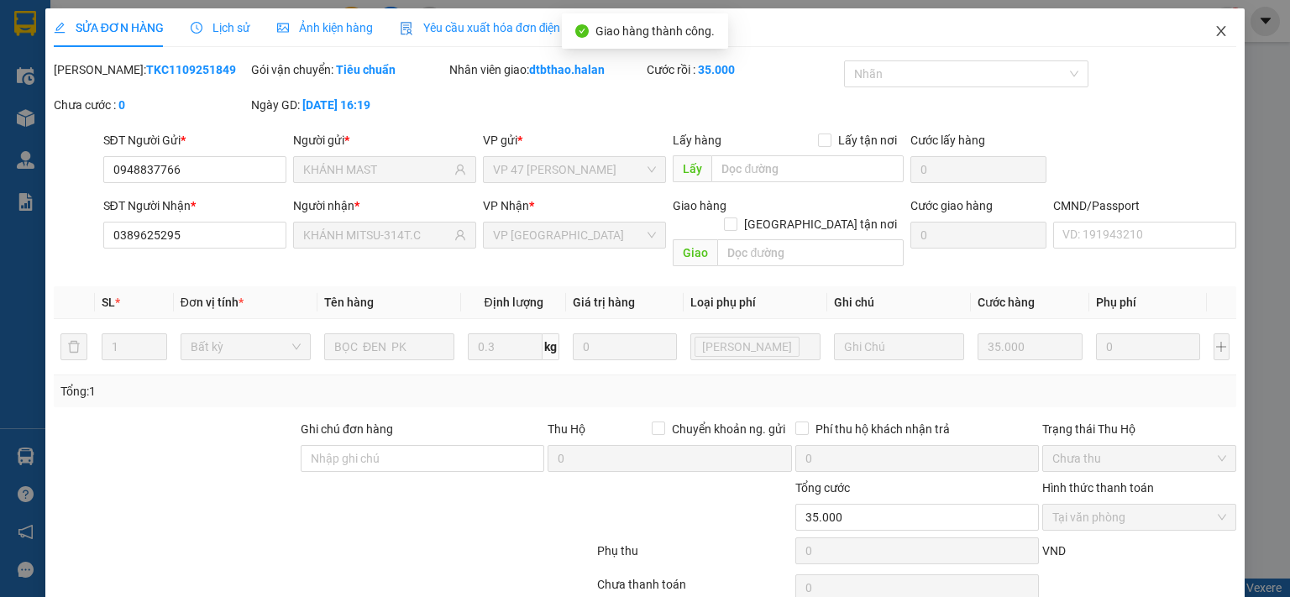
click at [1203, 23] on span "Close" at bounding box center [1221, 31] width 47 height 47
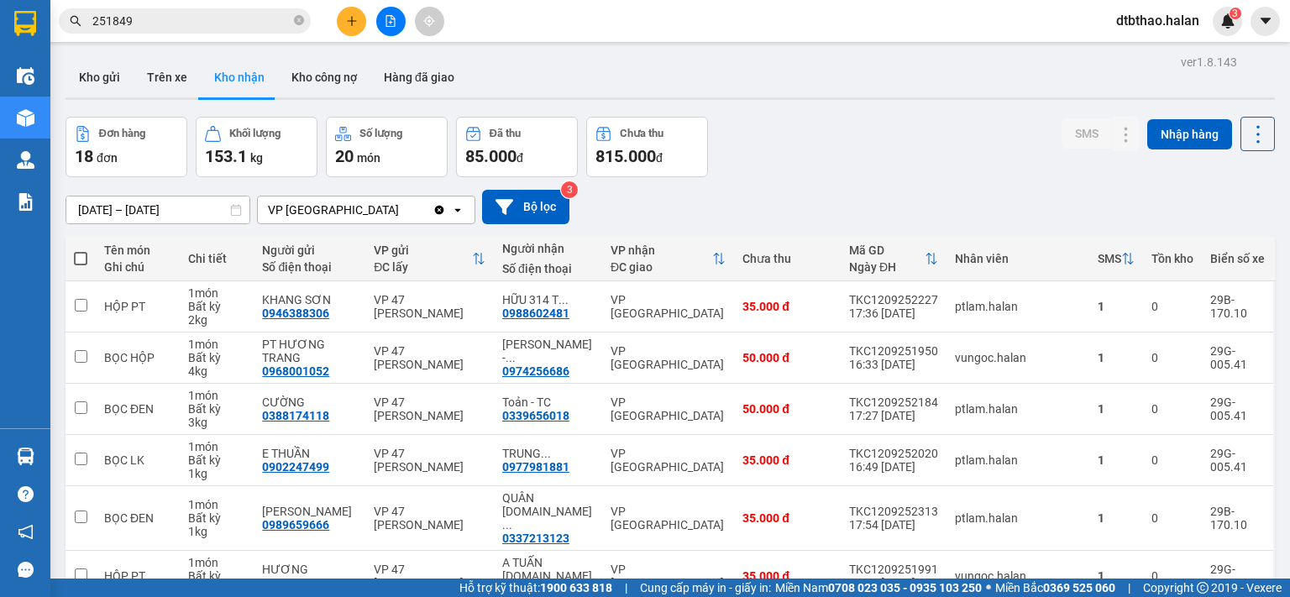
scroll to position [281, 0]
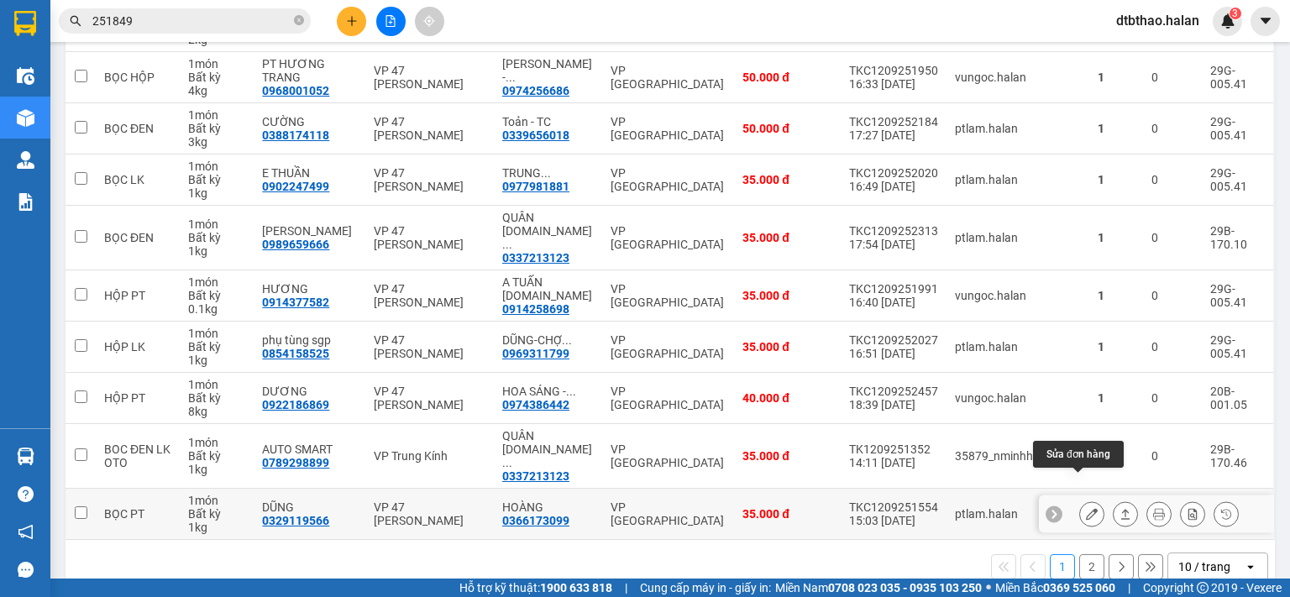
click at [1086, 508] on icon at bounding box center [1092, 514] width 12 height 12
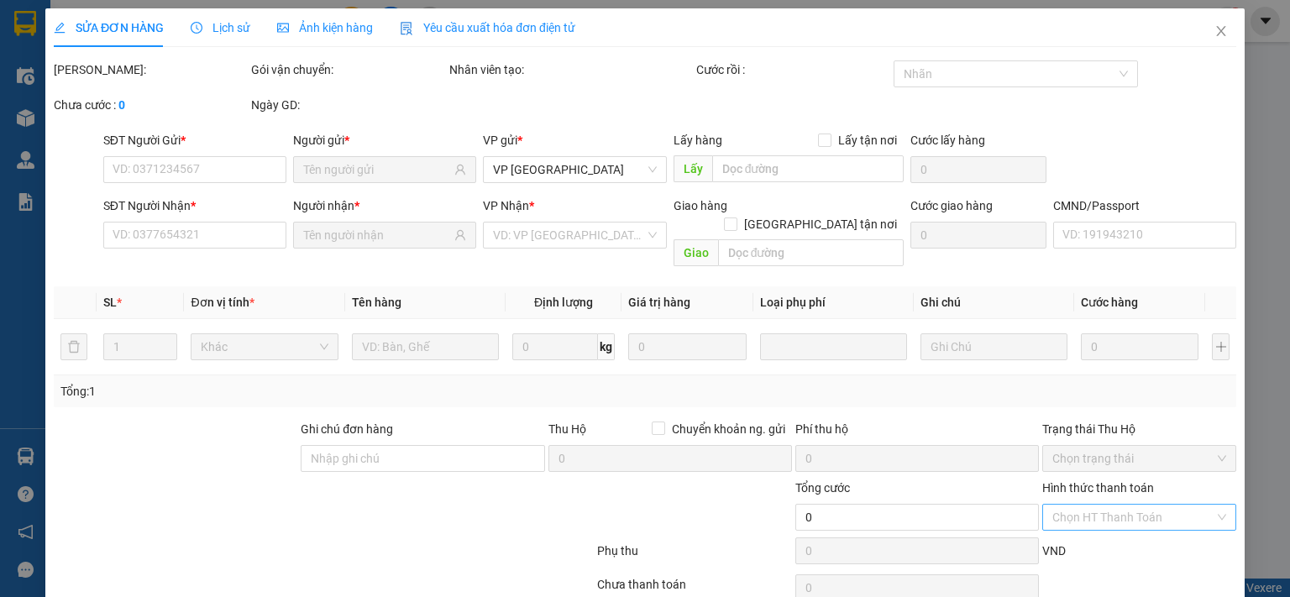
type input "0329119566"
type input "DŨNG"
type input "0366173099"
type input "HOÀNG"
type input "35.000"
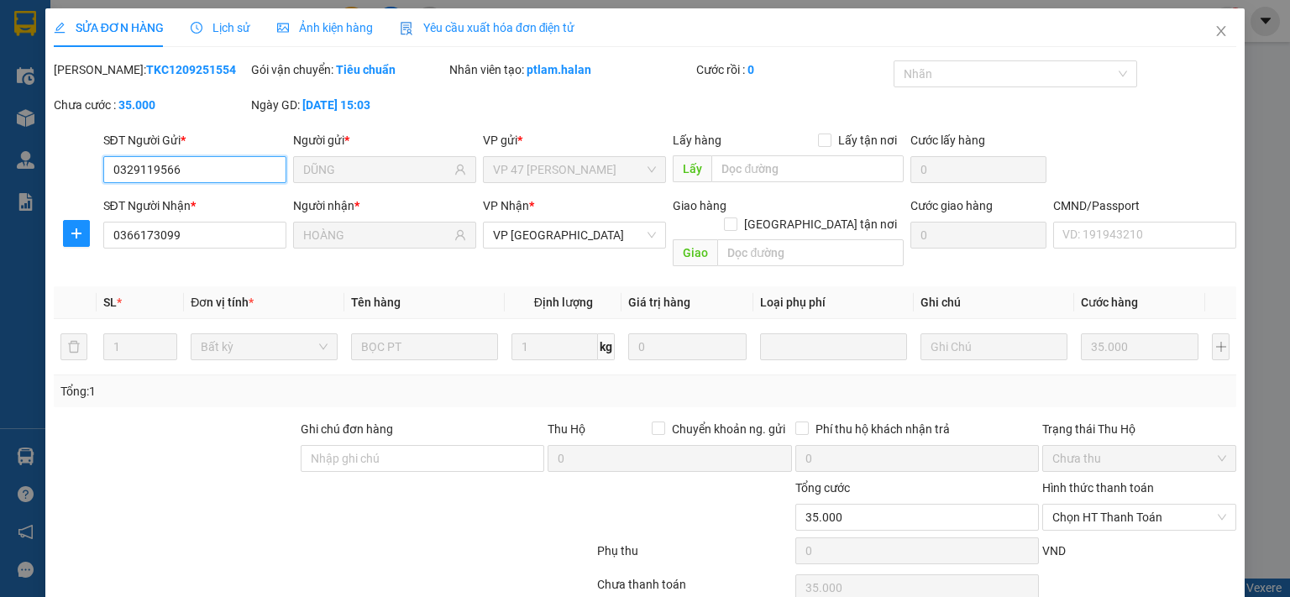
scroll to position [60, 0]
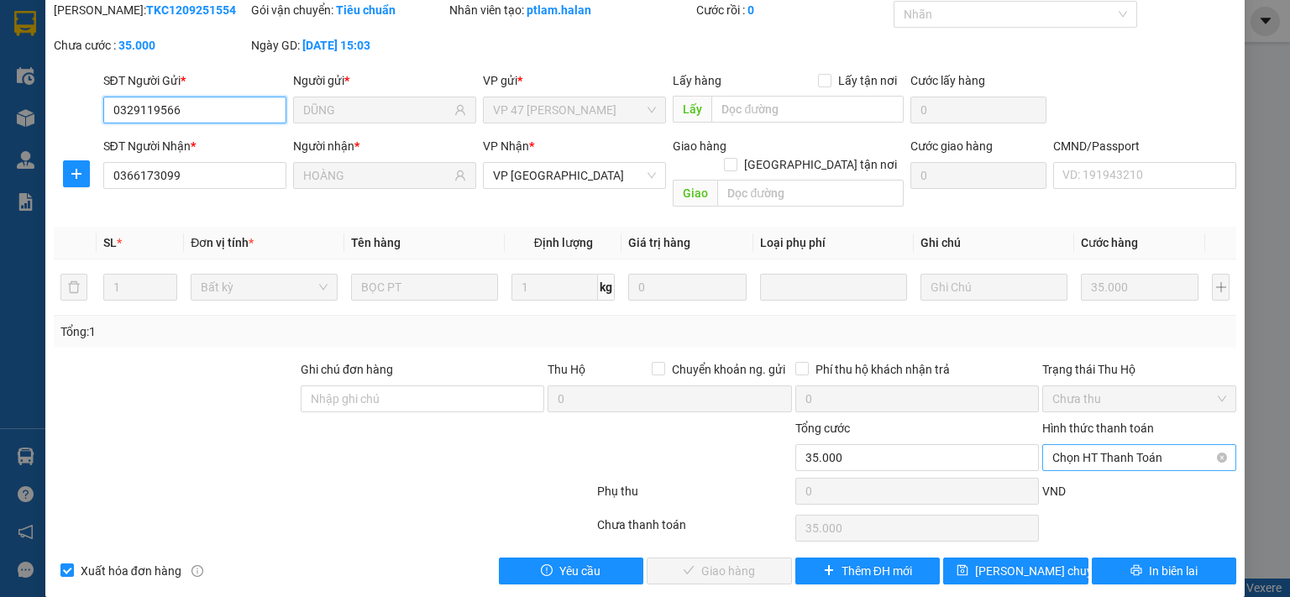
click at [1097, 445] on span "Chọn HT Thanh Toán" at bounding box center [1139, 457] width 174 height 25
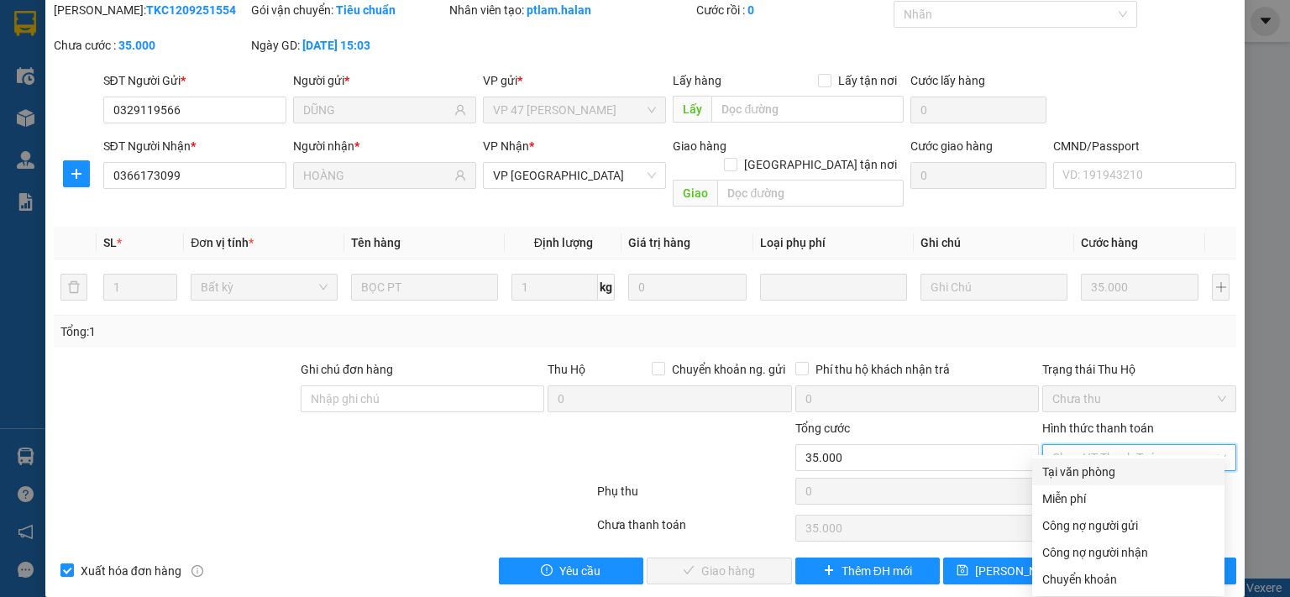
click at [1089, 479] on div "Tại văn phòng" at bounding box center [1128, 472] width 172 height 18
type input "0"
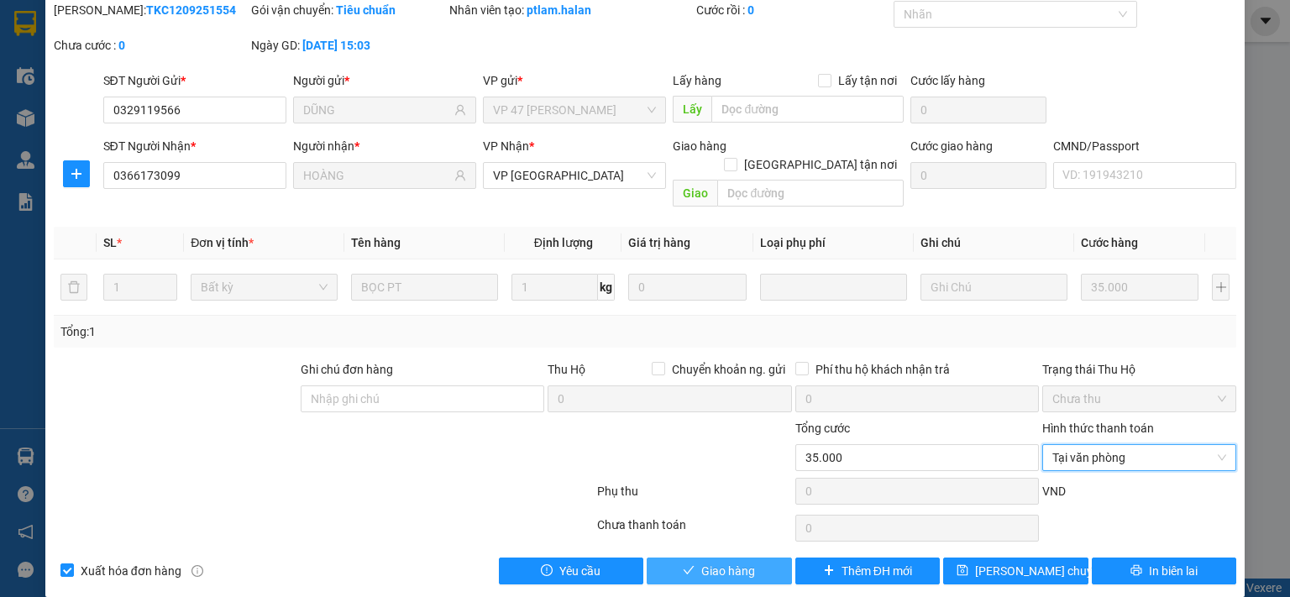
click at [756, 558] on button "Giao hàng" at bounding box center [719, 571] width 145 height 27
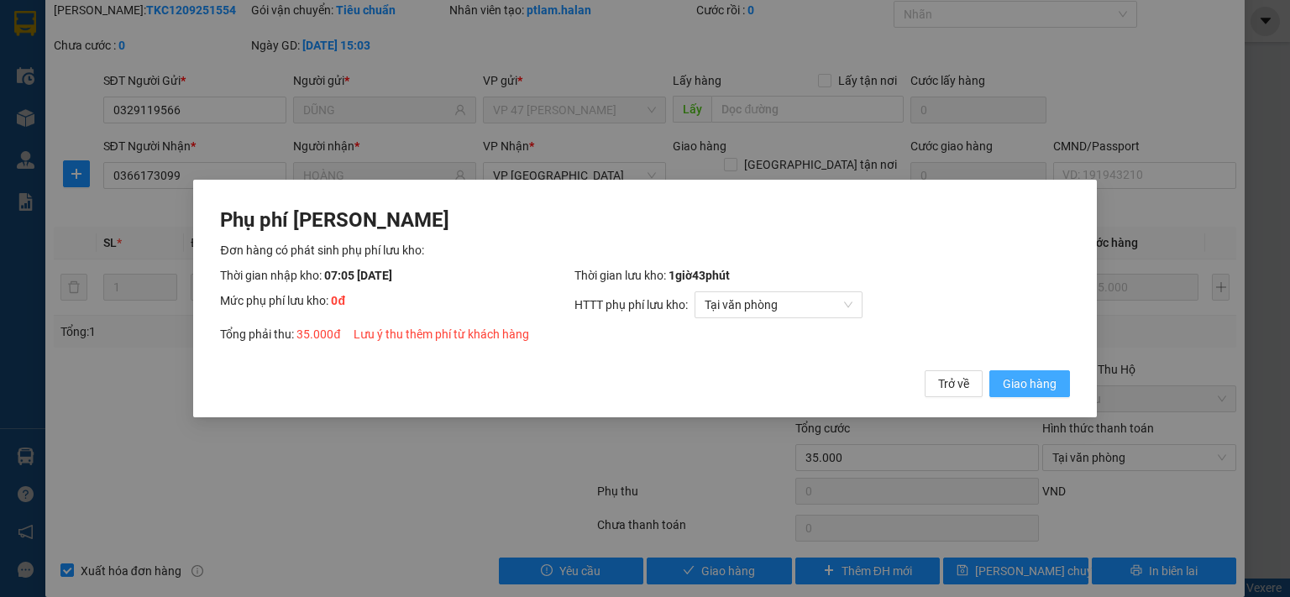
click at [1030, 387] on span "Giao hàng" at bounding box center [1030, 384] width 54 height 18
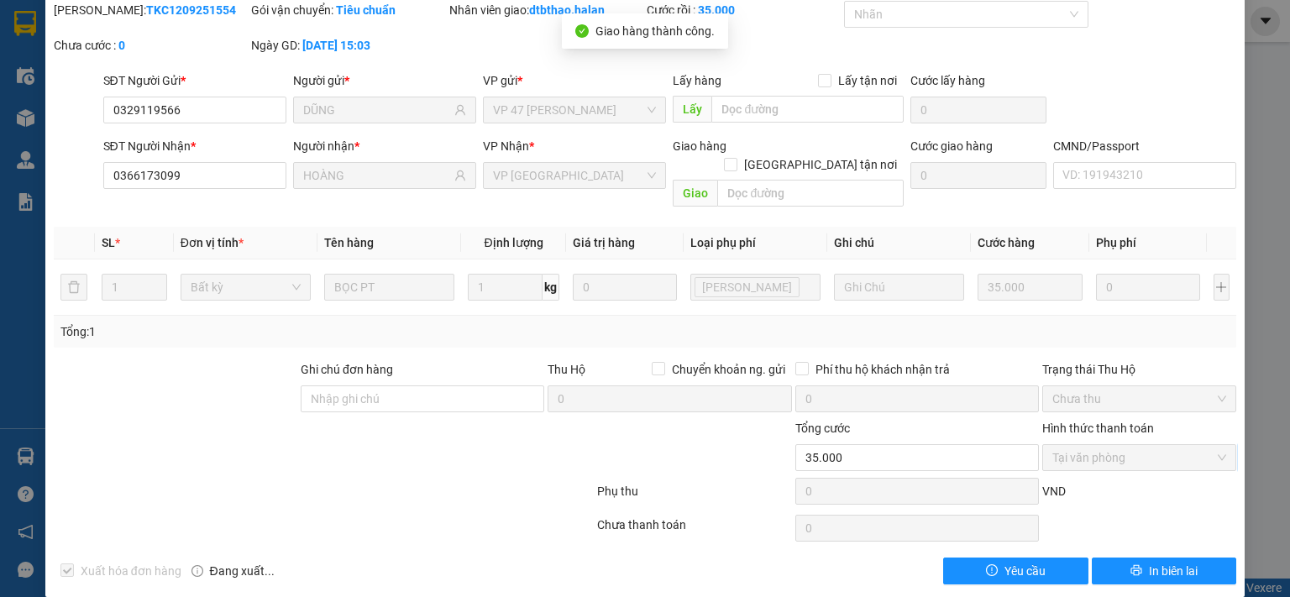
scroll to position [0, 0]
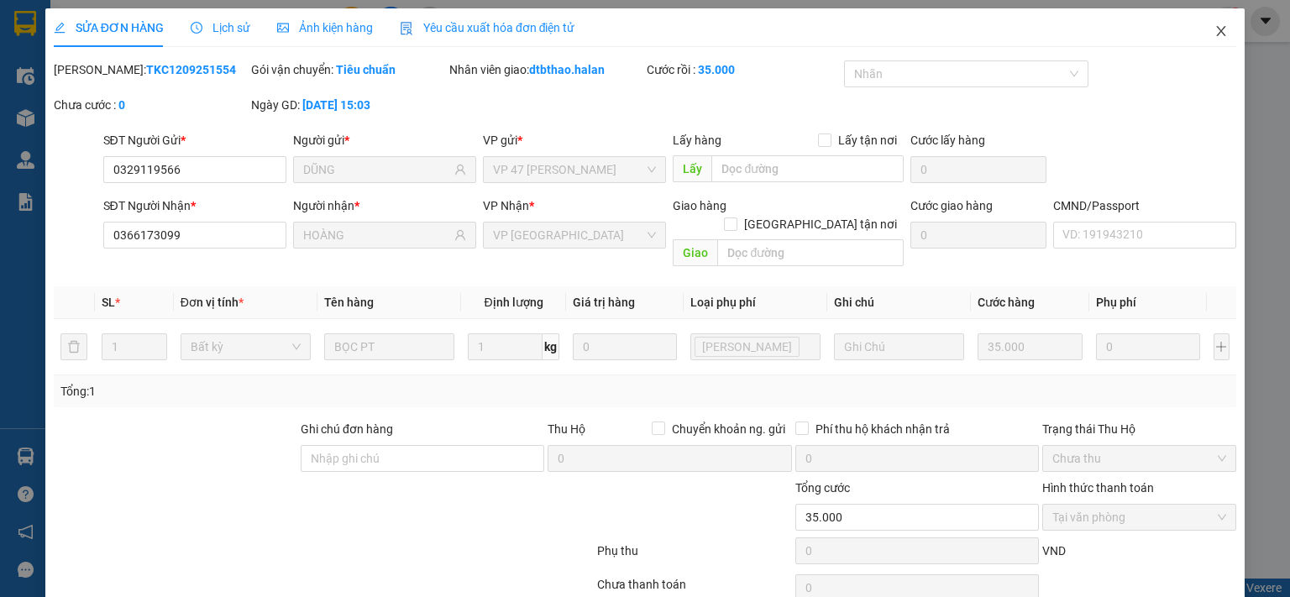
click at [1204, 24] on span "Close" at bounding box center [1221, 31] width 47 height 47
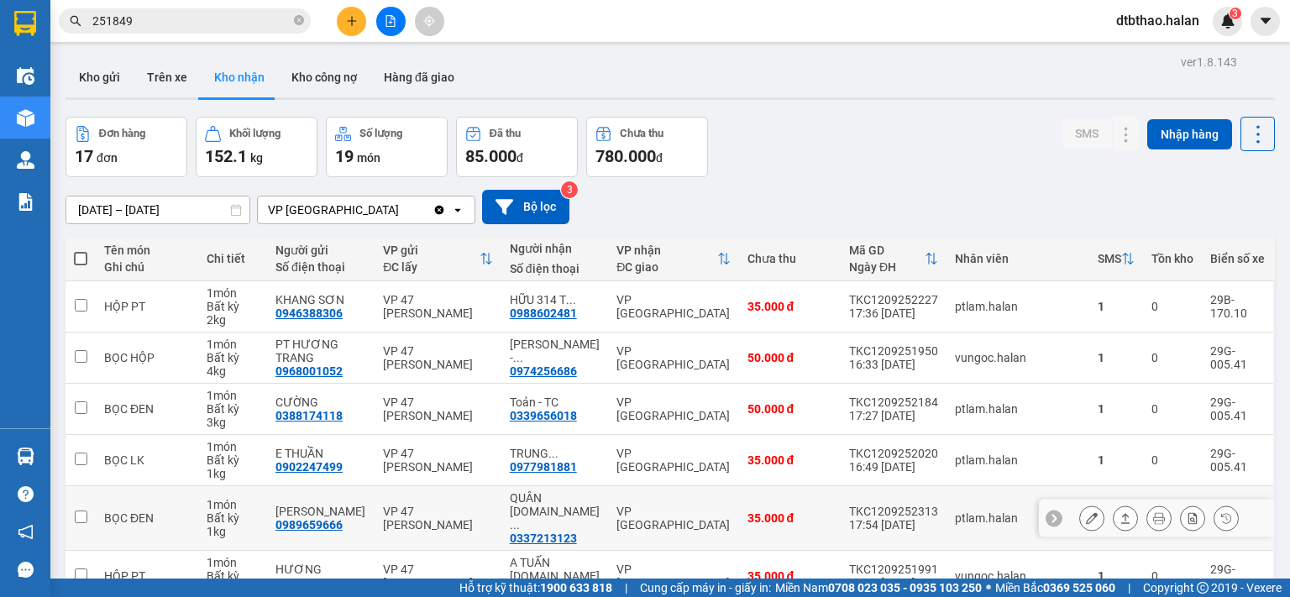
scroll to position [252, 0]
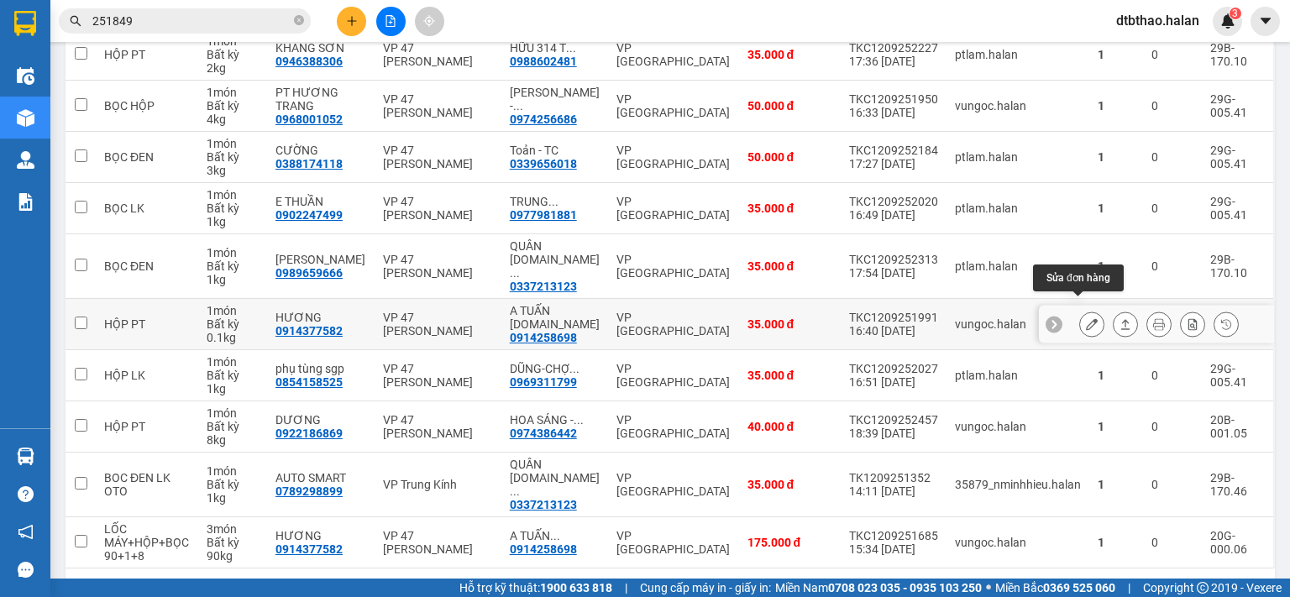
click at [1086, 318] on icon at bounding box center [1092, 324] width 12 height 12
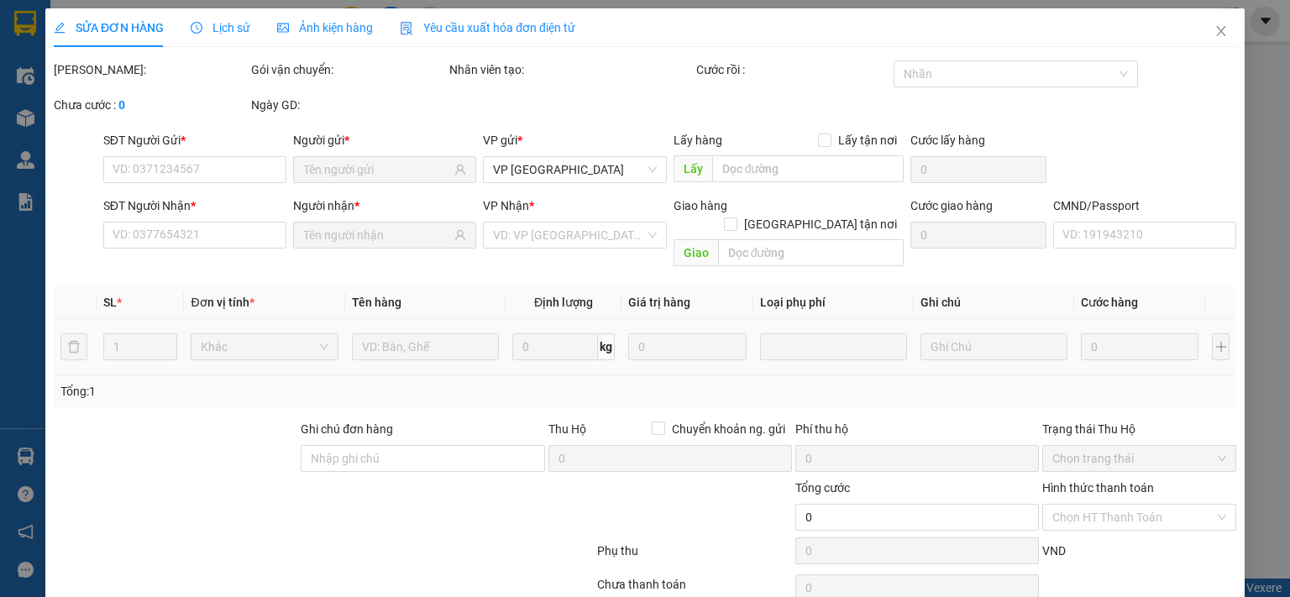
type input "0914377582"
type input "HƯƠNG"
type input "0914258698"
type input "A TUẤN 314.TC"
type input "35.000"
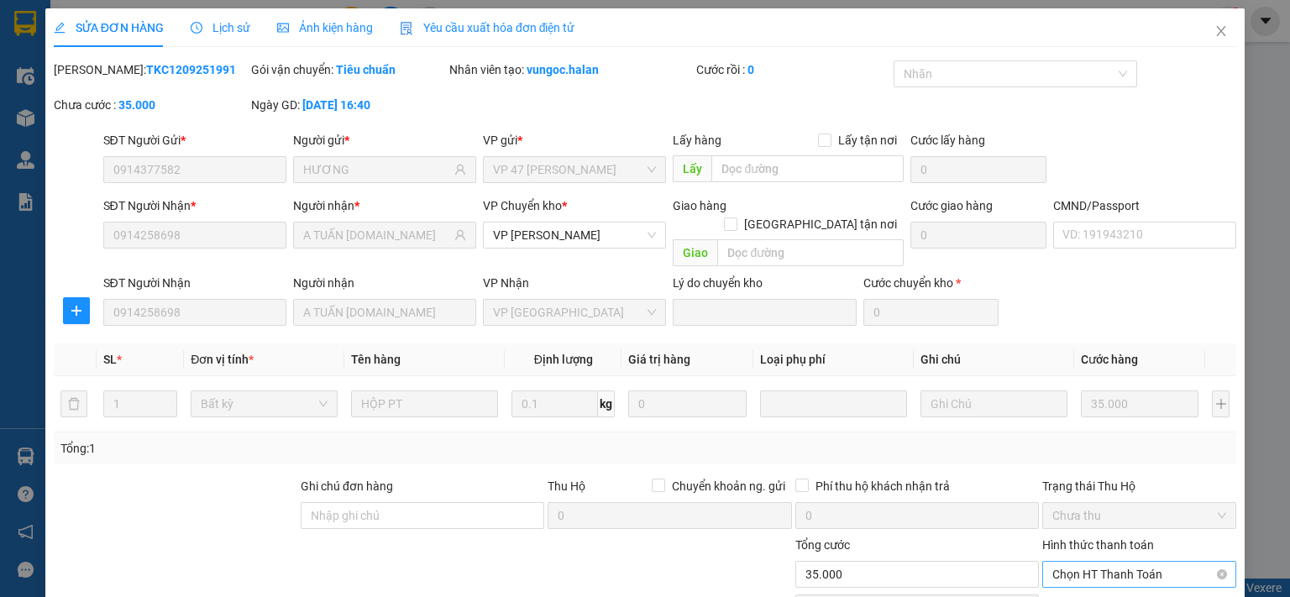
scroll to position [117, 0]
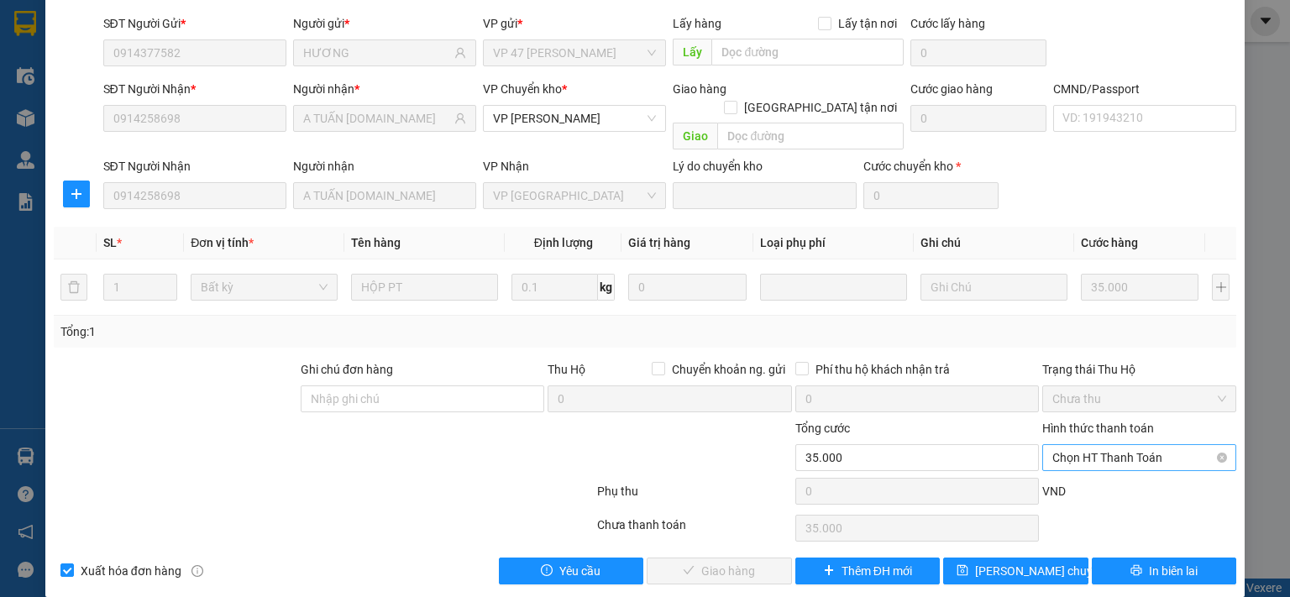
click at [1097, 445] on span "Chọn HT Thanh Toán" at bounding box center [1139, 457] width 174 height 25
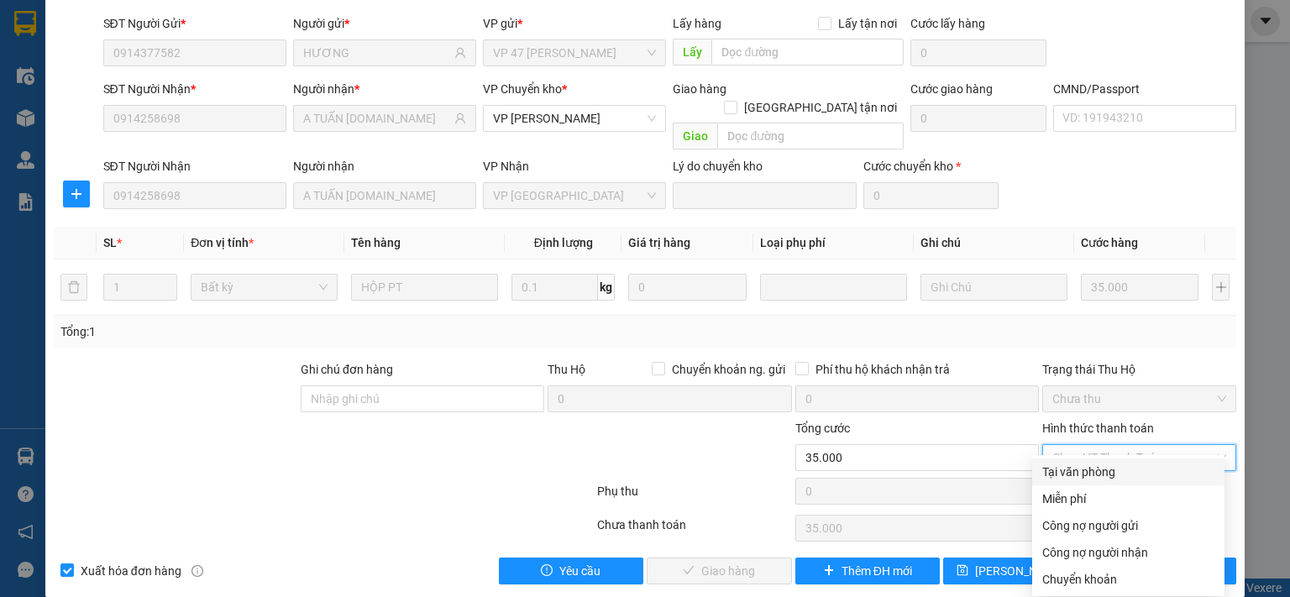
drag, startPoint x: 1085, startPoint y: 473, endPoint x: 918, endPoint y: 513, distance: 171.9
click at [1082, 473] on div "Tại văn phòng" at bounding box center [1128, 472] width 172 height 18
type input "0"
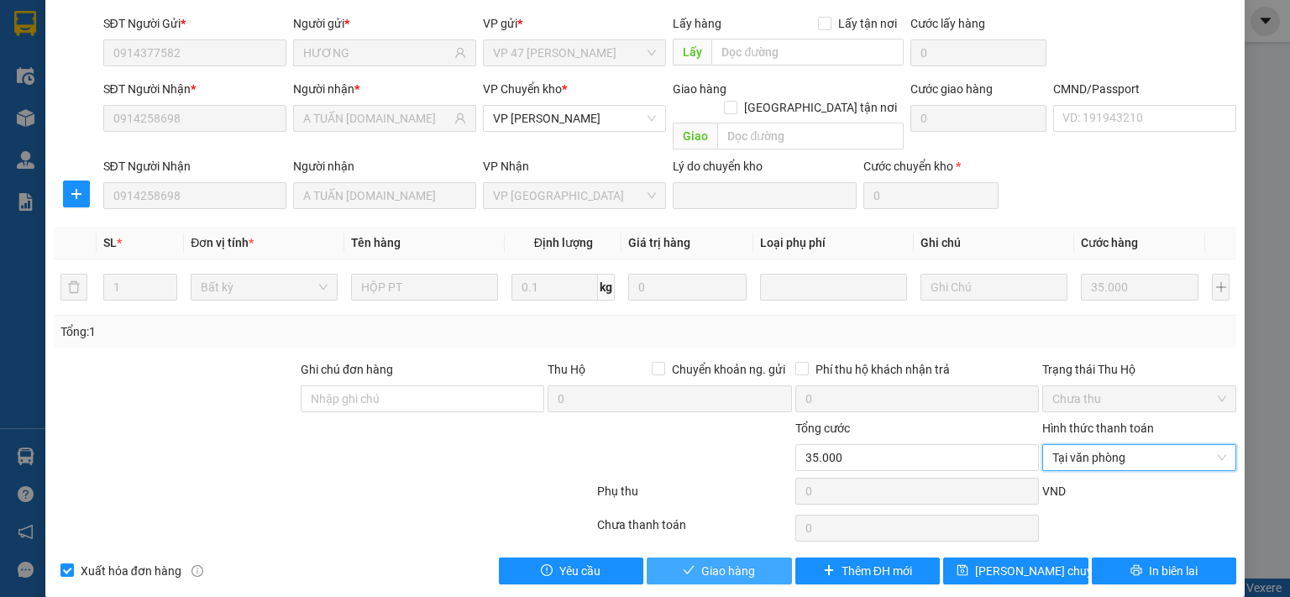
click at [732, 562] on span "Giao hàng" at bounding box center [728, 571] width 54 height 18
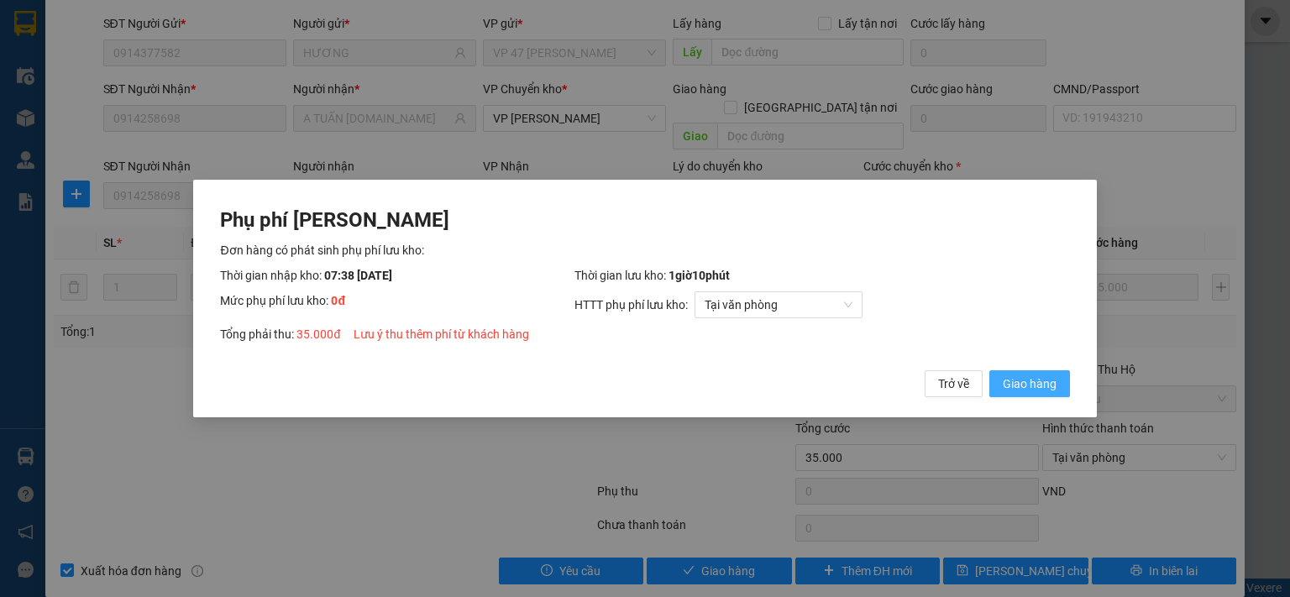
click at [1029, 392] on span "Giao hàng" at bounding box center [1030, 384] width 54 height 18
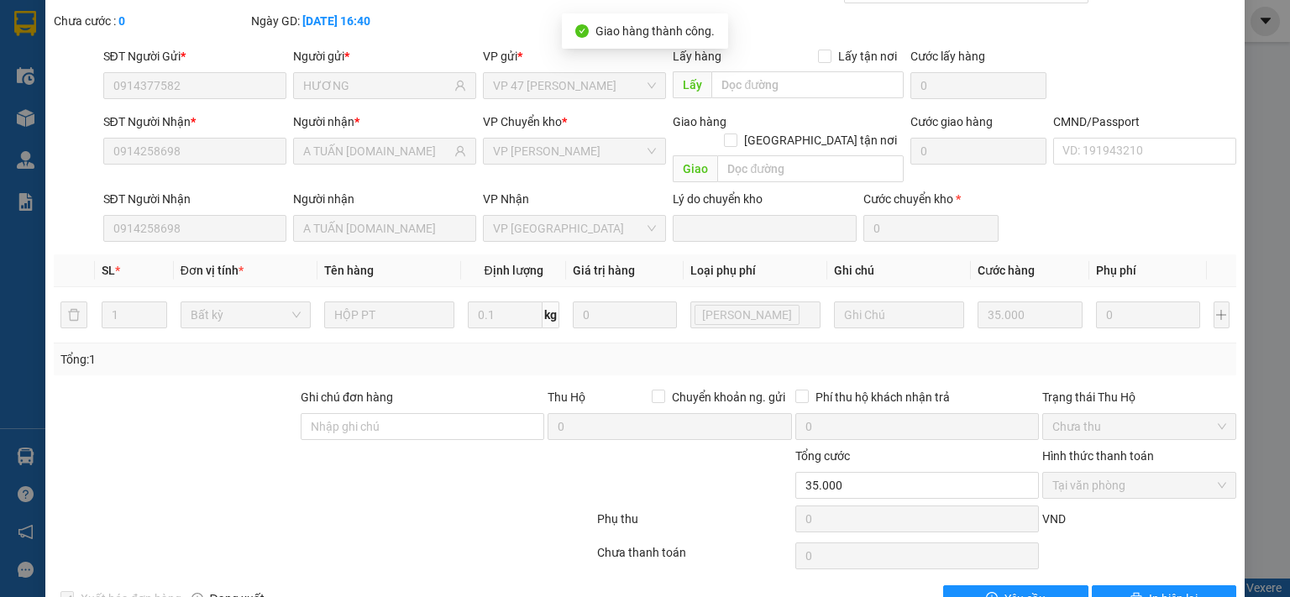
scroll to position [0, 0]
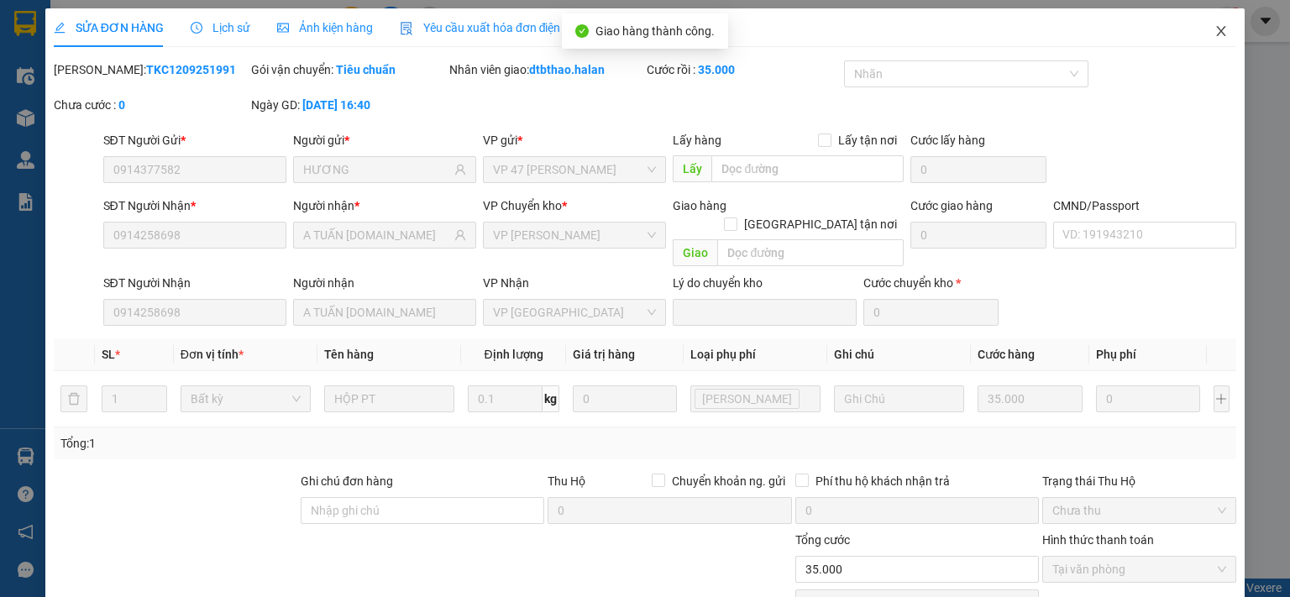
click at [1215, 30] on icon "close" at bounding box center [1221, 30] width 13 height 13
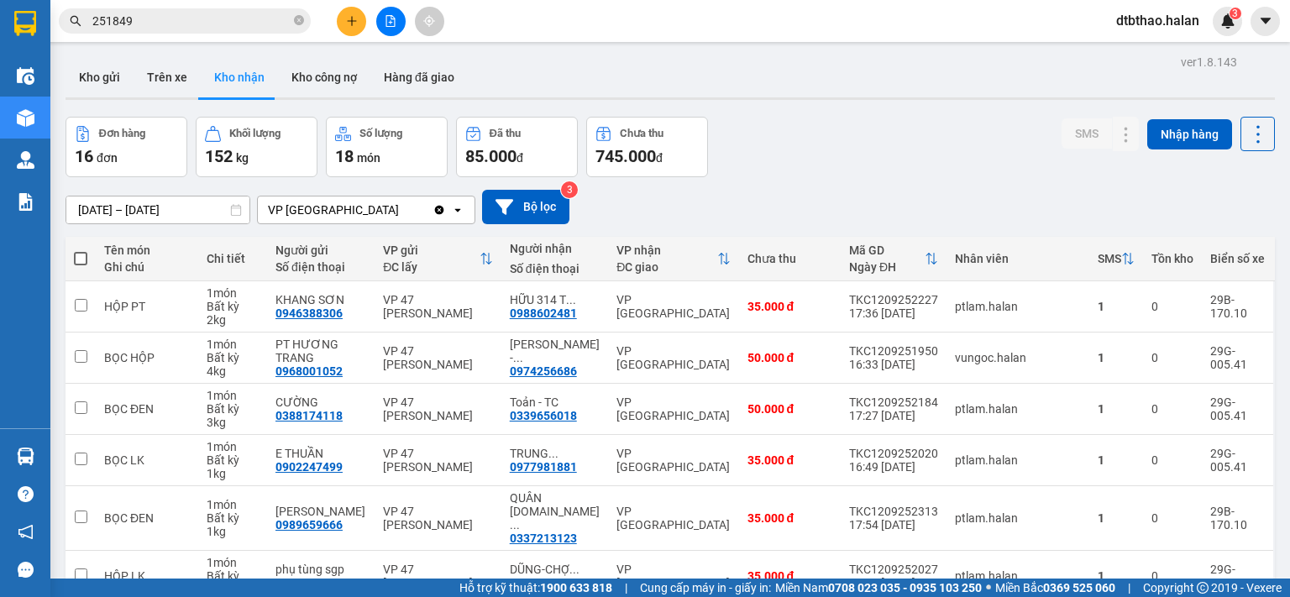
scroll to position [281, 0]
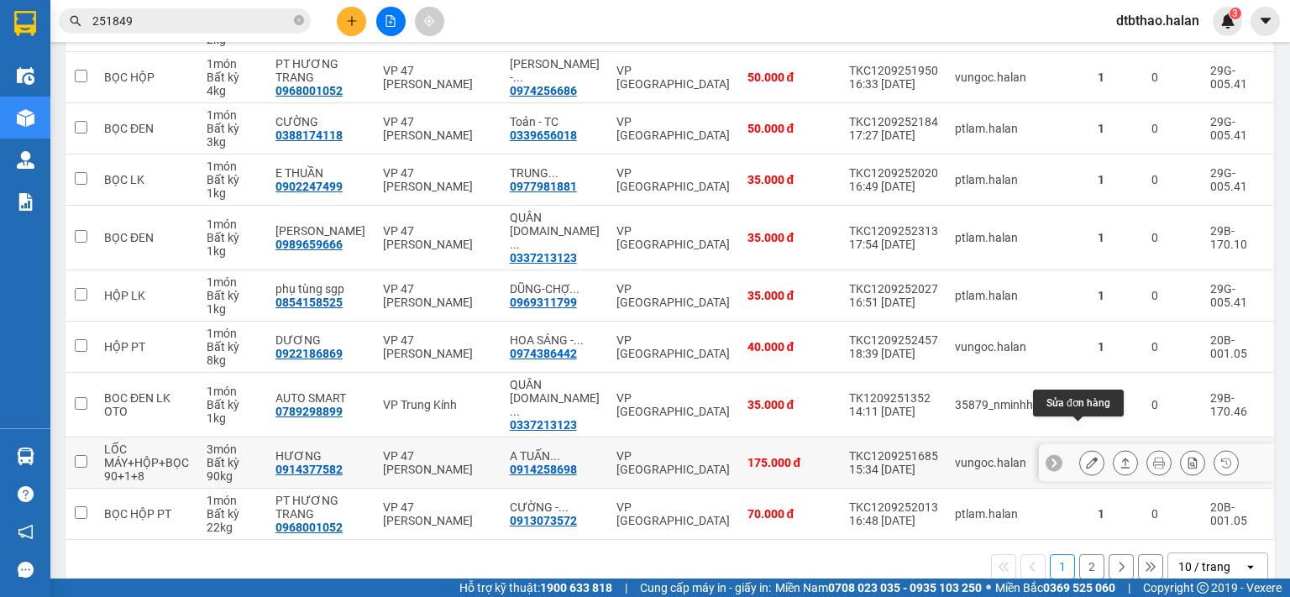
click at [1086, 457] on icon at bounding box center [1092, 463] width 12 height 12
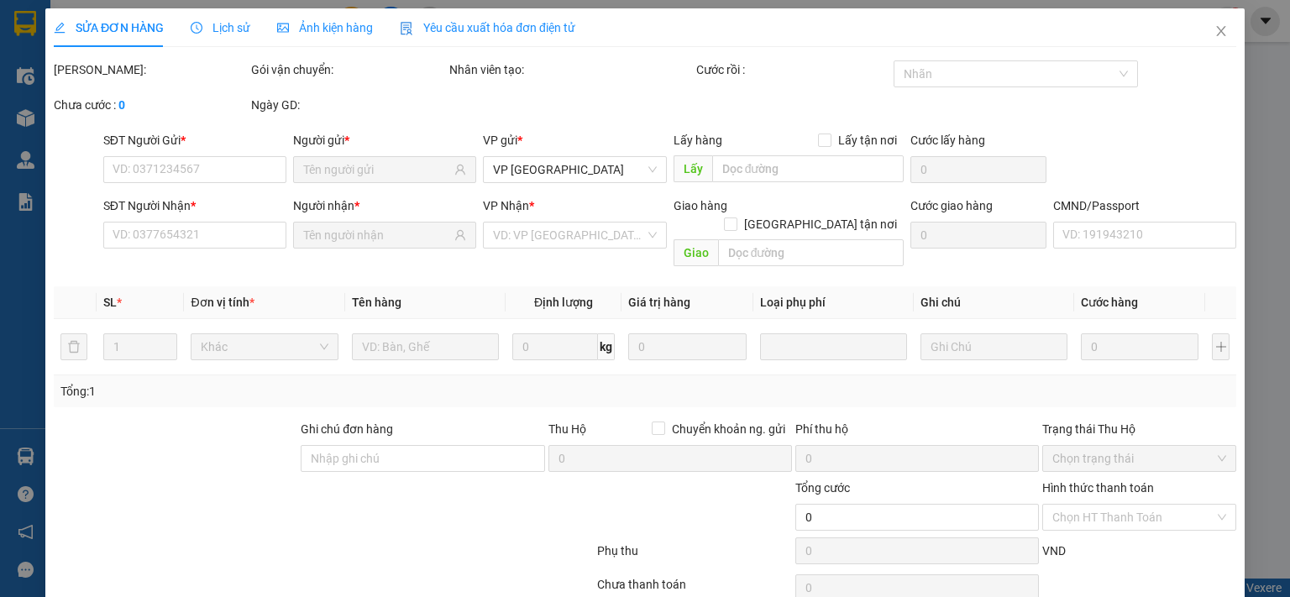
type input "0914377582"
type input "HƯƠNG"
type input "0914258698"
type input "A TUẤN 314.TC"
type input "175.000"
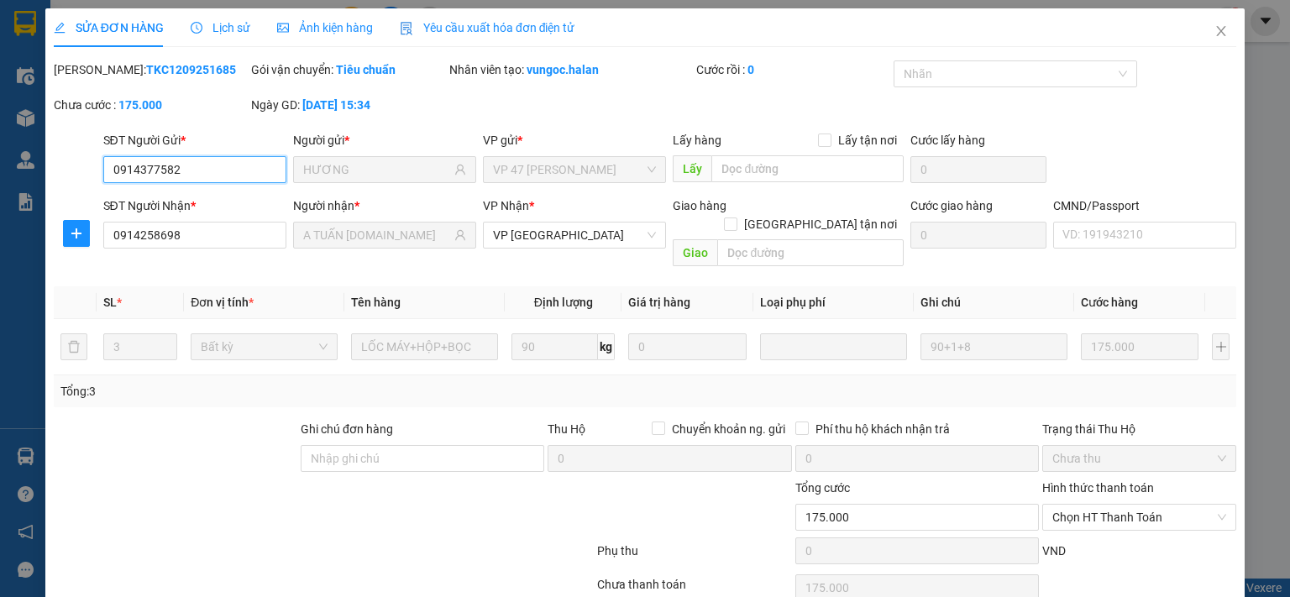
scroll to position [60, 0]
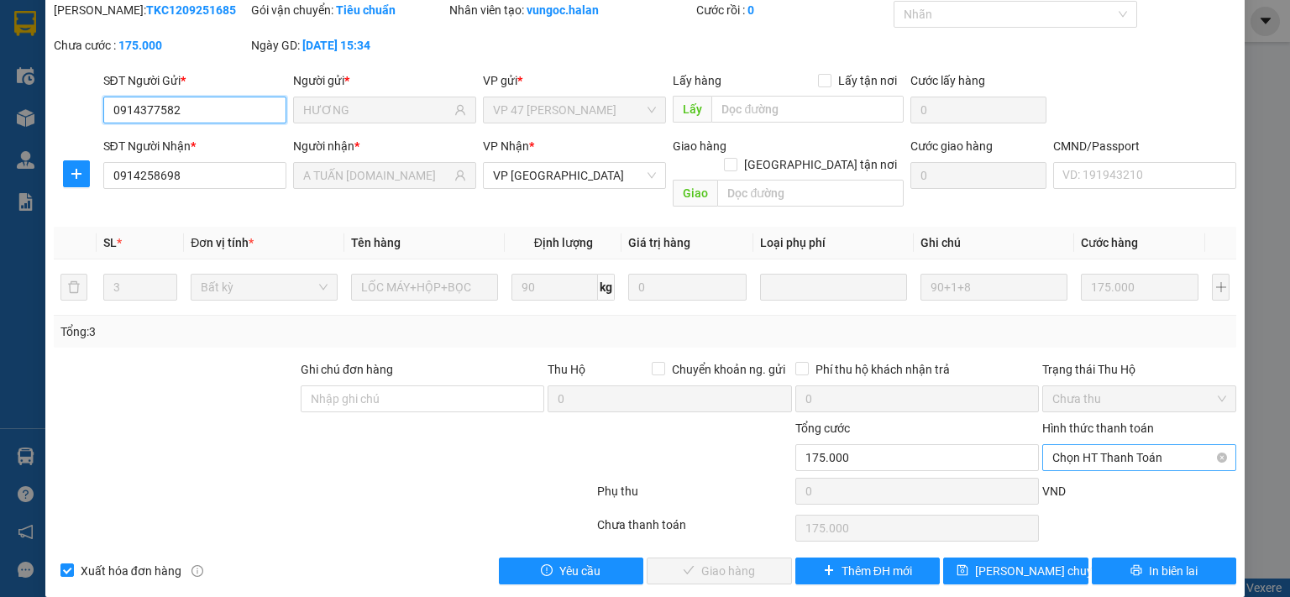
click at [1115, 445] on span "Chọn HT Thanh Toán" at bounding box center [1139, 457] width 174 height 25
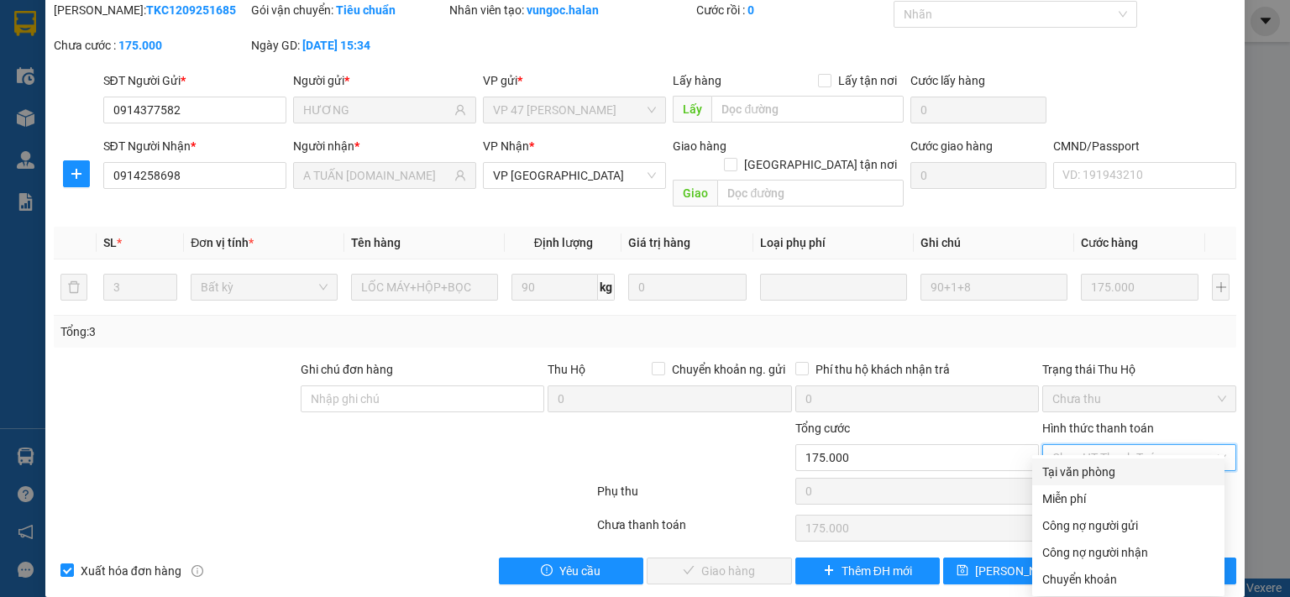
drag, startPoint x: 1105, startPoint y: 480, endPoint x: 834, endPoint y: 564, distance: 284.3
click at [1105, 480] on div "Tại văn phòng" at bounding box center [1128, 472] width 172 height 18
type input "0"
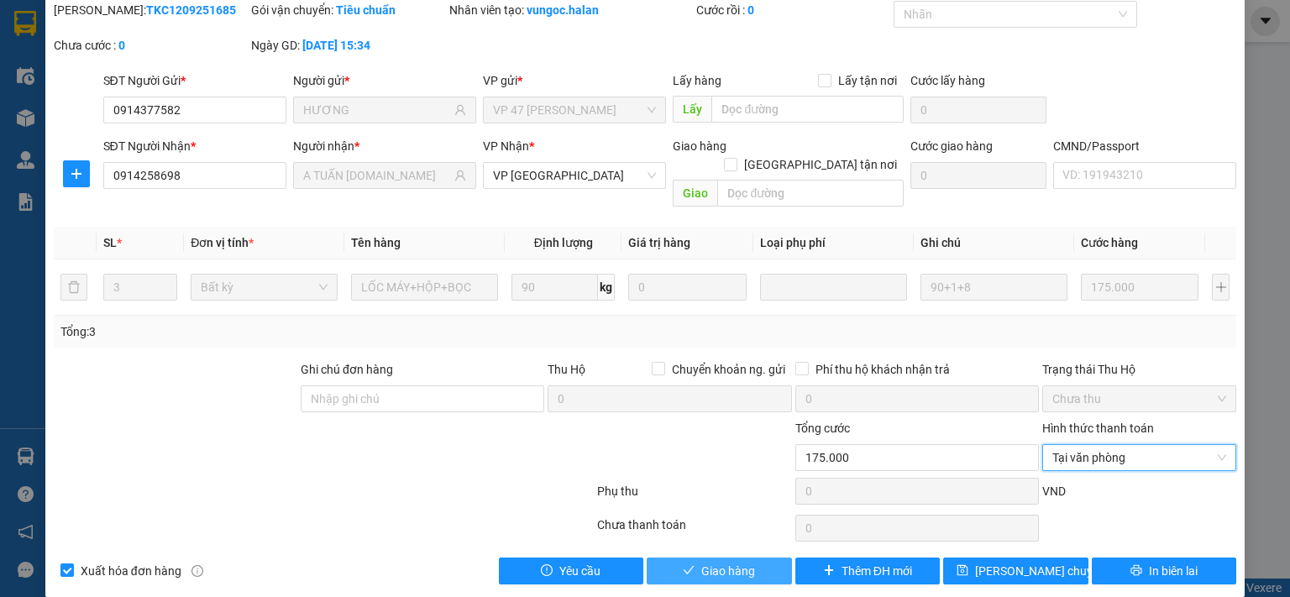
click at [727, 562] on span "Giao hàng" at bounding box center [728, 571] width 54 height 18
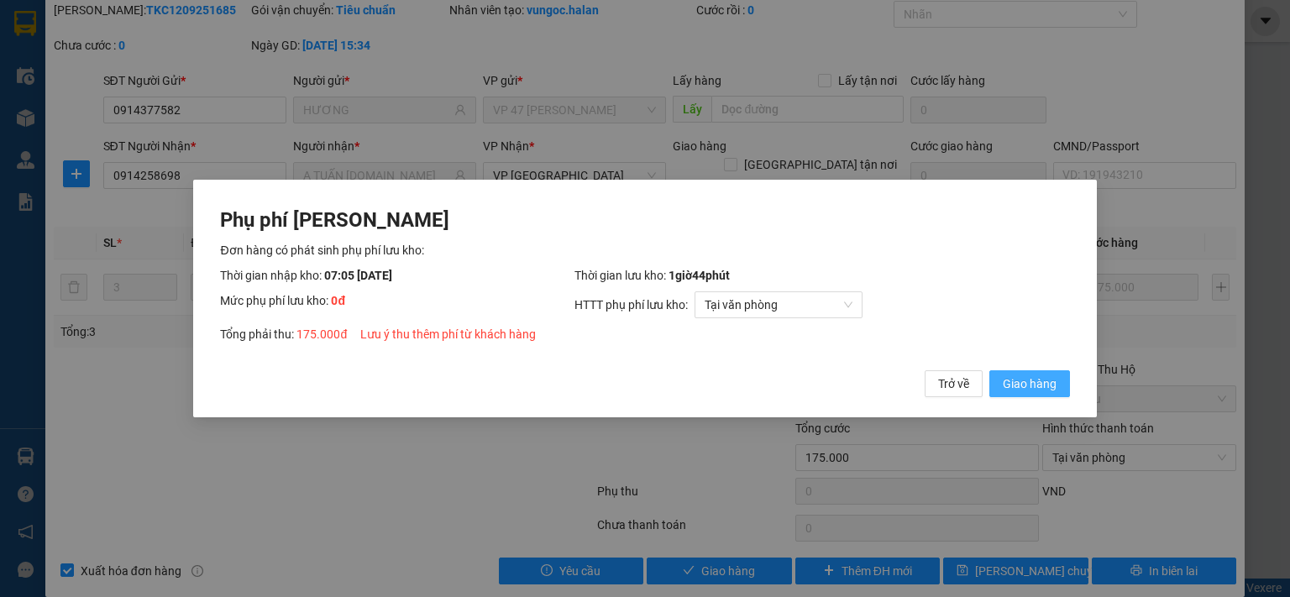
click at [1036, 384] on span "Giao hàng" at bounding box center [1030, 384] width 54 height 18
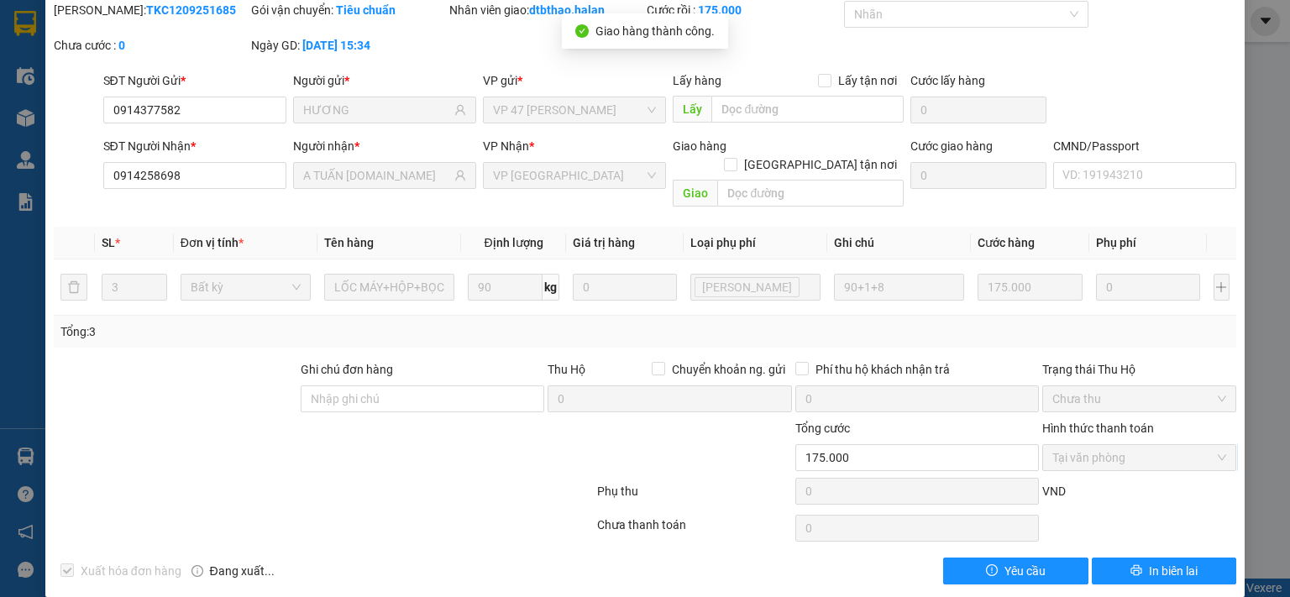
scroll to position [0, 0]
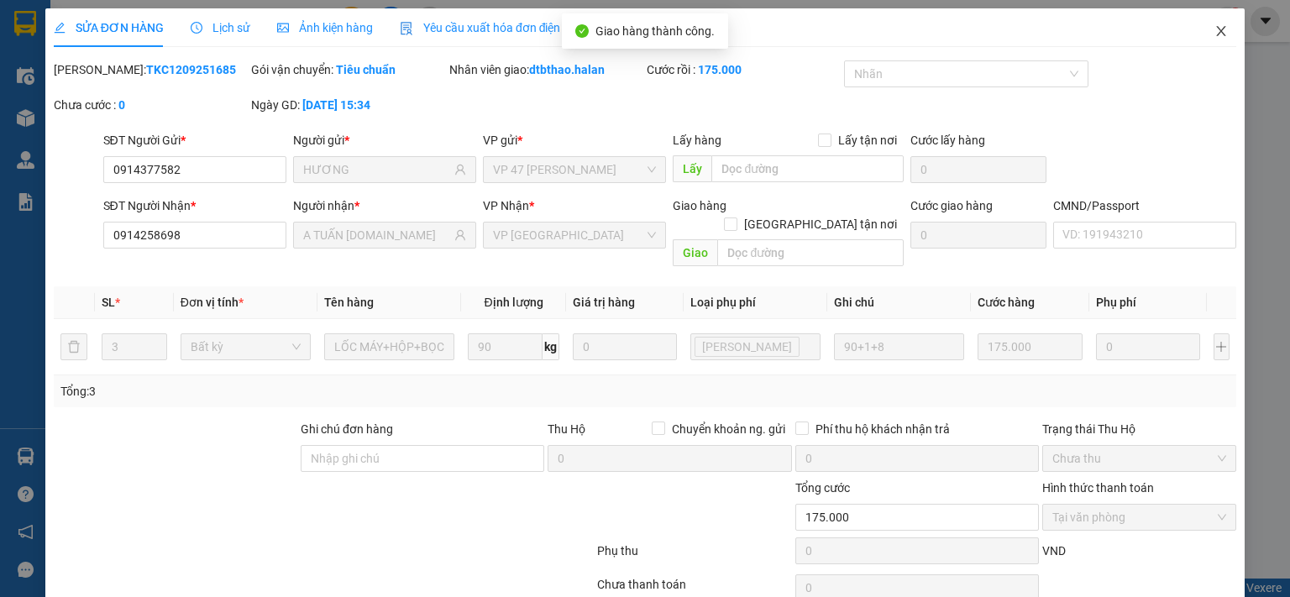
click at [1215, 32] on icon "close" at bounding box center [1221, 30] width 13 height 13
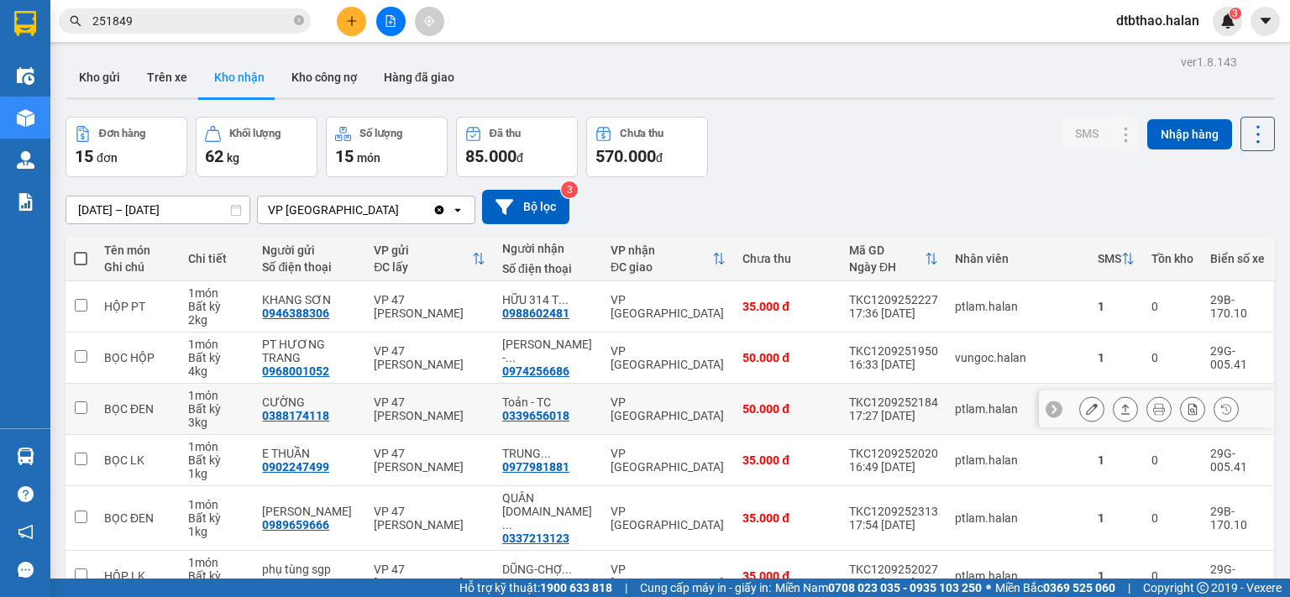
scroll to position [281, 0]
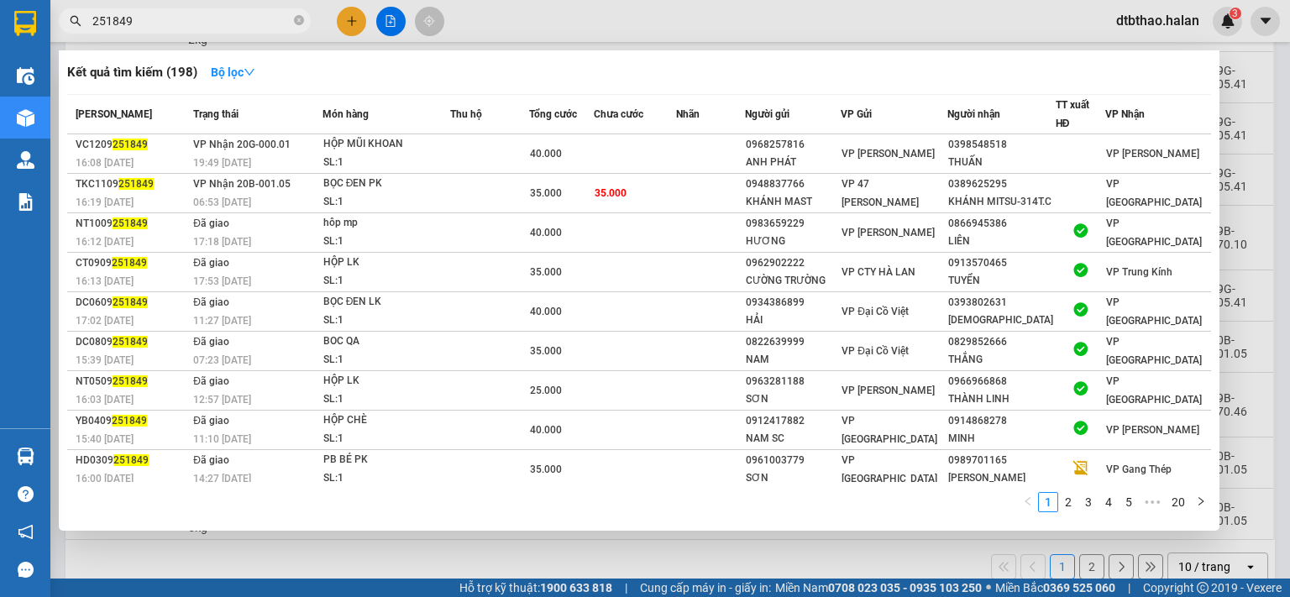
drag, startPoint x: 136, startPoint y: 18, endPoint x: 77, endPoint y: 18, distance: 58.8
click at [77, 18] on div "251849" at bounding box center [164, 20] width 328 height 25
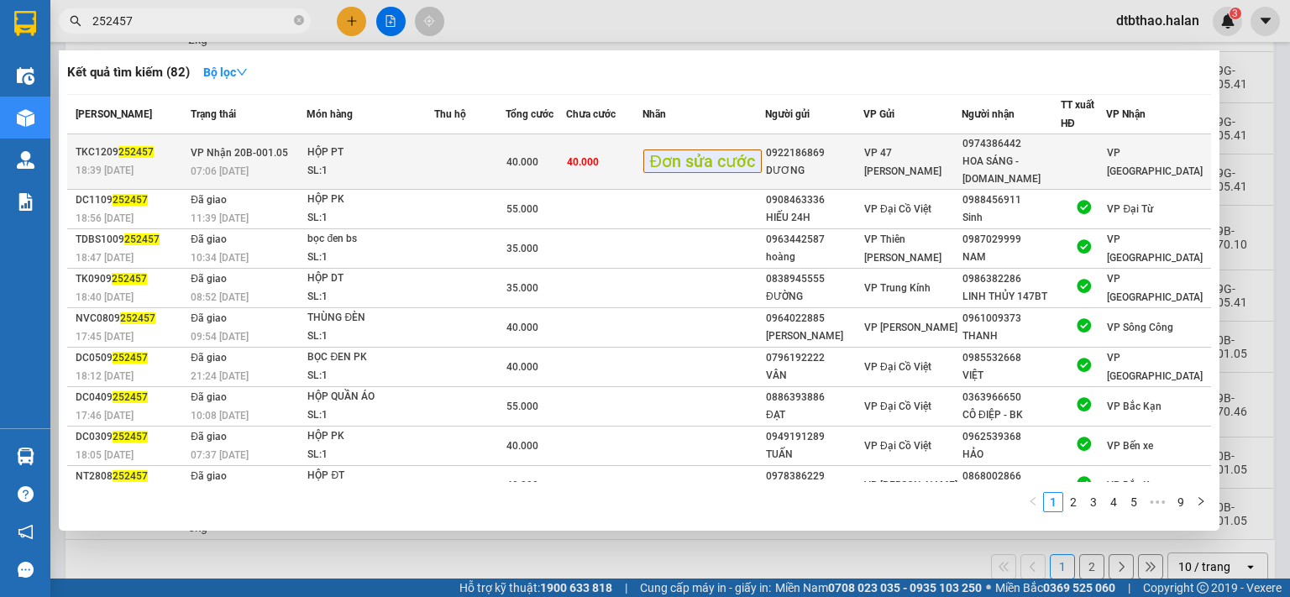
type input "252457"
click at [842, 162] on div "DƯƠNG" at bounding box center [814, 171] width 97 height 18
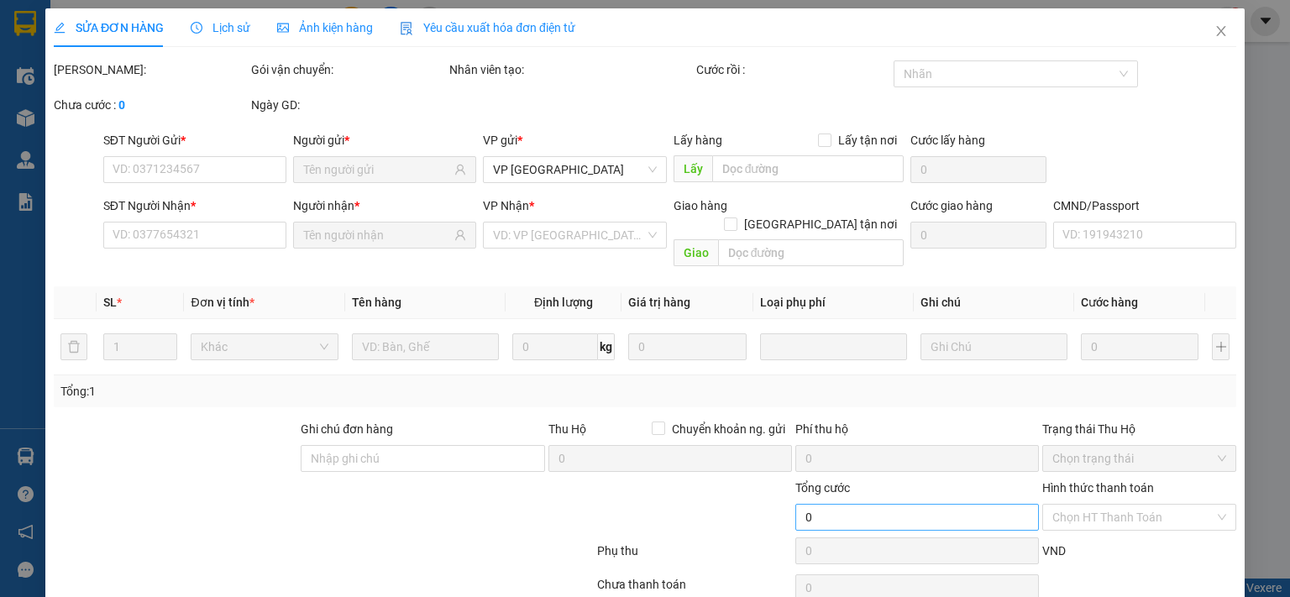
type input "0922186869"
type input "DƯƠNG"
type input "0974386442"
type input "HOA SÁNG - [DOMAIN_NAME]"
type input "40.000"
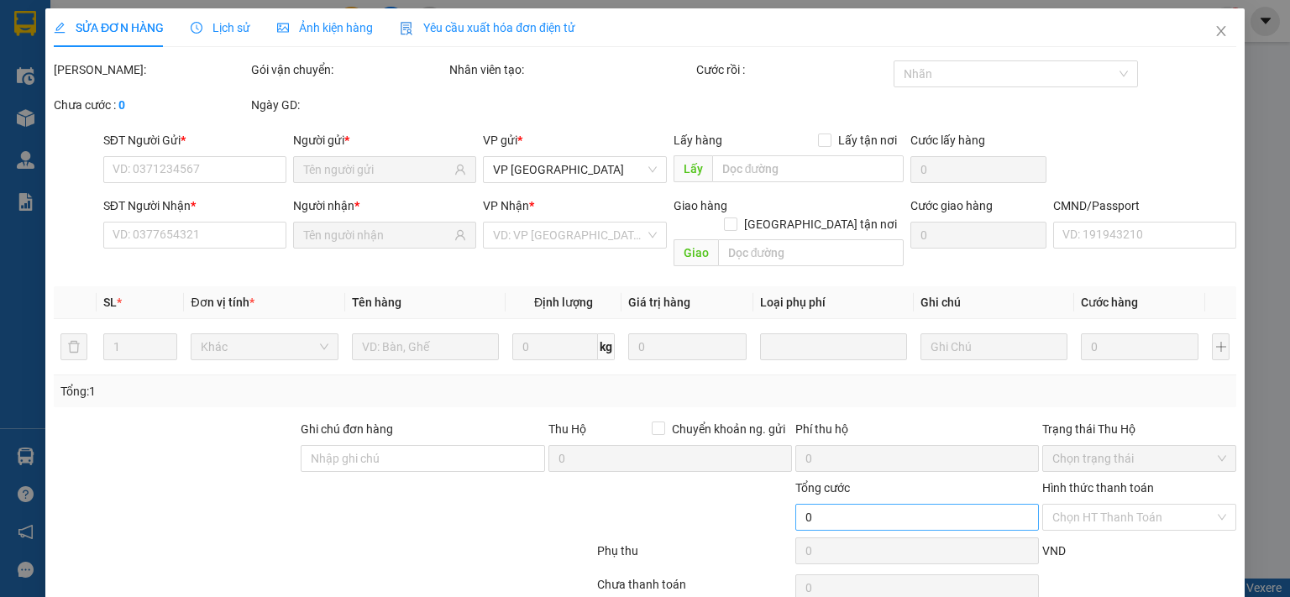
type input "40.000"
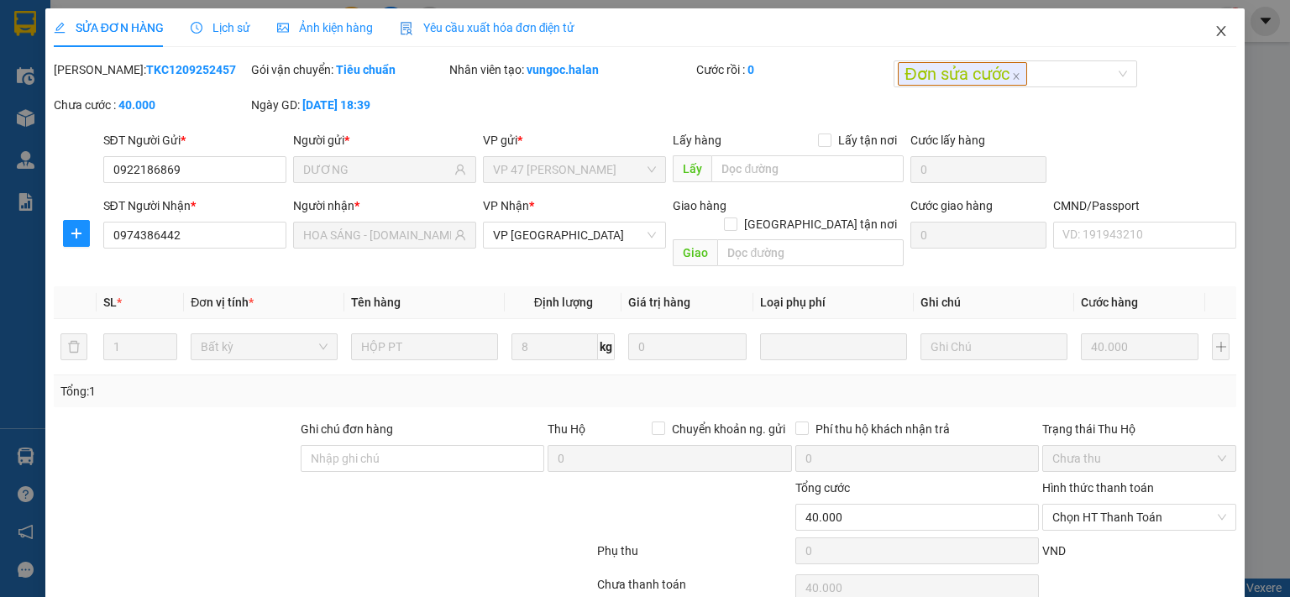
click at [1215, 25] on icon "close" at bounding box center [1221, 30] width 13 height 13
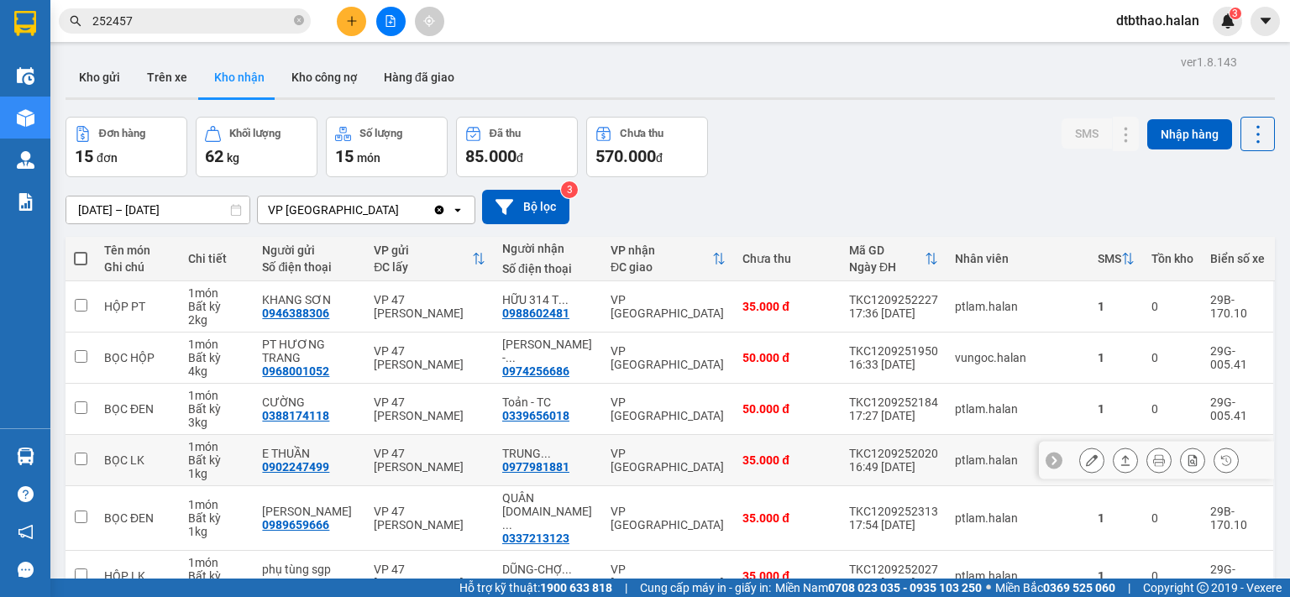
scroll to position [281, 0]
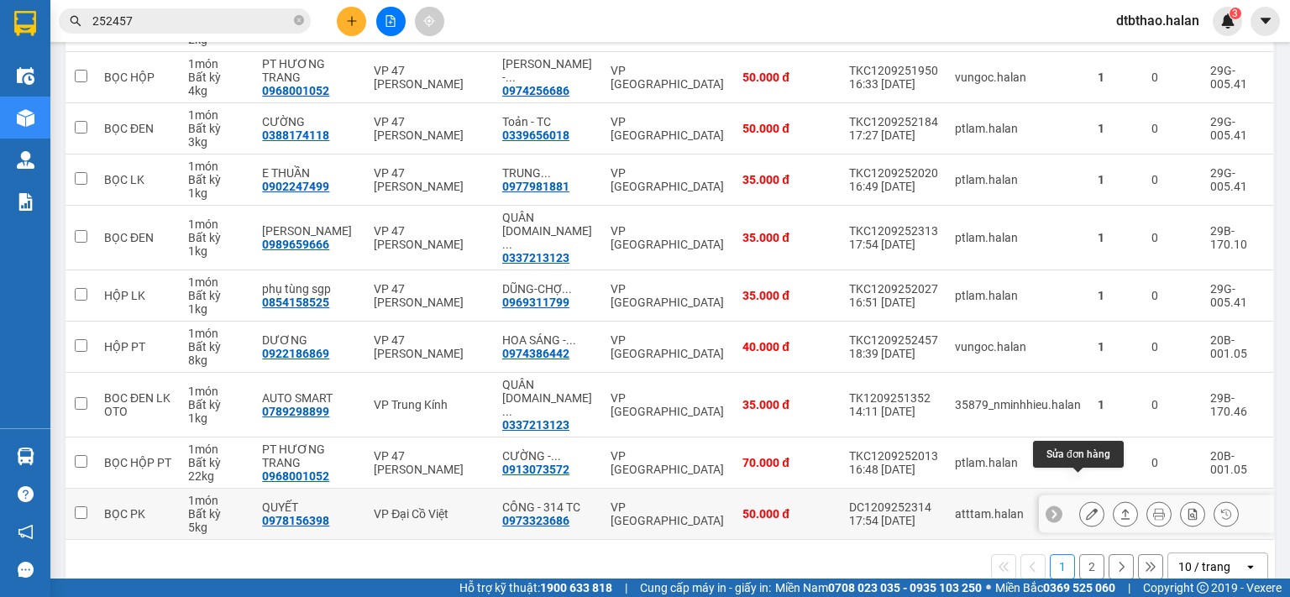
click at [1086, 508] on icon at bounding box center [1092, 514] width 12 height 12
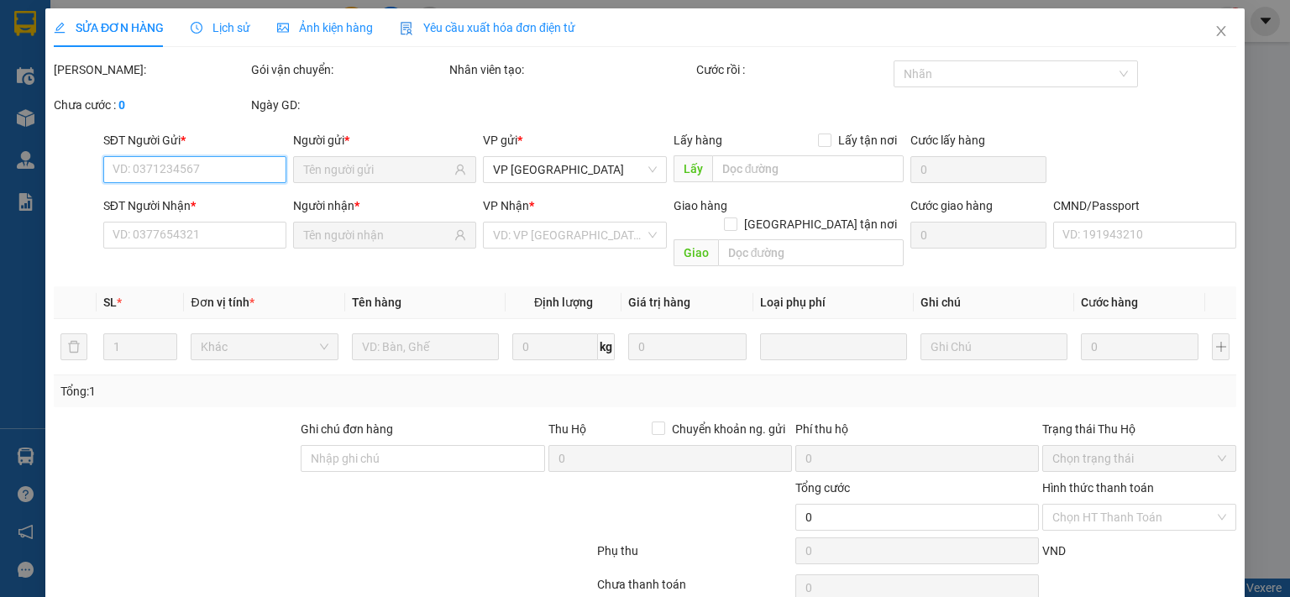
type input "0978156398"
type input "QUYẾT"
type input "0973323686"
type input "CÔNG - 314 TC"
type input "50.000"
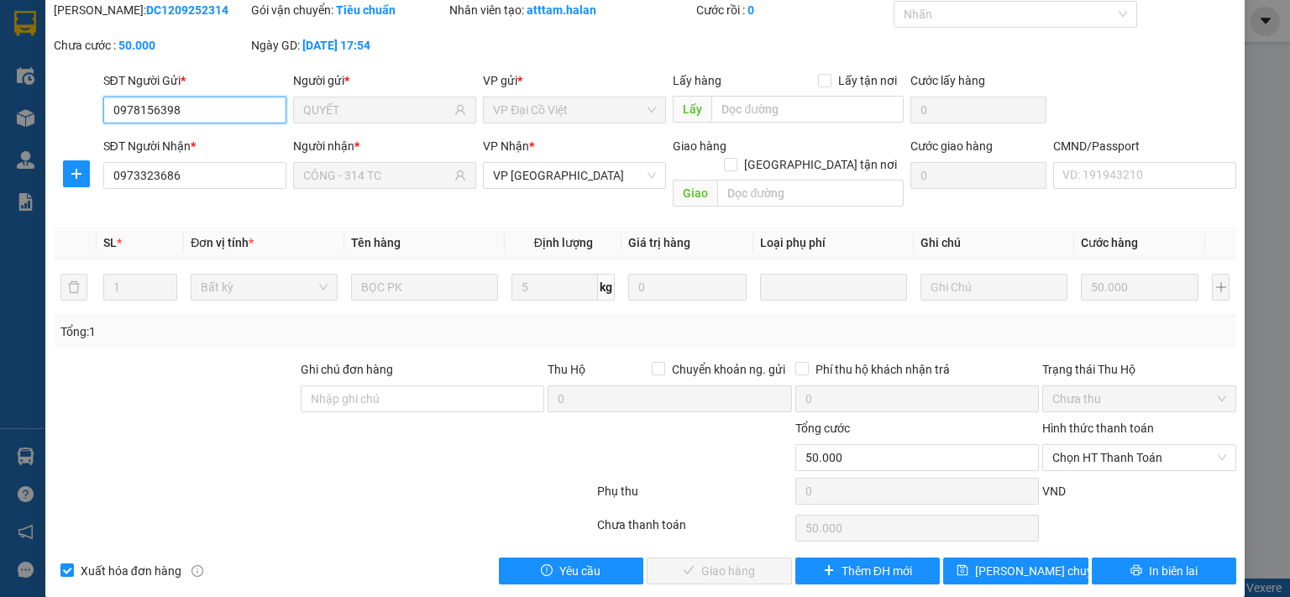
scroll to position [60, 0]
click at [1114, 445] on span "Chọn HT Thanh Toán" at bounding box center [1139, 457] width 174 height 25
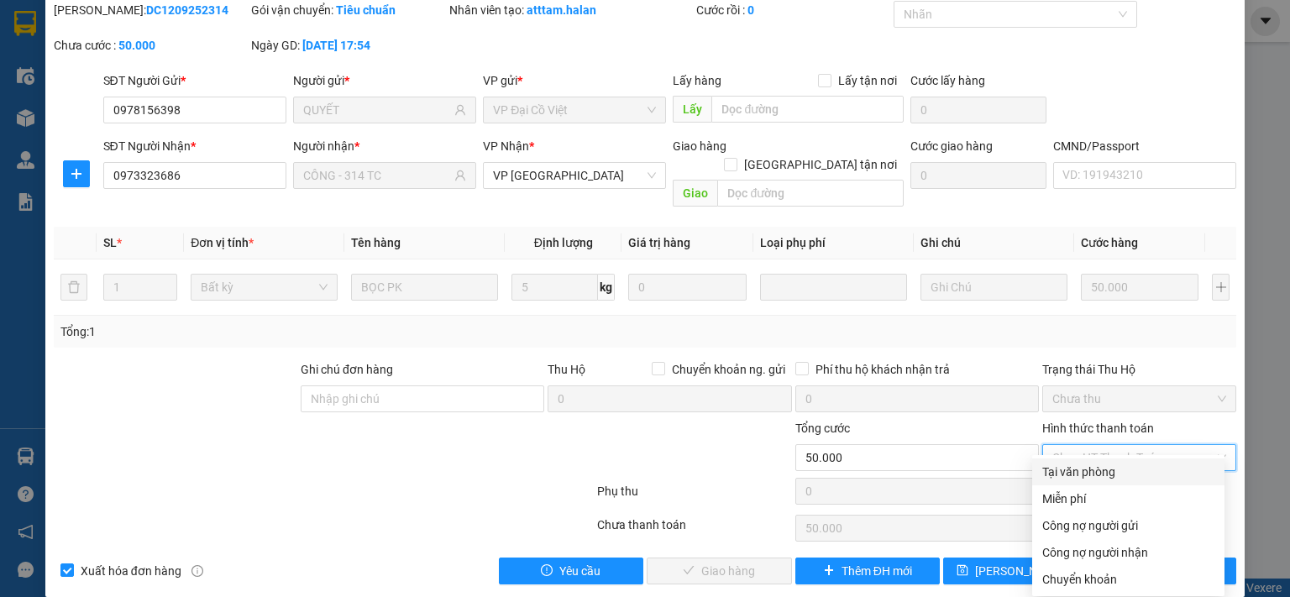
click at [1099, 469] on div "Tại văn phòng" at bounding box center [1128, 472] width 172 height 18
type input "0"
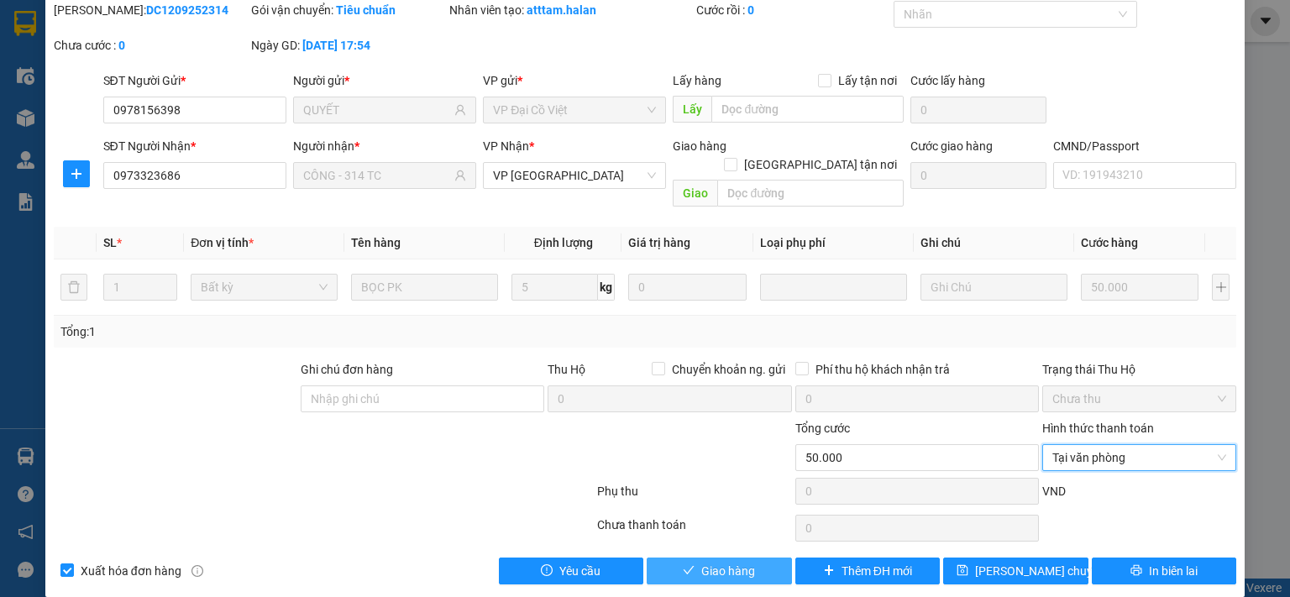
click at [736, 562] on span "Giao hàng" at bounding box center [728, 571] width 54 height 18
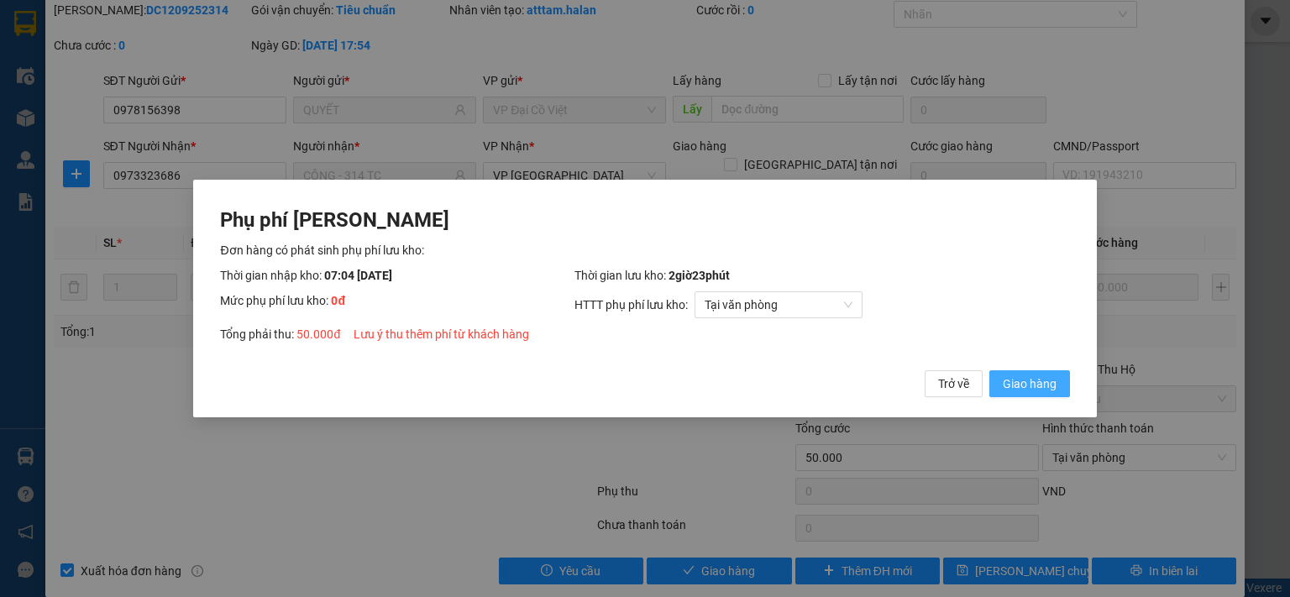
click at [1062, 387] on button "Giao hàng" at bounding box center [1029, 383] width 81 height 27
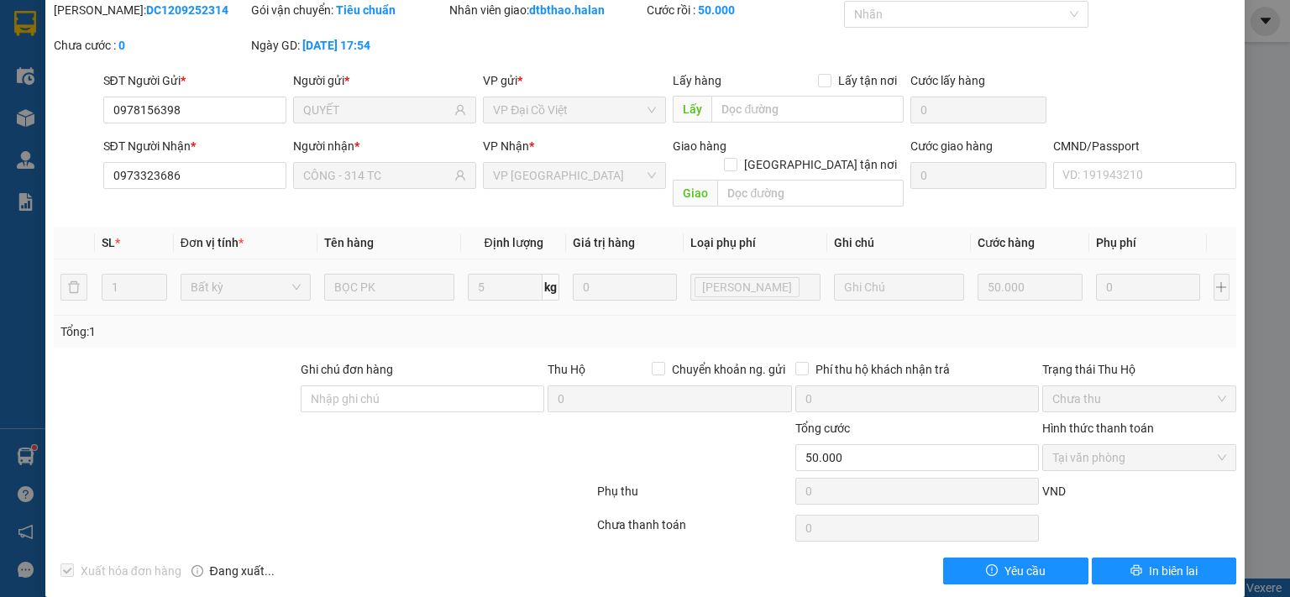
scroll to position [0, 0]
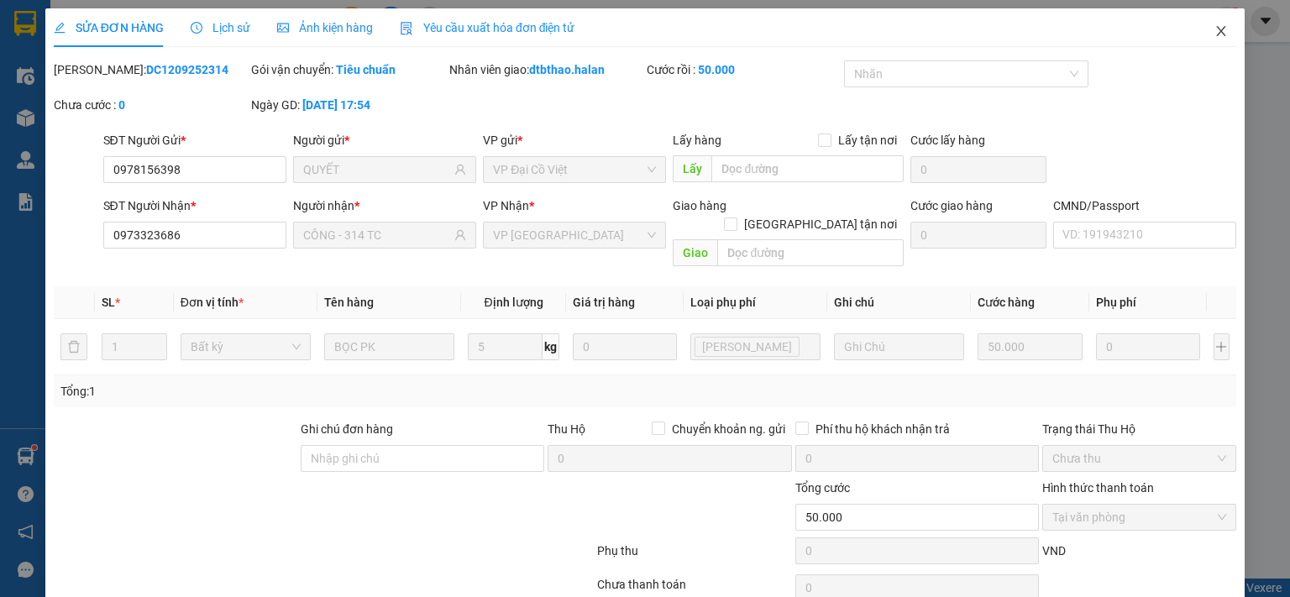
click at [1215, 29] on icon "close" at bounding box center [1221, 30] width 13 height 13
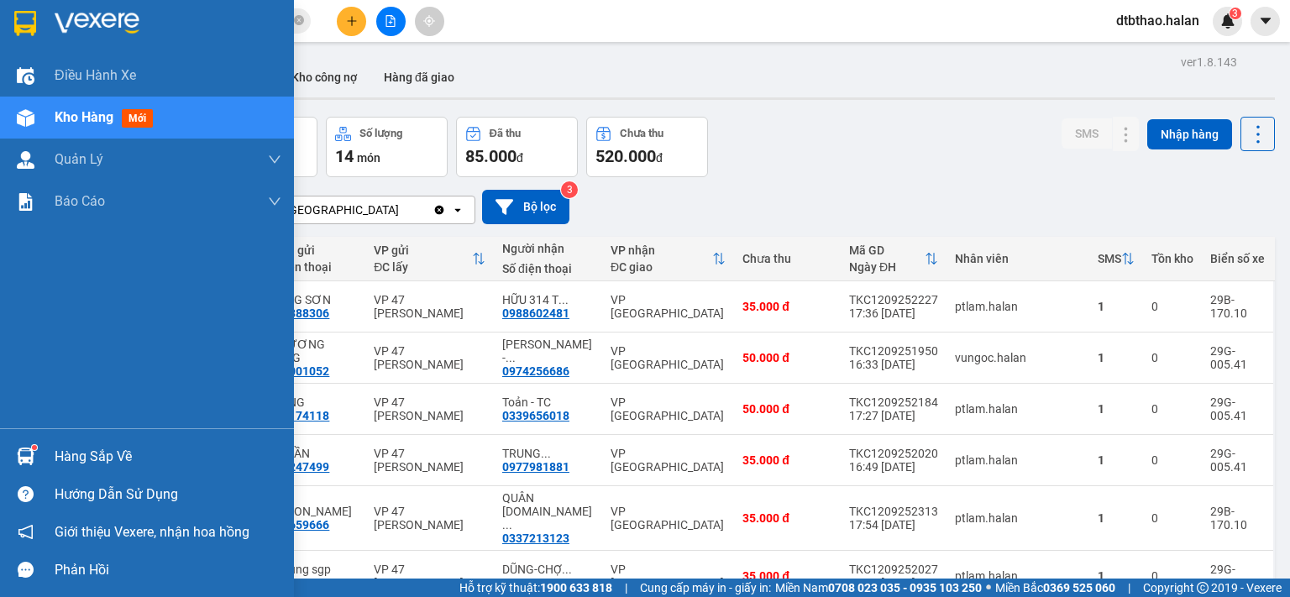
click at [88, 458] on div "Hàng sắp về" at bounding box center [168, 456] width 227 height 25
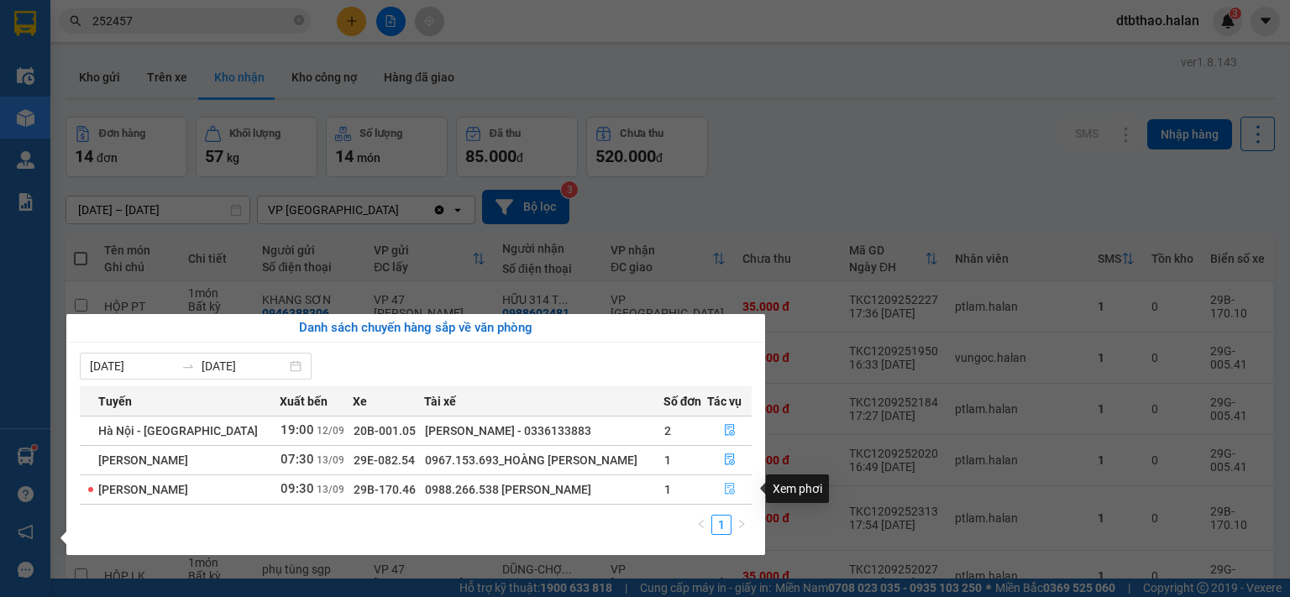
click at [731, 492] on icon "file-done" at bounding box center [730, 489] width 12 height 12
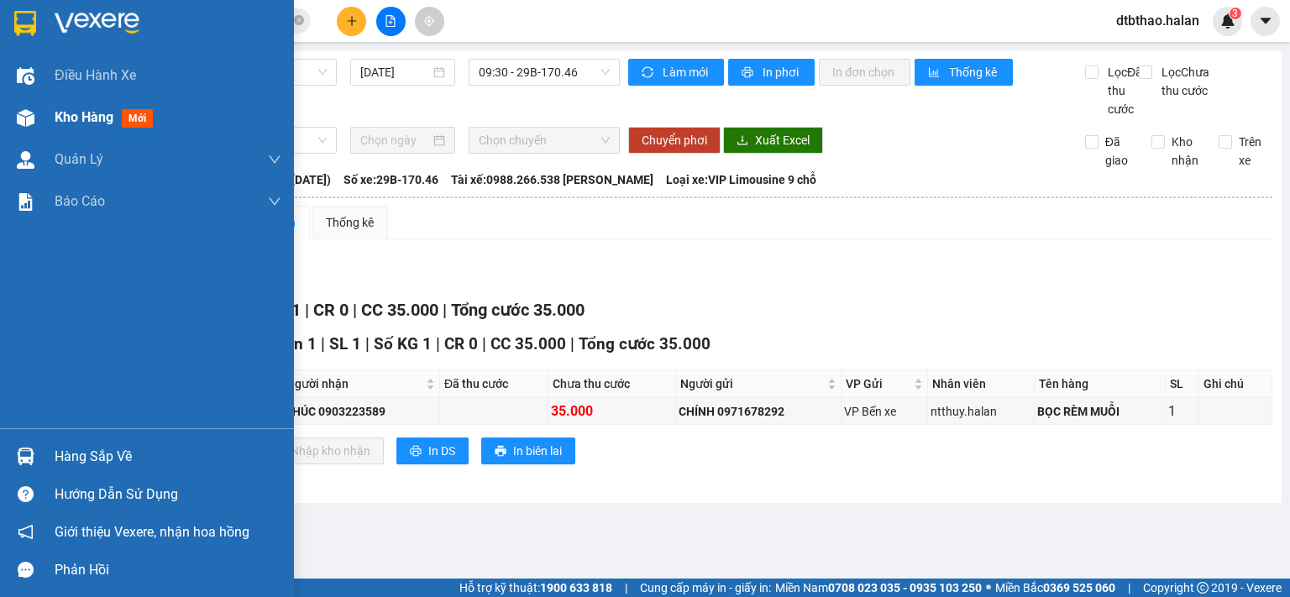
click at [94, 119] on span "Kho hàng" at bounding box center [84, 117] width 59 height 16
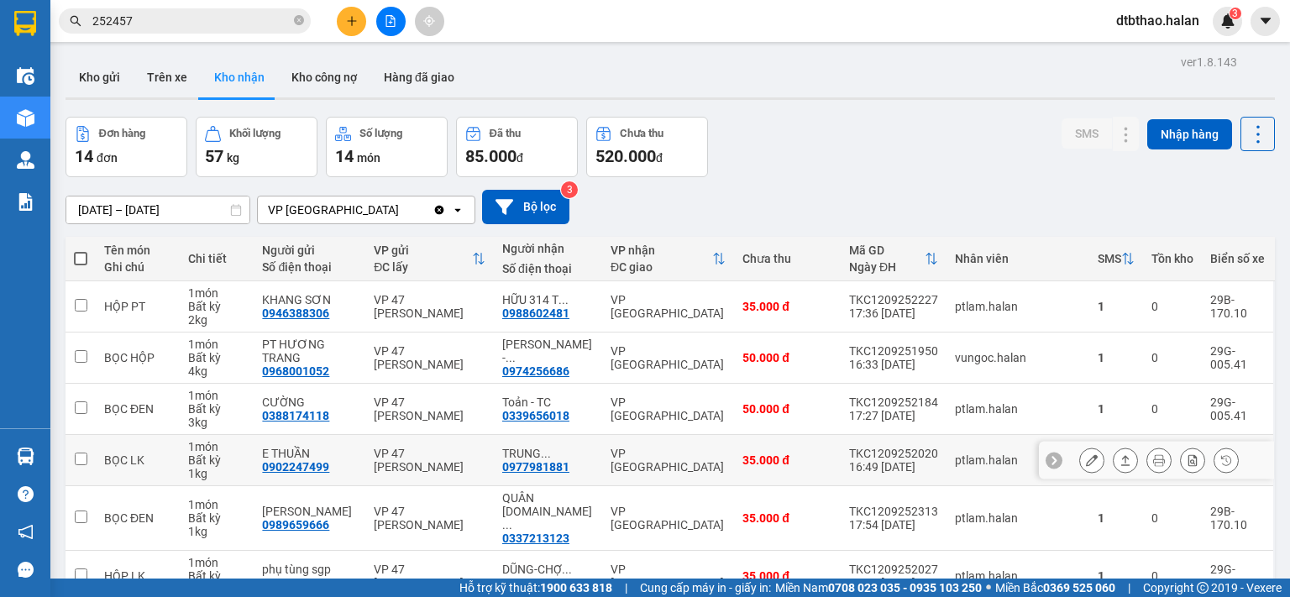
scroll to position [252, 0]
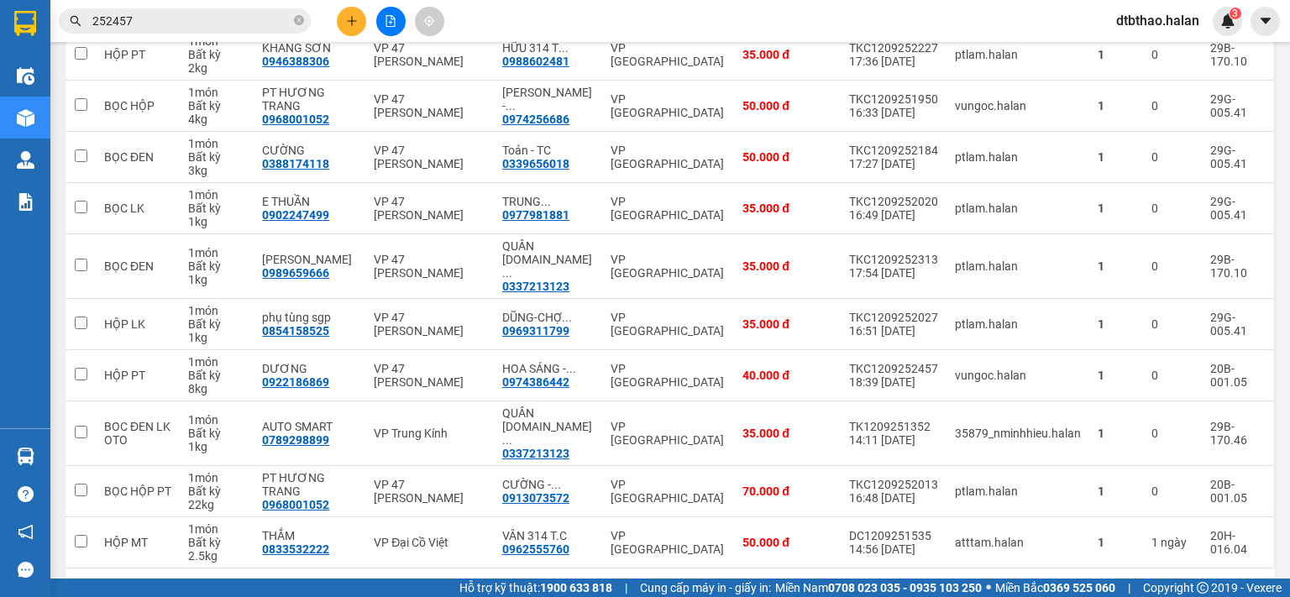
click at [1079, 583] on button "2" at bounding box center [1091, 595] width 25 height 25
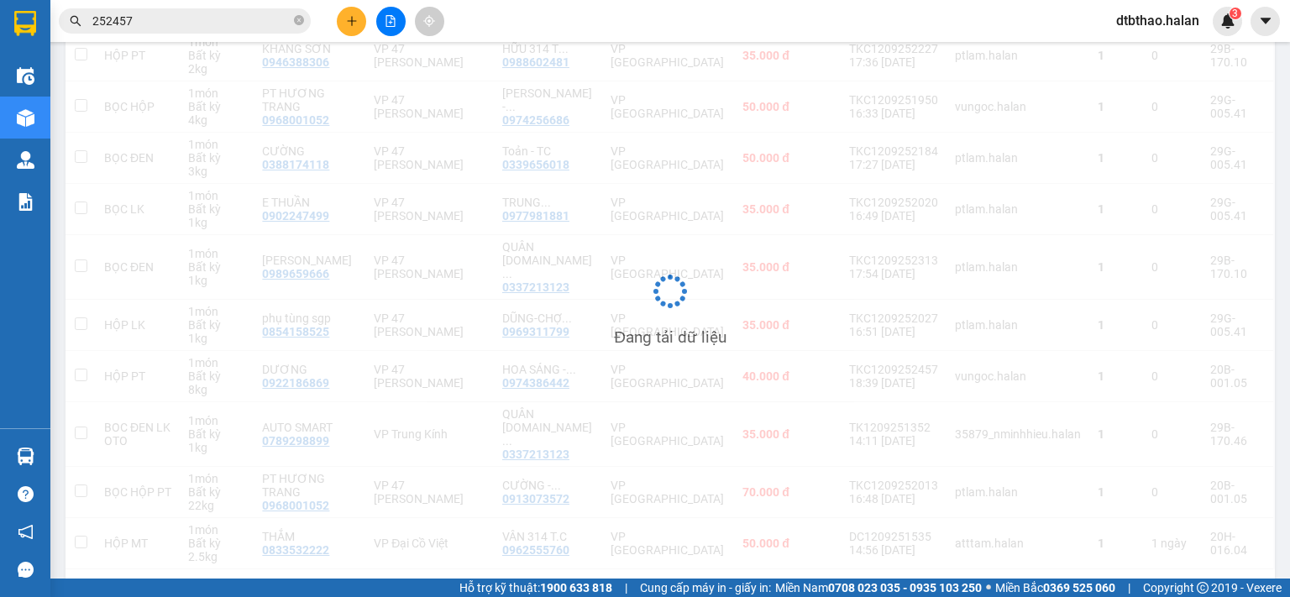
scroll to position [77, 0]
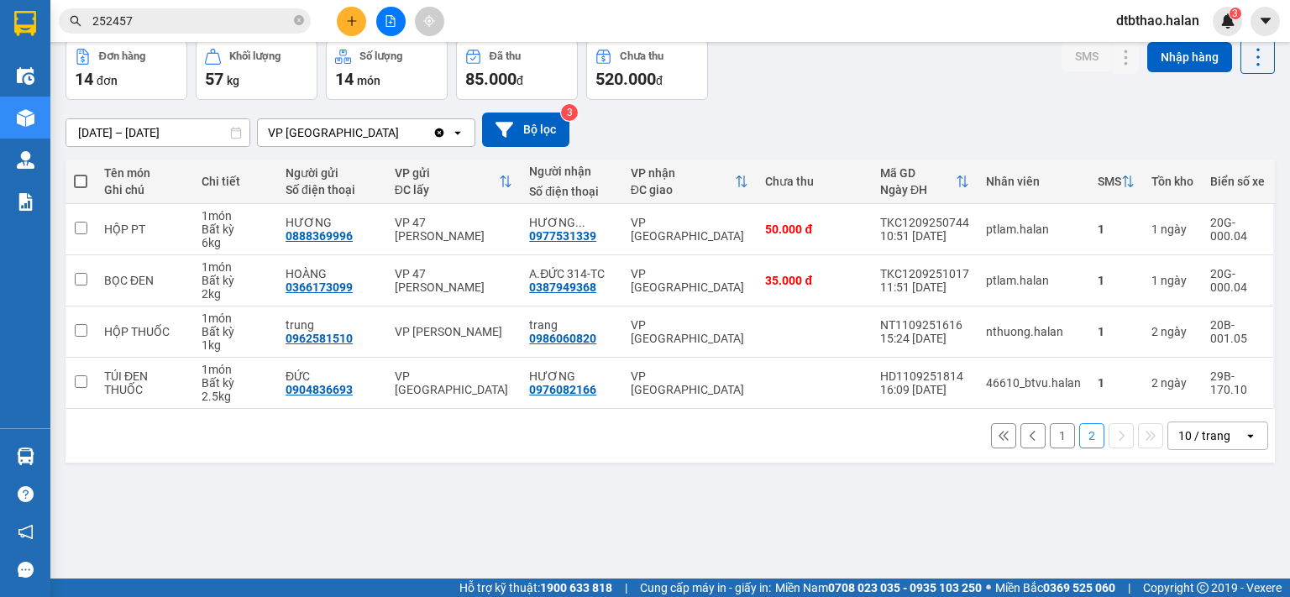
click at [1051, 438] on button "1" at bounding box center [1062, 435] width 25 height 25
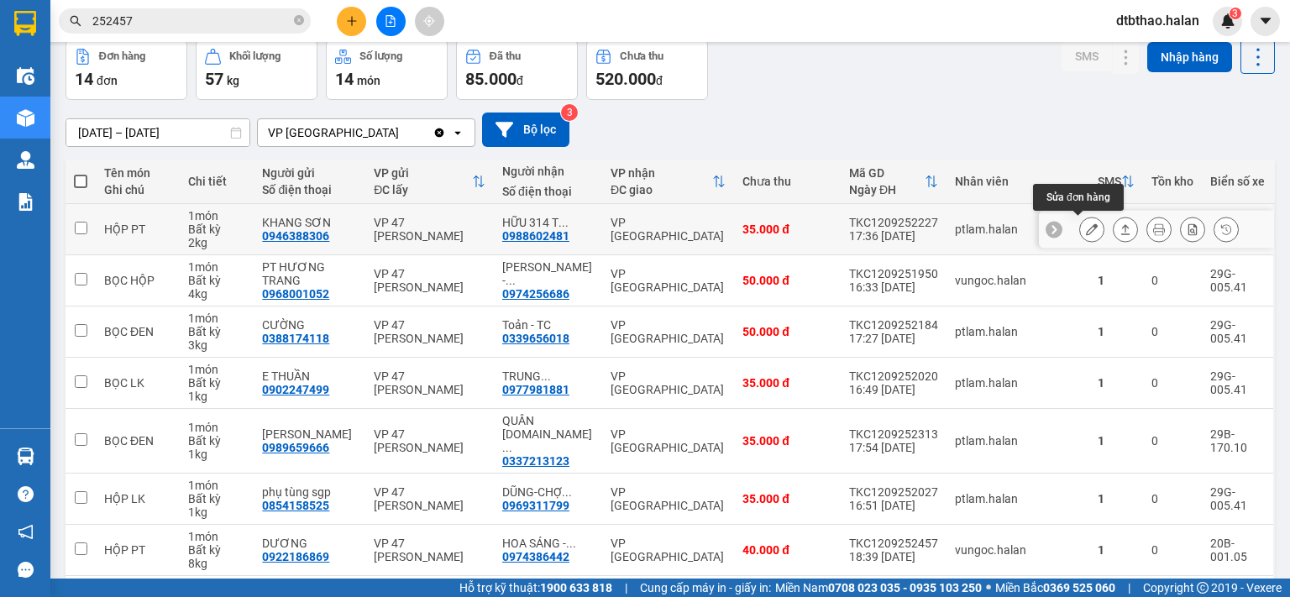
click at [1086, 231] on icon at bounding box center [1092, 229] width 12 height 12
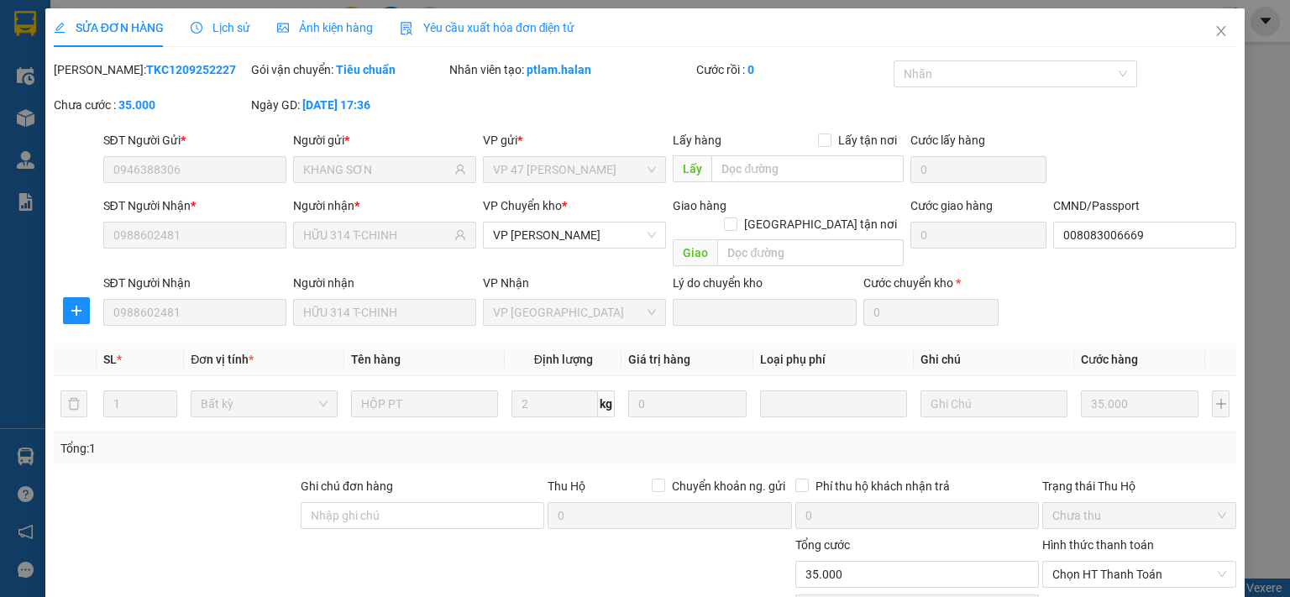
type input "0946388306"
type input "KHANG SƠN"
type input "0988602481"
type input "HỮU 314 T-CHINH"
type input "008083006669"
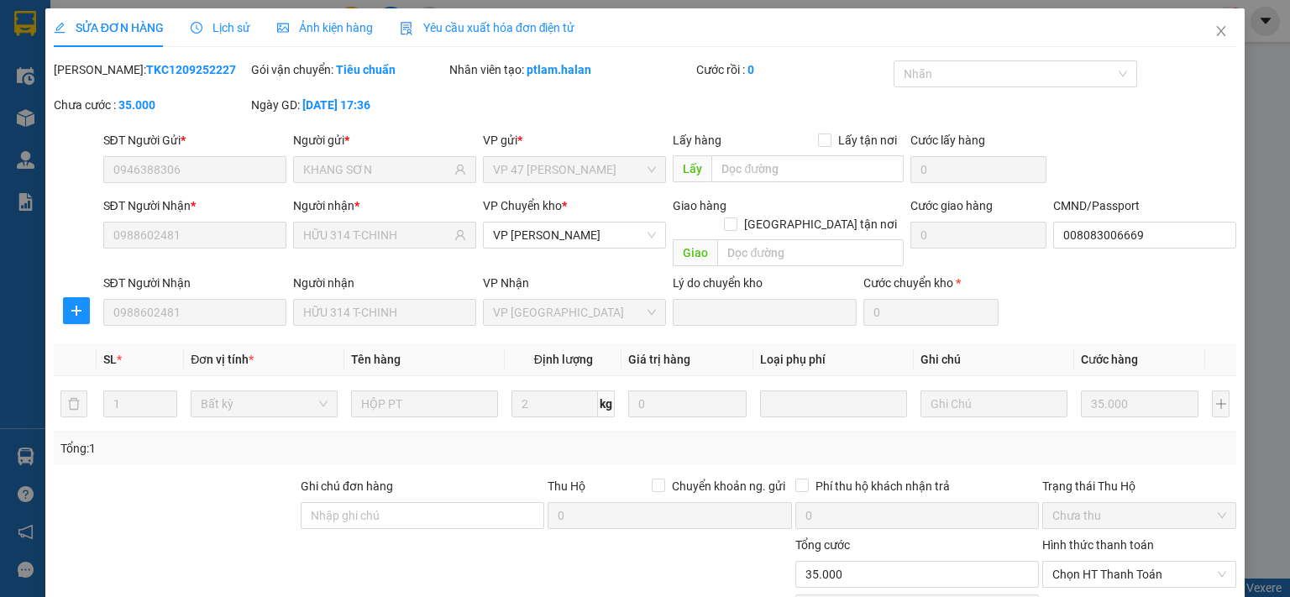
type input "35.000"
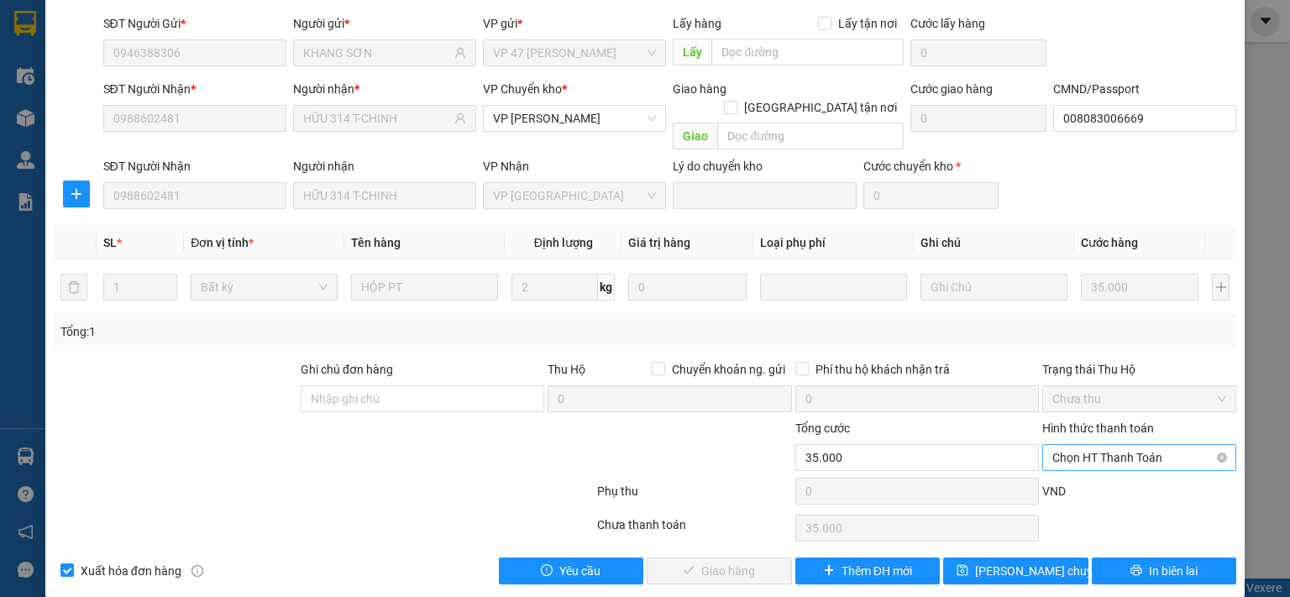
click at [1089, 445] on span "Chọn HT Thanh Toán" at bounding box center [1139, 457] width 174 height 25
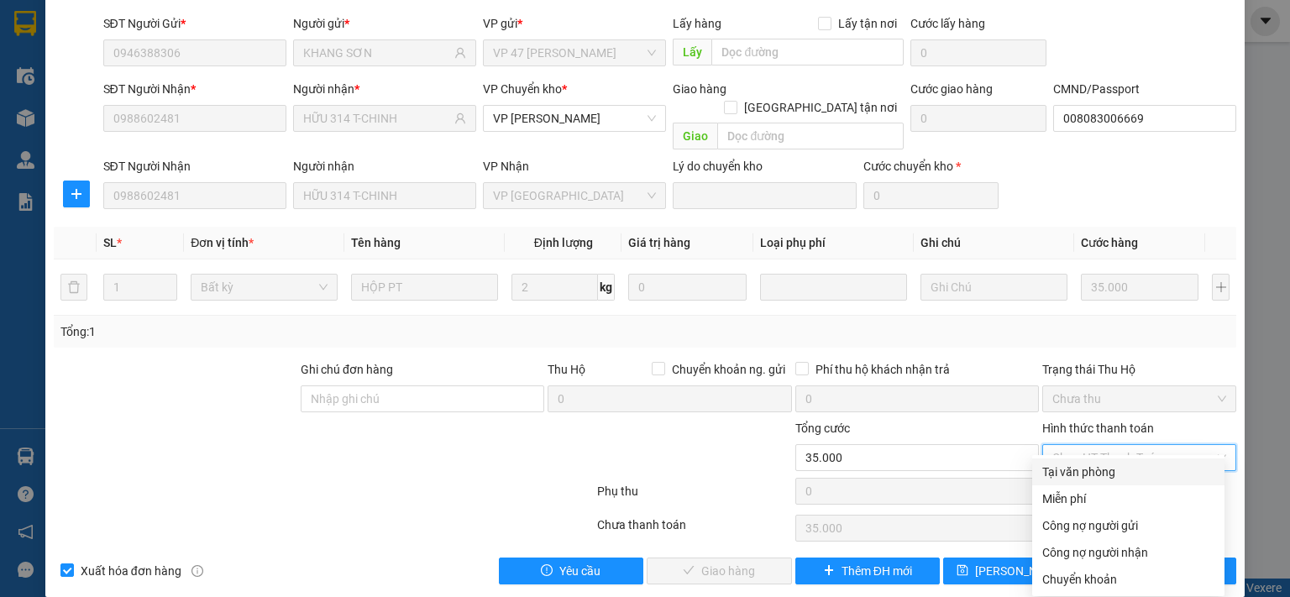
click at [1084, 470] on div "Tại văn phòng" at bounding box center [1128, 472] width 172 height 18
type input "0"
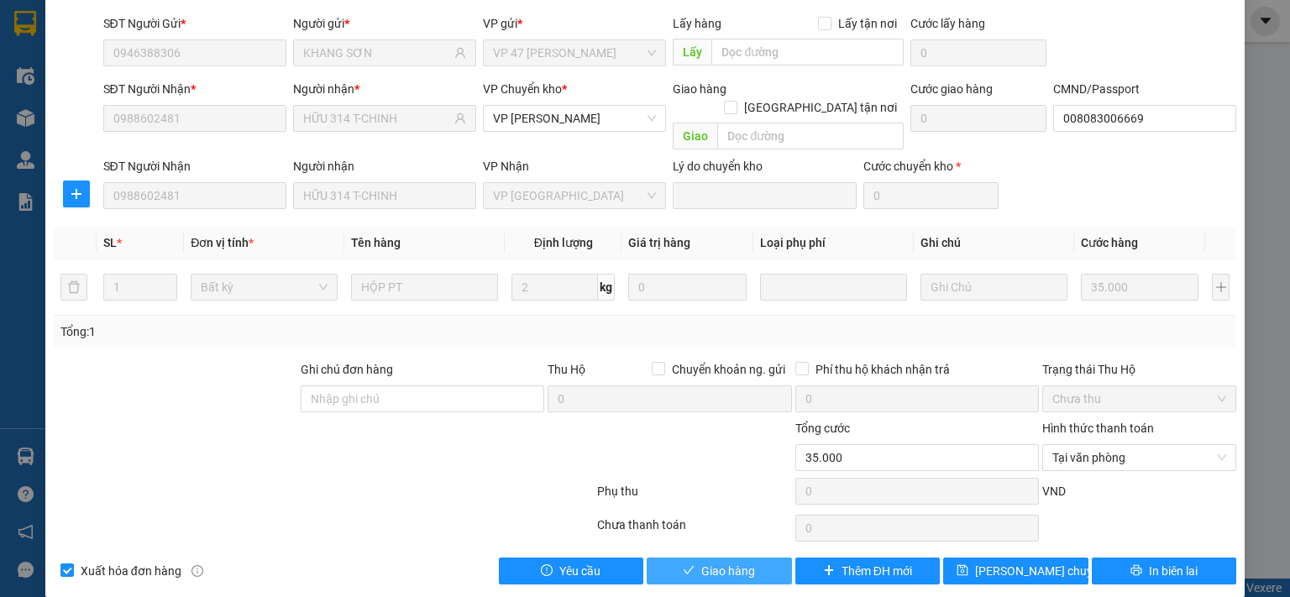
click at [750, 558] on button "Giao hàng" at bounding box center [719, 571] width 145 height 27
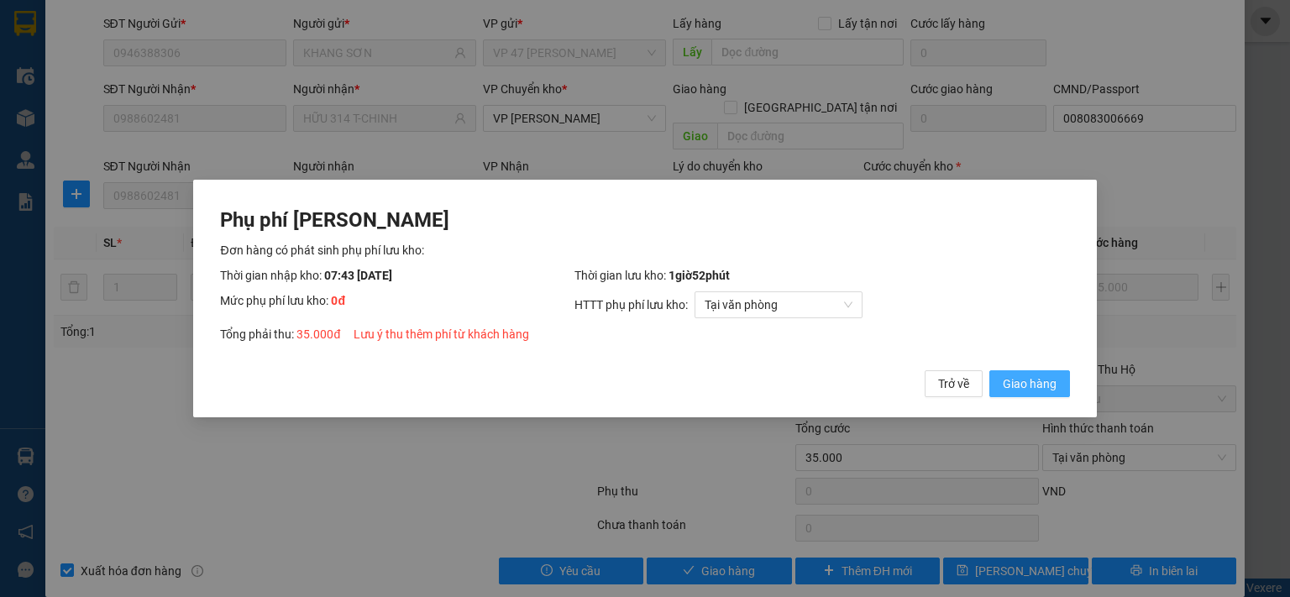
click at [1002, 382] on button "Giao hàng" at bounding box center [1029, 383] width 81 height 27
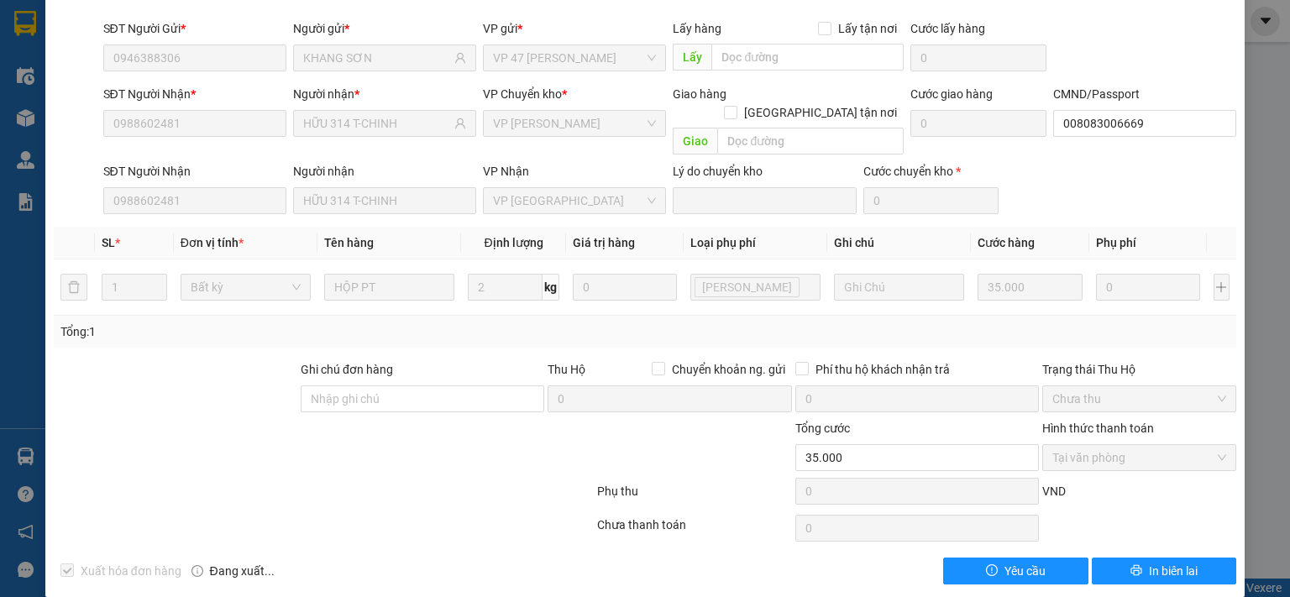
scroll to position [0, 0]
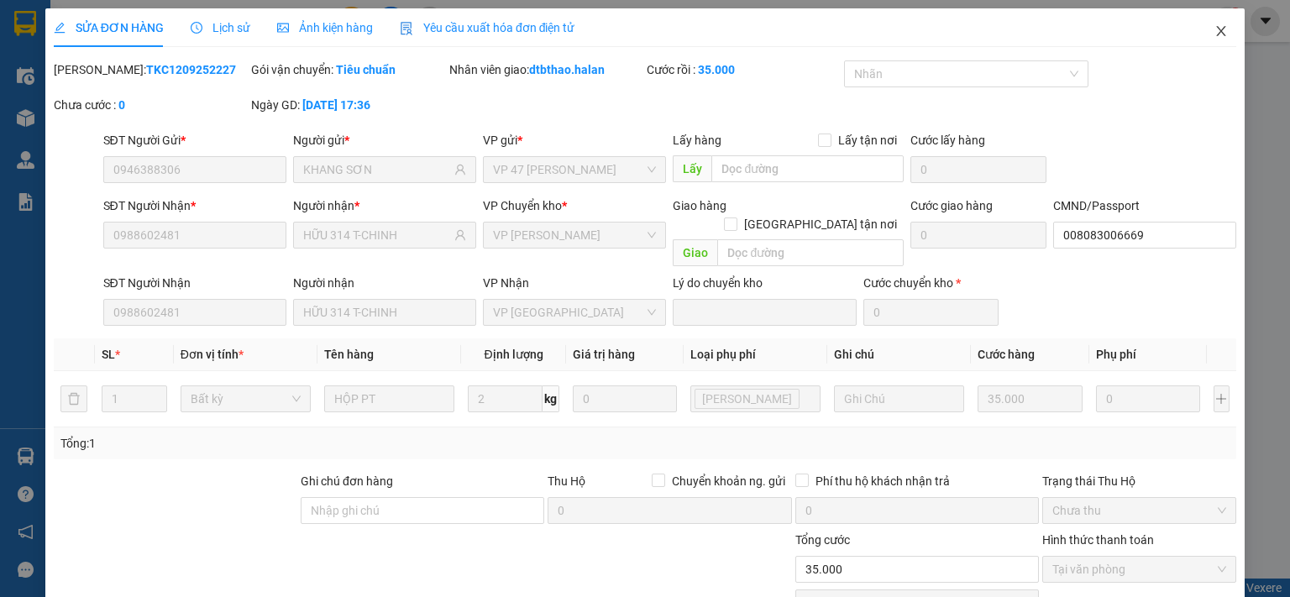
click at [1215, 30] on icon "close" at bounding box center [1221, 30] width 13 height 13
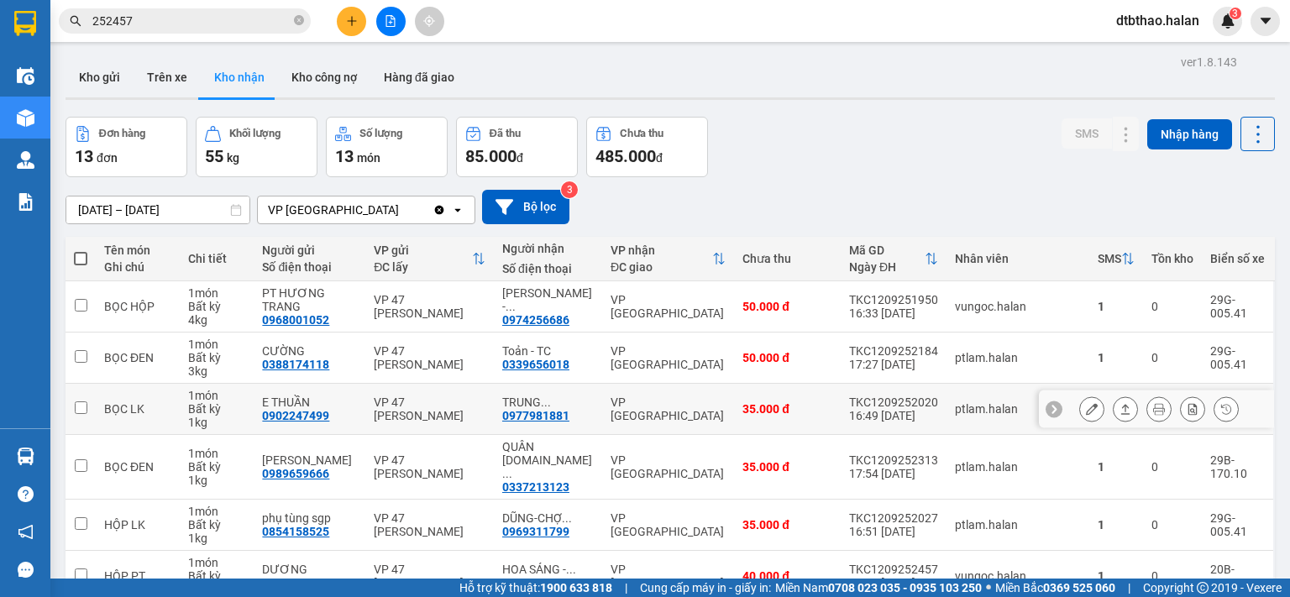
scroll to position [252, 0]
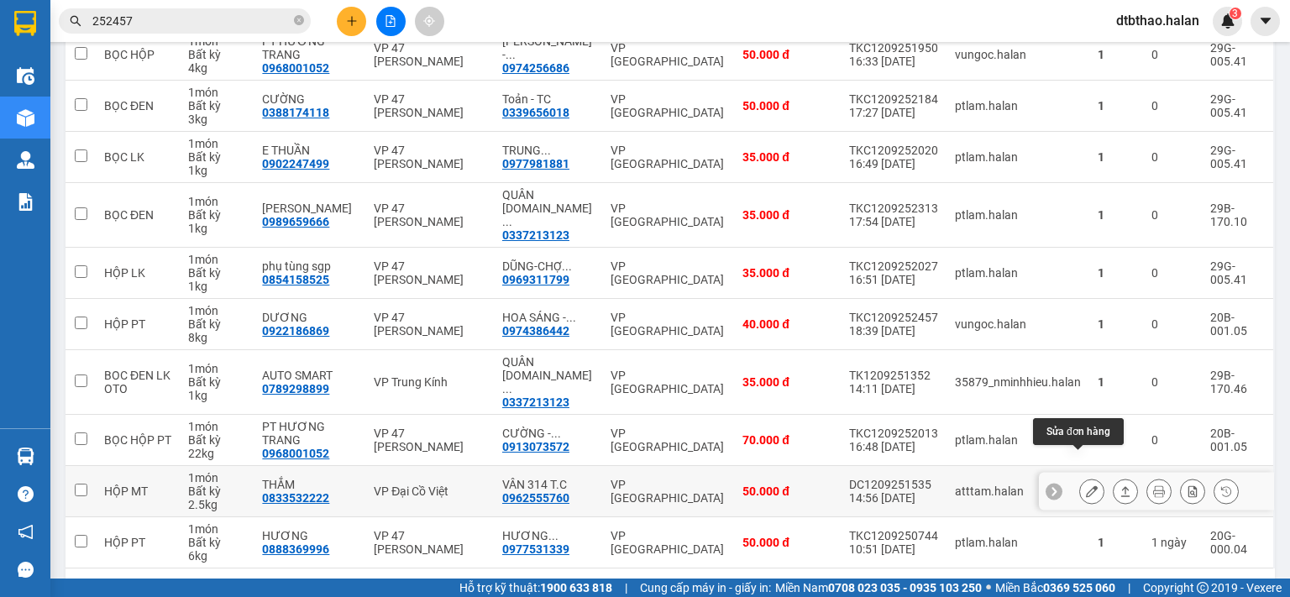
click at [1086, 485] on icon at bounding box center [1092, 491] width 12 height 12
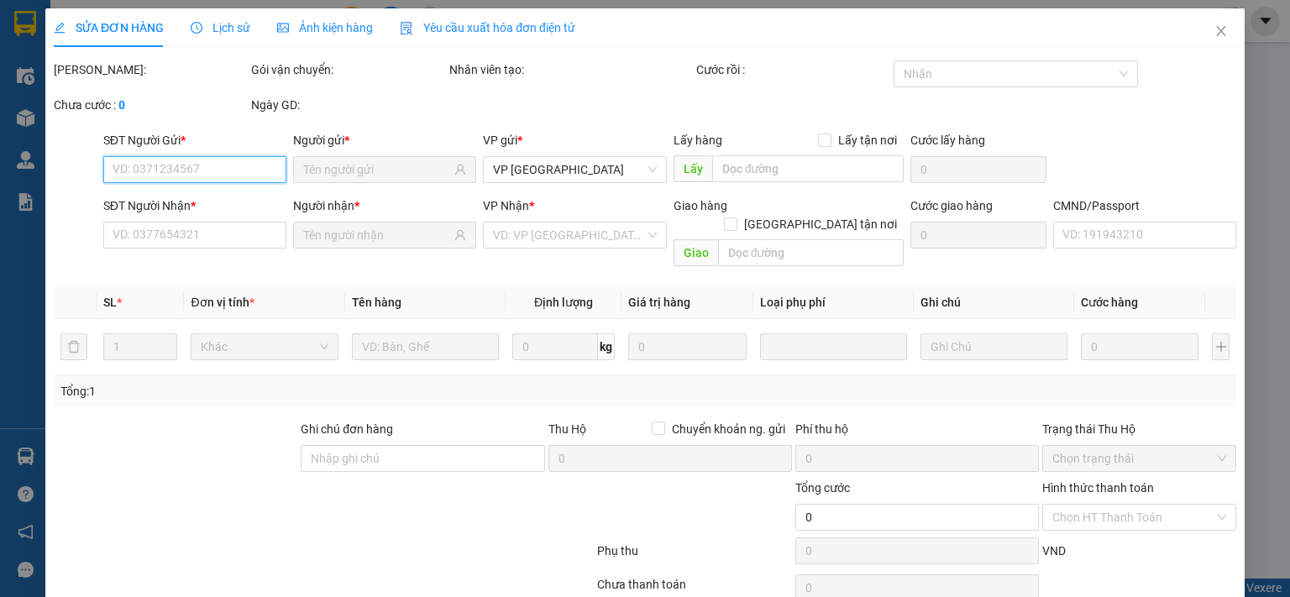
type input "0833532222"
type input "THẮM"
type input "0962555760"
type input "VÂN 314 T.C"
type input "50.000"
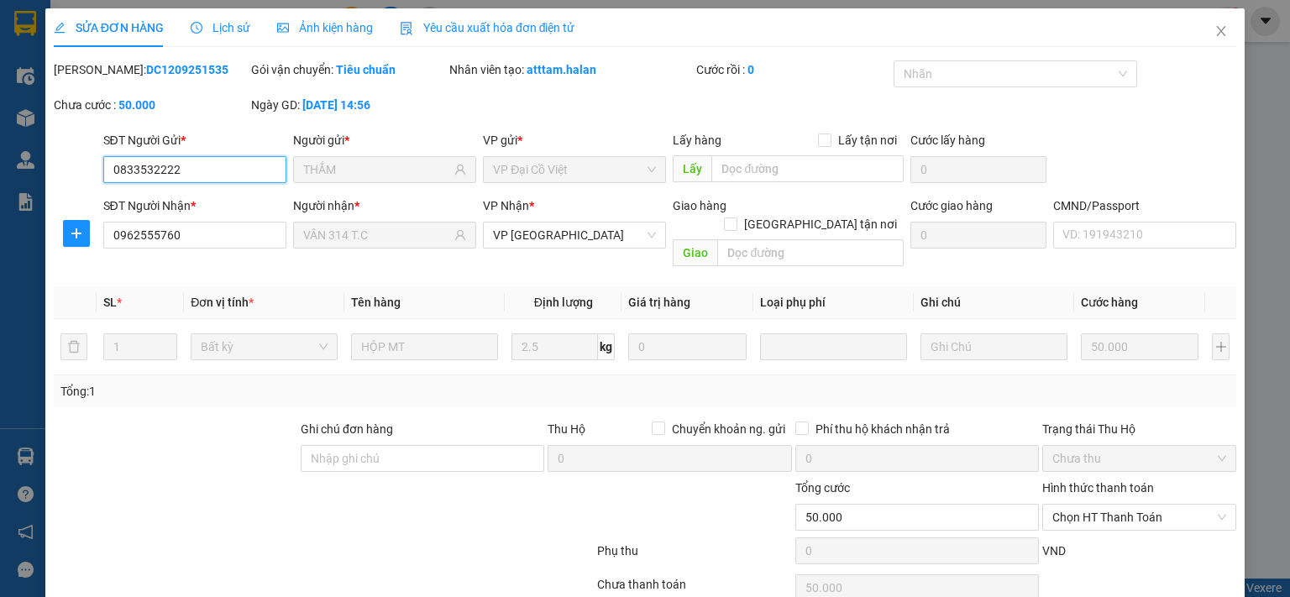
scroll to position [60, 0]
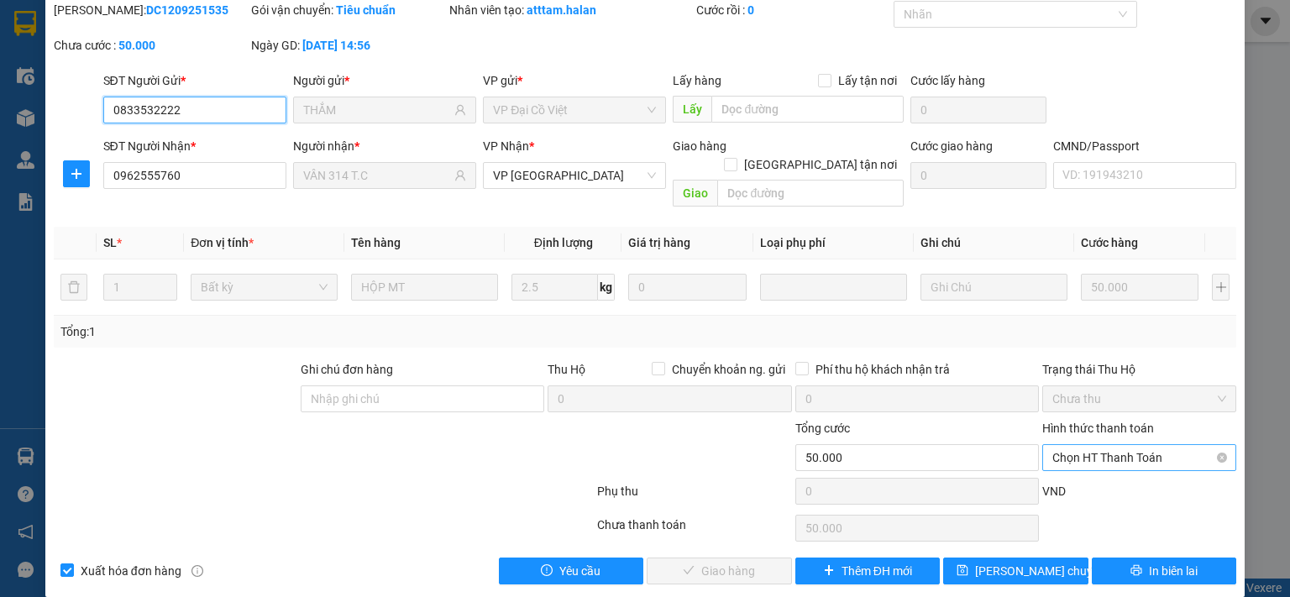
click at [1082, 445] on span "Chọn HT Thanh Toán" at bounding box center [1139, 457] width 174 height 25
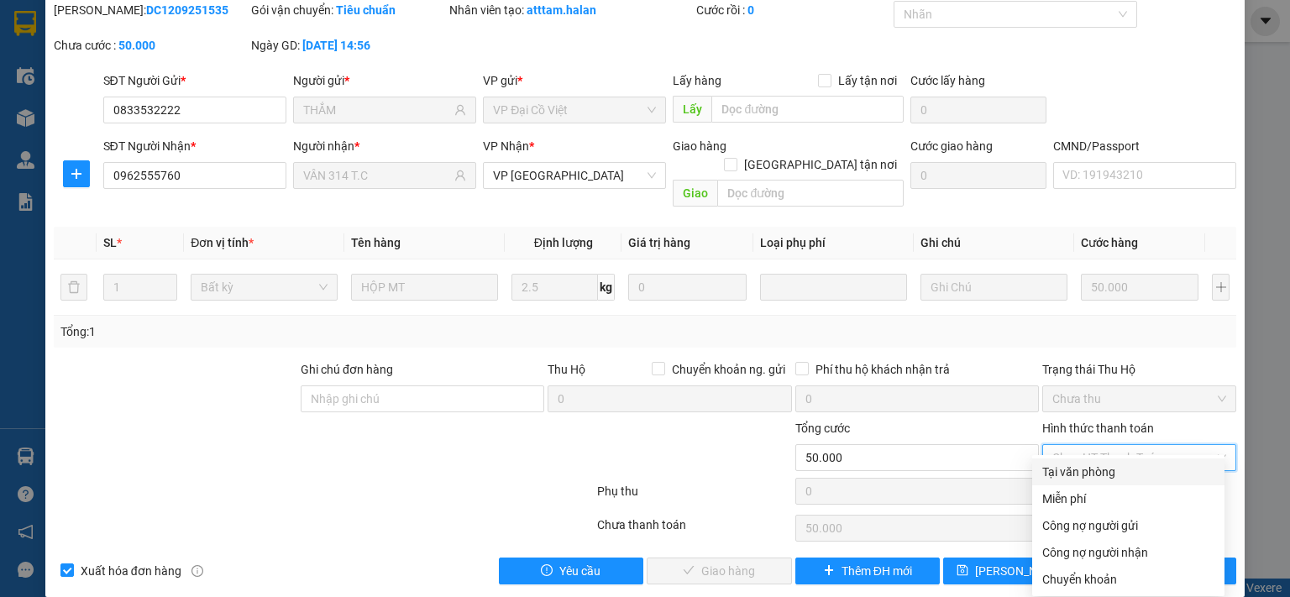
click at [1077, 475] on div "Tại văn phòng" at bounding box center [1128, 472] width 172 height 18
type input "0"
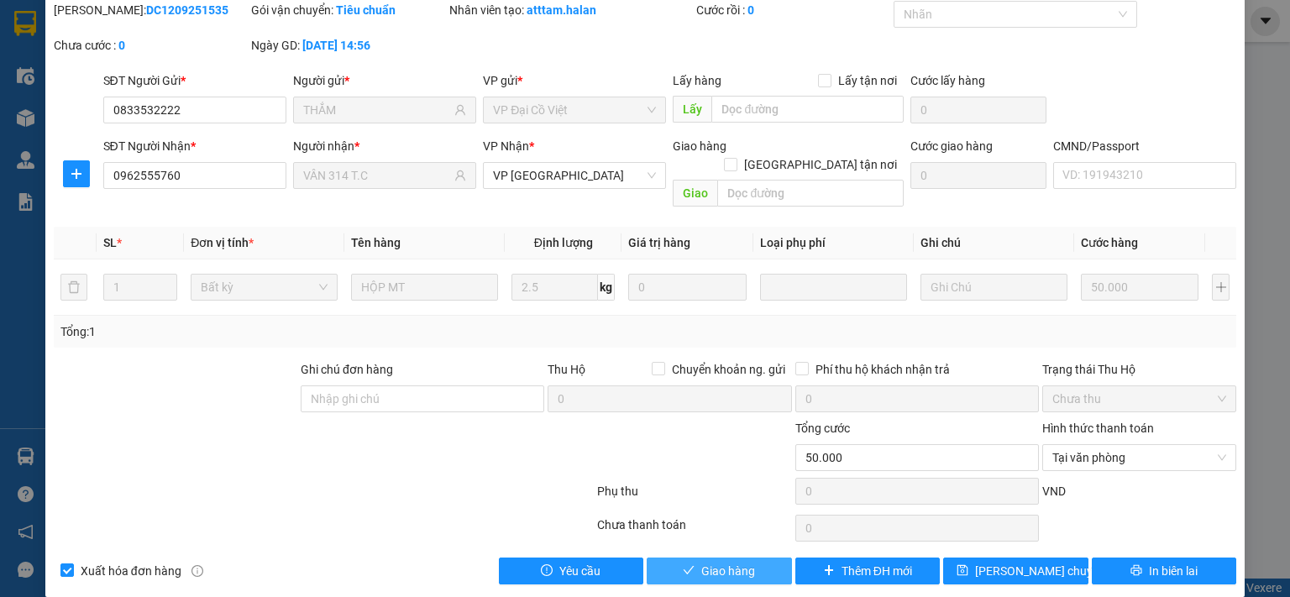
click at [723, 562] on span "Giao hàng" at bounding box center [728, 571] width 54 height 18
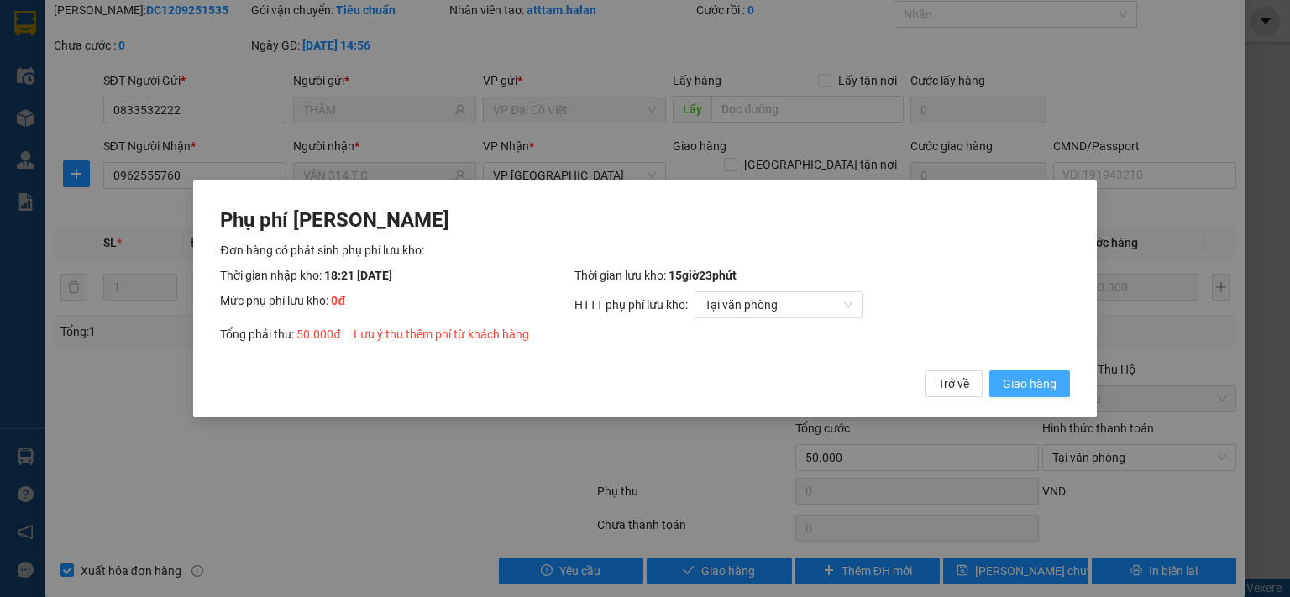
click at [1006, 392] on span "Giao hàng" at bounding box center [1030, 384] width 54 height 18
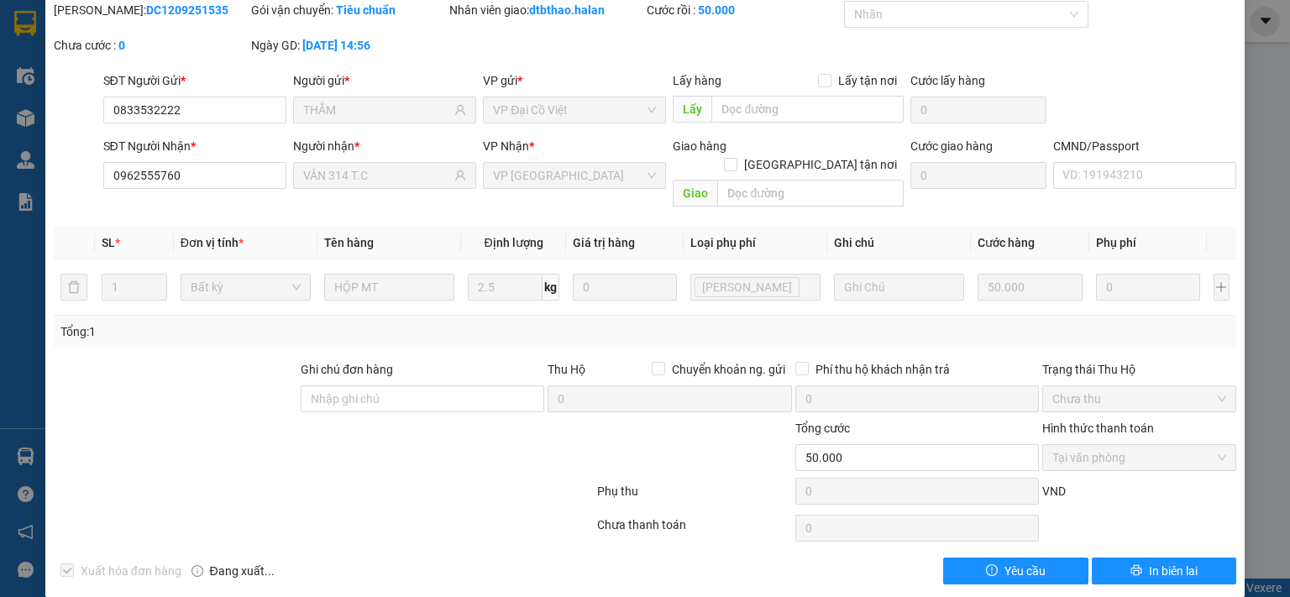
scroll to position [0, 0]
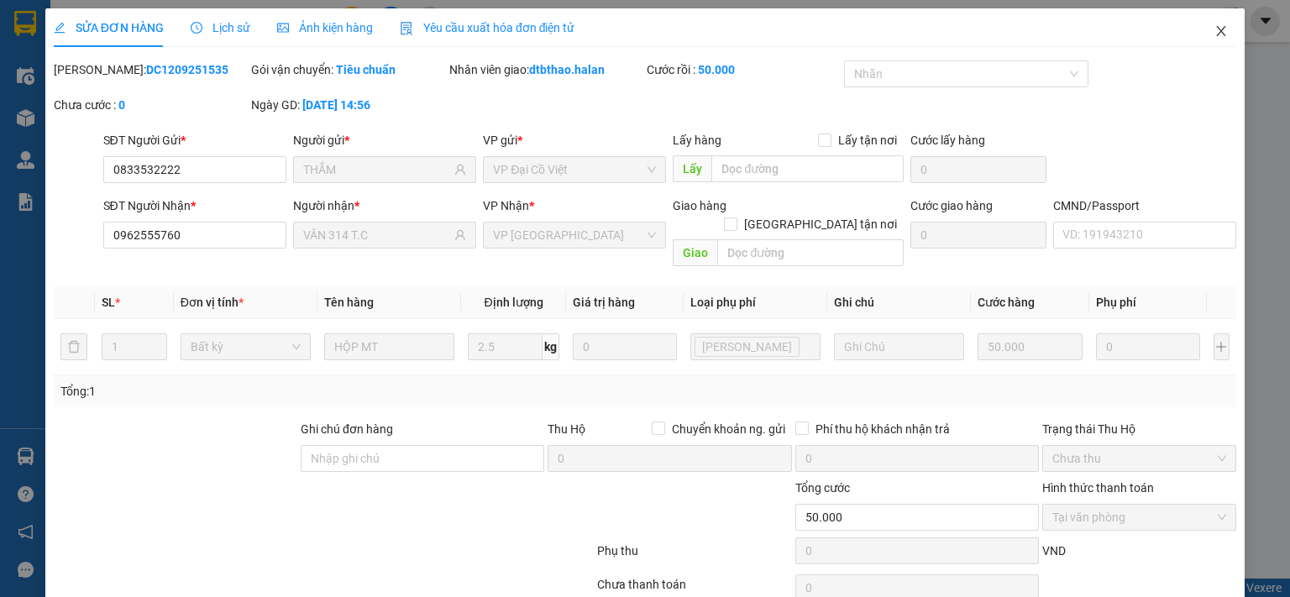
click at [1217, 35] on icon "close" at bounding box center [1221, 31] width 9 height 10
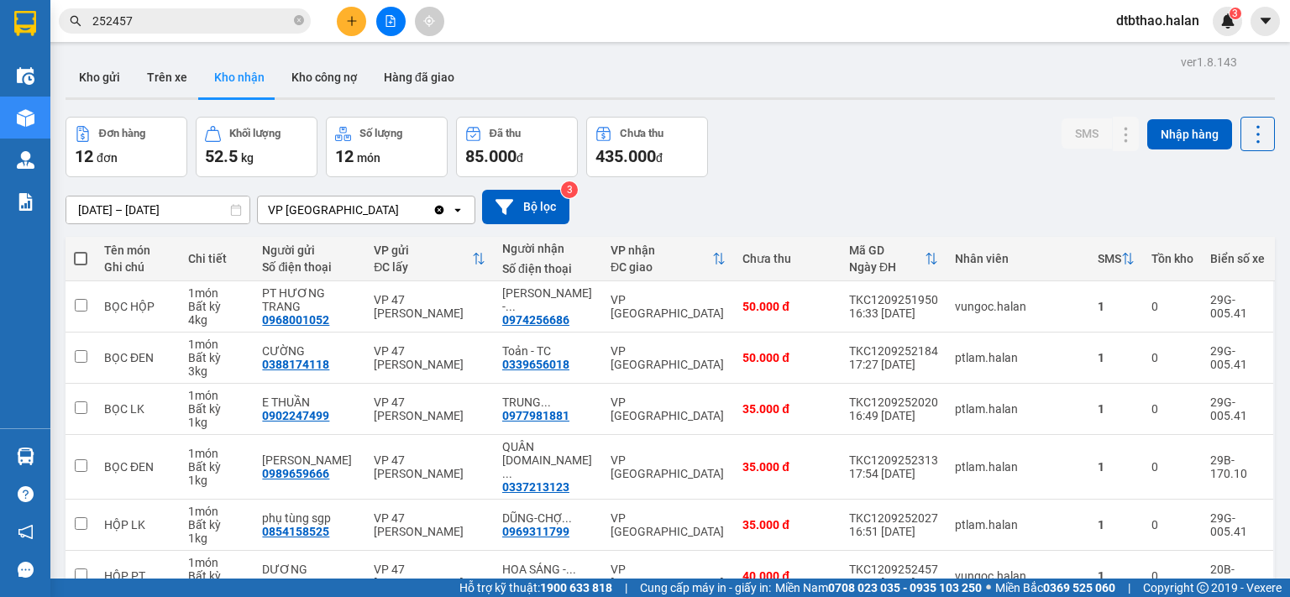
scroll to position [281, 0]
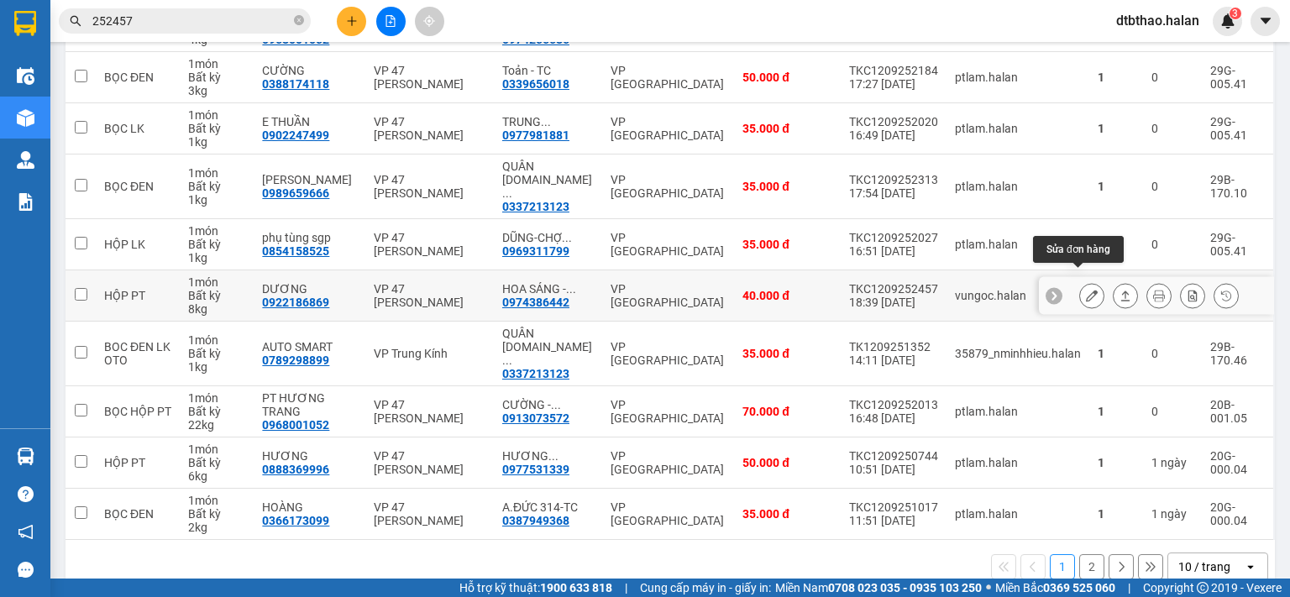
click at [1086, 290] on icon at bounding box center [1092, 296] width 12 height 12
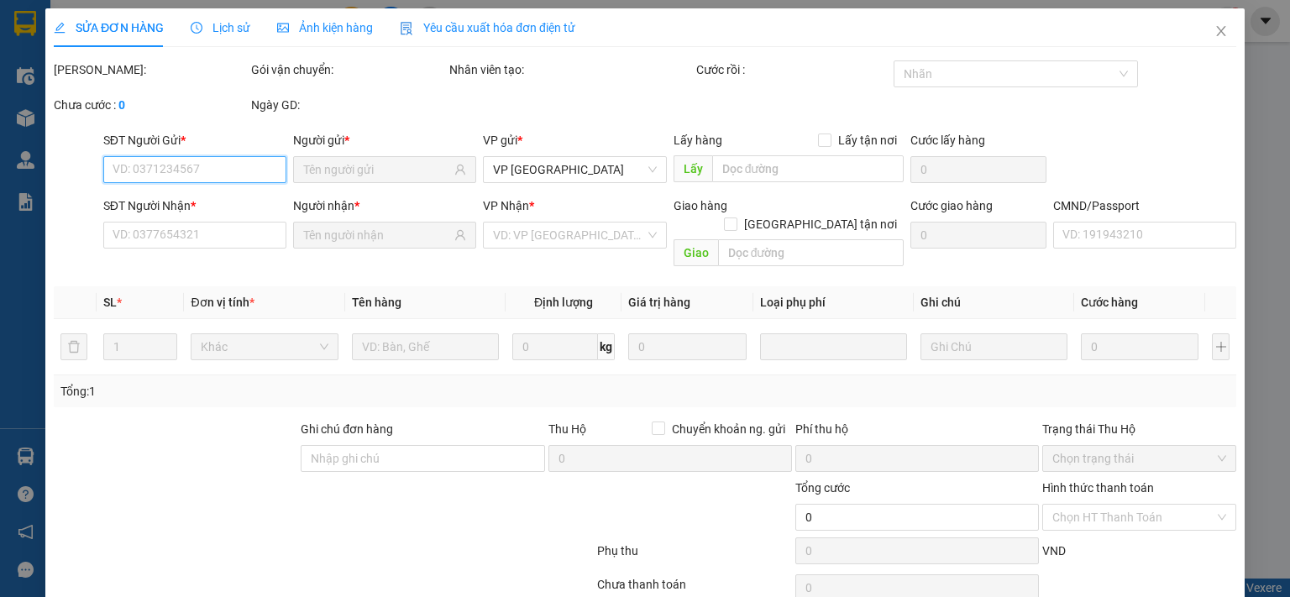
type input "0922186869"
type input "DƯƠNG"
type input "0974386442"
type input "HOA SÁNG - [DOMAIN_NAME]"
type input "40.000"
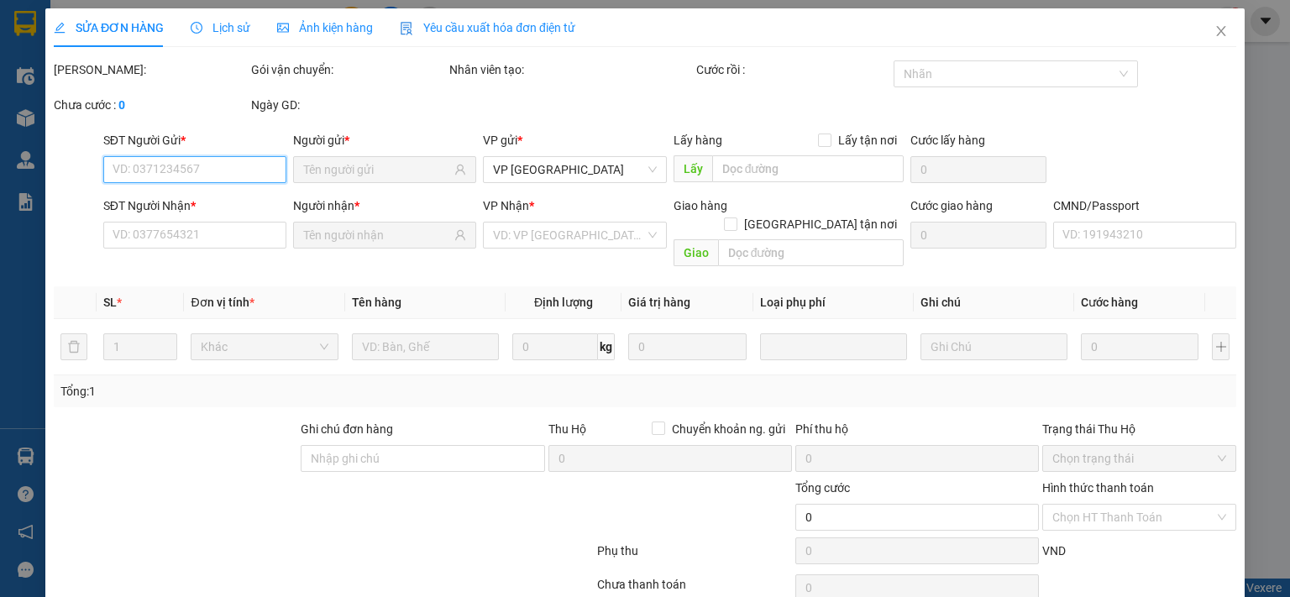
type input "40.000"
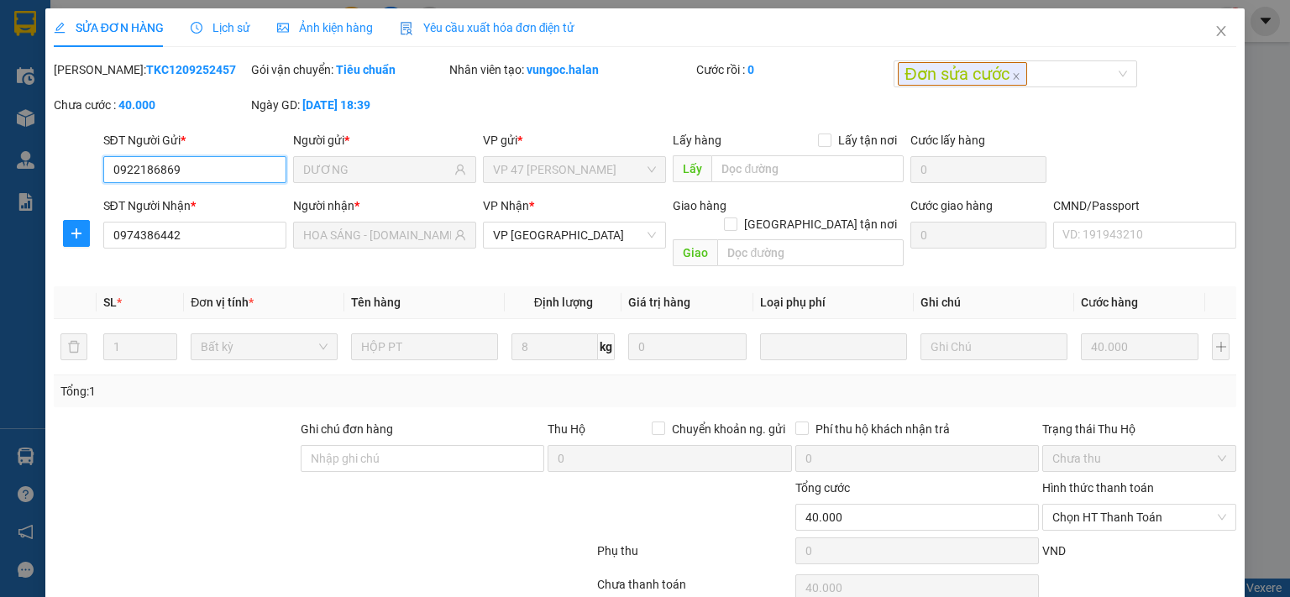
scroll to position [60, 0]
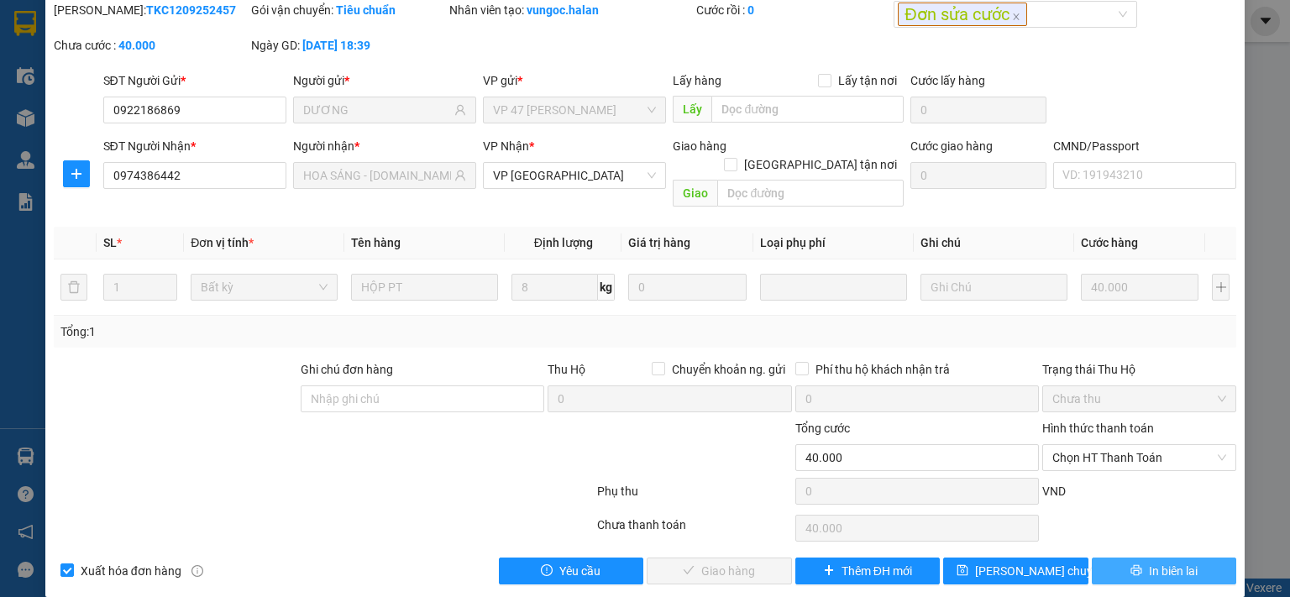
click at [1149, 562] on span "In biên lai" at bounding box center [1173, 571] width 49 height 18
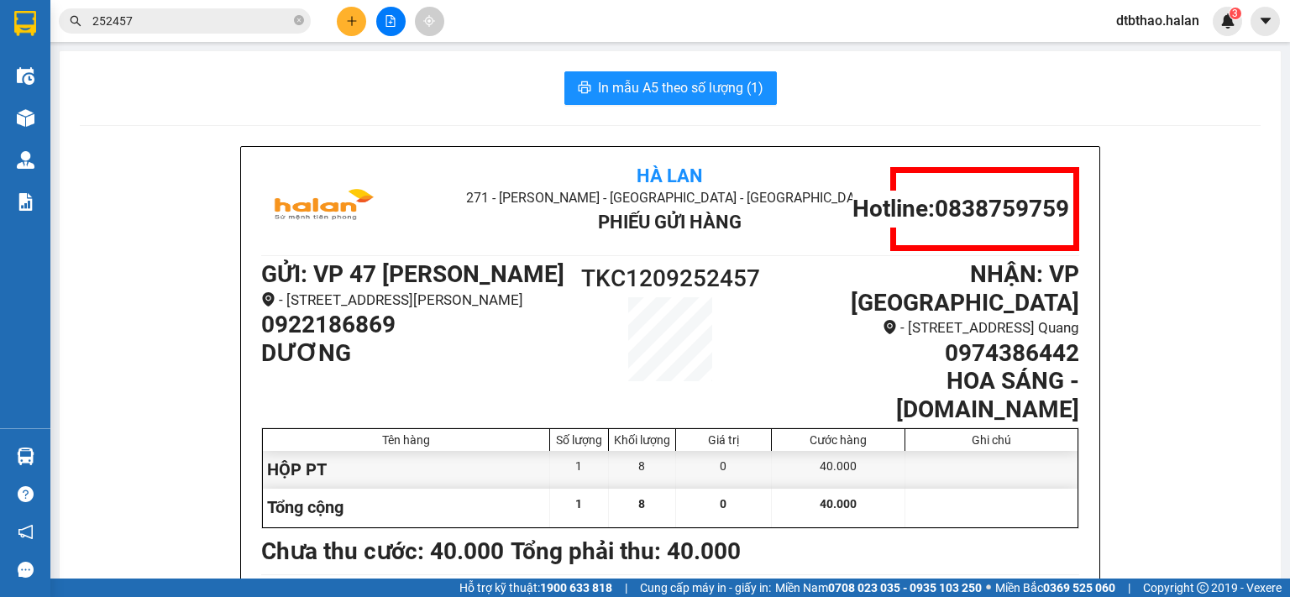
scroll to position [84, 0]
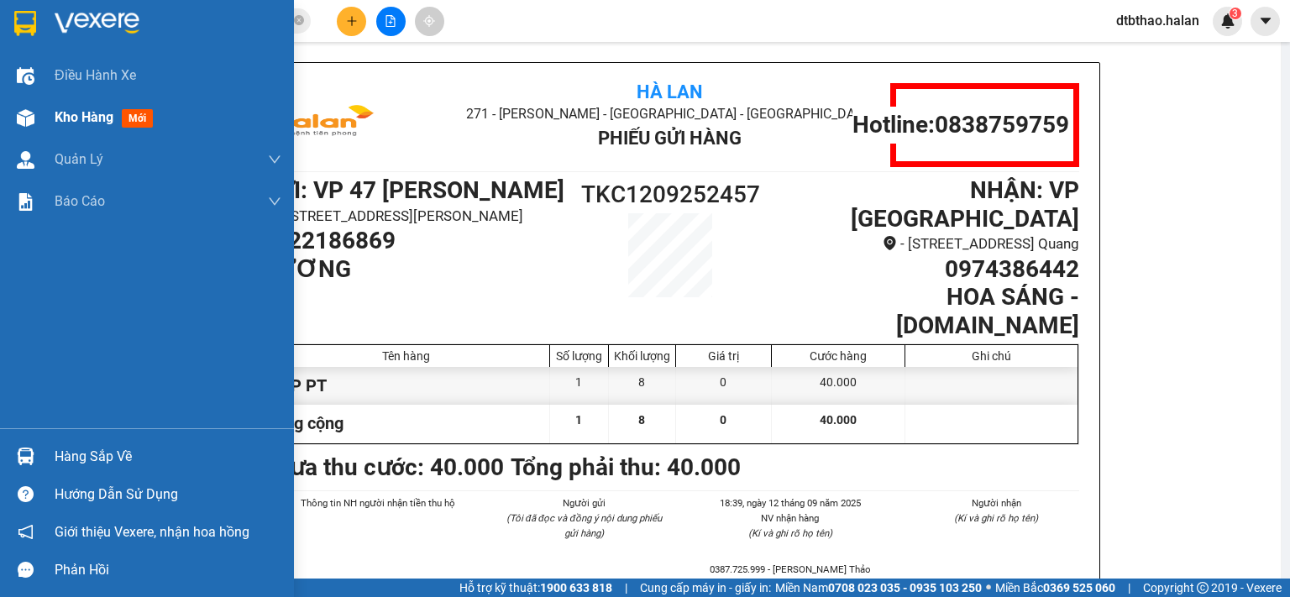
click at [94, 119] on span "Kho hàng" at bounding box center [84, 117] width 59 height 16
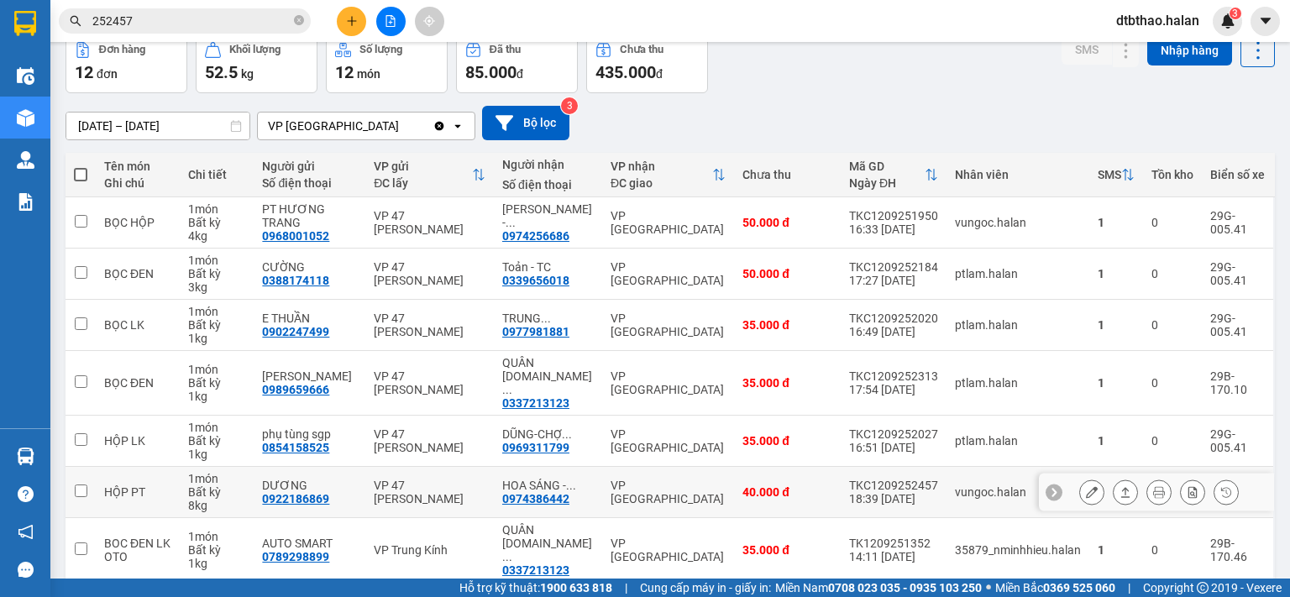
scroll to position [281, 0]
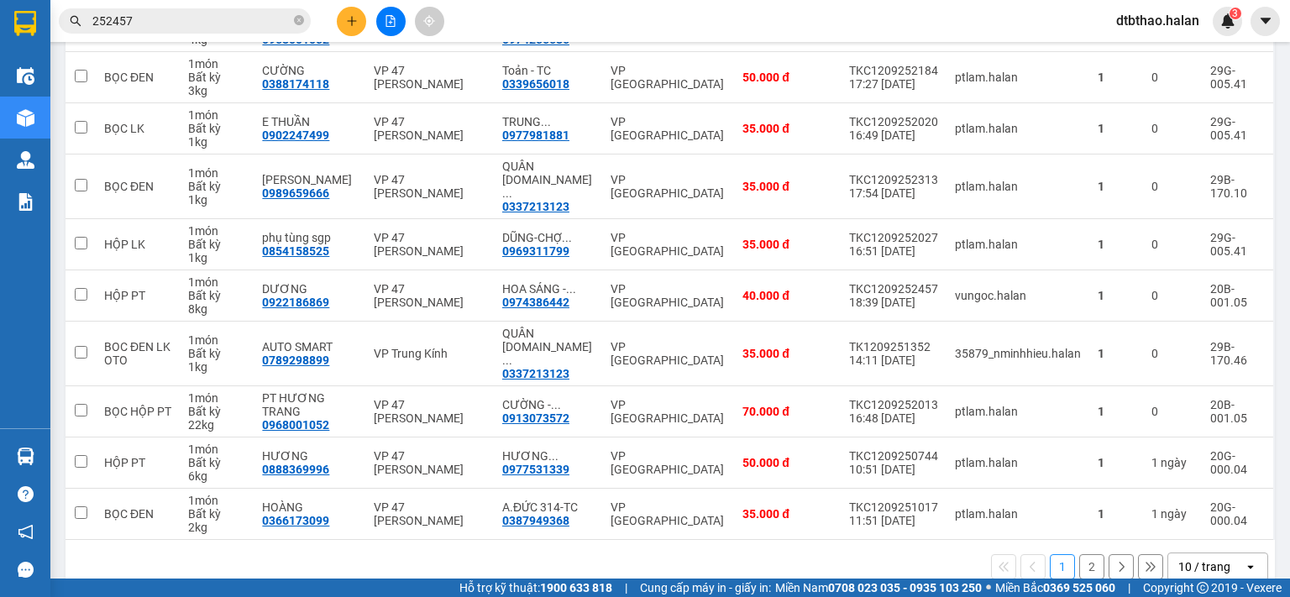
click at [1085, 554] on button "2" at bounding box center [1091, 566] width 25 height 25
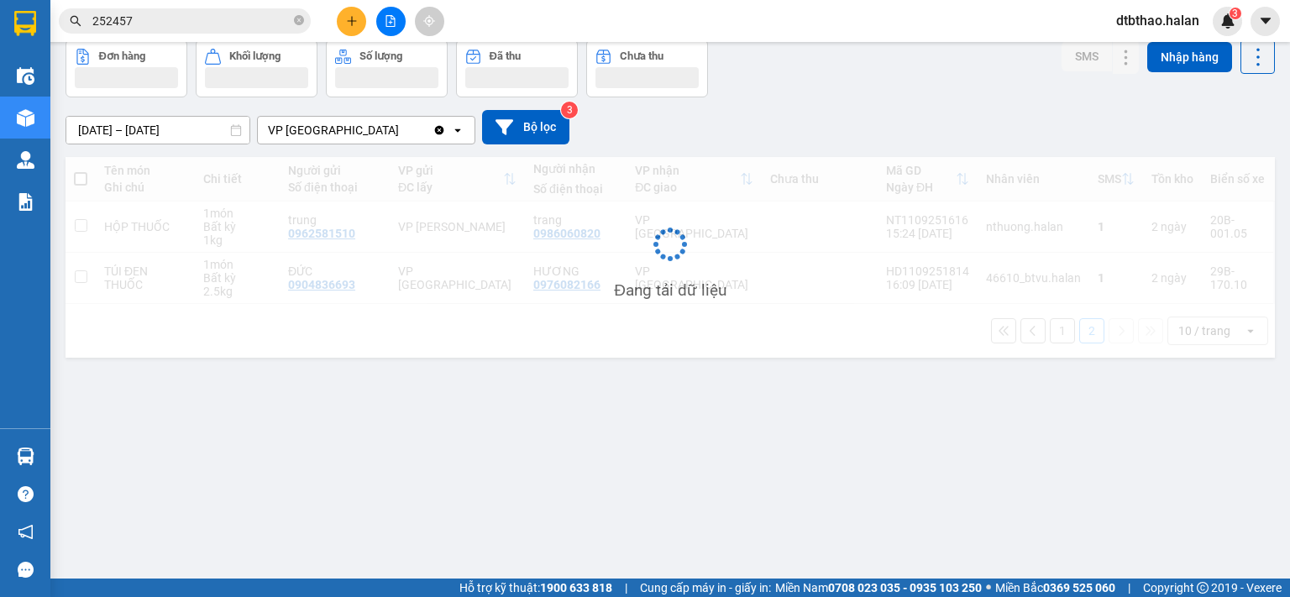
scroll to position [77, 0]
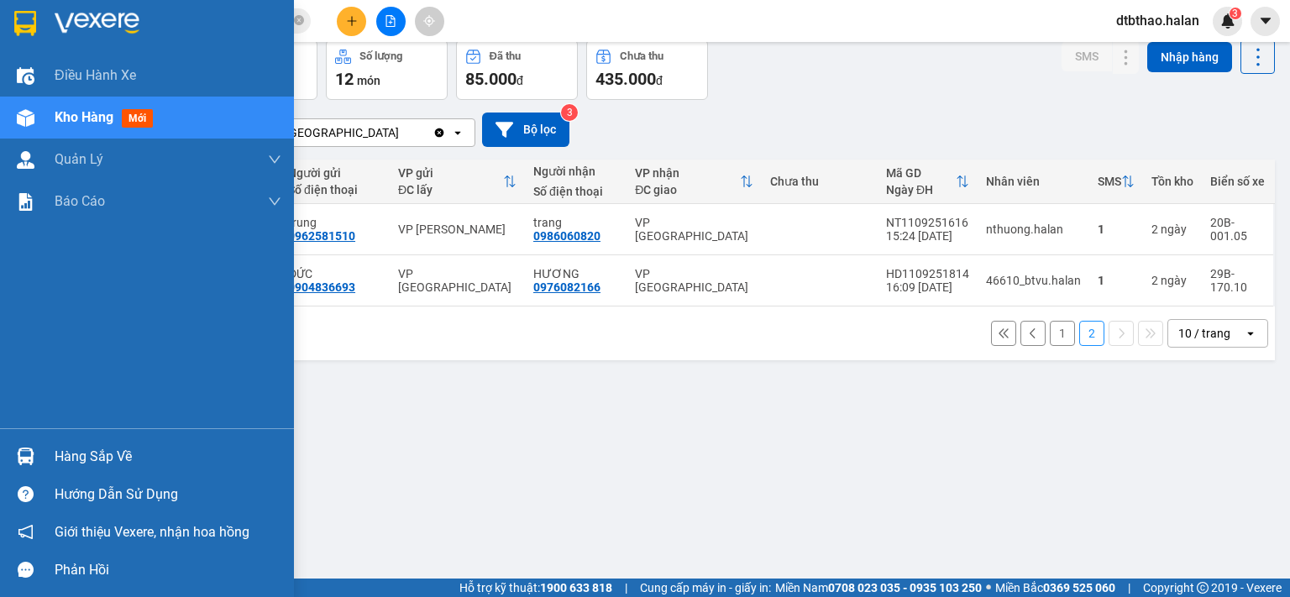
click at [95, 449] on div "Hàng sắp về" at bounding box center [168, 456] width 227 height 25
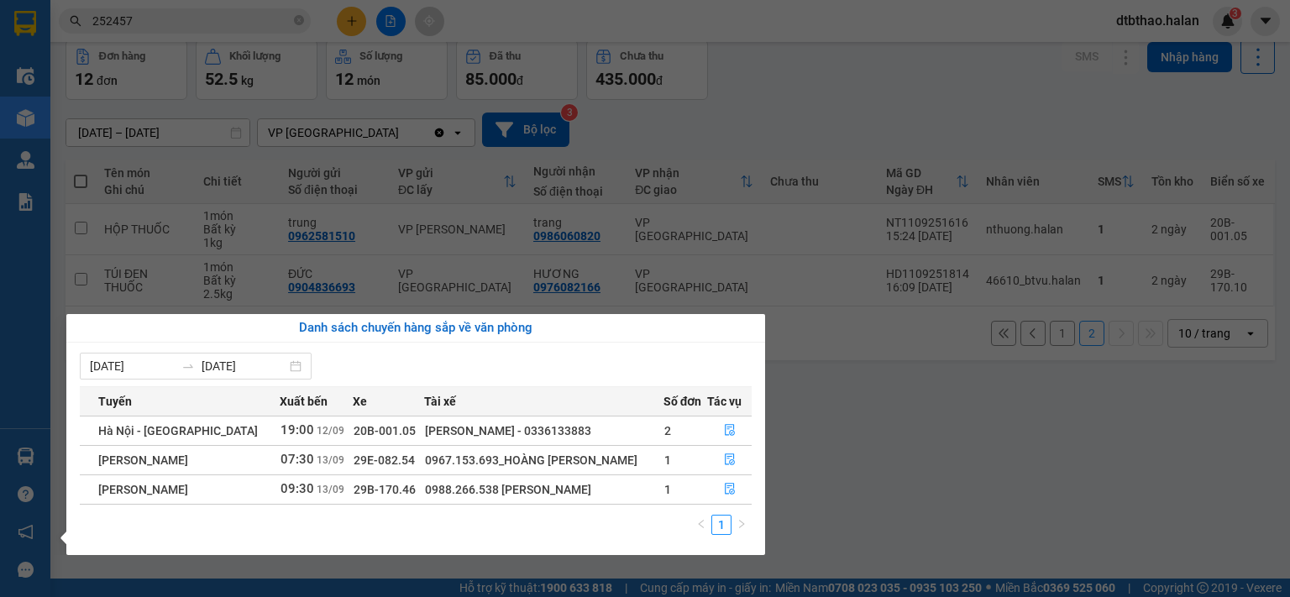
click at [144, 16] on section "Kết quả tìm kiếm ( 82 ) Bộ lọc Mã ĐH Trạng thái Món hàng Thu hộ Tổng cước Chưa …" at bounding box center [645, 298] width 1290 height 597
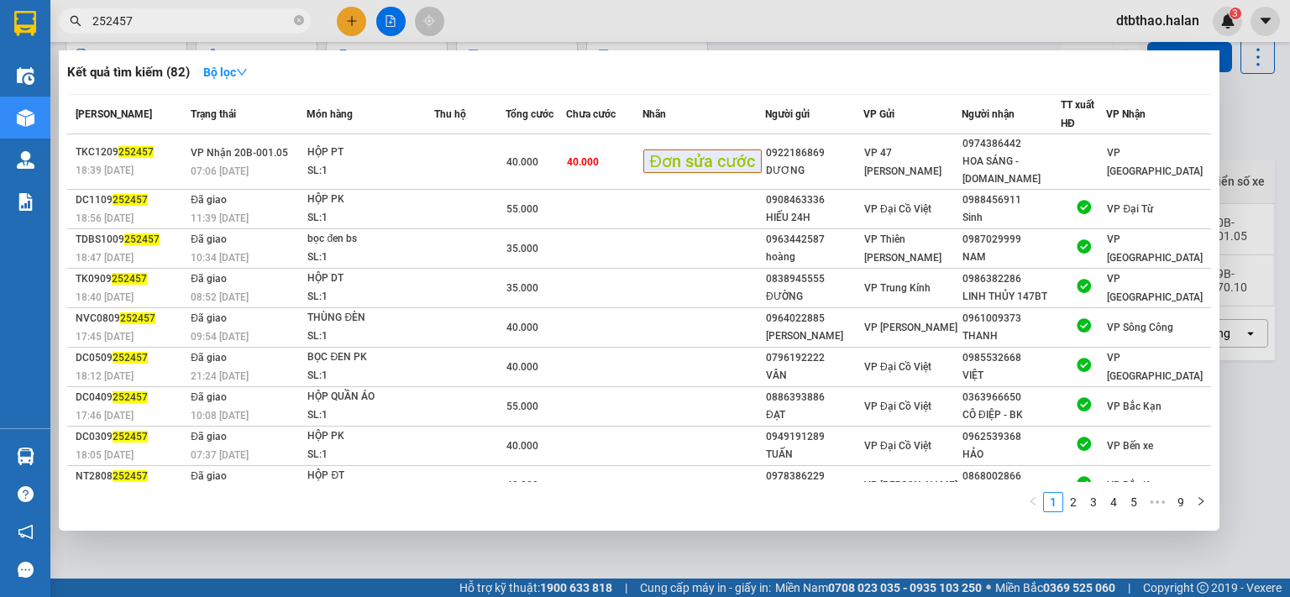
drag, startPoint x: 150, startPoint y: 21, endPoint x: 71, endPoint y: 23, distance: 78.1
click at [71, 23] on div "252457" at bounding box center [164, 20] width 328 height 25
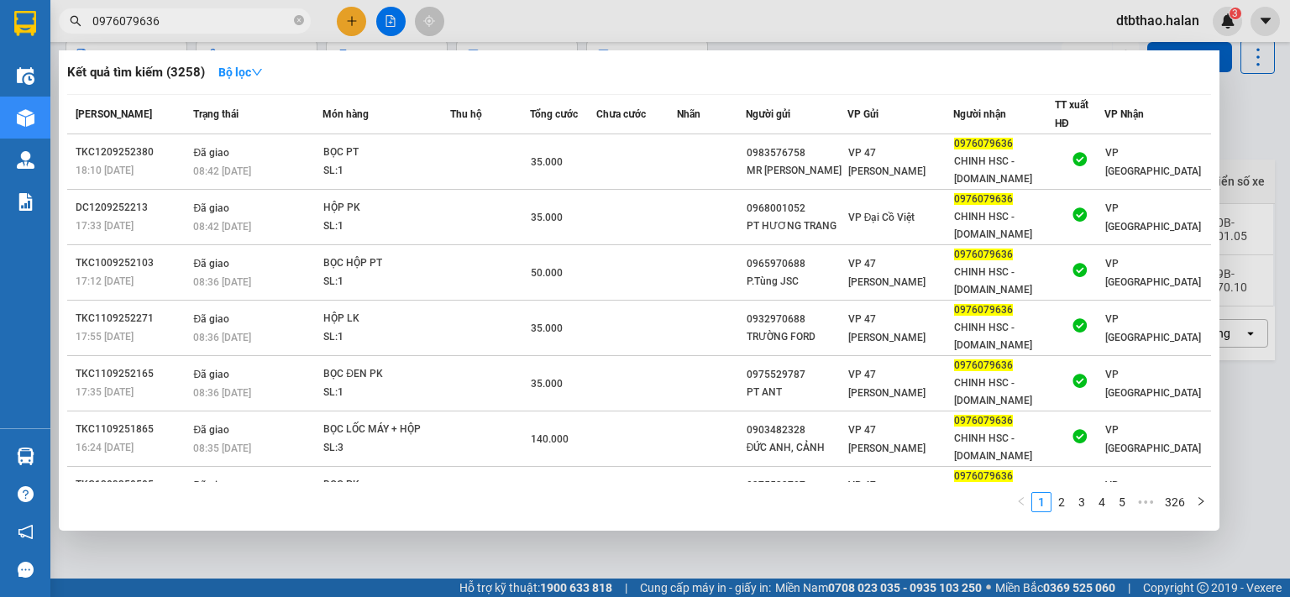
type input "0976079636"
click at [826, 561] on div at bounding box center [645, 298] width 1290 height 597
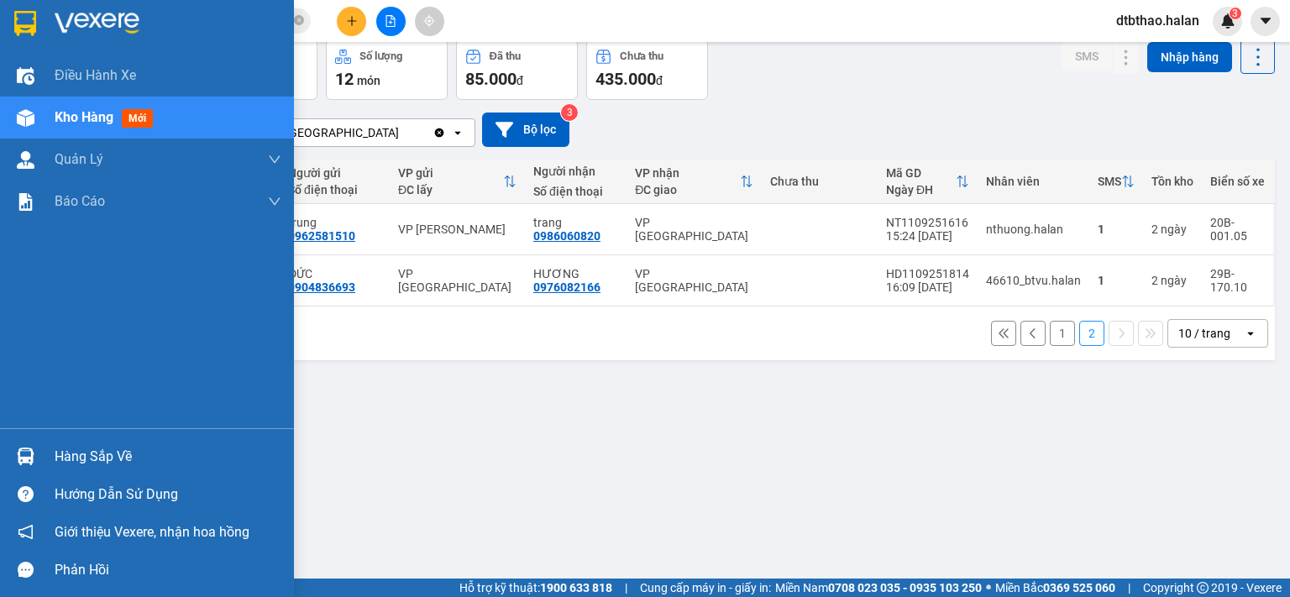
click at [80, 449] on div "Hàng sắp về" at bounding box center [168, 456] width 227 height 25
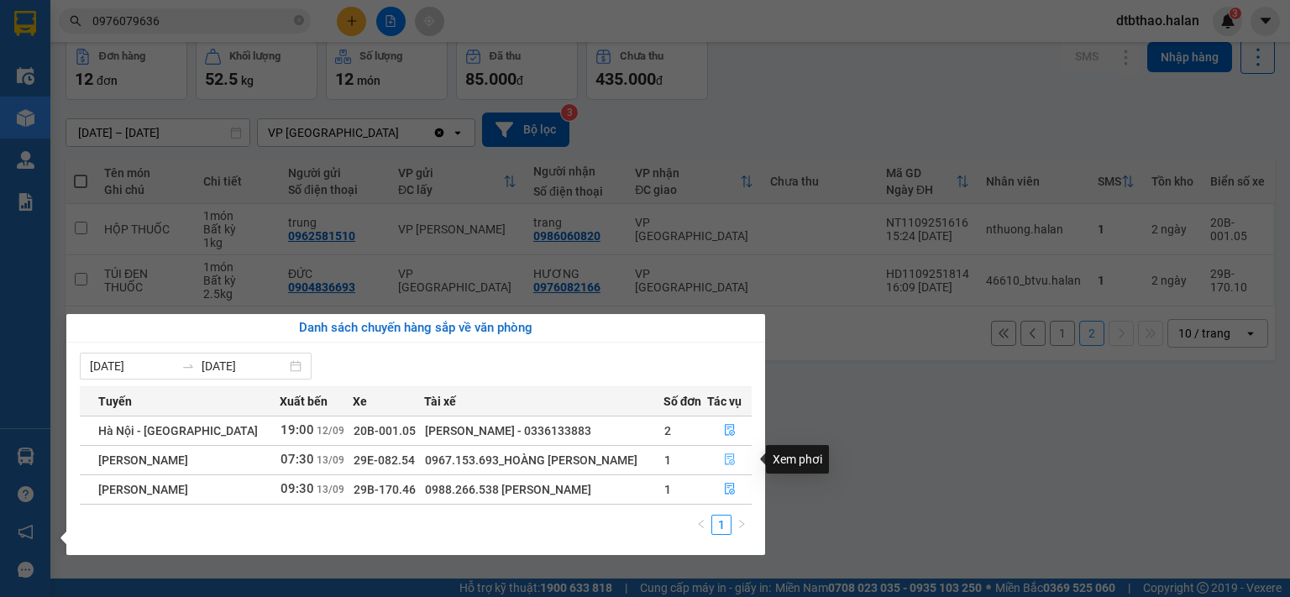
click at [728, 462] on icon "file-done" at bounding box center [730, 460] width 12 height 12
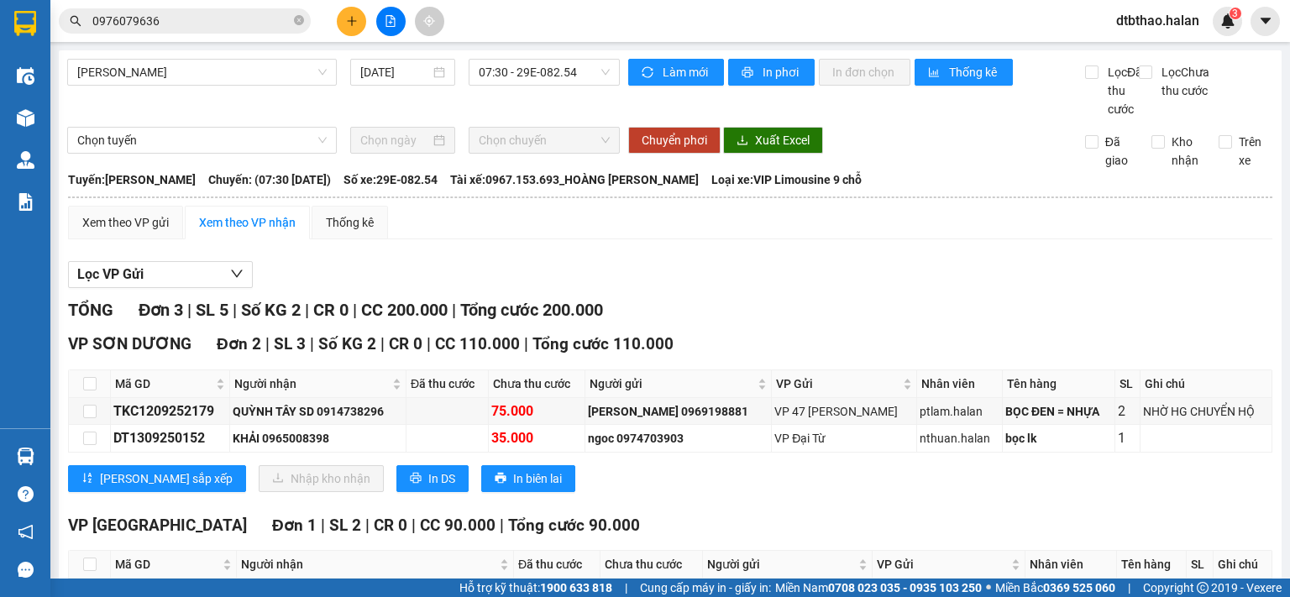
scroll to position [129, 0]
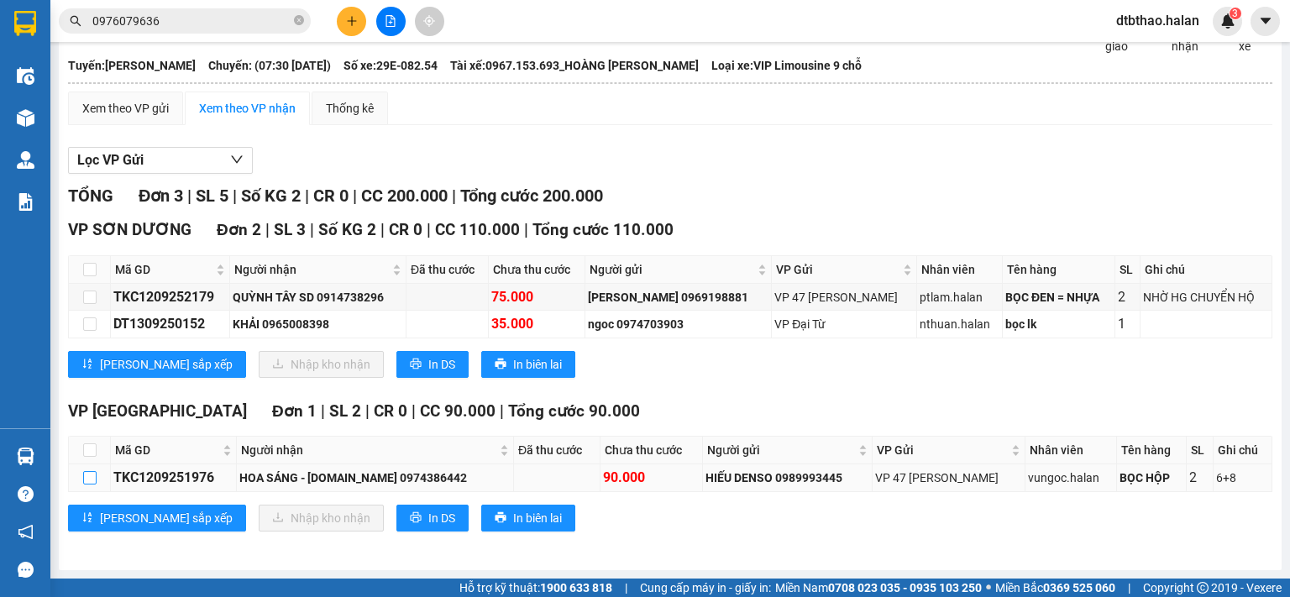
click at [88, 479] on input "checkbox" at bounding box center [89, 477] width 13 height 13
checkbox input "true"
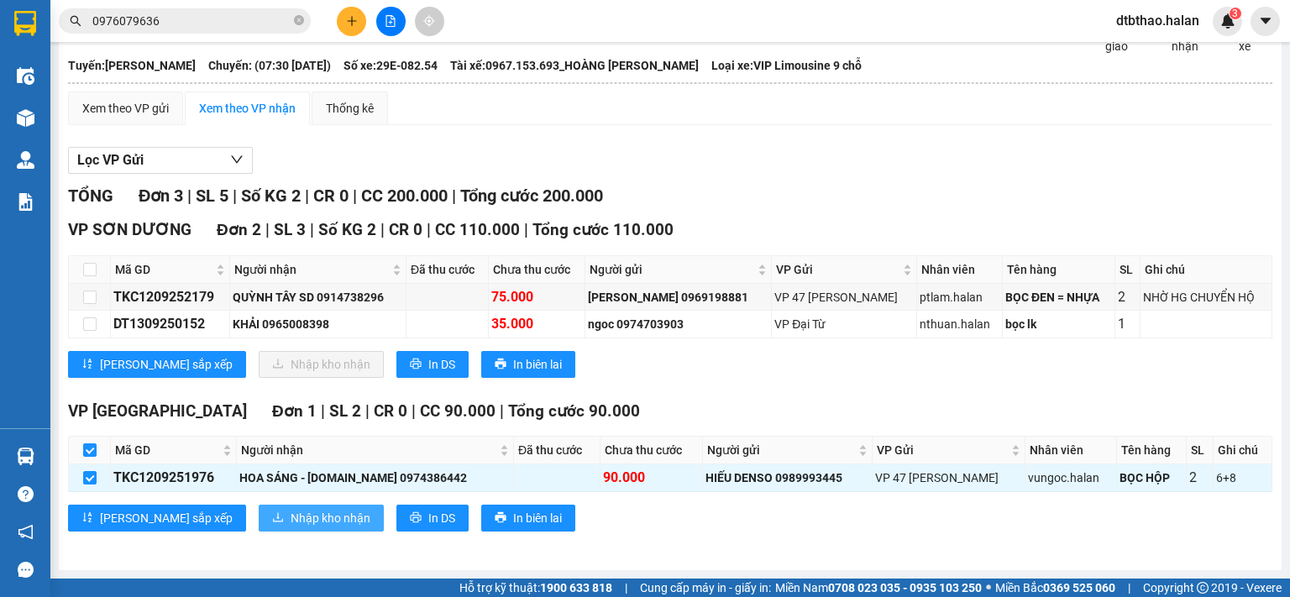
click at [291, 525] on span "Nhập kho nhận" at bounding box center [331, 518] width 80 height 18
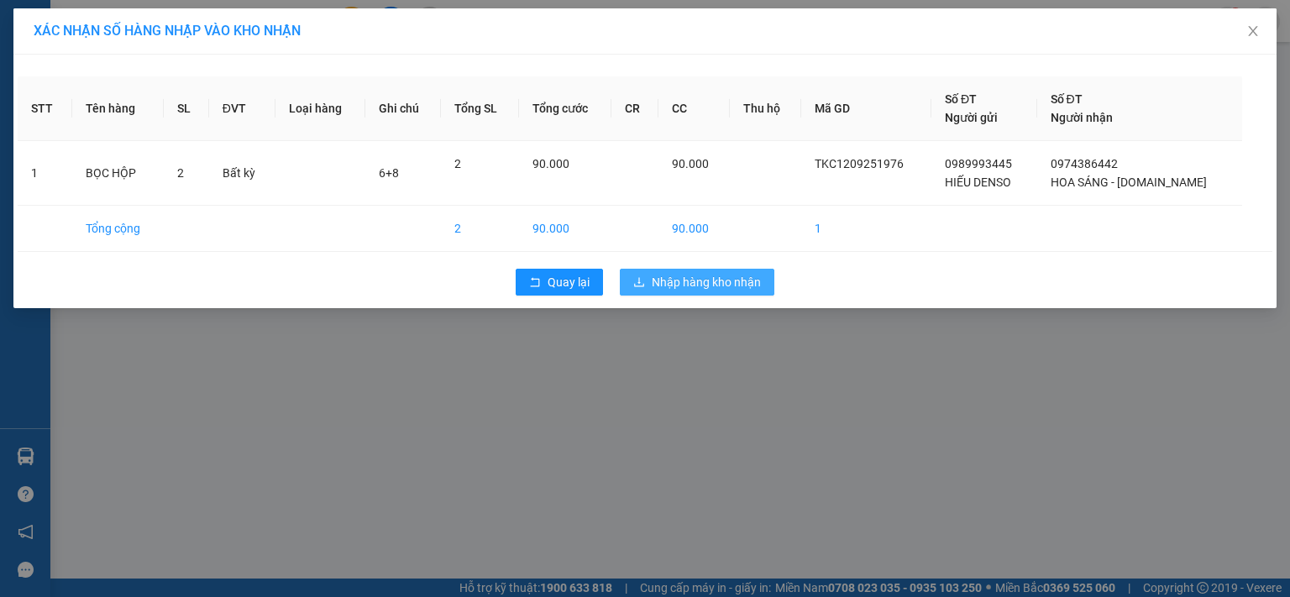
click at [743, 285] on span "Nhập hàng kho nhận" at bounding box center [706, 282] width 109 height 18
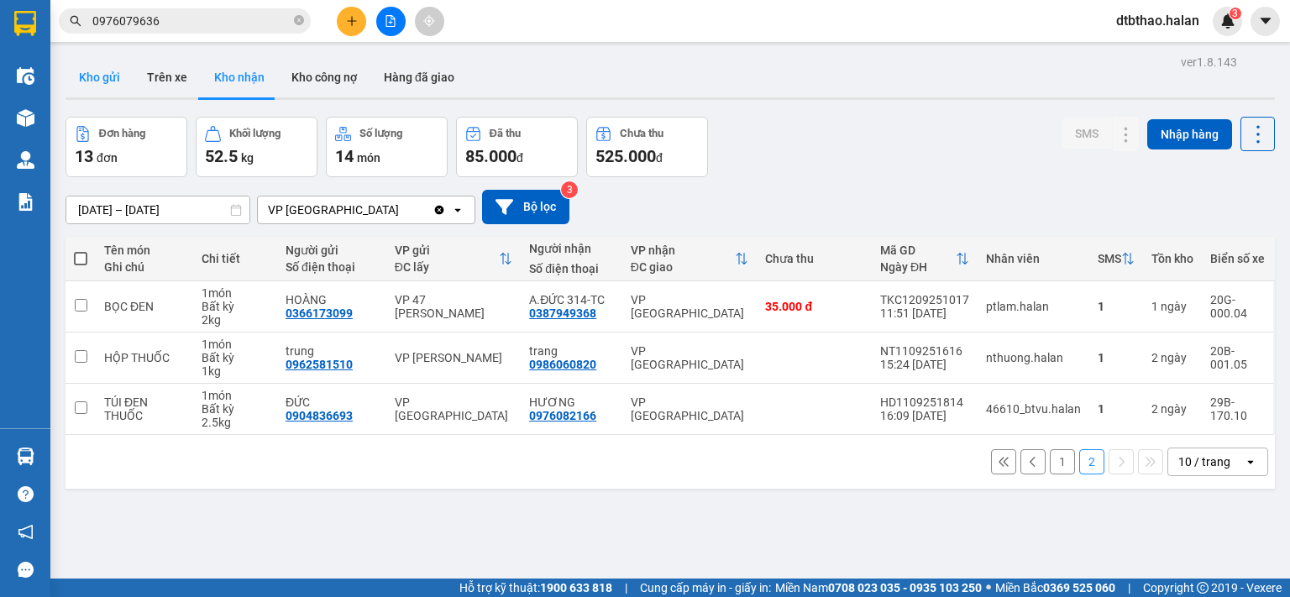
click at [105, 80] on button "Kho gửi" at bounding box center [100, 77] width 68 height 40
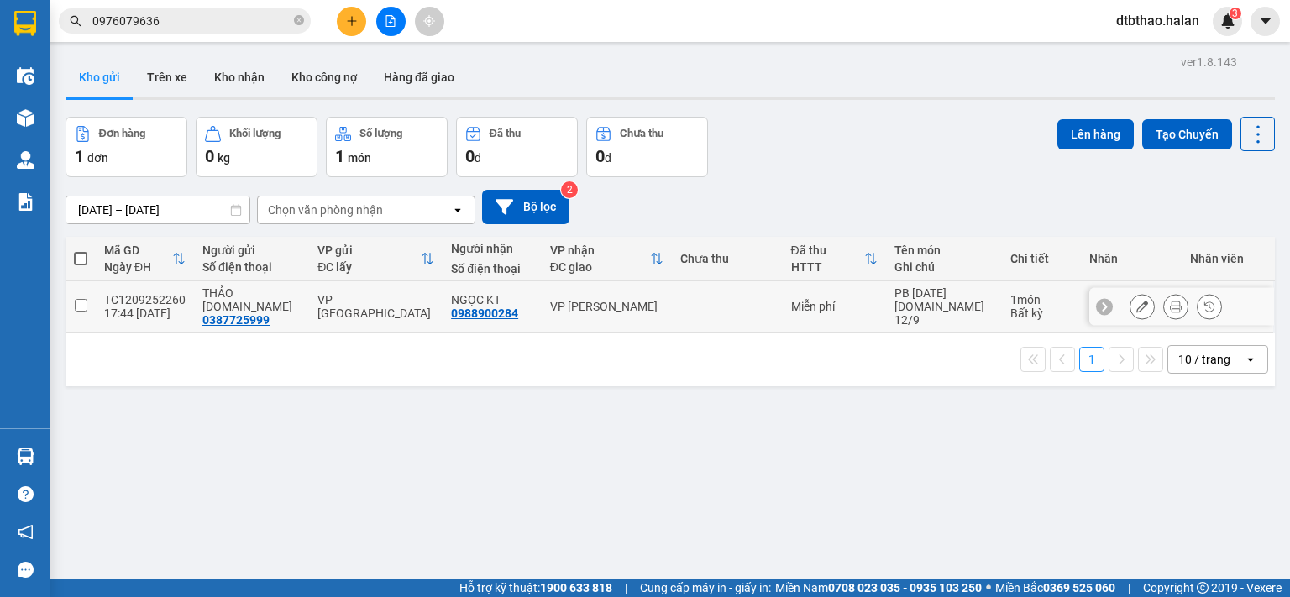
click at [75, 299] on input "checkbox" at bounding box center [81, 305] width 13 height 13
checkbox input "true"
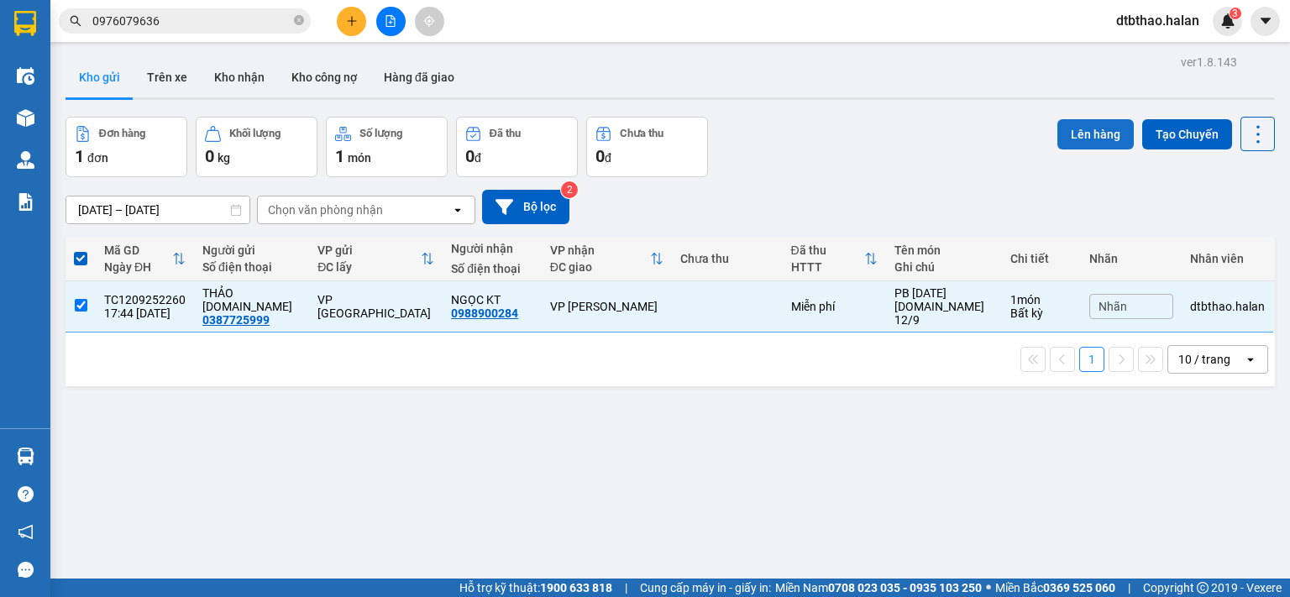
click at [1082, 134] on button "Lên hàng" at bounding box center [1095, 134] width 76 height 30
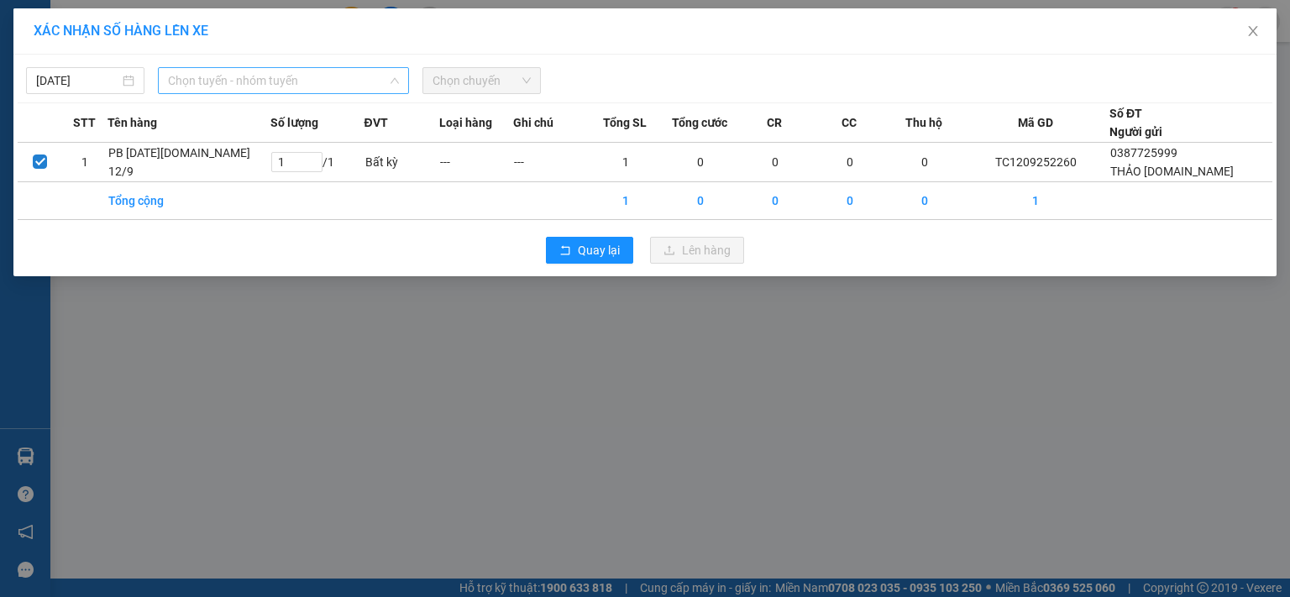
click at [248, 78] on span "Chọn tuyến - nhóm tuyến" at bounding box center [283, 80] width 231 height 25
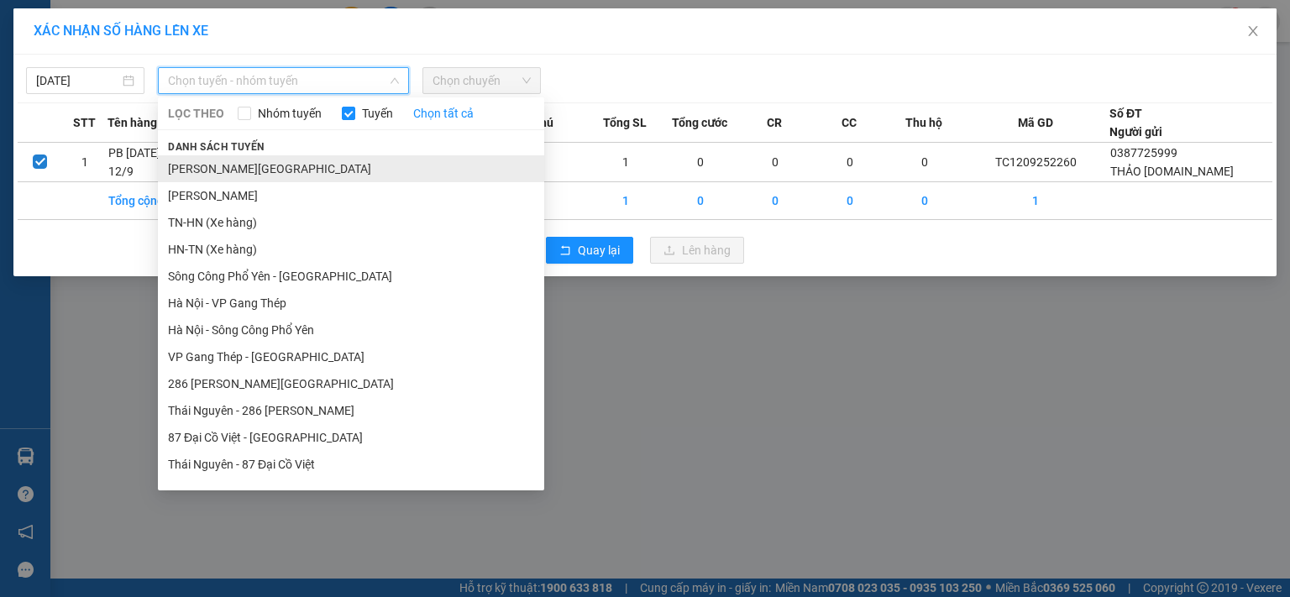
click at [276, 171] on li "[PERSON_NAME][GEOGRAPHIC_DATA]" at bounding box center [351, 168] width 386 height 27
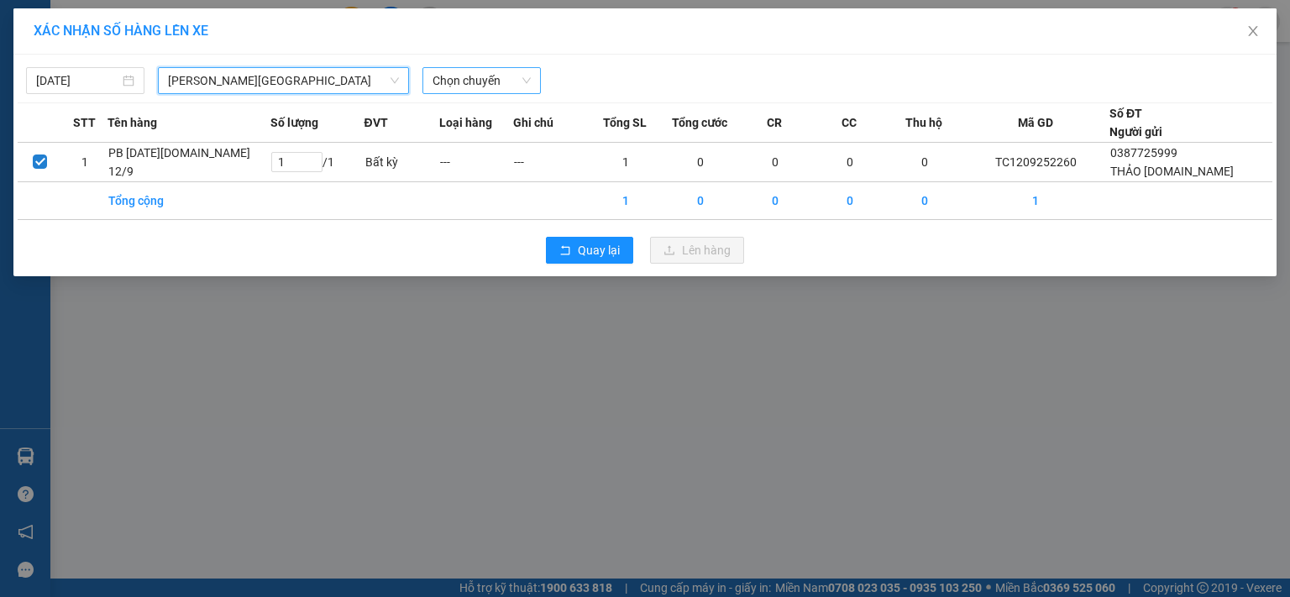
click at [479, 77] on span "Chọn chuyến" at bounding box center [482, 80] width 98 height 25
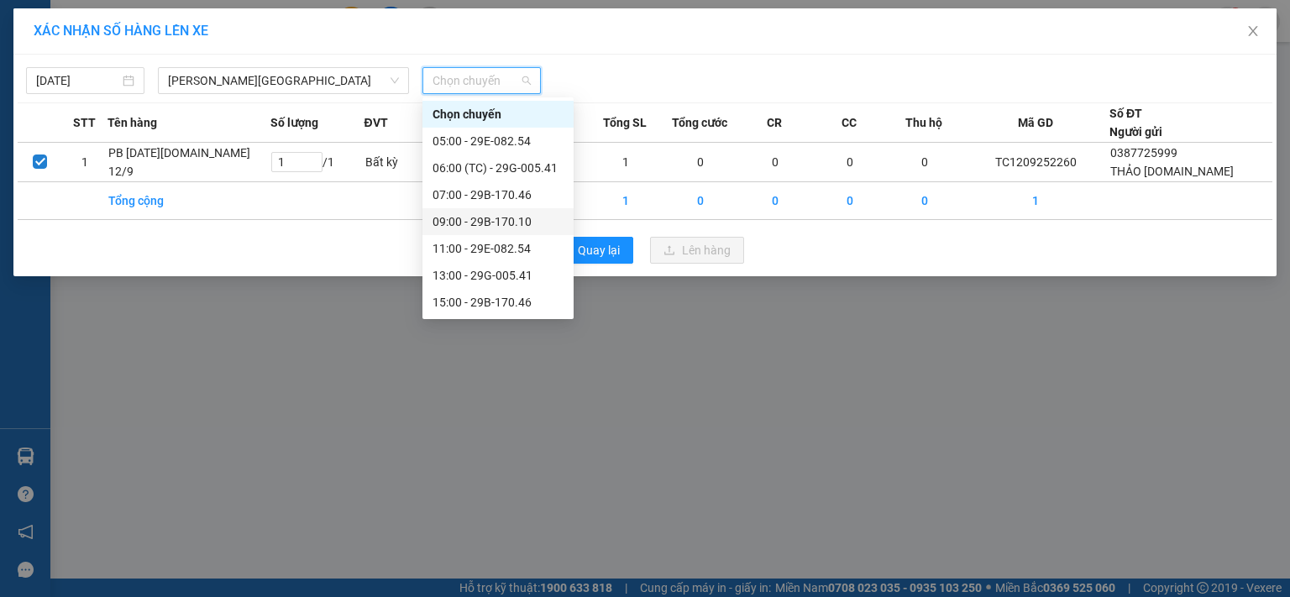
click at [505, 223] on div "09:00 - 29B-170.10" at bounding box center [498, 222] width 131 height 18
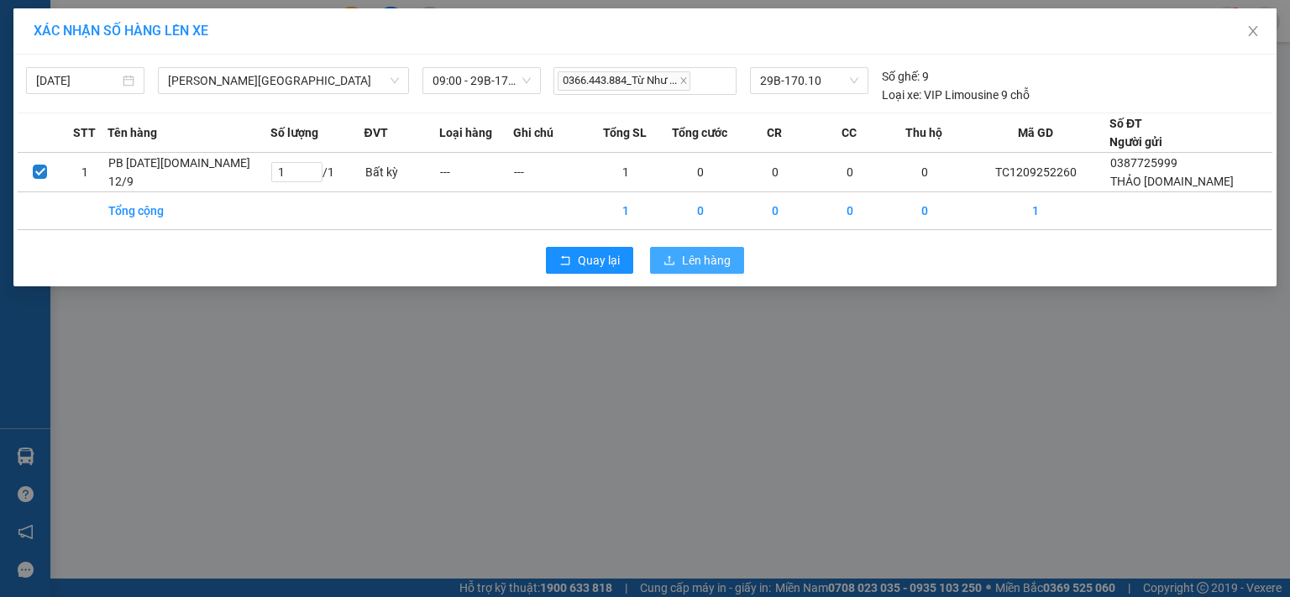
click at [688, 260] on span "Lên hàng" at bounding box center [706, 260] width 49 height 18
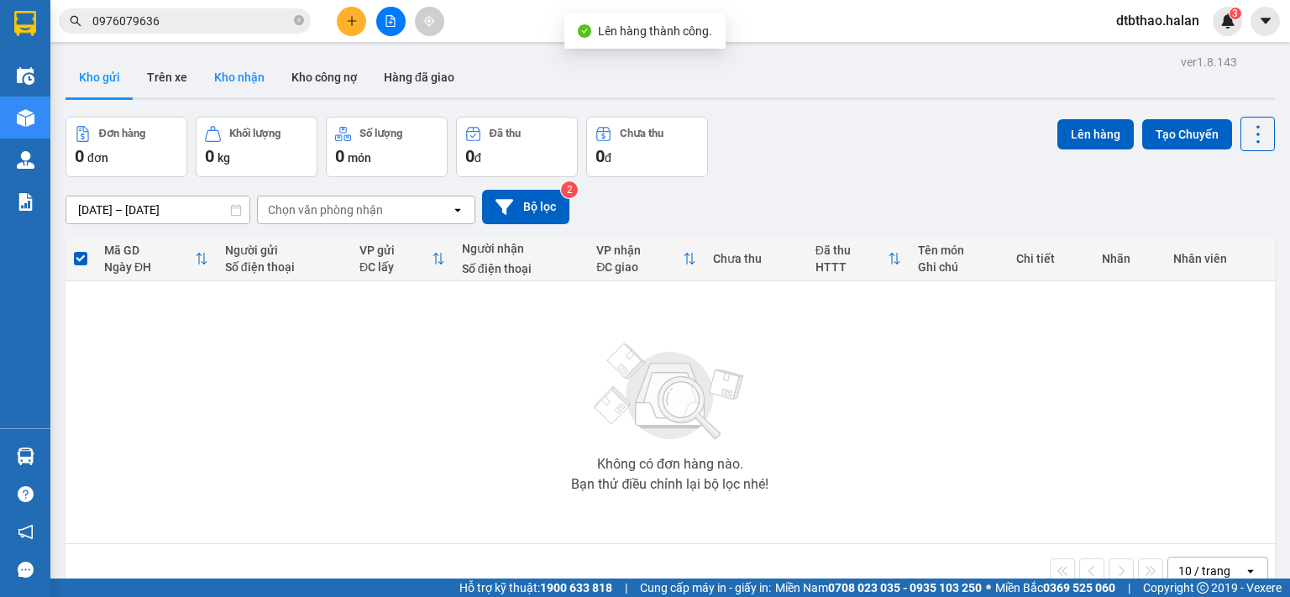
click at [234, 76] on button "Kho nhận" at bounding box center [239, 77] width 77 height 40
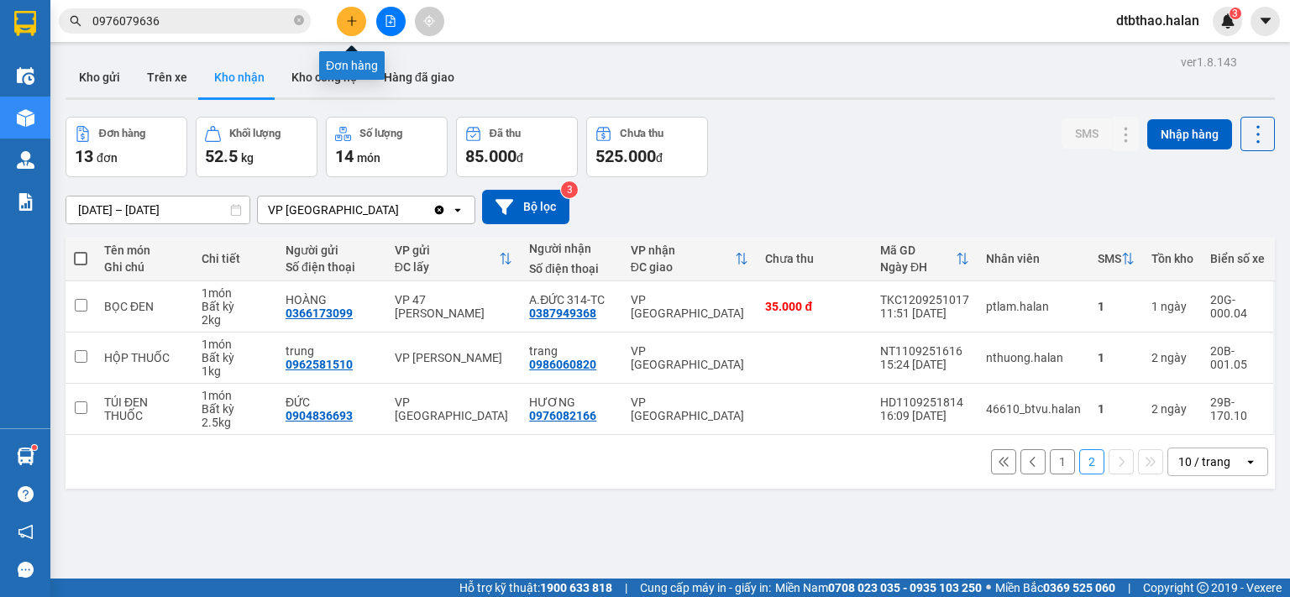
click at [353, 17] on icon "plus" at bounding box center [352, 21] width 12 height 12
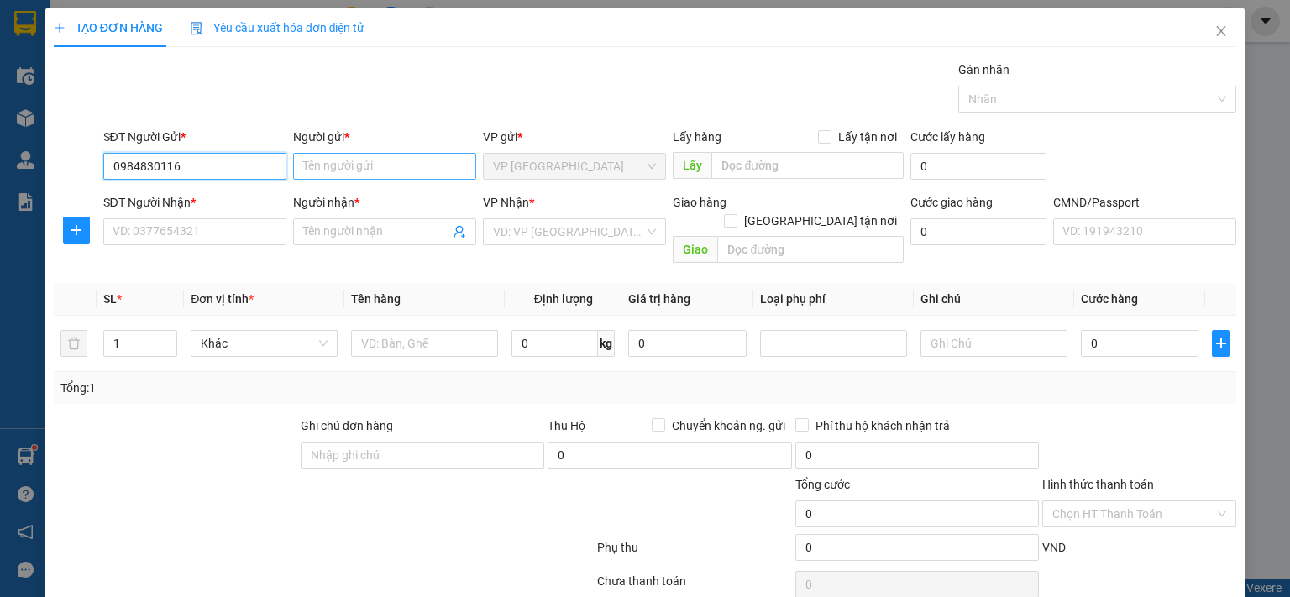
type input "0984830116"
click at [377, 161] on input "Người gửi *" at bounding box center [384, 166] width 183 height 27
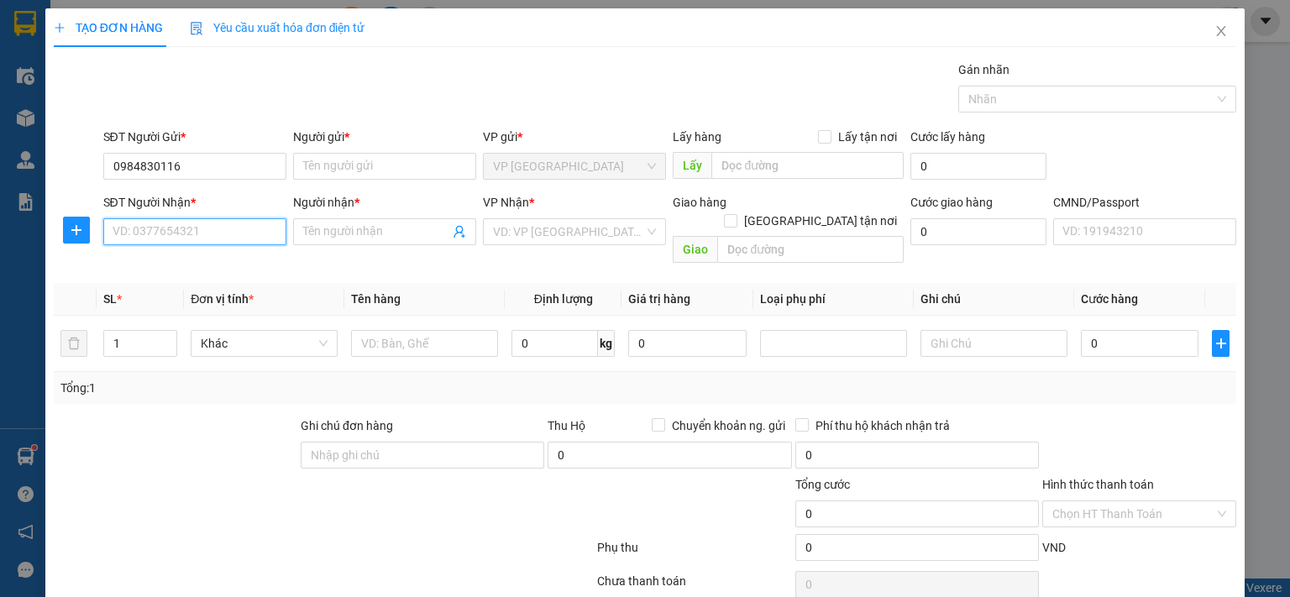
click at [229, 234] on input "SĐT Người Nhận *" at bounding box center [194, 231] width 183 height 27
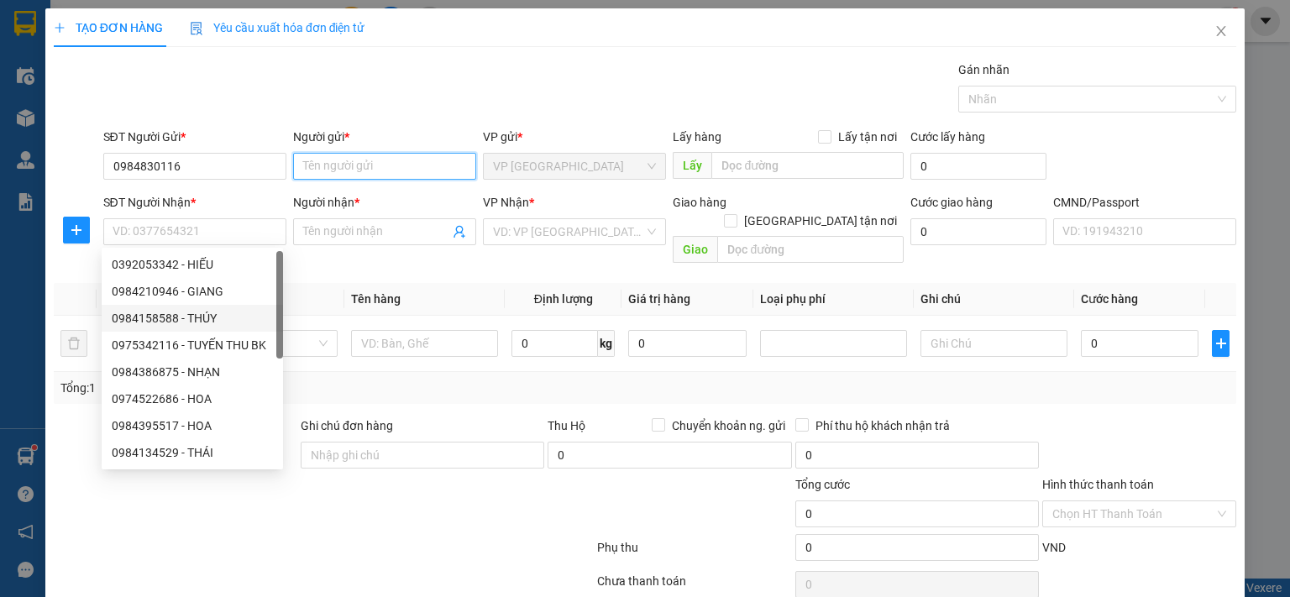
click at [362, 160] on input "Người gửi *" at bounding box center [384, 166] width 183 height 27
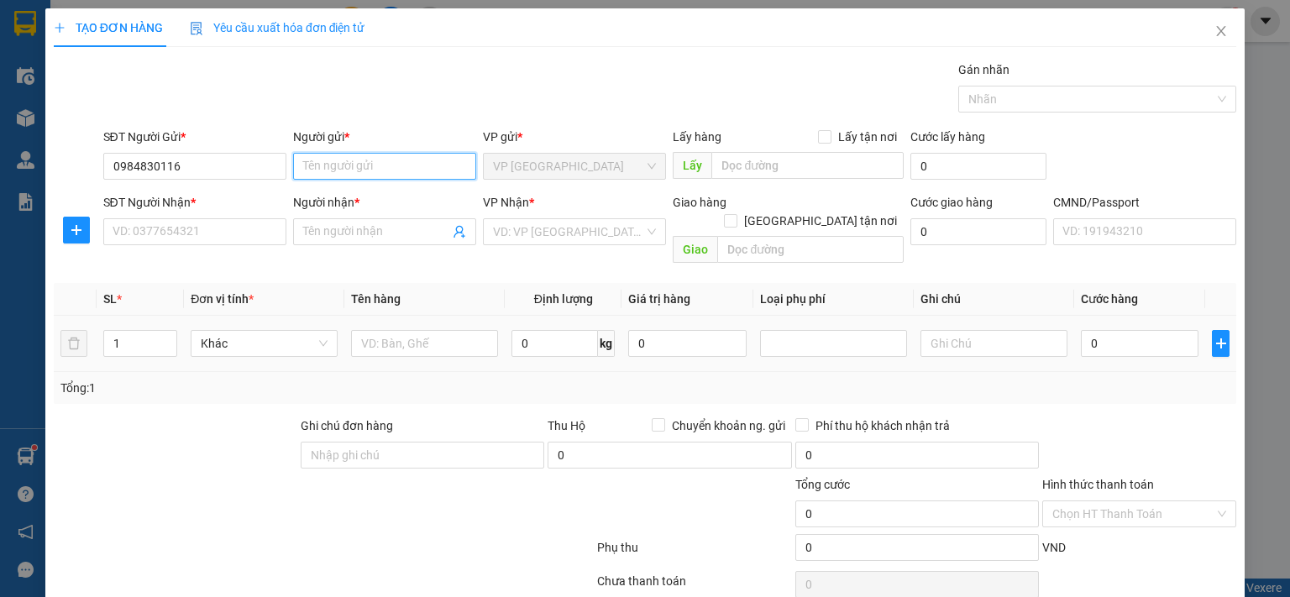
type input "p"
click at [228, 228] on input "SĐT Người Nhận *" at bounding box center [194, 231] width 183 height 27
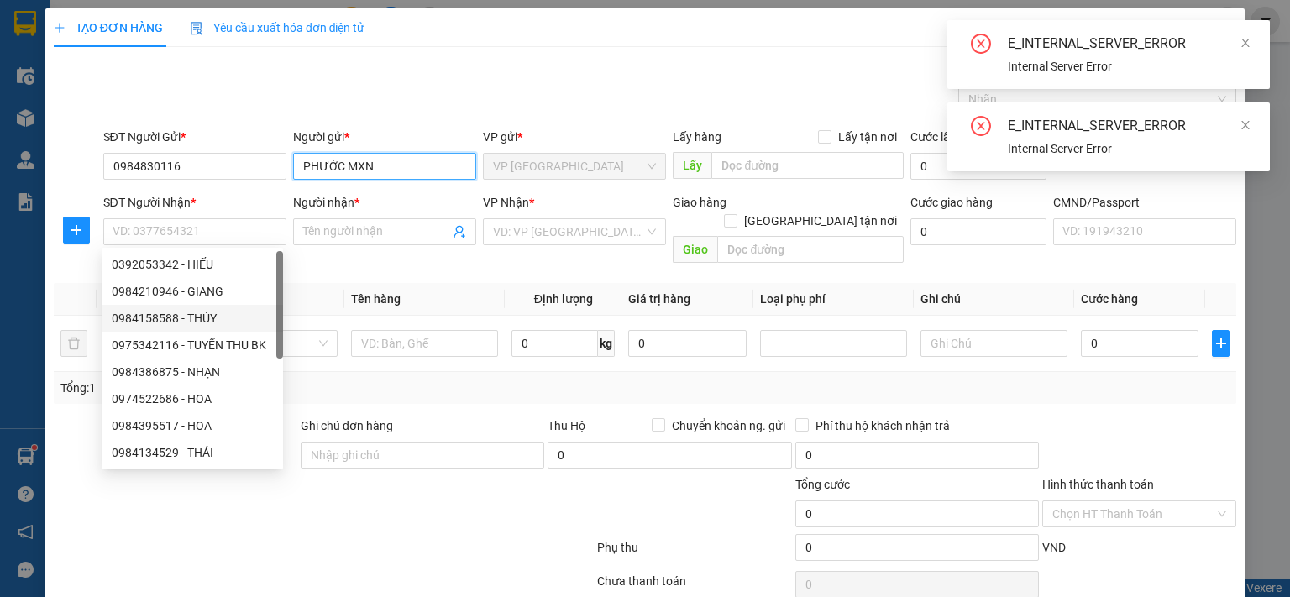
click at [398, 161] on input "PHƯỚC MXN" at bounding box center [384, 166] width 183 height 27
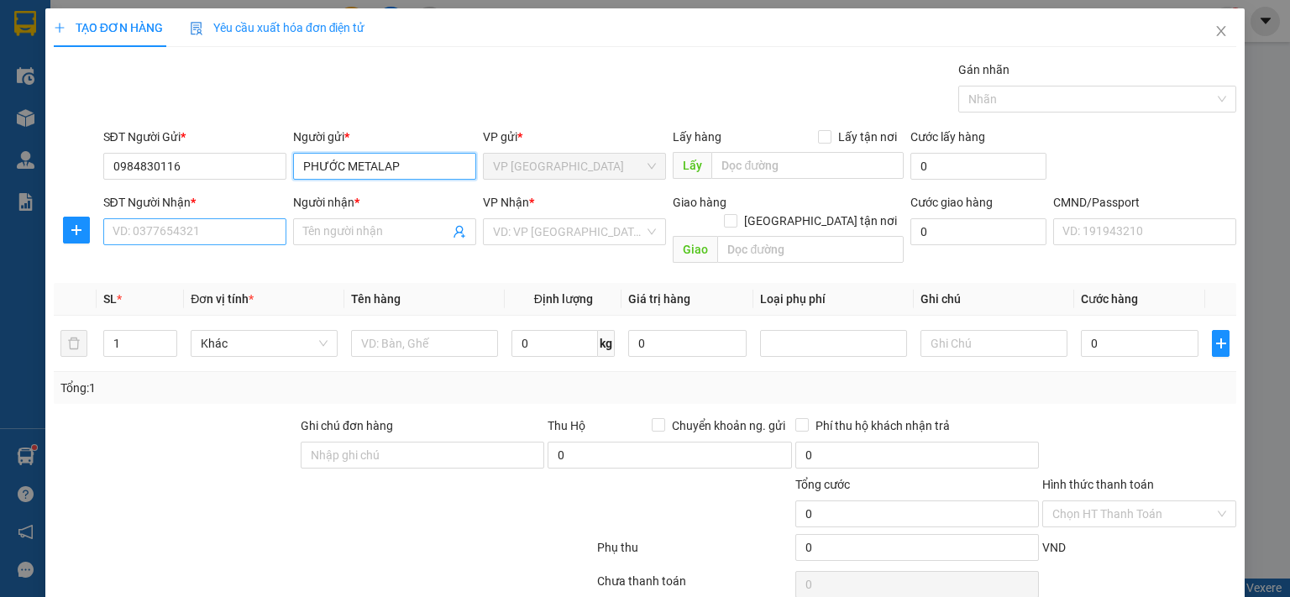
type input "PHƯỚC METALAP"
click at [242, 232] on input "SĐT Người Nhận *" at bounding box center [194, 231] width 183 height 27
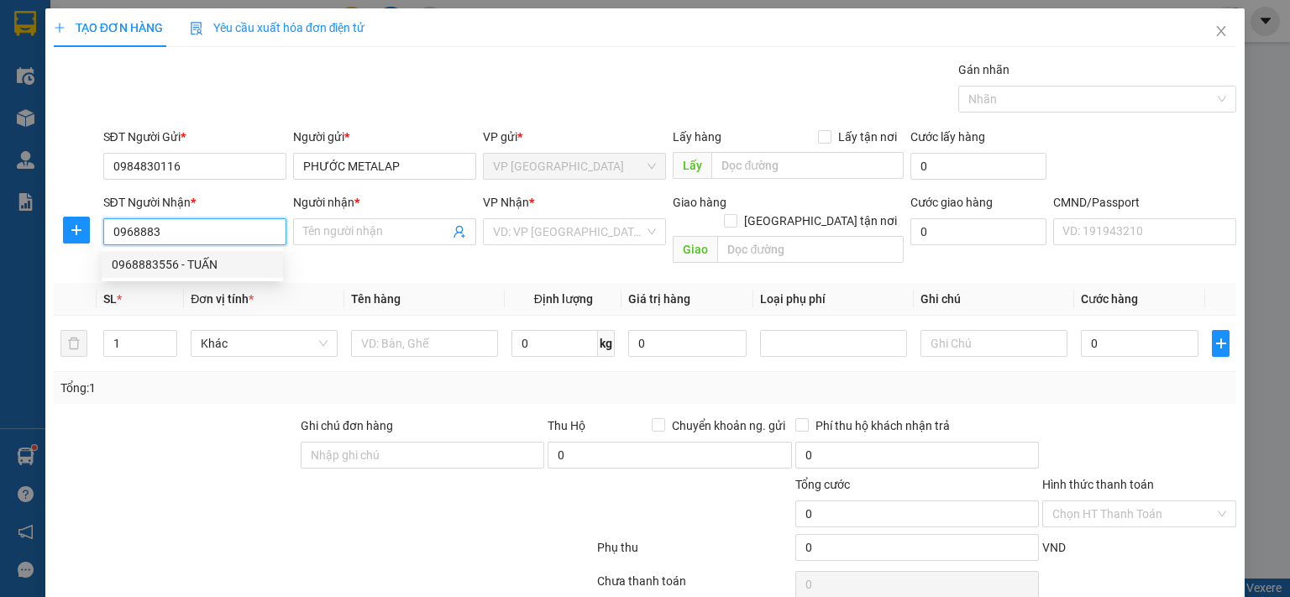
click at [215, 263] on div "0968883556 - TUẤN" at bounding box center [192, 264] width 161 height 18
type input "0968883556"
type input "TUẤN"
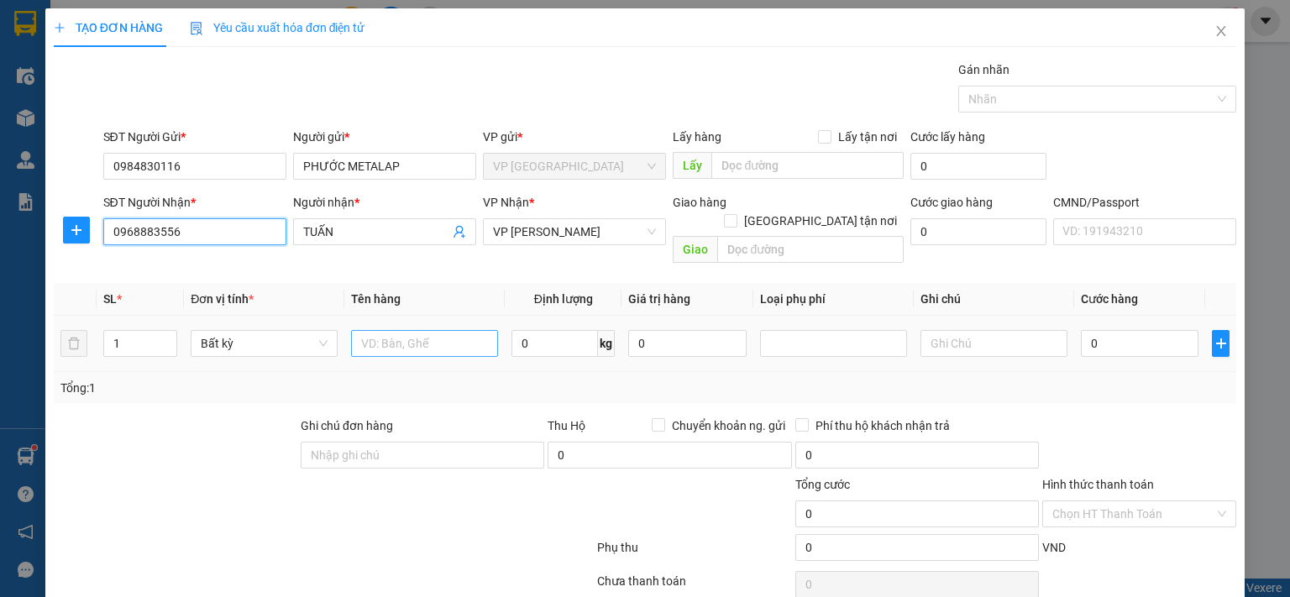
type input "0968883556"
click at [410, 330] on input "text" at bounding box center [424, 343] width 147 height 27
click at [74, 228] on icon "plus" at bounding box center [76, 229] width 13 height 13
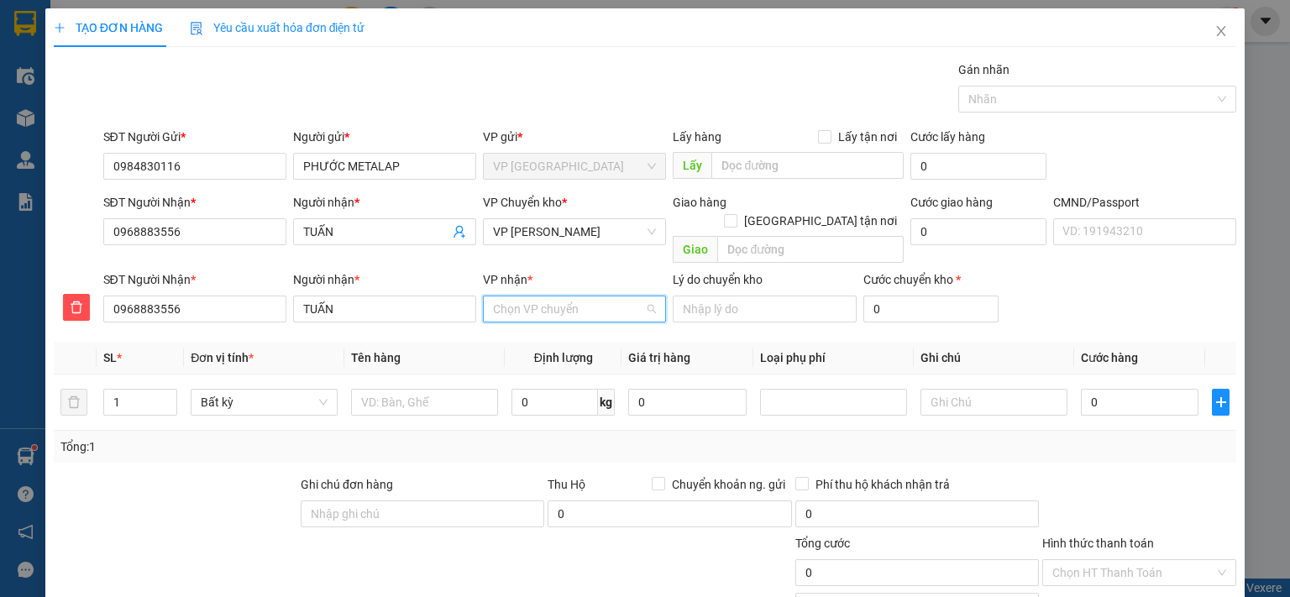
click at [542, 296] on input "VP nhận *" at bounding box center [568, 308] width 151 height 25
type input "THỤ"
click at [579, 330] on div "VP [PERSON_NAME]" at bounding box center [568, 324] width 161 height 18
click at [595, 223] on span "VP [PERSON_NAME]" at bounding box center [574, 231] width 163 height 25
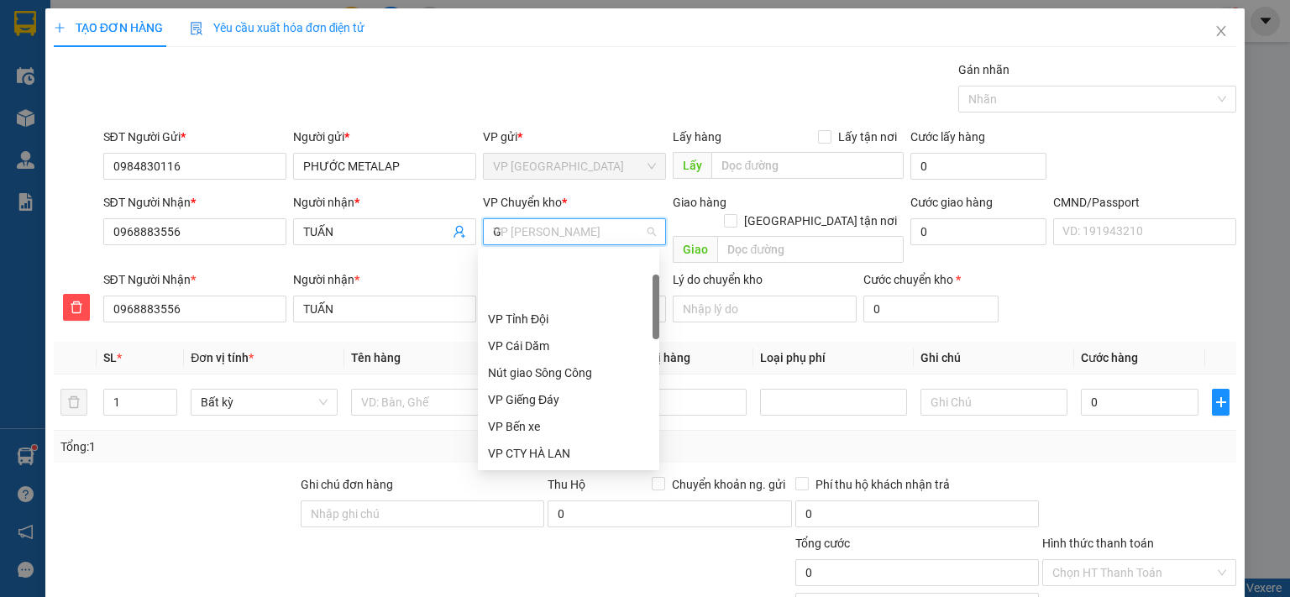
scroll to position [81, 0]
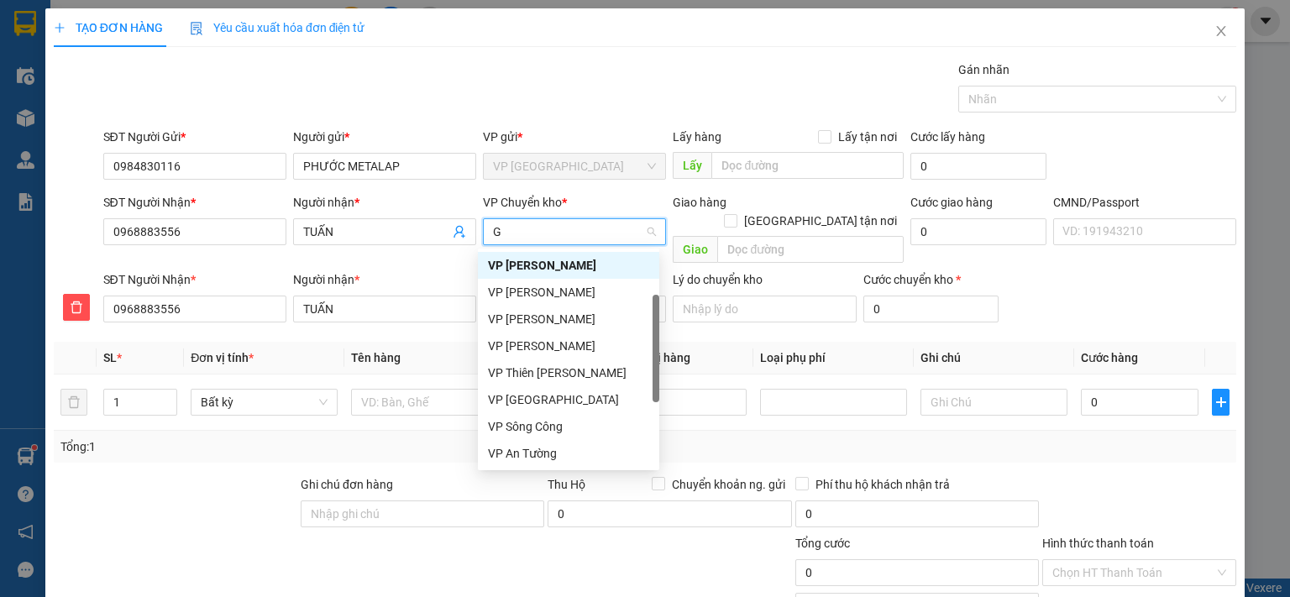
type input "GI"
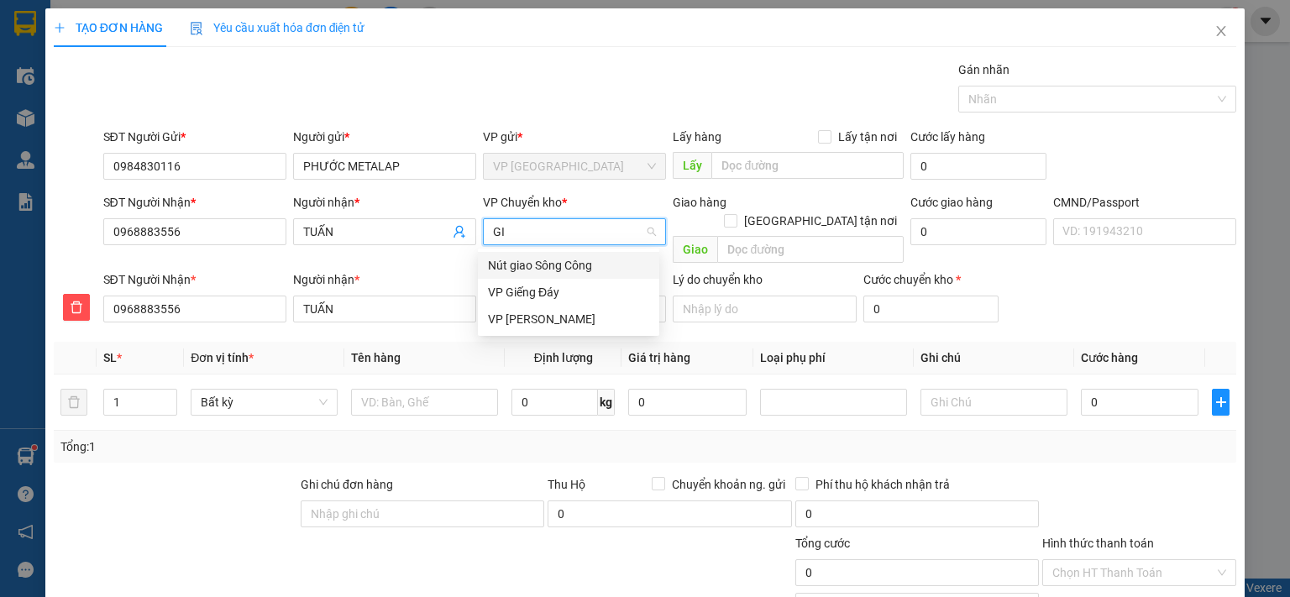
scroll to position [0, 0]
click at [555, 327] on div "VP [PERSON_NAME]" at bounding box center [568, 319] width 161 height 18
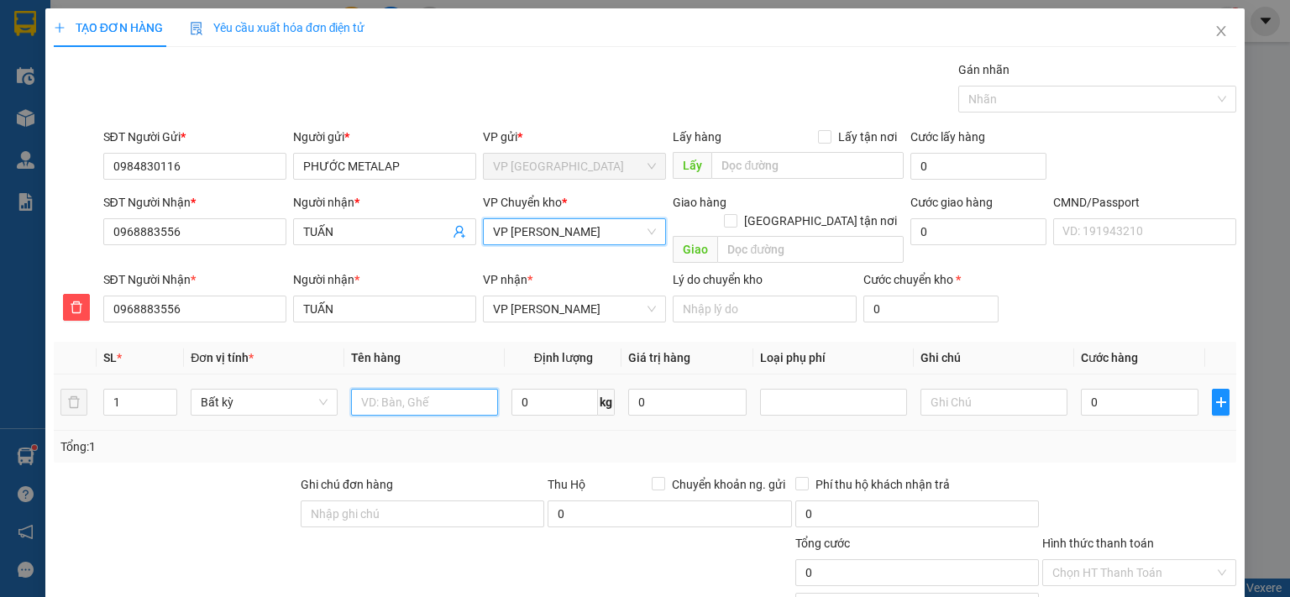
click at [403, 389] on input "text" at bounding box center [424, 402] width 147 height 27
type input "BỌC MẪU XN"
click at [1093, 389] on input "0" at bounding box center [1140, 402] width 118 height 27
type input "3"
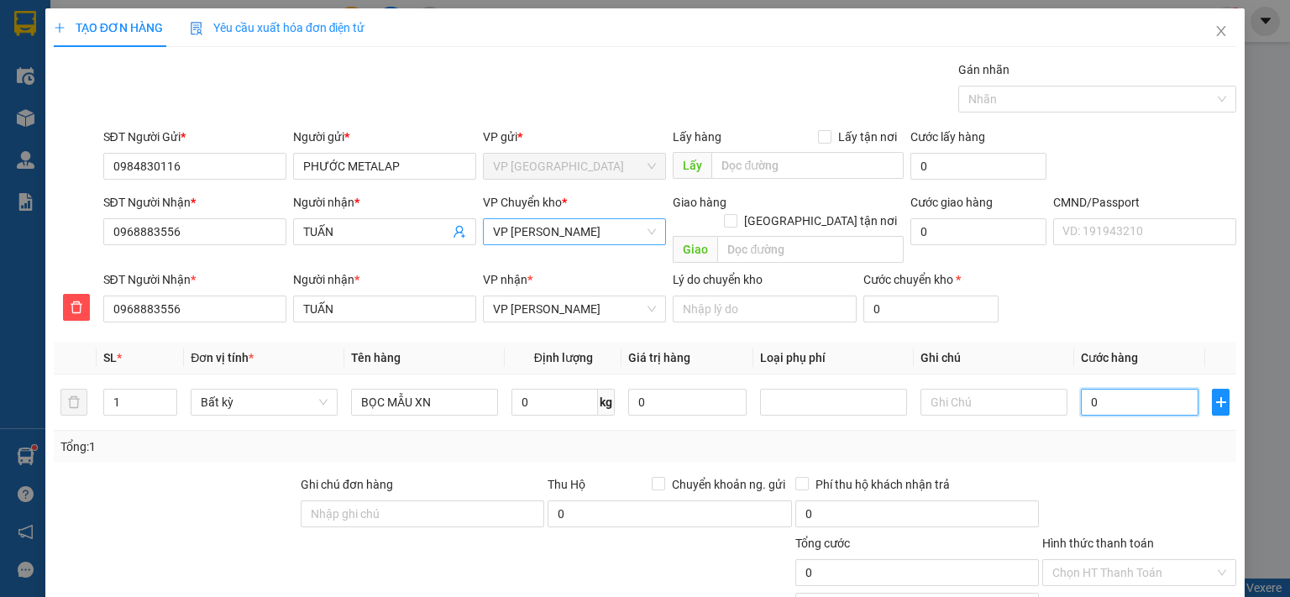
type input "3"
type input "35"
type input "350"
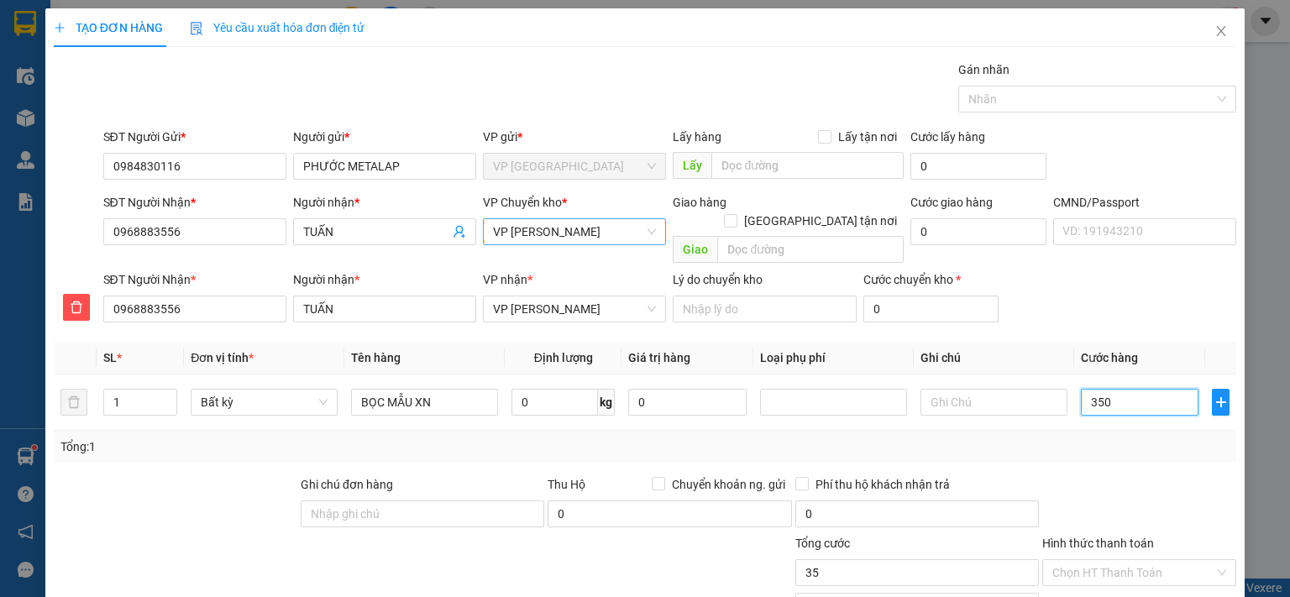
type input "350"
type input "3.500"
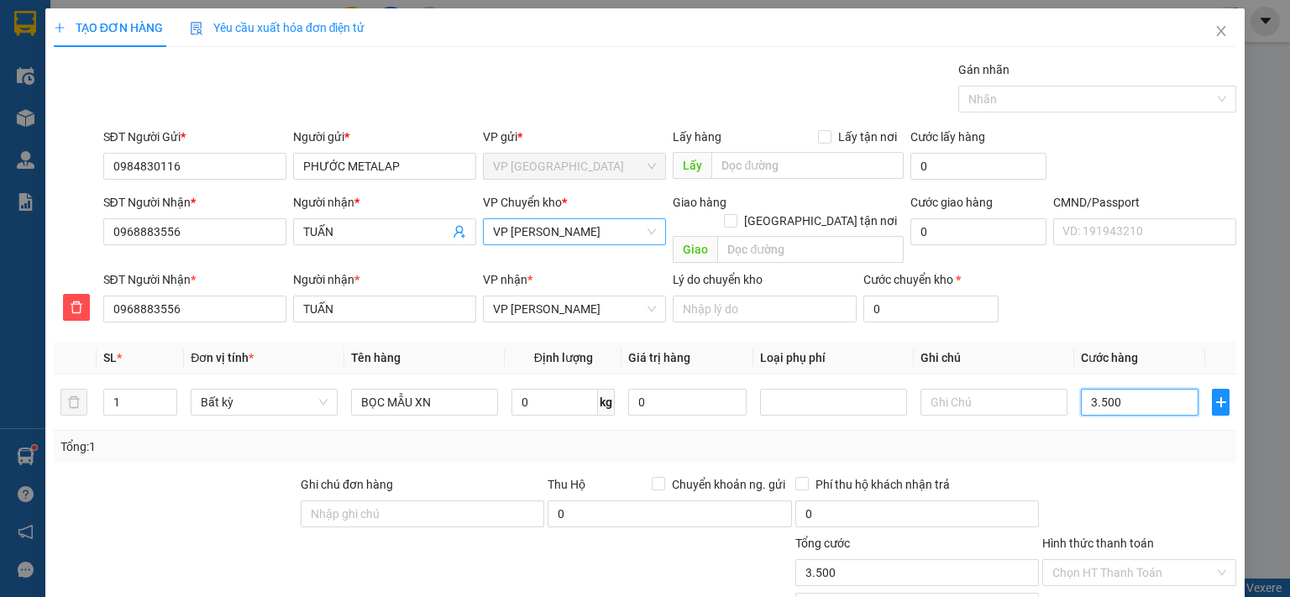
type input "35.000"
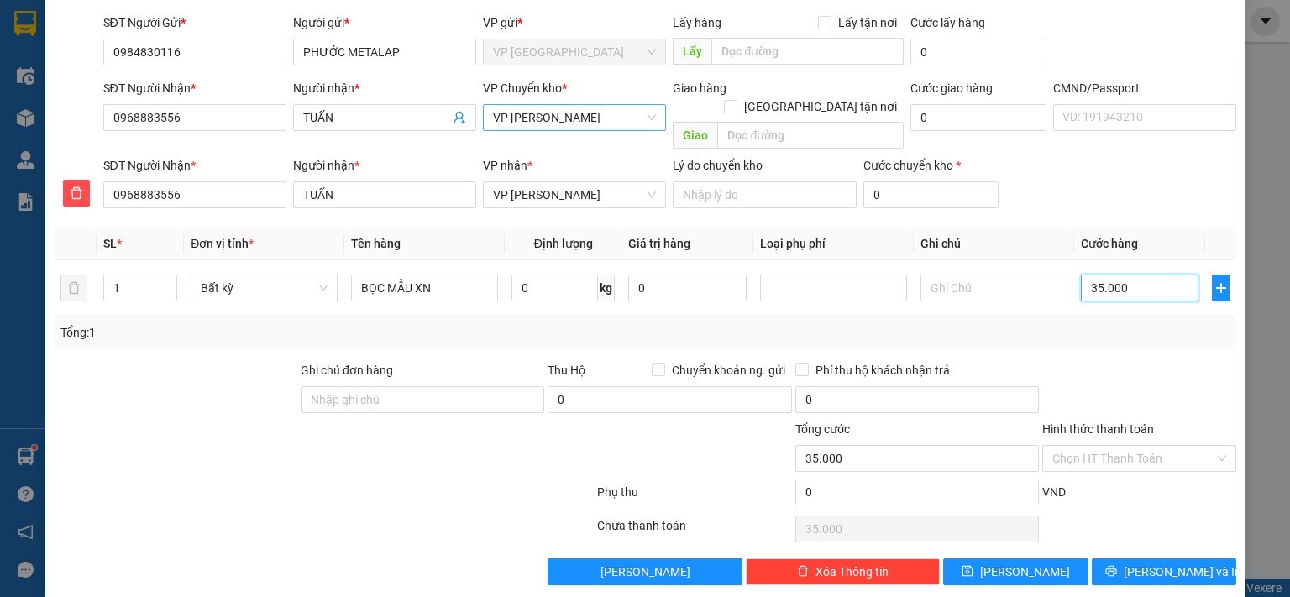
type input "35.000"
click at [1147, 563] on span "[PERSON_NAME] và In" at bounding box center [1183, 572] width 118 height 18
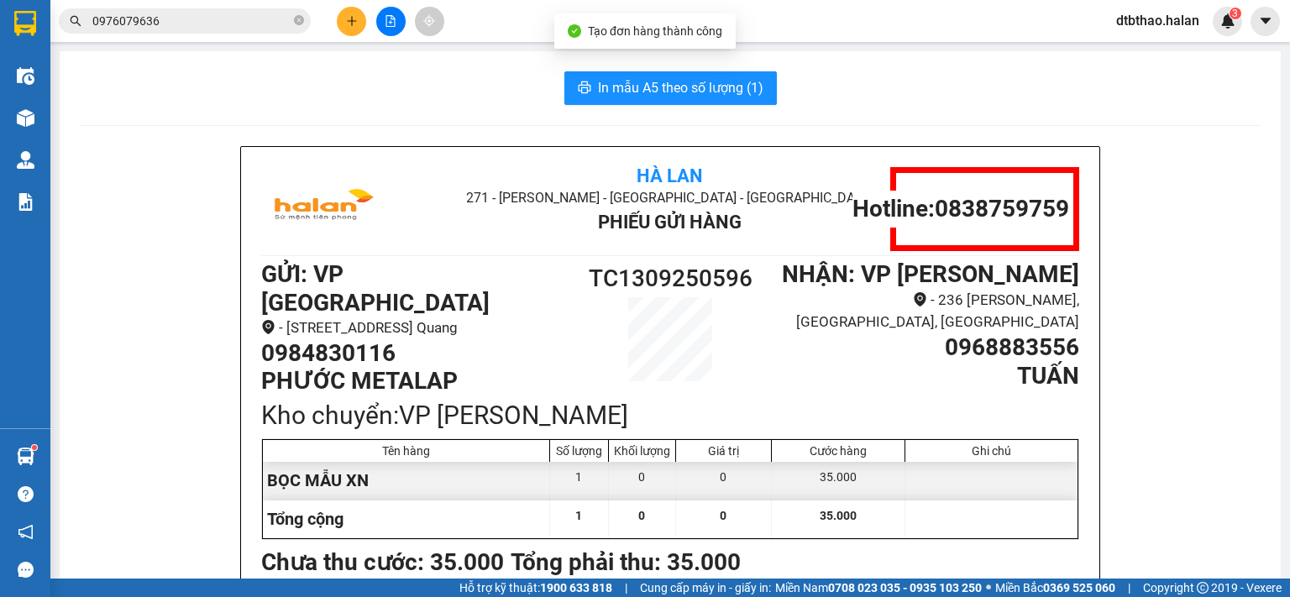
scroll to position [84, 0]
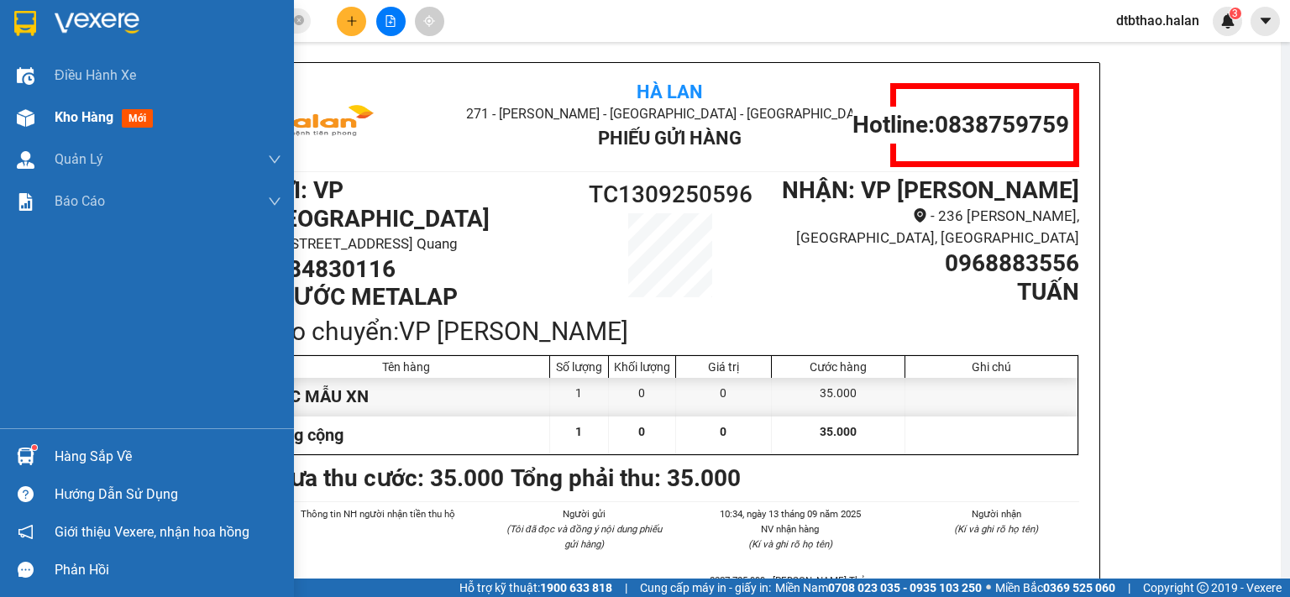
click at [87, 111] on span "Kho hàng" at bounding box center [84, 117] width 59 height 16
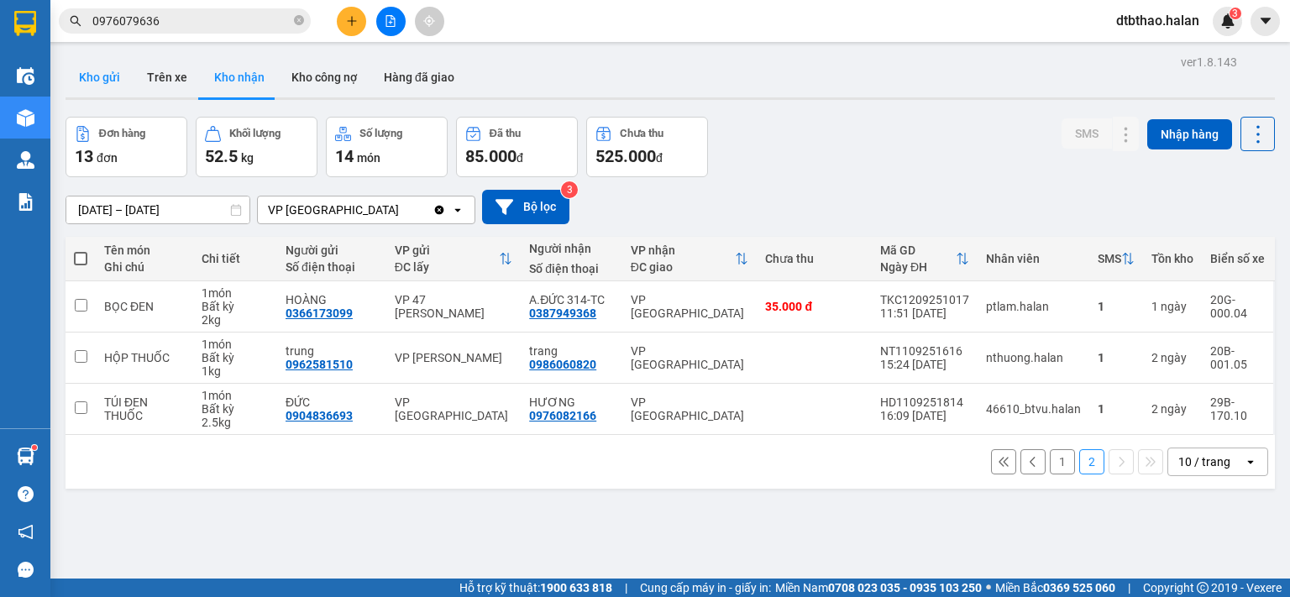
click at [96, 76] on button "Kho gửi" at bounding box center [100, 77] width 68 height 40
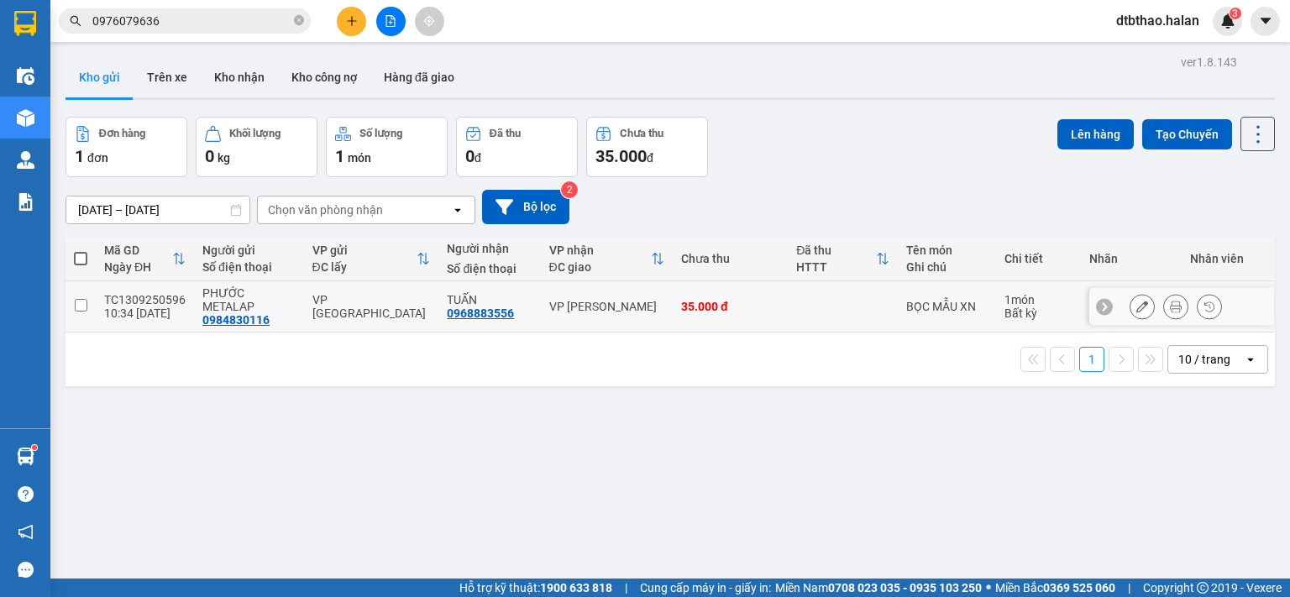
click at [75, 302] on input "checkbox" at bounding box center [81, 305] width 13 height 13
checkbox input "true"
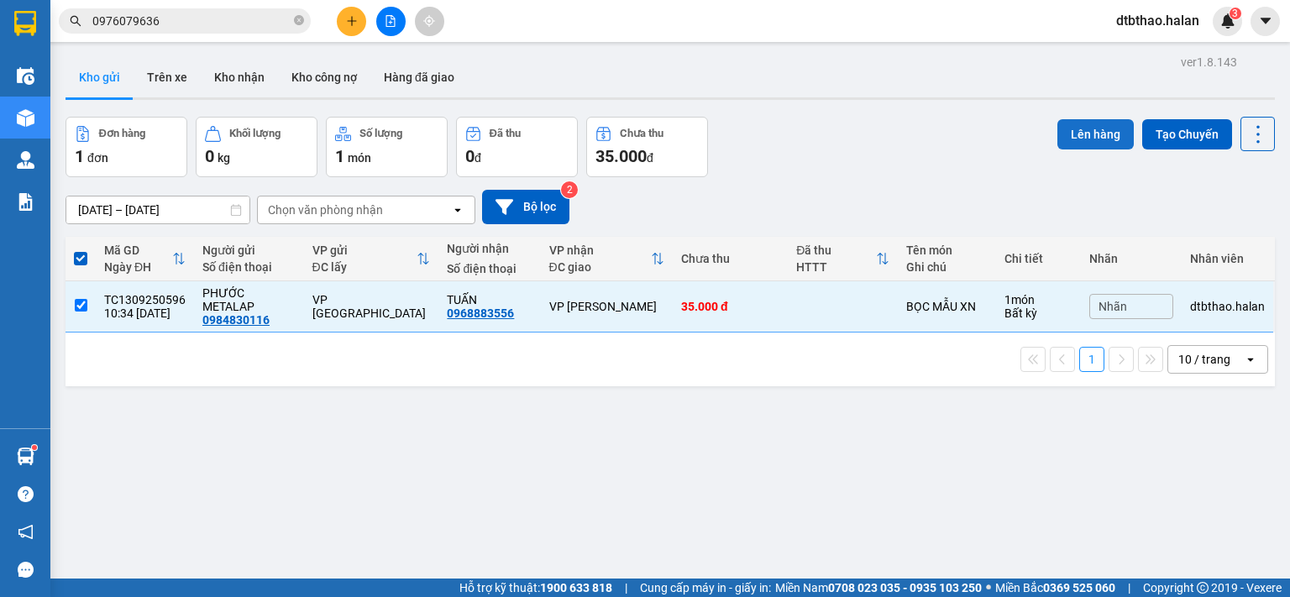
click at [1074, 134] on button "Lên hàng" at bounding box center [1095, 134] width 76 height 30
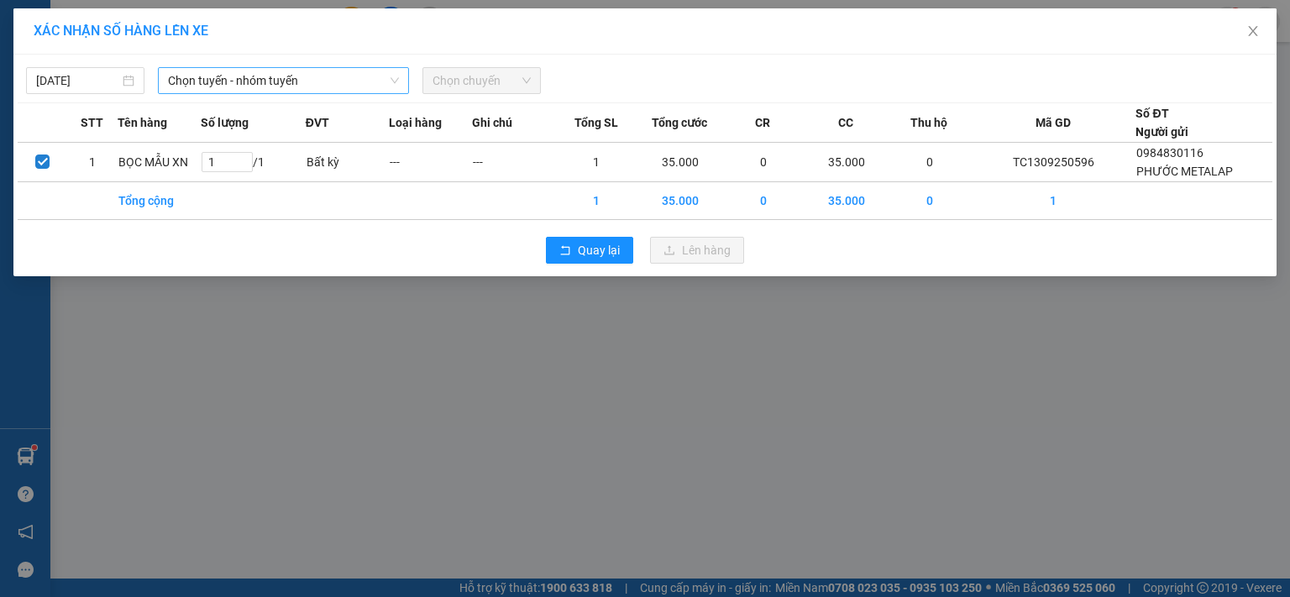
click at [345, 72] on span "Chọn tuyến - nhóm tuyến" at bounding box center [283, 80] width 231 height 25
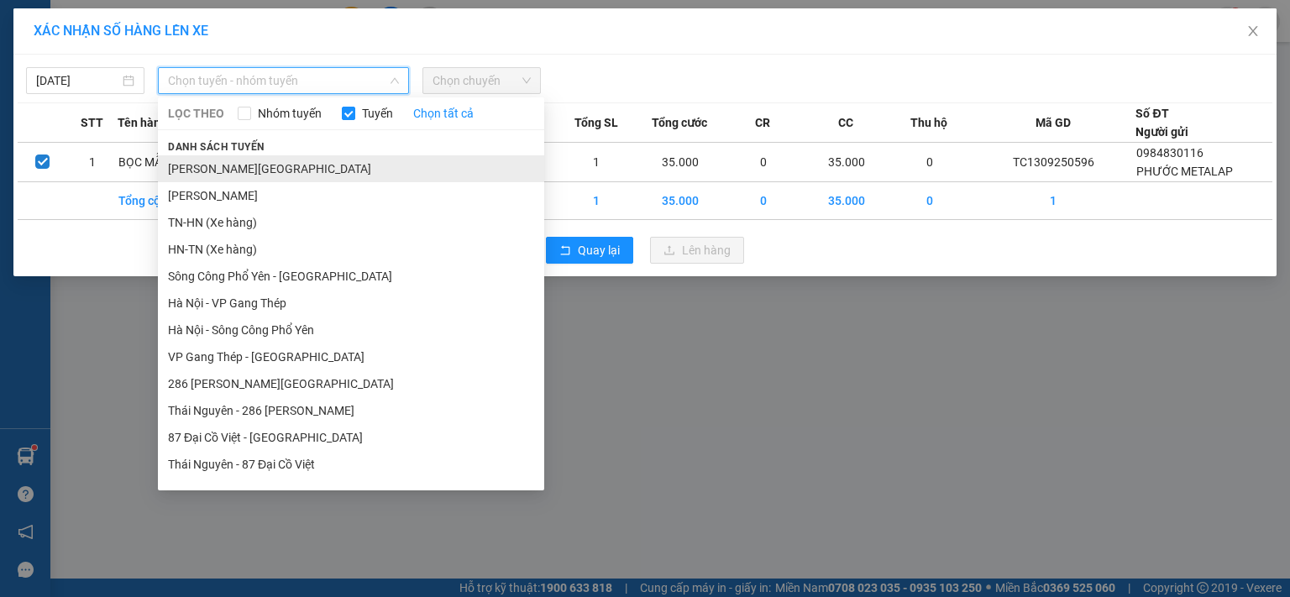
click at [298, 169] on li "[PERSON_NAME][GEOGRAPHIC_DATA]" at bounding box center [351, 168] width 386 height 27
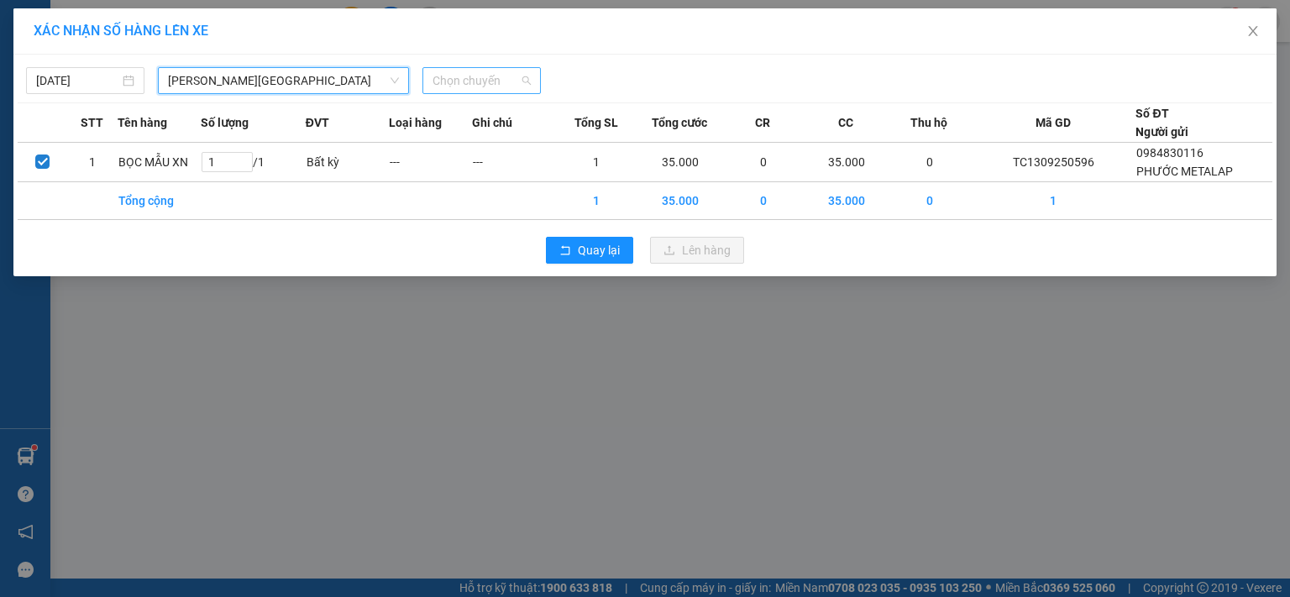
click at [490, 79] on span "Chọn chuyến" at bounding box center [482, 80] width 98 height 25
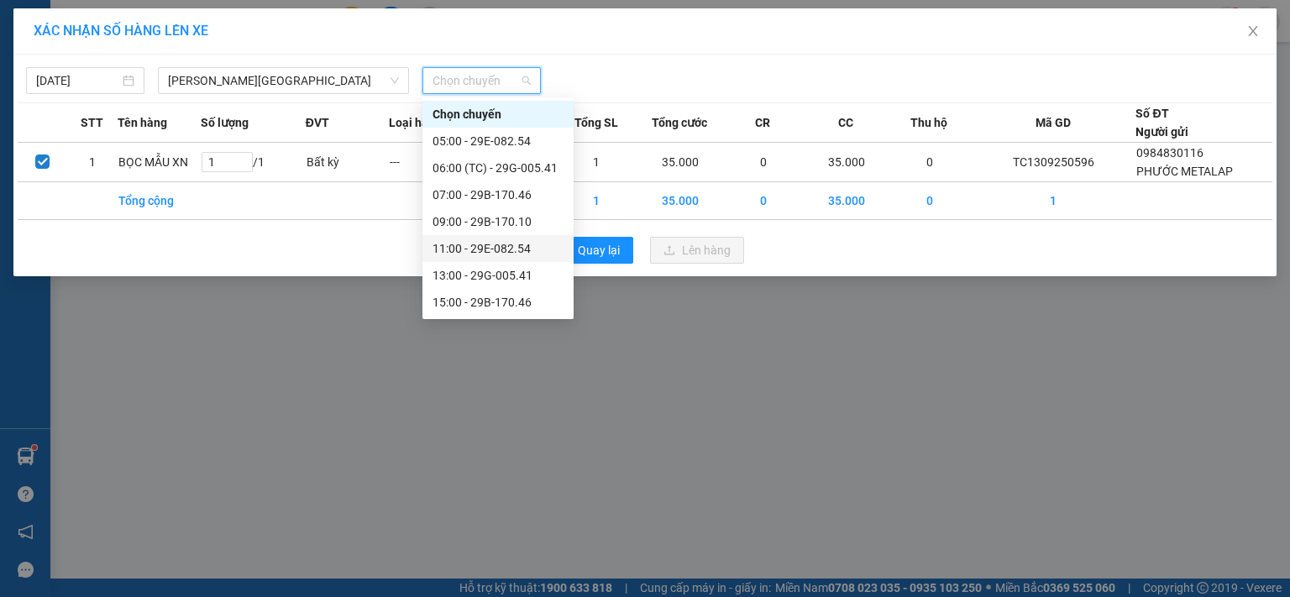
click at [484, 258] on div "11:00 - 29E-082.54" at bounding box center [497, 248] width 151 height 27
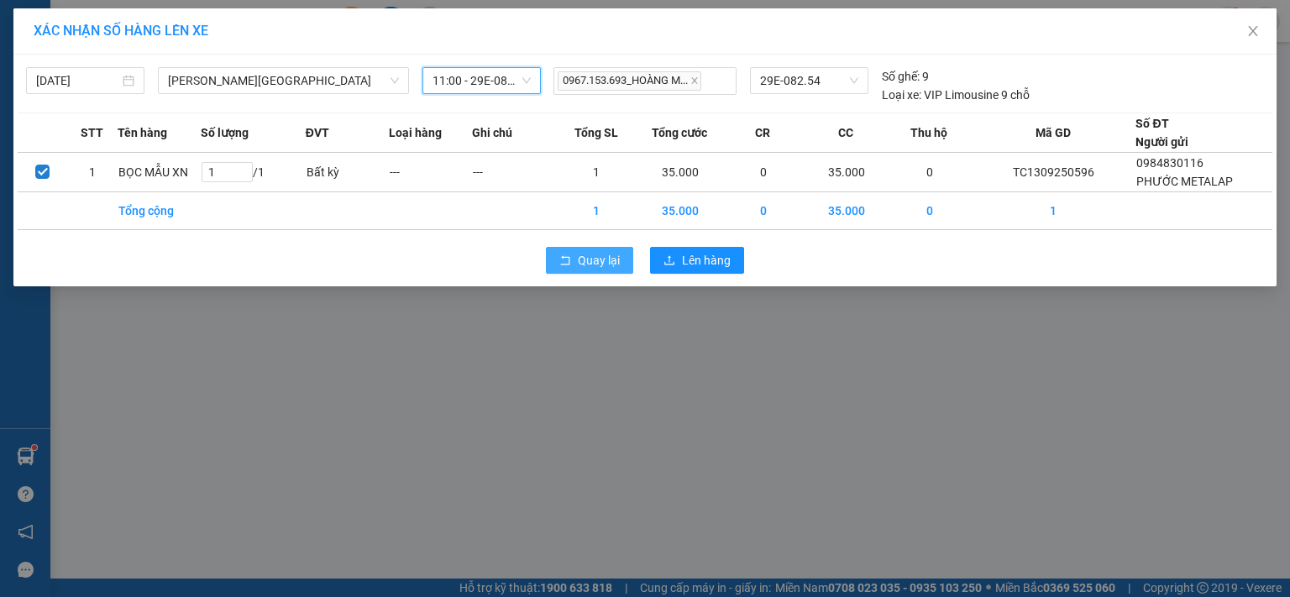
click at [614, 266] on span "Quay lại" at bounding box center [599, 260] width 42 height 18
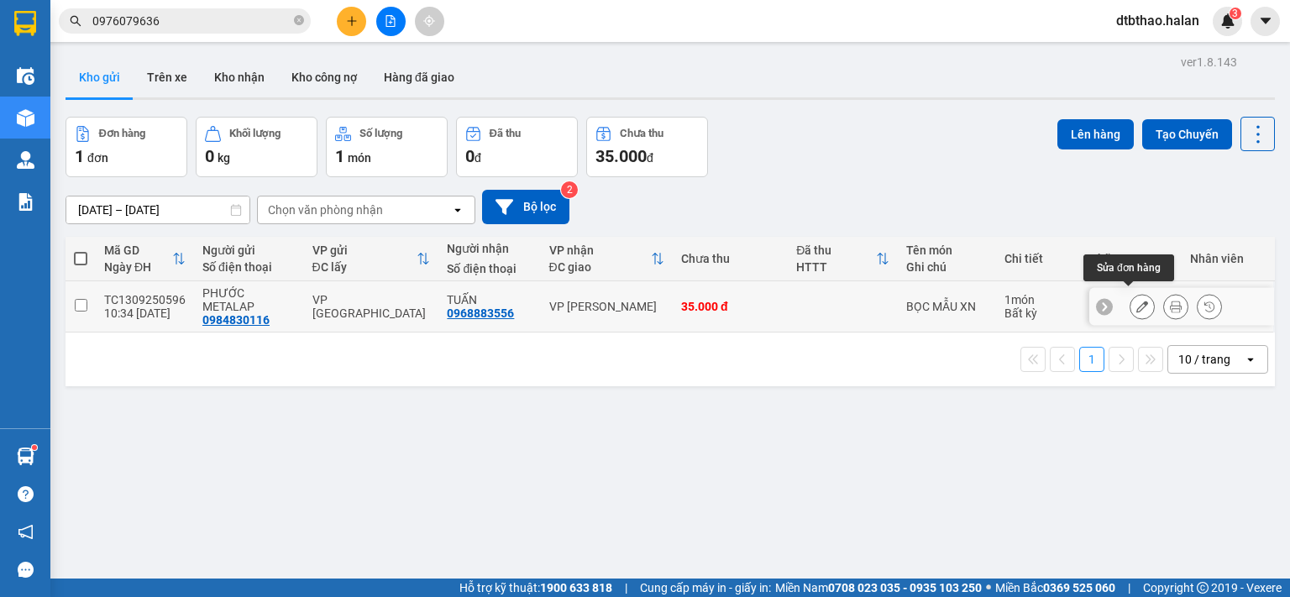
click at [1136, 301] on icon at bounding box center [1142, 307] width 12 height 12
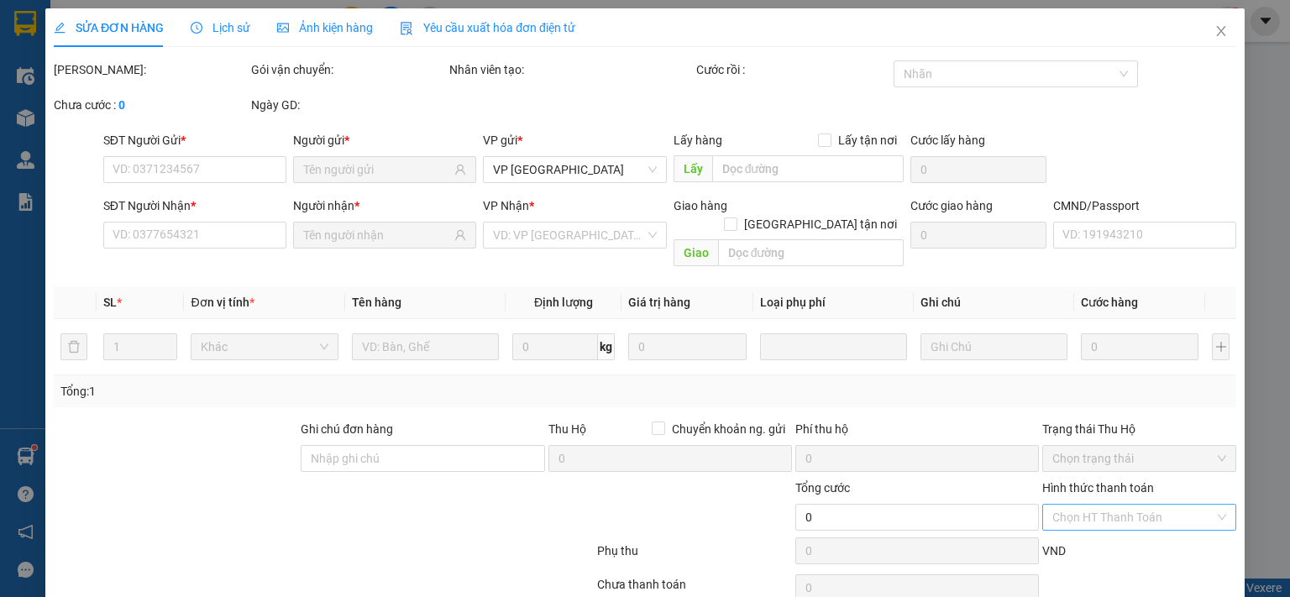
type input "0984830116"
type input "0968883556"
type input "35.000"
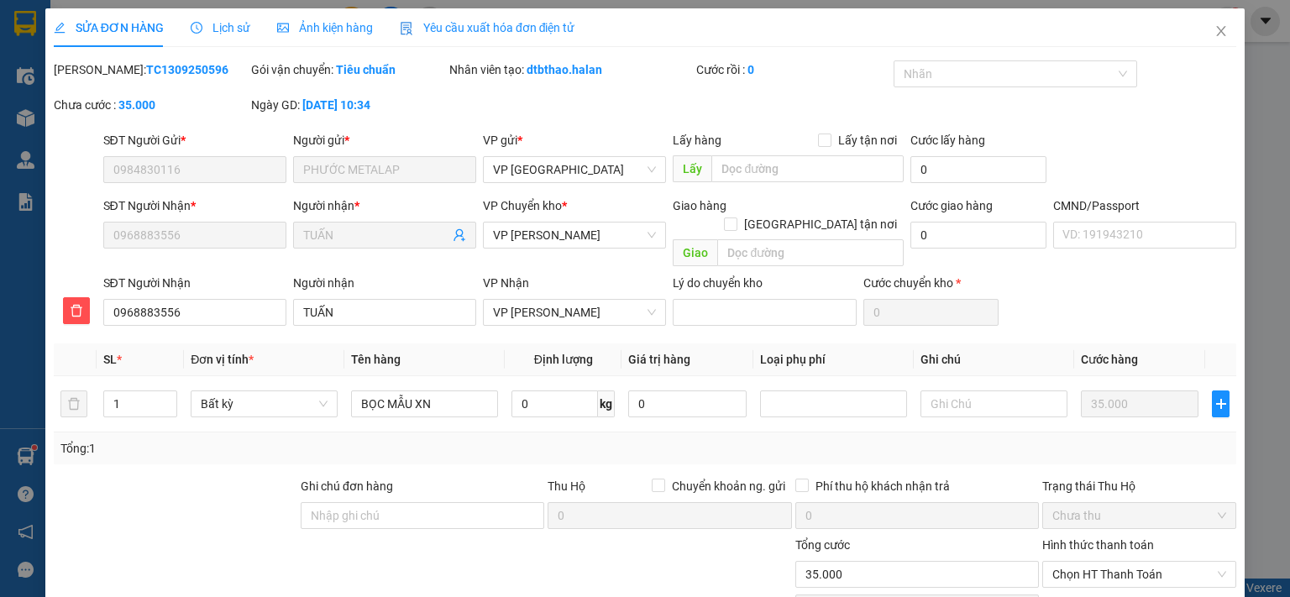
scroll to position [117, 0]
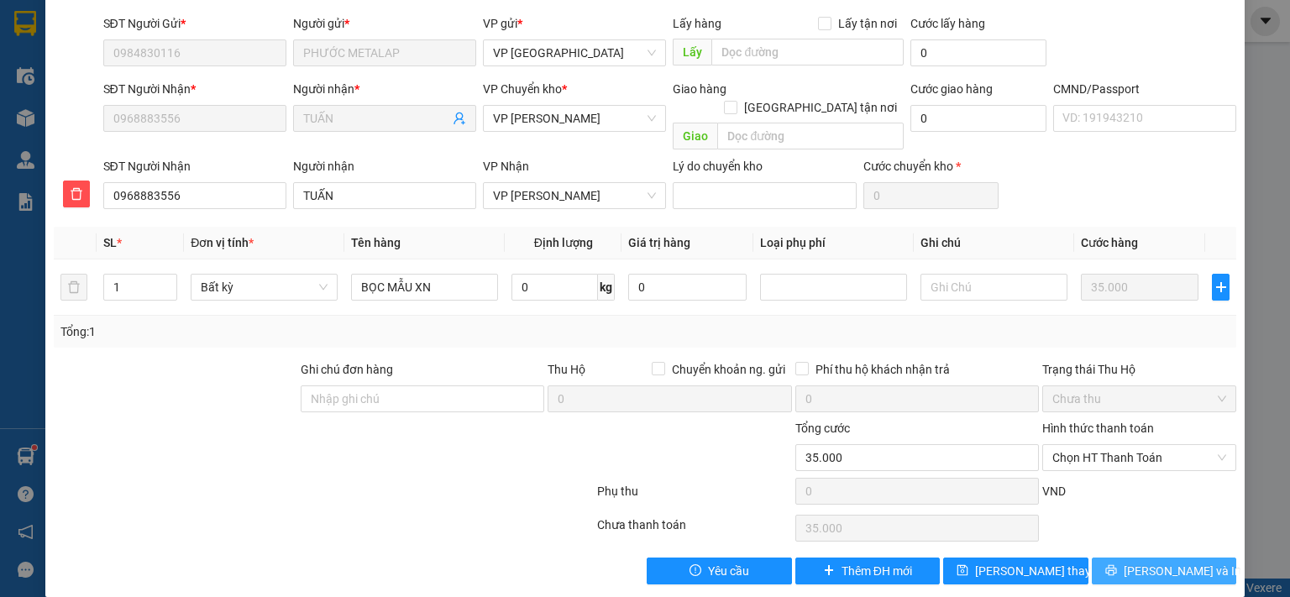
click at [1173, 562] on span "[PERSON_NAME] và In" at bounding box center [1183, 571] width 118 height 18
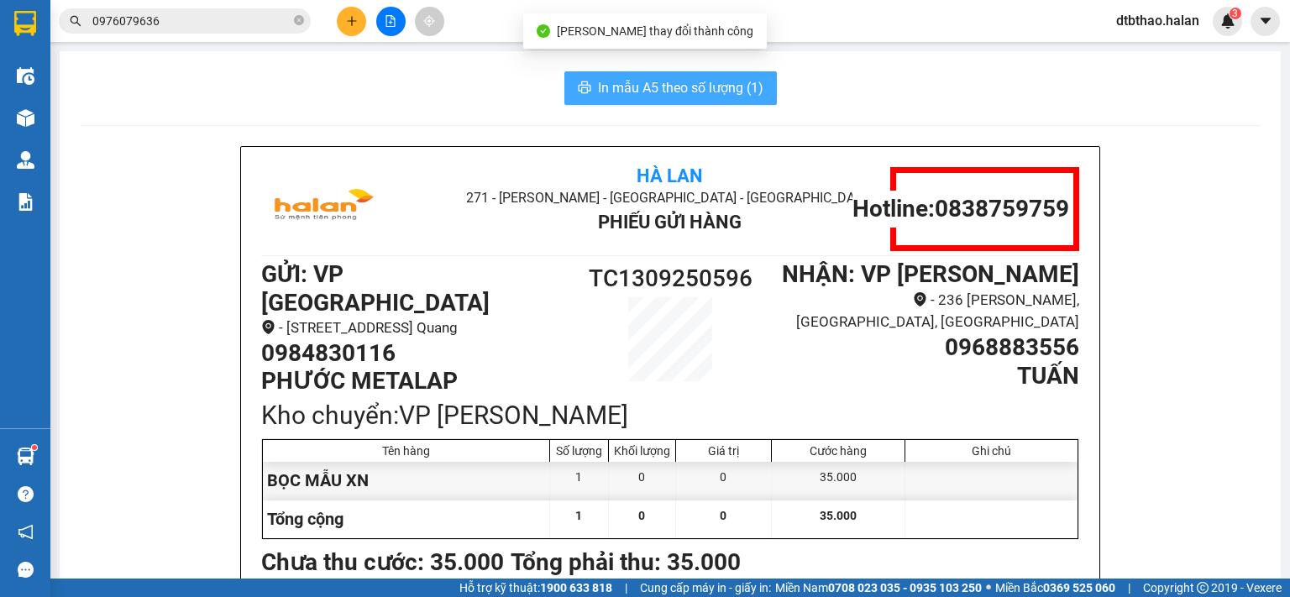
click at [680, 82] on span "In mẫu A5 theo số lượng (1)" at bounding box center [680, 87] width 165 height 21
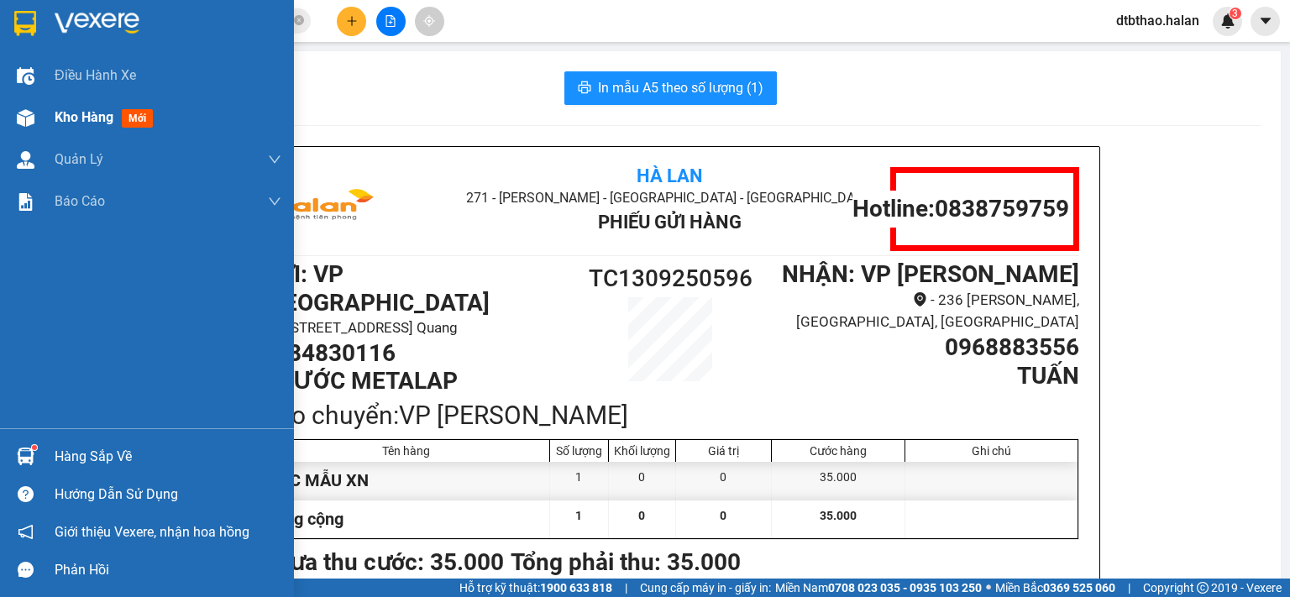
click at [71, 123] on span "Kho hàng" at bounding box center [84, 117] width 59 height 16
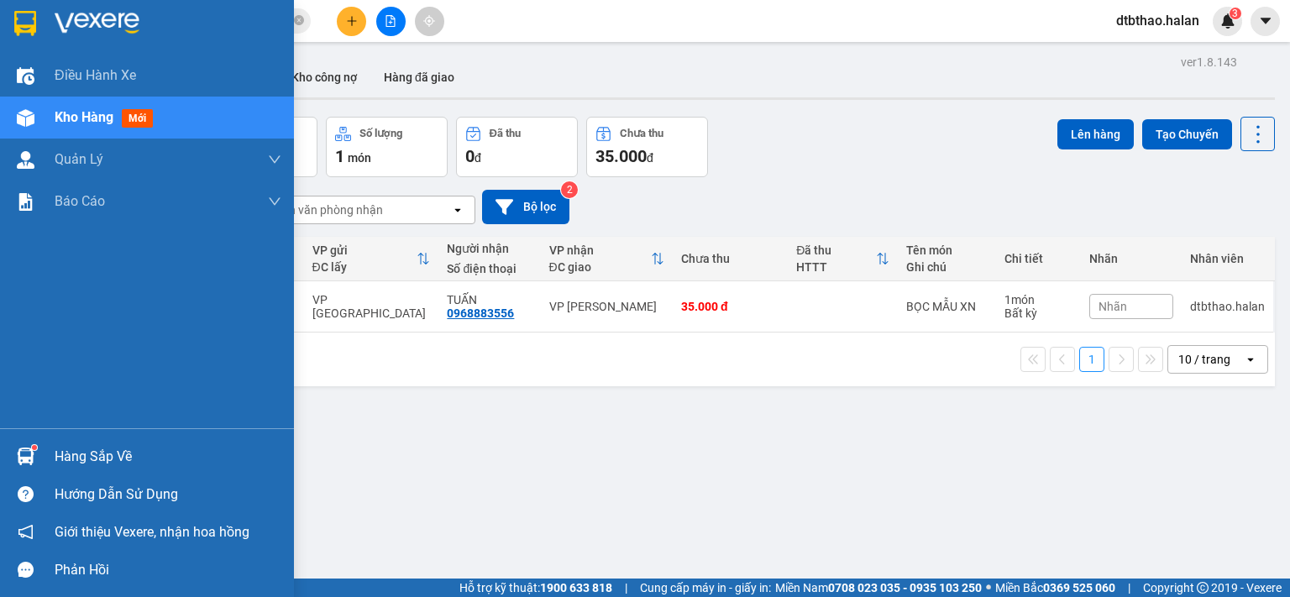
click at [67, 463] on div "Hàng sắp về" at bounding box center [168, 456] width 227 height 25
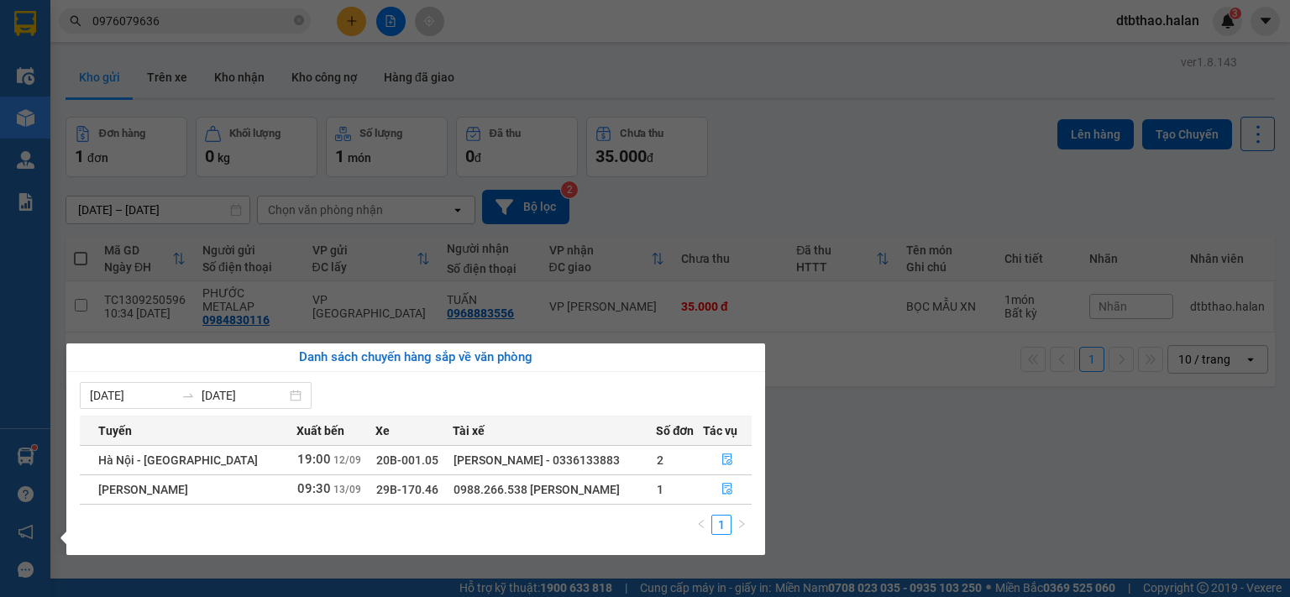
drag, startPoint x: 993, startPoint y: 477, endPoint x: 988, endPoint y: 470, distance: 9.1
click at [991, 474] on section "Kết quả tìm kiếm ( 3258 ) Bộ lọc Mã ĐH Trạng thái Món hàng Thu hộ Tổng cước Chư…" at bounding box center [645, 298] width 1290 height 597
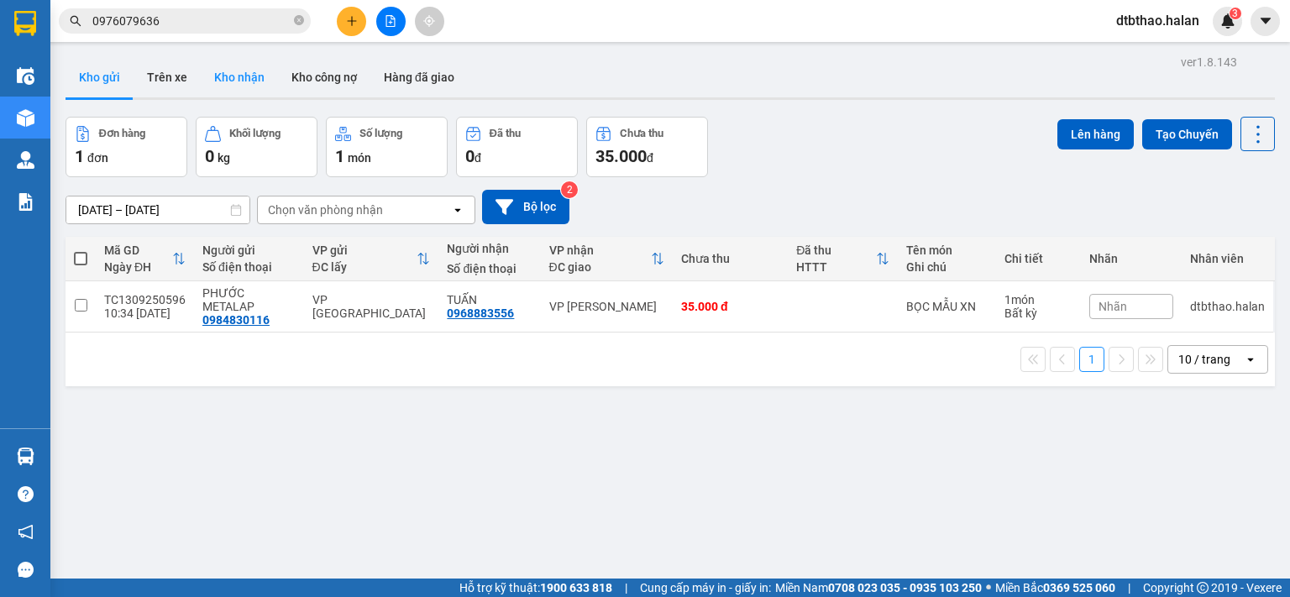
click at [238, 76] on button "Kho nhận" at bounding box center [239, 77] width 77 height 40
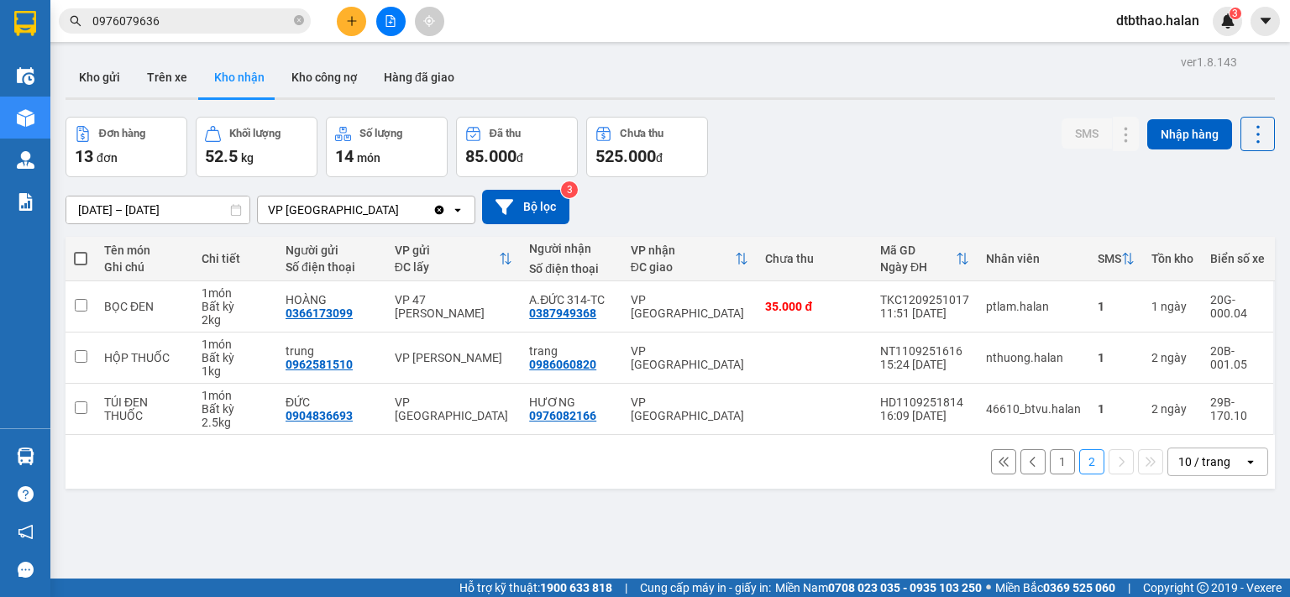
click at [1050, 463] on button "1" at bounding box center [1062, 461] width 25 height 25
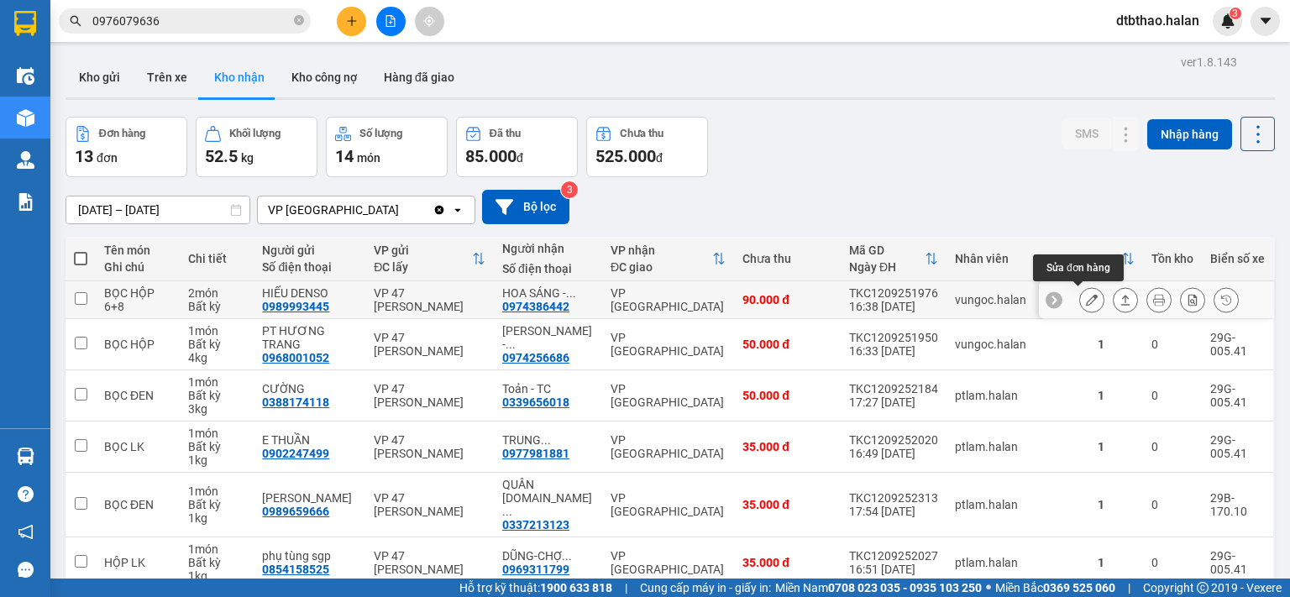
click at [1086, 299] on icon at bounding box center [1092, 300] width 12 height 12
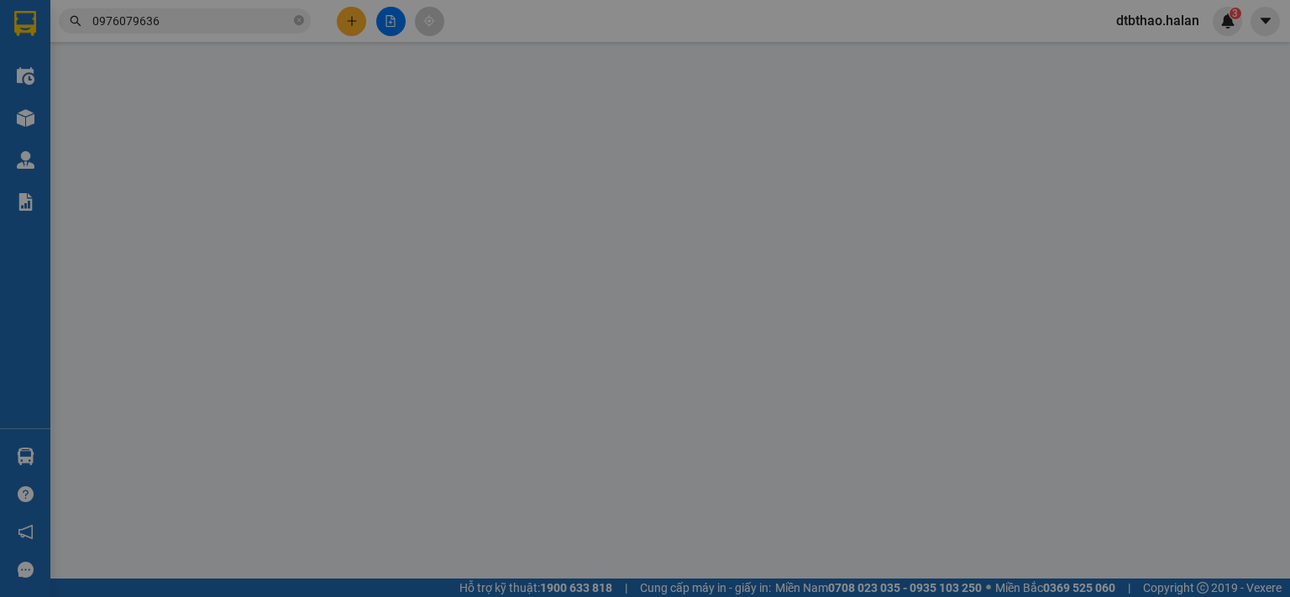
type input "0989993445"
type input "HIẾU DENSO"
type input "0974386442"
type input "HOA SÁNG - [DOMAIN_NAME]"
type input "90.000"
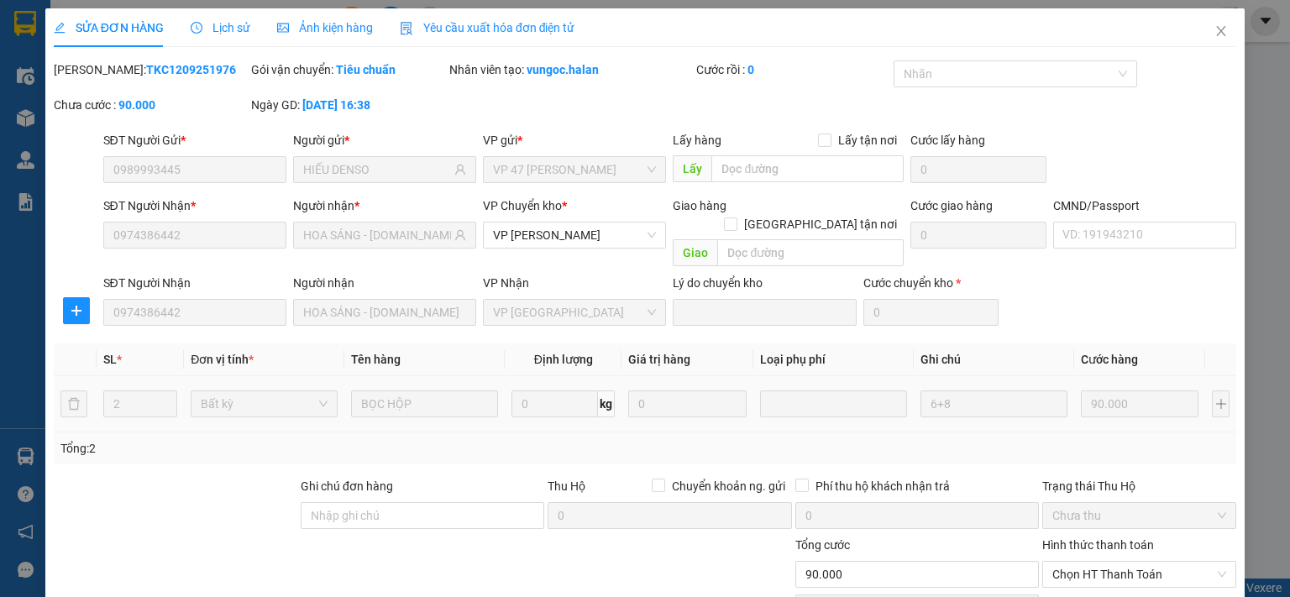
scroll to position [117, 0]
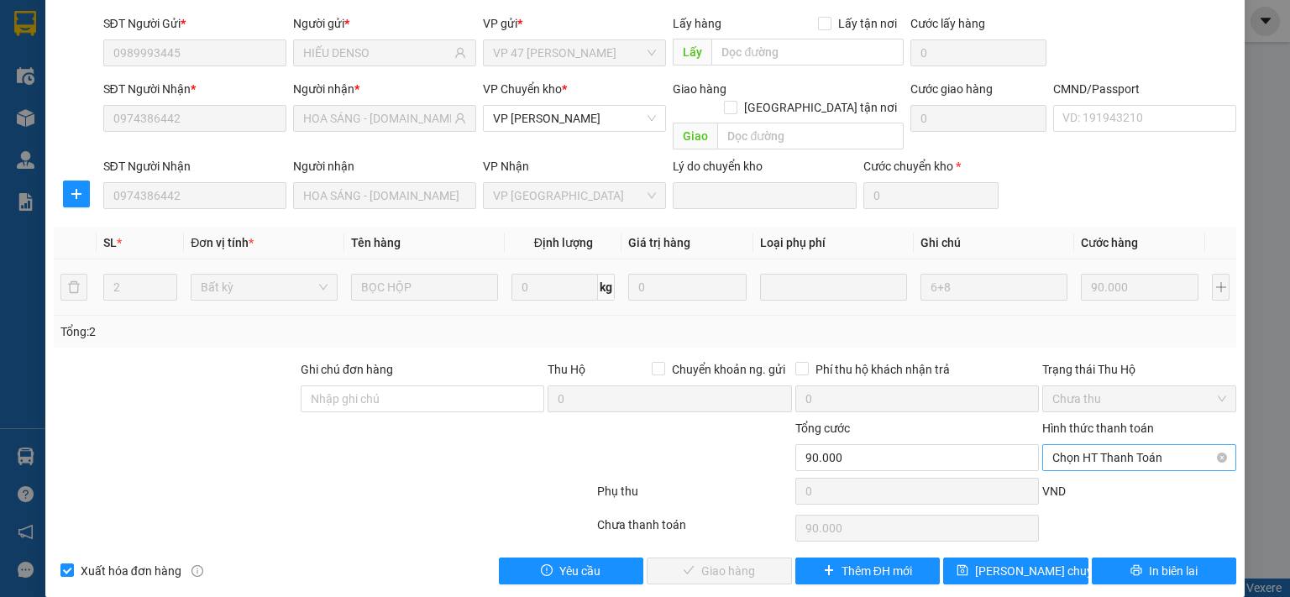
drag, startPoint x: 1103, startPoint y: 434, endPoint x: 1098, endPoint y: 443, distance: 9.8
click at [1102, 445] on span "Chọn HT Thanh Toán" at bounding box center [1139, 457] width 174 height 25
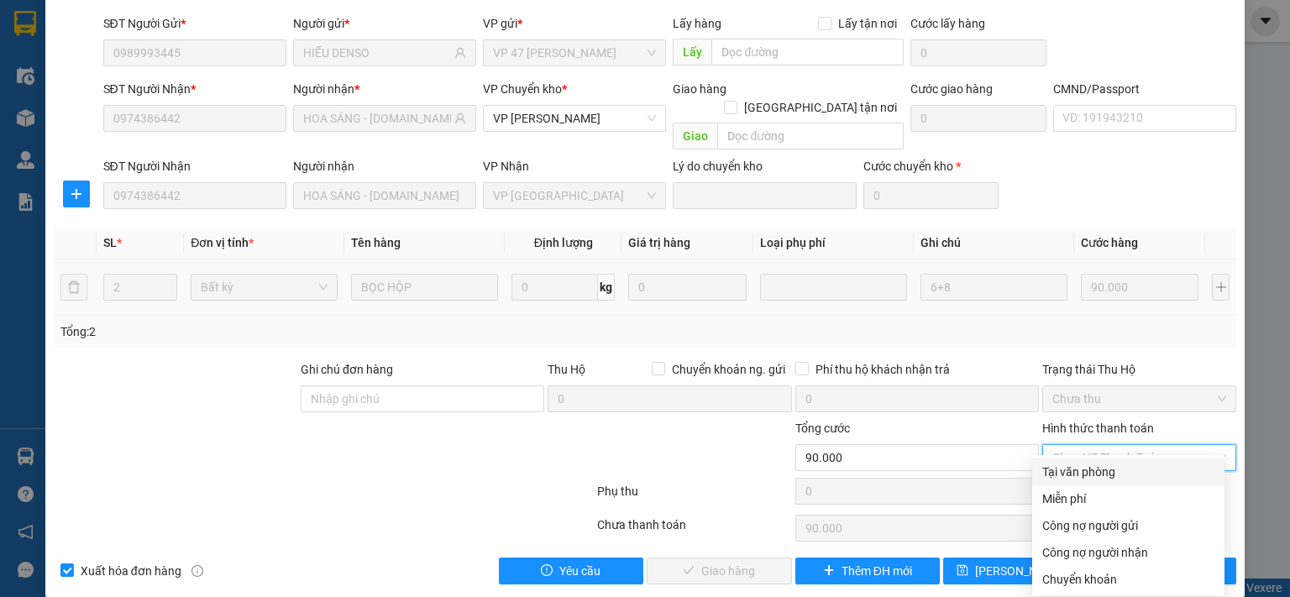
drag, startPoint x: 1083, startPoint y: 467, endPoint x: 1070, endPoint y: 473, distance: 13.9
click at [1081, 467] on div "Tại văn phòng" at bounding box center [1128, 472] width 172 height 18
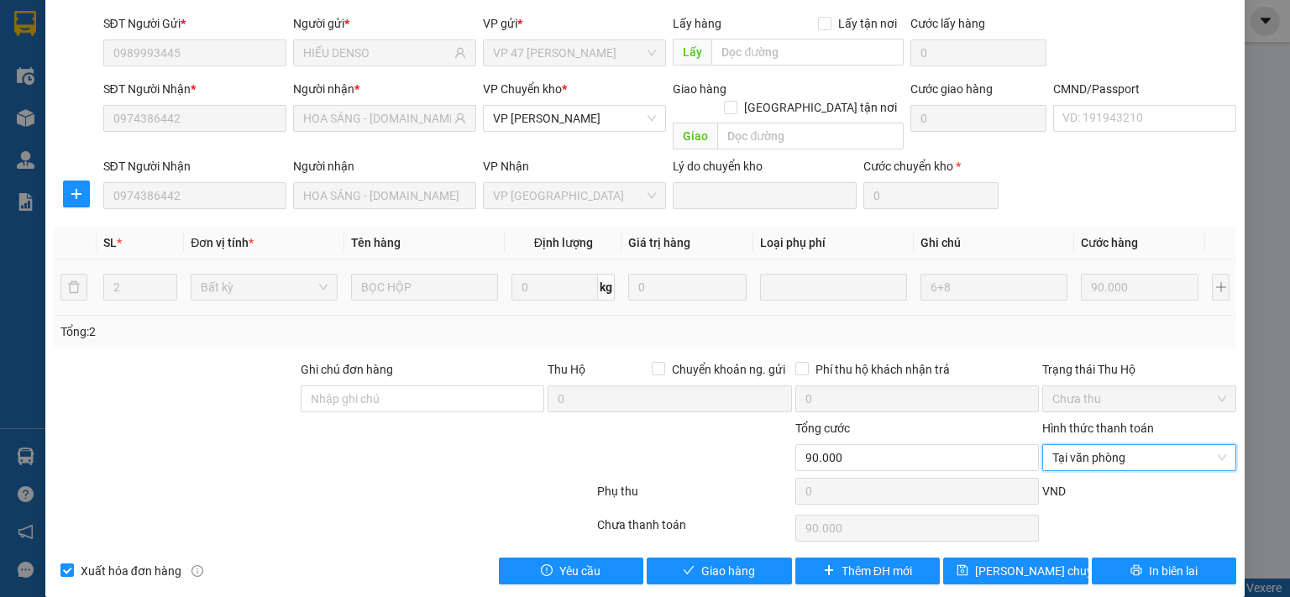
type input "0"
click at [690, 558] on button "Giao hàng" at bounding box center [719, 571] width 145 height 27
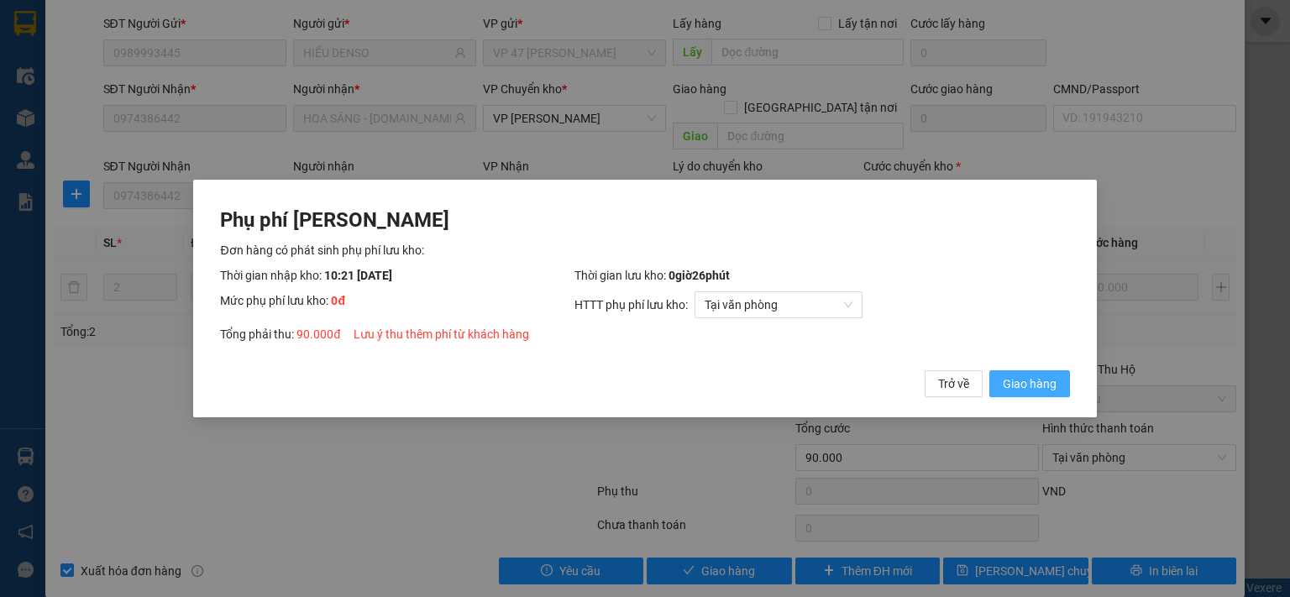
click at [1055, 384] on span "Giao hàng" at bounding box center [1030, 384] width 54 height 18
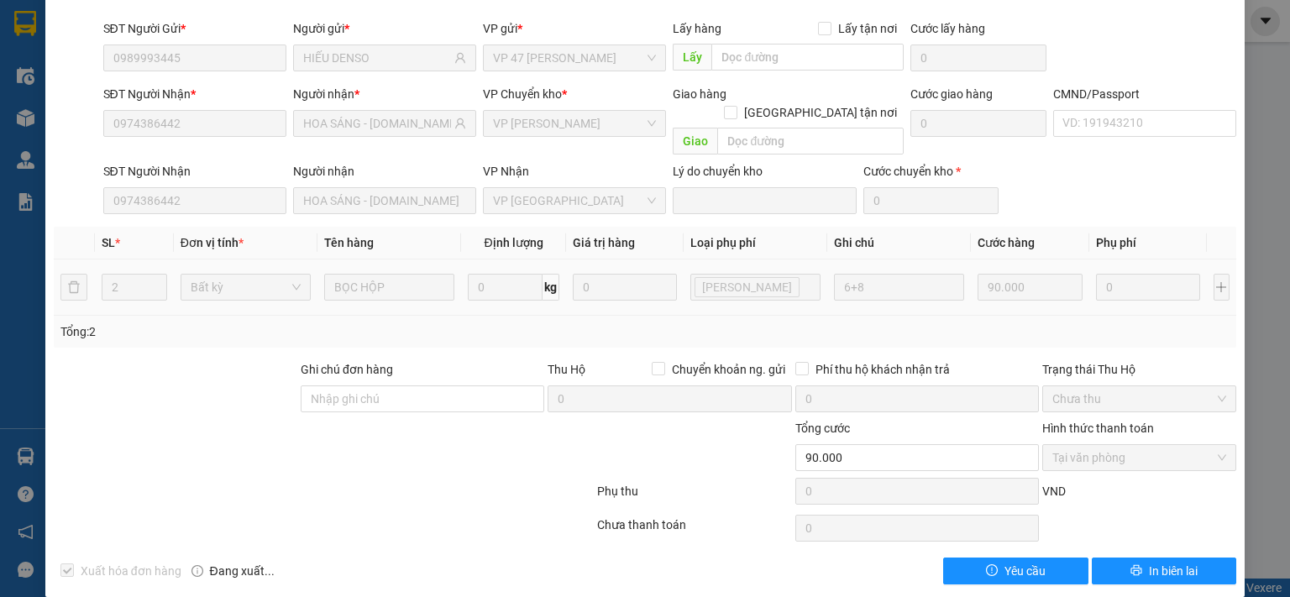
scroll to position [0, 0]
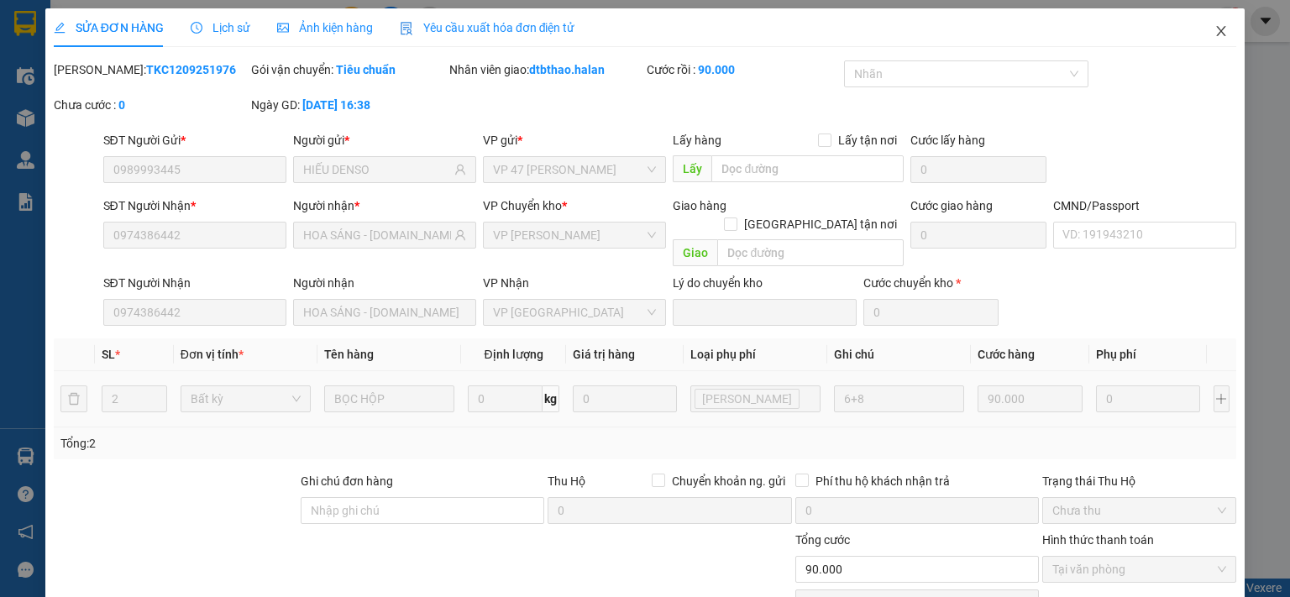
click at [1215, 29] on icon "close" at bounding box center [1221, 30] width 13 height 13
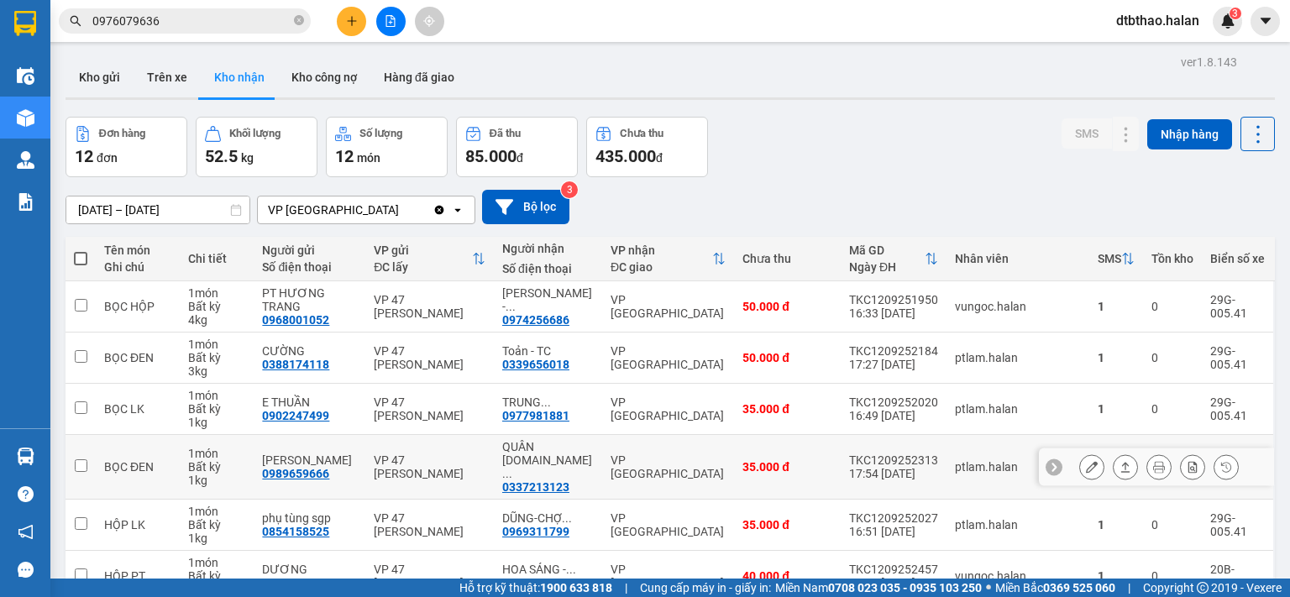
scroll to position [281, 0]
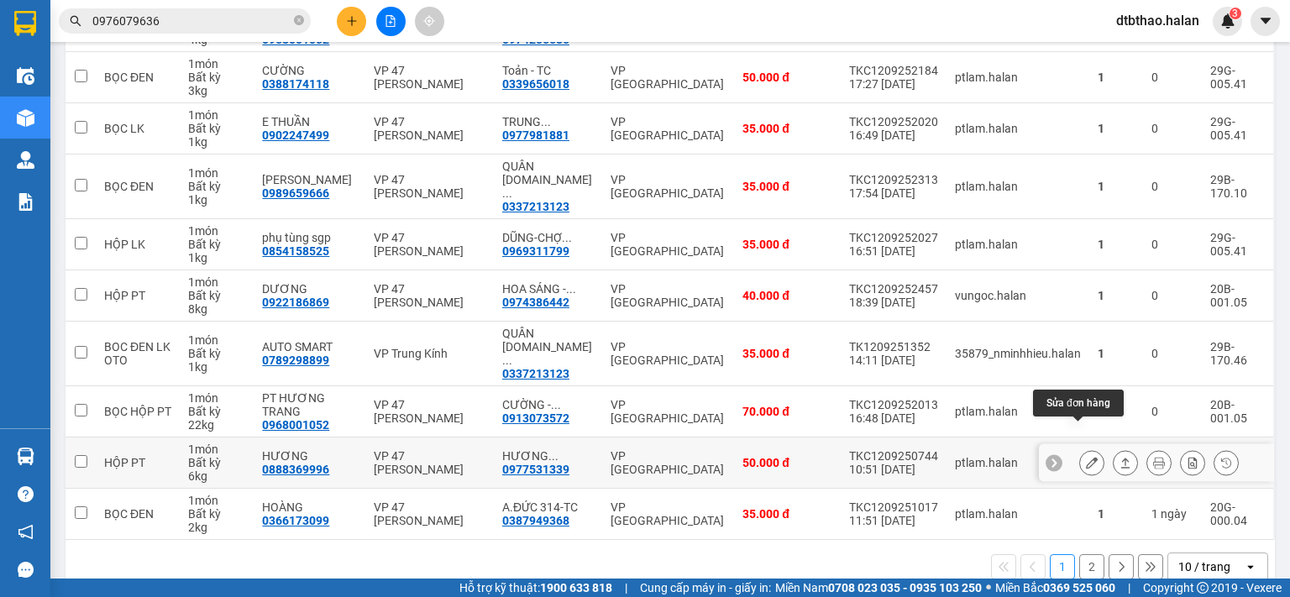
click at [1086, 457] on icon at bounding box center [1092, 463] width 12 height 12
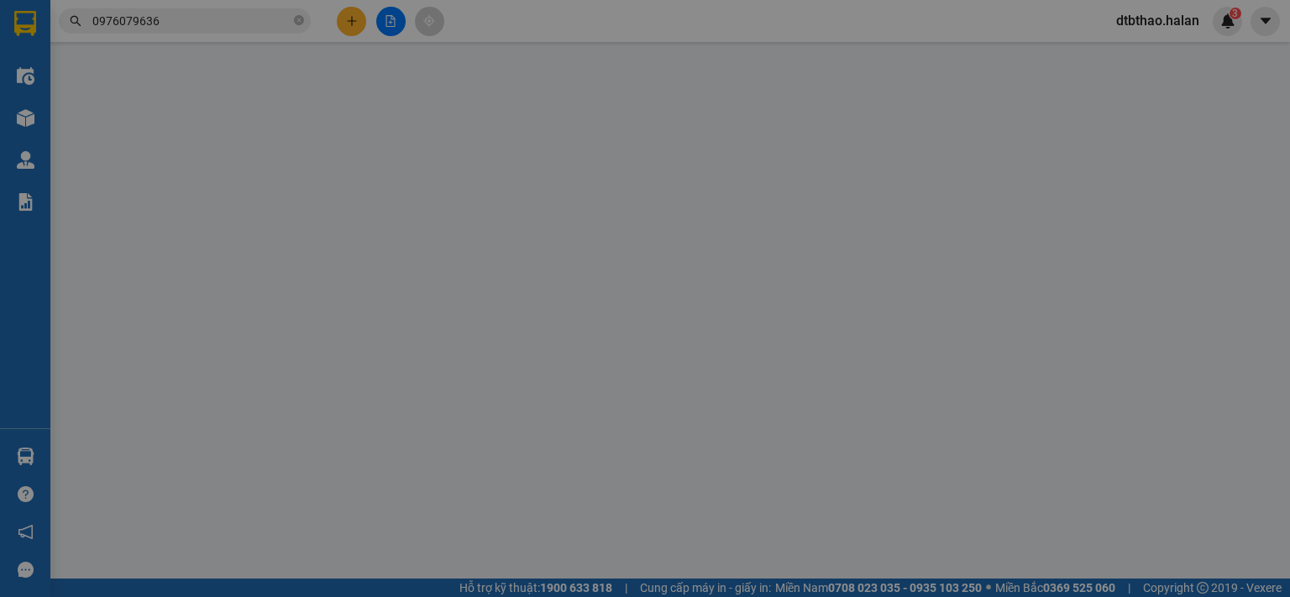
type input "0888369996"
type input "HƯƠNG"
type input "0977531339"
type input "HƯƠNG CƯỜNG [DOMAIN_NAME]"
type input "50.000"
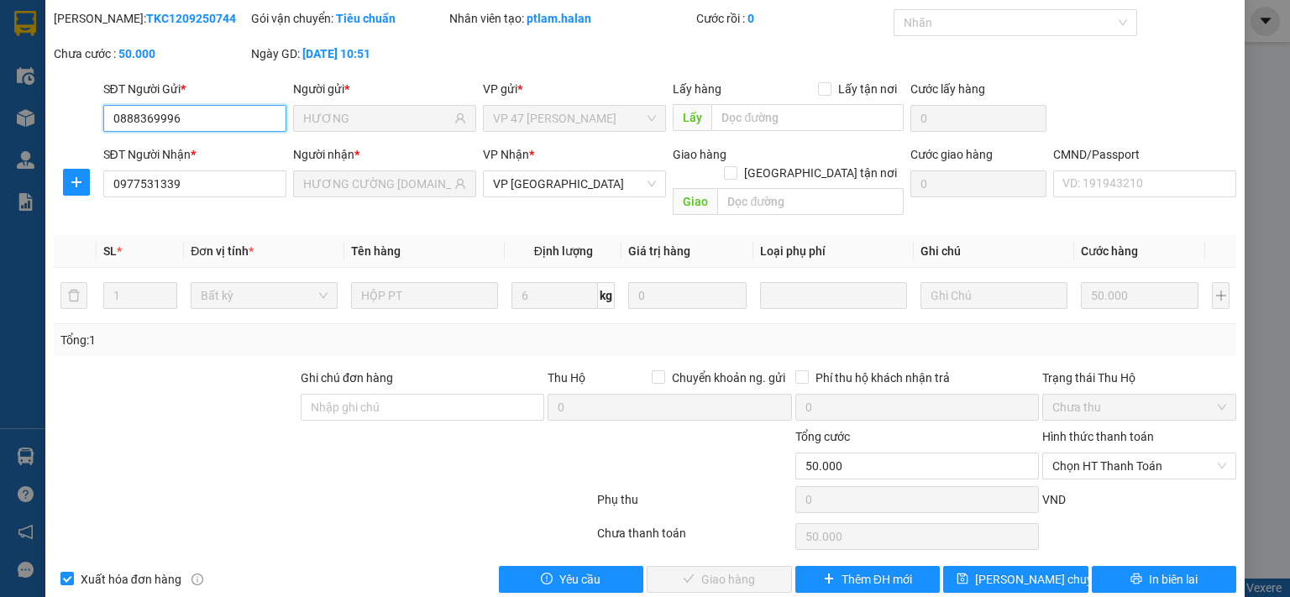
scroll to position [60, 0]
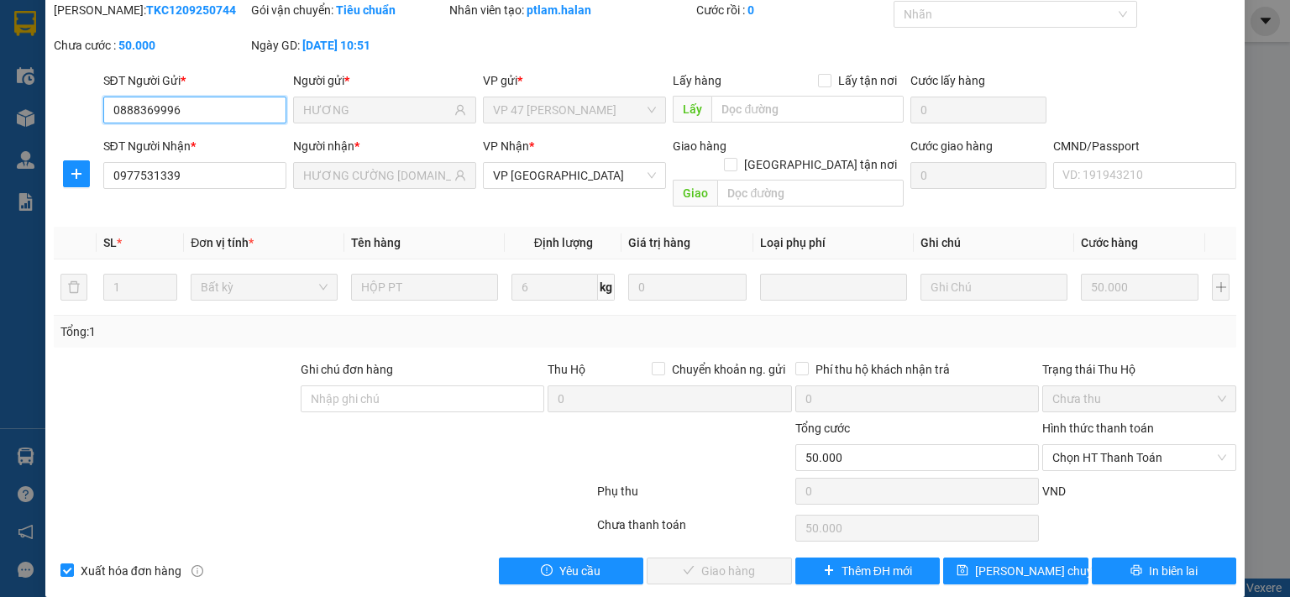
drag, startPoint x: 1091, startPoint y: 440, endPoint x: 1087, endPoint y: 453, distance: 13.3
click at [1091, 445] on span "Chọn HT Thanh Toán" at bounding box center [1139, 457] width 174 height 25
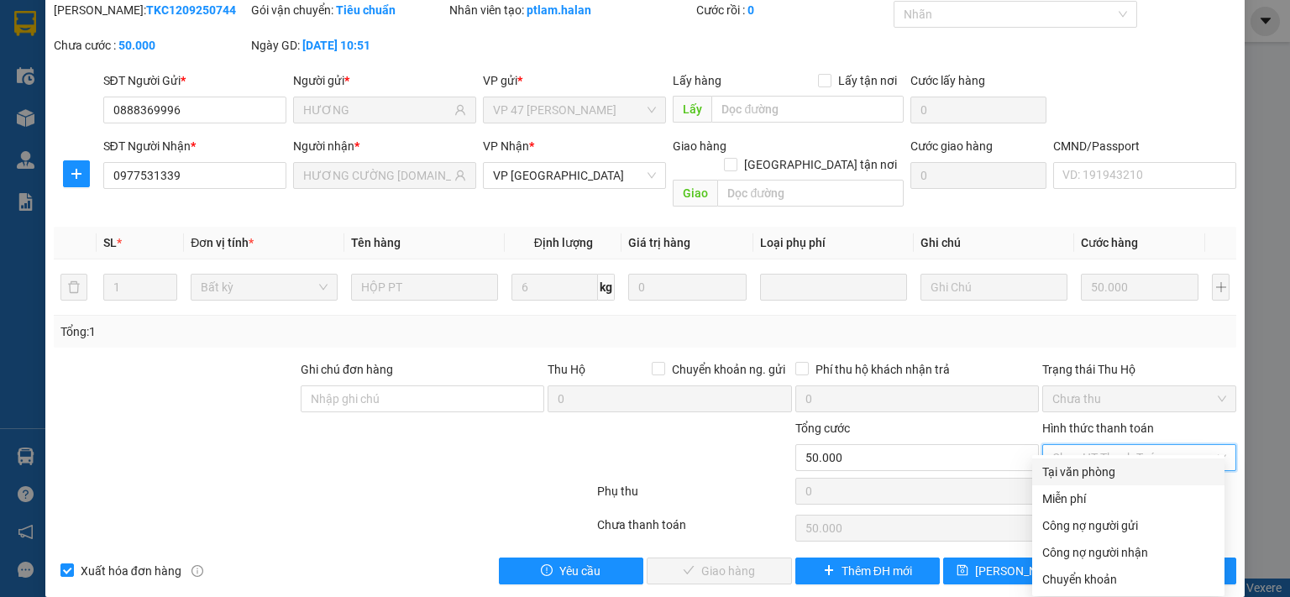
click at [1085, 477] on div "Tại văn phòng" at bounding box center [1128, 472] width 172 height 18
type input "0"
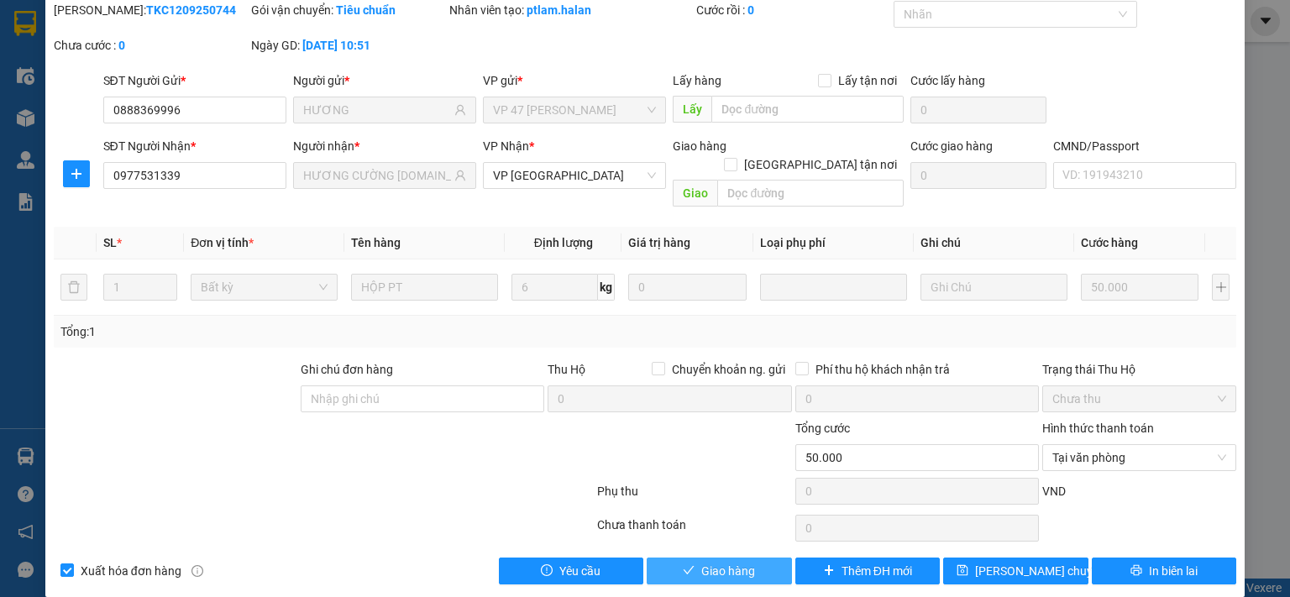
click at [766, 558] on button "Giao hàng" at bounding box center [719, 571] width 145 height 27
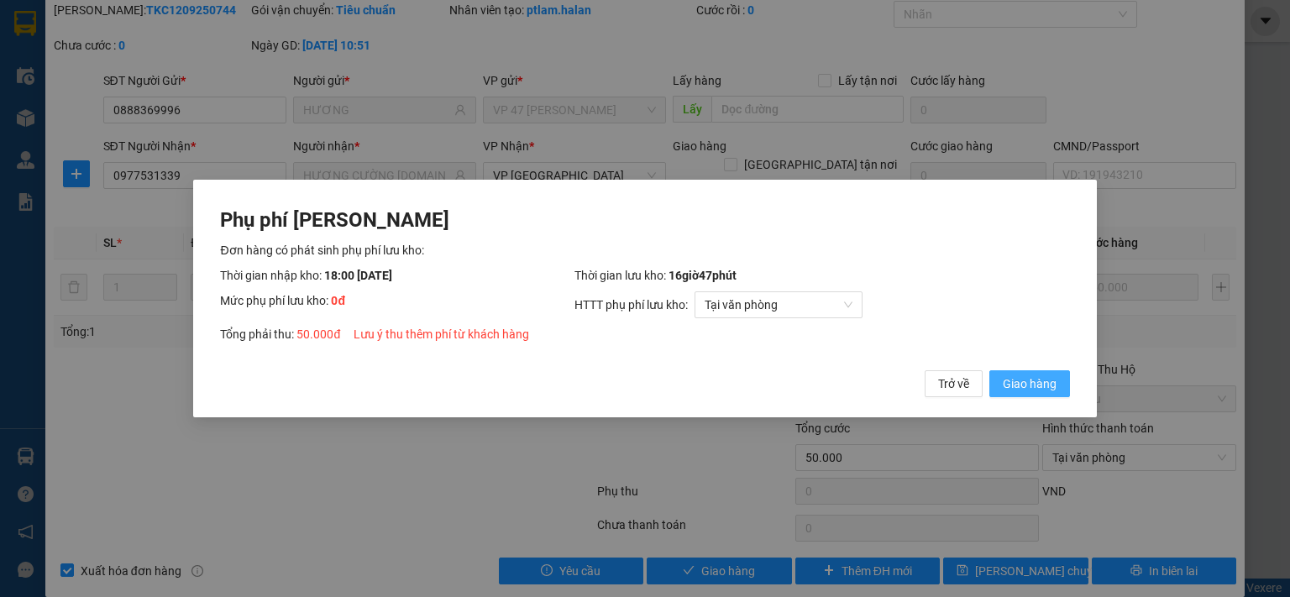
click at [1047, 386] on span "Giao hàng" at bounding box center [1030, 384] width 54 height 18
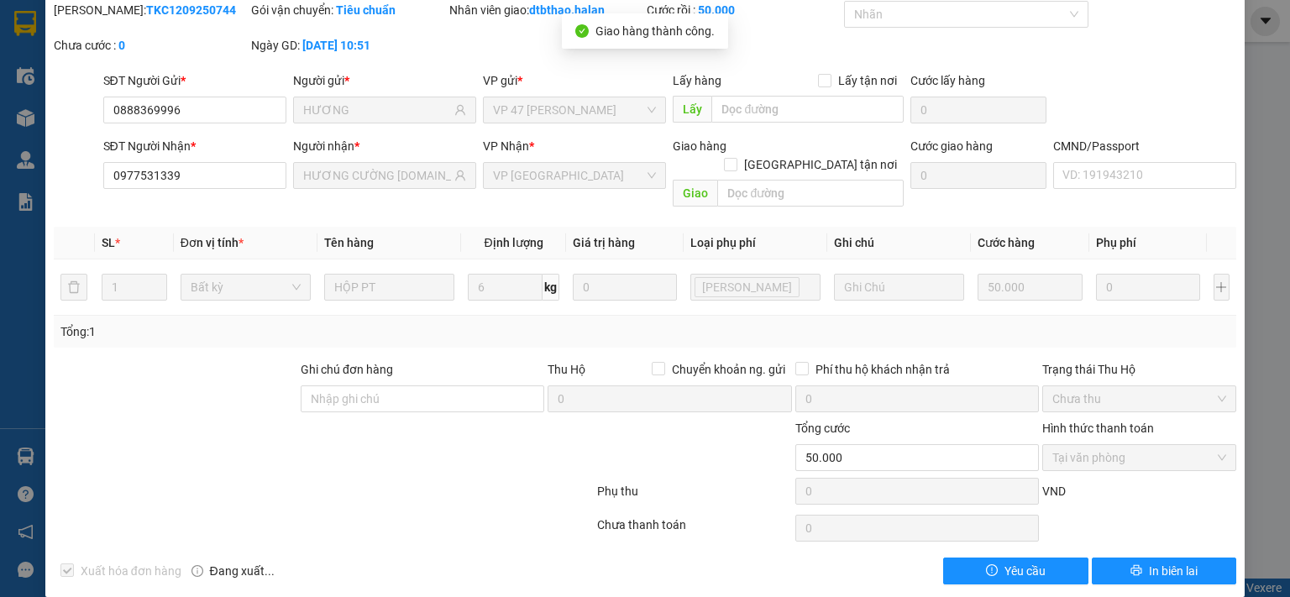
scroll to position [0, 0]
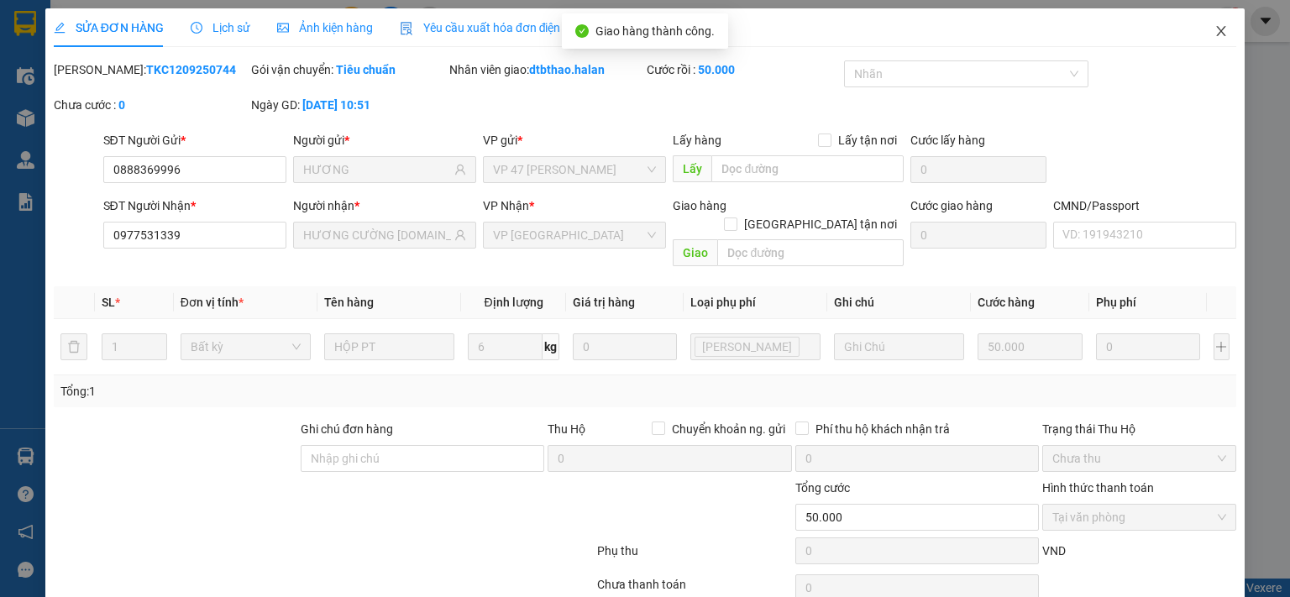
click at [1208, 18] on span "Close" at bounding box center [1221, 31] width 47 height 47
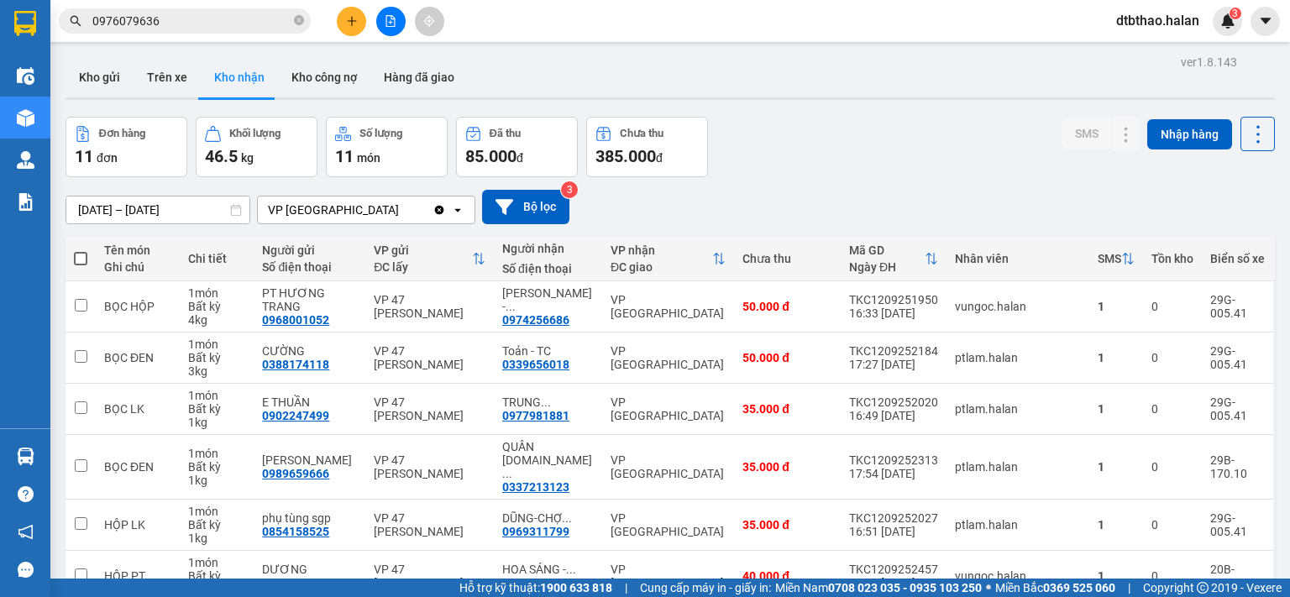
scroll to position [281, 0]
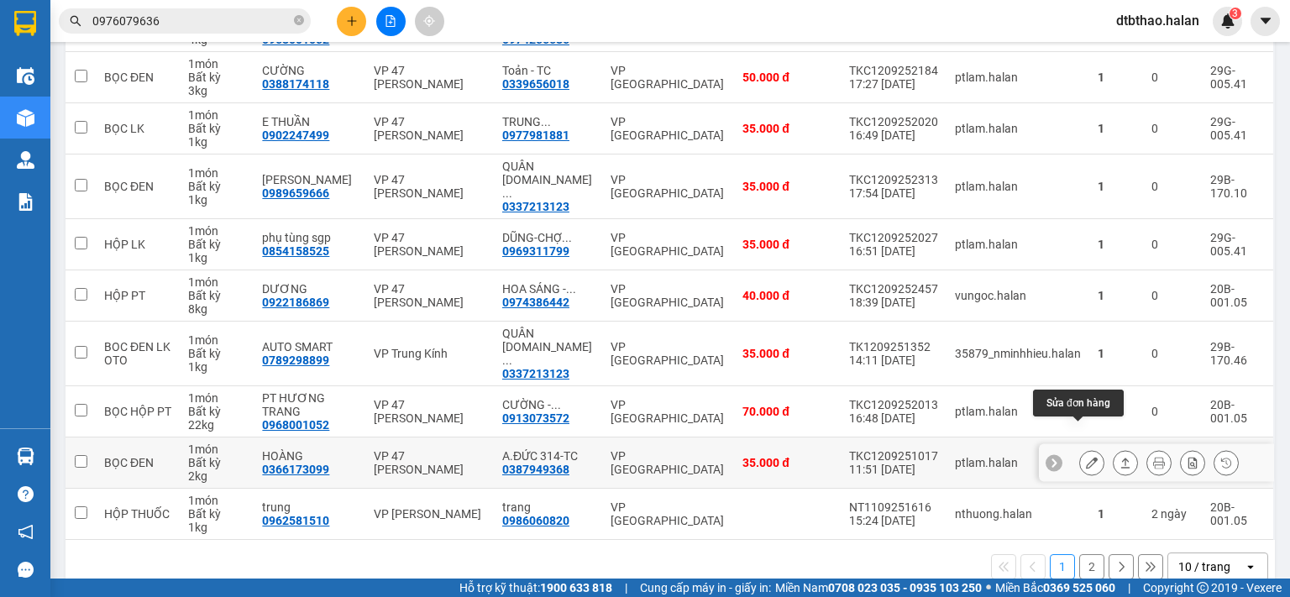
click at [1080, 449] on button at bounding box center [1092, 463] width 24 height 29
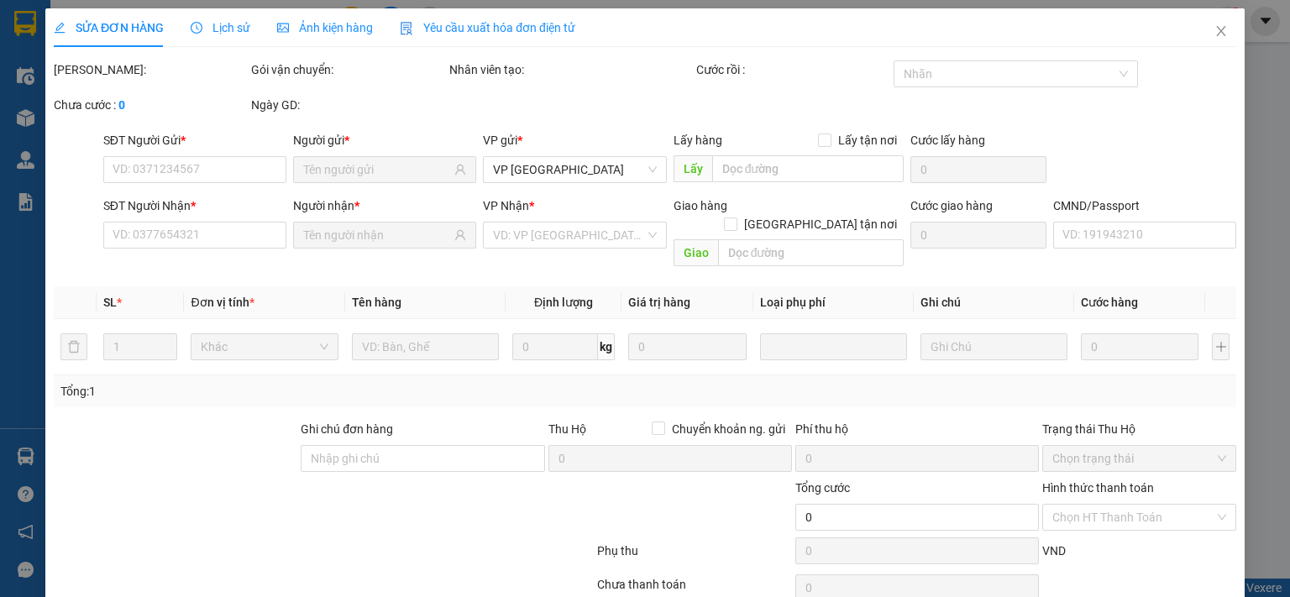
type input "0366173099"
type input "HOÀNG"
type input "0387949368"
type input "A.ĐỨC 314-TC"
type input "35.000"
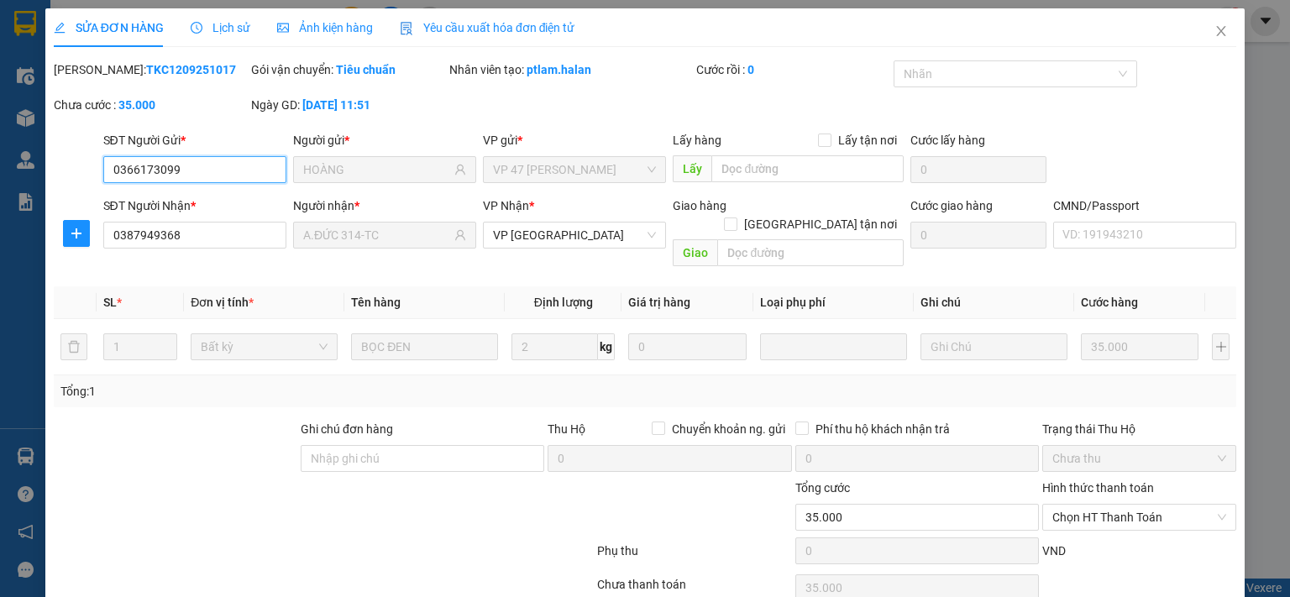
scroll to position [60, 0]
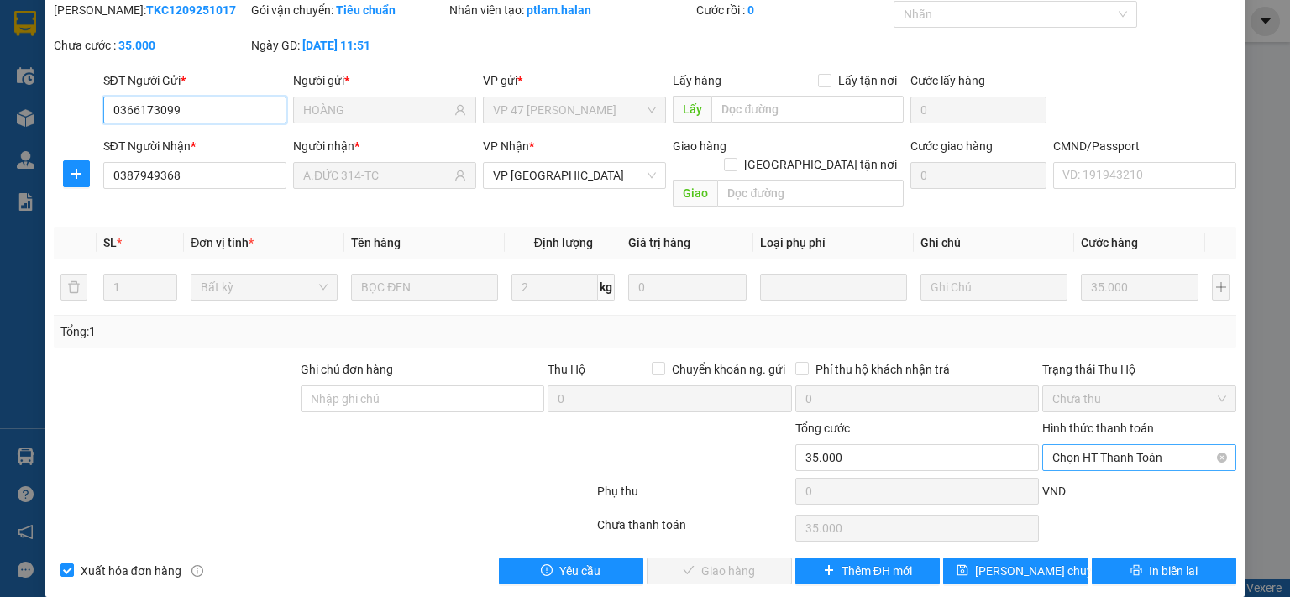
click at [1080, 445] on span "Chọn HT Thanh Toán" at bounding box center [1139, 457] width 174 height 25
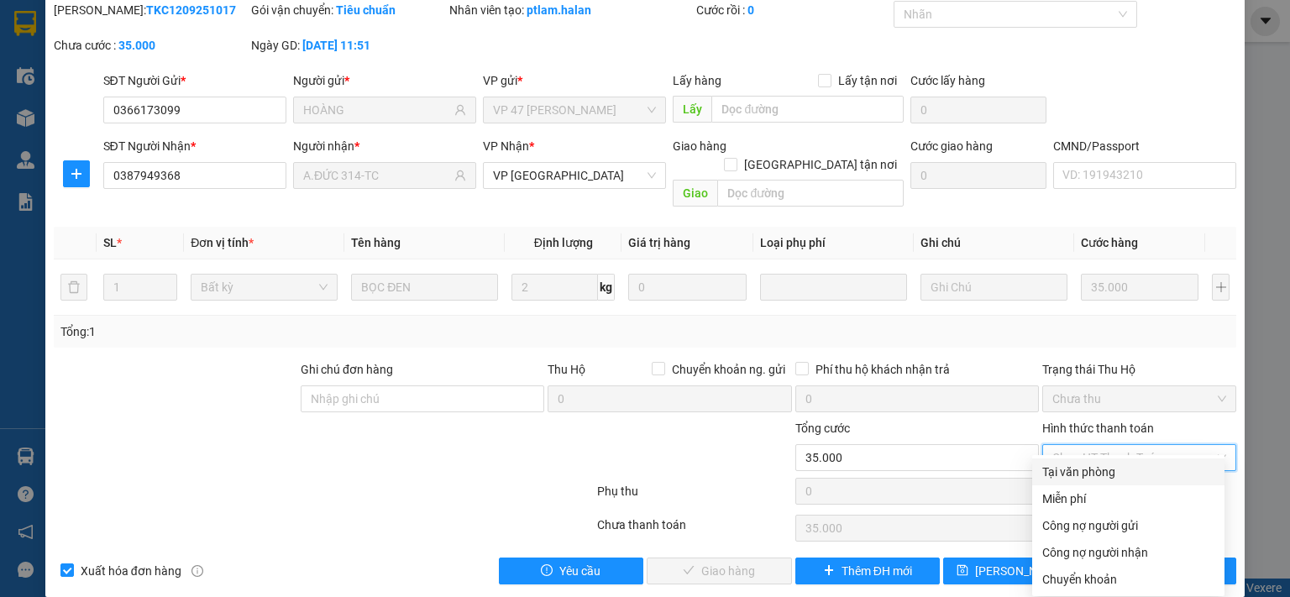
click at [1072, 476] on div "Tại văn phòng" at bounding box center [1128, 472] width 172 height 18
type input "0"
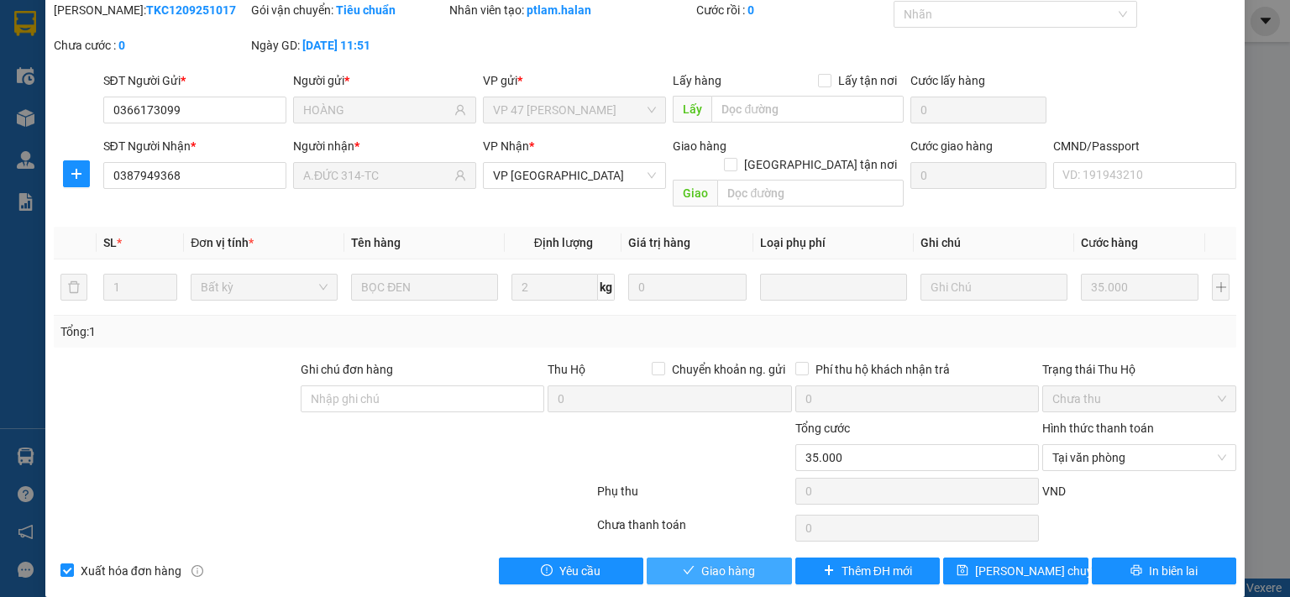
click at [753, 558] on button "Giao hàng" at bounding box center [719, 571] width 145 height 27
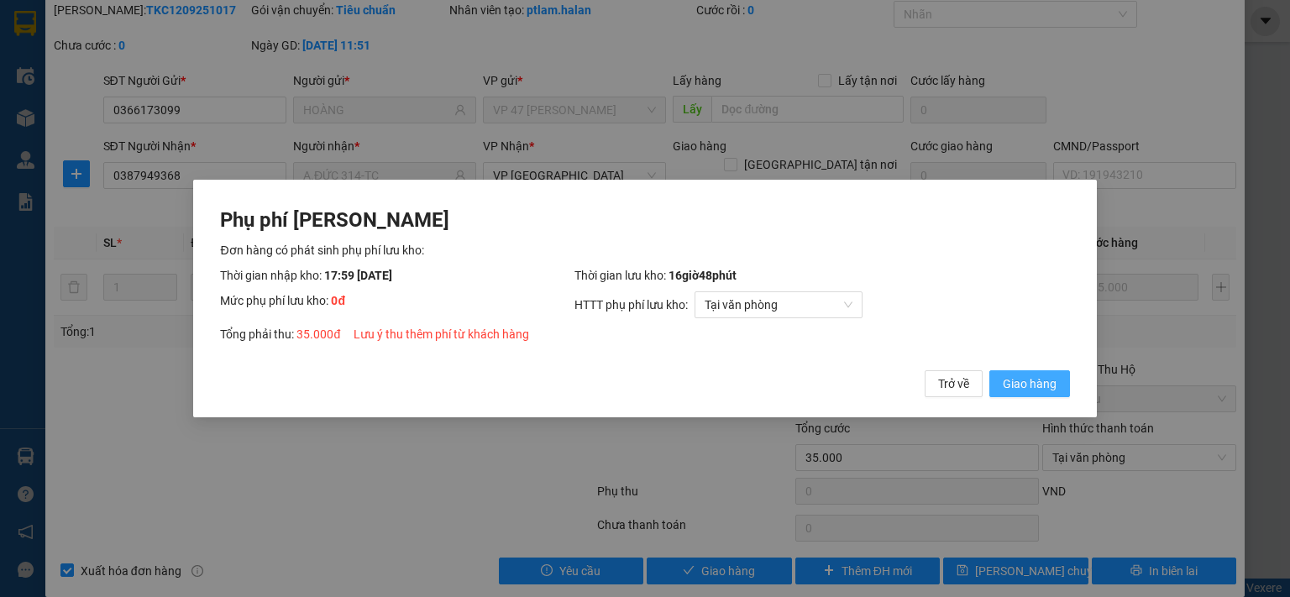
click at [1027, 384] on span "Giao hàng" at bounding box center [1030, 384] width 54 height 18
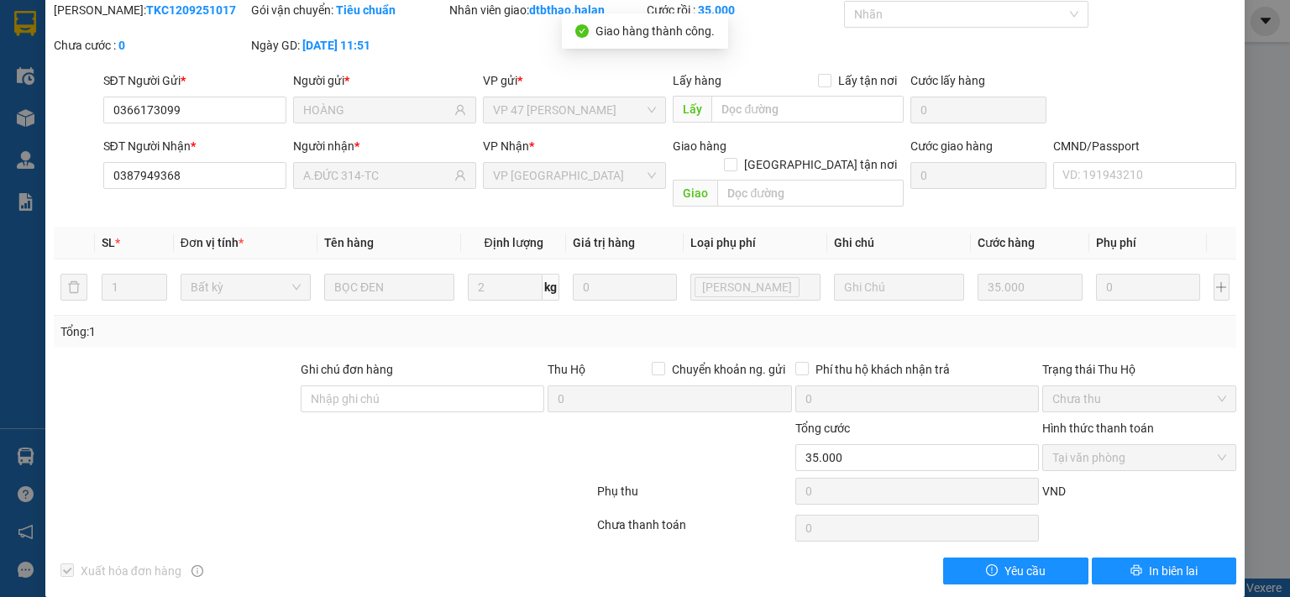
scroll to position [0, 0]
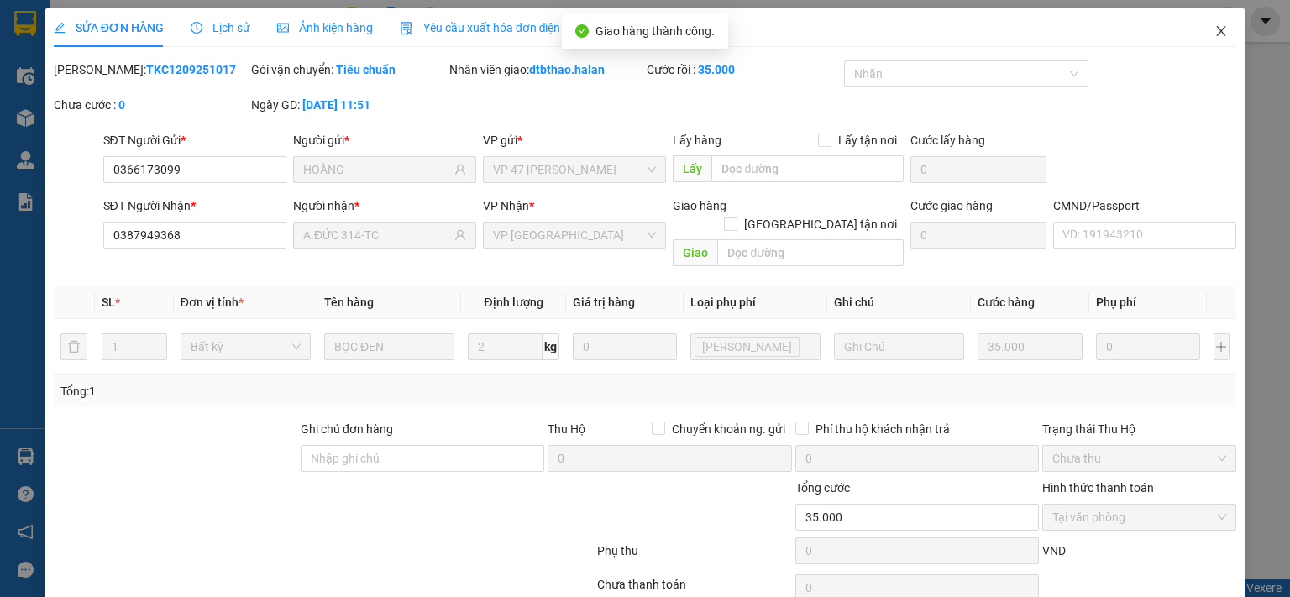
click at [1217, 29] on icon "close" at bounding box center [1221, 31] width 9 height 10
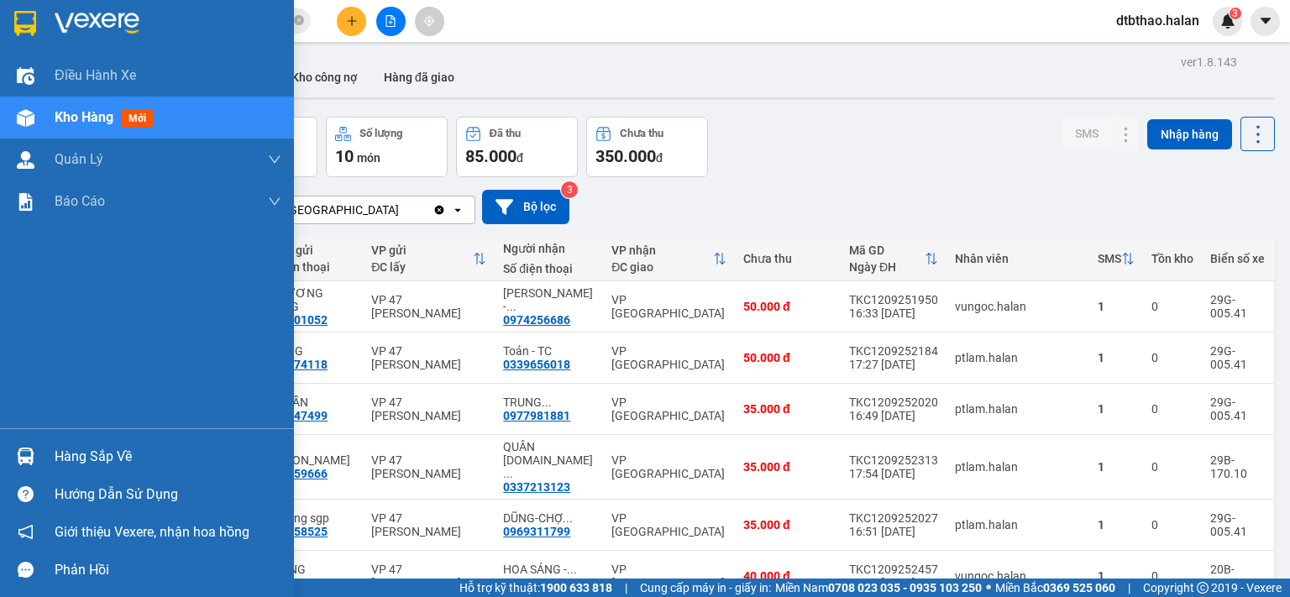
click at [96, 119] on span "Kho hàng" at bounding box center [84, 117] width 59 height 16
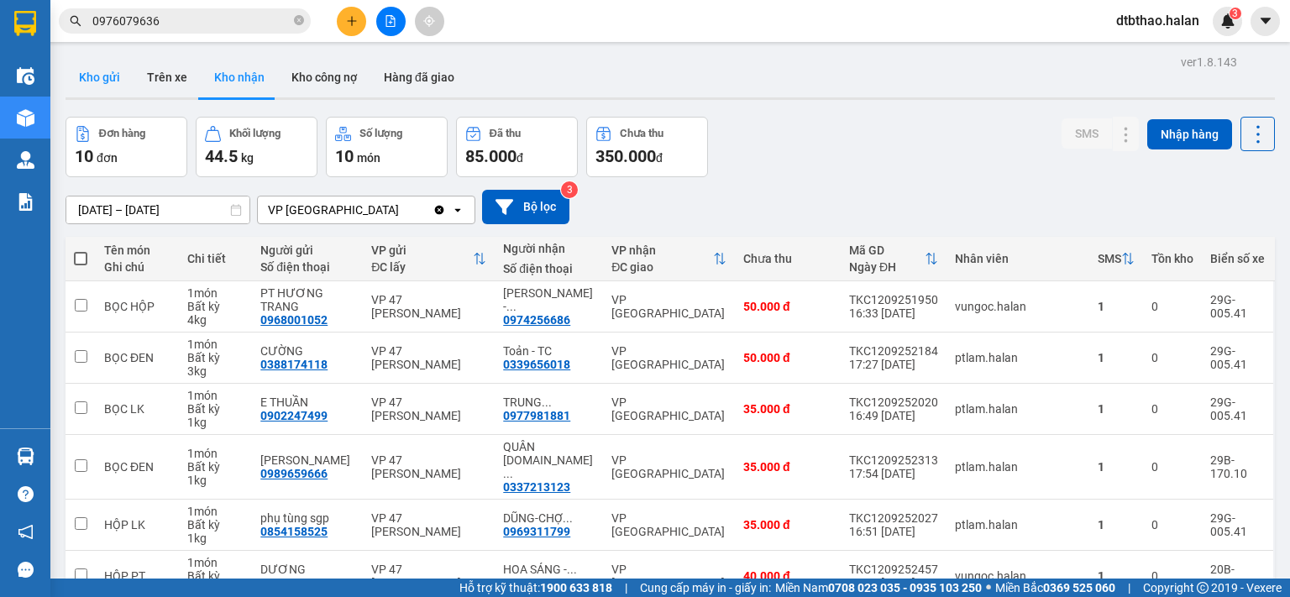
click at [86, 88] on button "Kho gửi" at bounding box center [100, 77] width 68 height 40
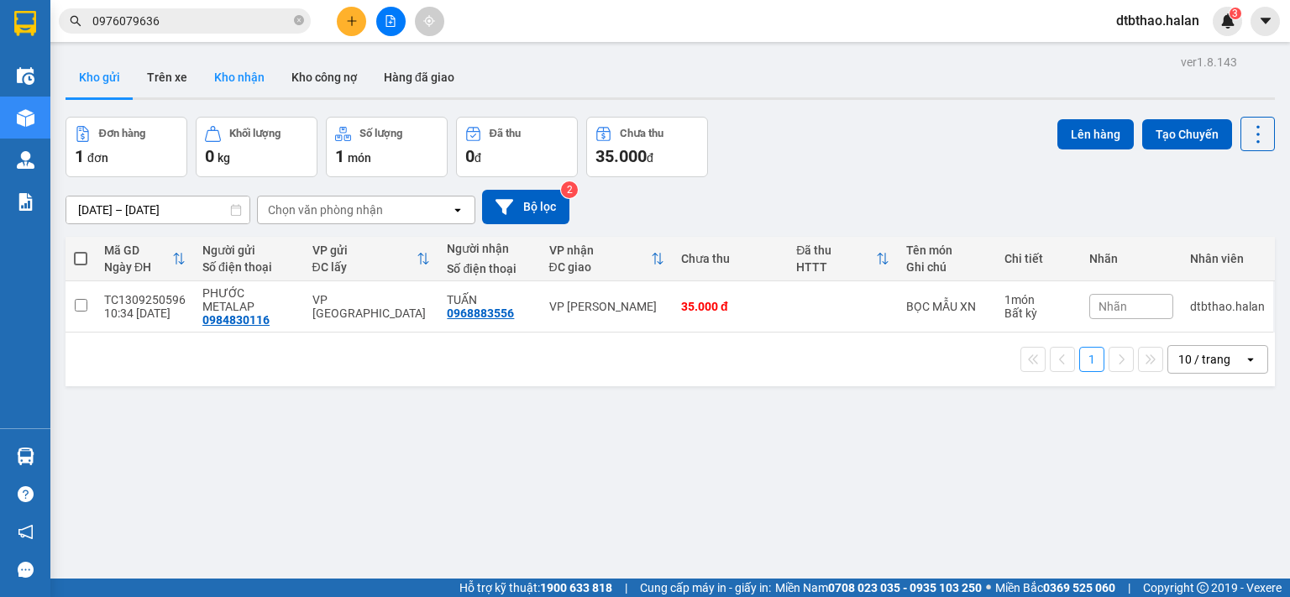
click at [221, 70] on button "Kho nhận" at bounding box center [239, 77] width 77 height 40
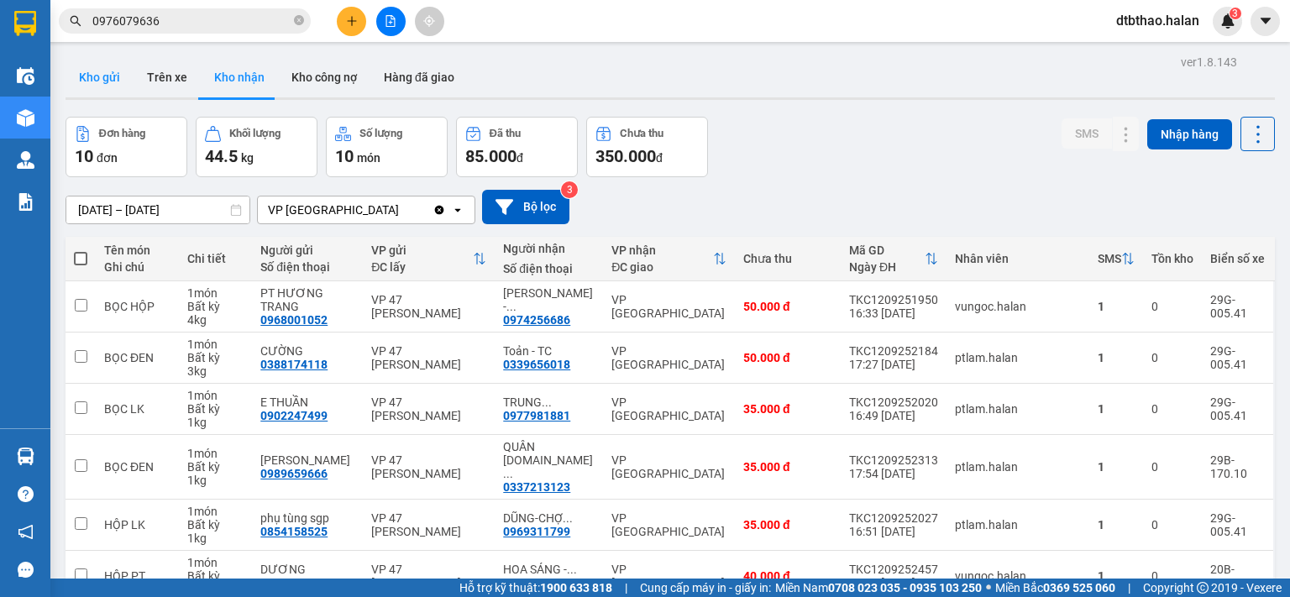
click at [102, 77] on button "Kho gửi" at bounding box center [100, 77] width 68 height 40
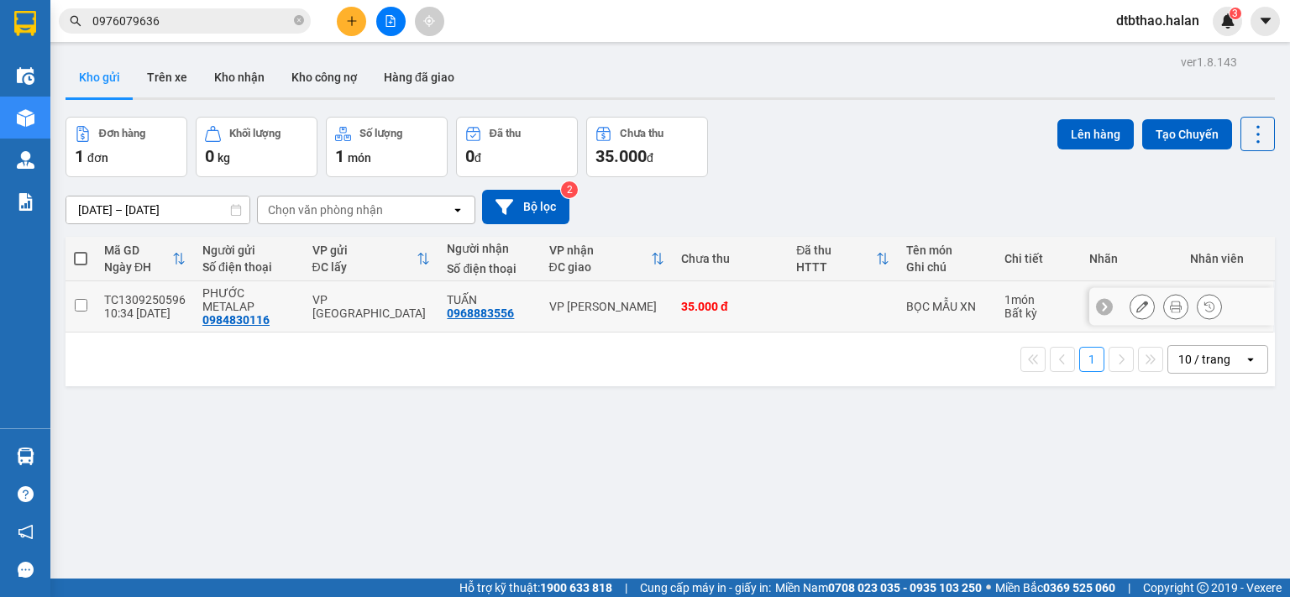
click at [81, 300] on input "checkbox" at bounding box center [81, 305] width 13 height 13
checkbox input "true"
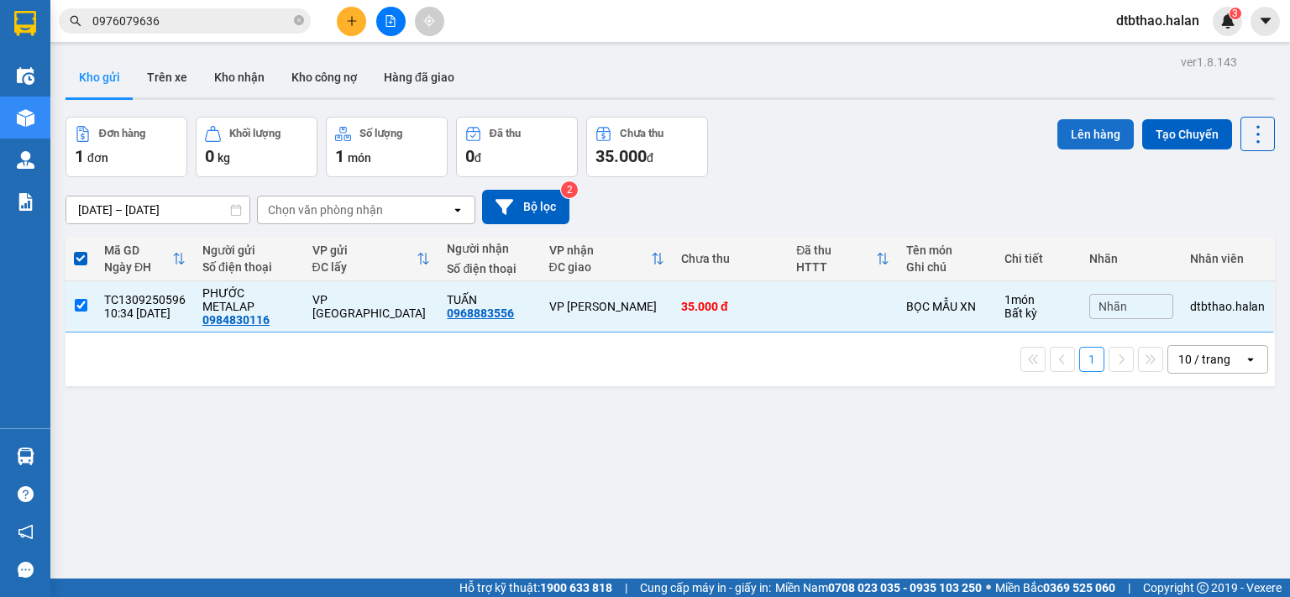
click at [1070, 140] on button "Lên hàng" at bounding box center [1095, 134] width 76 height 30
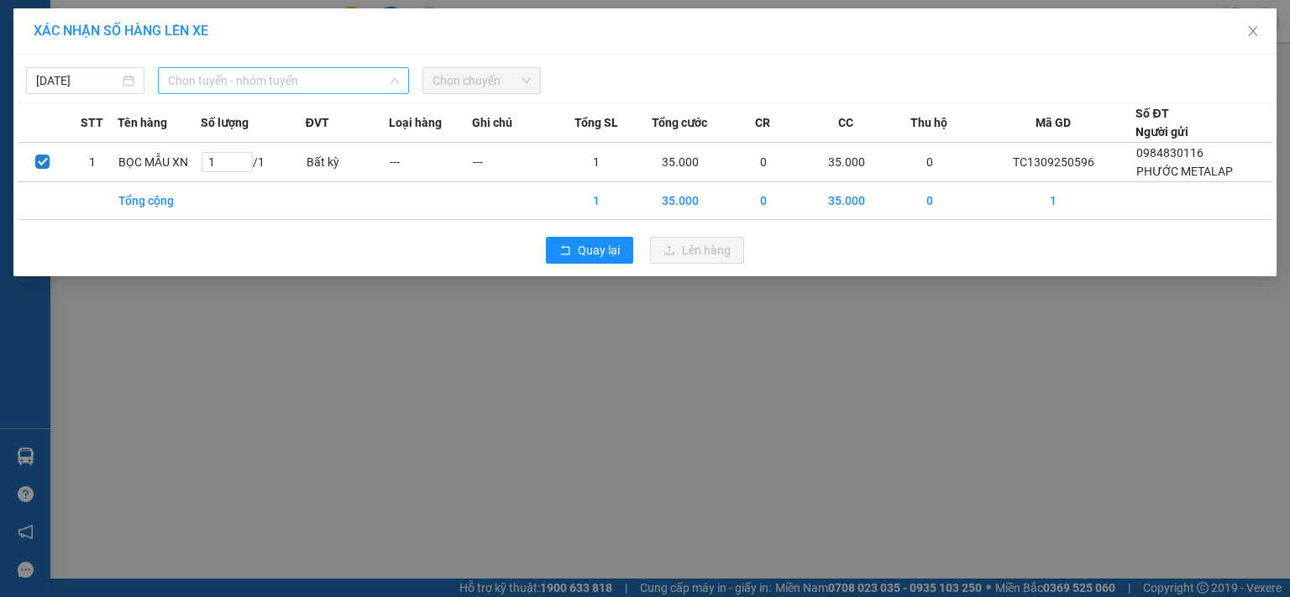
click at [248, 78] on span "Chọn tuyến - nhóm tuyến" at bounding box center [283, 80] width 231 height 25
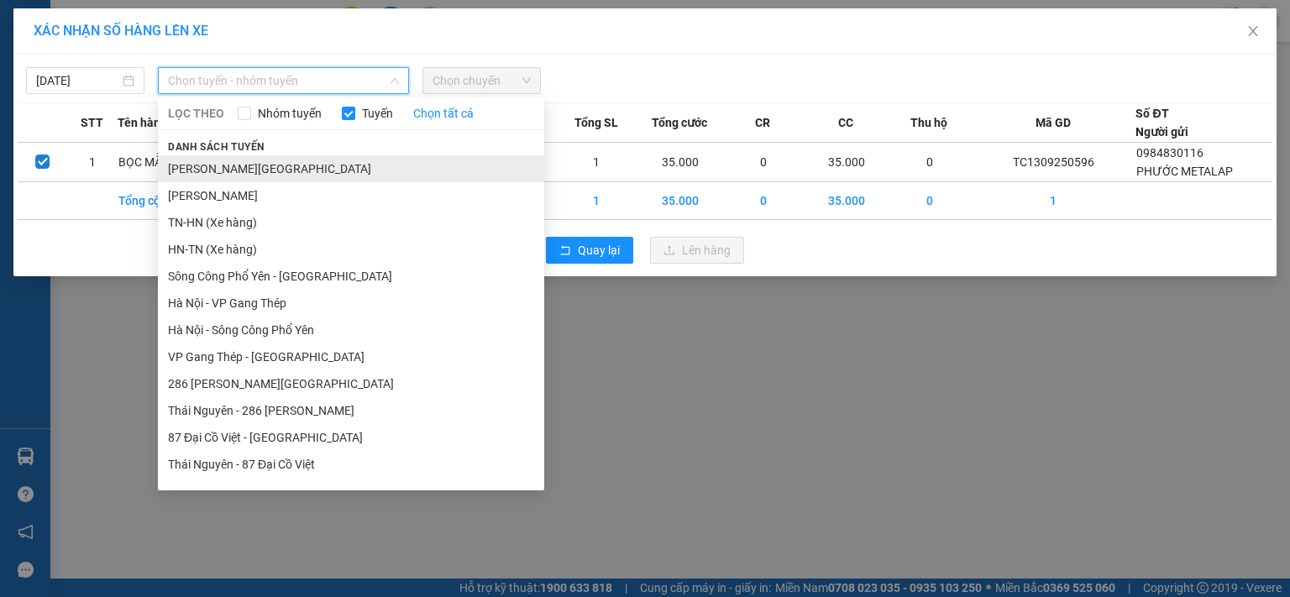
click at [265, 171] on li "[PERSON_NAME][GEOGRAPHIC_DATA]" at bounding box center [351, 168] width 386 height 27
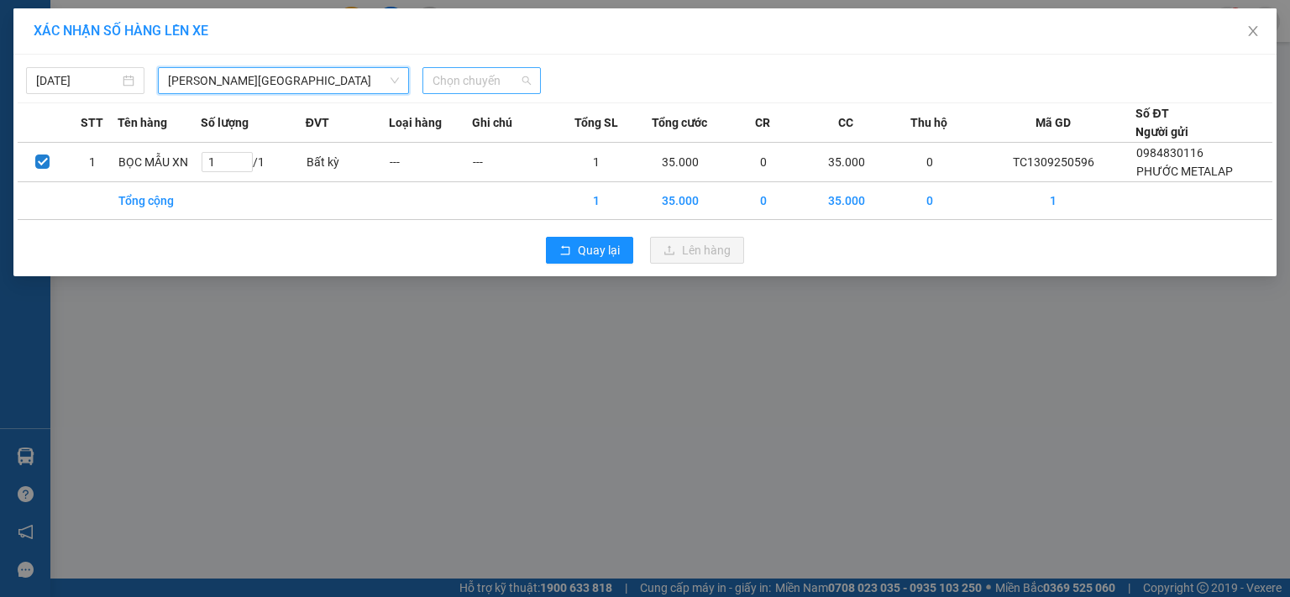
click at [495, 76] on span "Chọn chuyến" at bounding box center [482, 80] width 98 height 25
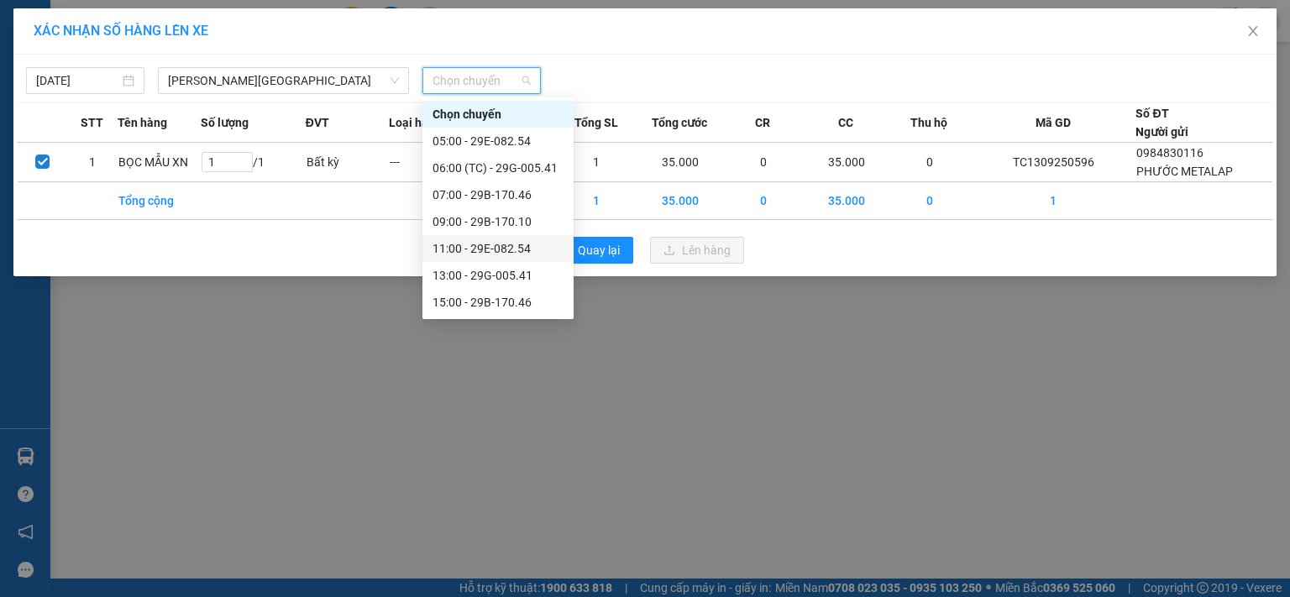
click at [501, 254] on div "11:00 - 29E-082.54" at bounding box center [498, 248] width 131 height 18
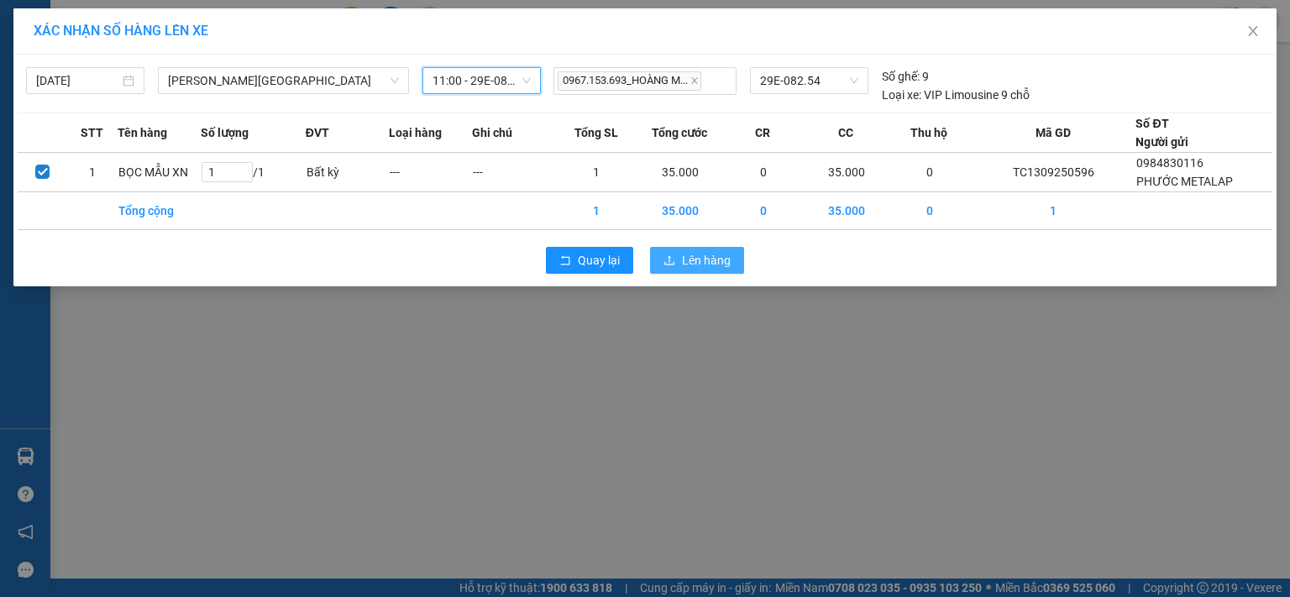
click at [698, 258] on span "Lên hàng" at bounding box center [706, 260] width 49 height 18
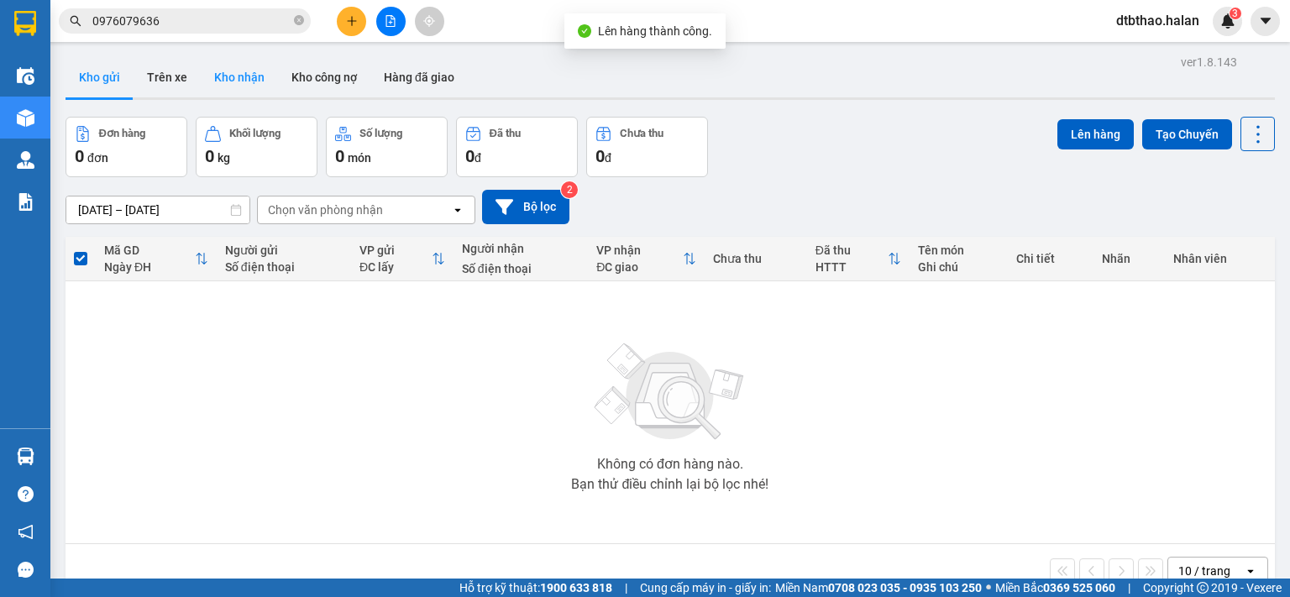
click at [247, 76] on button "Kho nhận" at bounding box center [239, 77] width 77 height 40
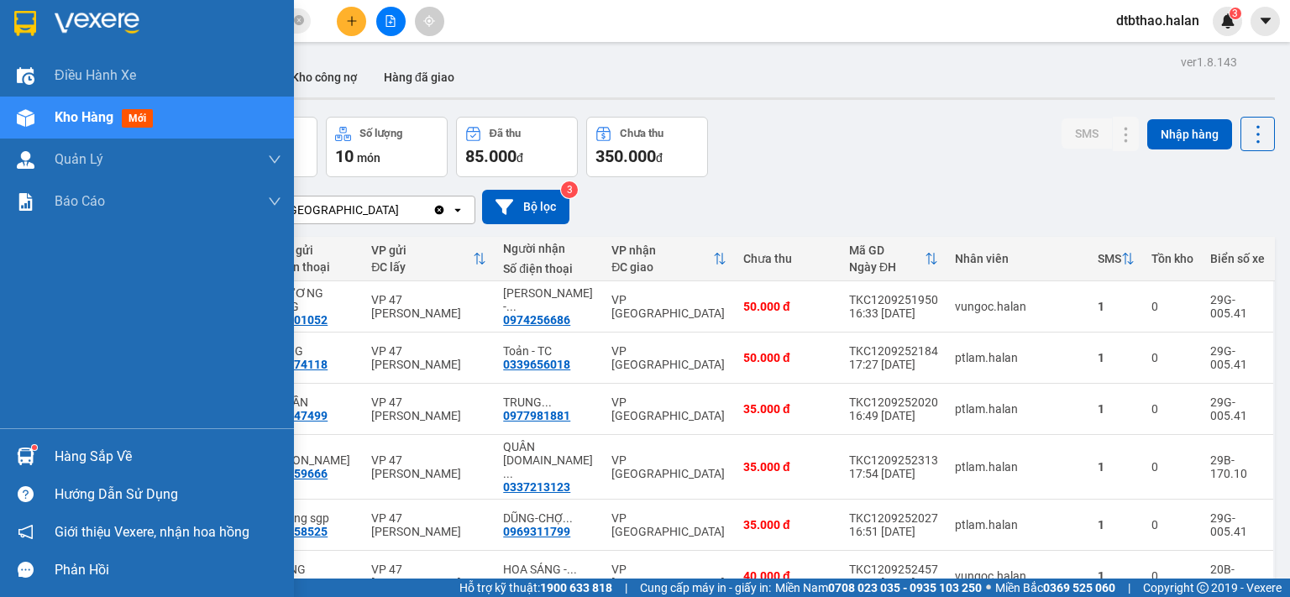
click at [87, 462] on div "Hàng sắp về" at bounding box center [168, 456] width 227 height 25
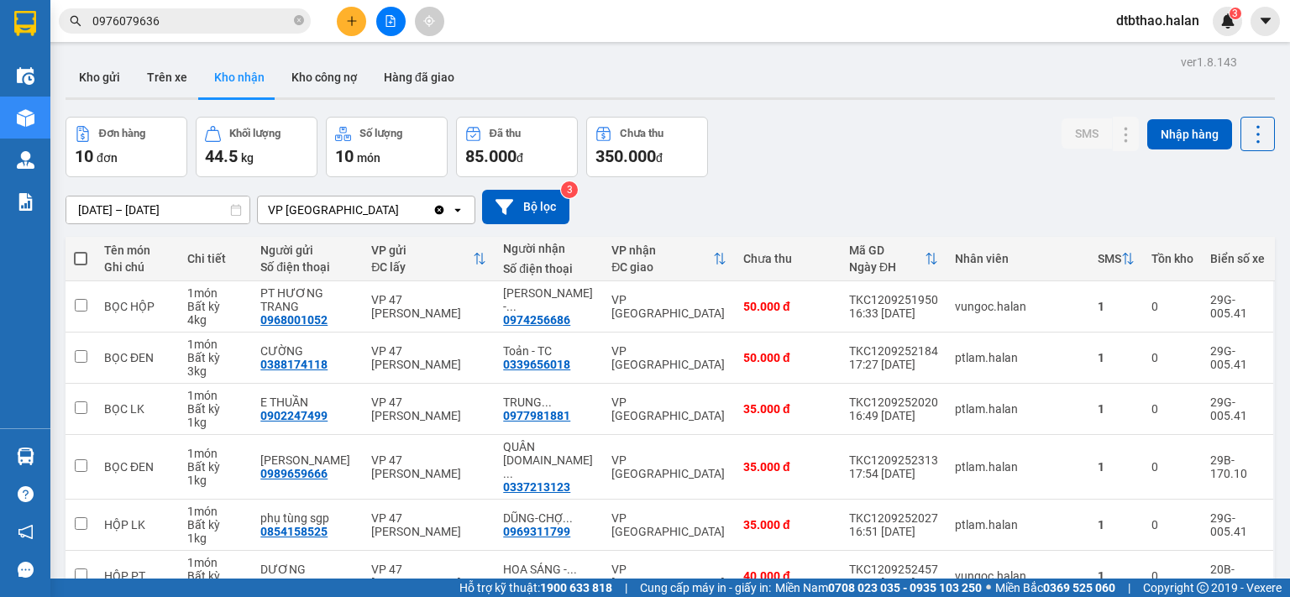
click at [863, 147] on section "Kết quả tìm kiếm ( 3258 ) Bộ lọc Mã ĐH Trạng thái Món hàng Thu hộ Tổng cước Chư…" at bounding box center [645, 298] width 1290 height 597
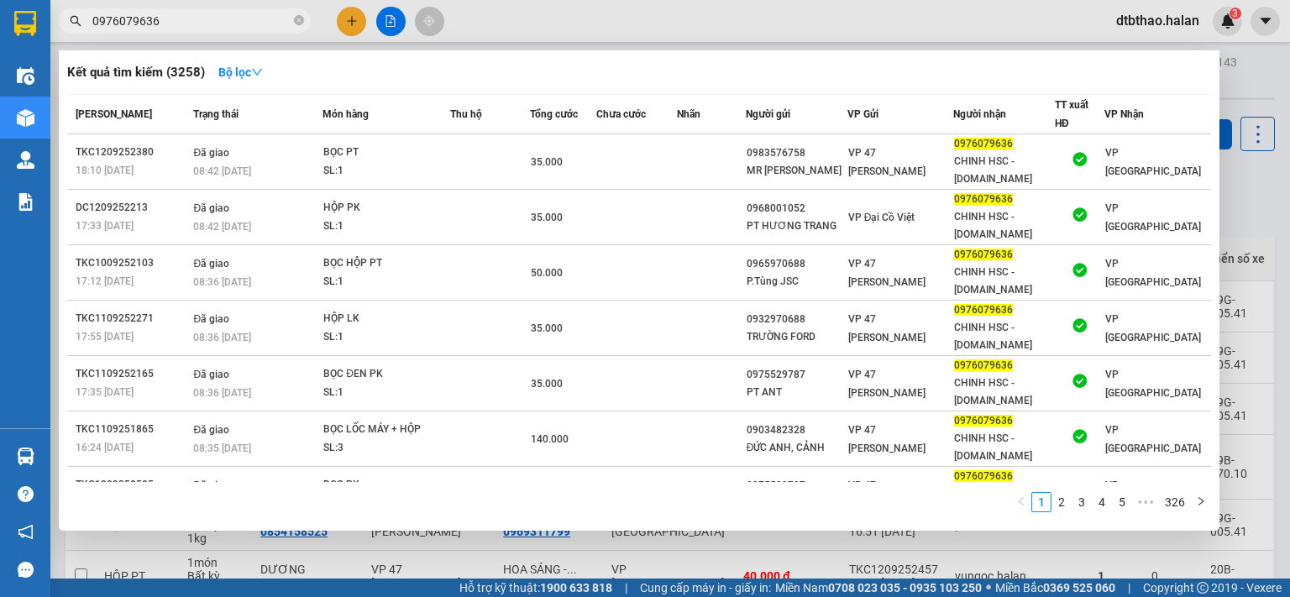
click at [172, 16] on input "0976079636" at bounding box center [191, 21] width 198 height 18
click at [349, 20] on div at bounding box center [645, 298] width 1290 height 597
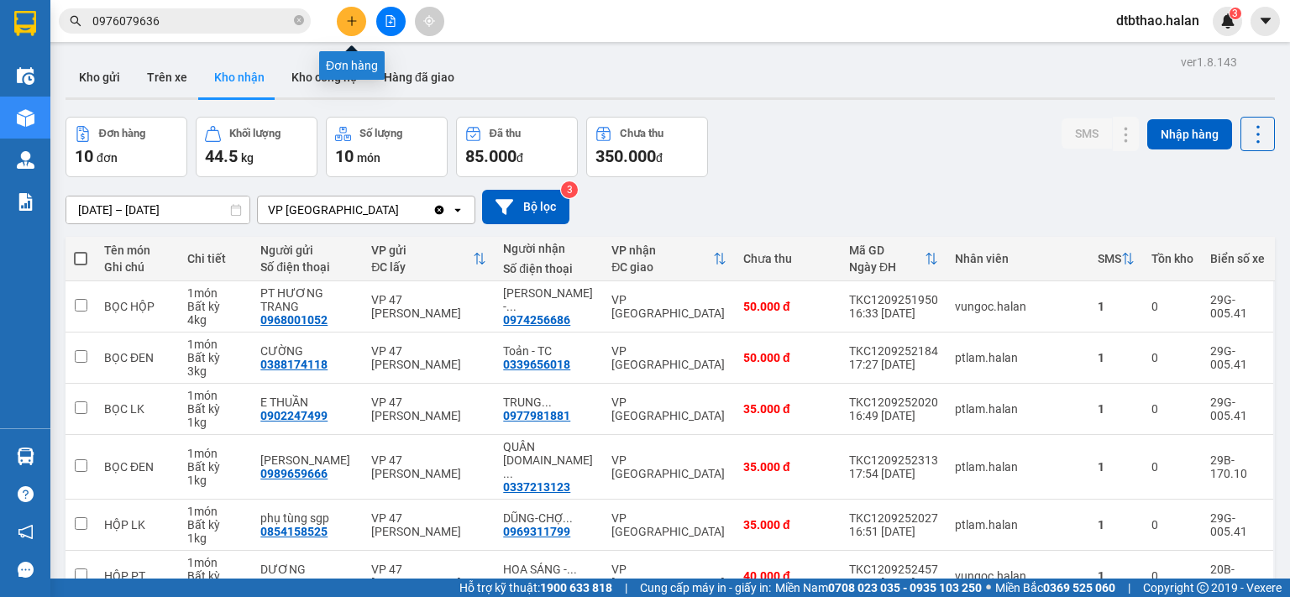
click at [349, 24] on icon "plus" at bounding box center [352, 21] width 12 height 12
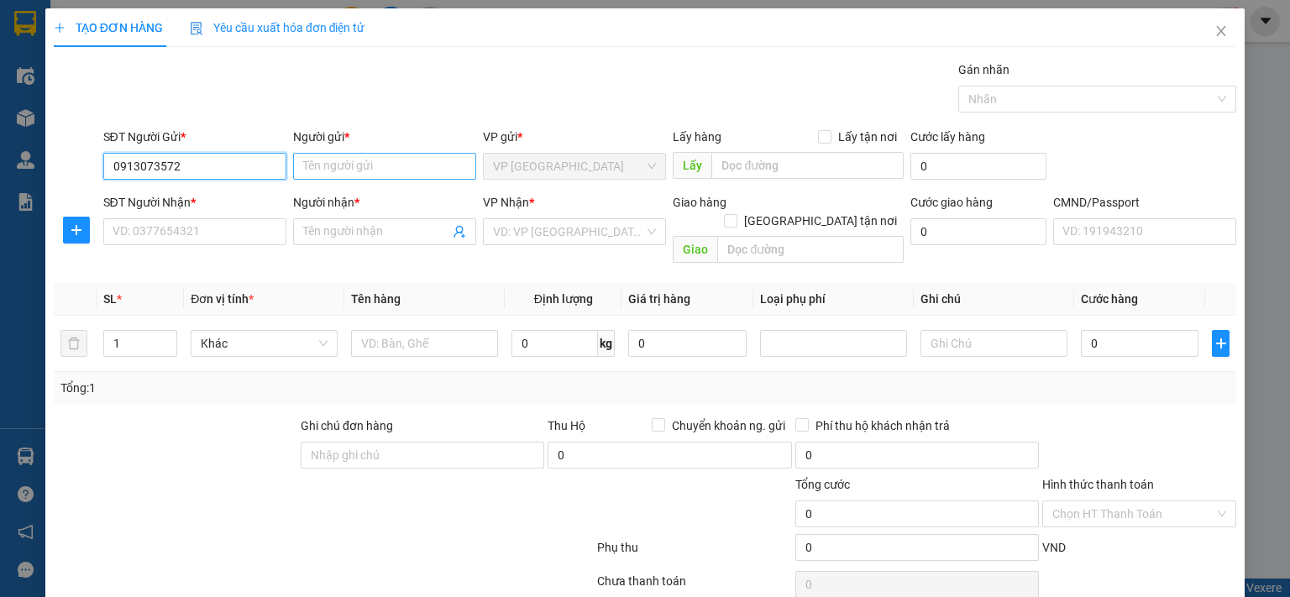
type input "0913073572"
click at [413, 170] on input "Người gửi *" at bounding box center [384, 166] width 183 height 27
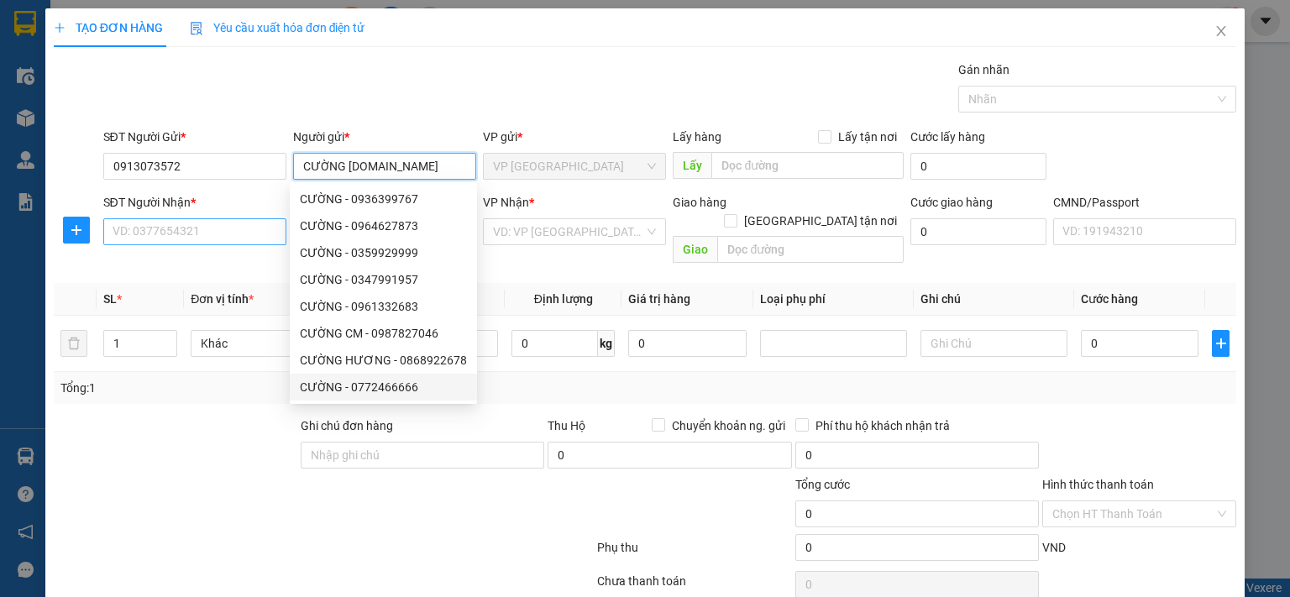
type input "CƯỜNG [DOMAIN_NAME]"
click at [270, 225] on input "SĐT Người Nhận *" at bounding box center [194, 231] width 183 height 27
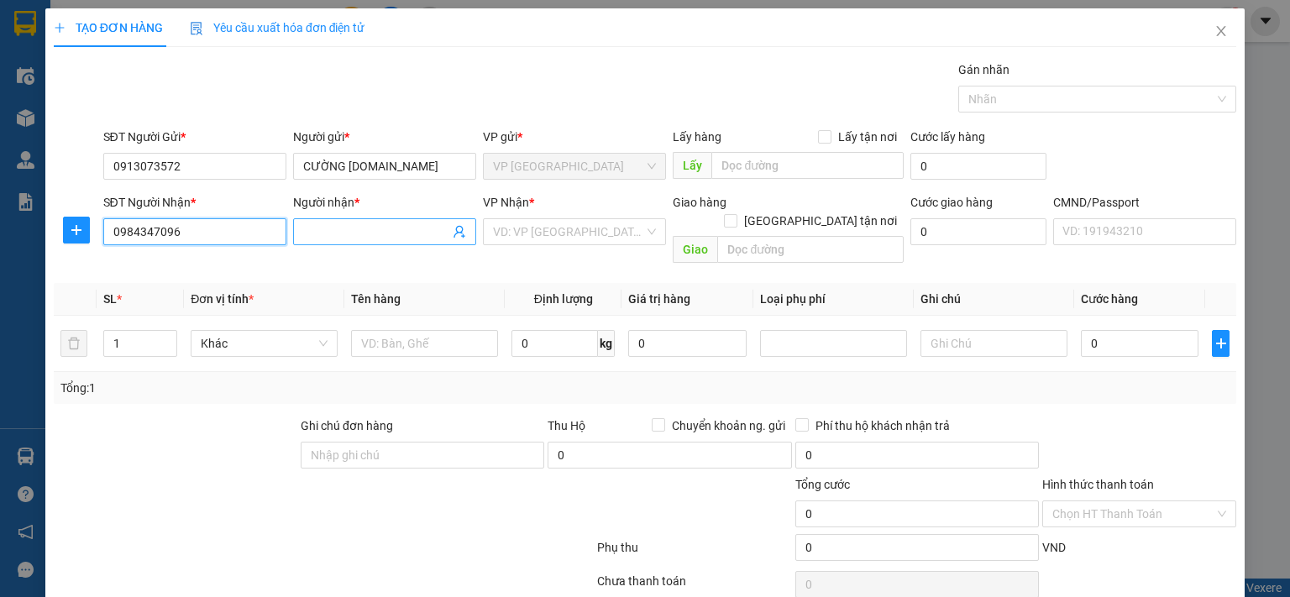
type input "0984347096"
click at [339, 230] on input "Người nhận *" at bounding box center [376, 232] width 146 height 18
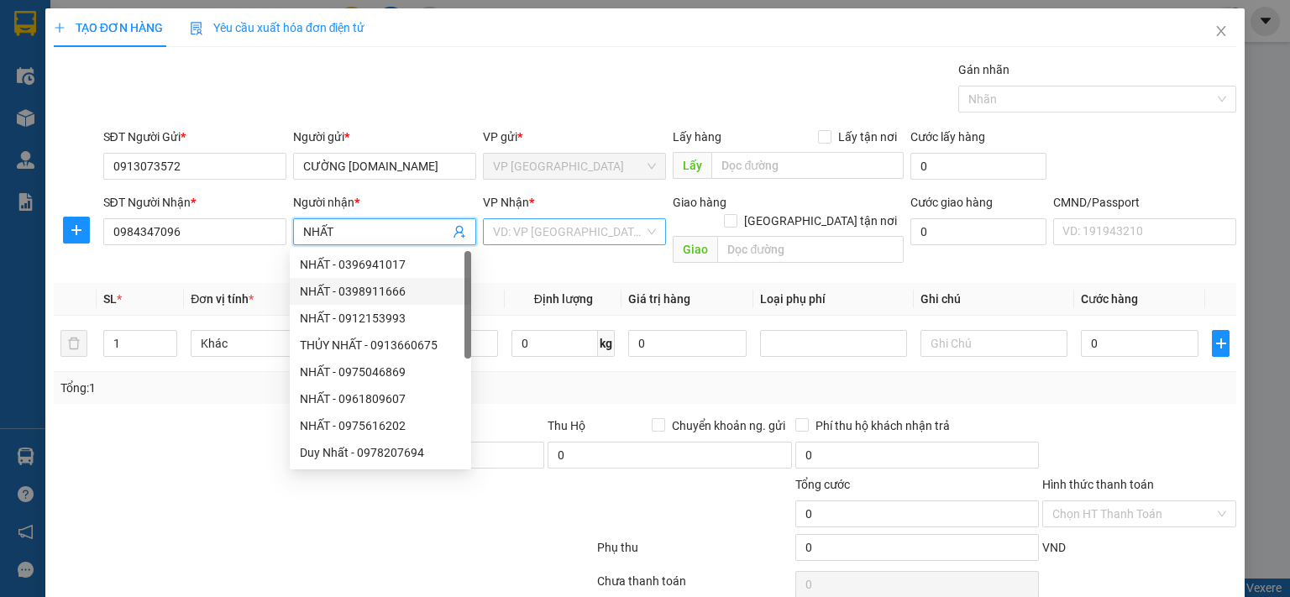
type input "NHẤT"
click at [542, 228] on input "search" at bounding box center [568, 231] width 151 height 25
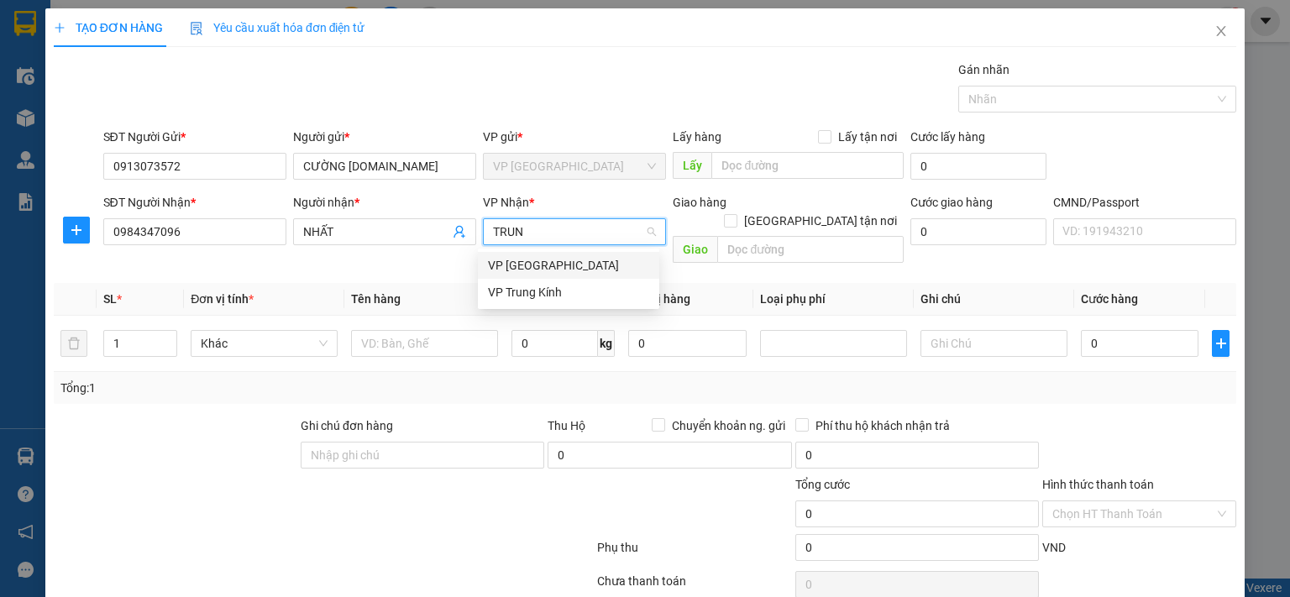
type input "TRUNG"
drag, startPoint x: 545, startPoint y: 266, endPoint x: 530, endPoint y: 296, distance: 33.1
click at [544, 268] on div "VP Trung Kính" at bounding box center [568, 265] width 161 height 18
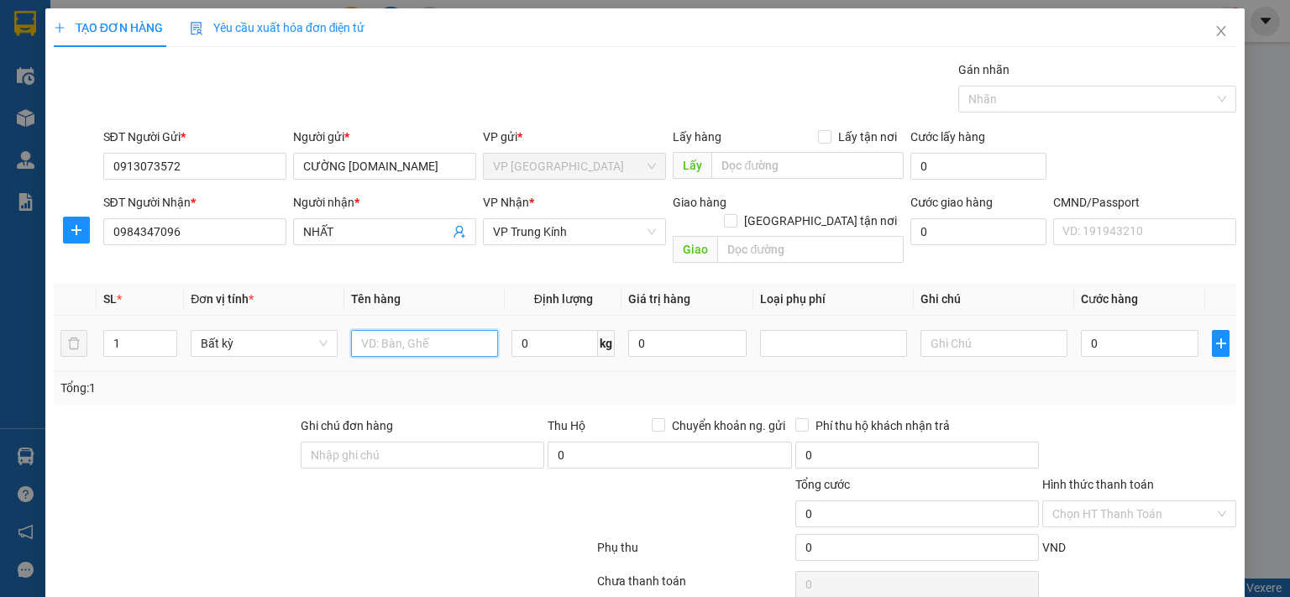
click at [441, 330] on input "text" at bounding box center [424, 343] width 147 height 27
type input "HỘP PT"
click at [554, 330] on input "0" at bounding box center [555, 343] width 87 height 27
type input "0.5"
click at [1161, 330] on input "0" at bounding box center [1140, 343] width 118 height 27
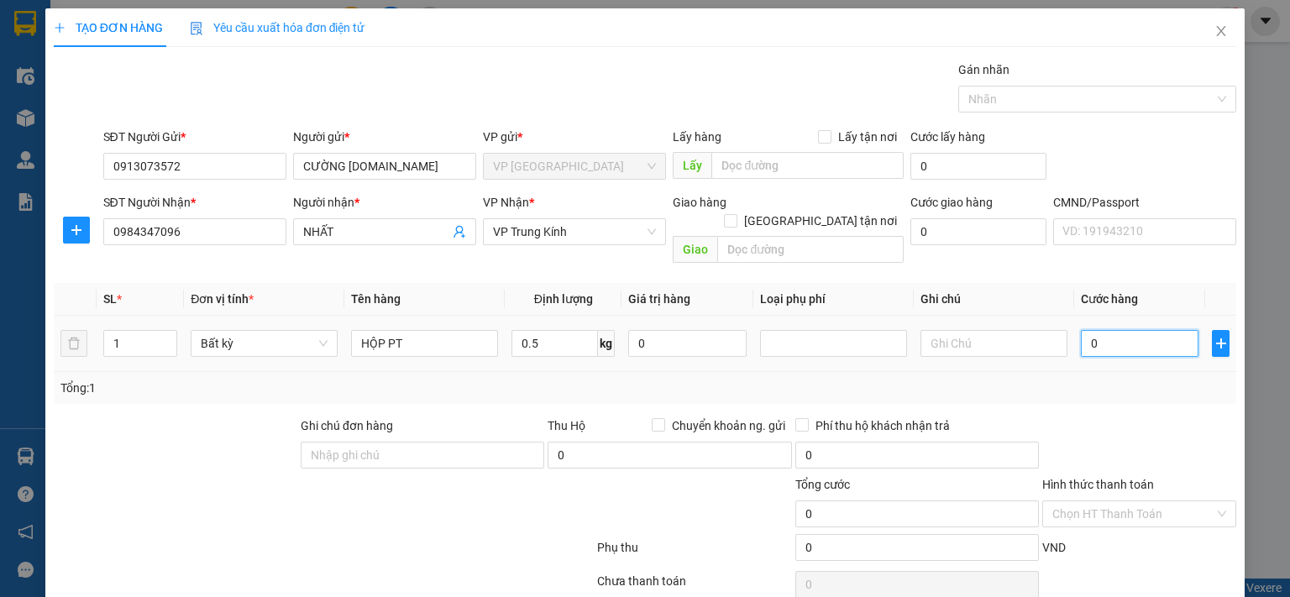
type input "35.000"
click at [538, 330] on input "0.5" at bounding box center [555, 343] width 87 height 27
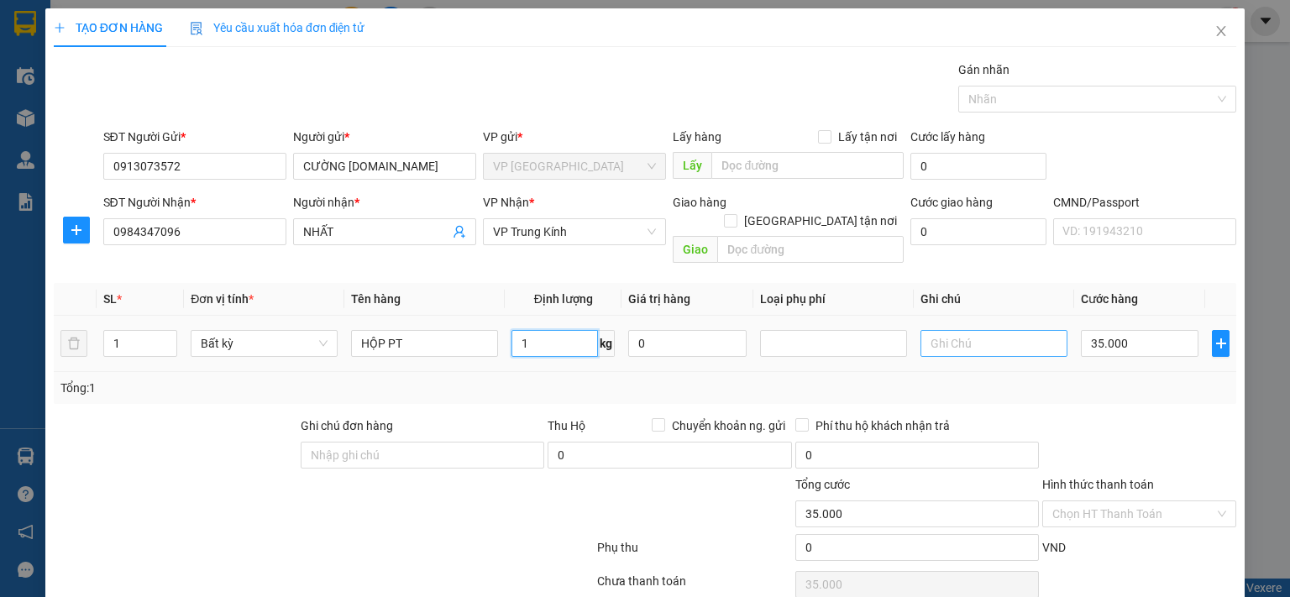
type input "1"
click at [990, 330] on input "text" at bounding box center [994, 343] width 147 height 27
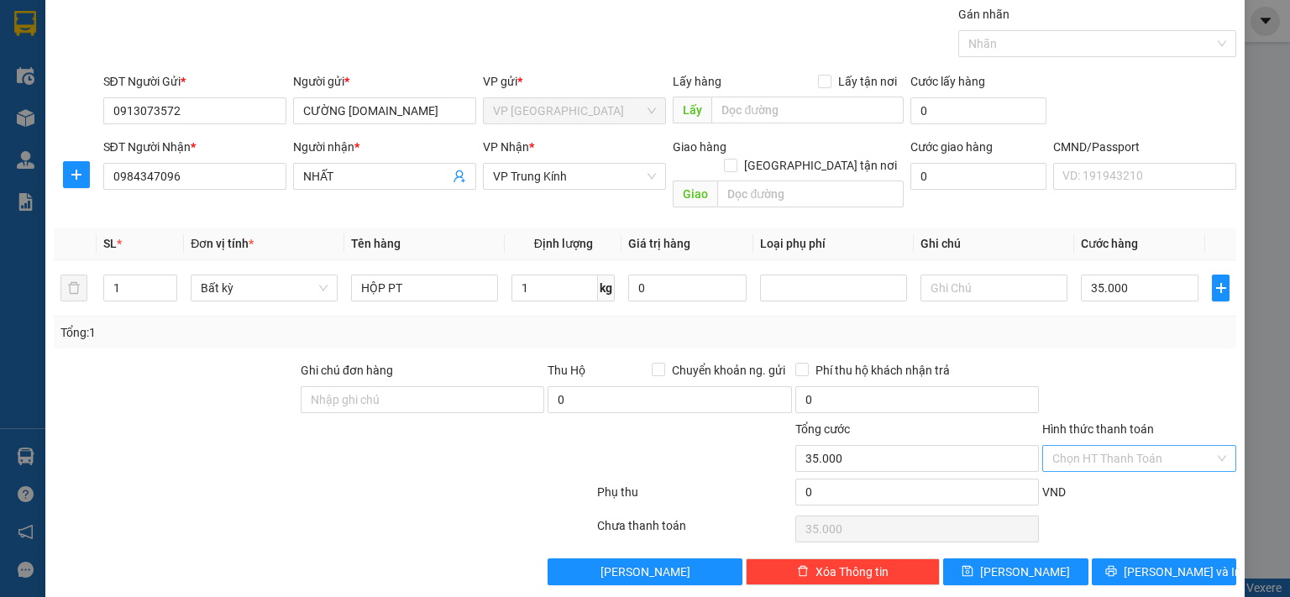
click at [1119, 446] on input "Hình thức thanh toán" at bounding box center [1133, 458] width 162 height 25
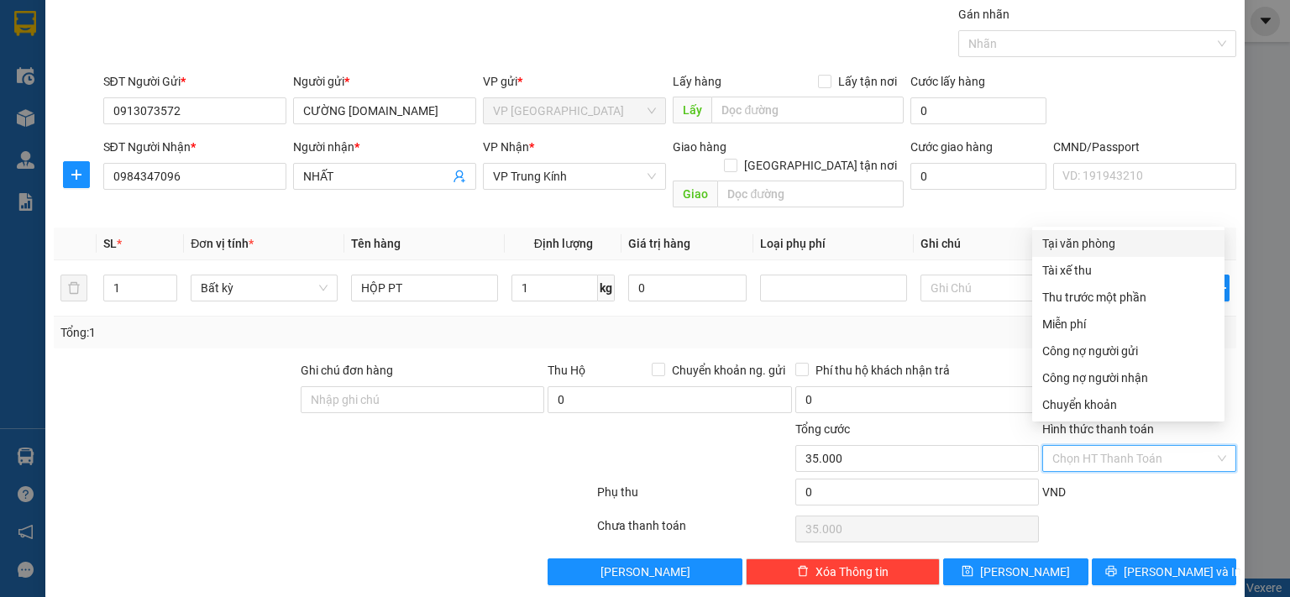
click at [1062, 245] on div "Tại văn phòng" at bounding box center [1128, 243] width 172 height 18
type input "0"
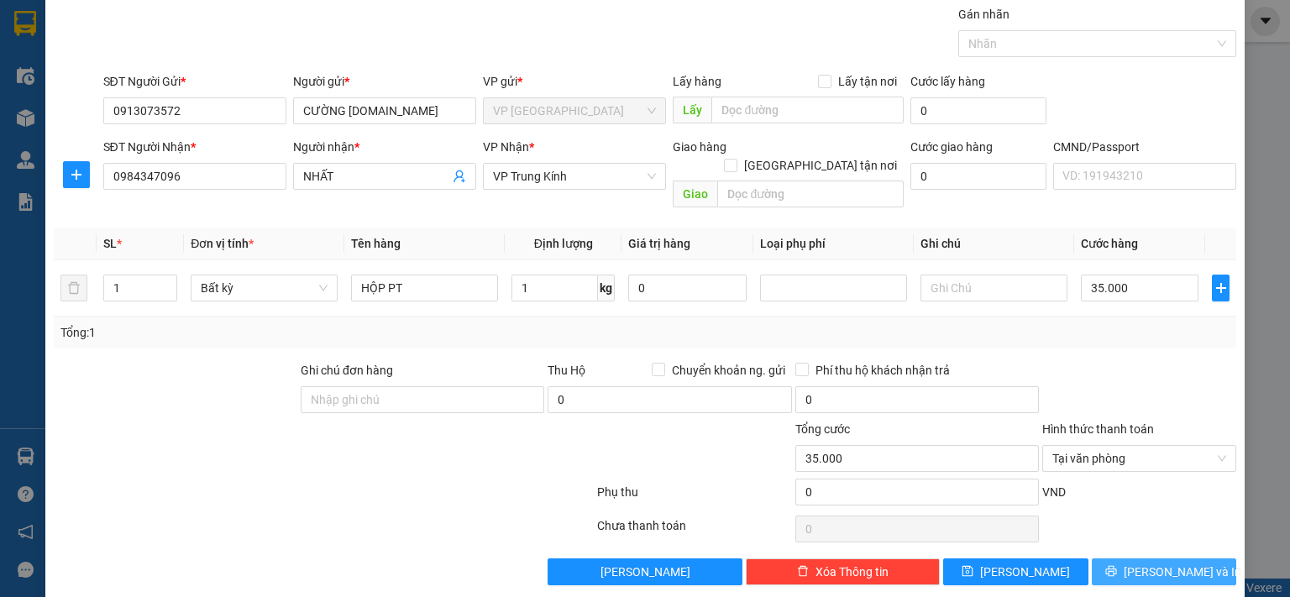
click at [1117, 565] on span "printer" at bounding box center [1111, 571] width 12 height 13
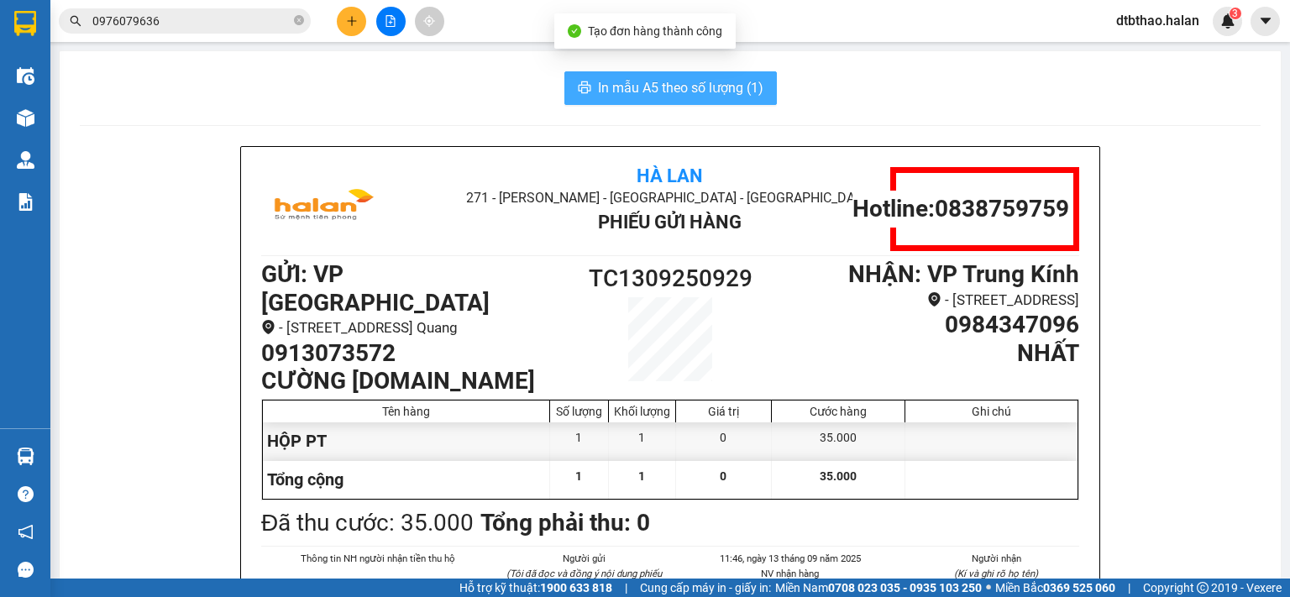
click at [665, 87] on span "In mẫu A5 theo số lượng (1)" at bounding box center [680, 87] width 165 height 21
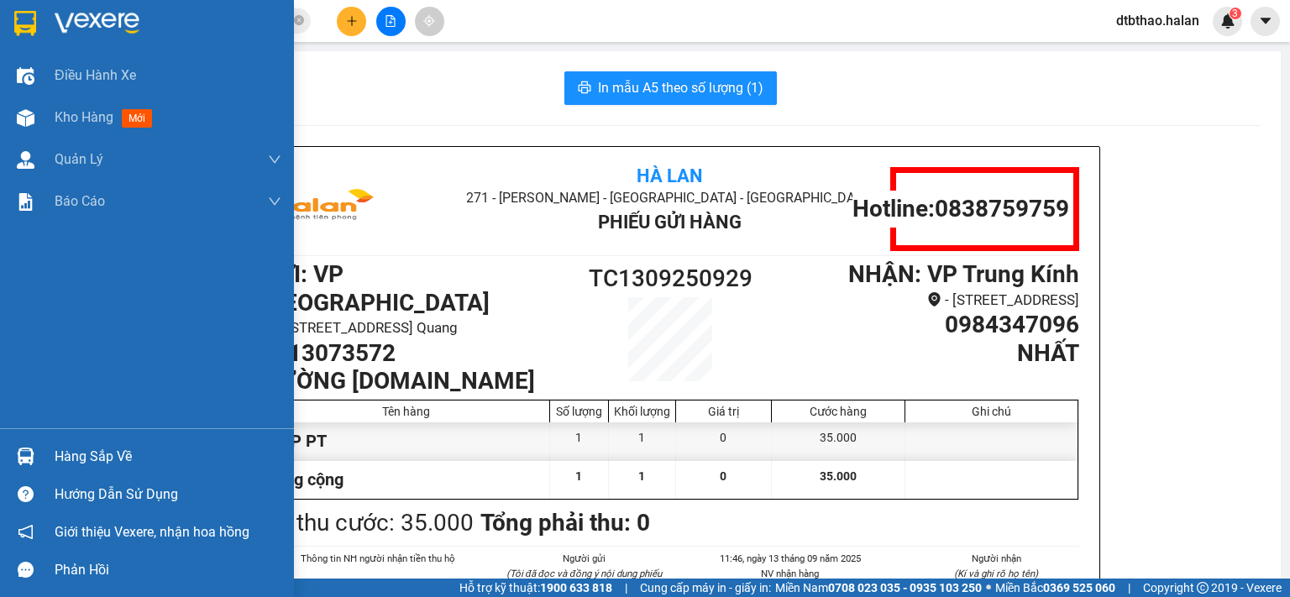
click at [108, 458] on div "Hàng sắp về" at bounding box center [168, 456] width 227 height 25
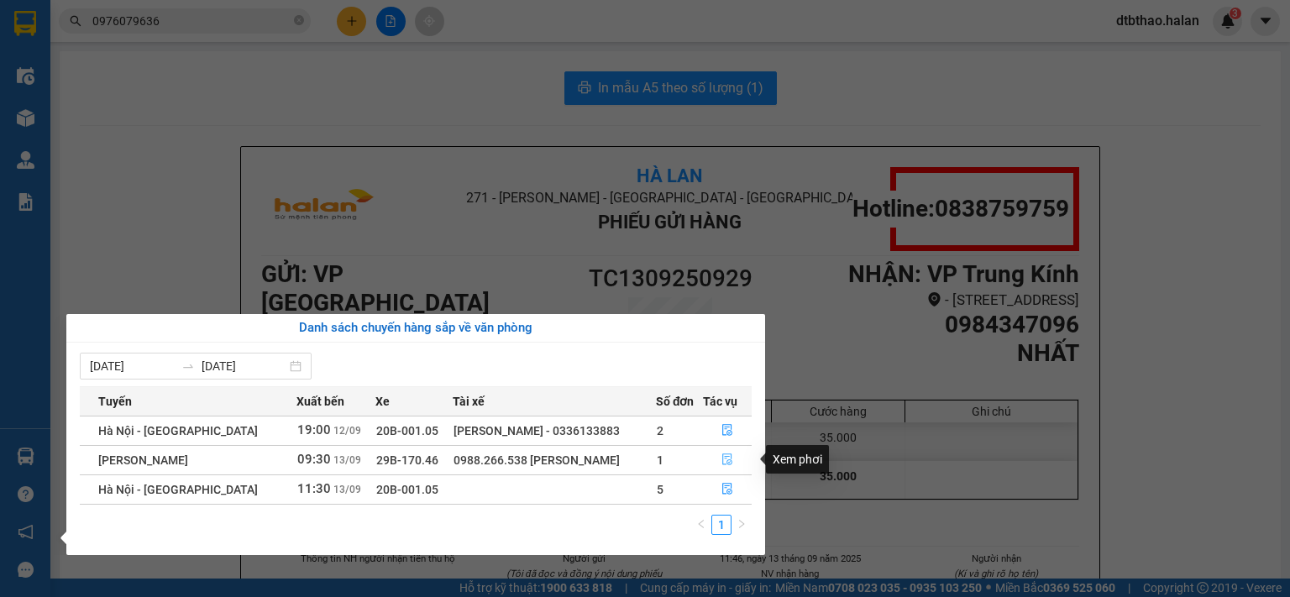
click at [718, 461] on button "button" at bounding box center [727, 460] width 47 height 27
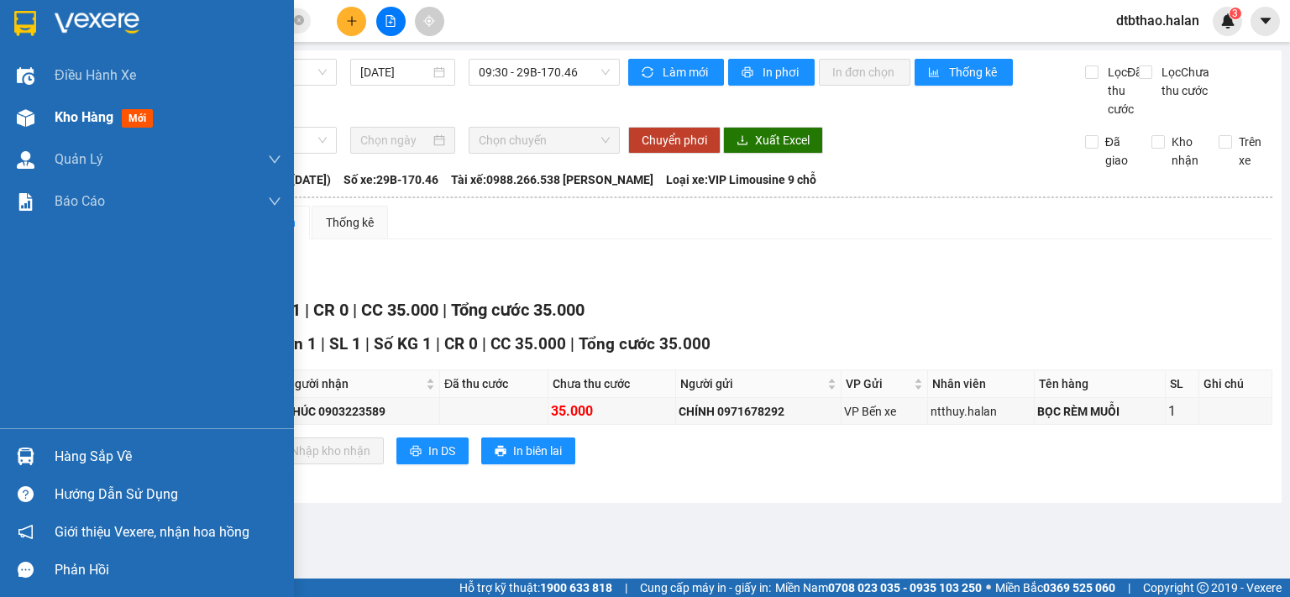
click at [64, 117] on span "Kho hàng" at bounding box center [84, 117] width 59 height 16
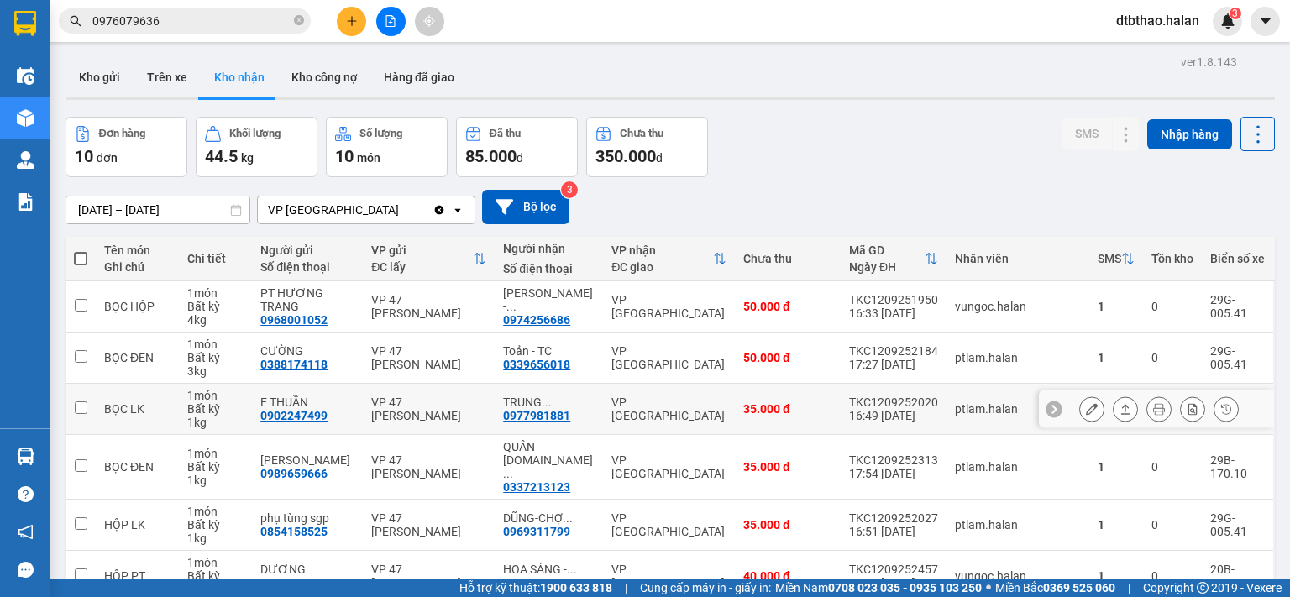
scroll to position [281, 0]
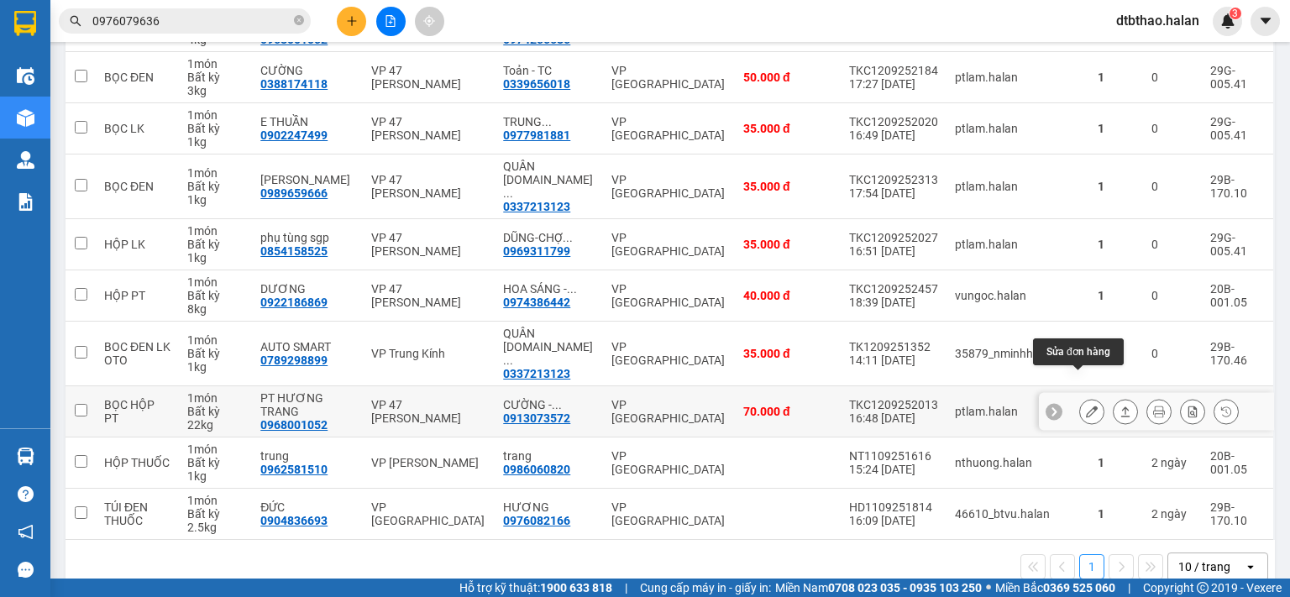
click at [1086, 406] on icon at bounding box center [1092, 412] width 12 height 12
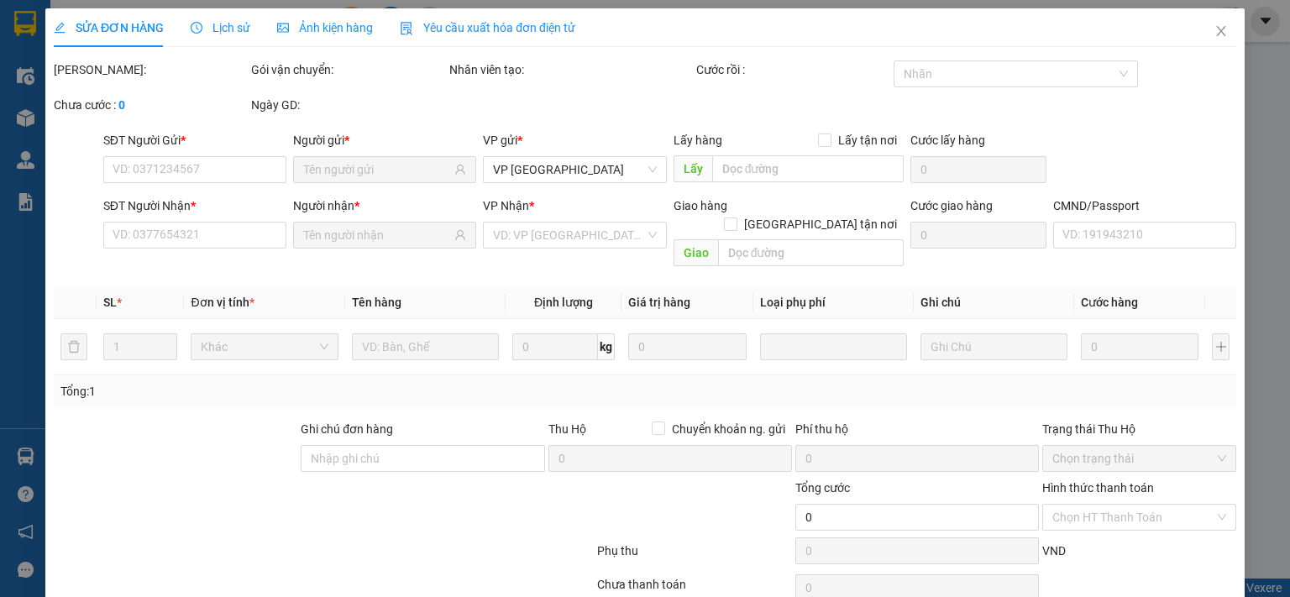
type input "0968001052"
type input "PT HƯƠNG TRANG"
type input "0913073572"
type input "CƯỜNG - [DOMAIN_NAME]"
type input "70.000"
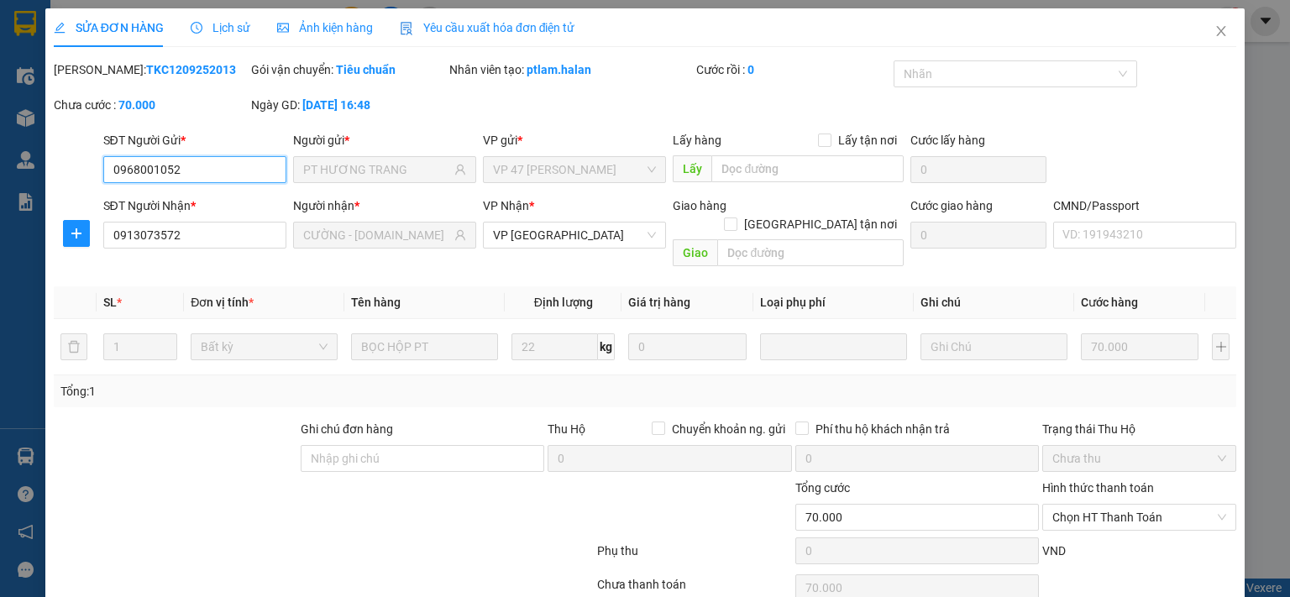
scroll to position [60, 0]
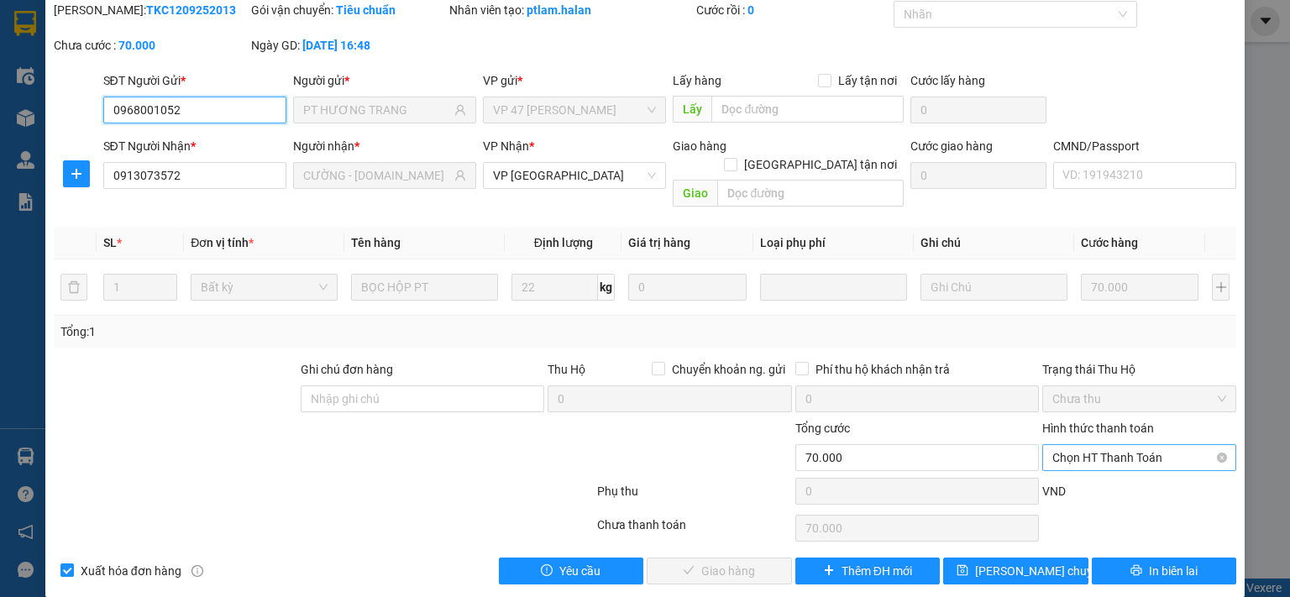
click at [1078, 445] on span "Chọn HT Thanh Toán" at bounding box center [1139, 457] width 174 height 25
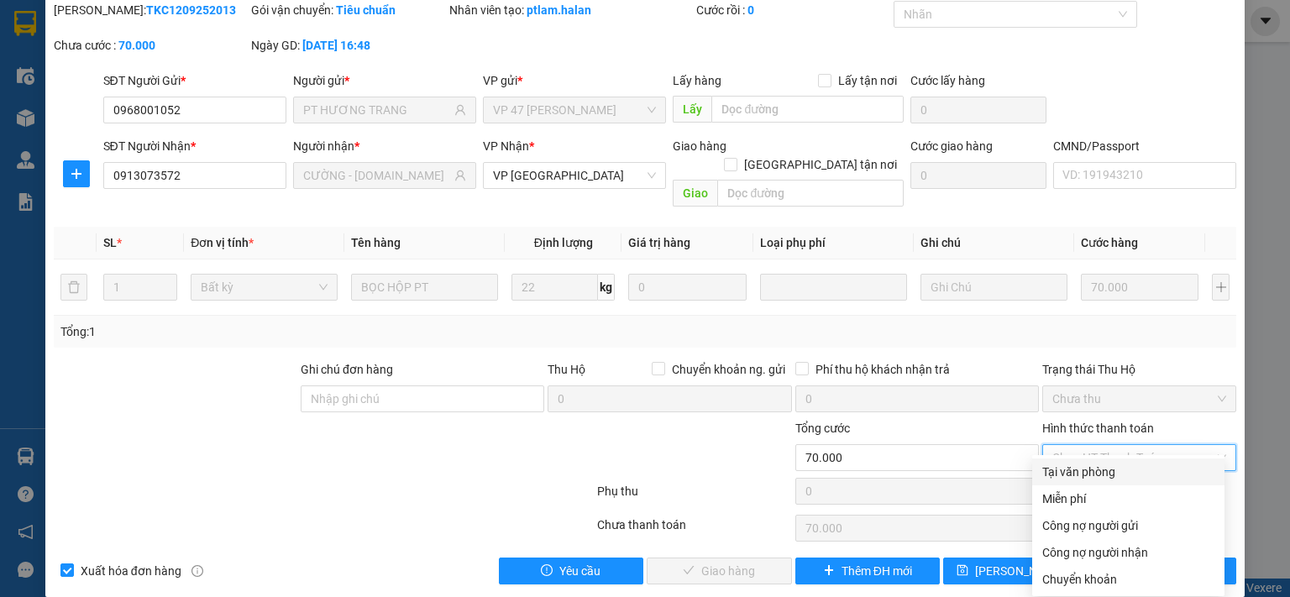
click at [1068, 476] on div "Tại văn phòng" at bounding box center [1128, 472] width 172 height 18
type input "0"
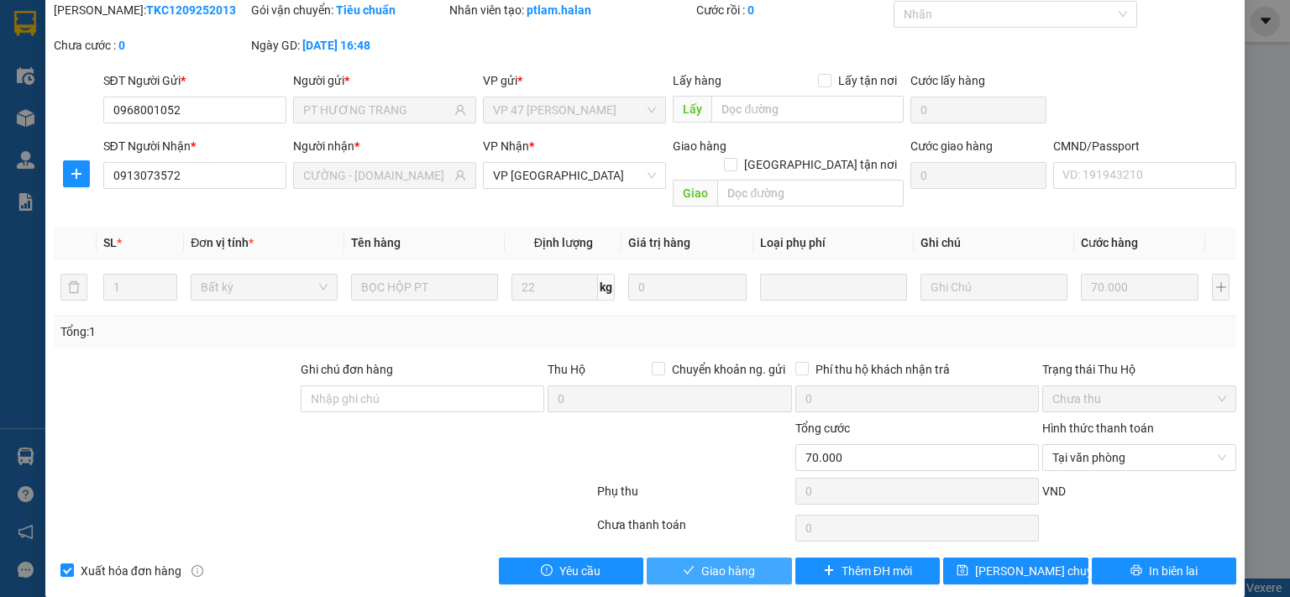
click at [702, 562] on span "Giao hàng" at bounding box center [728, 571] width 54 height 18
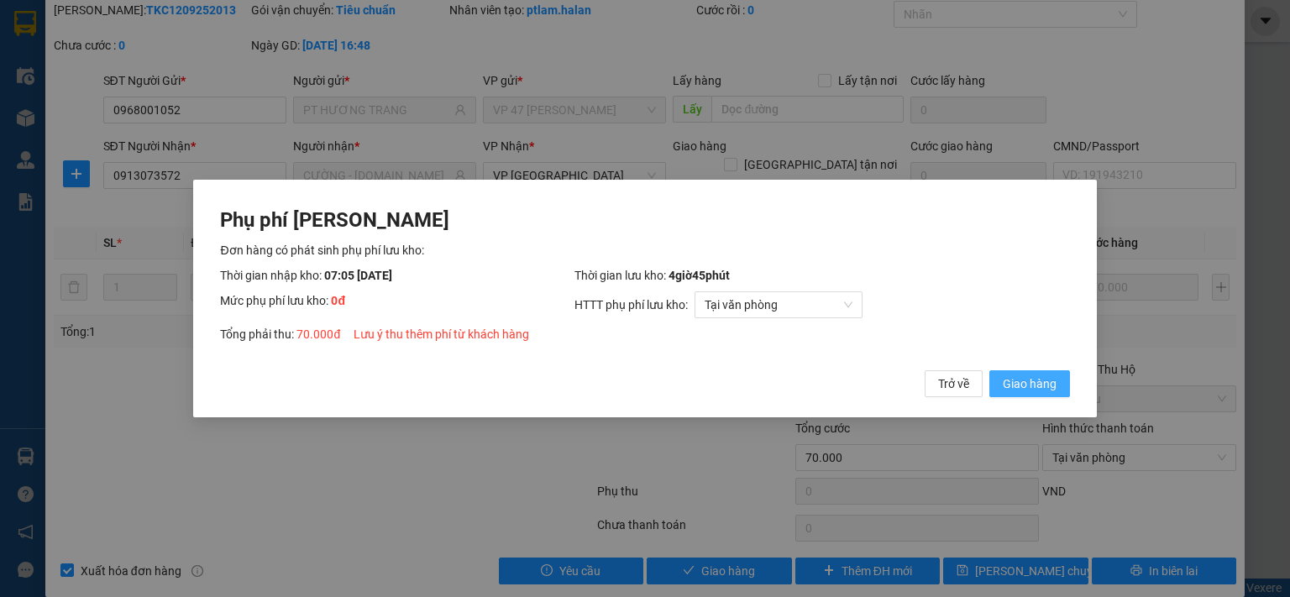
click at [1012, 377] on span "Giao hàng" at bounding box center [1030, 384] width 54 height 18
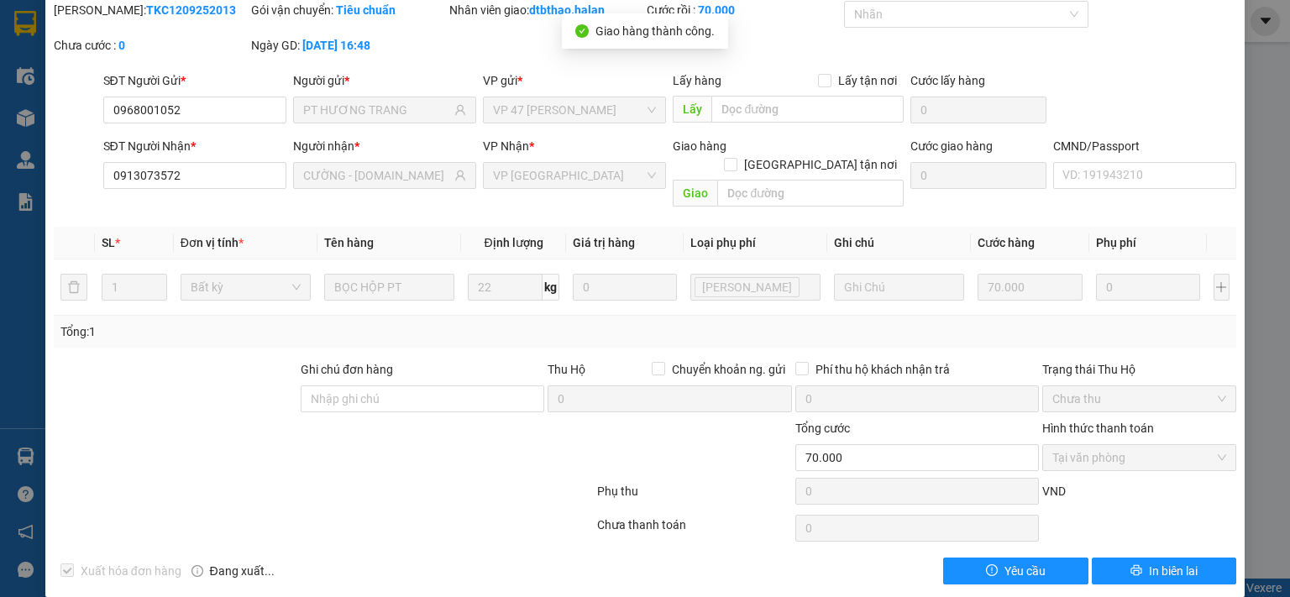
scroll to position [0, 0]
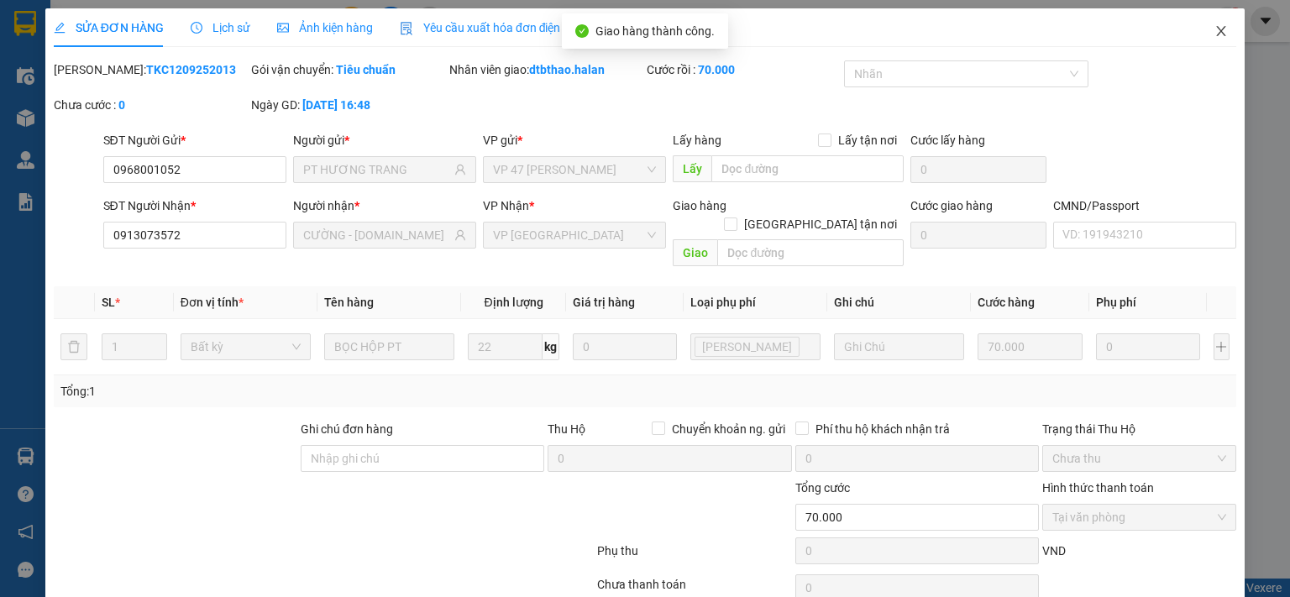
click at [1215, 29] on icon "close" at bounding box center [1221, 30] width 13 height 13
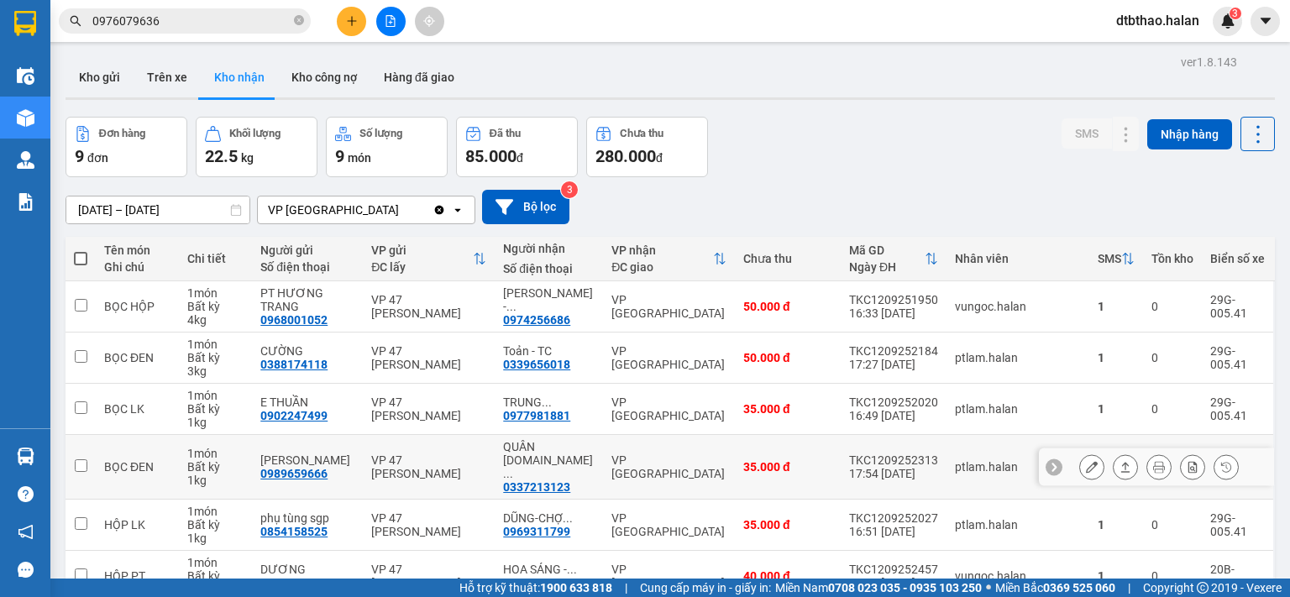
scroll to position [229, 0]
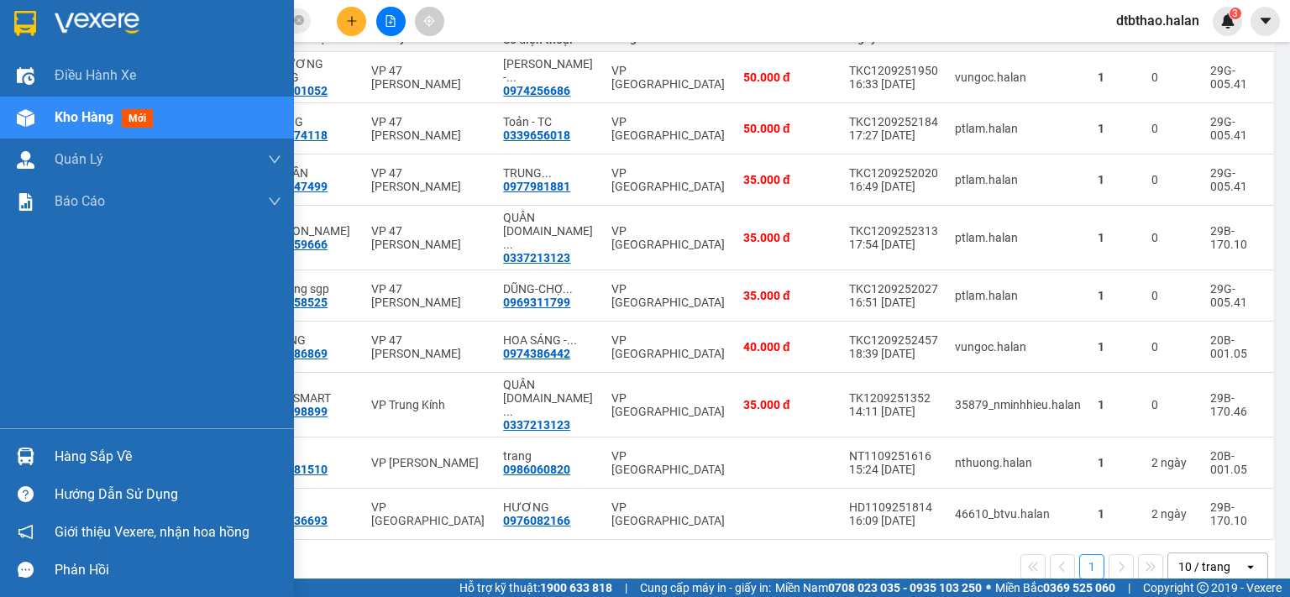
click at [86, 119] on span "Kho hàng" at bounding box center [84, 117] width 59 height 16
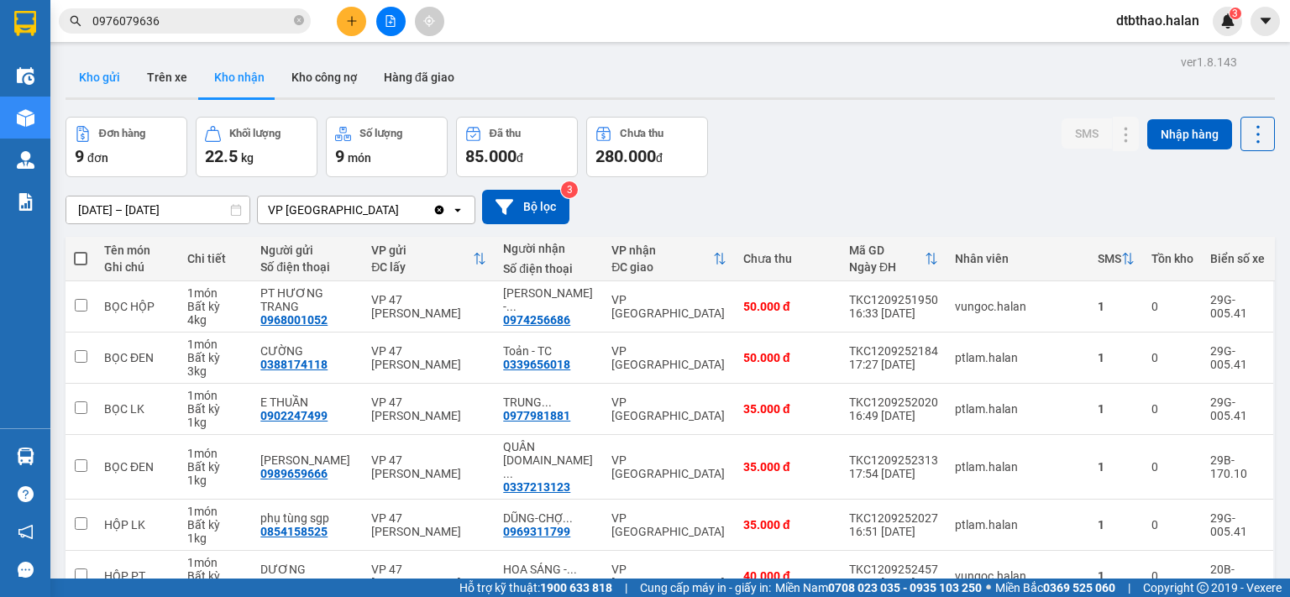
click at [94, 73] on button "Kho gửi" at bounding box center [100, 77] width 68 height 40
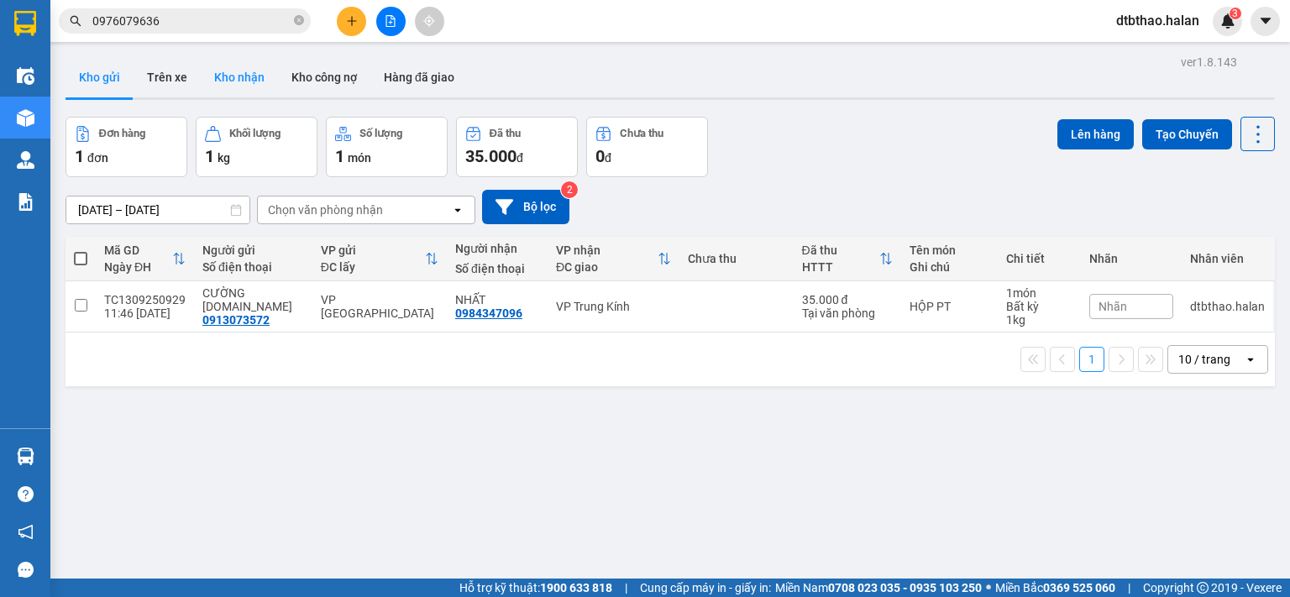
drag, startPoint x: 242, startPoint y: 78, endPoint x: 242, endPoint y: 89, distance: 10.9
click at [242, 77] on button "Kho nhận" at bounding box center [239, 77] width 77 height 40
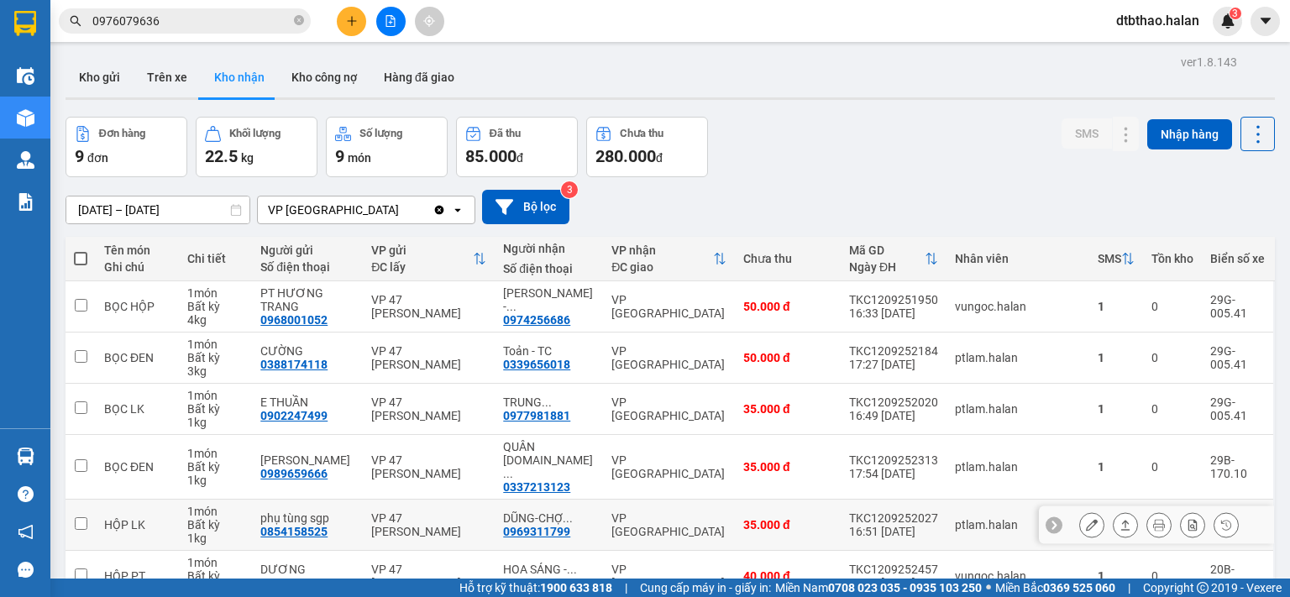
scroll to position [229, 0]
